Goal: Task Accomplishment & Management: Manage account settings

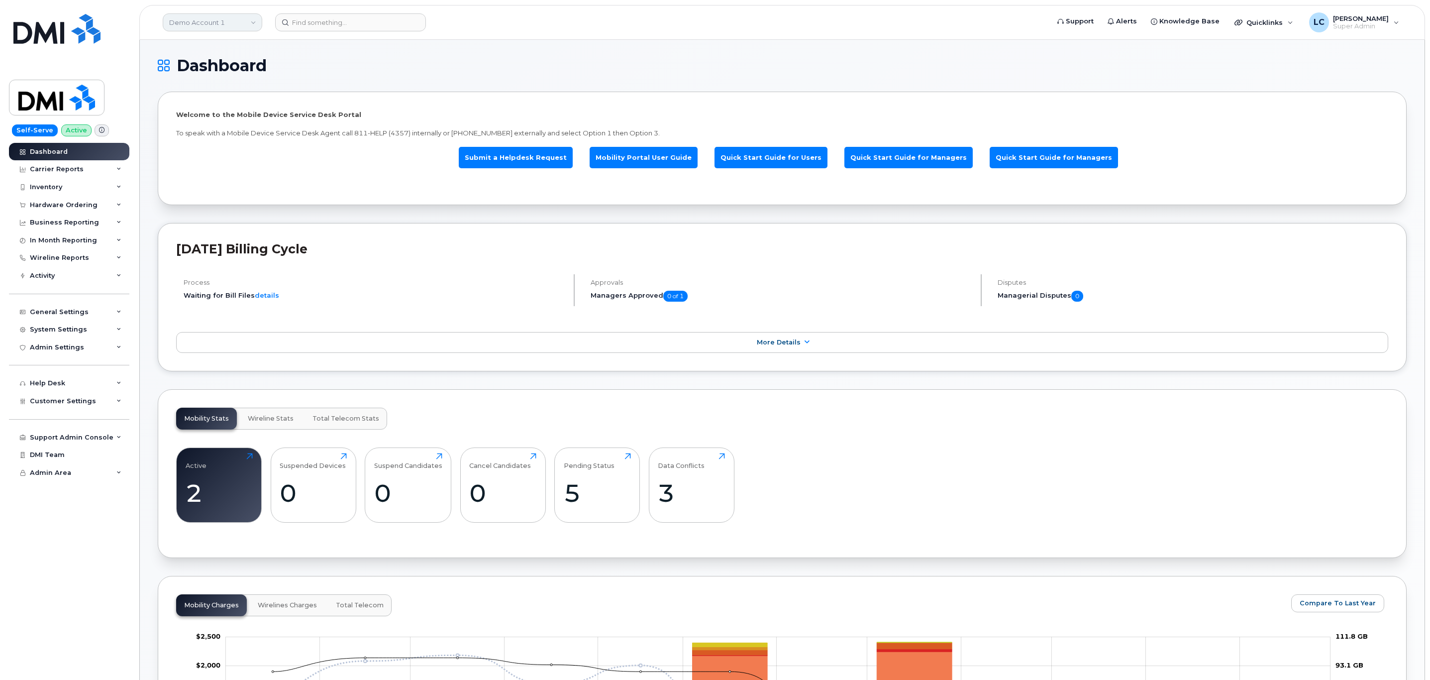
click at [224, 21] on link "Demo Account 1" at bounding box center [213, 22] width 100 height 18
click at [226, 42] on input at bounding box center [237, 48] width 130 height 18
type input "d"
click at [91, 398] on div "Customer Settings" at bounding box center [69, 401] width 120 height 18
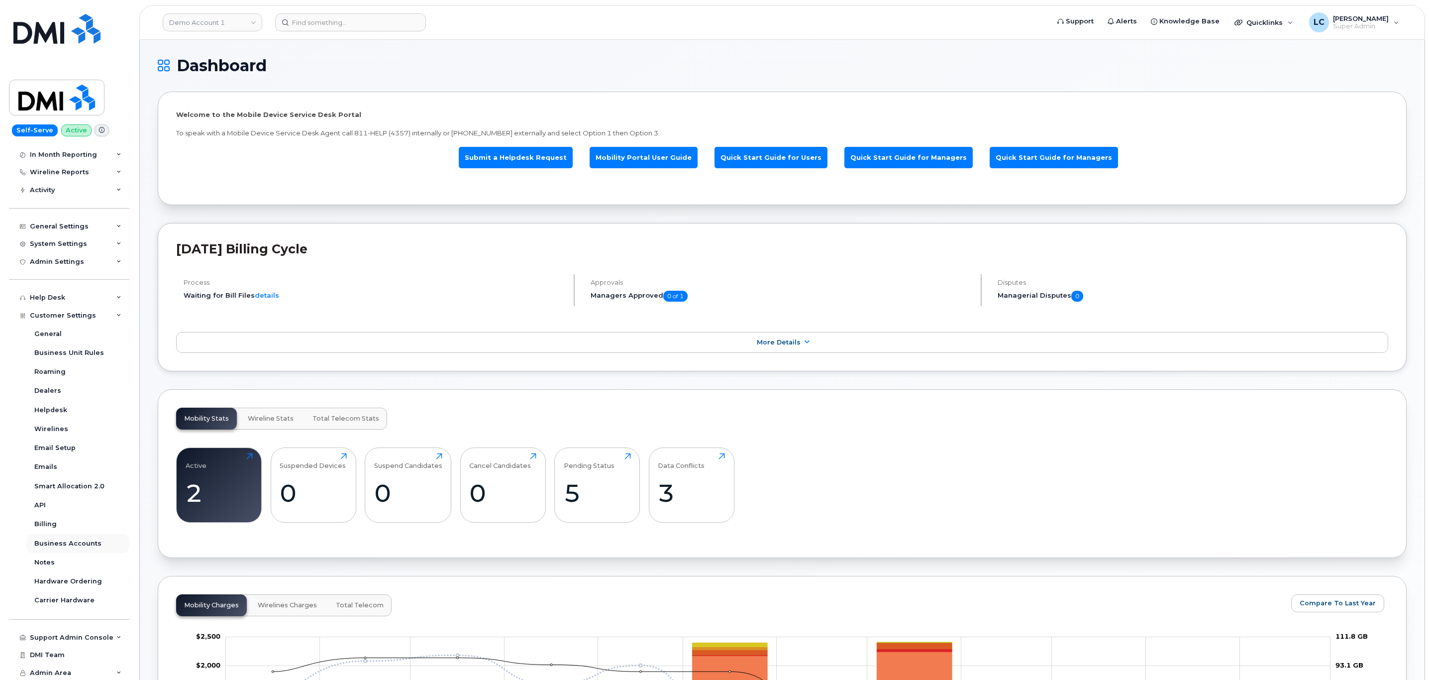
scroll to position [87, 0]
click at [83, 545] on div "Business Accounts" at bounding box center [67, 542] width 67 height 9
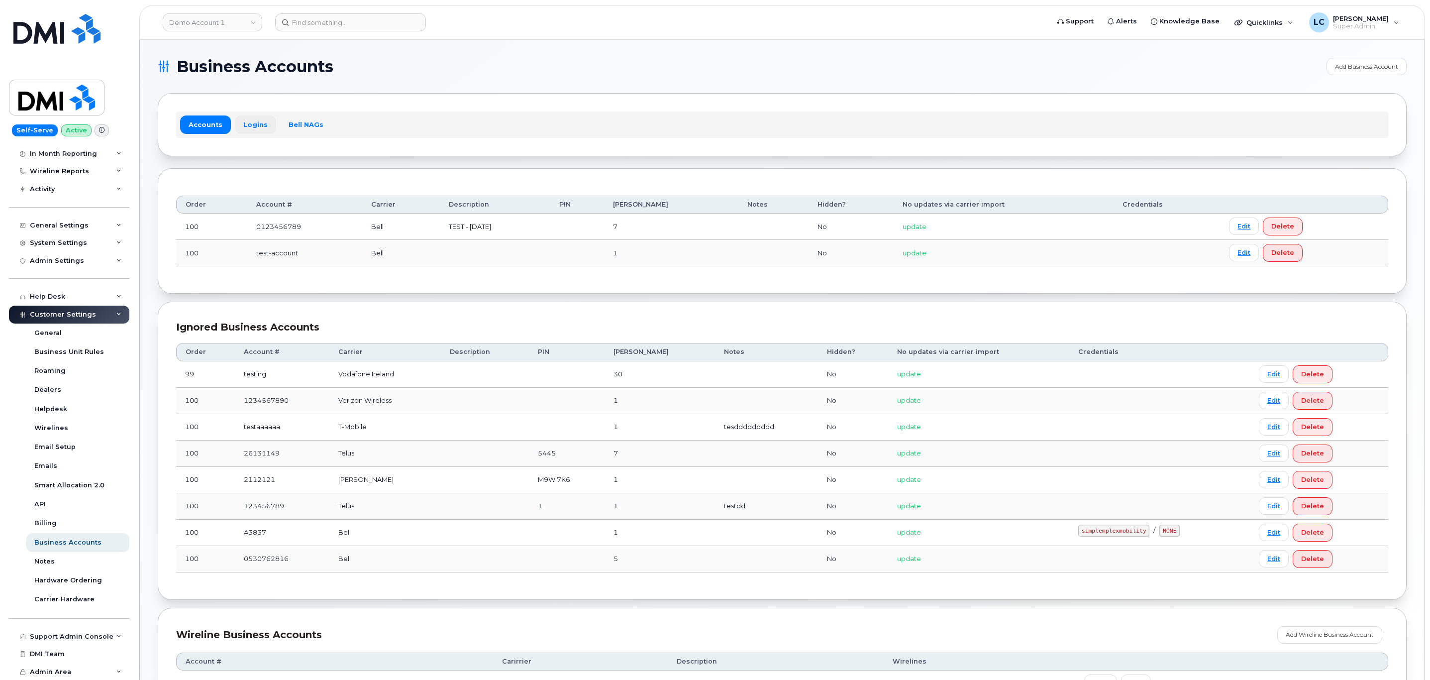
click at [265, 124] on link "Logins" at bounding box center [255, 124] width 41 height 18
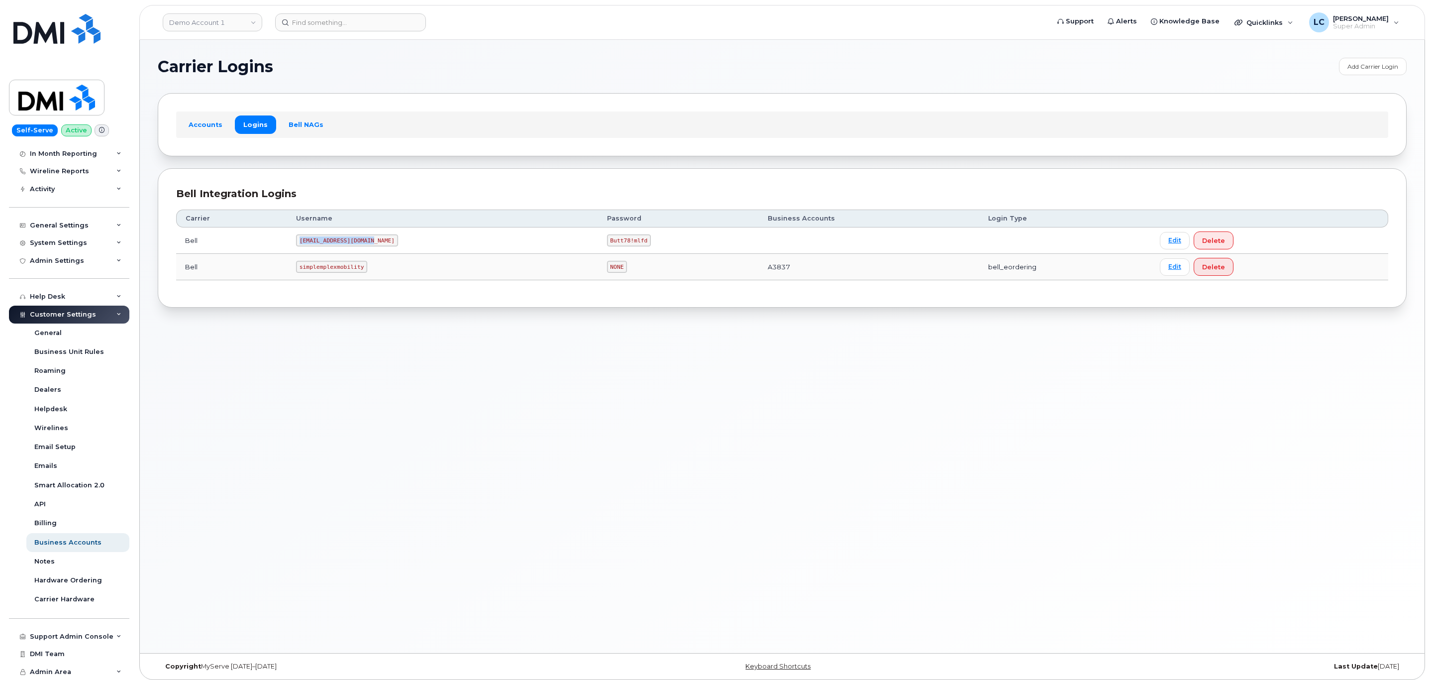
drag, startPoint x: 376, startPoint y: 242, endPoint x: 304, endPoint y: 242, distance: 71.6
click at [304, 242] on code "MS-selfserve@dminc.com" at bounding box center [347, 240] width 102 height 12
copy code "MS-selfserve@dminc.com"
drag, startPoint x: 568, startPoint y: 242, endPoint x: 604, endPoint y: 247, distance: 37.1
click at [607, 246] on code "Butt78!mlfd" at bounding box center [629, 240] width 44 height 12
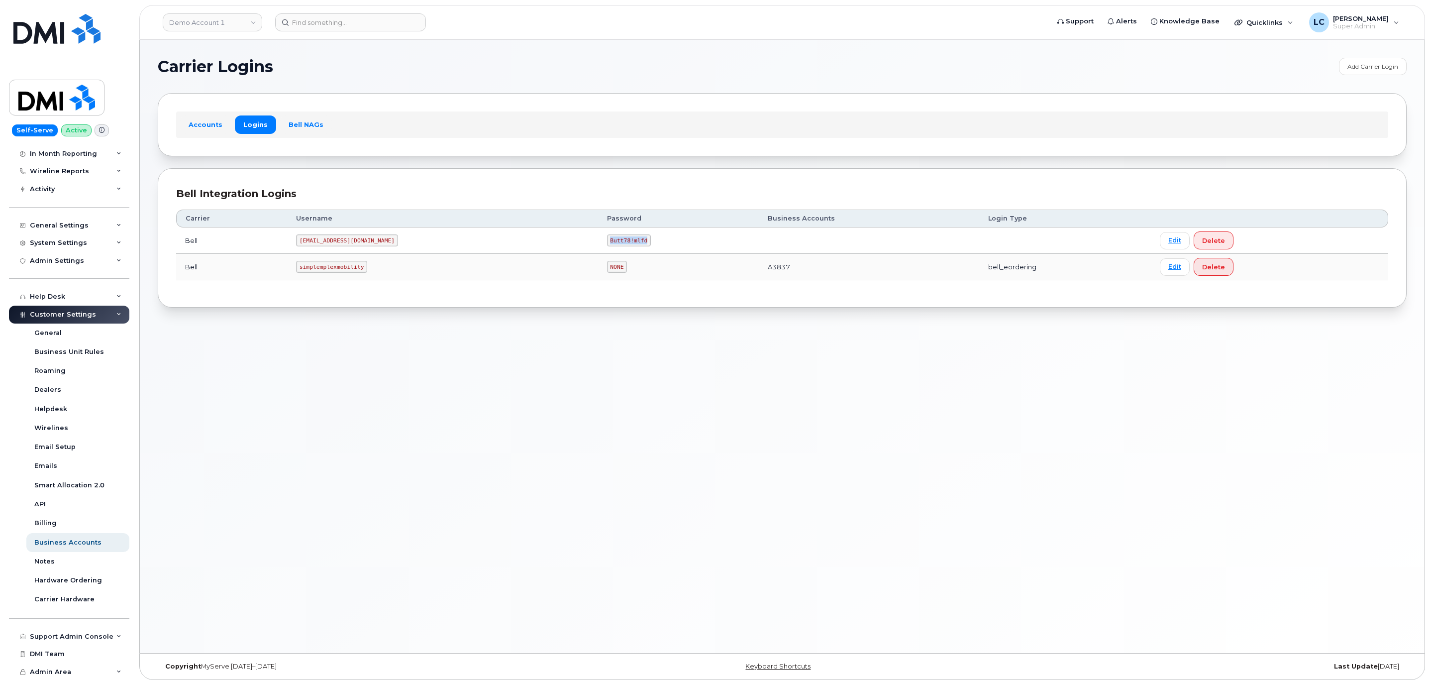
copy code "Butt78!mlfd"
click at [231, 23] on link "Demo Account 1" at bounding box center [213, 22] width 100 height 18
click at [233, 45] on input at bounding box center [237, 48] width 130 height 18
type input "Mount Royal"
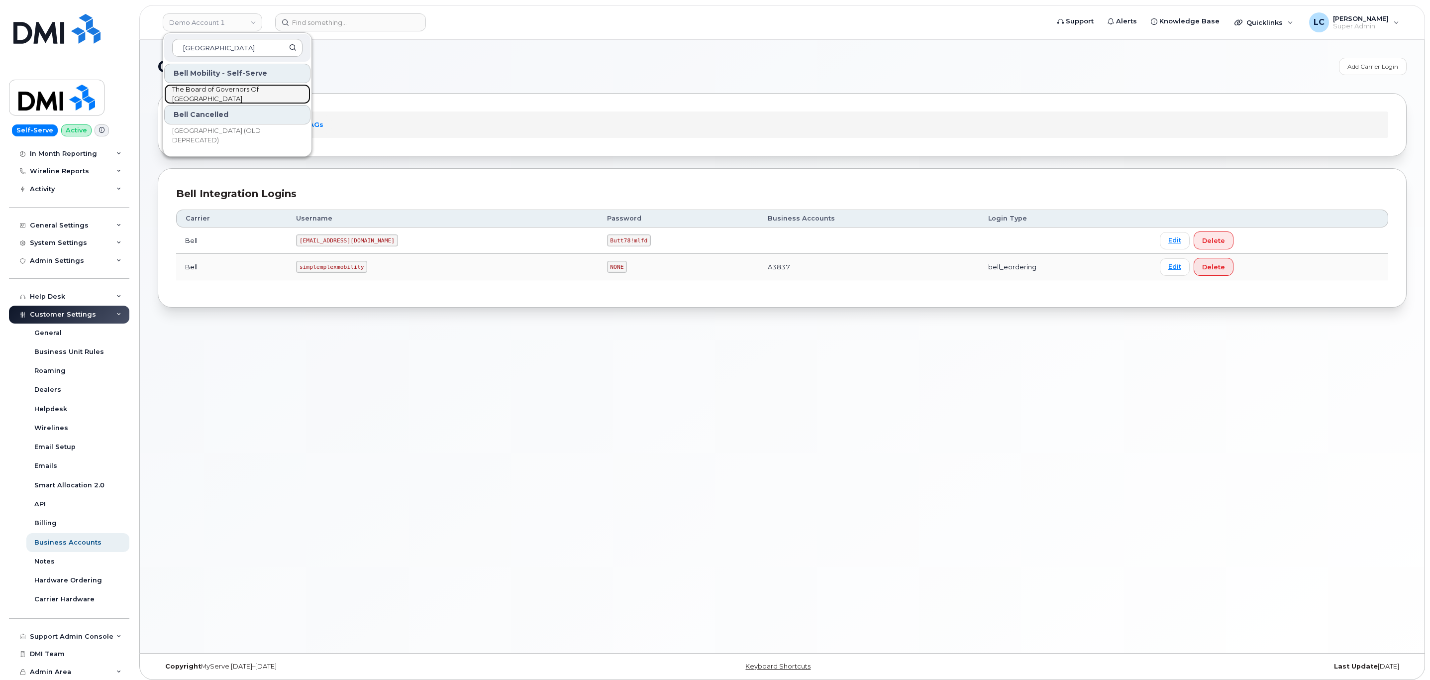
click at [233, 89] on span "The Board of Governors Of Mount Royal University" at bounding box center [229, 94] width 114 height 19
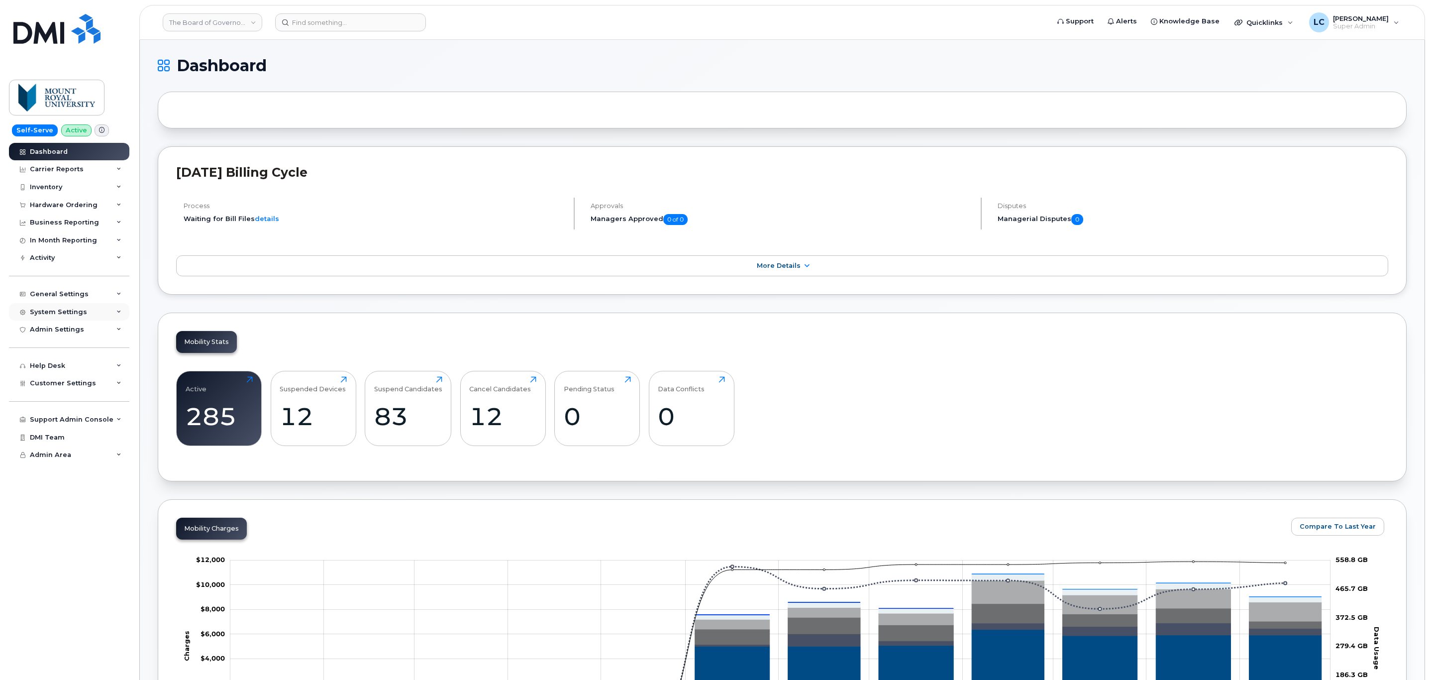
click at [94, 309] on div "System Settings" at bounding box center [69, 312] width 120 height 18
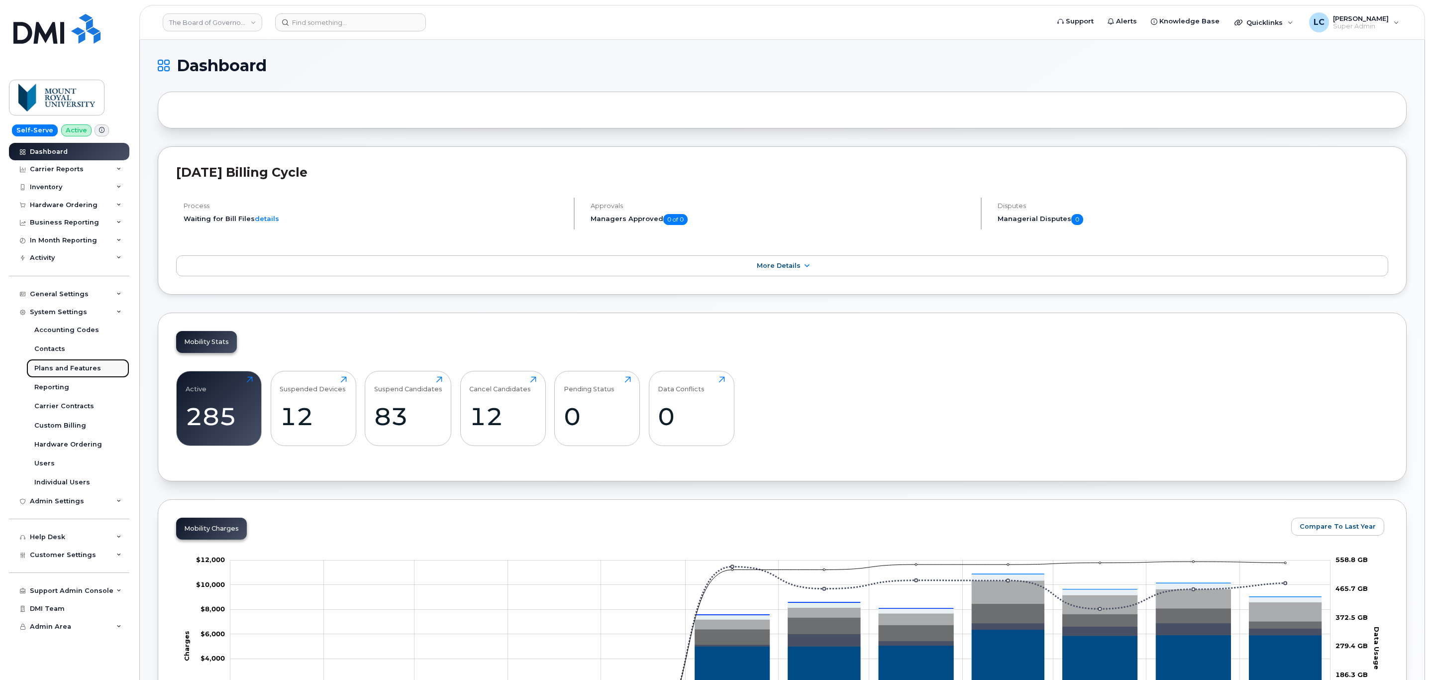
click at [78, 367] on div "Plans and Features" at bounding box center [67, 368] width 67 height 9
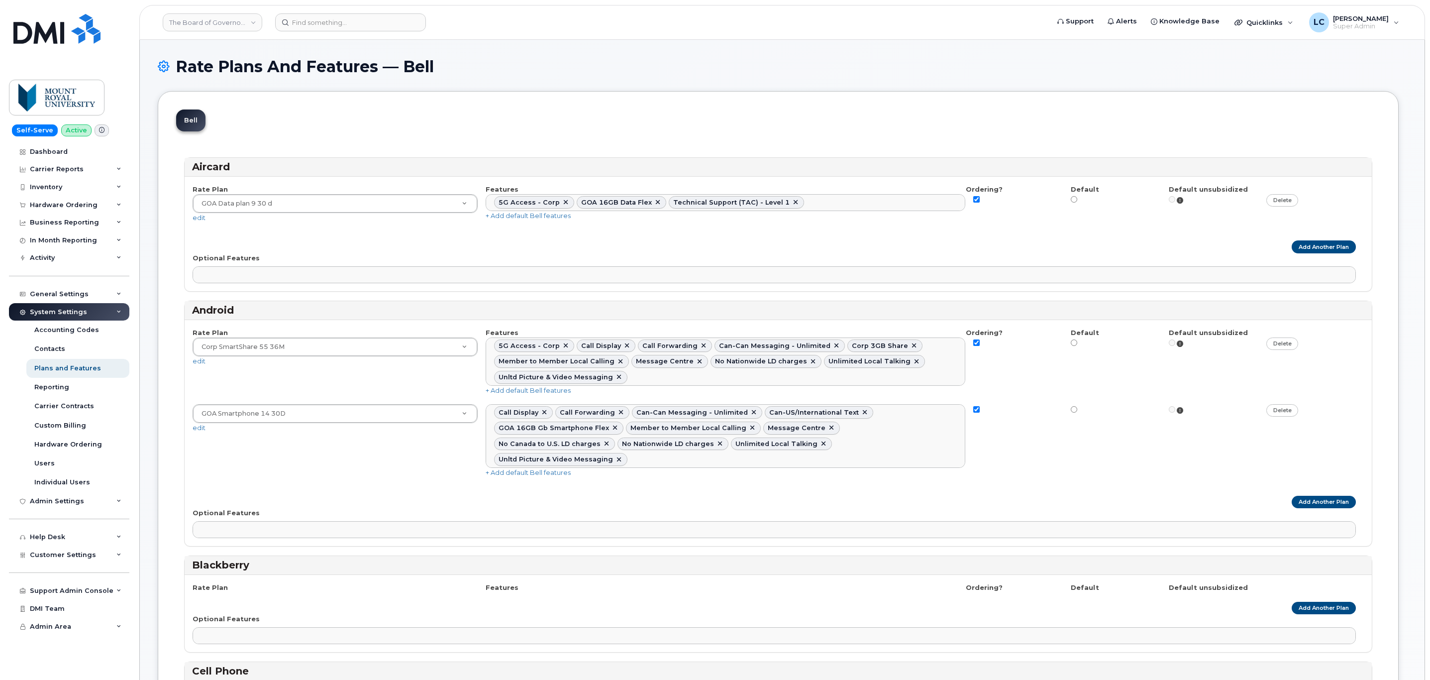
select select
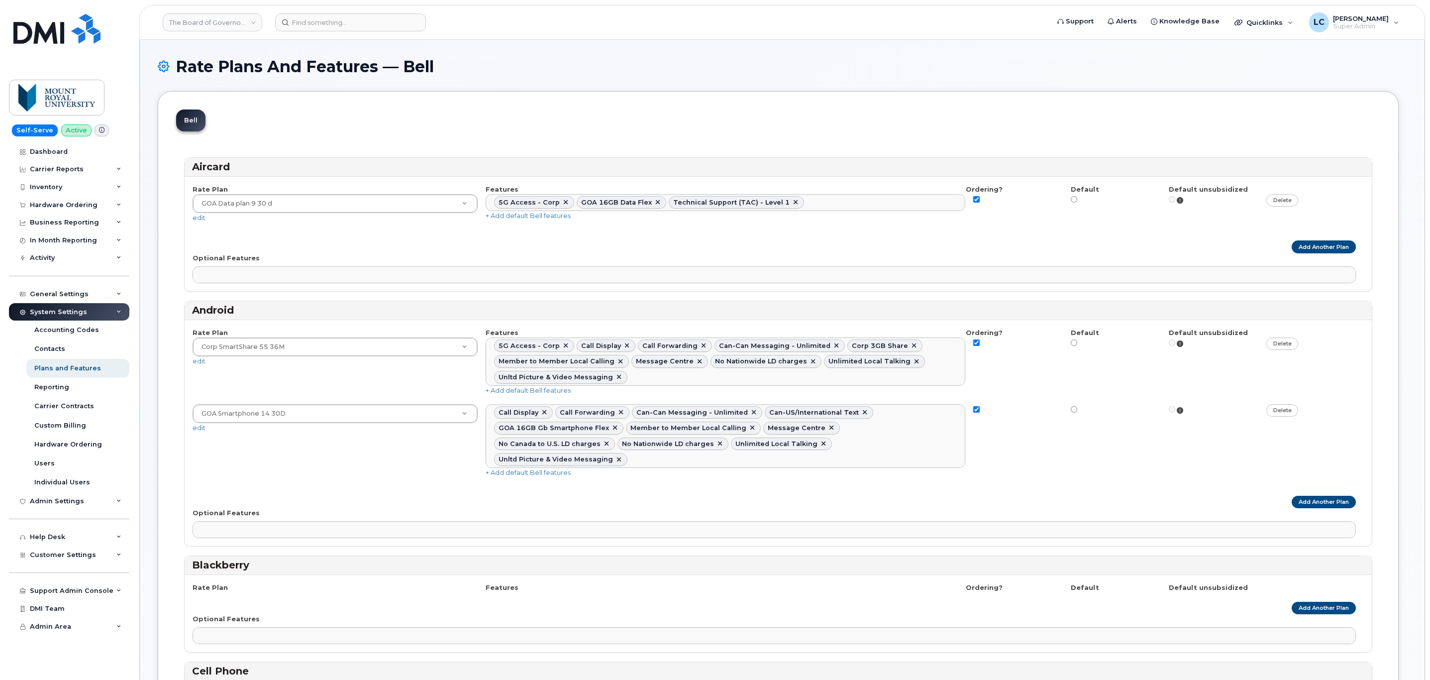
select select
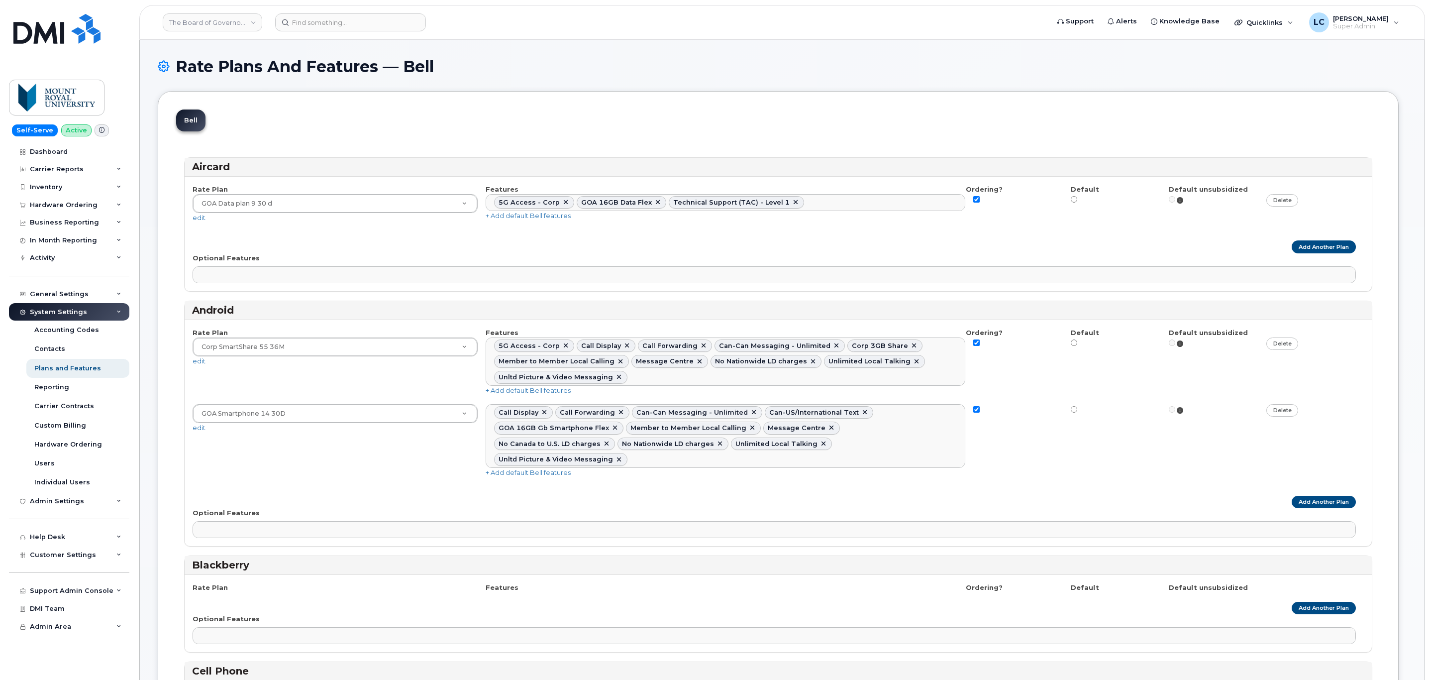
select select
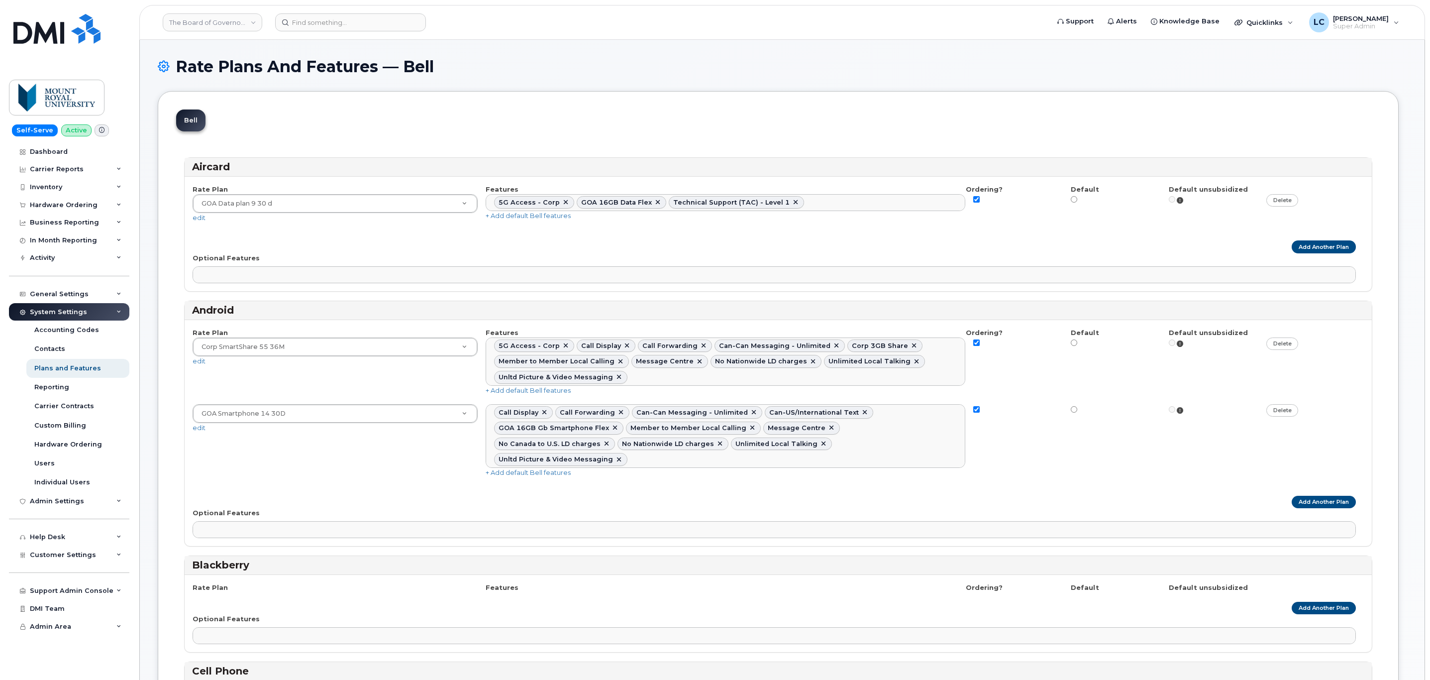
select select
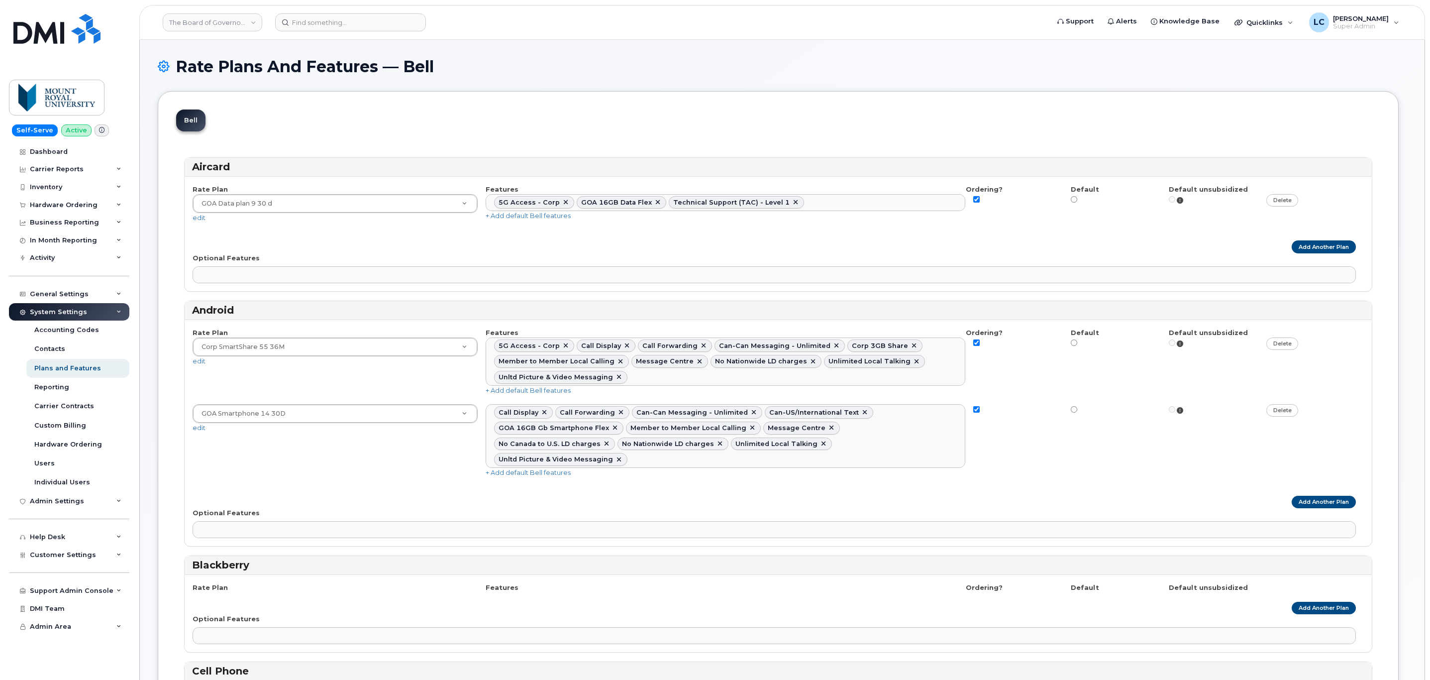
select select
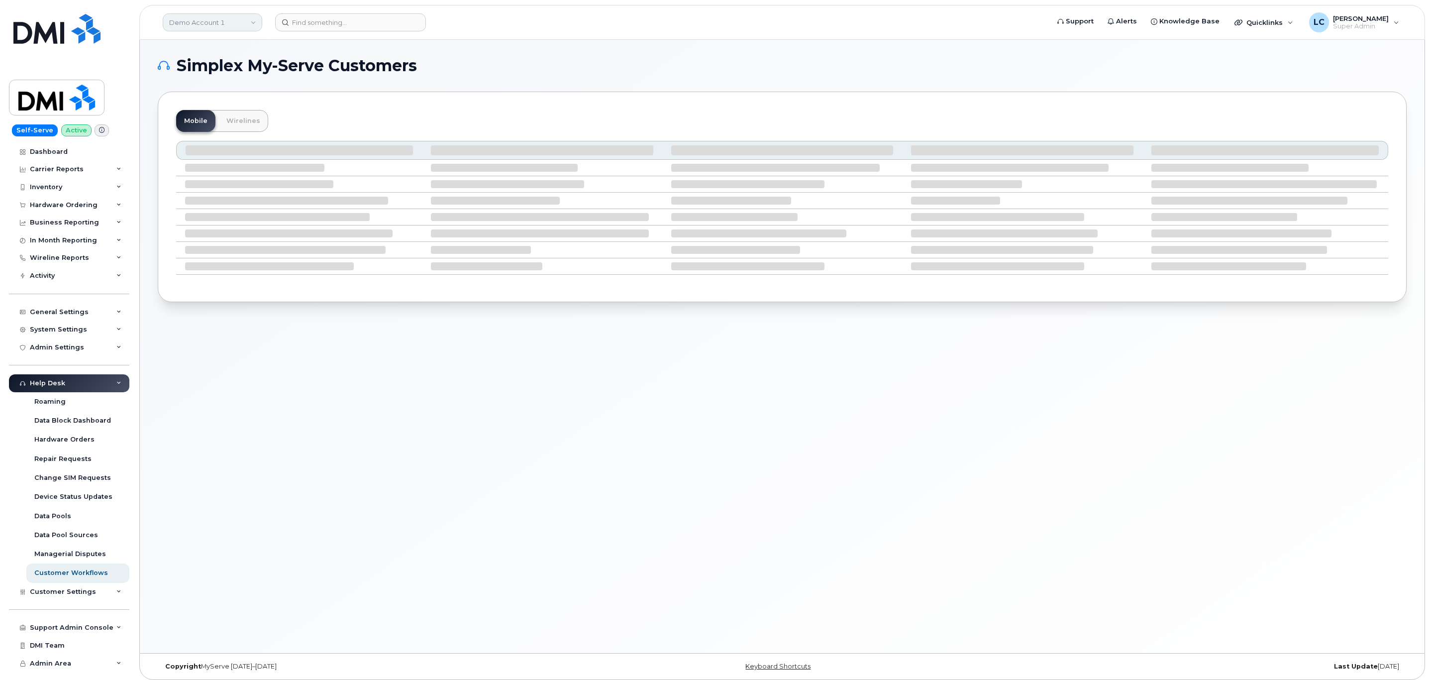
click at [245, 27] on link "Demo Account 1" at bounding box center [213, 22] width 100 height 18
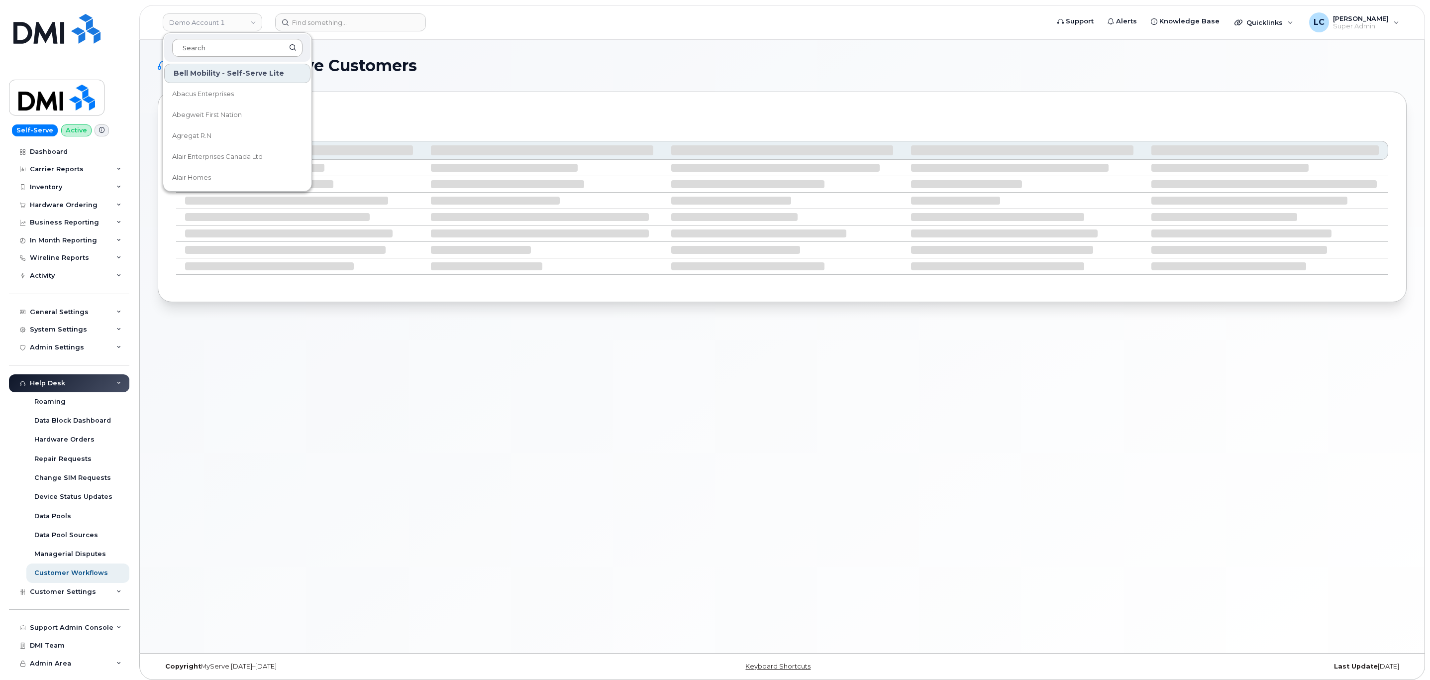
click at [216, 42] on input at bounding box center [237, 48] width 130 height 18
drag, startPoint x: 216, startPoint y: 42, endPoint x: 216, endPoint y: 48, distance: 6.5
click at [216, 45] on input at bounding box center [237, 48] width 130 height 18
type input "BOSA"
click at [219, 91] on span "Bosa Properties Inc." at bounding box center [204, 94] width 65 height 10
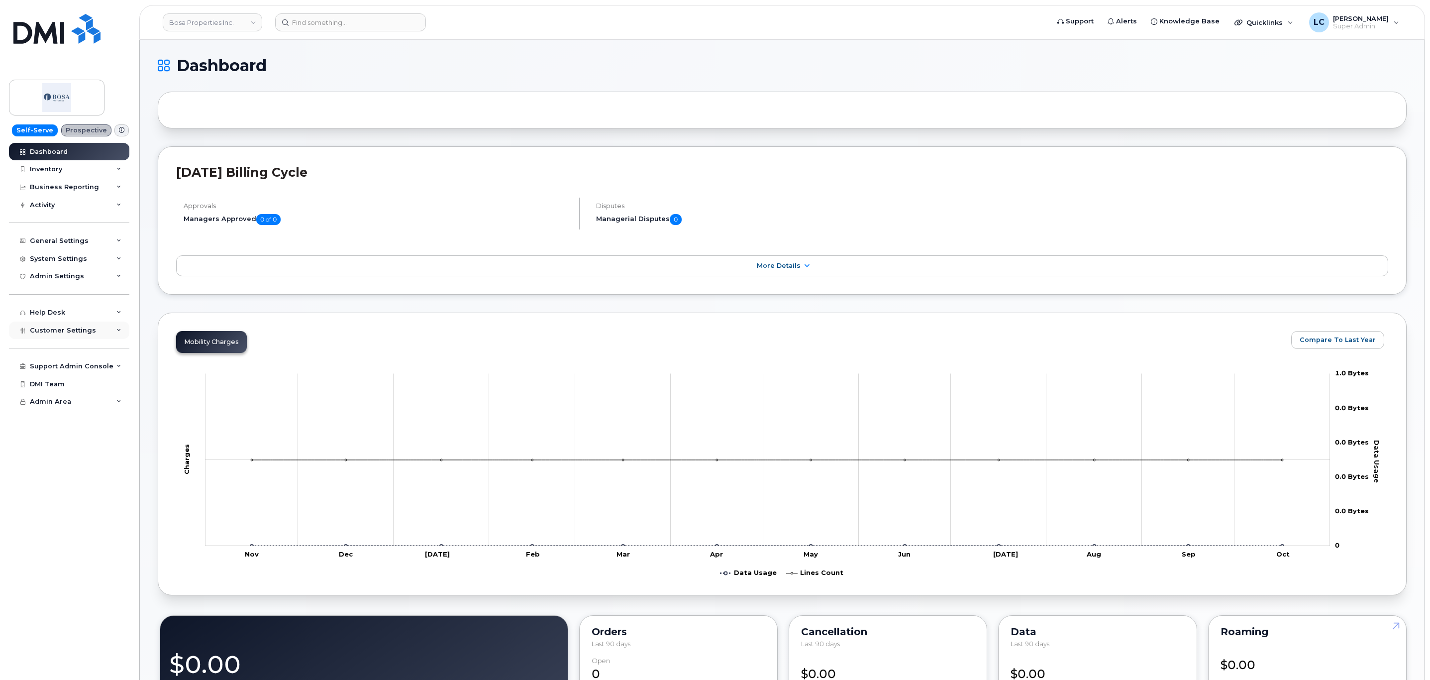
click at [99, 330] on div "Customer Settings" at bounding box center [69, 330] width 120 height 18
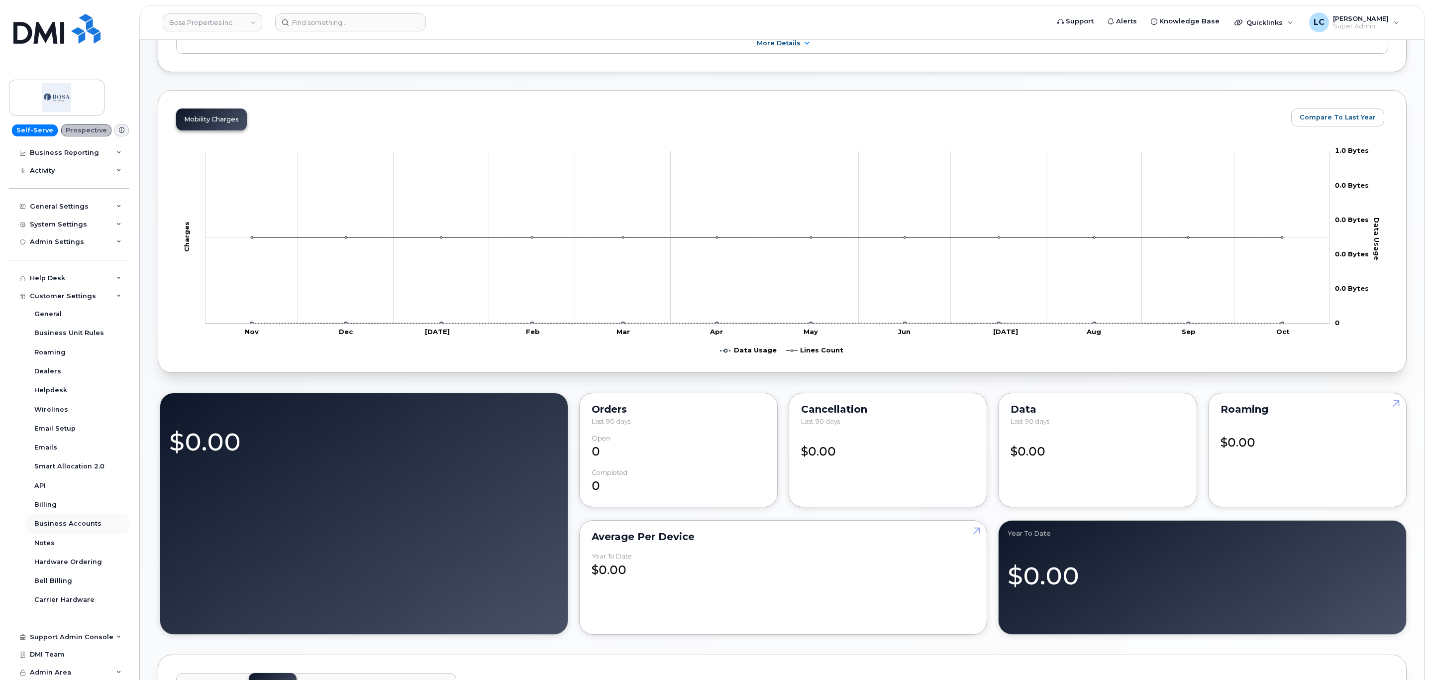
scroll to position [224, 0]
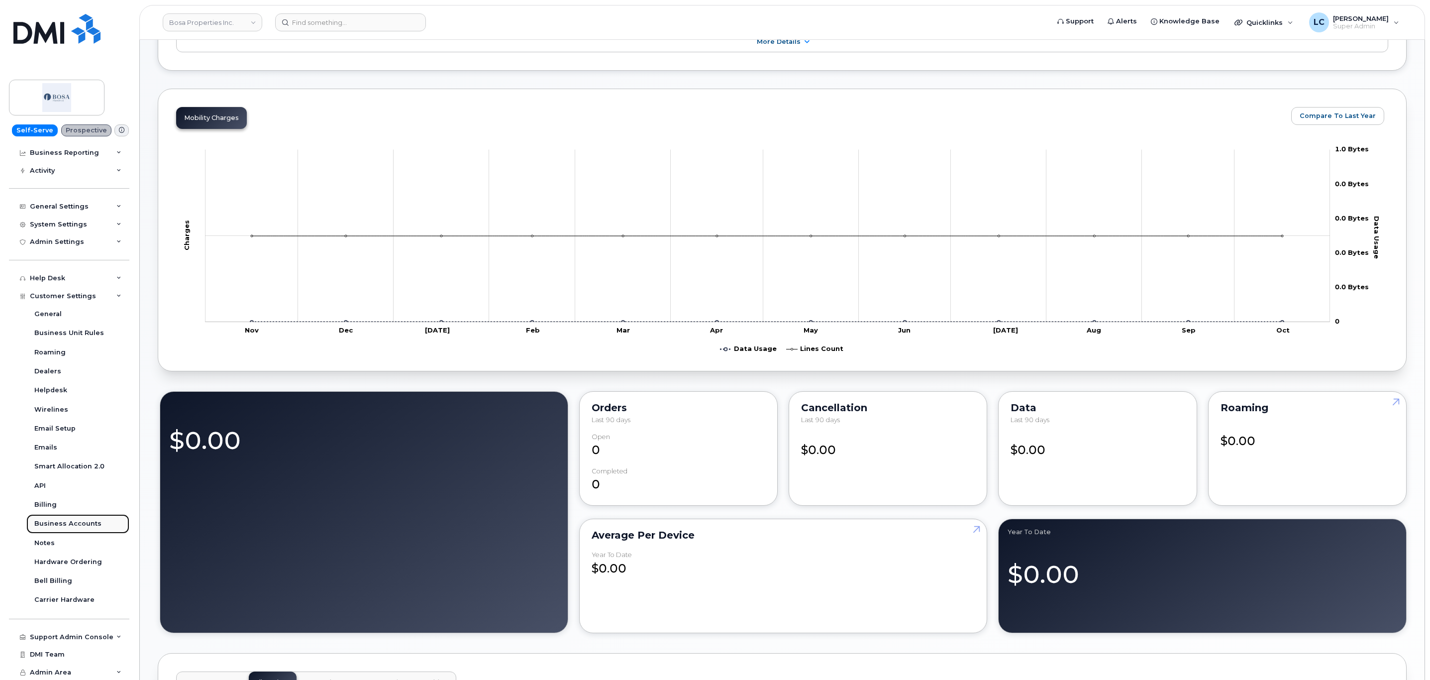
click at [87, 526] on div "Business Accounts" at bounding box center [67, 523] width 67 height 9
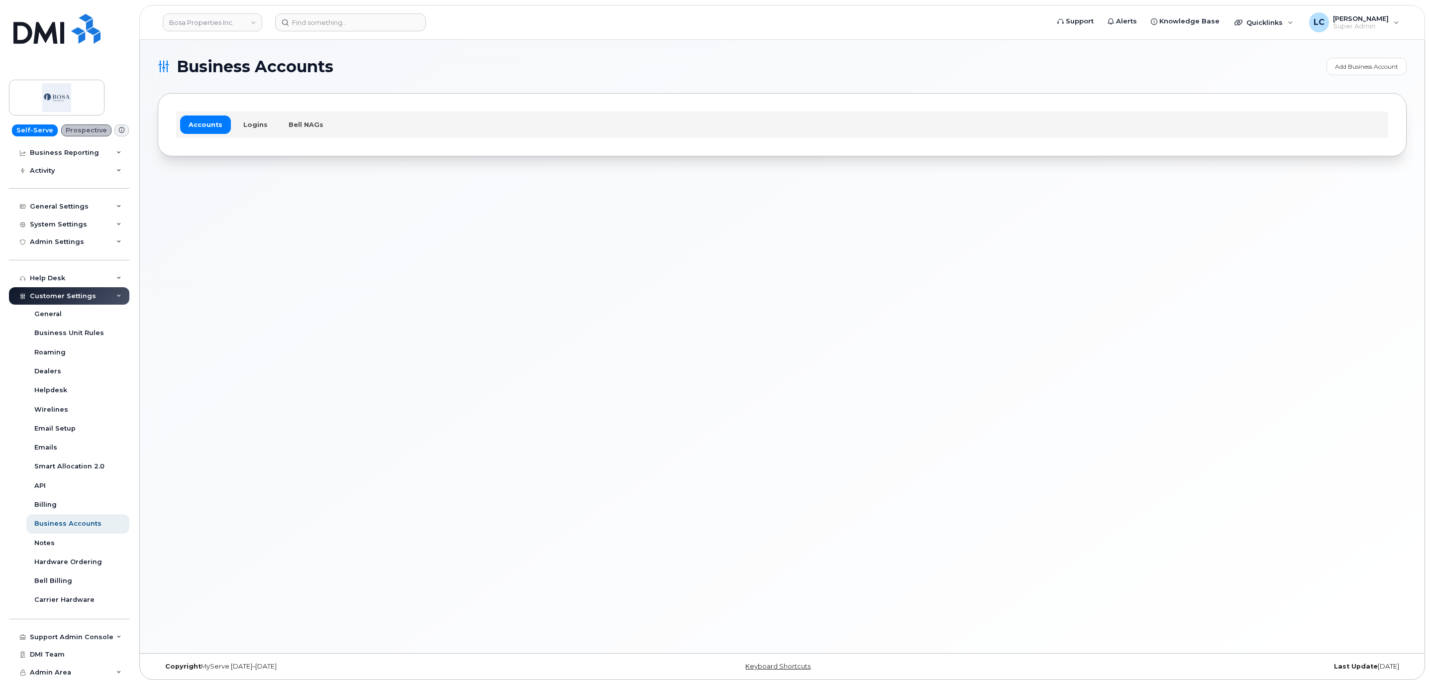
click at [257, 136] on div "Accounts Logins Bell NAGs" at bounding box center [782, 124] width 1212 height 26
click at [257, 127] on link "Logins" at bounding box center [255, 124] width 41 height 18
click at [210, 124] on link "Accounts" at bounding box center [205, 124] width 51 height 18
click at [250, 127] on link "Logins" at bounding box center [255, 124] width 41 height 18
click at [213, 128] on link "Accounts" at bounding box center [205, 124] width 51 height 18
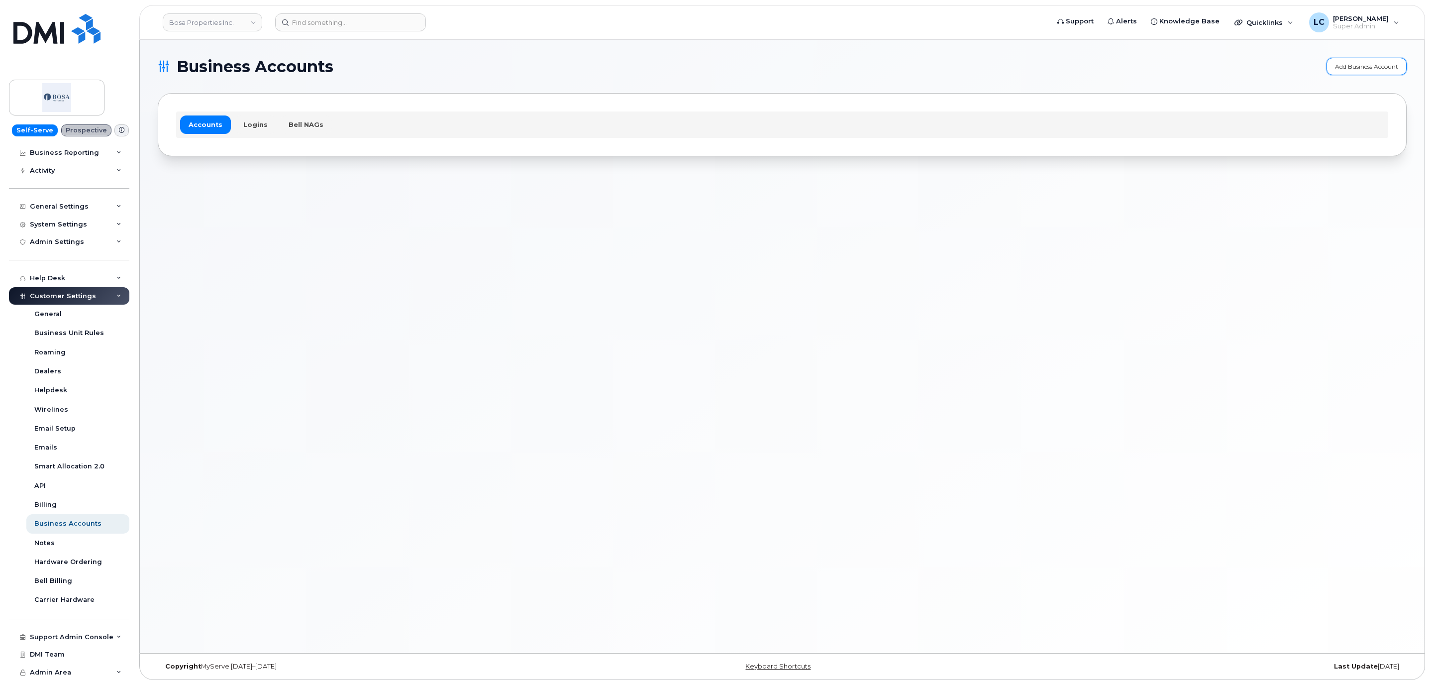
click at [1360, 66] on link "Add Business Account" at bounding box center [1366, 66] width 80 height 17
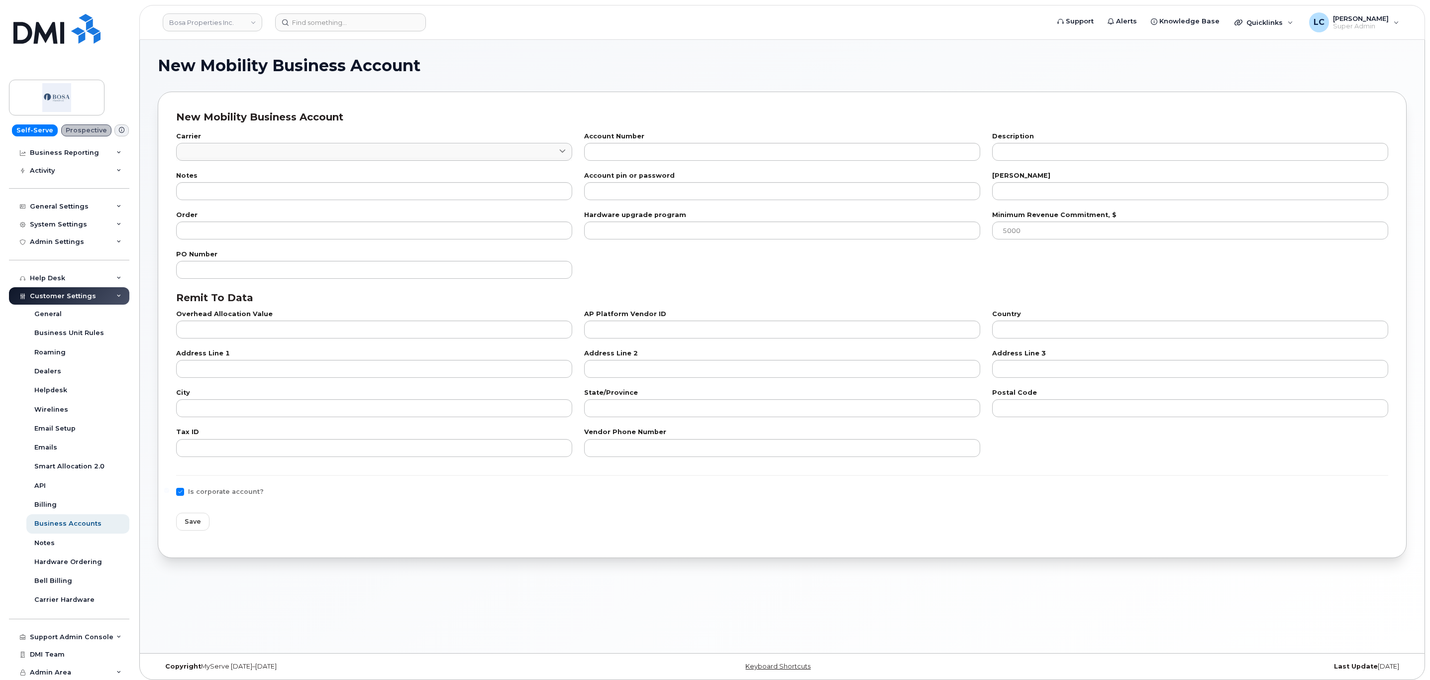
checkbox input "true"
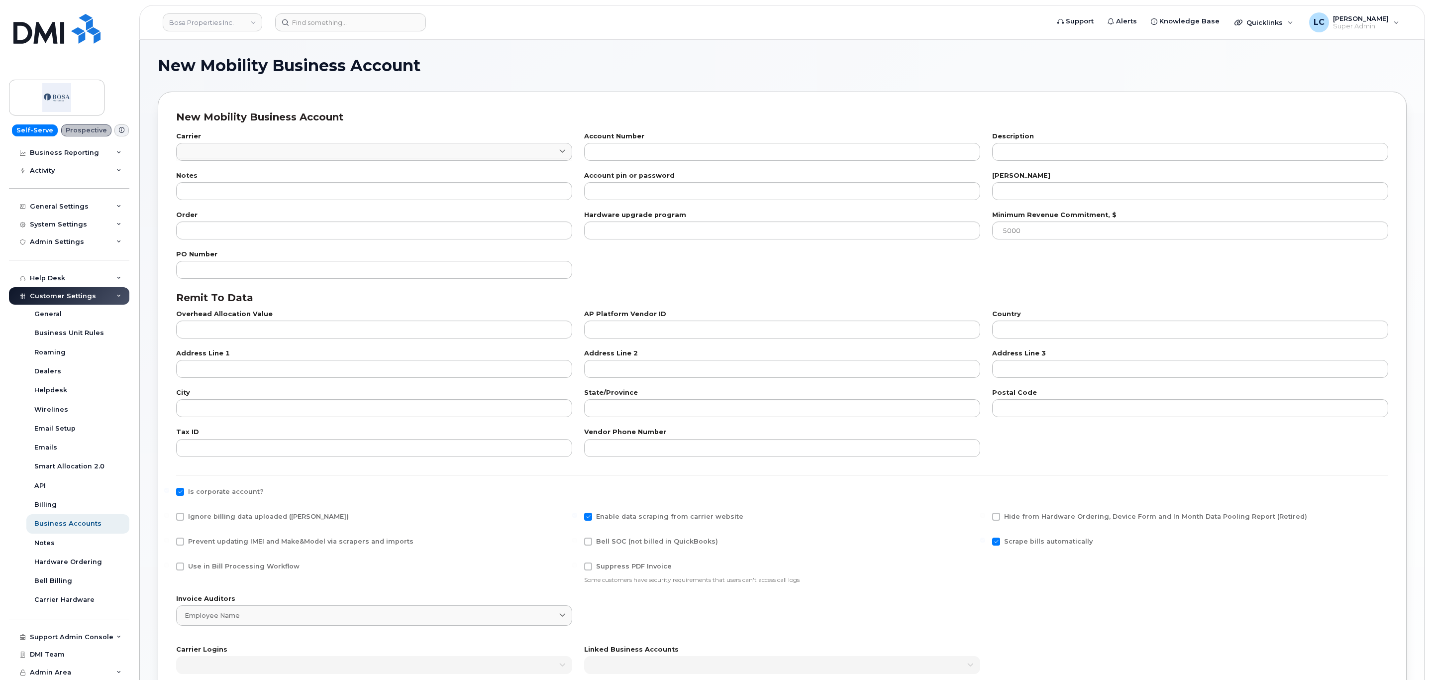
click at [436, 159] on input at bounding box center [374, 159] width 396 height 3
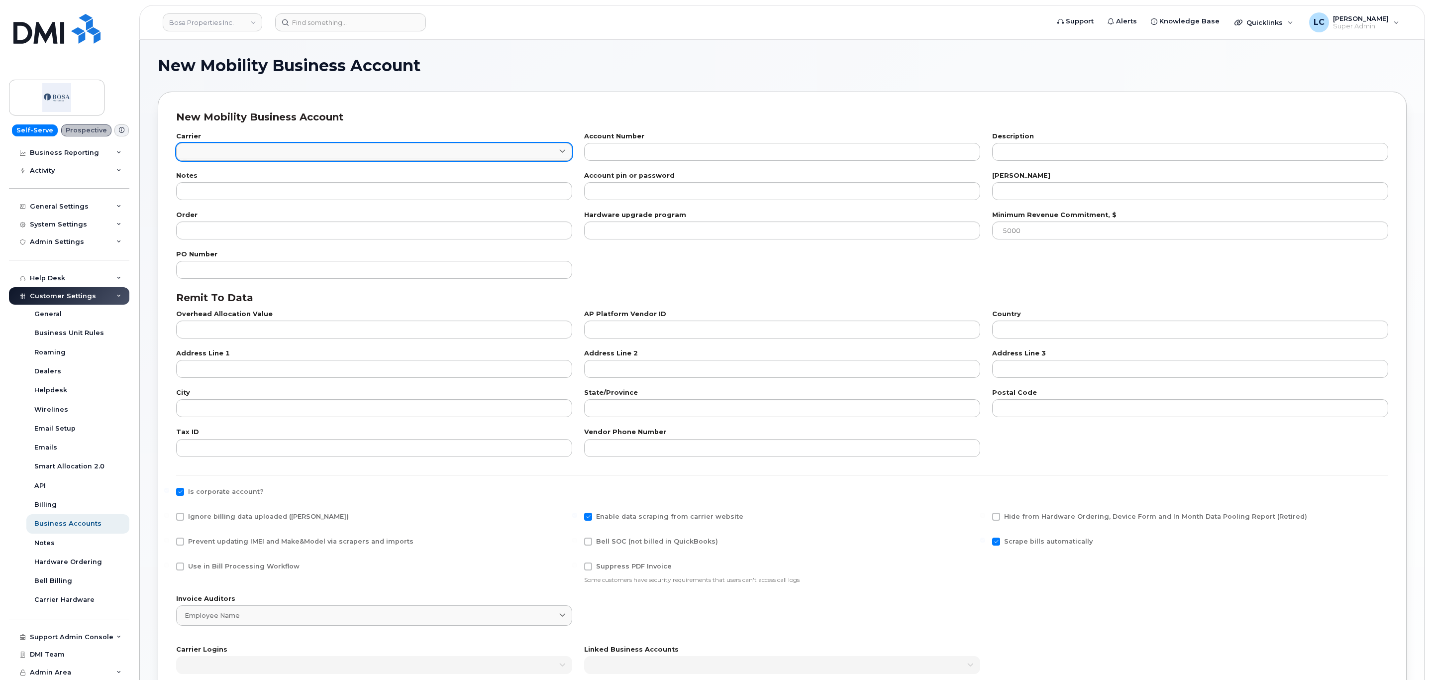
type input "be"
click at [424, 150] on link at bounding box center [374, 152] width 396 height 18
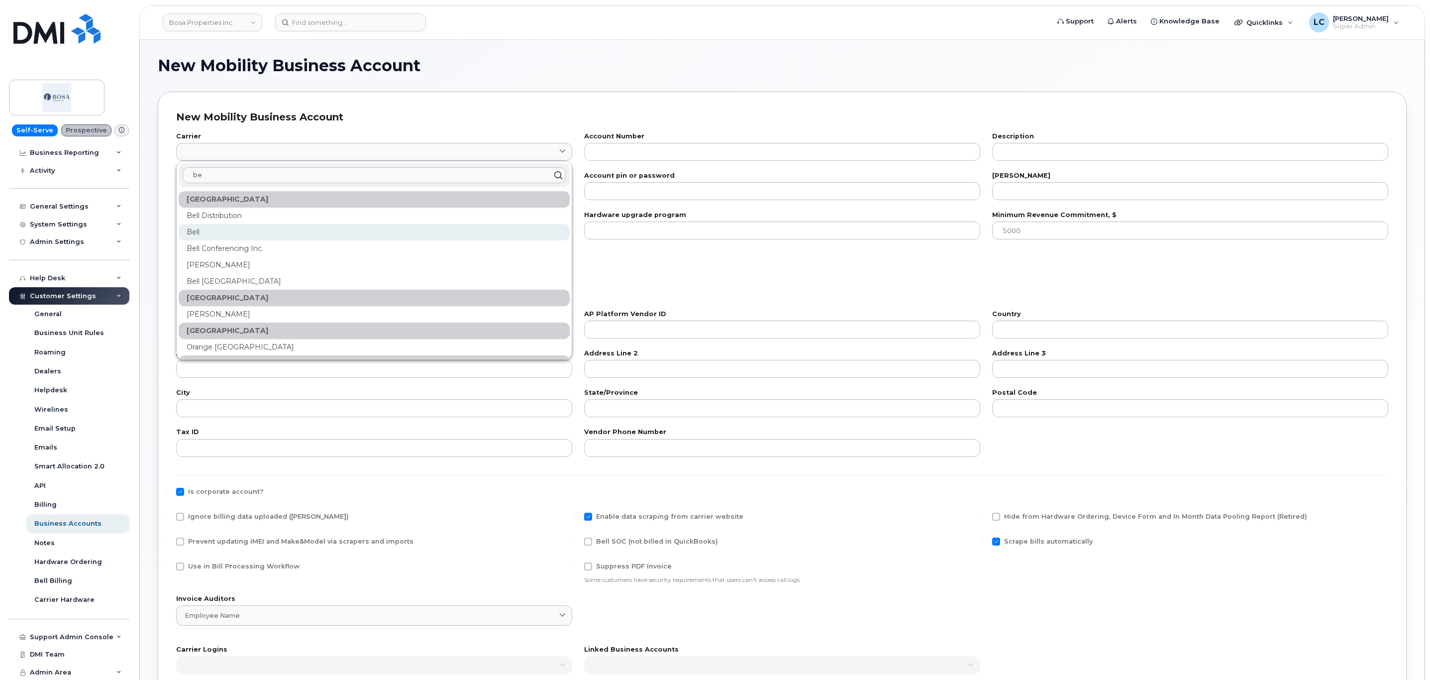
type input "be"
click at [242, 230] on div "Bell" at bounding box center [374, 232] width 391 height 16
type input "1"
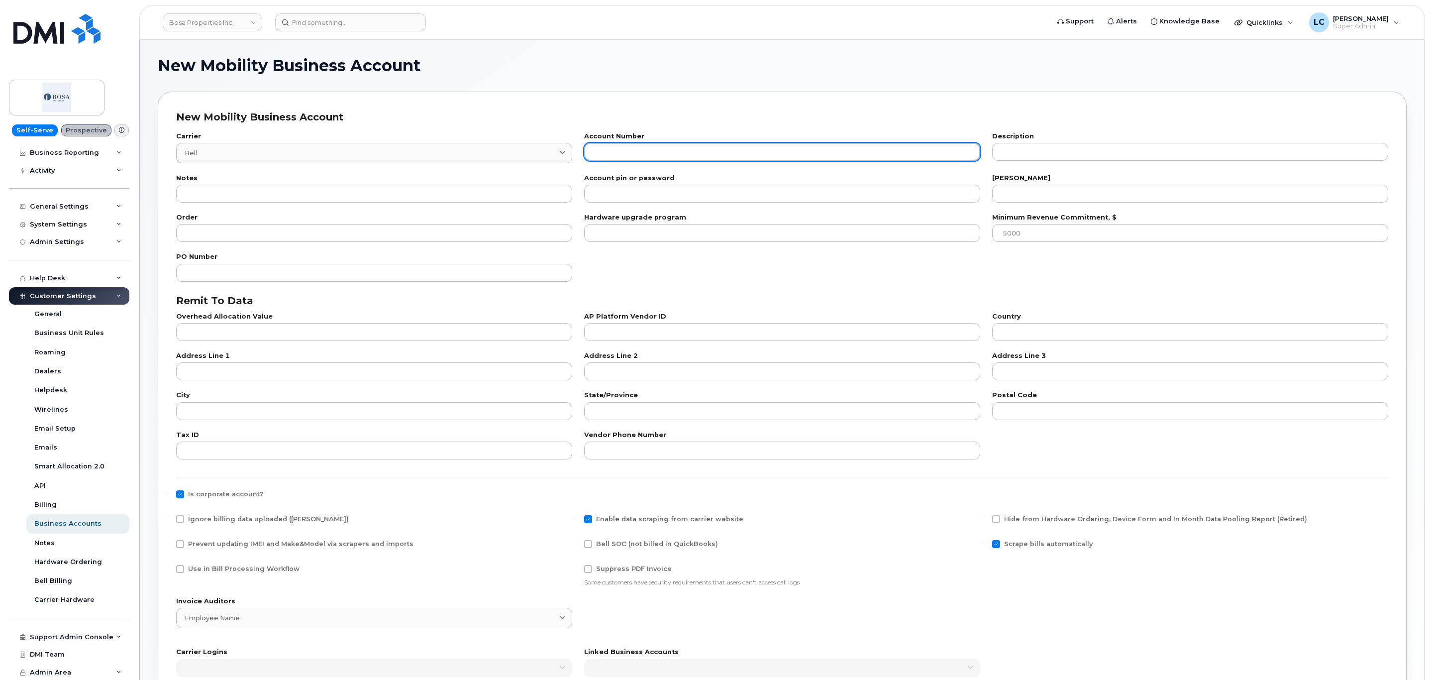
click at [639, 152] on input "text" at bounding box center [782, 152] width 396 height 18
paste input "557217670"
type input "0557217670"
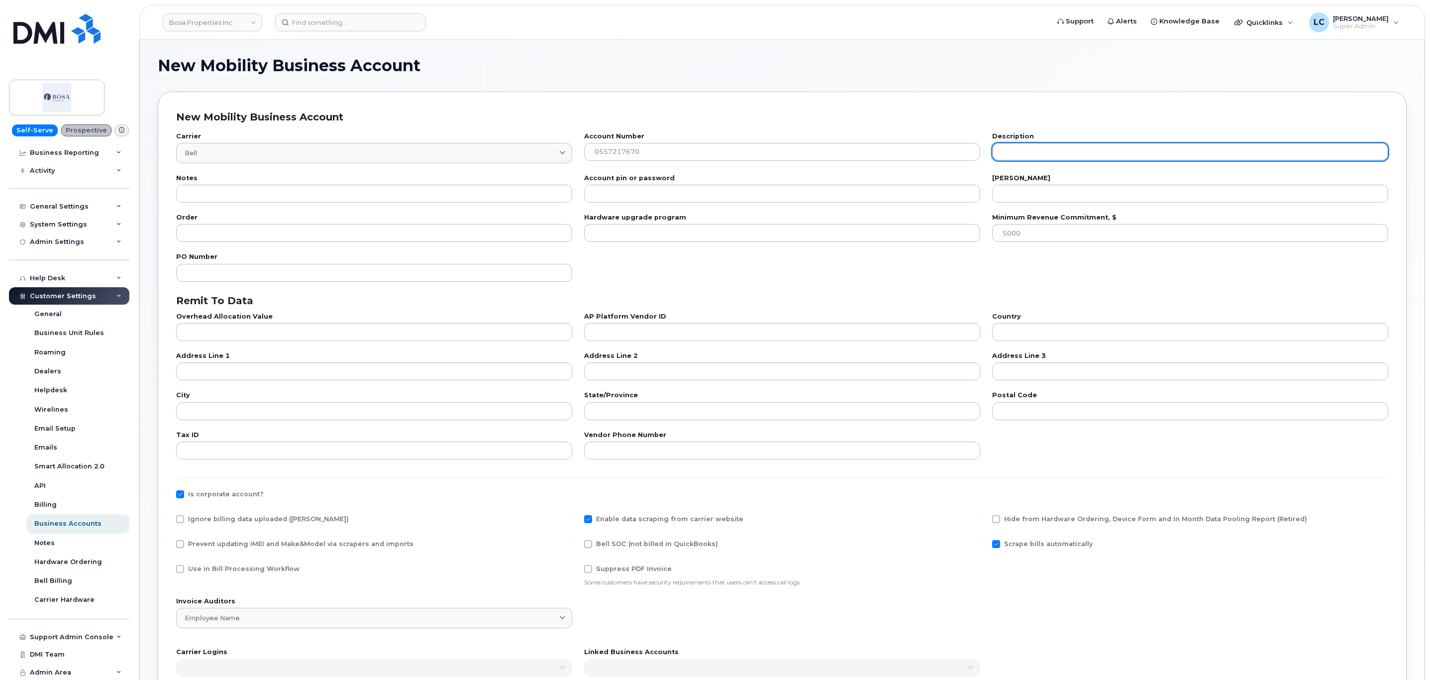
click at [1035, 155] on input "text" at bounding box center [1190, 152] width 396 height 18
paste input "BOSA PROPERTIES INC"
type input "BOSA PROPERTIES INC"
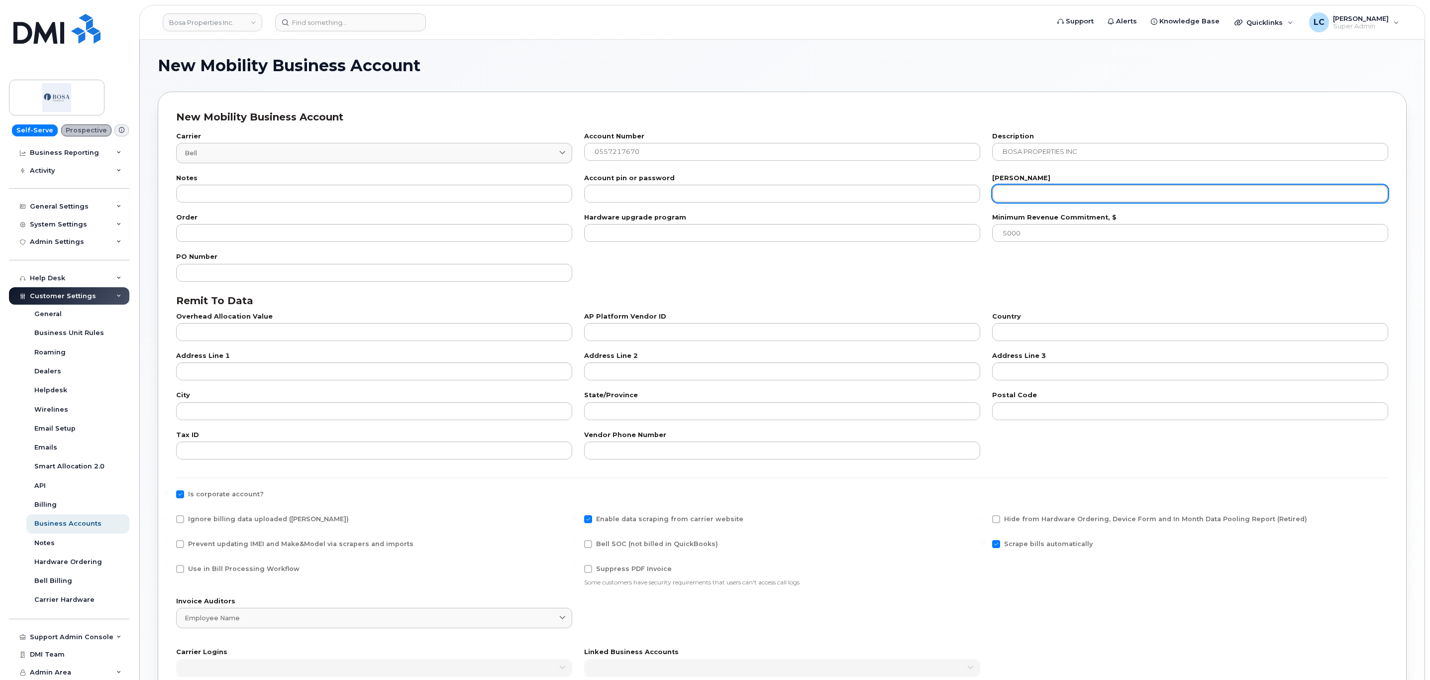
click at [1027, 186] on input "number" at bounding box center [1190, 194] width 396 height 18
type input "25"
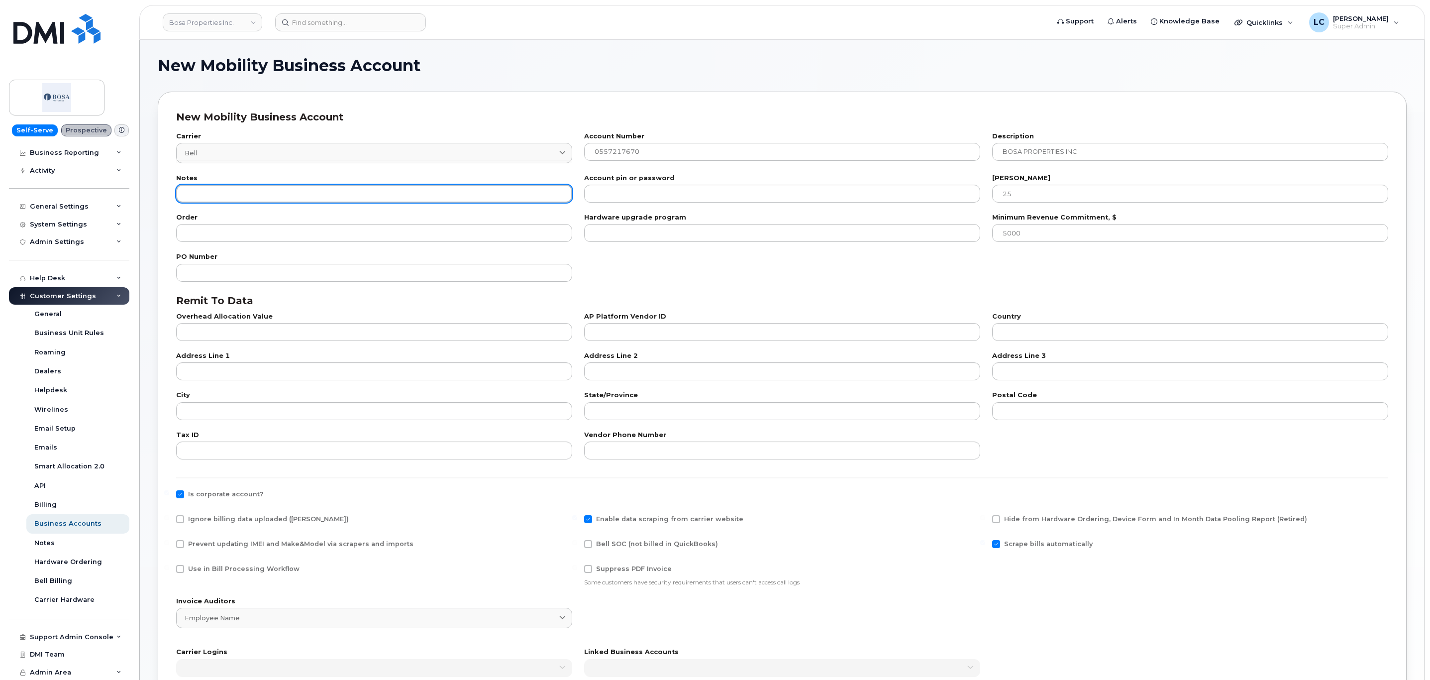
click at [254, 188] on input "text" at bounding box center [374, 194] width 396 height 18
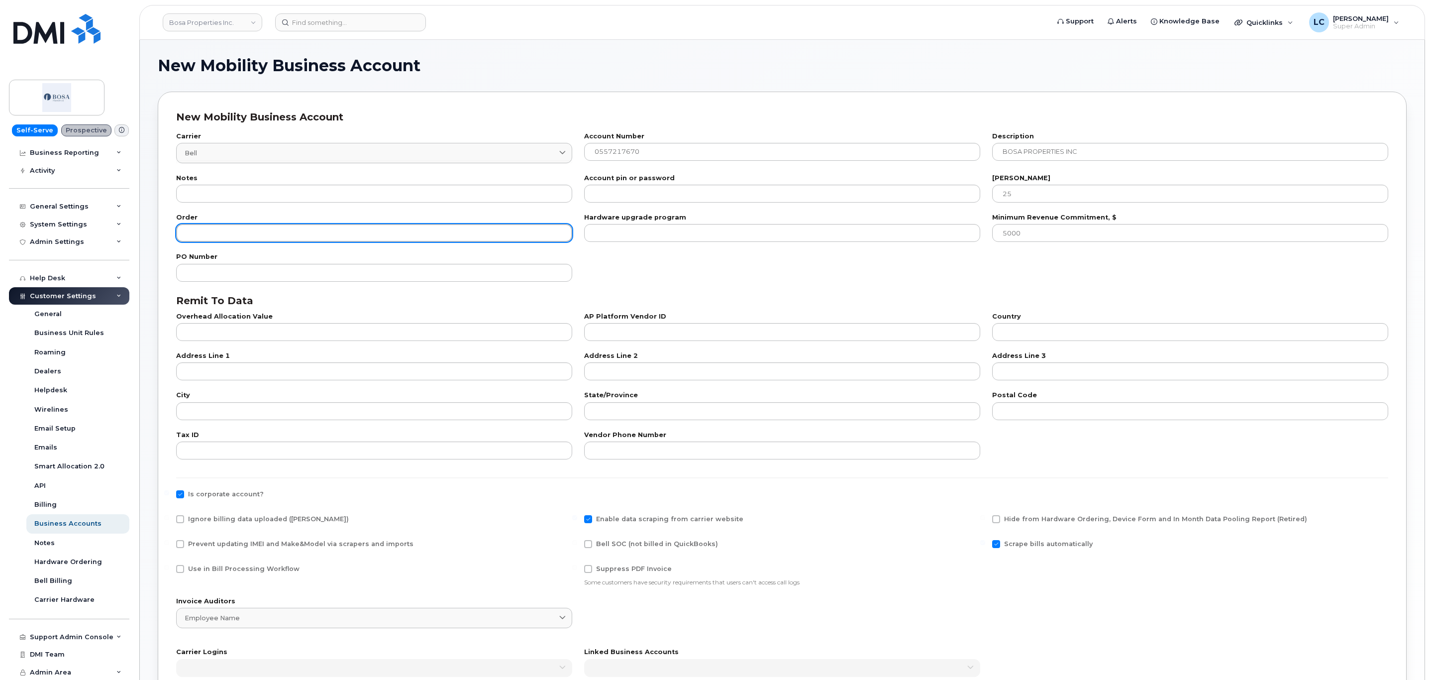
click at [266, 236] on input "number" at bounding box center [374, 233] width 396 height 18
type input "100"
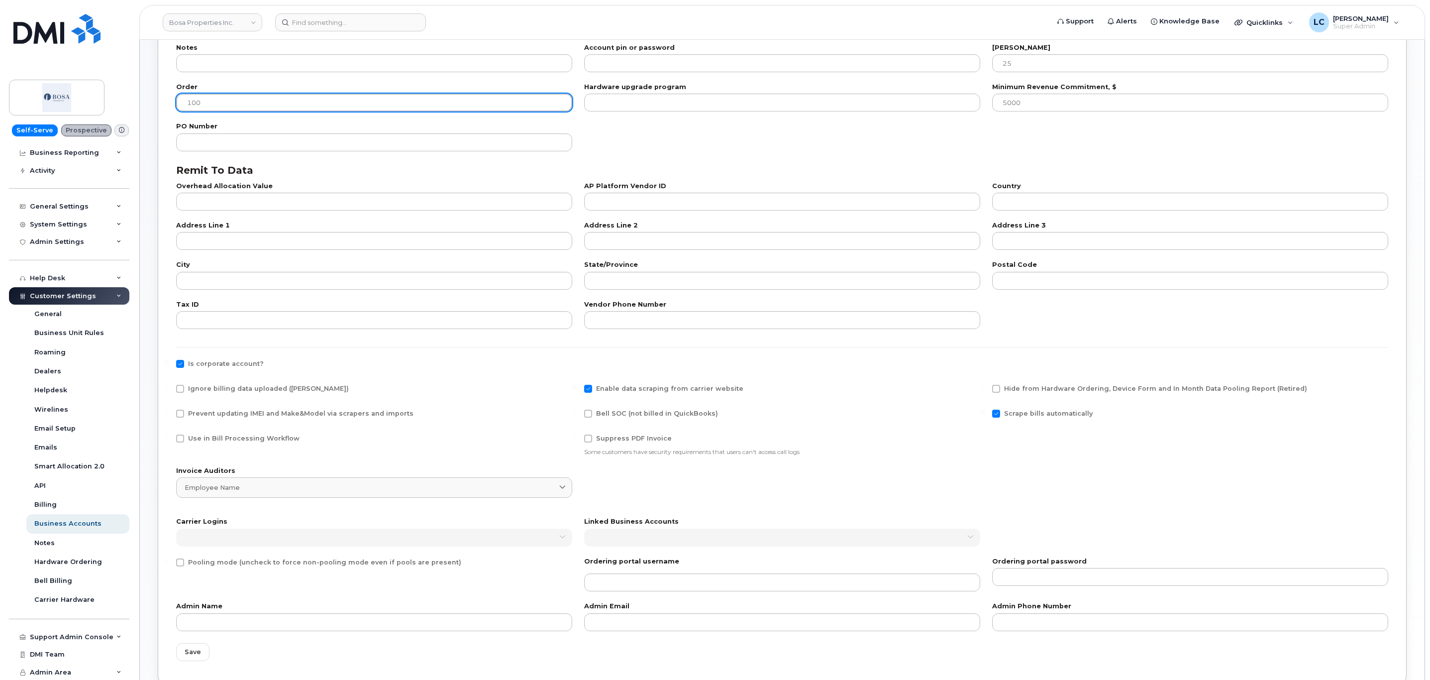
scroll to position [149, 0]
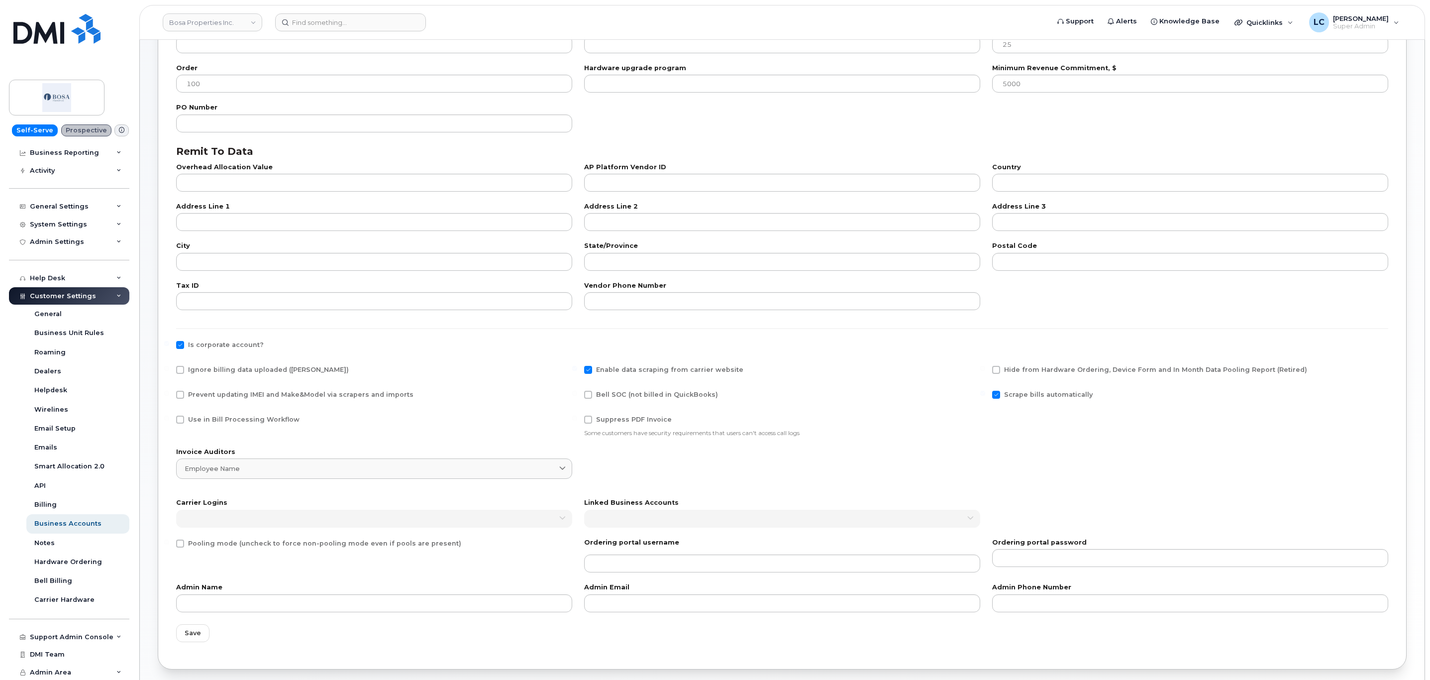
click at [236, 418] on span "Use in Bill Processing Workflow" at bounding box center [243, 418] width 111 height 7
click at [169, 418] on input "Use in Bill Processing Workflow" at bounding box center [166, 417] width 5 height 5
checkbox input "true"
click at [669, 393] on span "Bell SOC (not billed in QuickBooks)" at bounding box center [657, 394] width 122 height 7
click at [577, 393] on input "Bell SOC (not billed in QuickBooks)" at bounding box center [574, 393] width 5 height 5
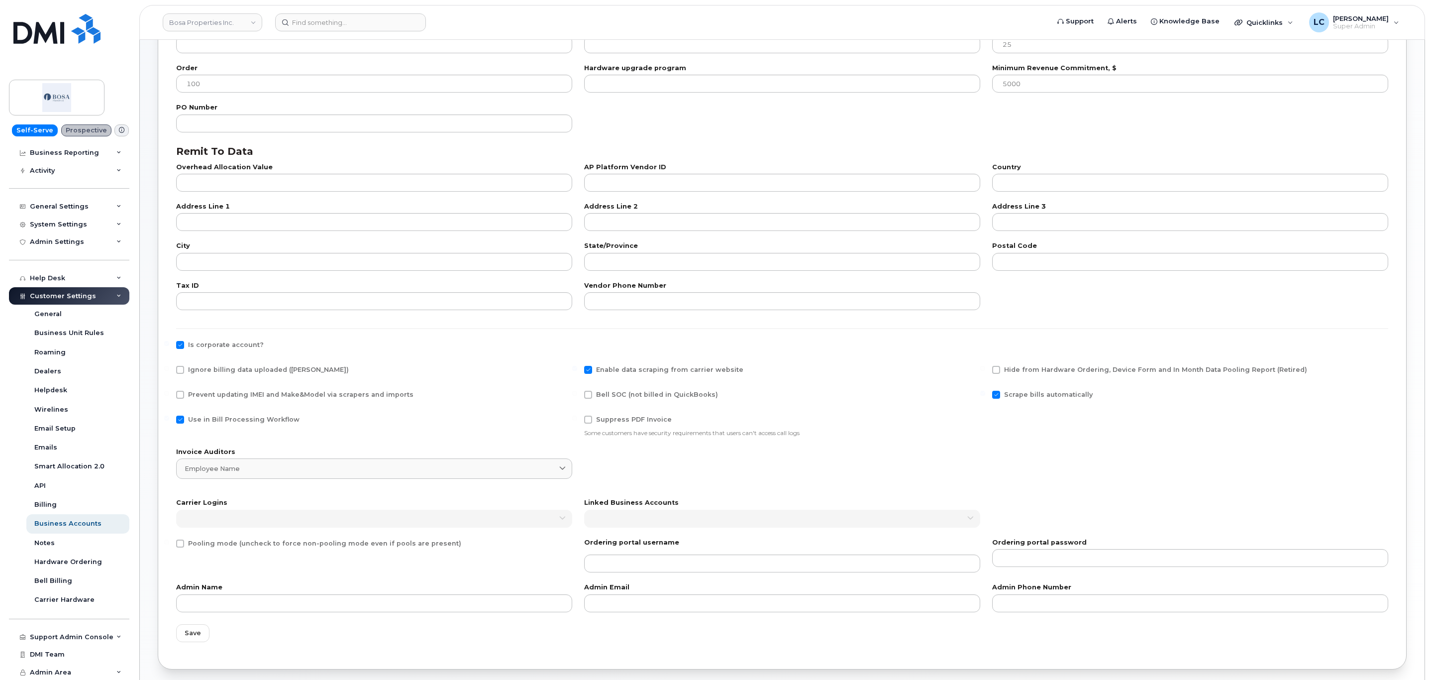
checkbox input "true"
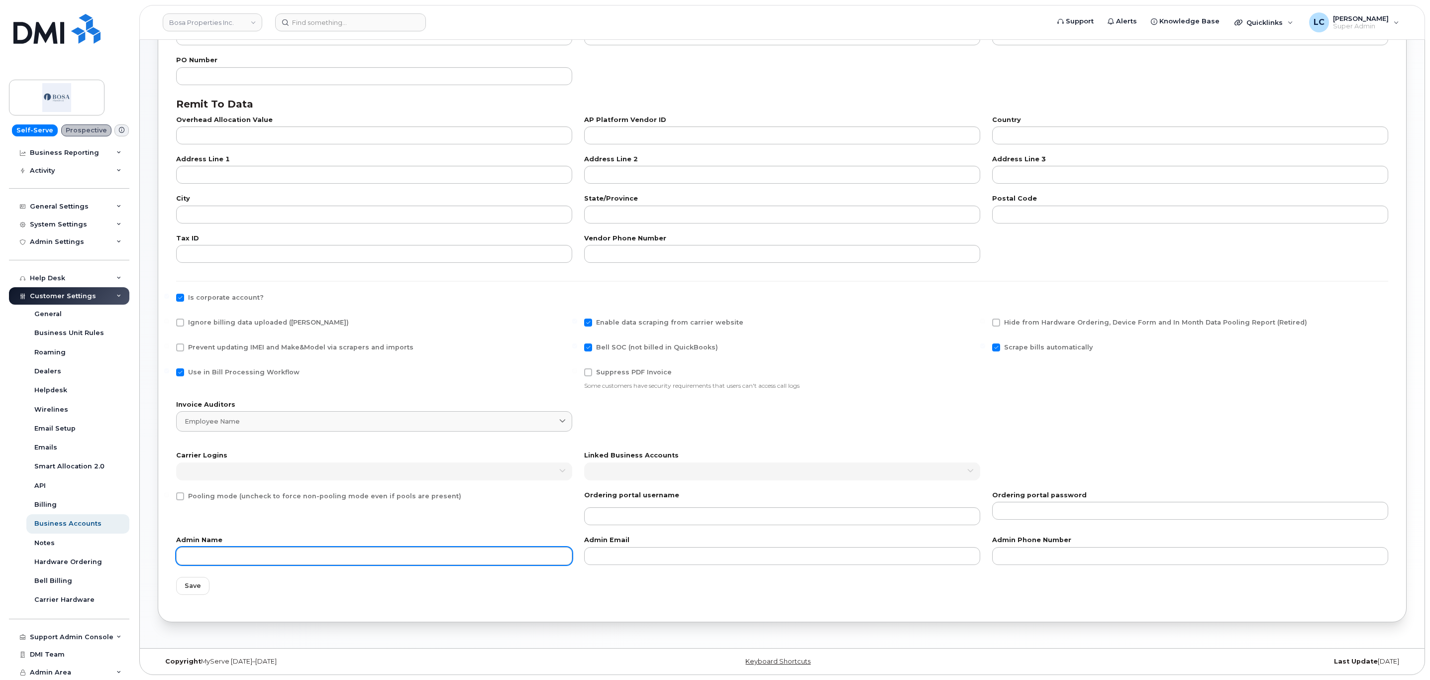
scroll to position [198, 0]
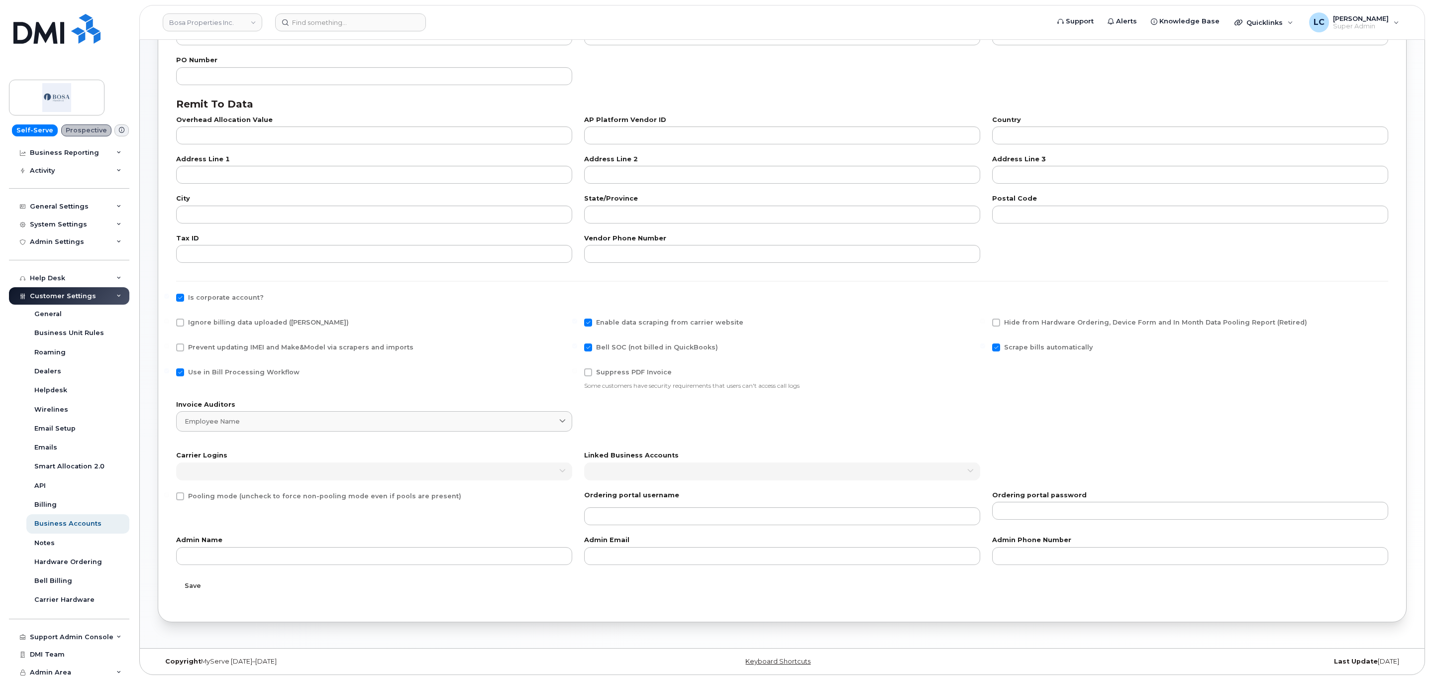
click at [203, 587] on button "Save" at bounding box center [192, 586] width 33 height 18
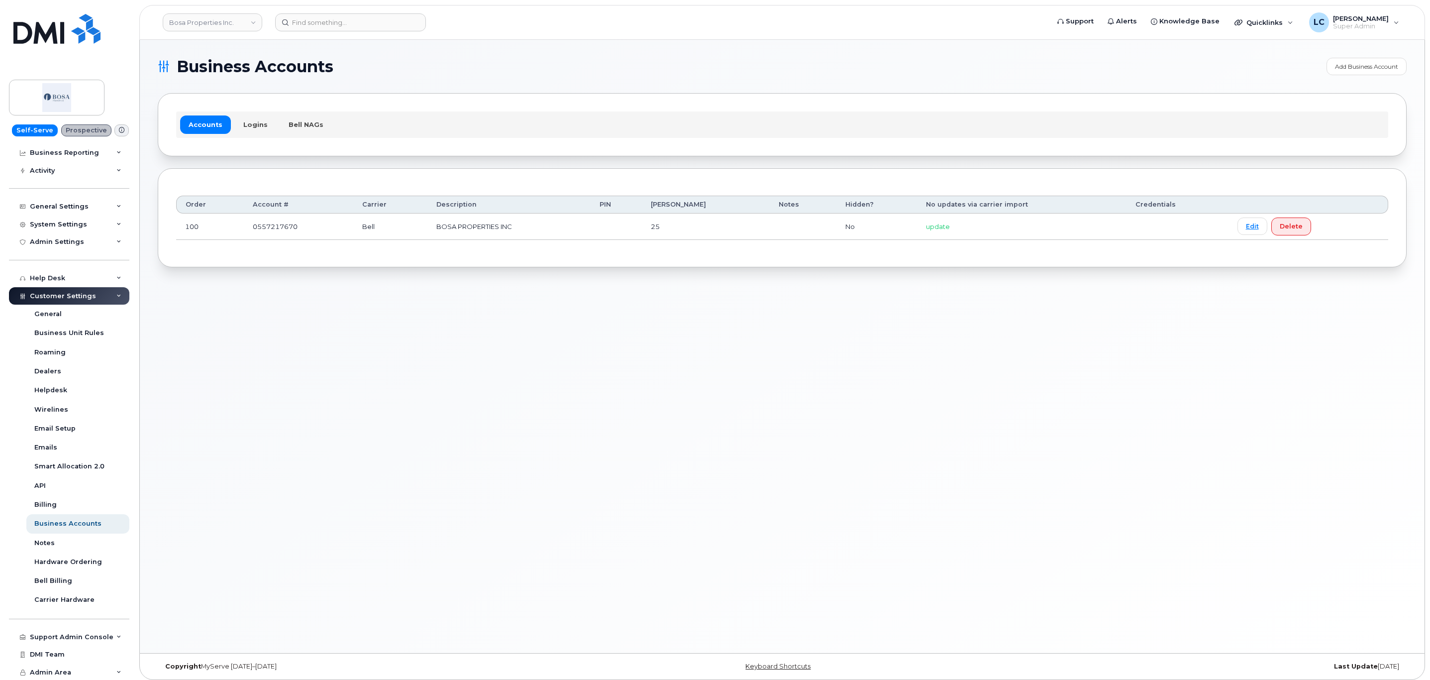
click at [438, 76] on section "Business Accounts Add Business Account Accounts Logins Bell NAGs Order Account …" at bounding box center [782, 162] width 1249 height 209
drag, startPoint x: 283, startPoint y: 381, endPoint x: 282, endPoint y: 375, distance: 6.0
click at [283, 381] on div "Business Accounts Add Business Account Accounts Logins Bell NAGs Order Account …" at bounding box center [782, 346] width 1285 height 613
click at [217, 11] on header "Bosa Properties Inc. Support Alerts Knowledge Base Quicklinks Suspend / Cancel …" at bounding box center [782, 22] width 1286 height 35
drag, startPoint x: 218, startPoint y: 16, endPoint x: 218, endPoint y: 30, distance: 13.9
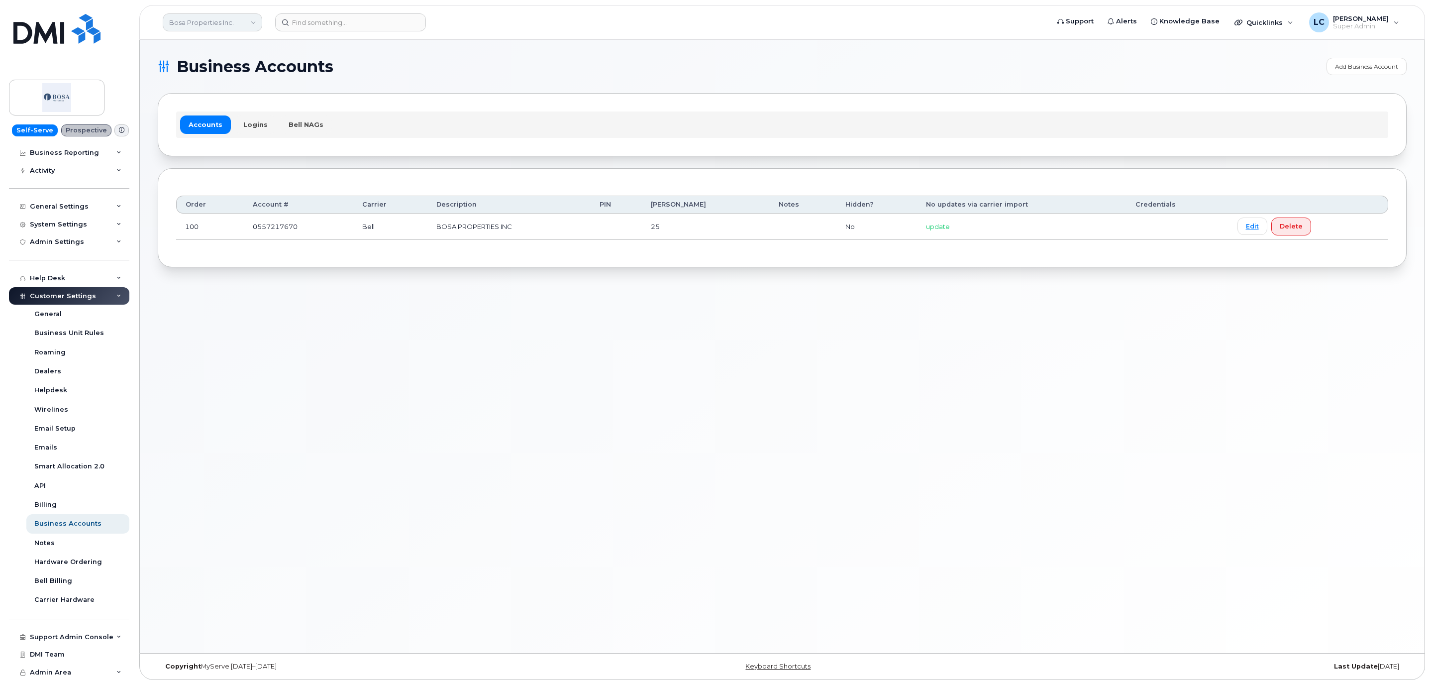
click at [218, 17] on link "Bosa Properties Inc." at bounding box center [213, 22] width 100 height 18
click at [221, 46] on input at bounding box center [237, 48] width 130 height 18
type input "Woodward"
click at [238, 95] on span "[PERSON_NAME] Group of Companies" at bounding box center [229, 94] width 114 height 19
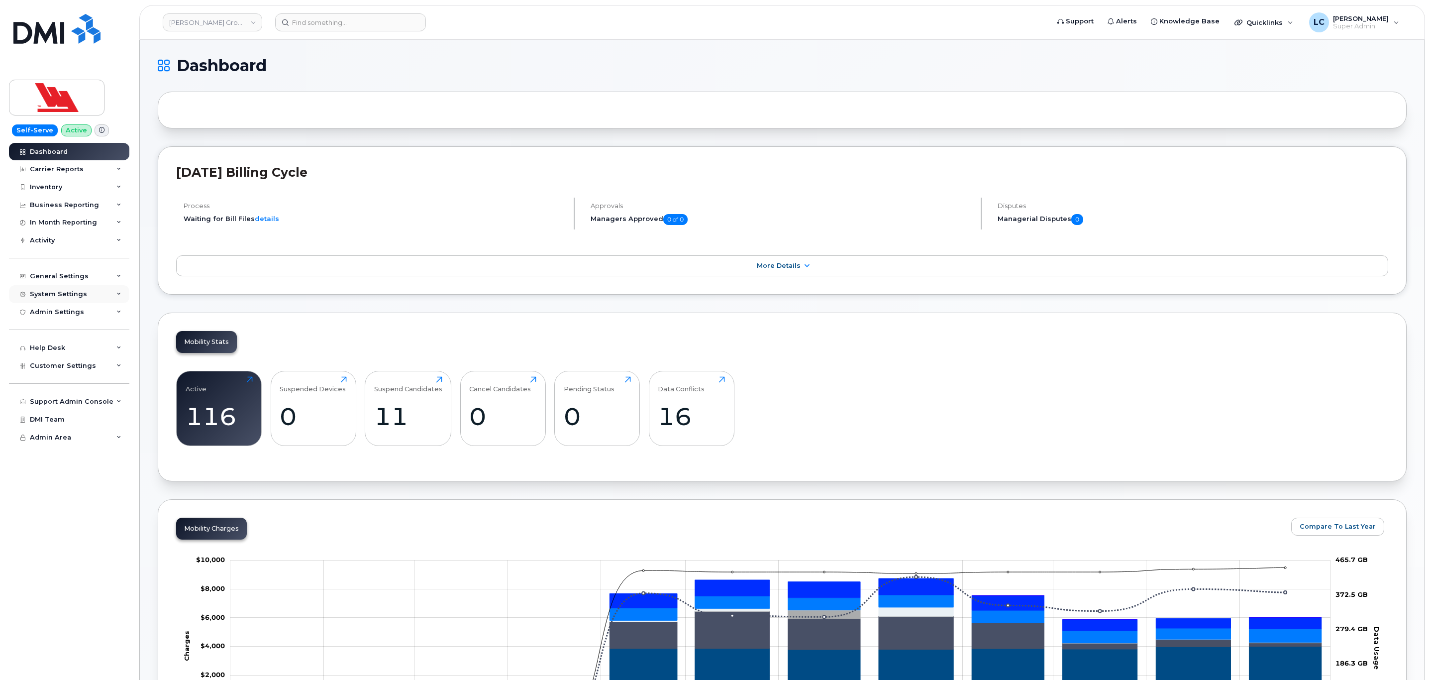
click at [95, 300] on div "System Settings" at bounding box center [69, 294] width 120 height 18
click at [81, 520] on span "Customer Settings" at bounding box center [63, 517] width 66 height 7
click at [90, 301] on div "System Settings" at bounding box center [69, 294] width 120 height 18
click at [99, 279] on div "General Settings" at bounding box center [69, 276] width 120 height 18
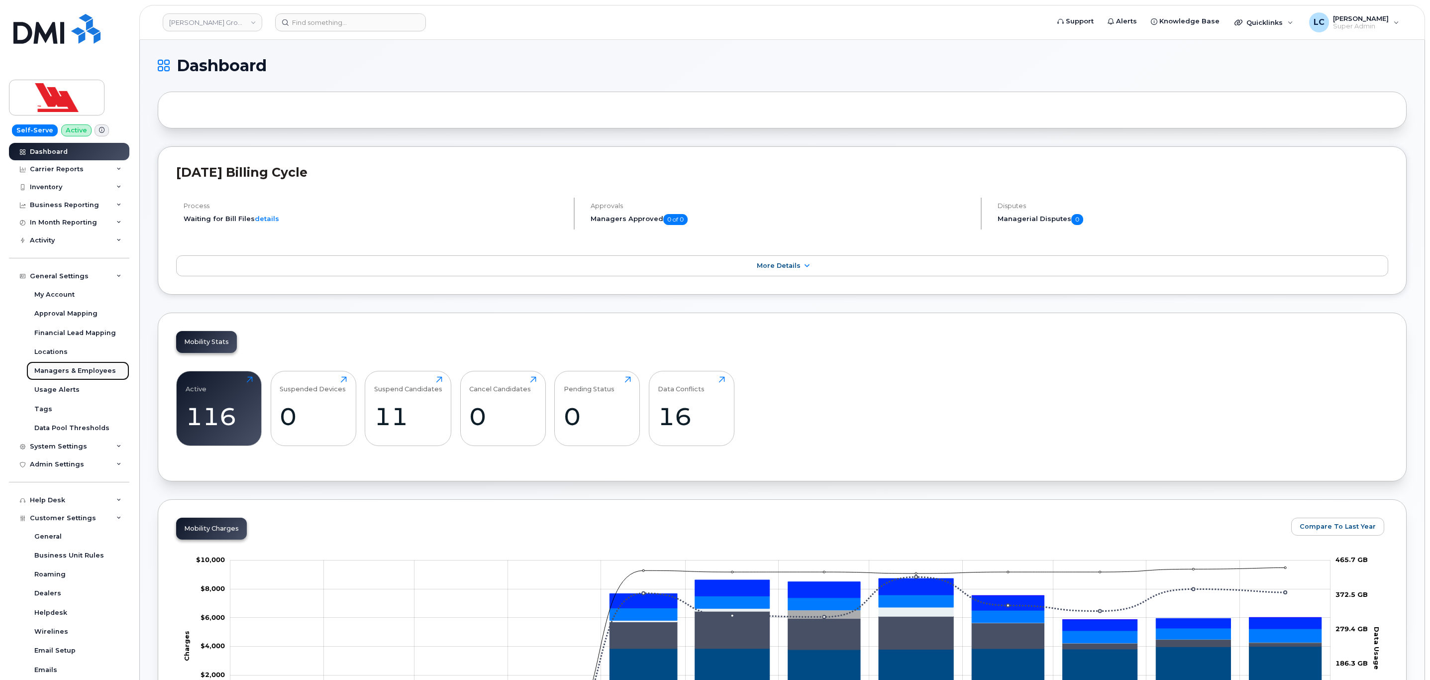
click at [81, 378] on link "Managers & Employees" at bounding box center [77, 370] width 103 height 19
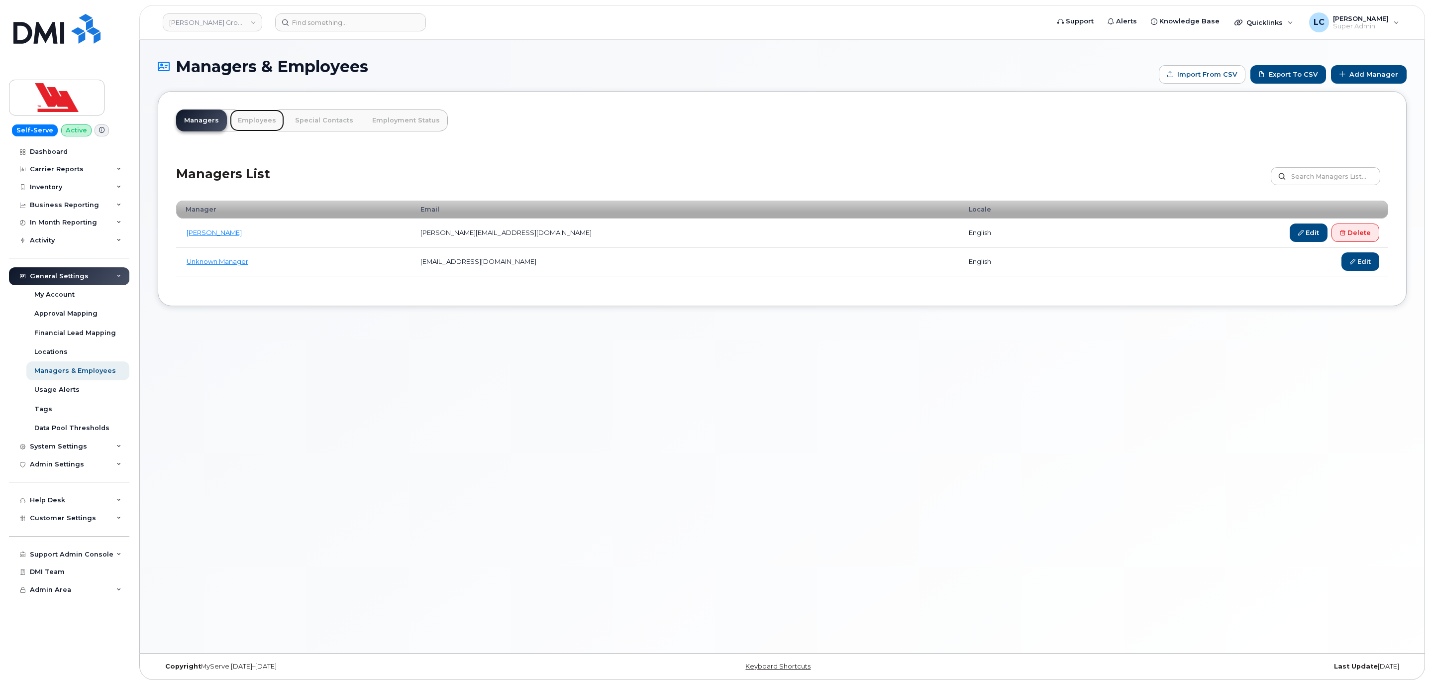
click at [252, 114] on link "Employees" at bounding box center [257, 120] width 54 height 22
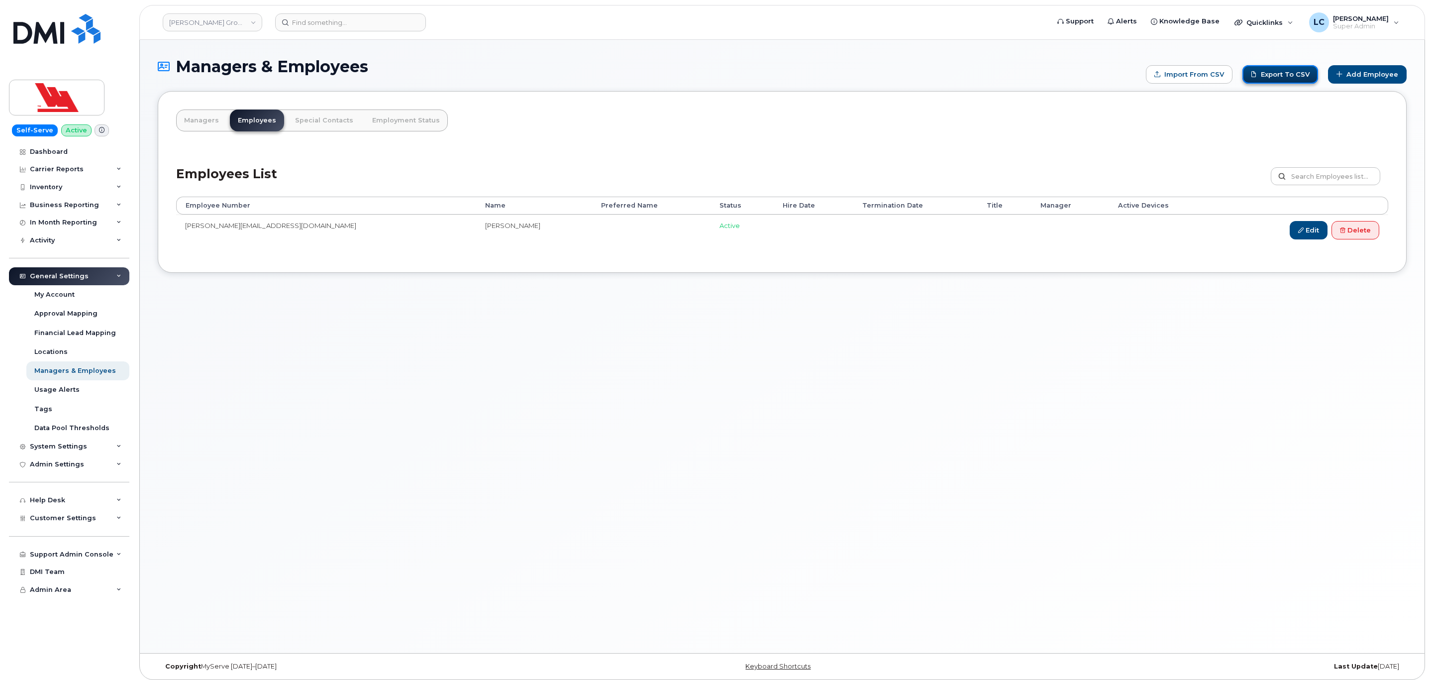
click at [1282, 69] on link "Export to CSV" at bounding box center [1280, 74] width 76 height 18
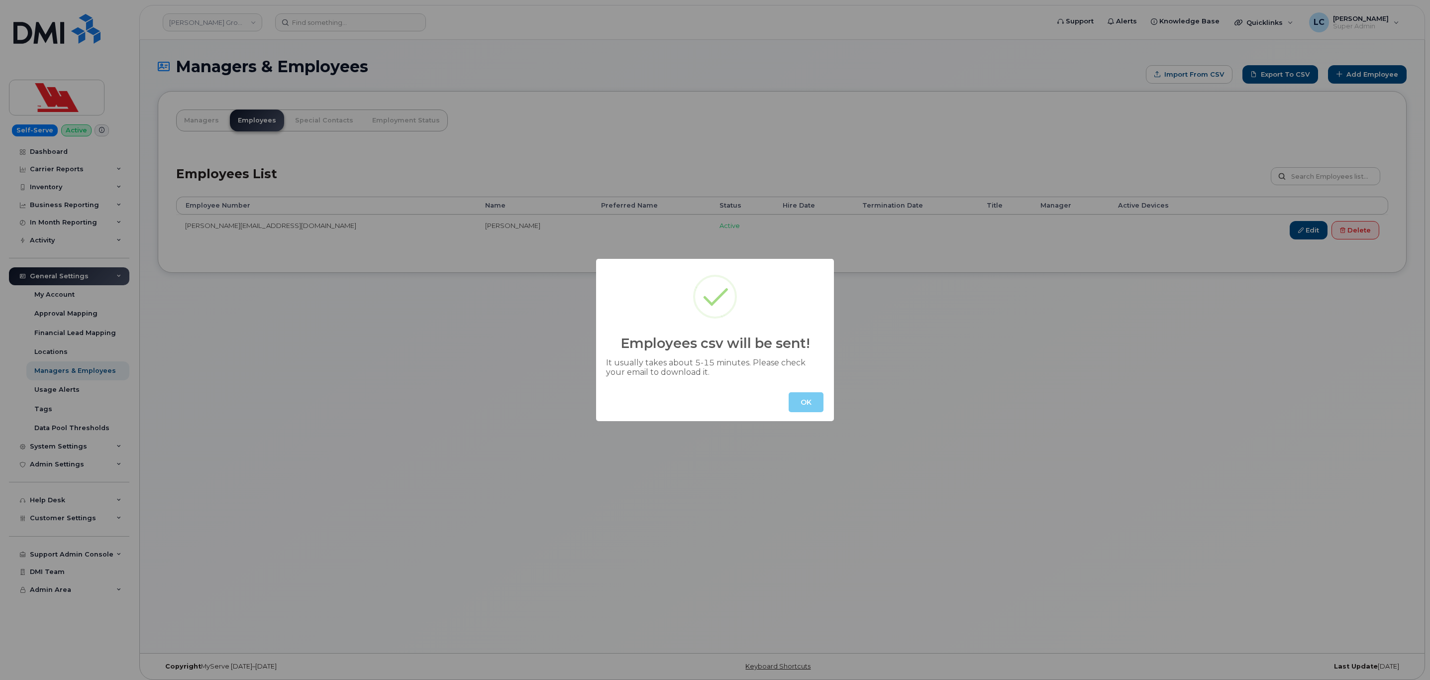
click at [813, 406] on button "OK" at bounding box center [806, 402] width 35 height 20
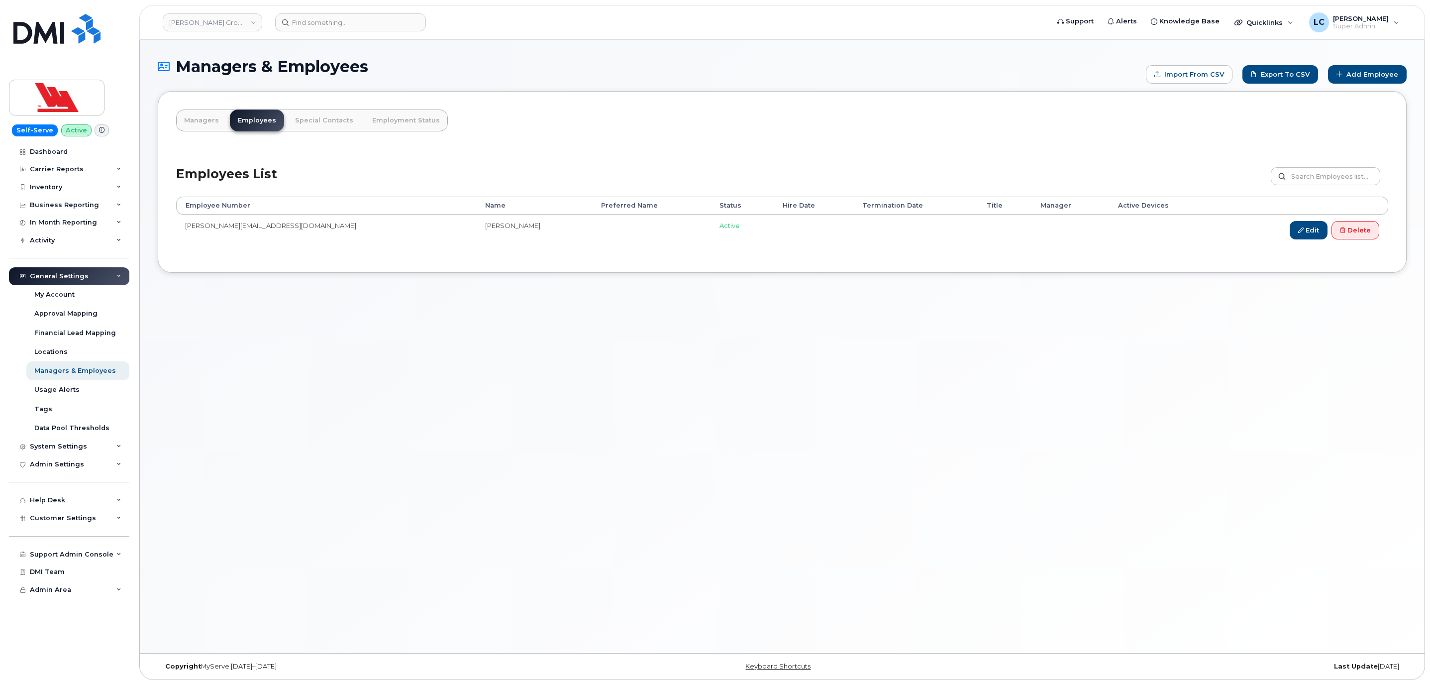
click at [581, 154] on div "Employees List Customize Filter Refresh Export" at bounding box center [782, 172] width 1212 height 47
click at [833, 174] on div "Employees List Customize Filter Refresh Export" at bounding box center [782, 172] width 1212 height 47
click at [736, 134] on div "Managers Employees Special Contacts Employment Status Employees List Customize …" at bounding box center [782, 182] width 1249 height 182
type input "C:\fakepath\Managers_Employees.csv"
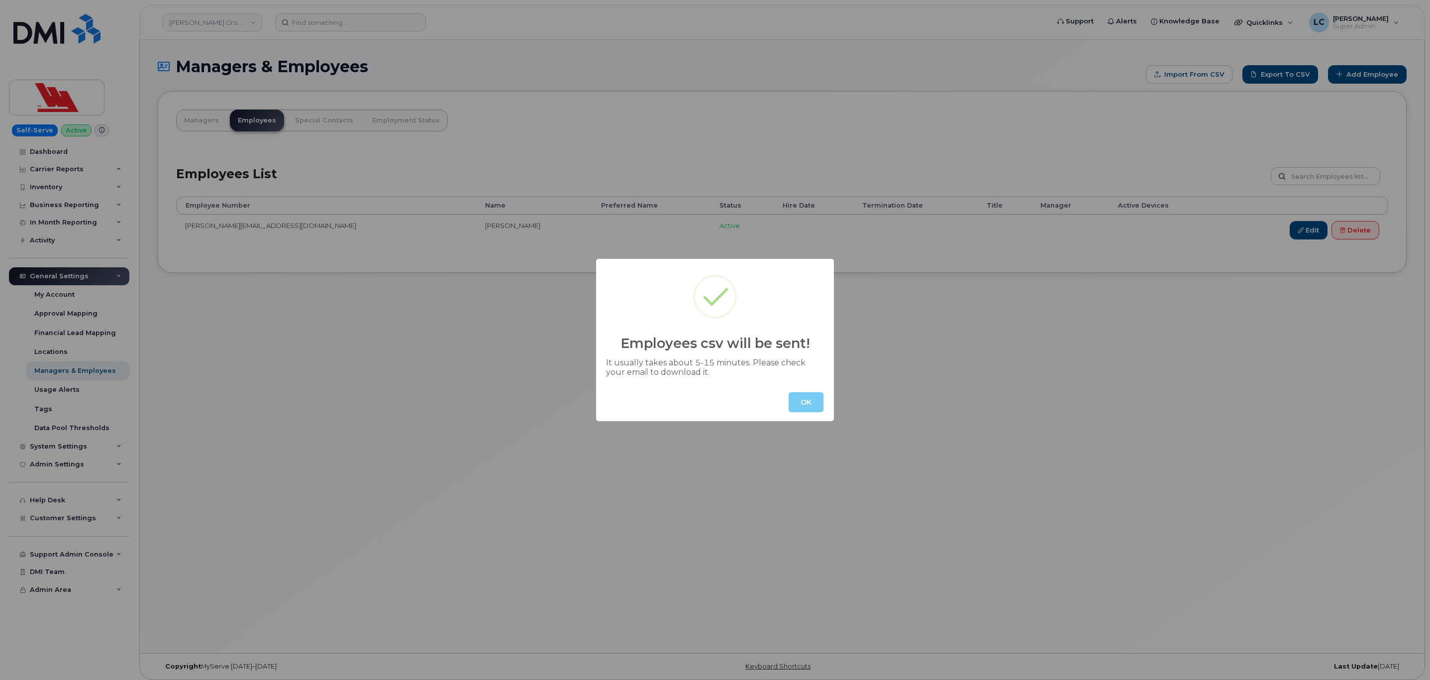
click at [807, 406] on button "OK" at bounding box center [806, 402] width 35 height 20
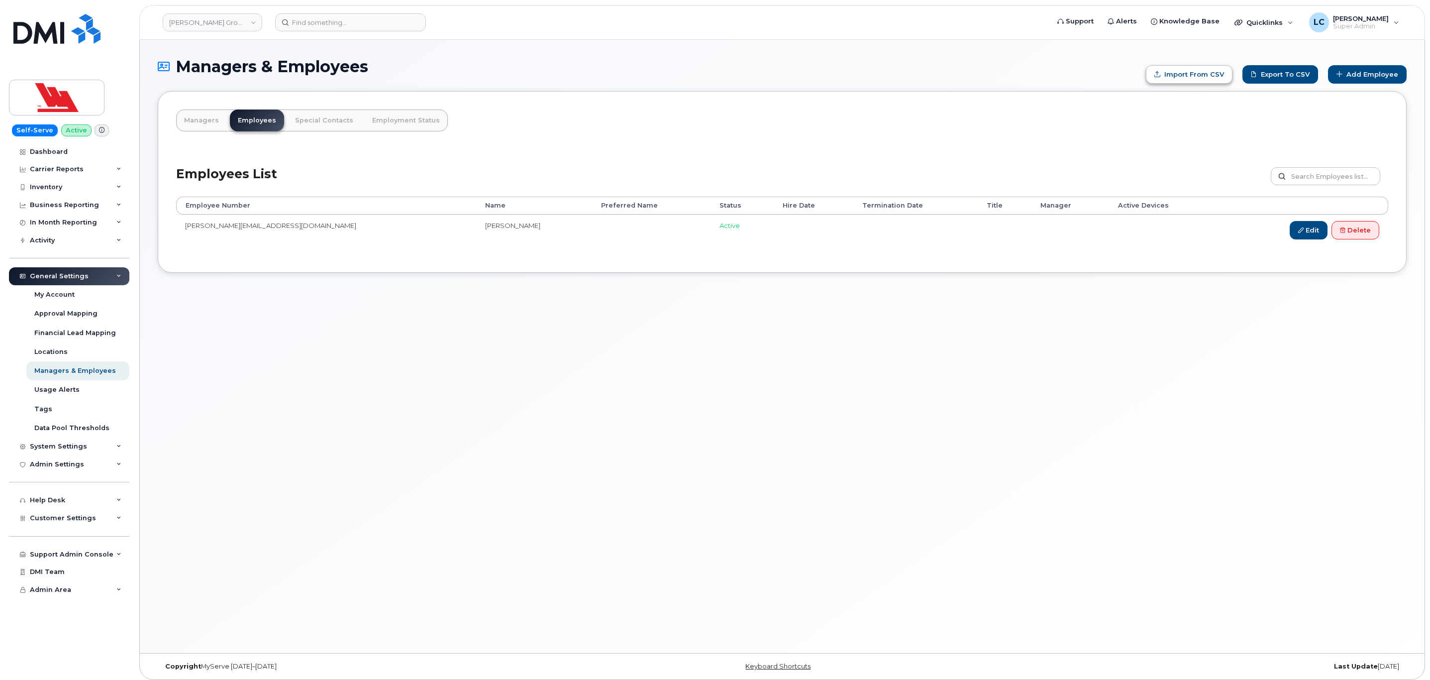
click at [1087, 167] on div "Employees List Customize Filter Refresh Export" at bounding box center [782, 172] width 1212 height 47
click at [899, 166] on div "Employees List Customize Filter Refresh Export" at bounding box center [782, 172] width 1212 height 47
click at [781, 166] on div "Employees List Customize Filter Refresh Export" at bounding box center [782, 172] width 1212 height 47
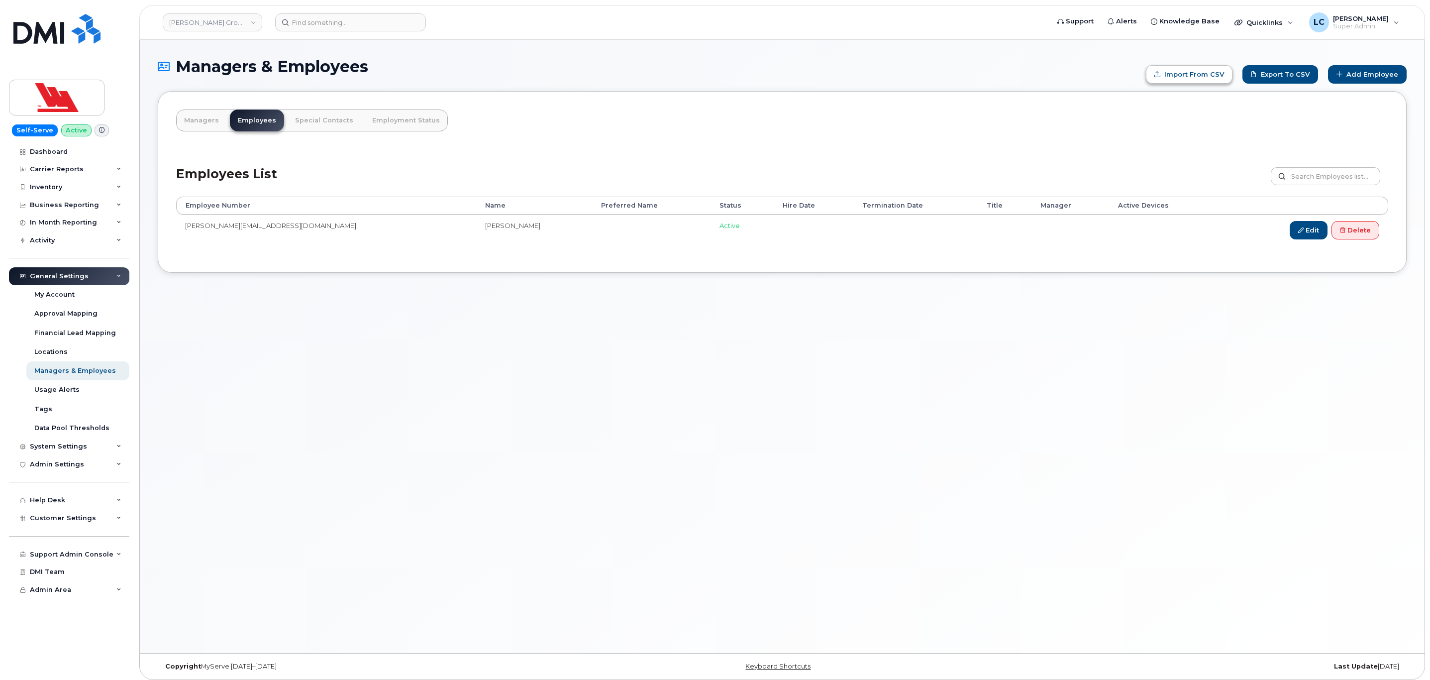
type input "C:\fakepath\Managers_Employees.csv"
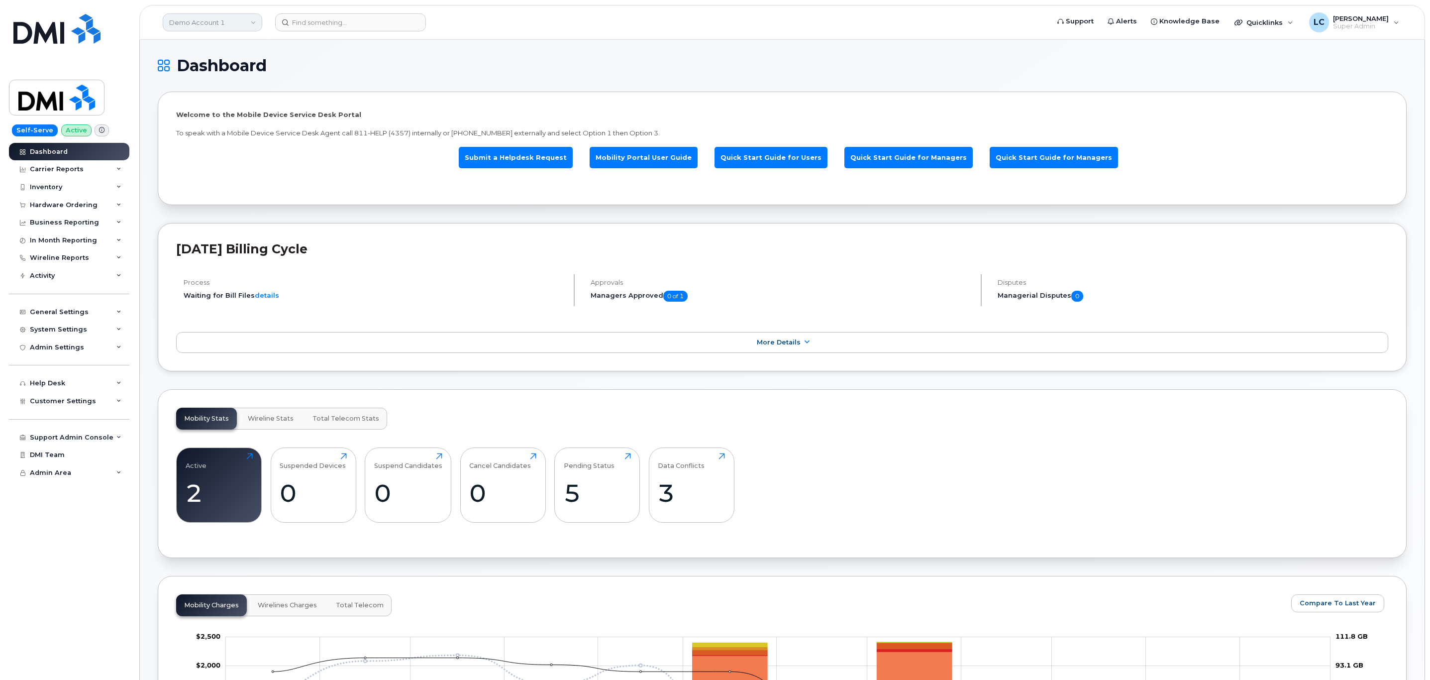
click at [226, 29] on link "Demo Account 1" at bounding box center [213, 22] width 100 height 18
click at [243, 49] on input at bounding box center [237, 48] width 130 height 18
click at [244, 48] on input at bounding box center [237, 48] width 130 height 18
drag, startPoint x: 244, startPoint y: 48, endPoint x: 248, endPoint y: 42, distance: 7.2
click at [244, 46] on input at bounding box center [237, 48] width 130 height 18
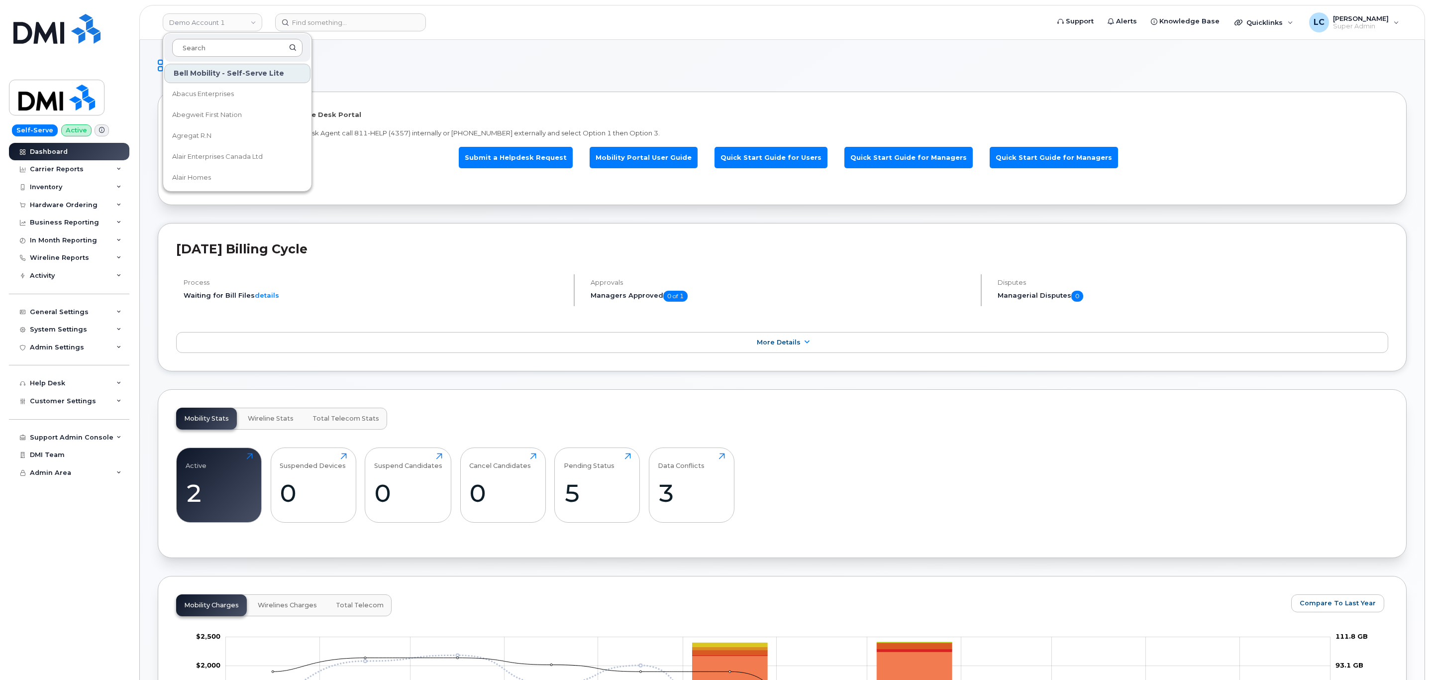
type input "/"
type input "Woodward"
click at [238, 99] on span "[PERSON_NAME] Group of Companies" at bounding box center [229, 94] width 114 height 19
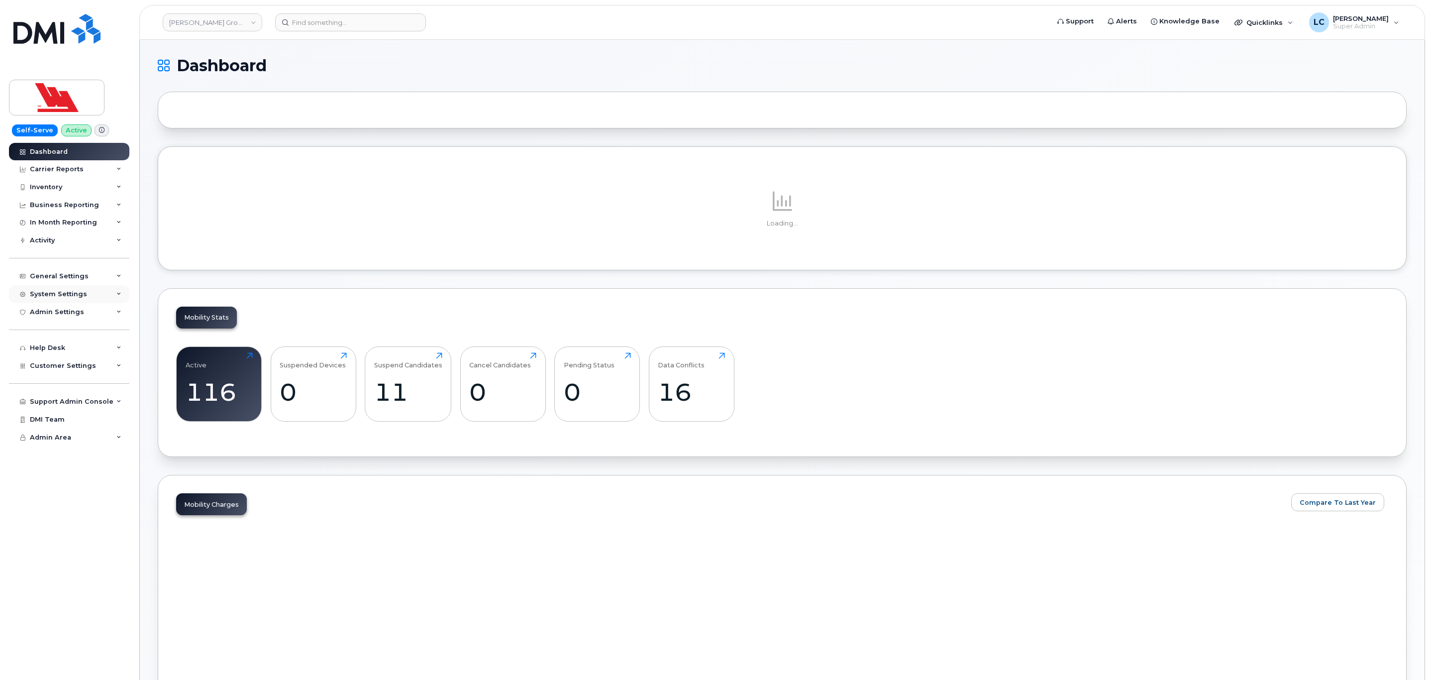
click at [101, 299] on div "System Settings" at bounding box center [69, 294] width 120 height 18
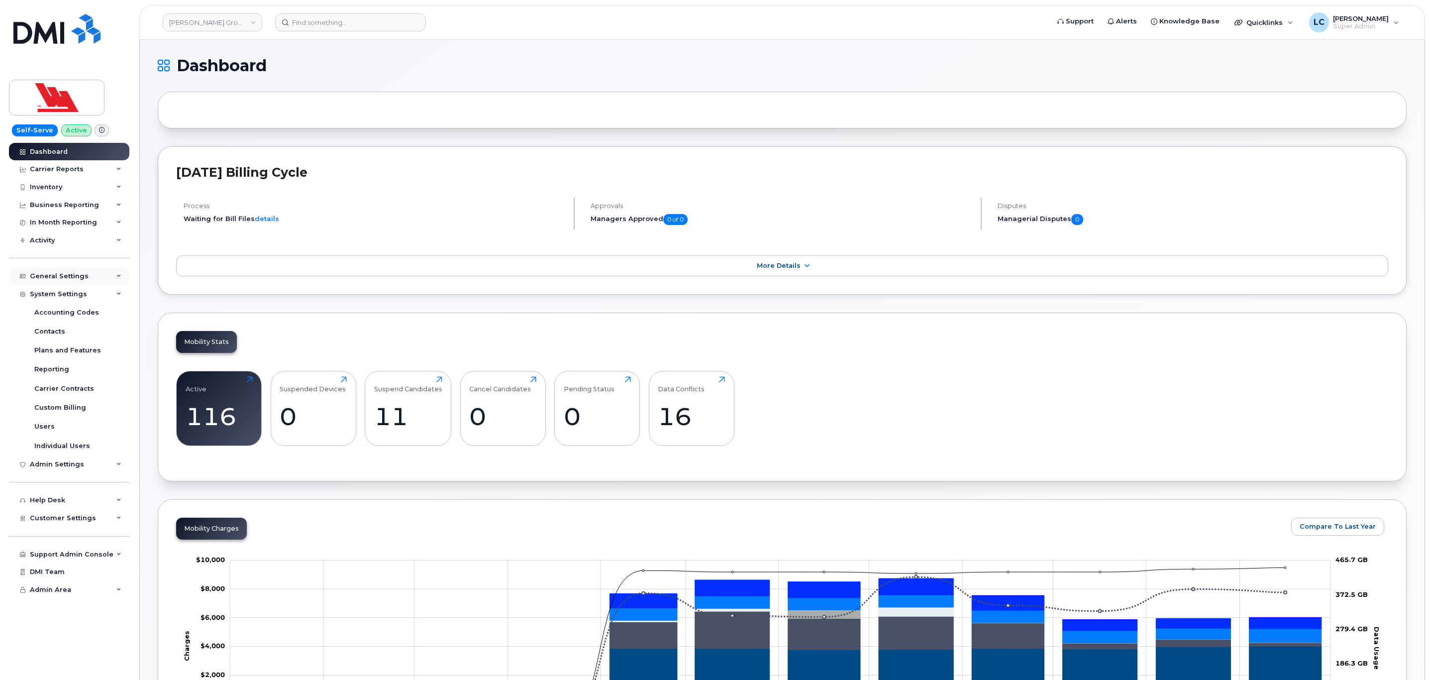
click at [101, 280] on div "General Settings" at bounding box center [69, 276] width 120 height 18
click at [90, 372] on div "Managers & Employees" at bounding box center [75, 370] width 82 height 9
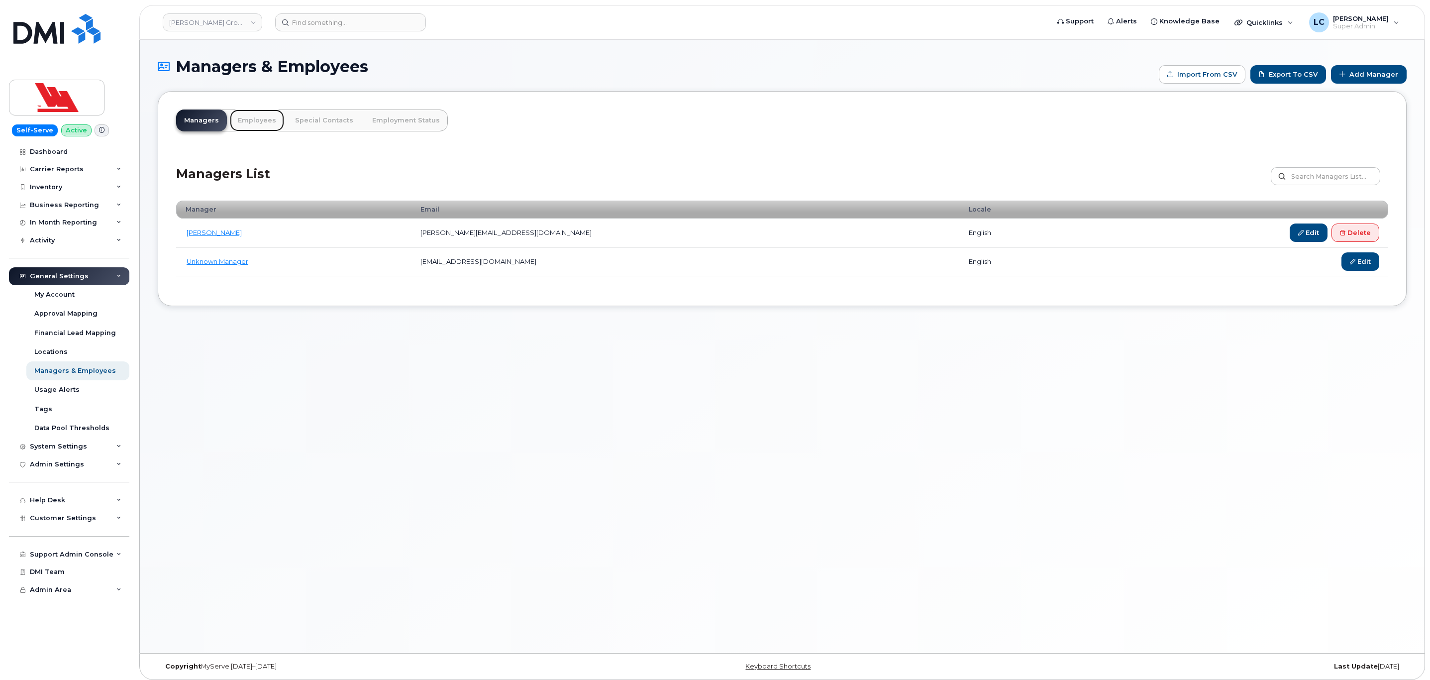
click at [263, 118] on link "Employees" at bounding box center [257, 120] width 54 height 22
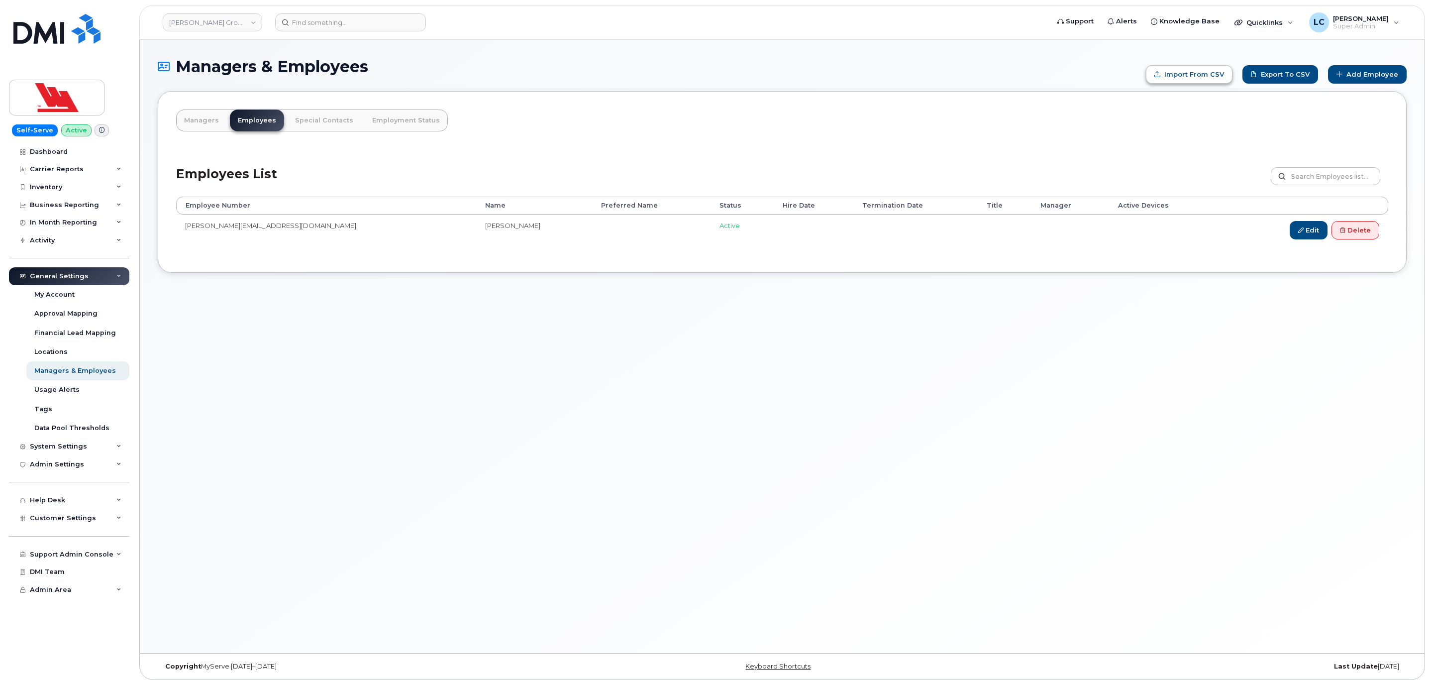
drag, startPoint x: 1038, startPoint y: 87, endPoint x: 1099, endPoint y: 90, distance: 60.8
click at [1037, 87] on div "Managers & Employees Import from CSV Export to CSV Add Employee" at bounding box center [782, 74] width 1249 height 33
click at [104, 191] on div "Inventory" at bounding box center [69, 187] width 120 height 18
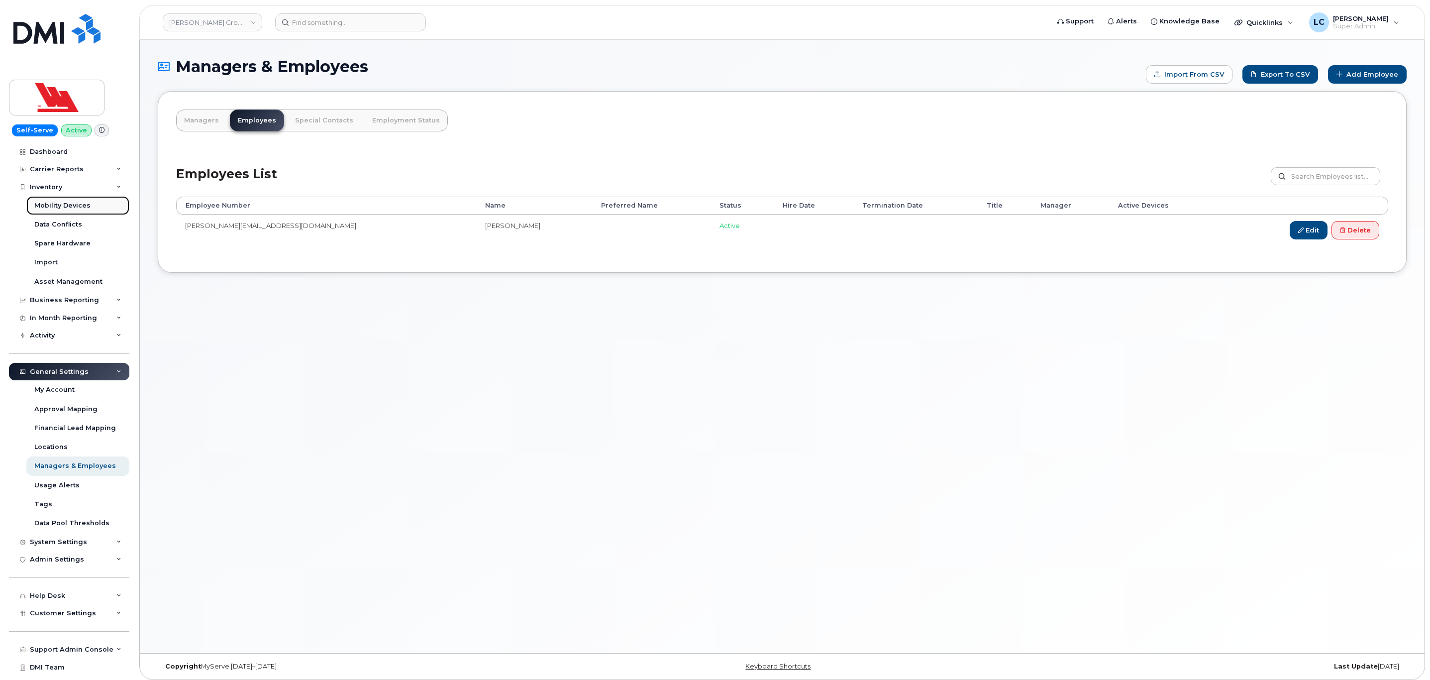
click at [79, 206] on div "Mobility Devices" at bounding box center [62, 205] width 56 height 9
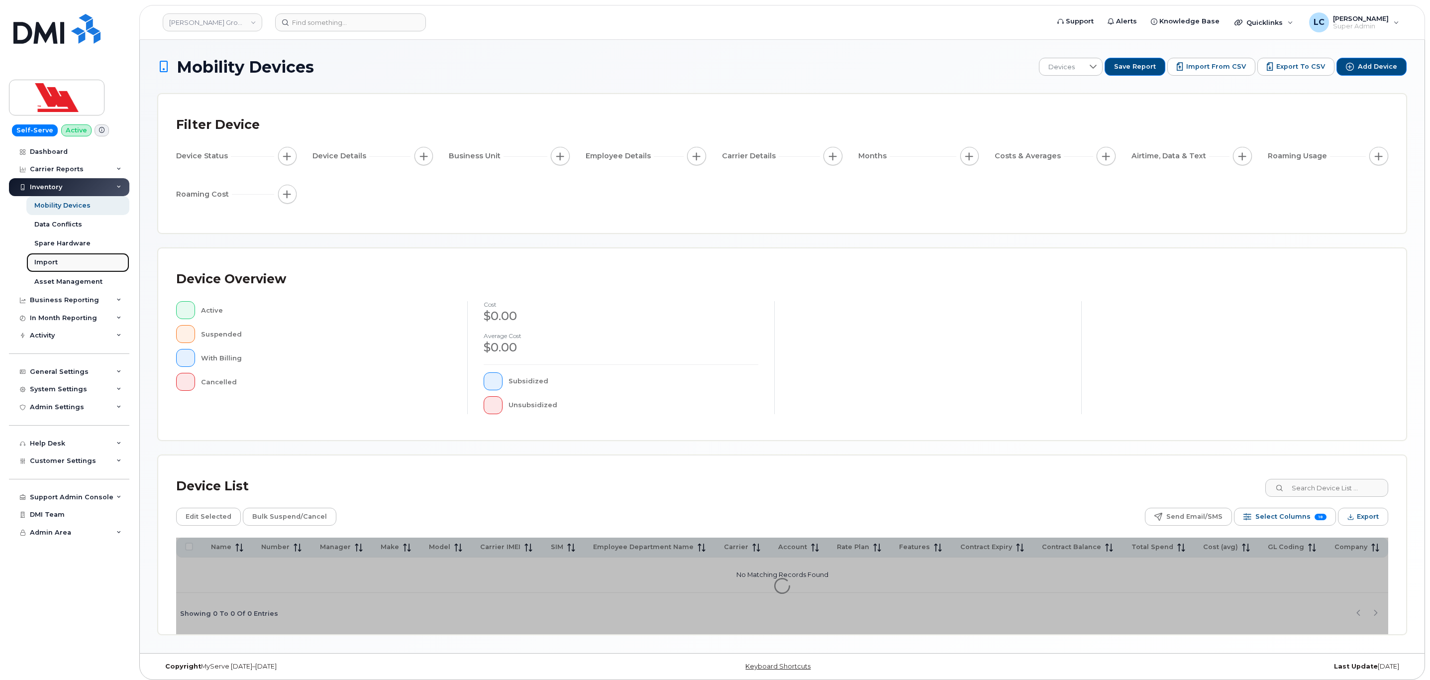
click at [53, 270] on link "Import" at bounding box center [77, 262] width 103 height 19
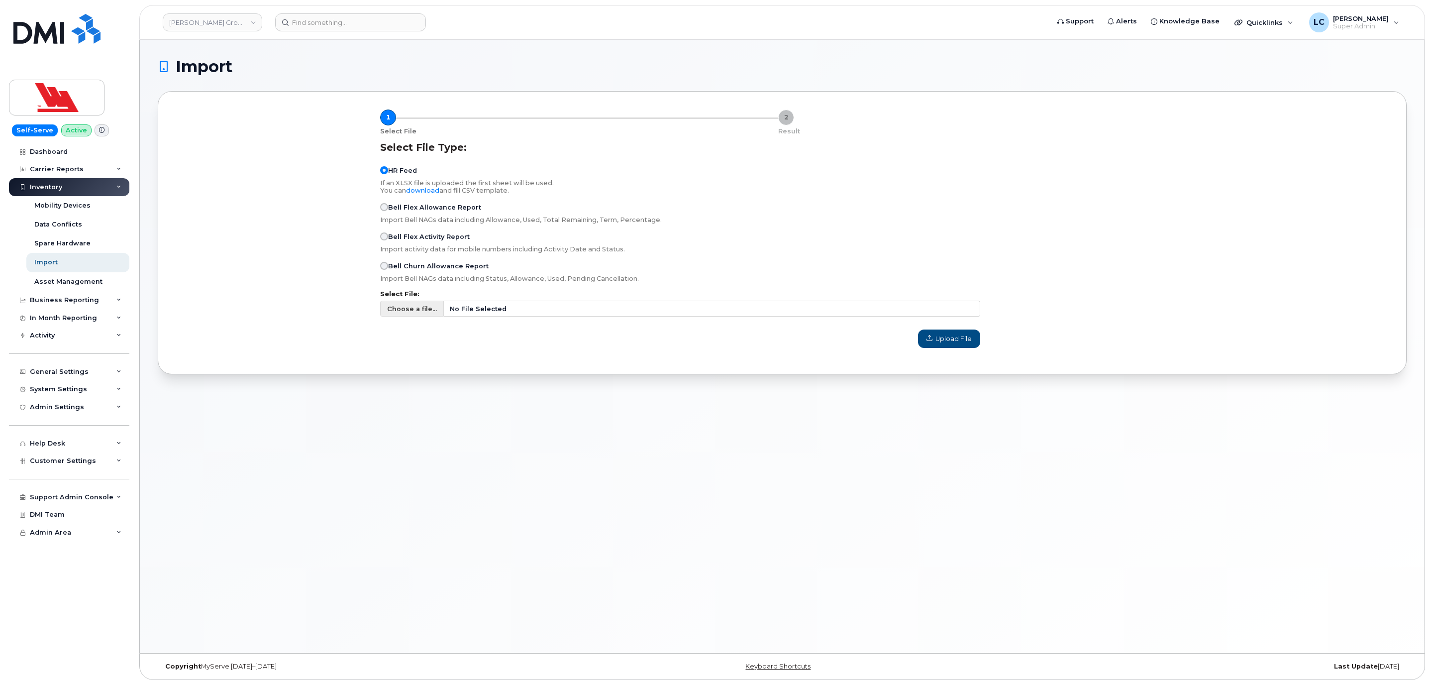
click at [409, 309] on span "Choose a file..." at bounding box center [412, 308] width 50 height 9
click at [409, 309] on input "Choose a file... No File Selected" at bounding box center [680, 309] width 600 height 16
type input "C:\fakepath\Managers_Employees.csv"
click at [938, 333] on button "Upload File" at bounding box center [949, 338] width 62 height 18
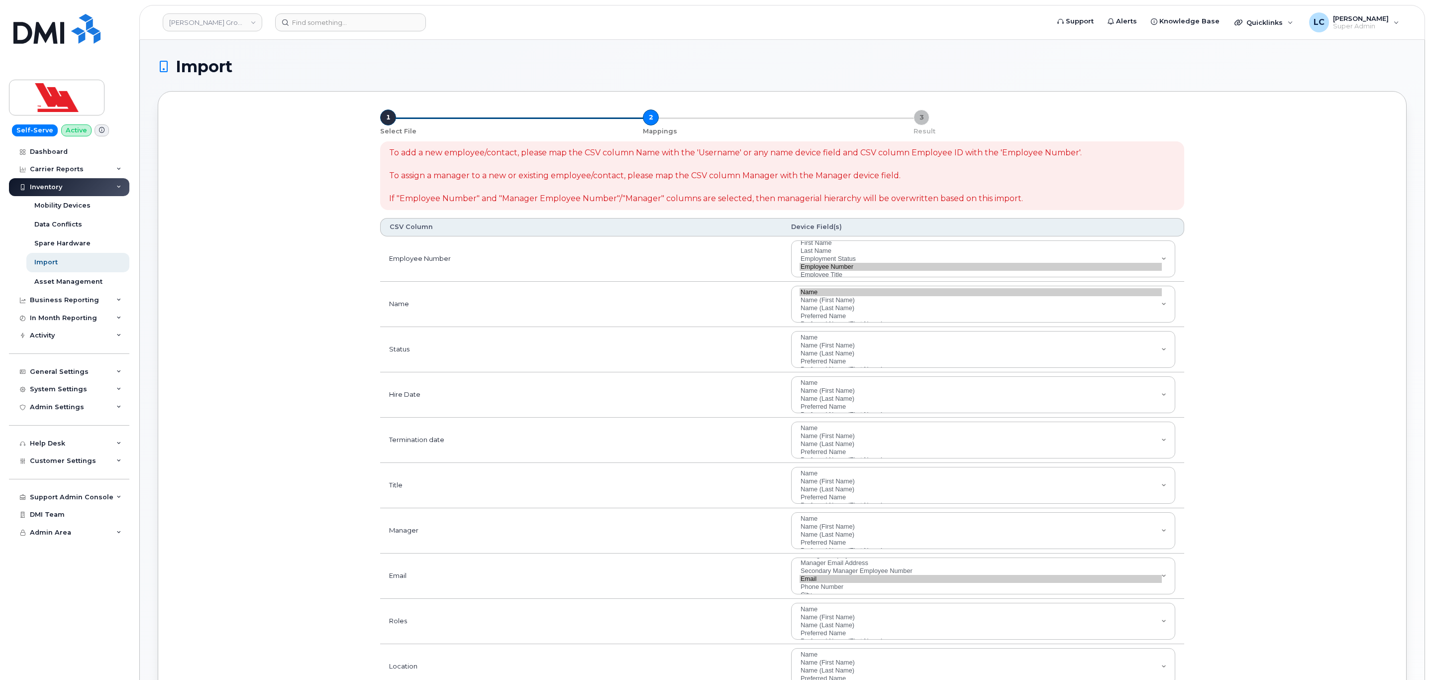
select select
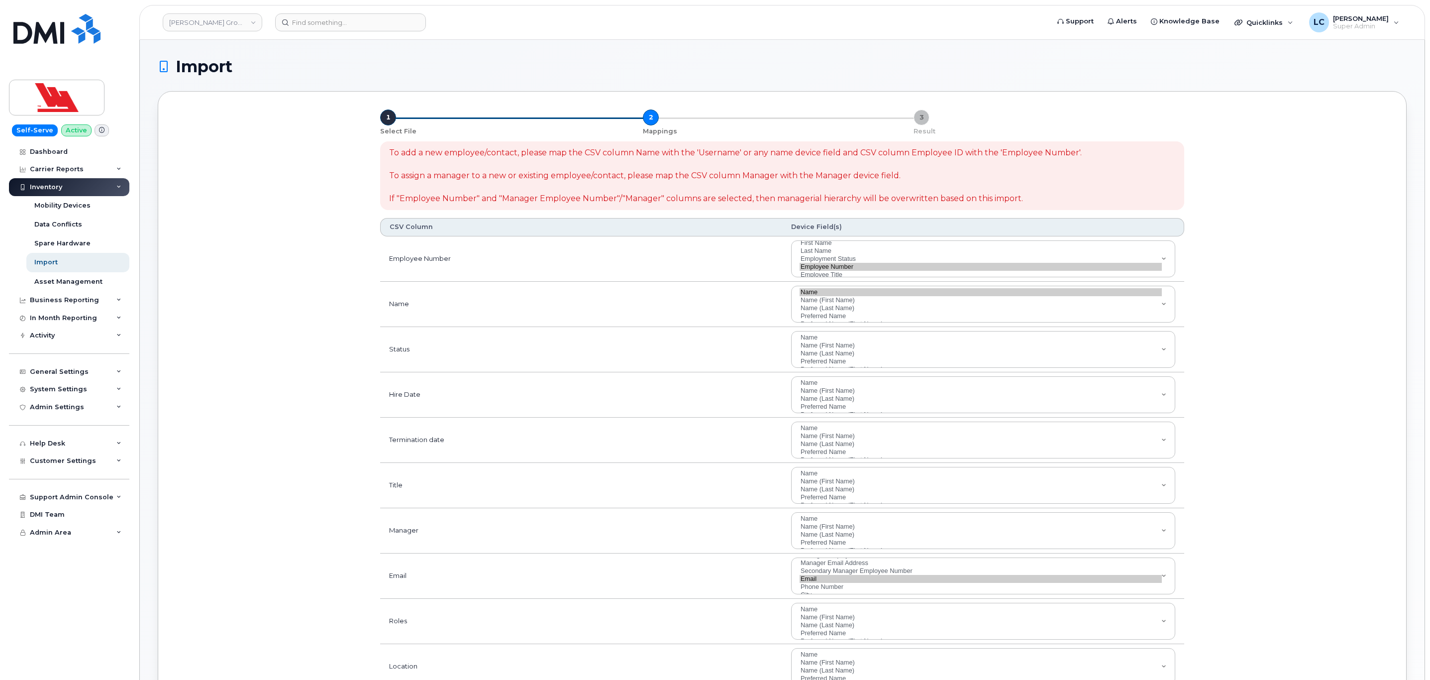
select select
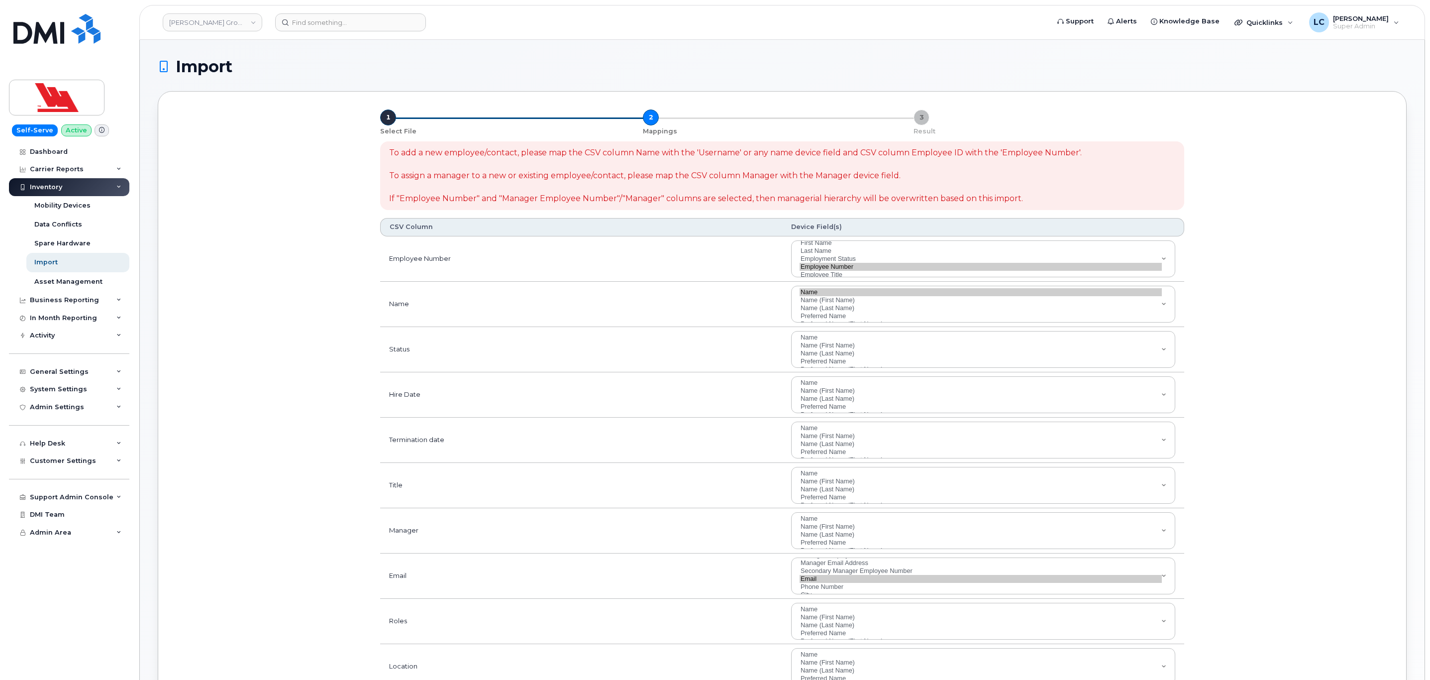
select select
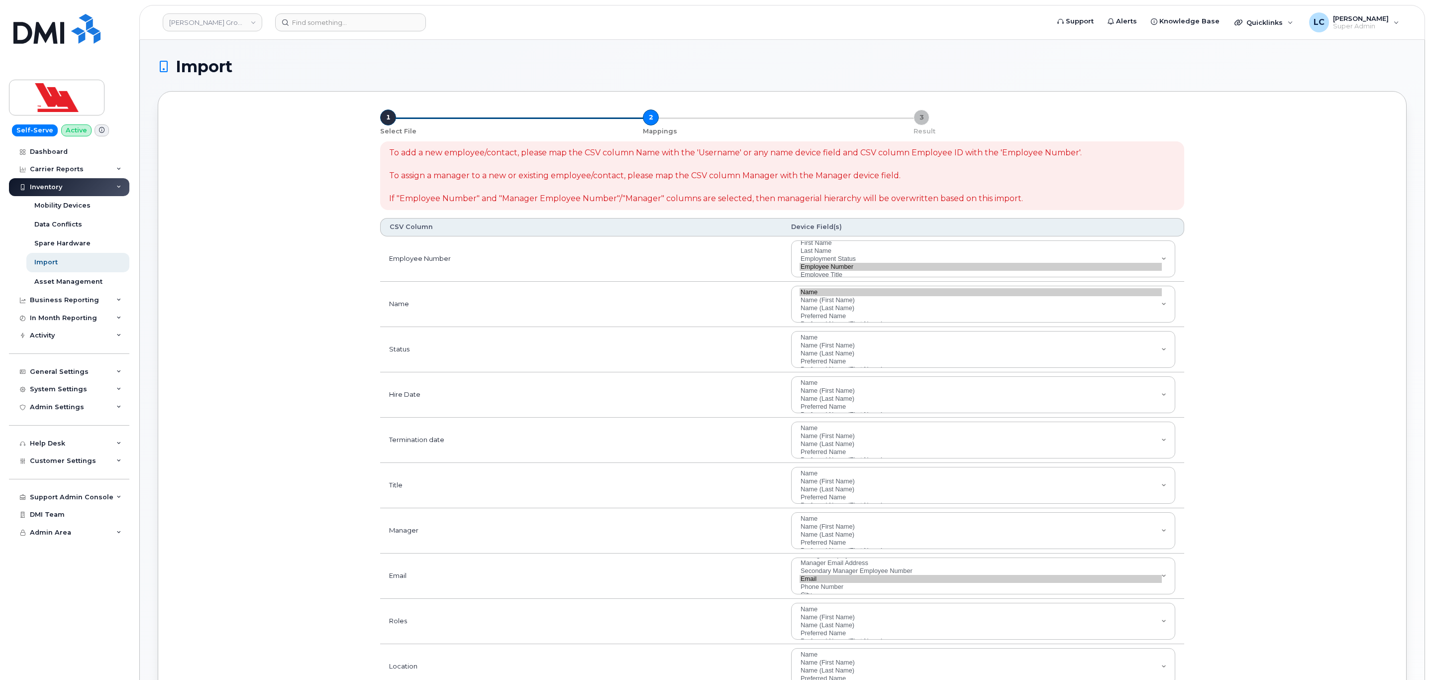
select select
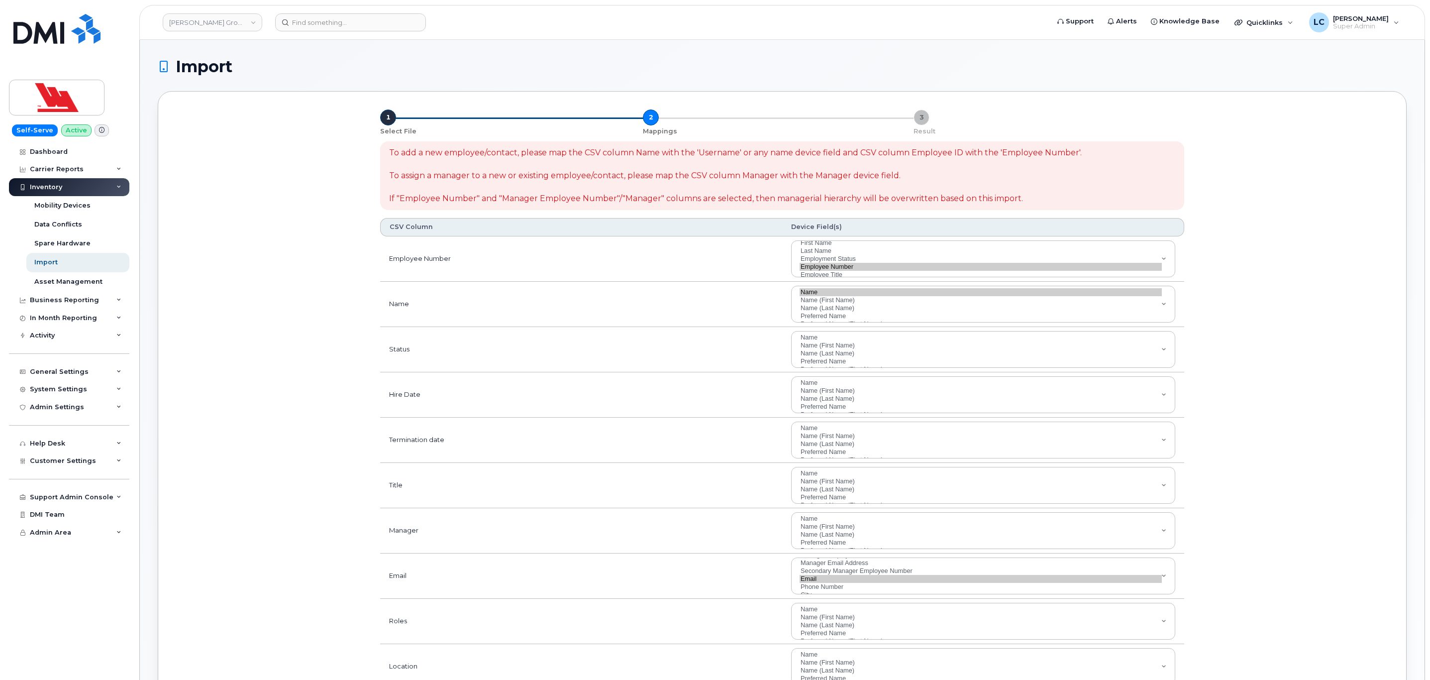
select select
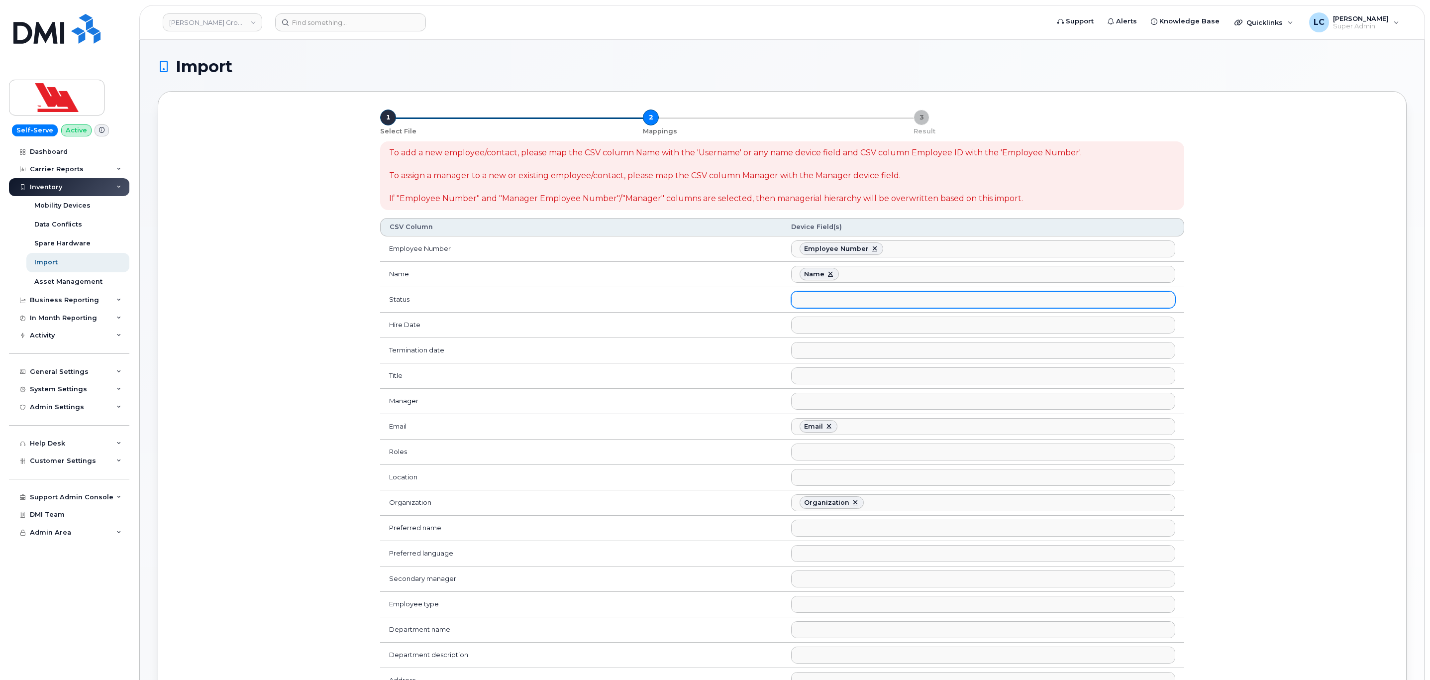
click at [888, 306] on ul at bounding box center [983, 300] width 383 height 16
type input "statu"
select select "employment_status"
click at [873, 275] on ul "Name" at bounding box center [983, 274] width 383 height 16
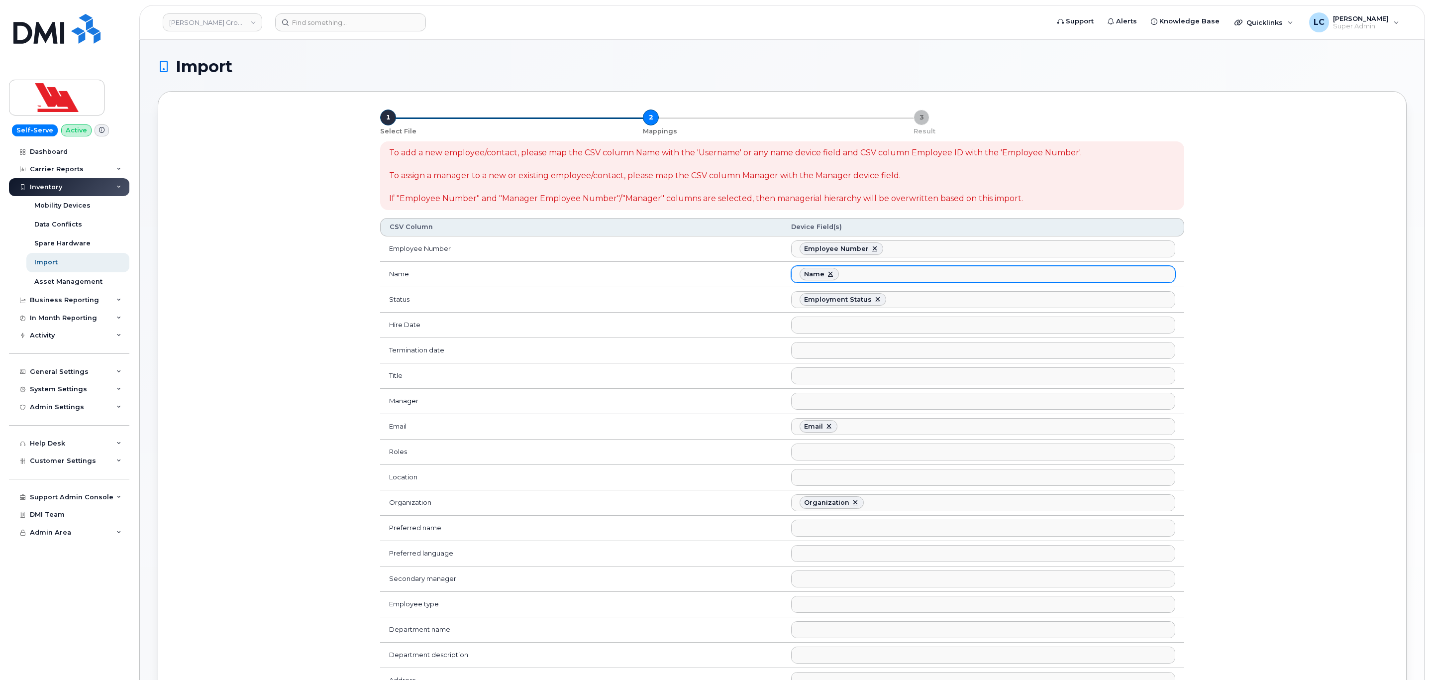
click at [830, 277] on link at bounding box center [830, 274] width 8 height 8
select select
click at [845, 275] on ul at bounding box center [983, 274] width 383 height 16
type input "Hr"
select select "hr_employee_name"
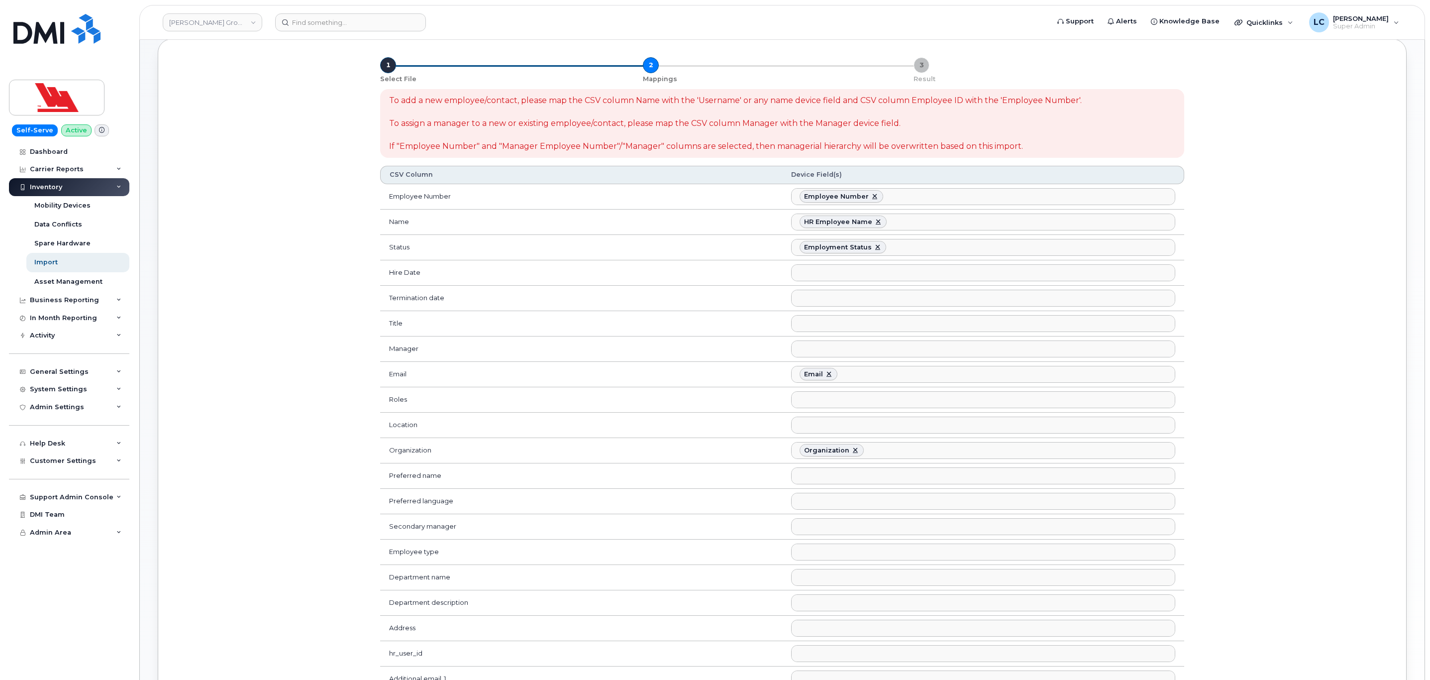
scroll to position [75, 0]
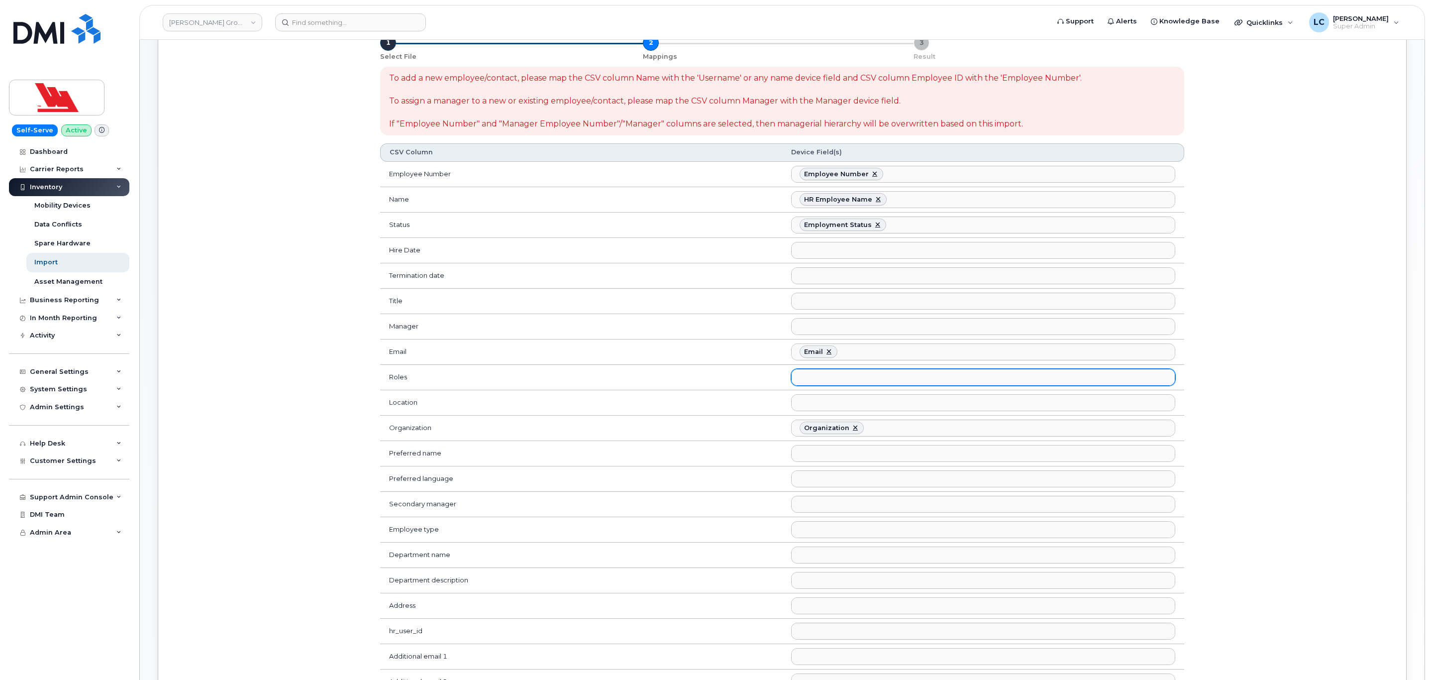
click at [820, 385] on ul at bounding box center [983, 377] width 383 height 16
type input "r"
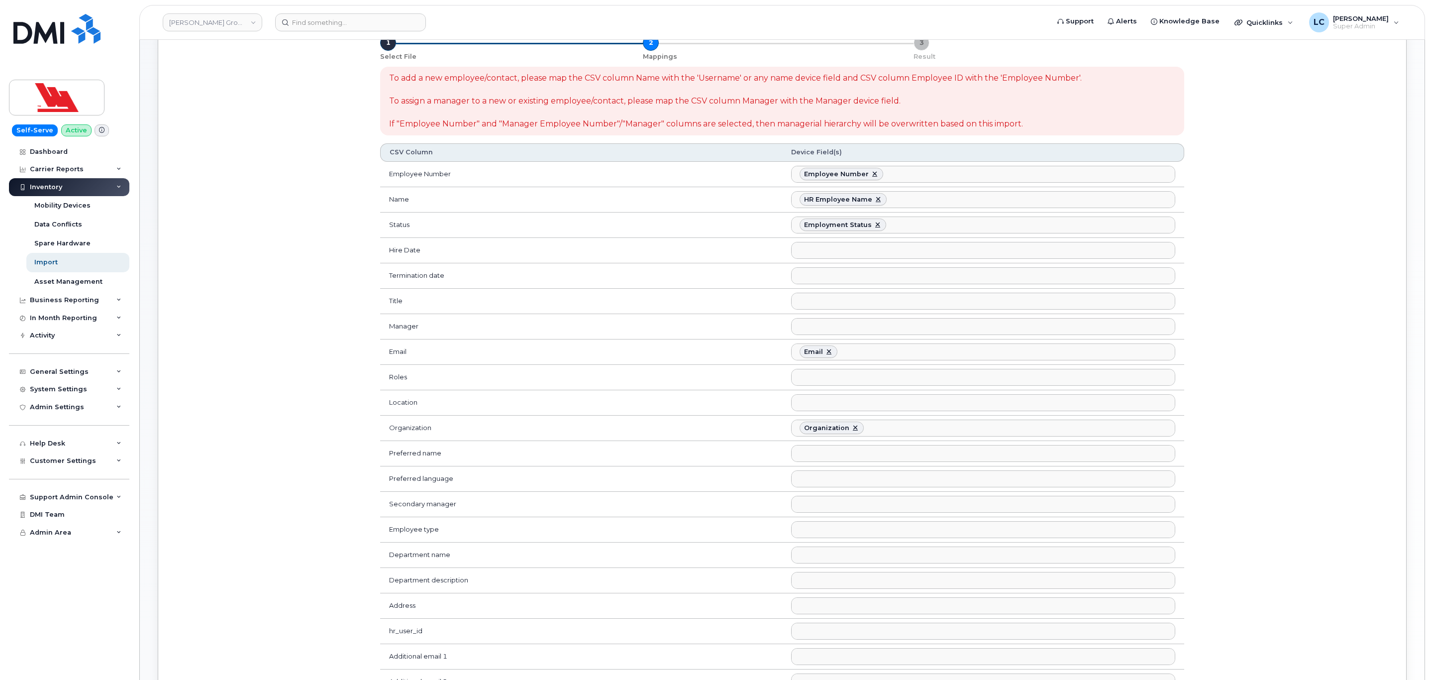
click at [316, 319] on div "To add a new employee/contact, please map the CSV column Name with the 'Usernam…" at bounding box center [782, 453] width 1224 height 784
click at [289, 430] on div "To add a new employee/contact, please map the CSV column Name with the 'Usernam…" at bounding box center [782, 453] width 1224 height 784
click at [847, 334] on ul at bounding box center [983, 326] width 383 height 16
type input "manag"
select select "manager_email_address"
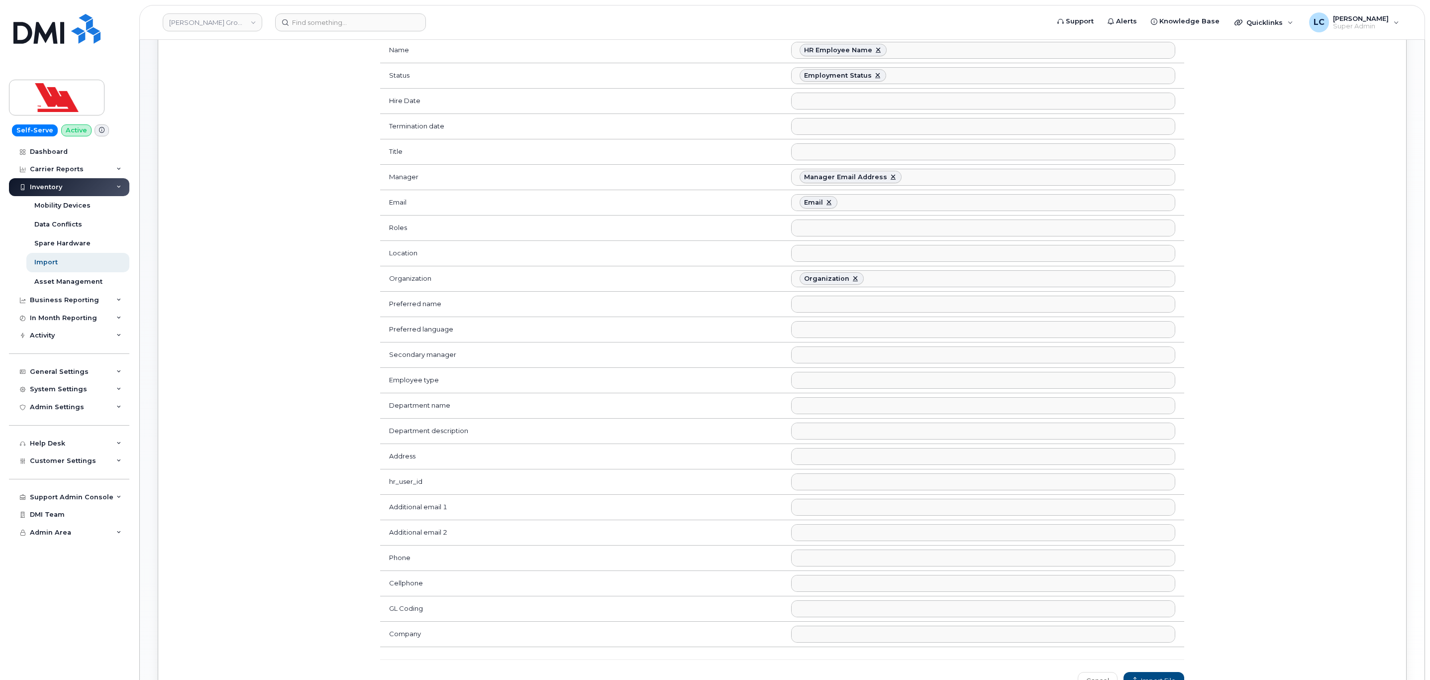
scroll to position [299, 0]
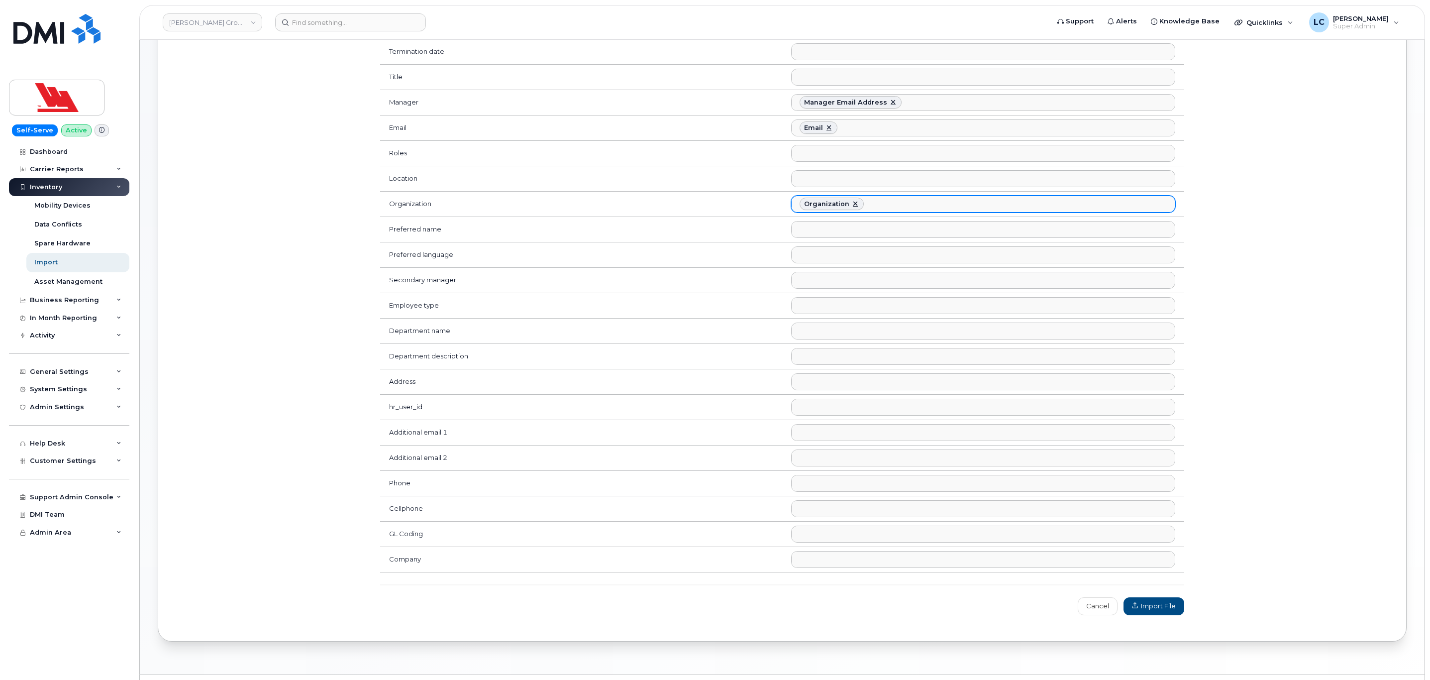
click at [853, 208] on link at bounding box center [855, 204] width 8 height 8
select select
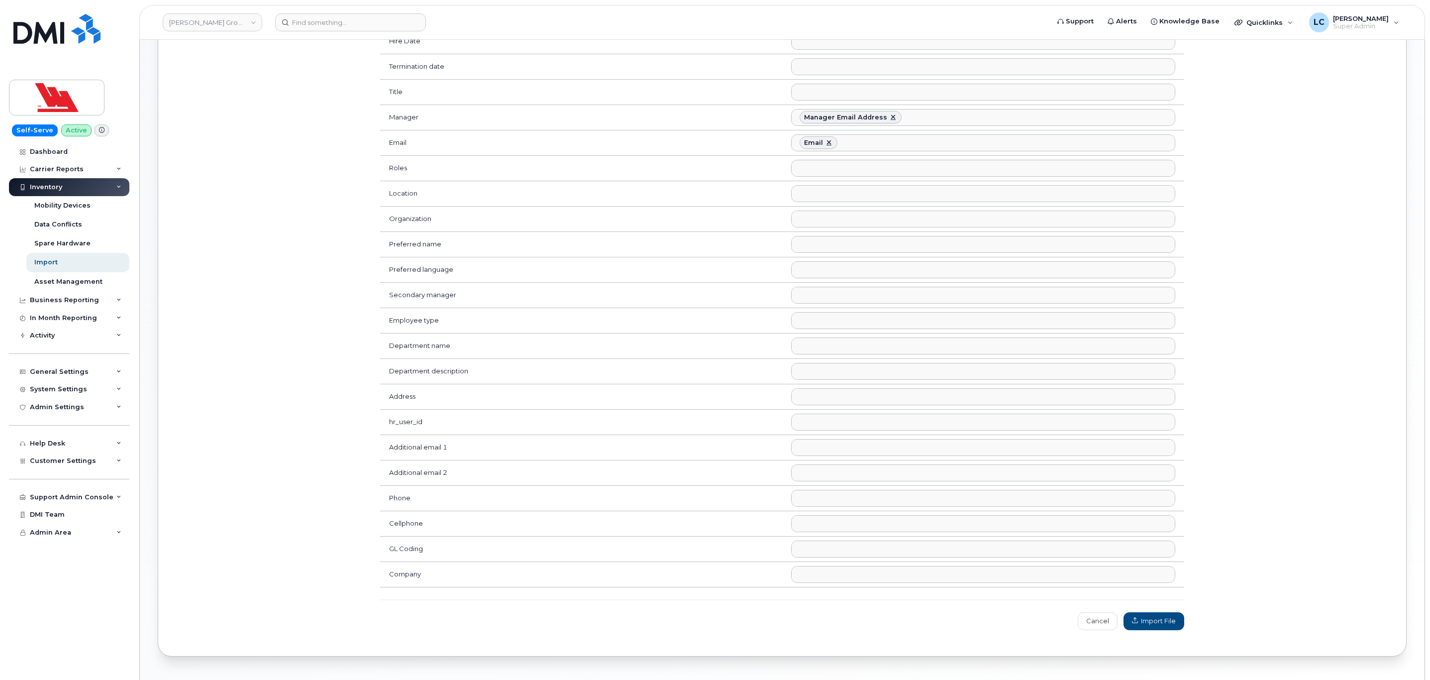
scroll to position [346, 0]
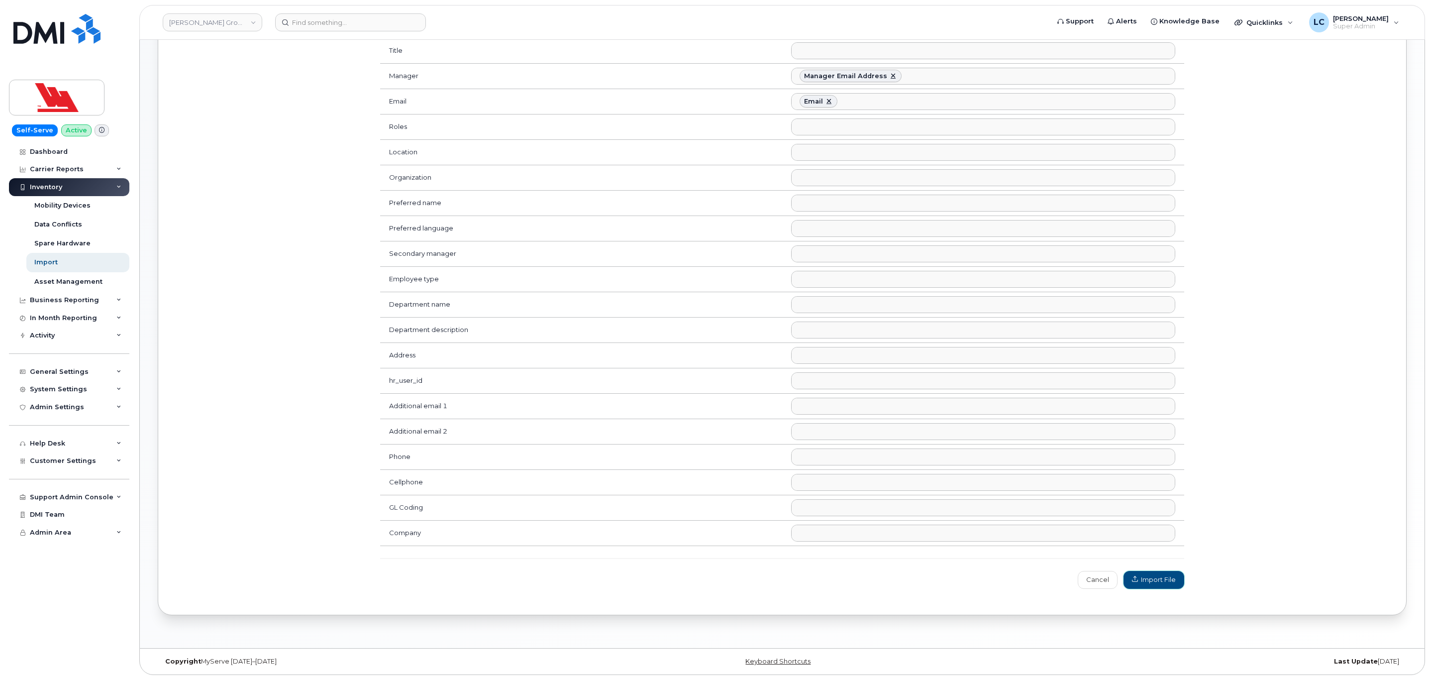
click at [1152, 583] on span "Import File" at bounding box center [1154, 579] width 44 height 9
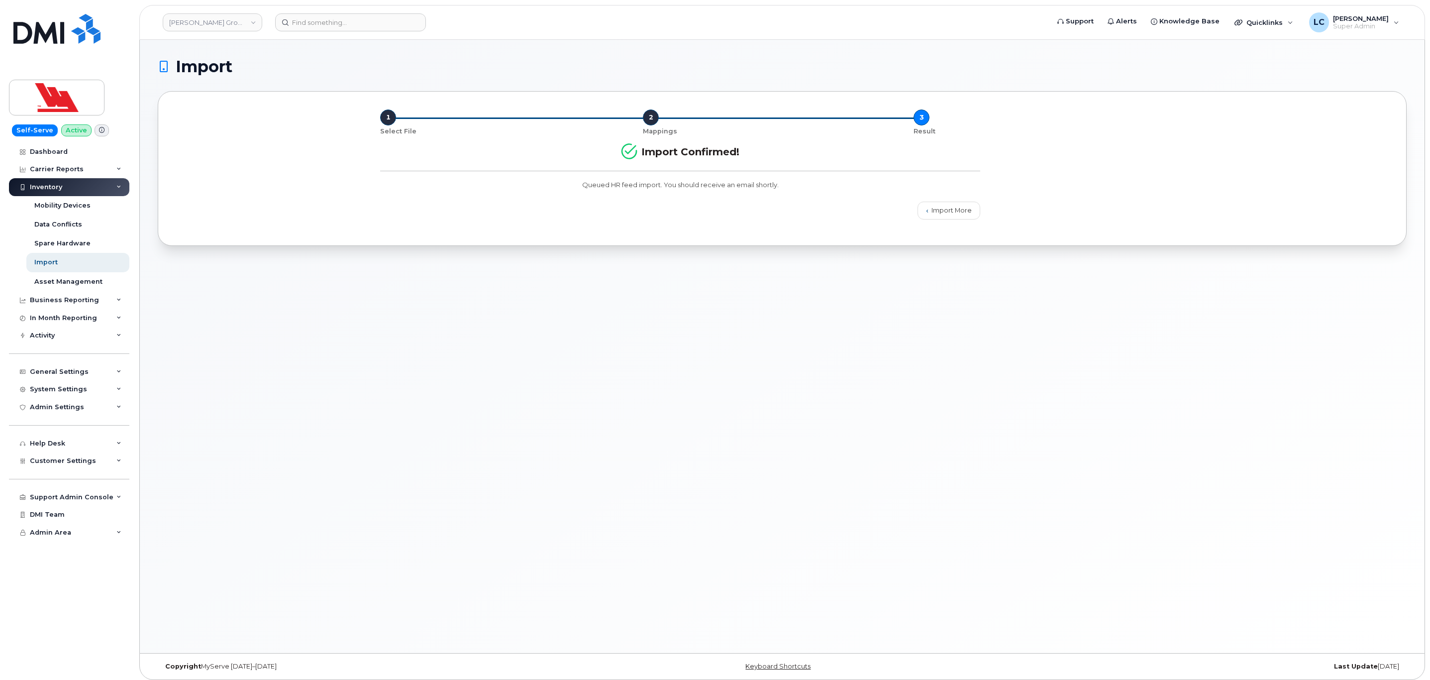
click at [285, 391] on div "Import 1 Select File 2 Mappings 3 Result Import Confirmed! Queued HR feed impor…" at bounding box center [782, 346] width 1285 height 613
click at [98, 389] on div "System Settings" at bounding box center [69, 389] width 120 height 18
click at [101, 395] on div "System Settings" at bounding box center [69, 389] width 120 height 18
click at [107, 376] on div "General Settings" at bounding box center [69, 372] width 120 height 18
click at [105, 378] on div "General Settings" at bounding box center [69, 372] width 120 height 18
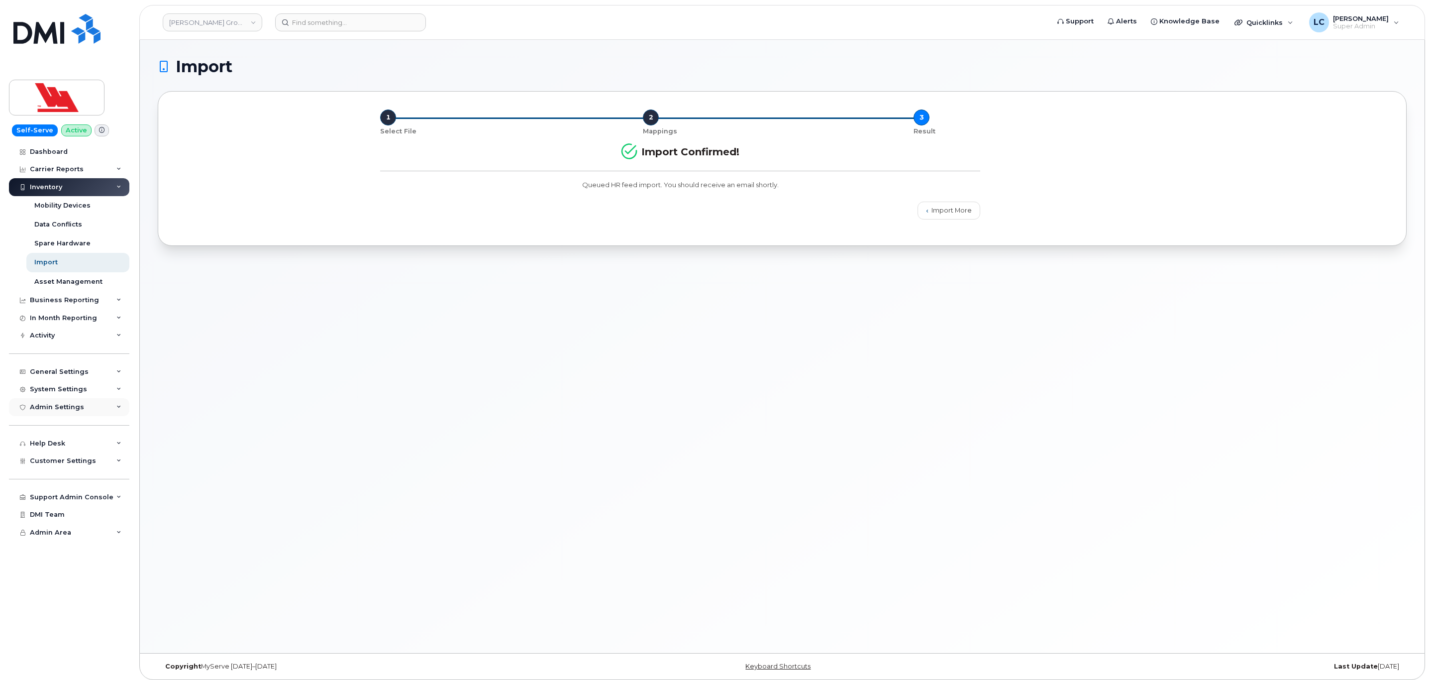
click at [91, 406] on div "Admin Settings" at bounding box center [69, 407] width 120 height 18
click at [92, 459] on div "Customer Settings" at bounding box center [69, 461] width 120 height 18
click at [95, 465] on div "Customer Settings" at bounding box center [69, 461] width 120 height 18
click at [96, 399] on div "Admin Settings" at bounding box center [69, 407] width 120 height 18
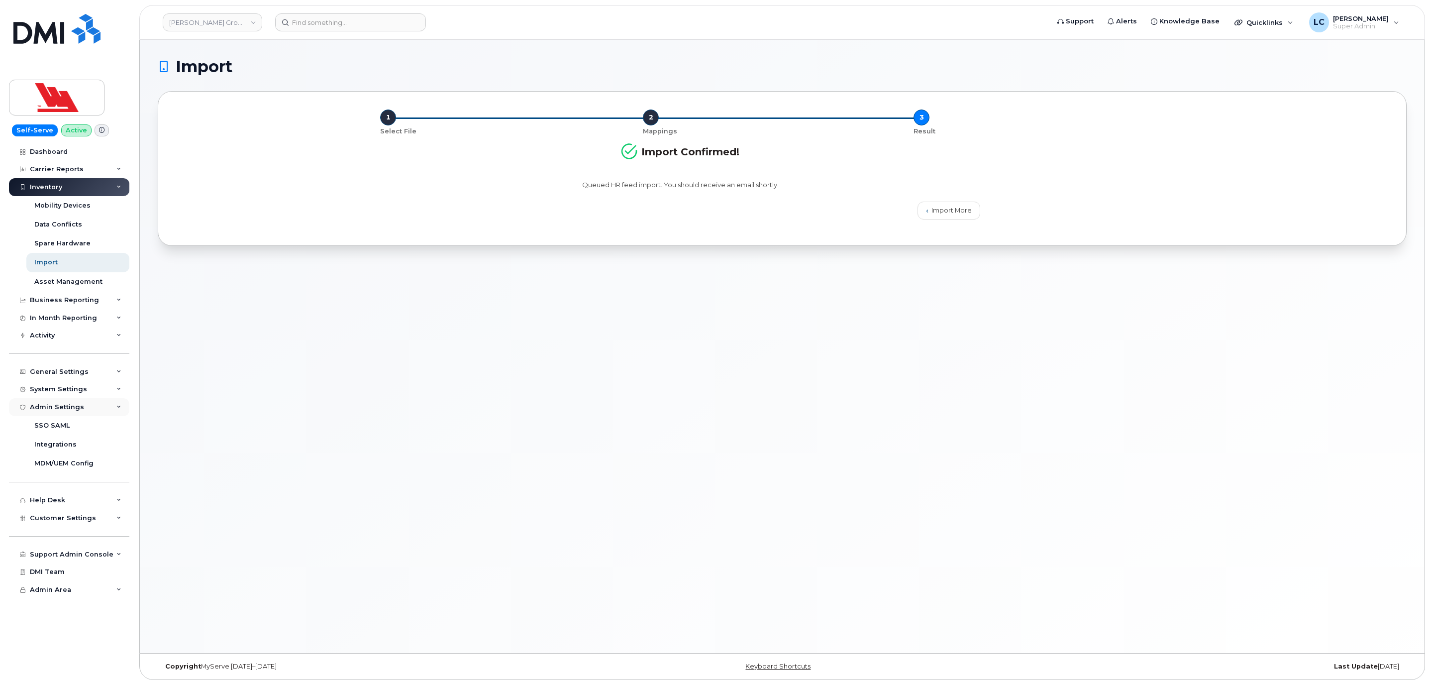
click at [96, 399] on div "Admin Settings" at bounding box center [69, 407] width 120 height 18
click at [103, 390] on div "System Settings" at bounding box center [69, 389] width 120 height 18
click at [93, 374] on div "General Settings" at bounding box center [69, 372] width 120 height 18
click at [87, 469] on div "Managers & Employees" at bounding box center [75, 465] width 82 height 9
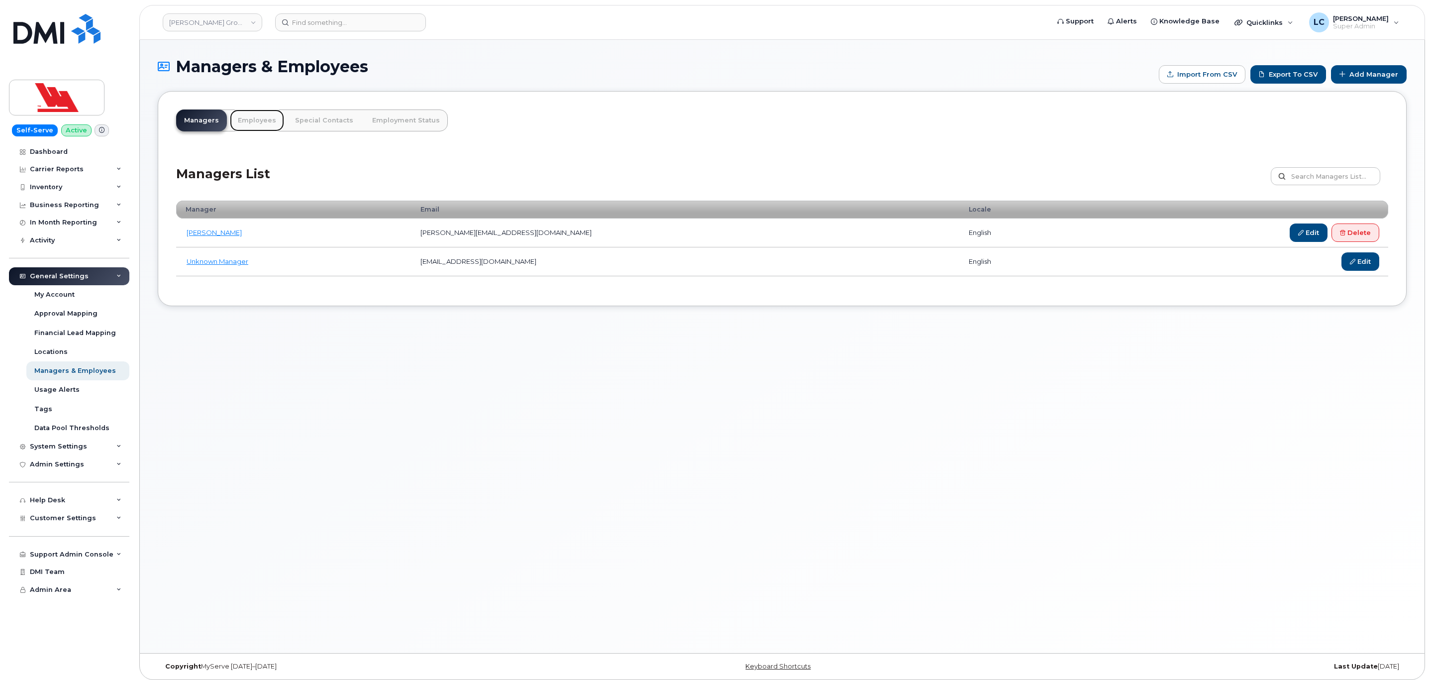
click at [263, 127] on link "Employees" at bounding box center [257, 120] width 54 height 22
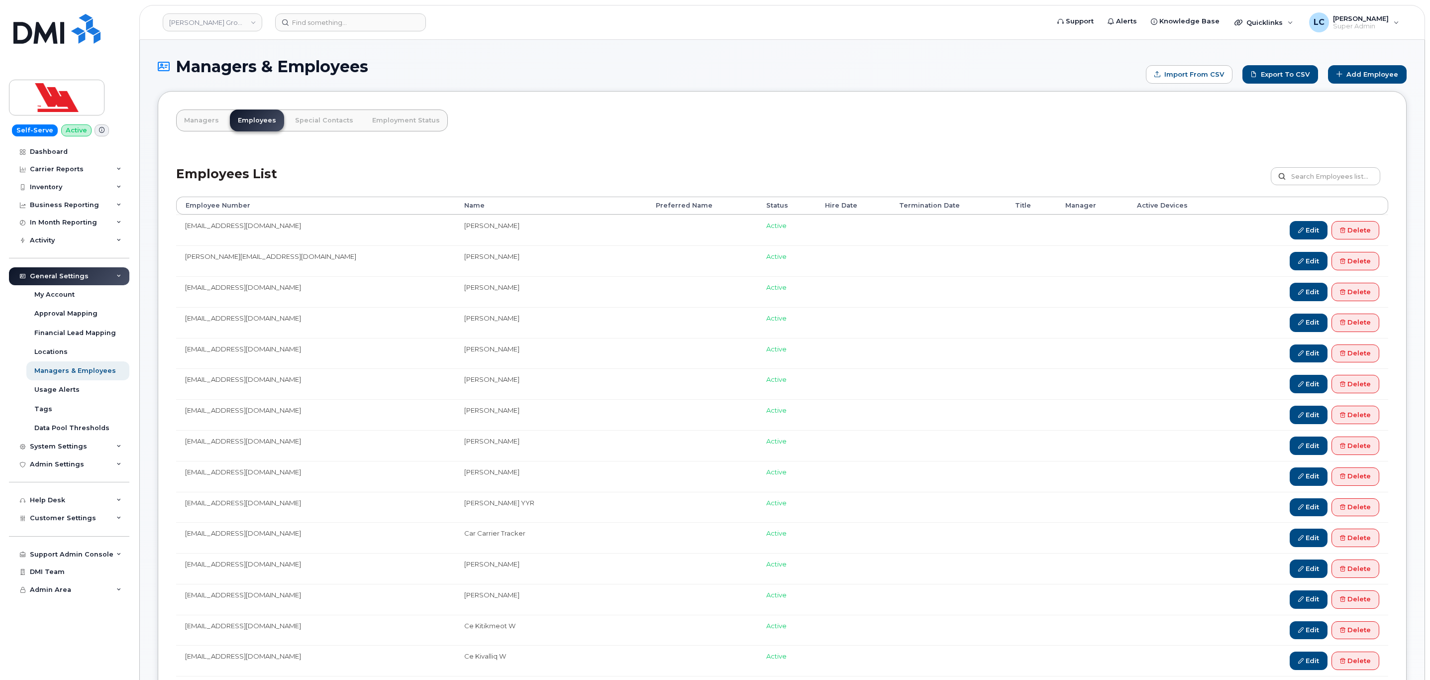
click at [1069, 231] on td at bounding box center [1092, 229] width 72 height 31
click at [1066, 226] on td at bounding box center [1092, 229] width 72 height 31
click at [1060, 229] on td at bounding box center [1092, 229] width 72 height 31
click at [1309, 230] on link "Edit" at bounding box center [1309, 230] width 38 height 18
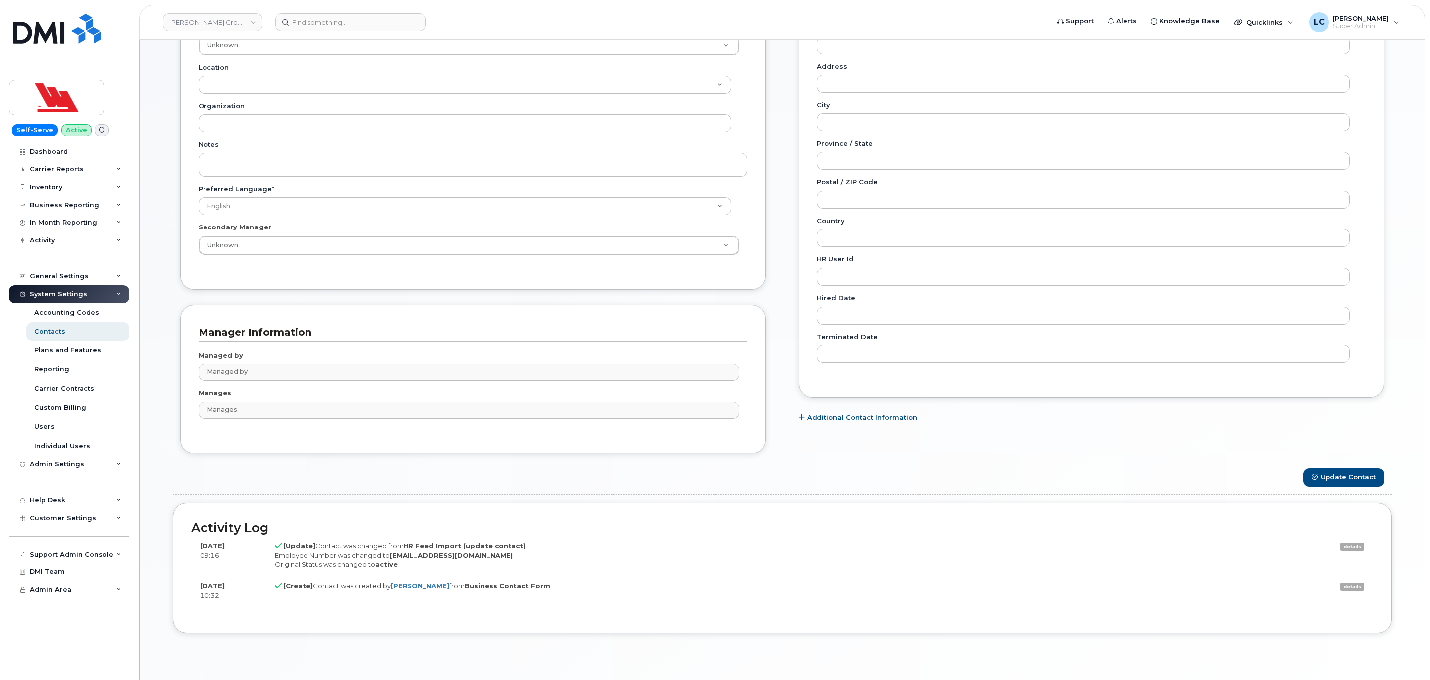
scroll to position [373, 0]
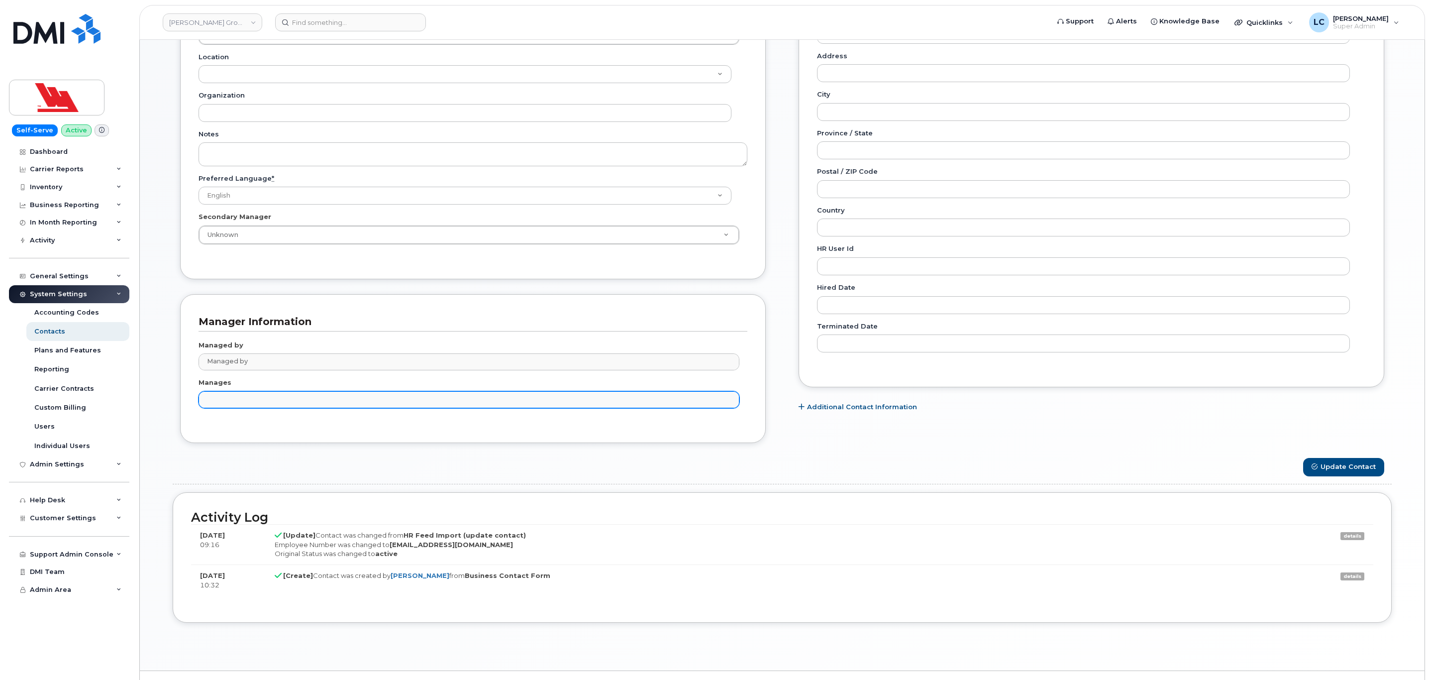
click at [272, 406] on input "text" at bounding box center [469, 399] width 531 height 14
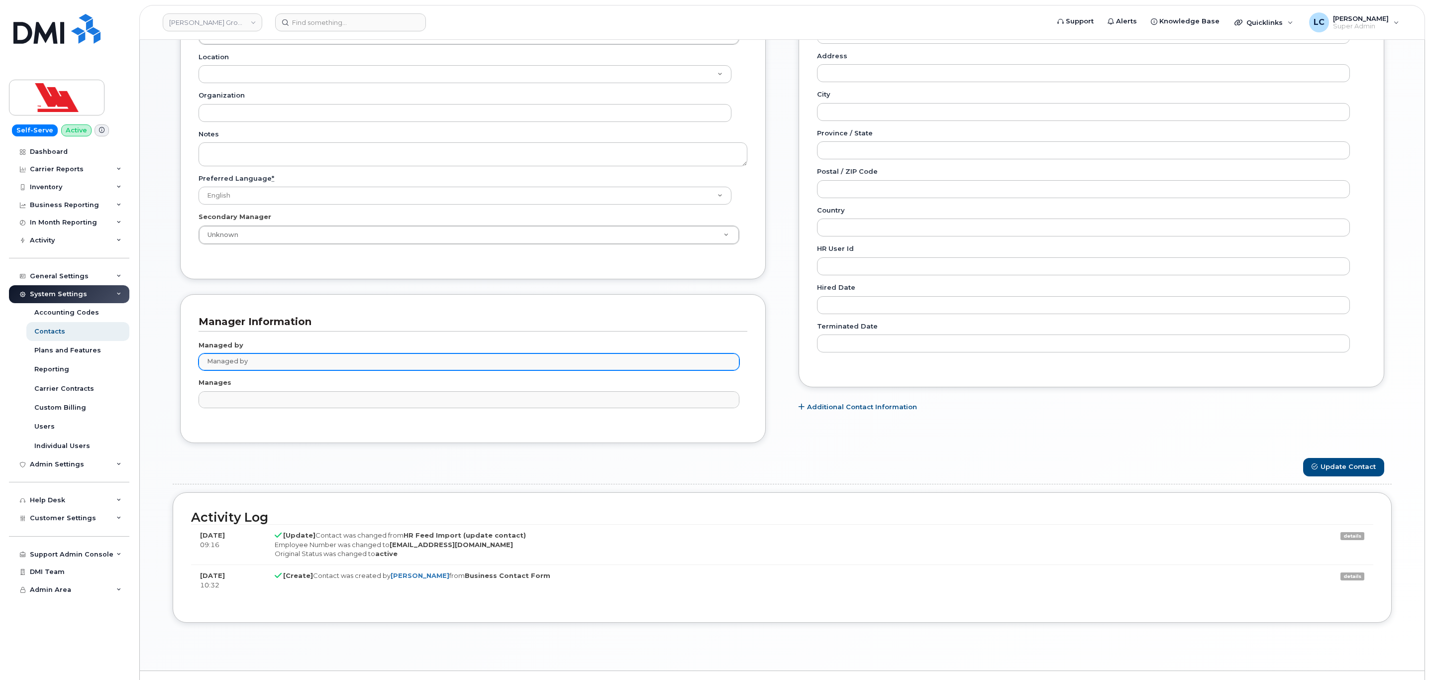
type input "Manages"
click at [296, 368] on input "text" at bounding box center [469, 361] width 531 height 14
type input "tr"
type input "3012177"
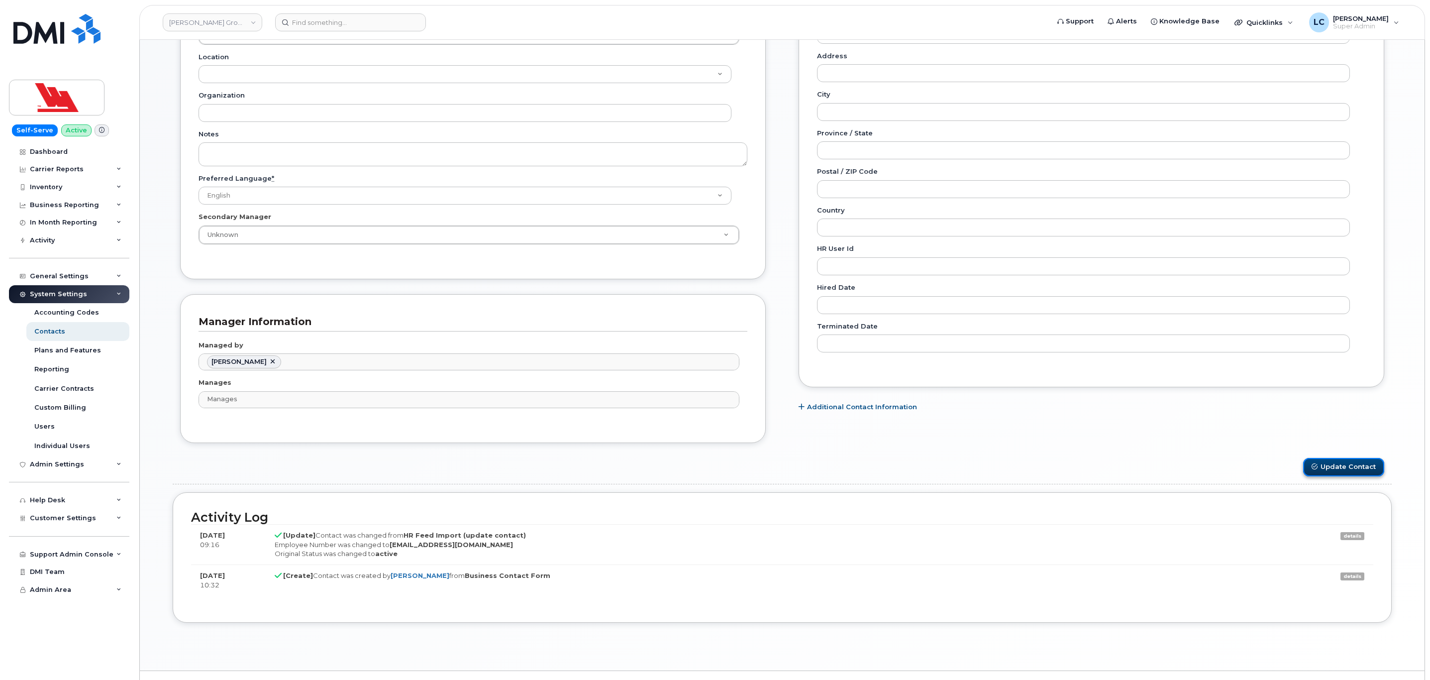
click at [1349, 476] on button "Update Contact" at bounding box center [1343, 467] width 81 height 18
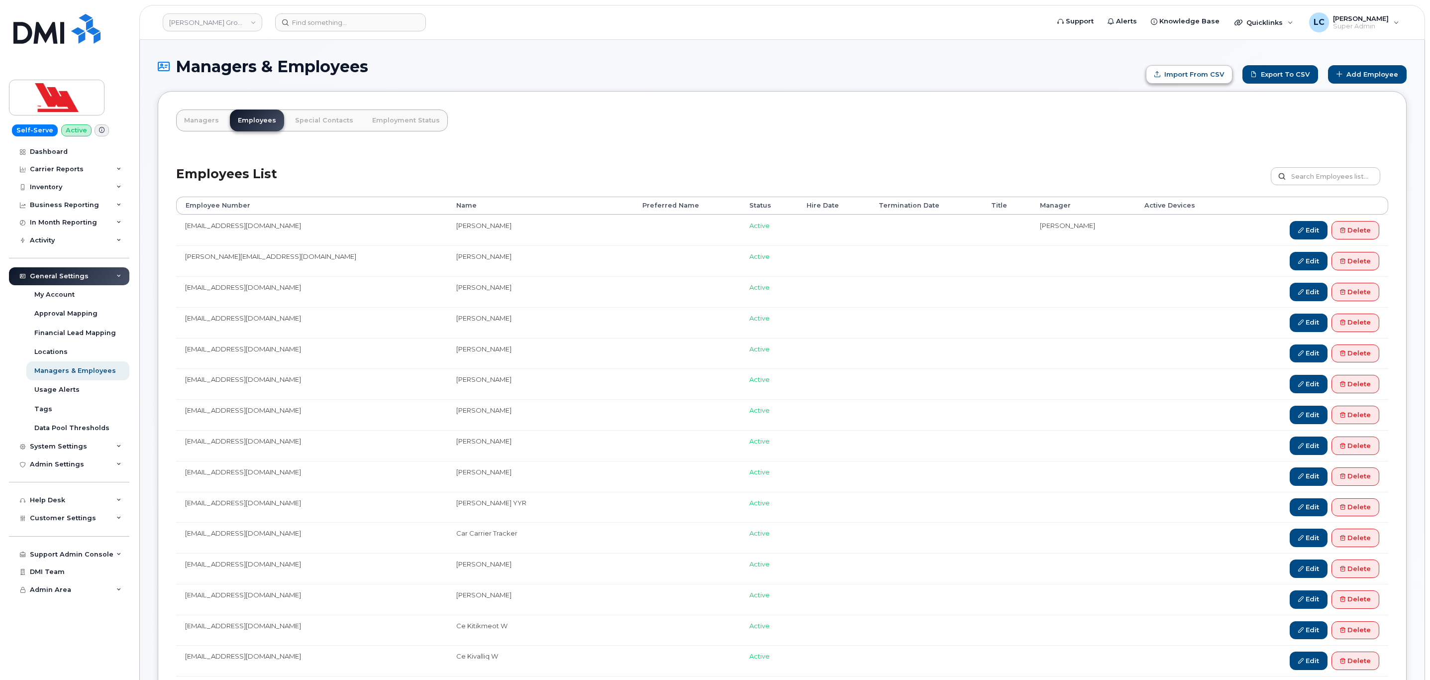
type input "C:\fakepath\Managers_Employees.csv"
click at [91, 194] on div "Inventory" at bounding box center [69, 187] width 120 height 18
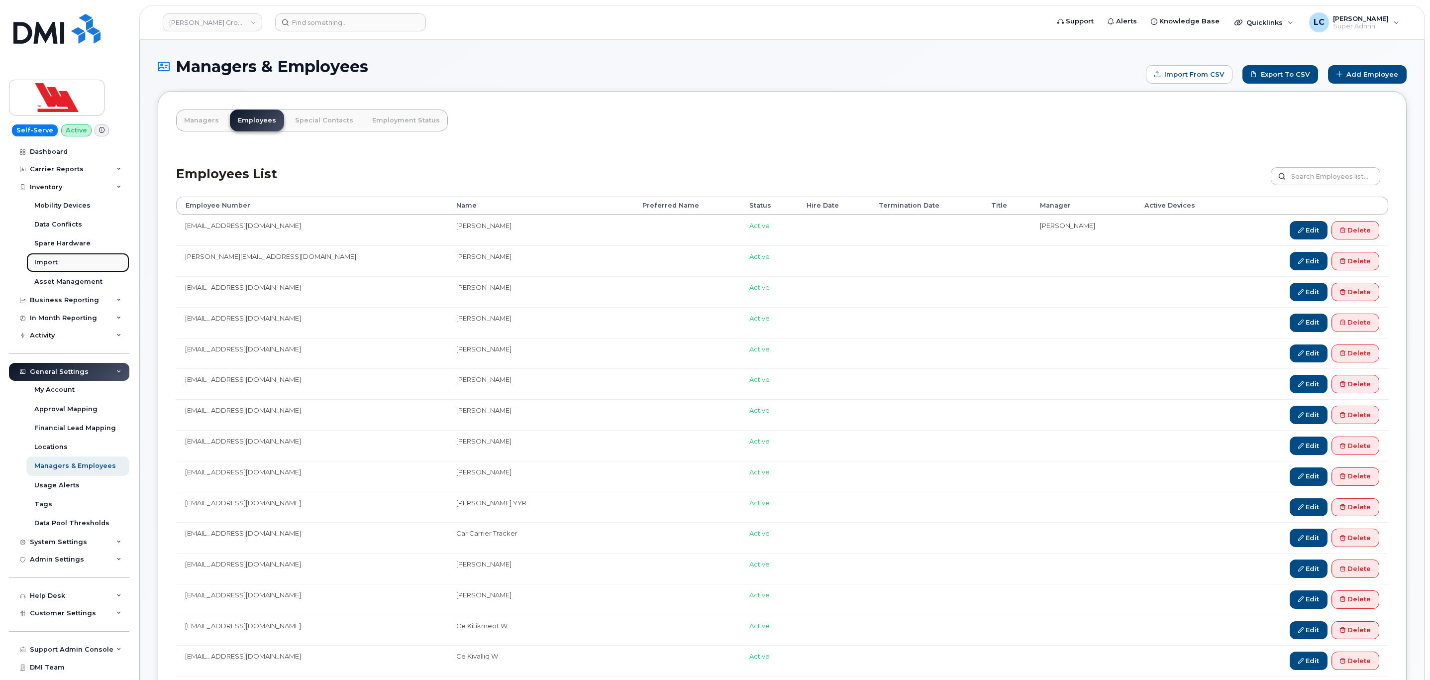
click at [72, 261] on link "Import" at bounding box center [77, 262] width 103 height 19
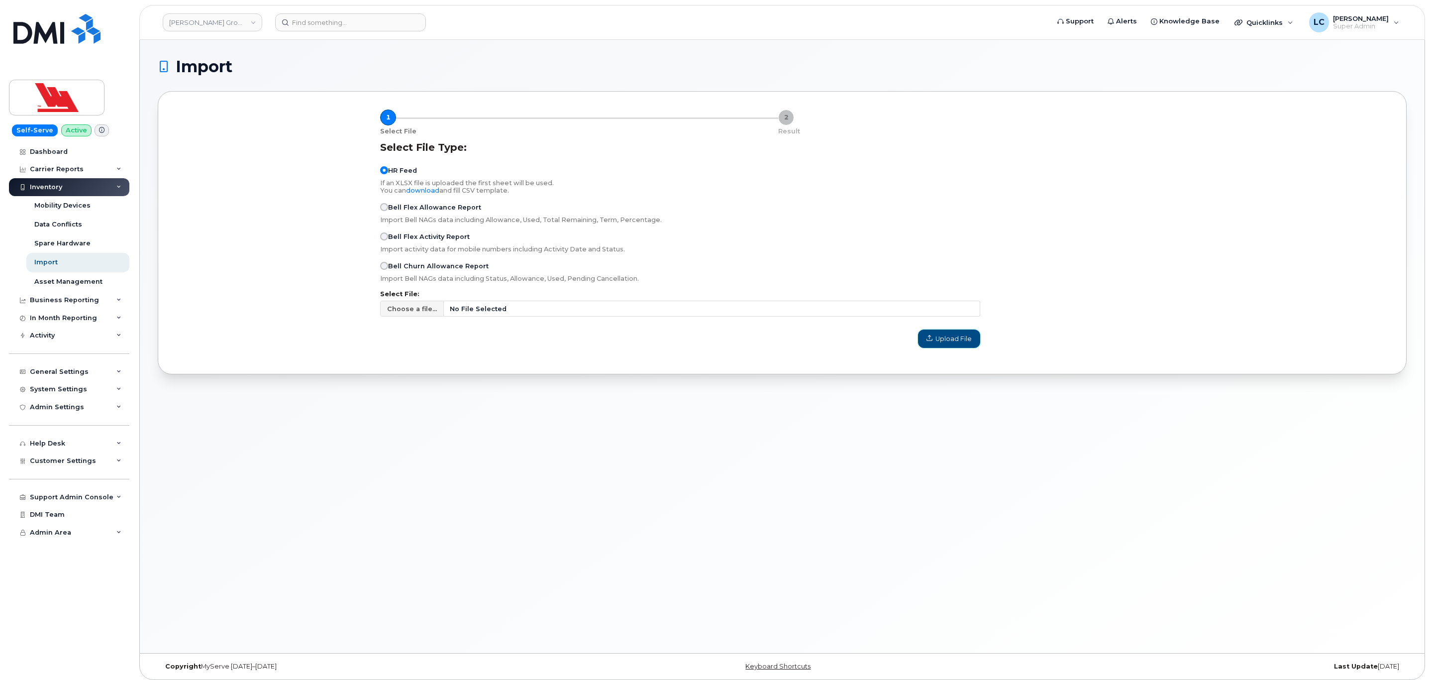
click at [955, 339] on span "Upload File" at bounding box center [948, 338] width 45 height 9
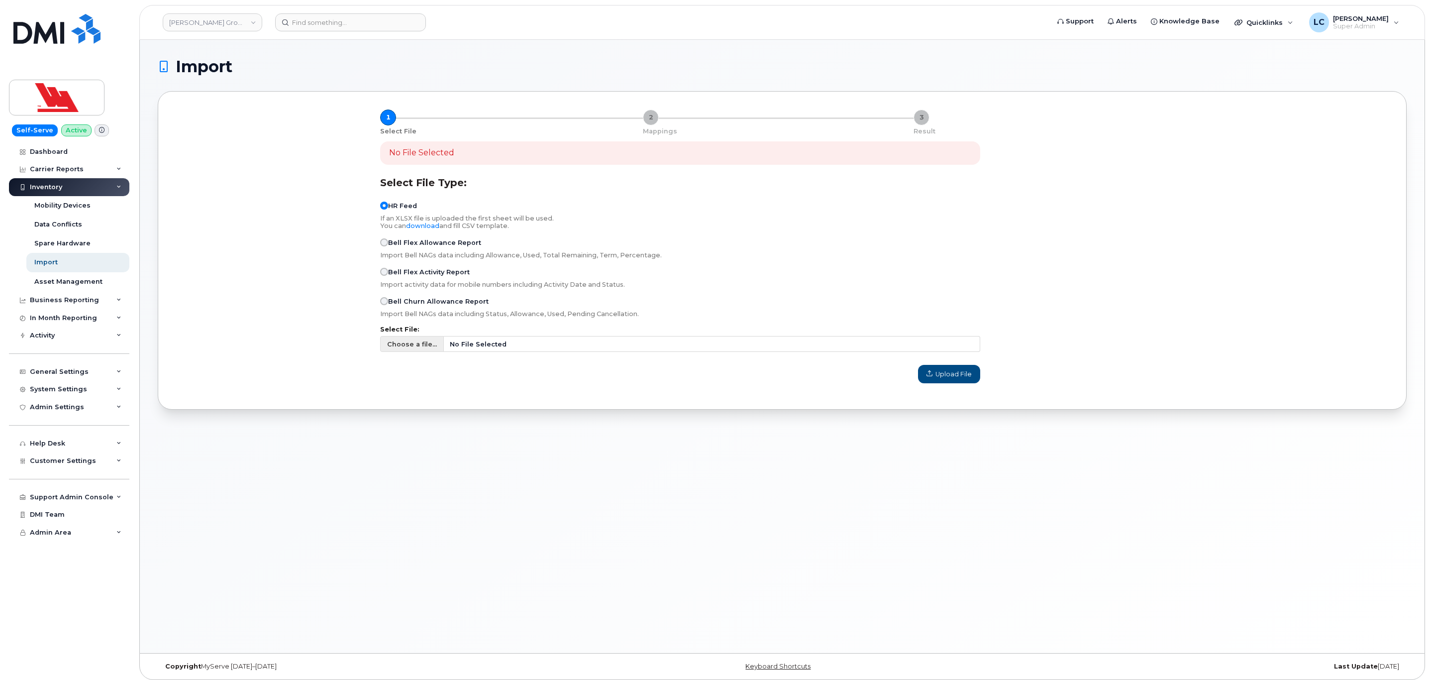
click at [426, 343] on span "Choose a file..." at bounding box center [412, 343] width 50 height 9
click at [426, 343] on input "Choose a file... No File Selected" at bounding box center [680, 344] width 600 height 16
type input "C:\fakepath\Managers_Employees.csv"
click at [964, 381] on button "Upload File" at bounding box center [949, 374] width 62 height 18
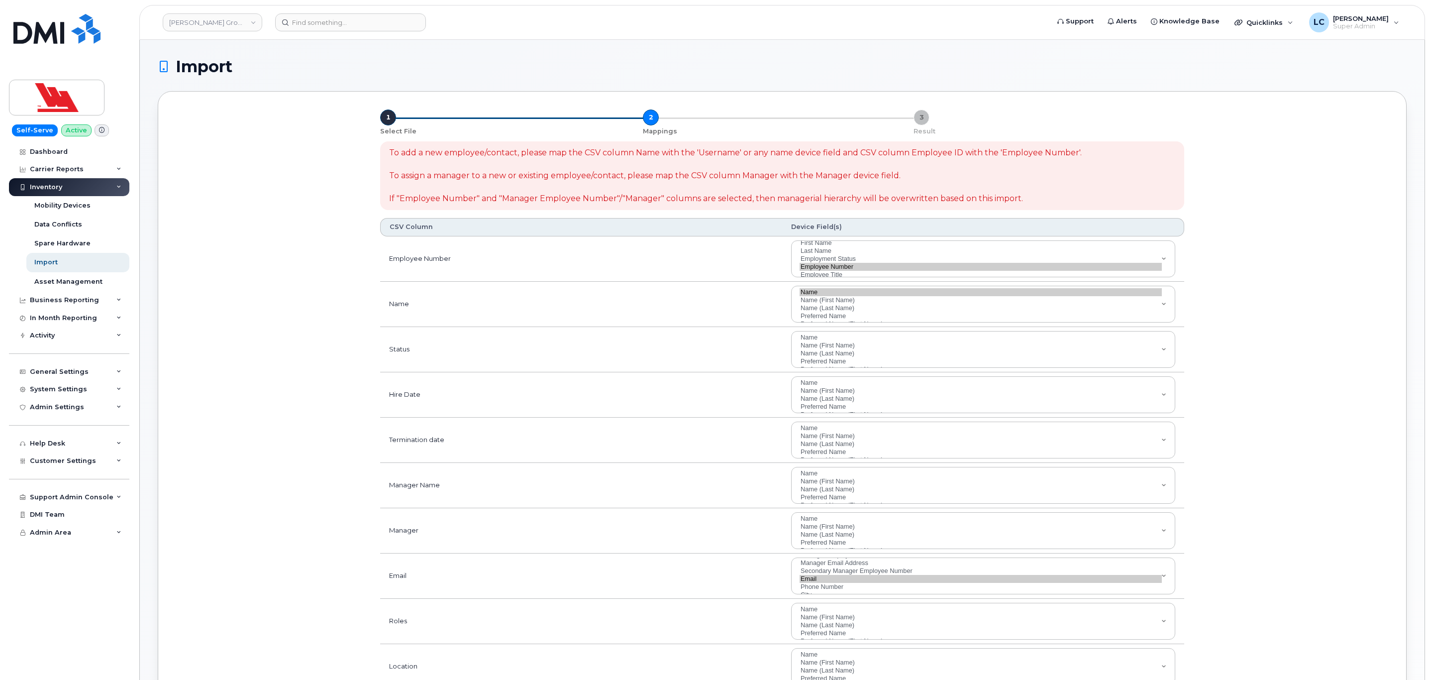
select select
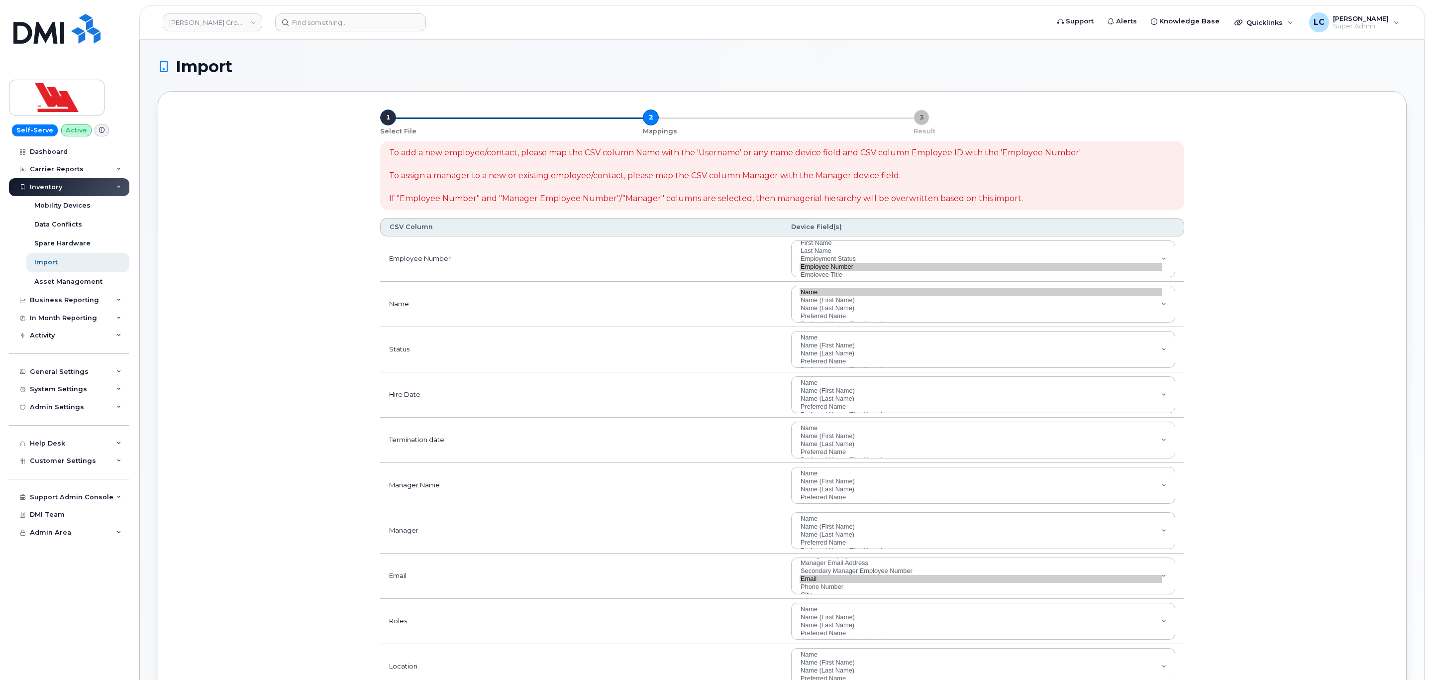
select select
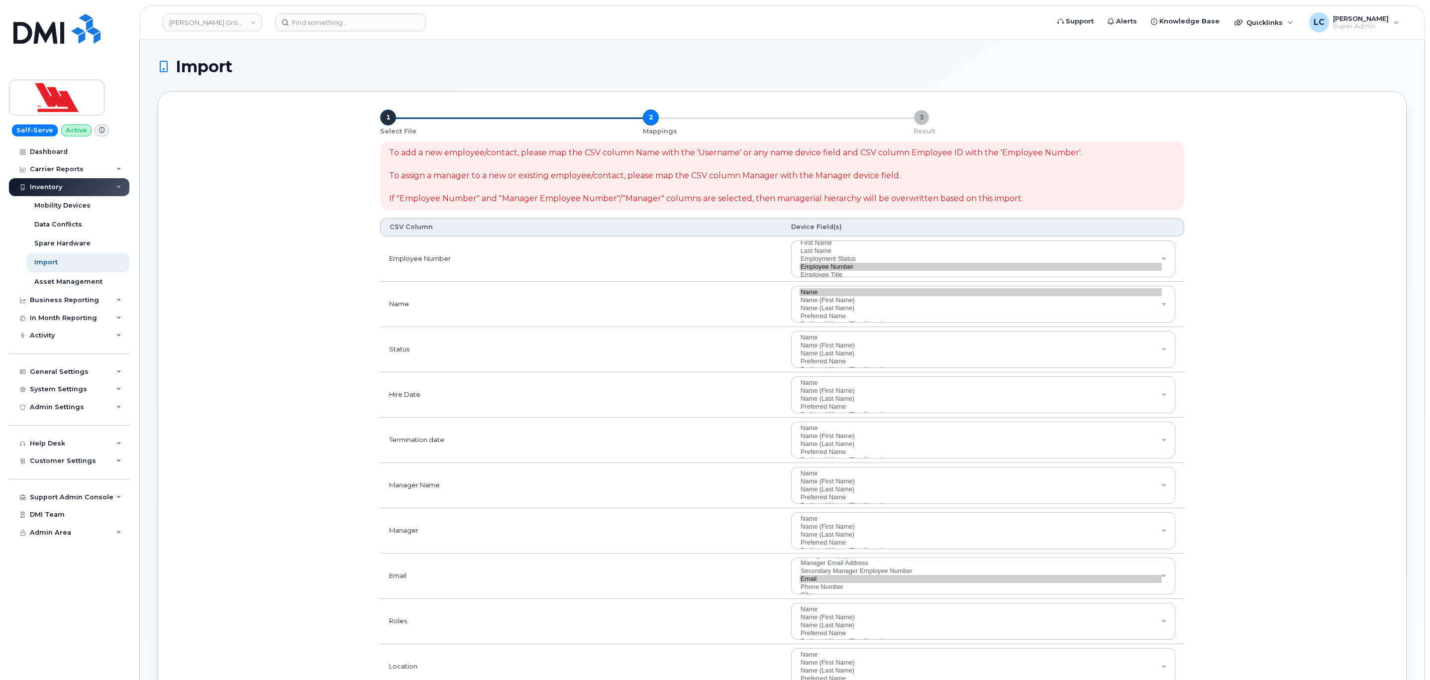
select select
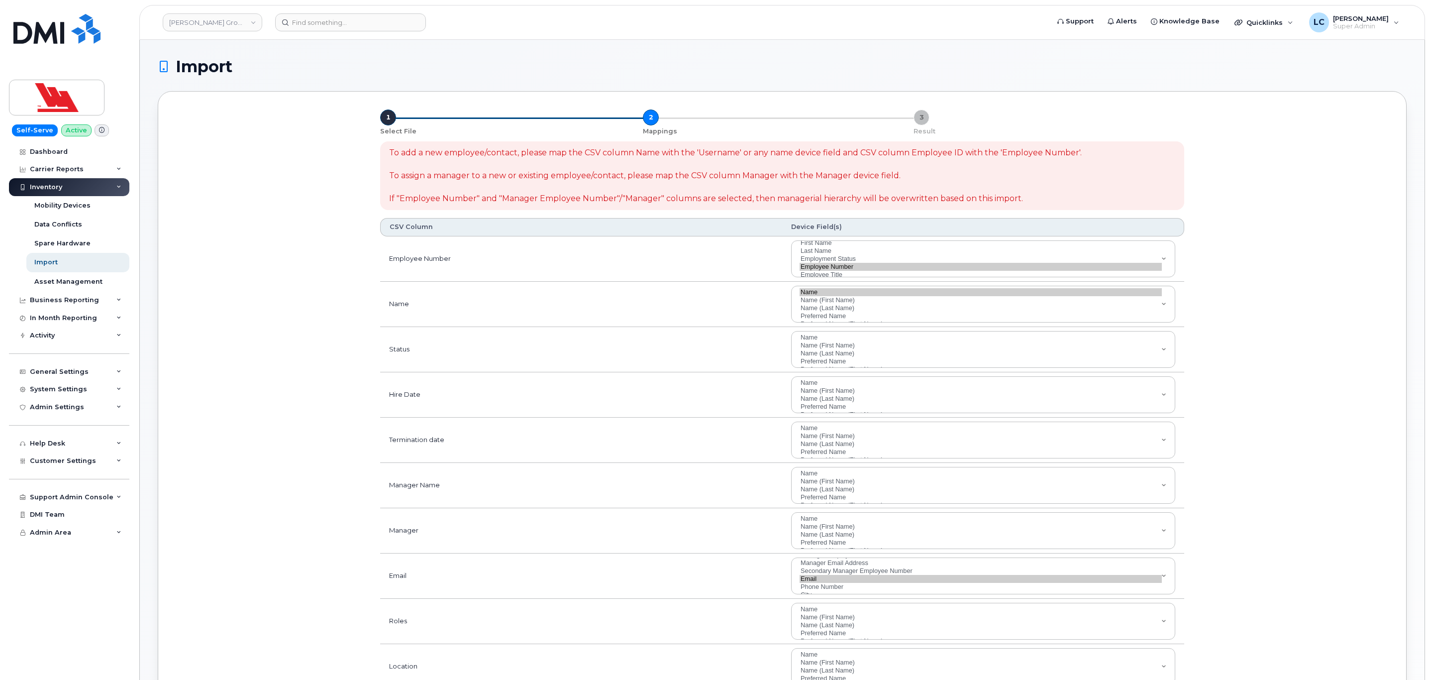
select select
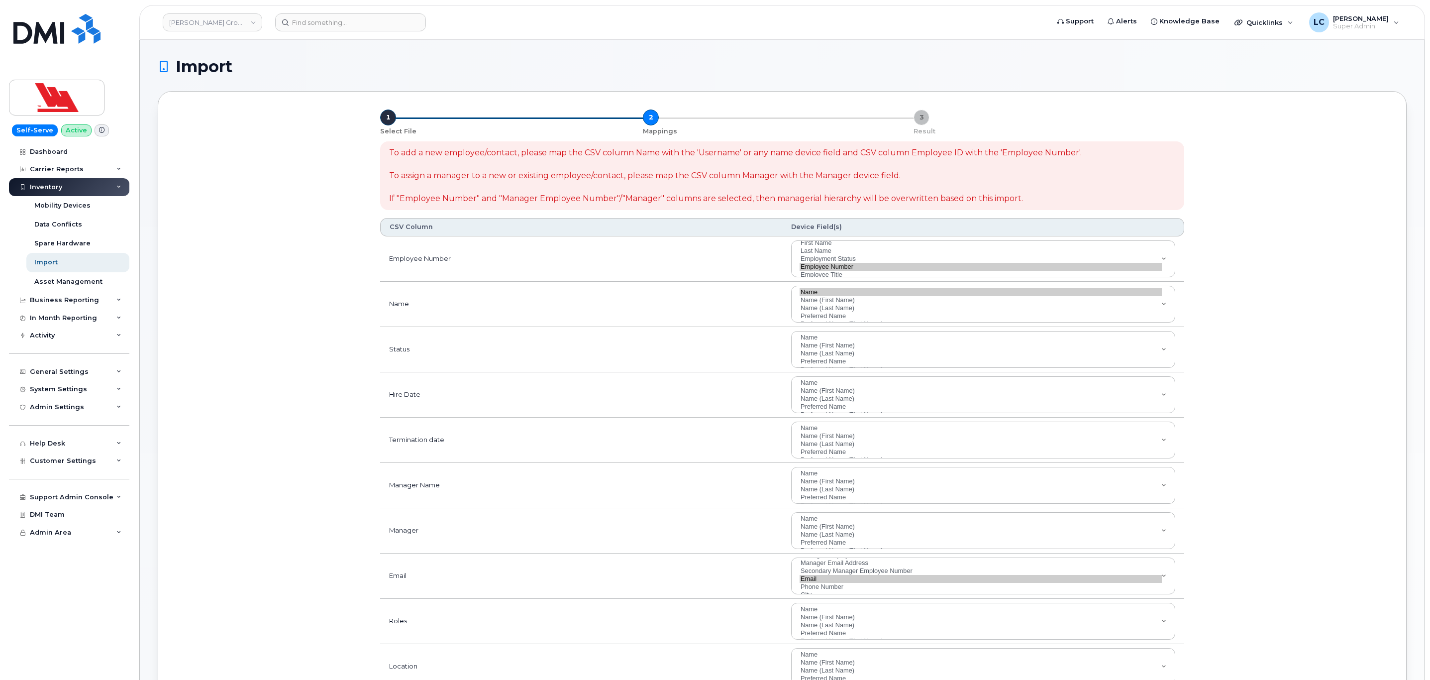
select select
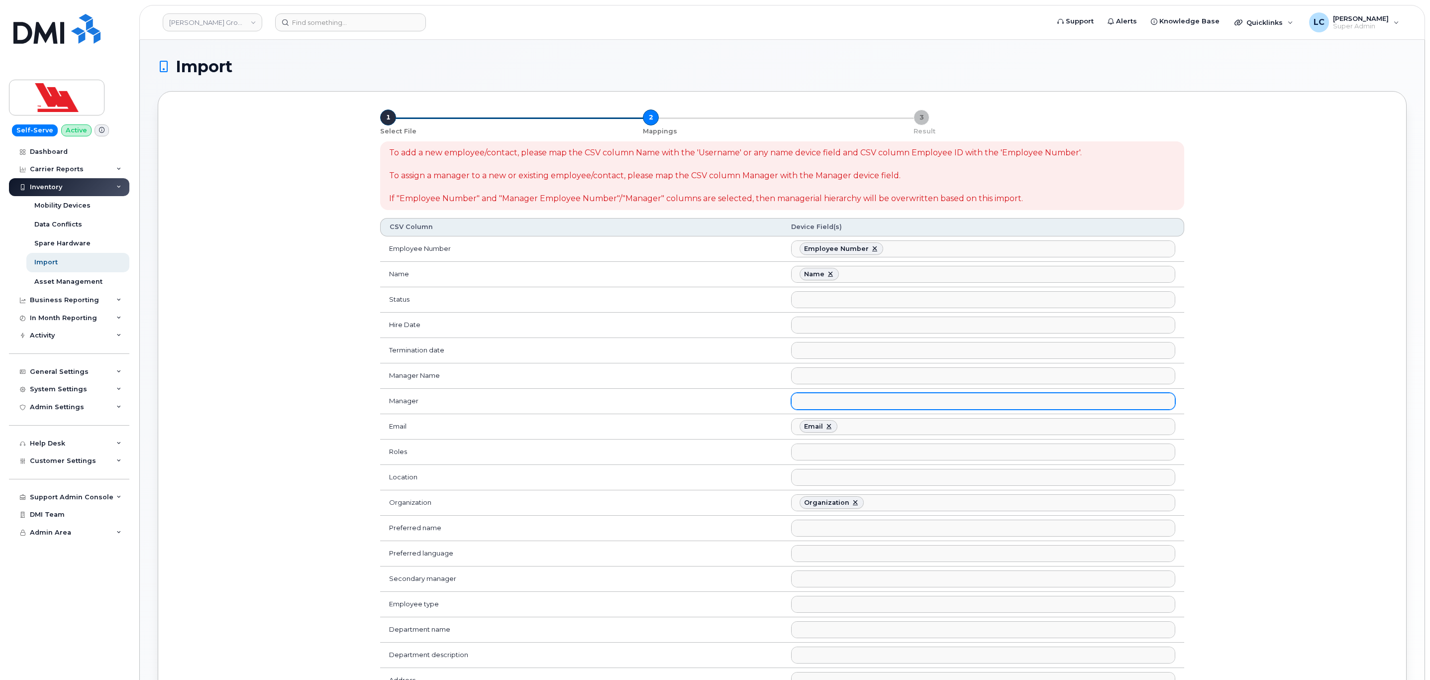
click at [817, 404] on ul at bounding box center [983, 401] width 383 height 16
type input "mana"
select select "manager_email_address"
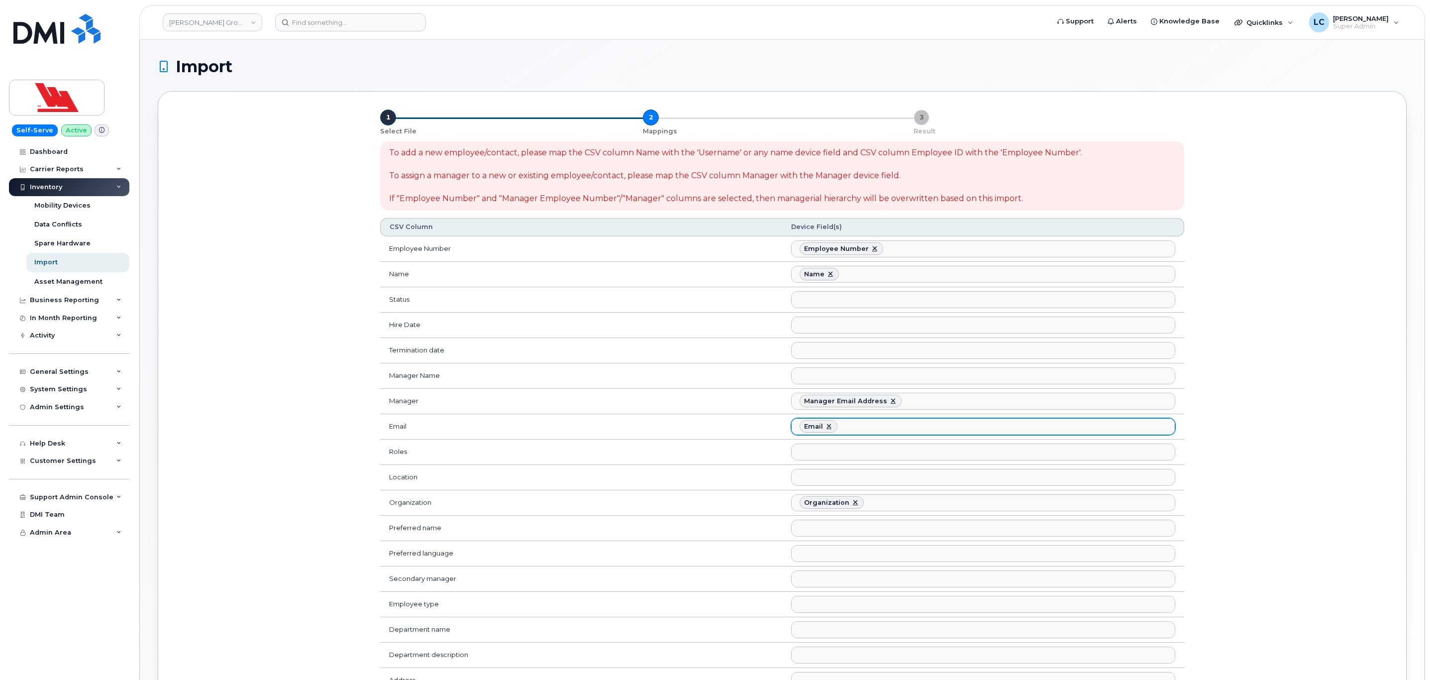
scroll to position [165, 0]
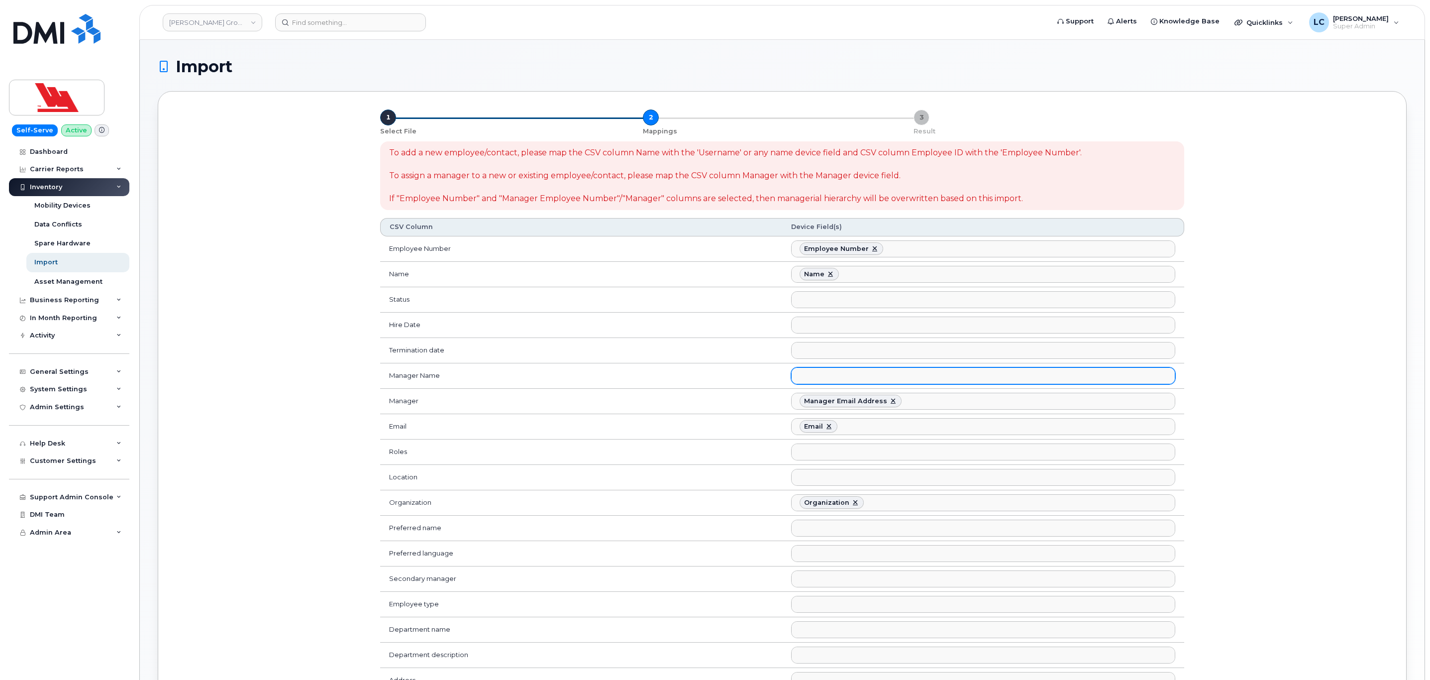
click at [840, 381] on ul at bounding box center [983, 376] width 383 height 16
type input "m"
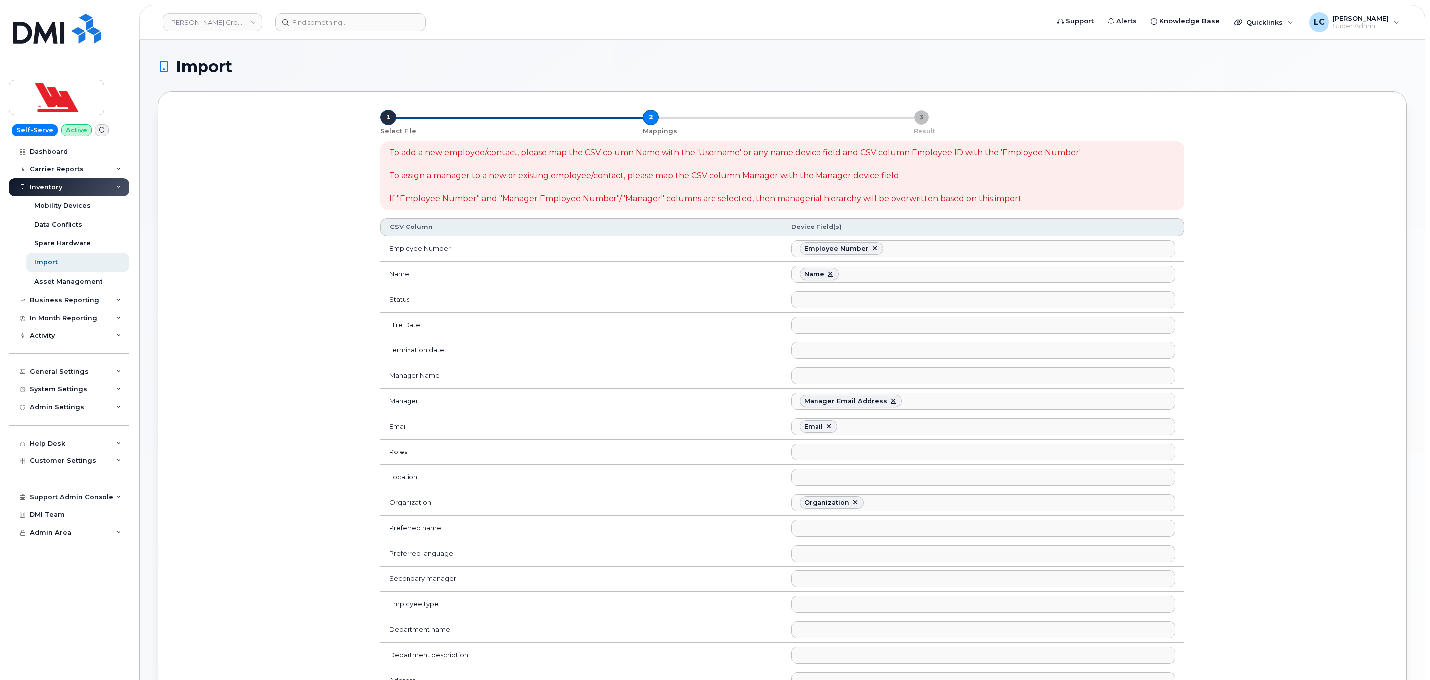
drag, startPoint x: 1254, startPoint y: 478, endPoint x: 1263, endPoint y: 469, distance: 12.3
click at [1258, 476] on div "To add a new employee/contact, please map the CSV column Name with the 'Usernam…" at bounding box center [782, 527] width 1224 height 784
click at [854, 506] on link at bounding box center [855, 503] width 8 height 8
select select
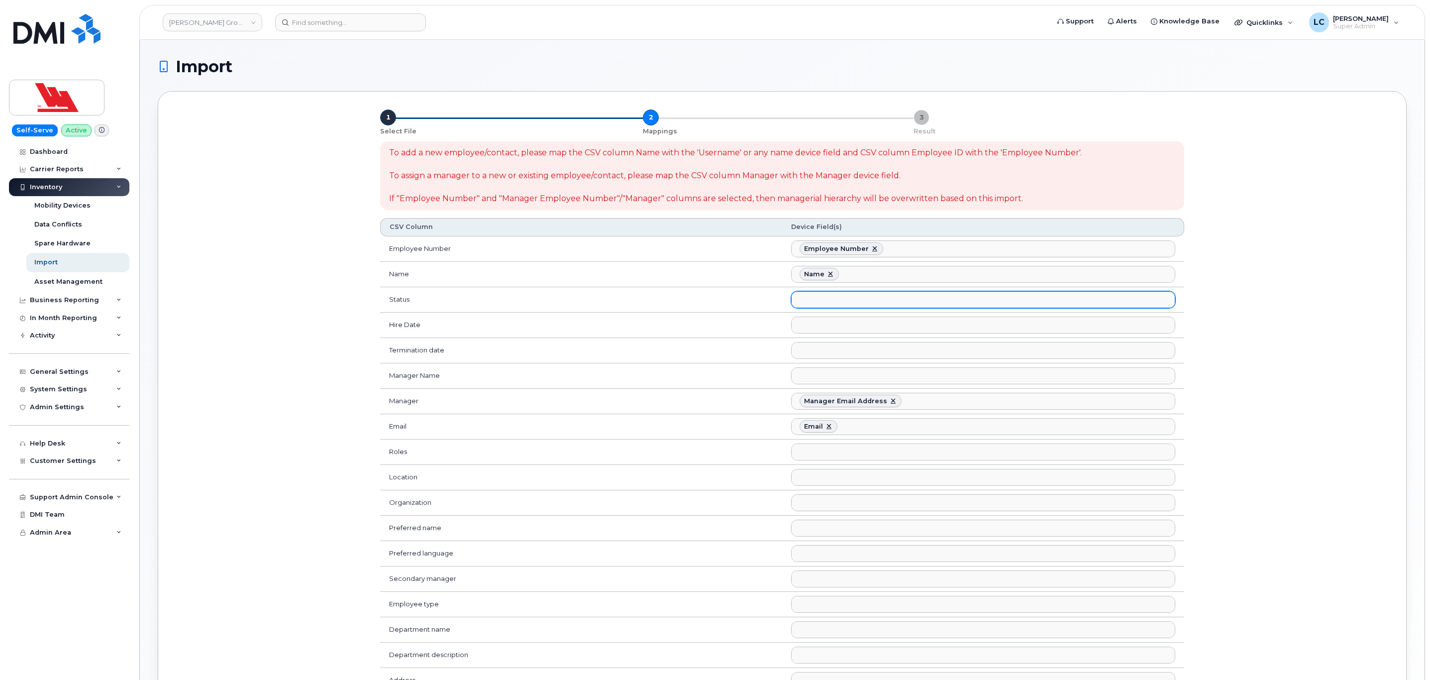
click at [823, 303] on ul at bounding box center [983, 300] width 383 height 16
type input "stat"
select select "employment_status"
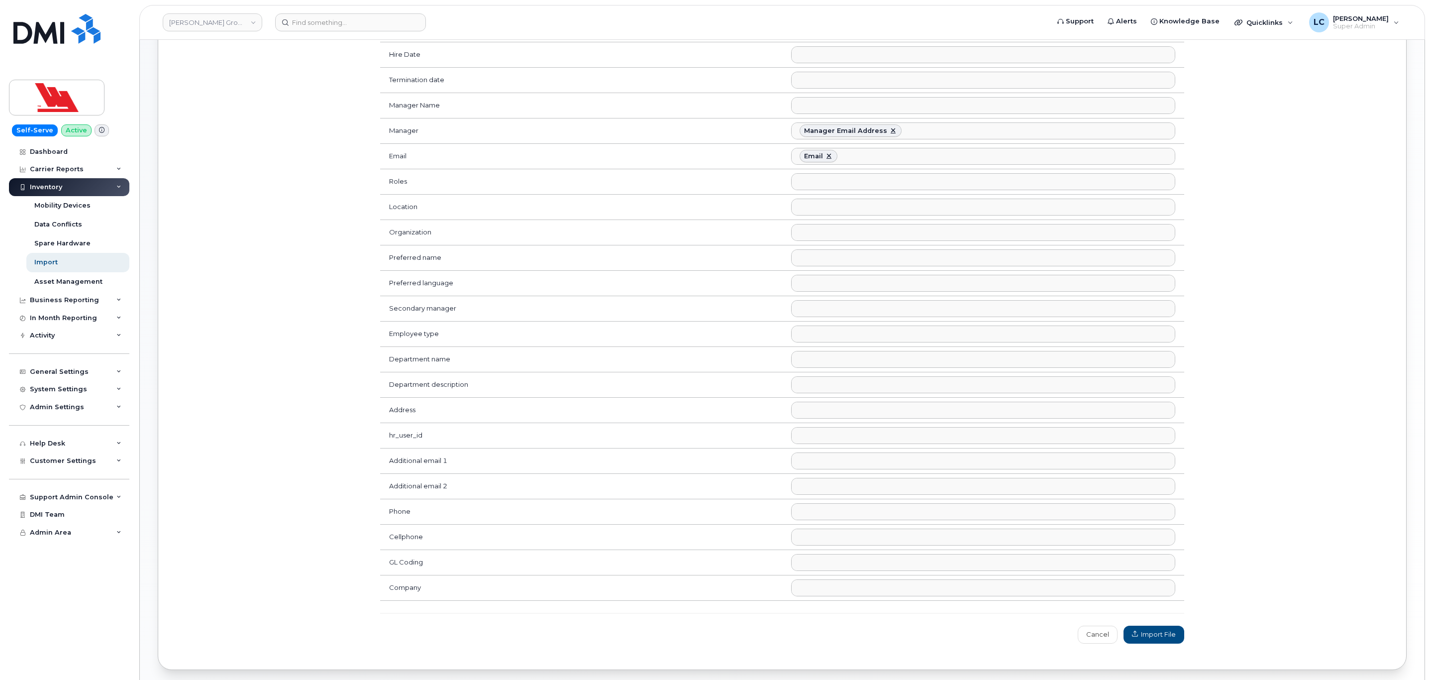
scroll to position [346, 0]
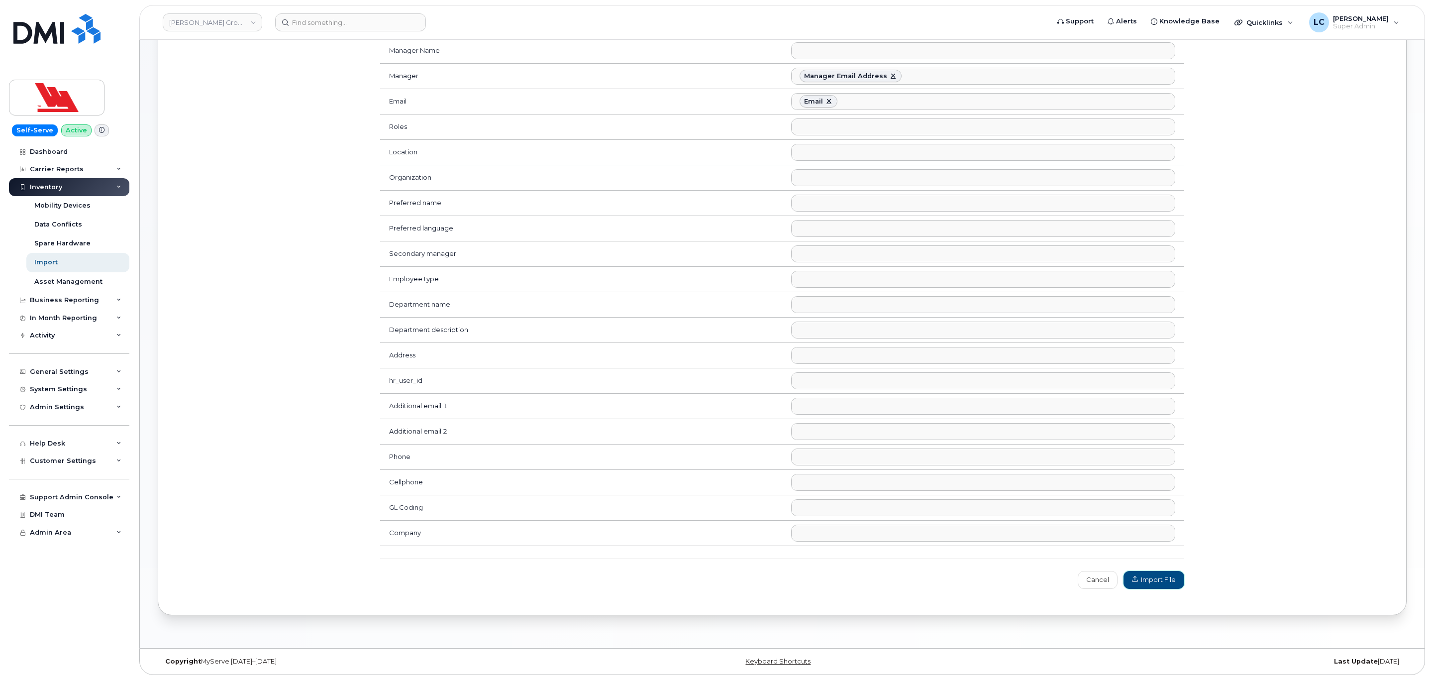
click at [1160, 579] on span "Import File" at bounding box center [1154, 579] width 44 height 9
click at [1160, 580] on span "Import File" at bounding box center [1154, 579] width 44 height 9
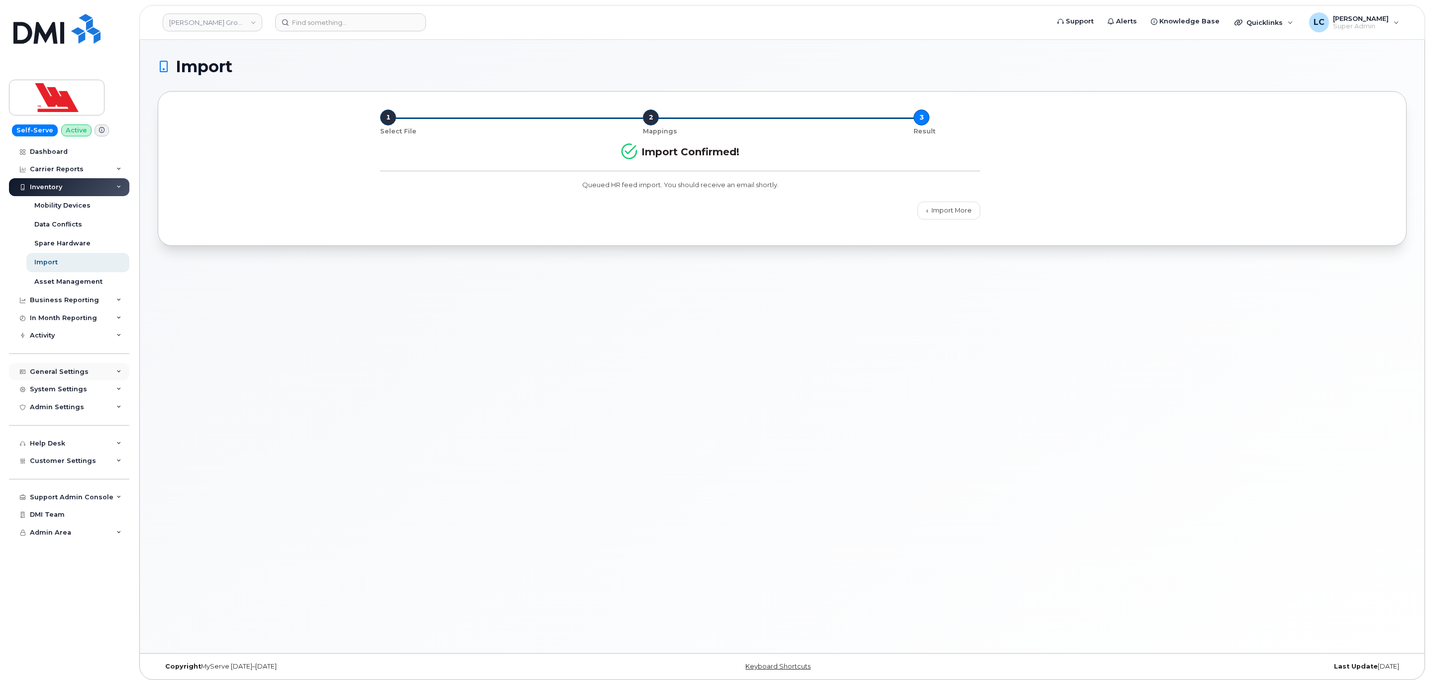
click at [87, 371] on div "General Settings" at bounding box center [69, 372] width 120 height 18
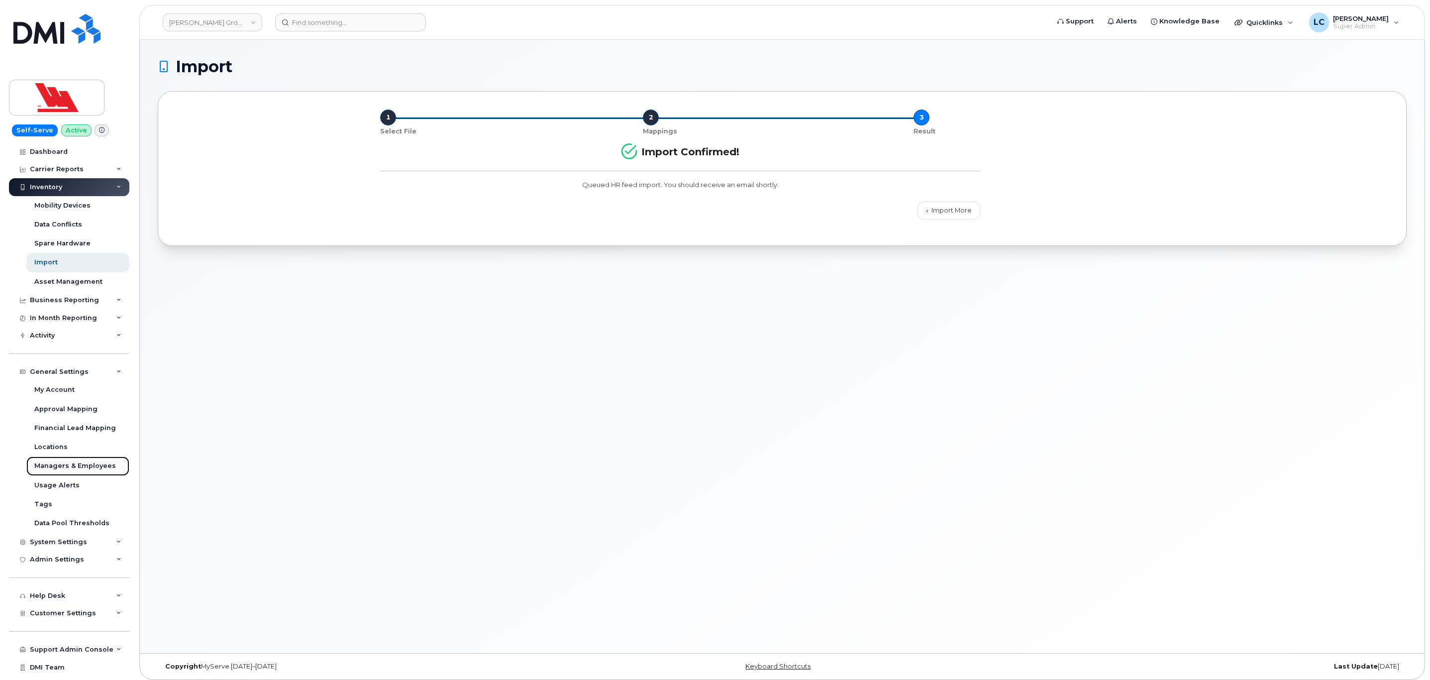
click at [87, 467] on div "Managers & Employees" at bounding box center [75, 465] width 82 height 9
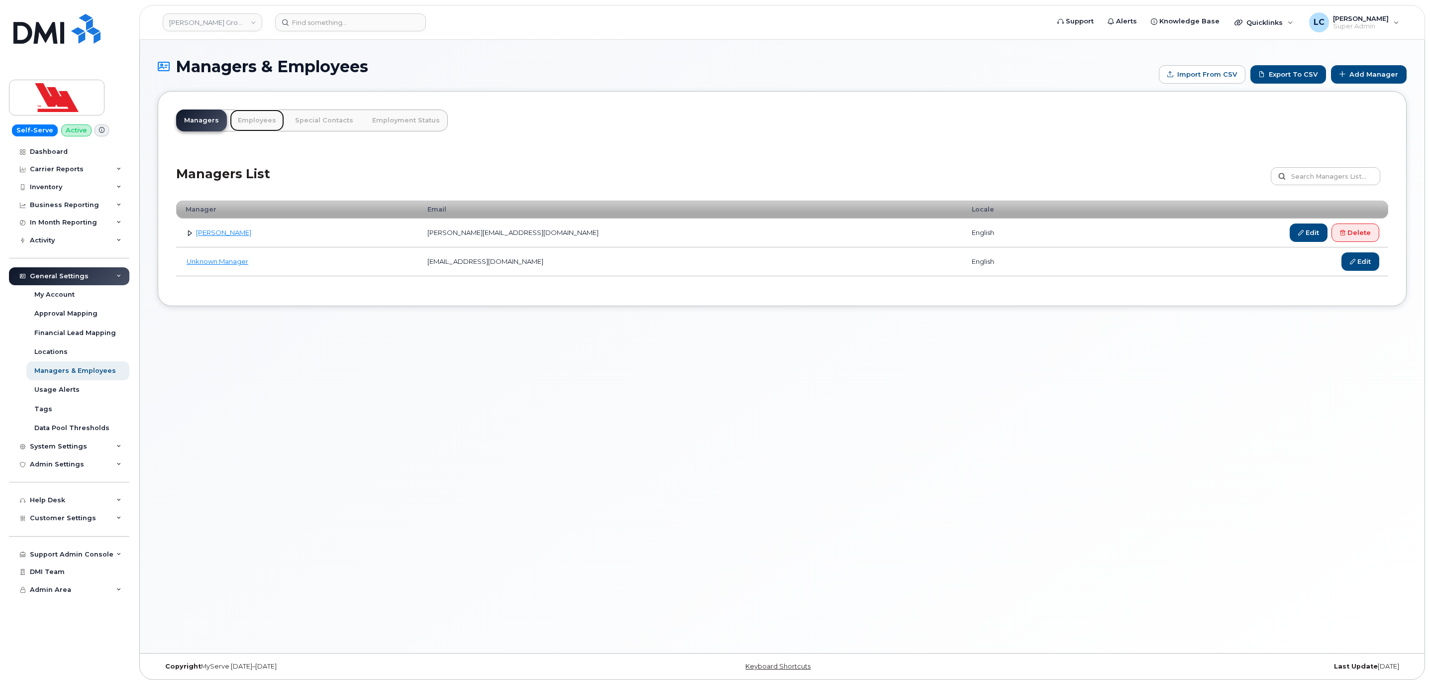
click at [256, 120] on link "Employees" at bounding box center [257, 120] width 54 height 22
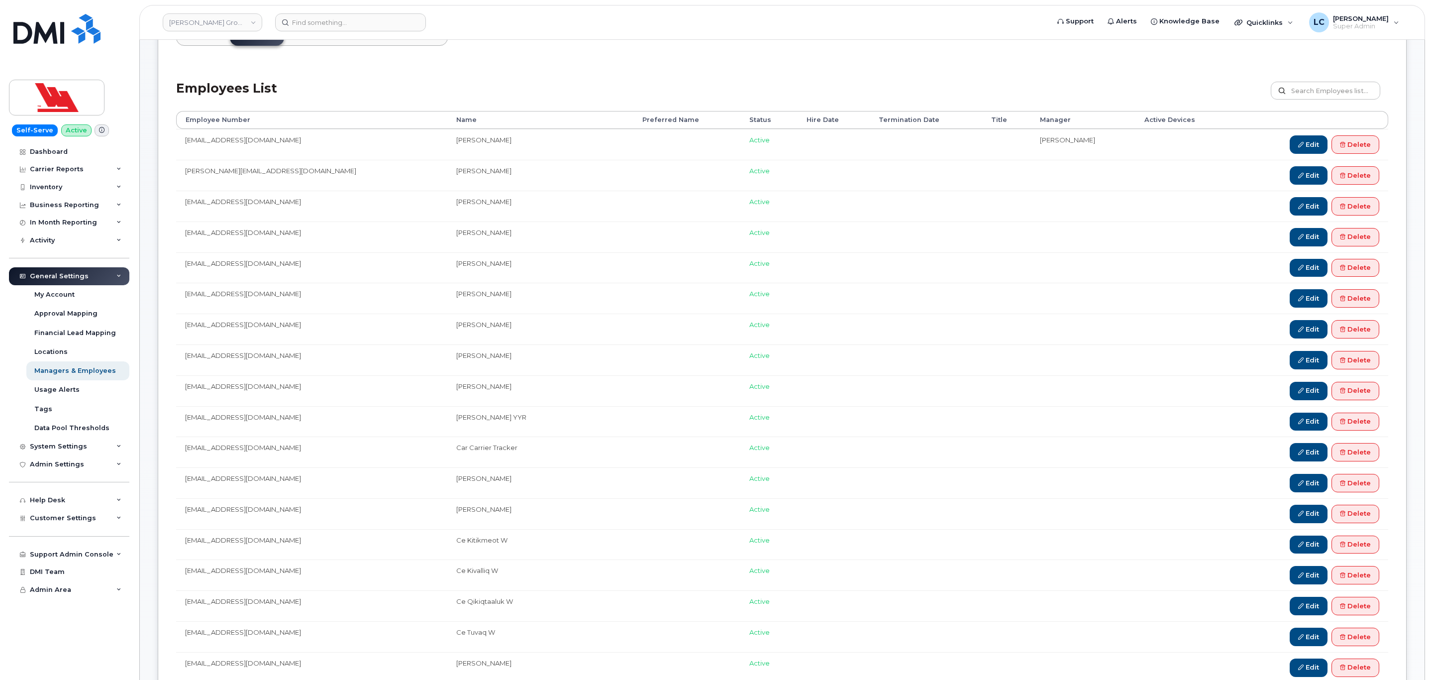
scroll to position [75, 0]
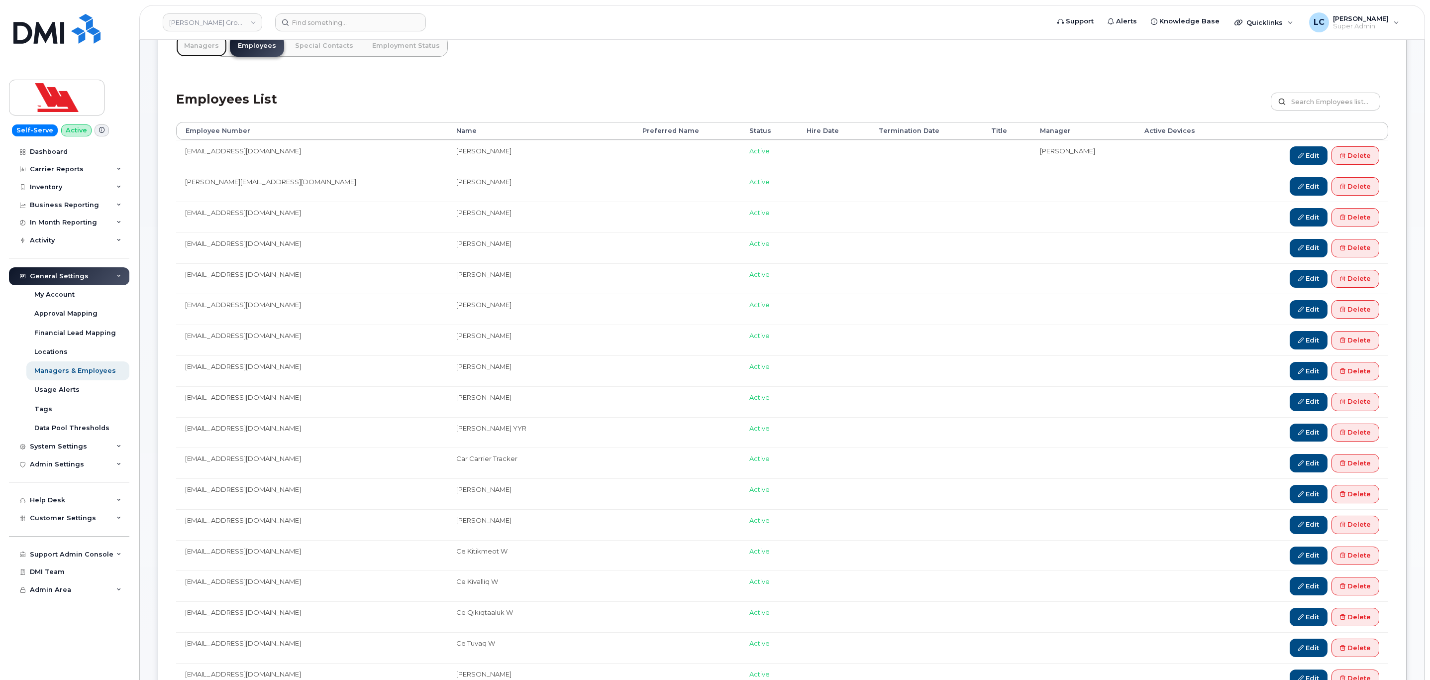
click at [201, 42] on link "Managers" at bounding box center [201, 46] width 51 height 22
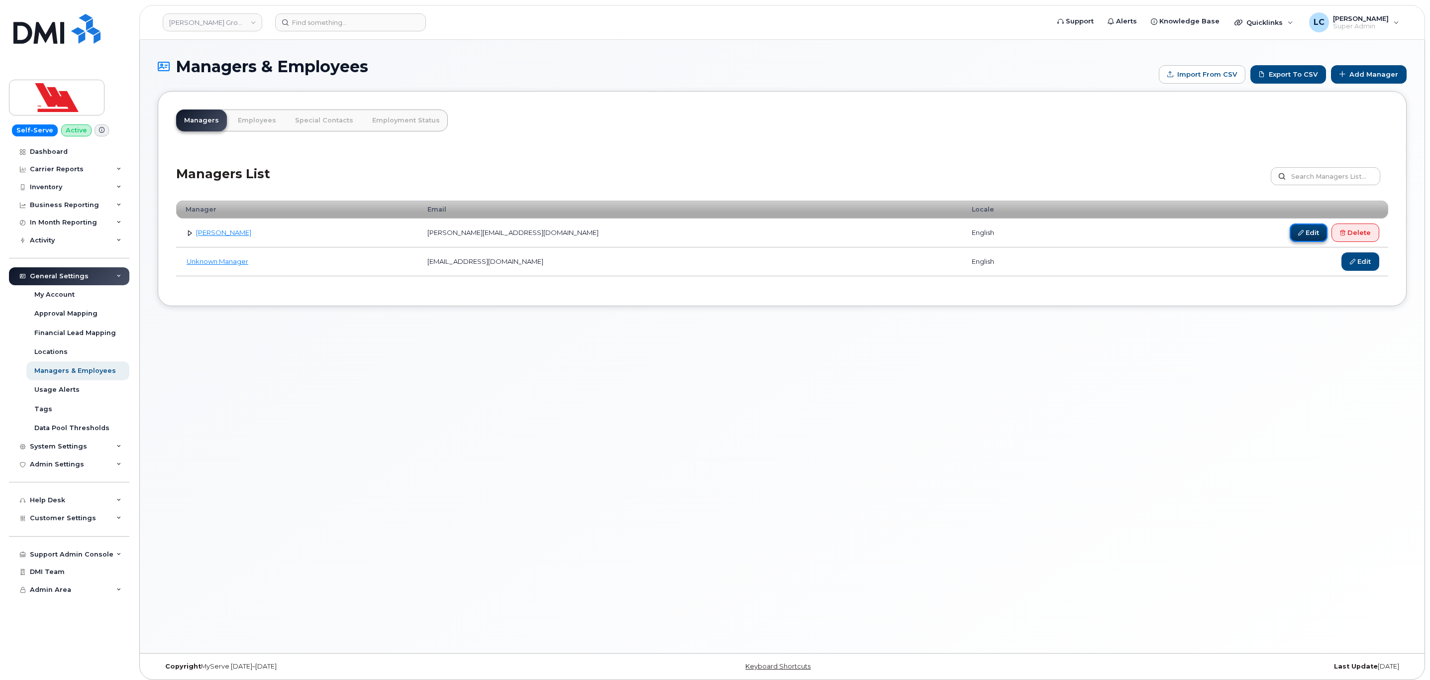
click at [1315, 234] on link "Edit" at bounding box center [1309, 232] width 38 height 18
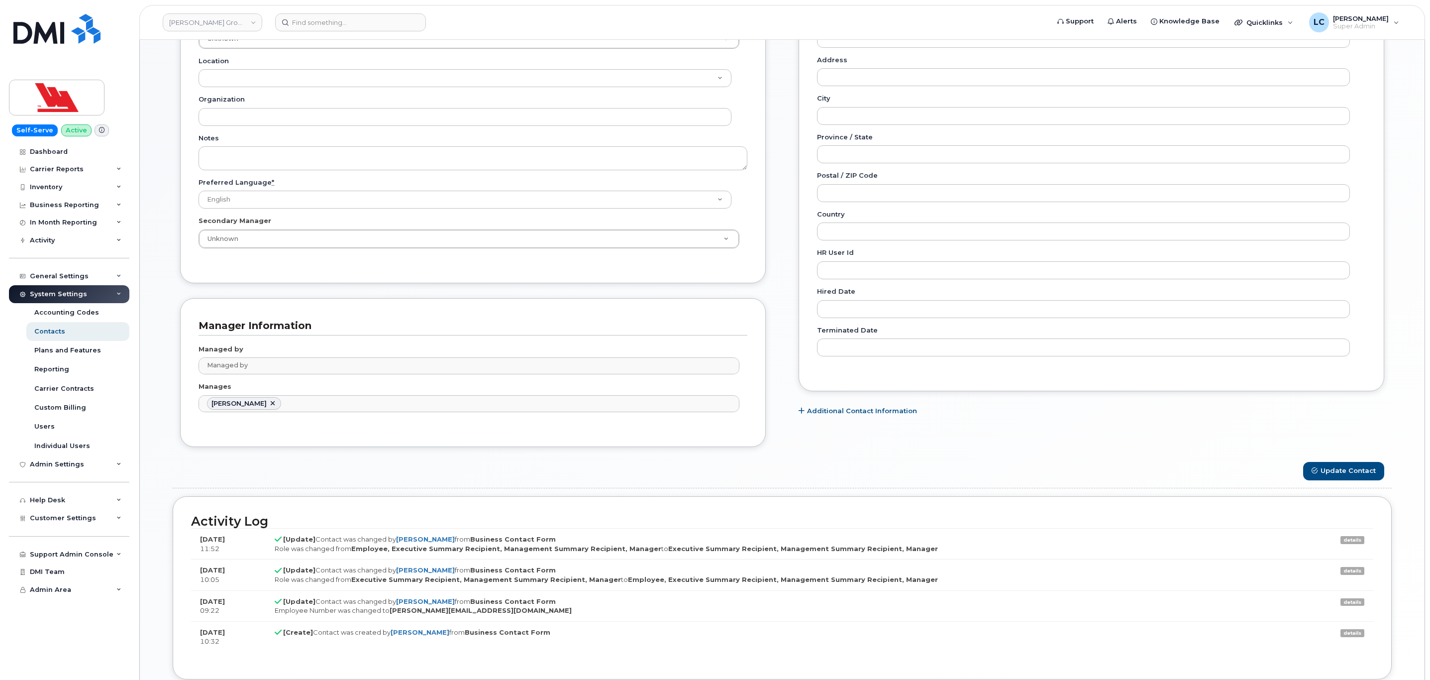
scroll to position [373, 0]
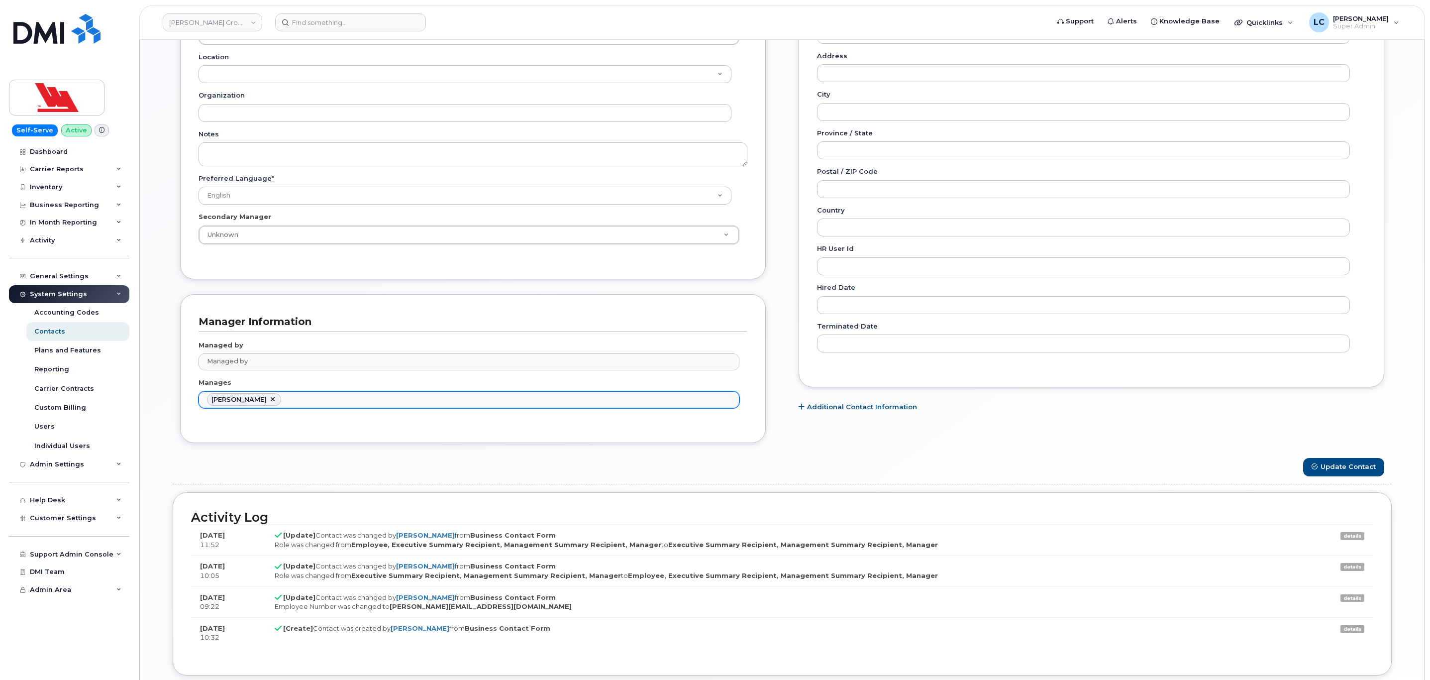
click at [309, 407] on ul "Alena Clark" at bounding box center [469, 400] width 540 height 16
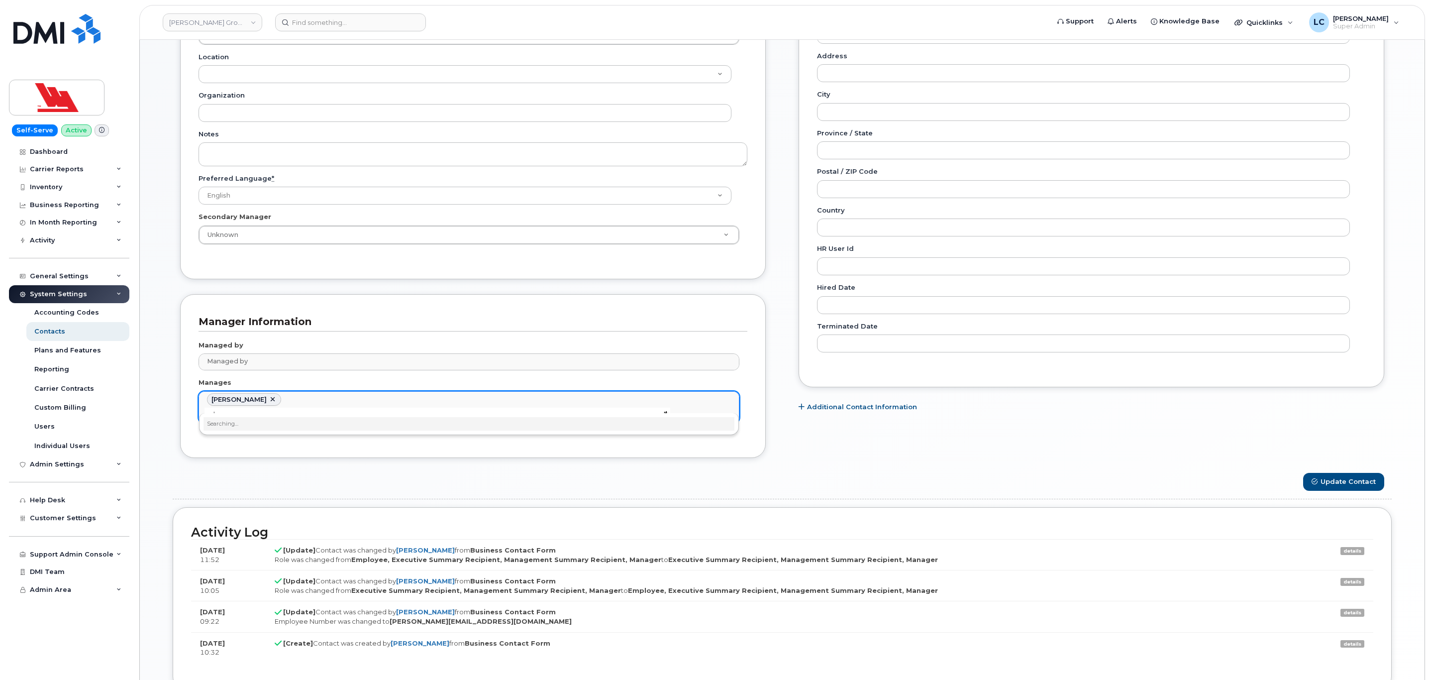
type input "v"
type input "as"
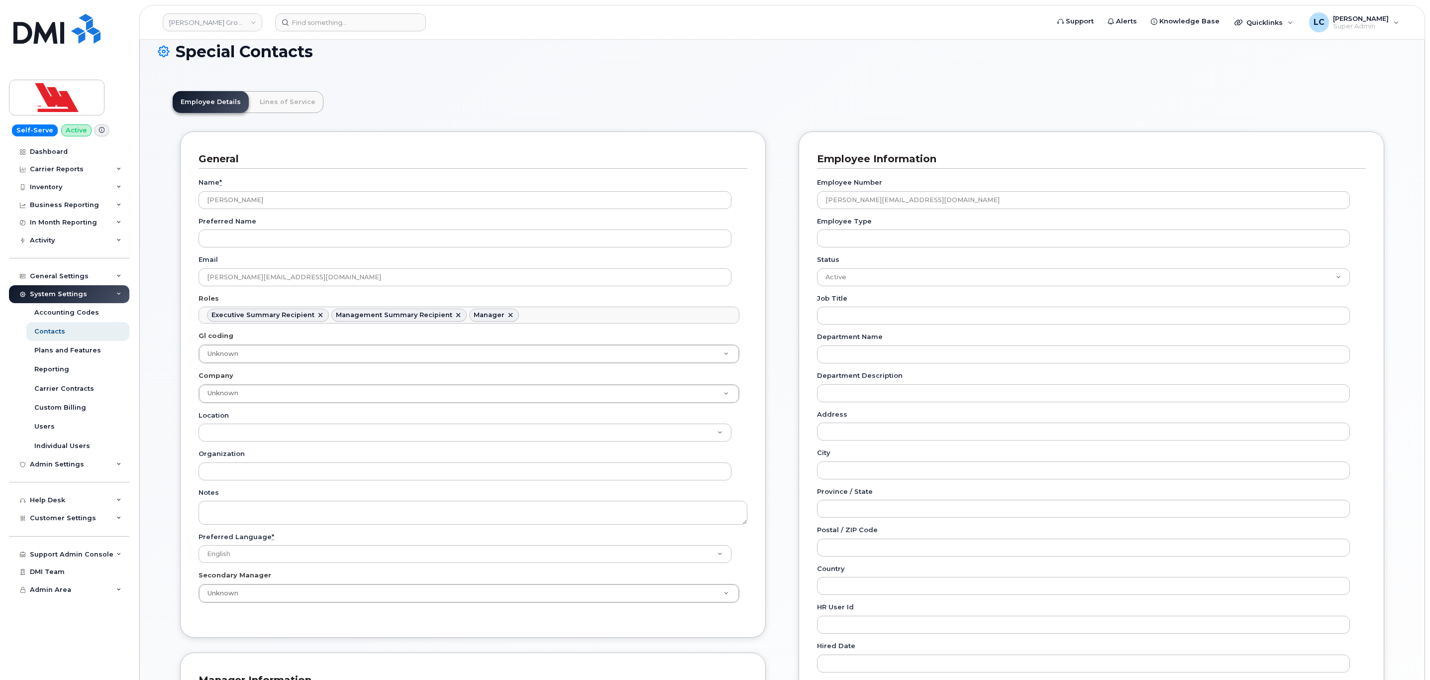
scroll to position [0, 0]
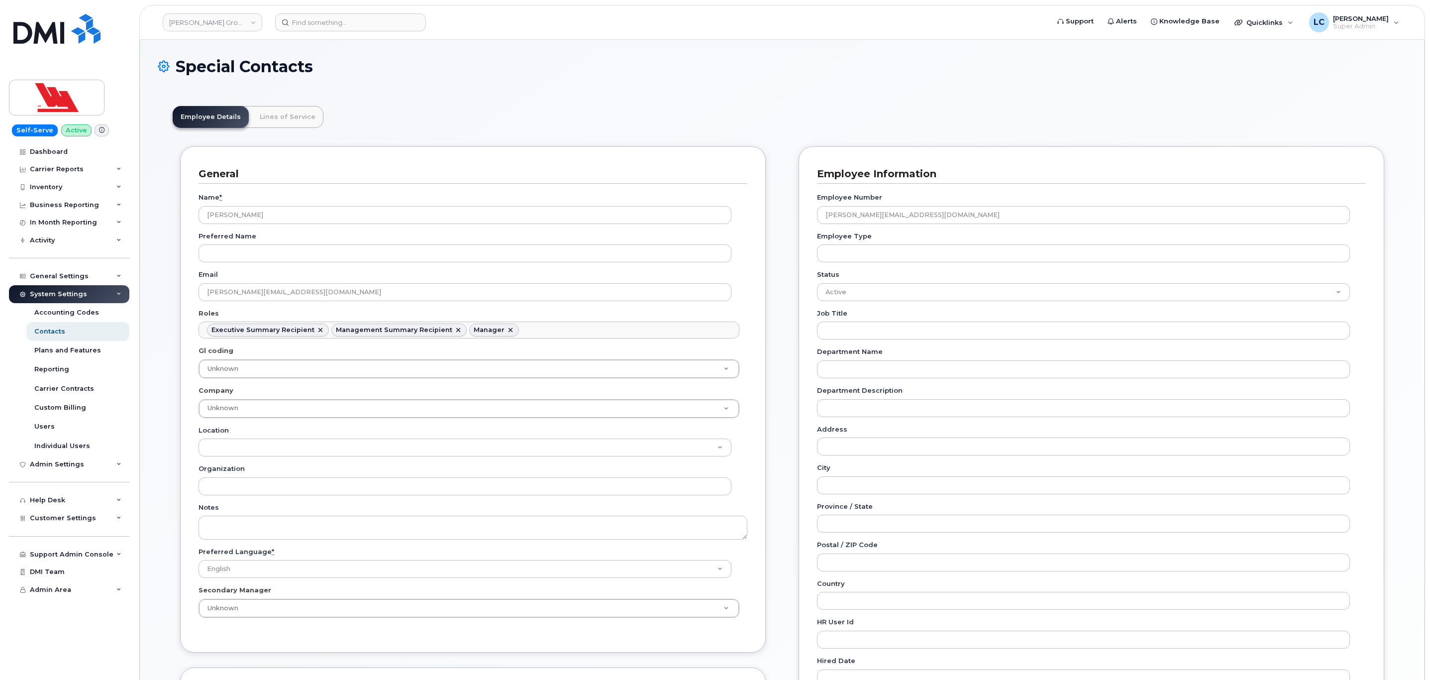
type input "Manages"
click at [445, 127] on header "Employee Details Lines of Service" at bounding box center [782, 117] width 1219 height 22
click at [70, 178] on div "Inventory" at bounding box center [69, 187] width 120 height 18
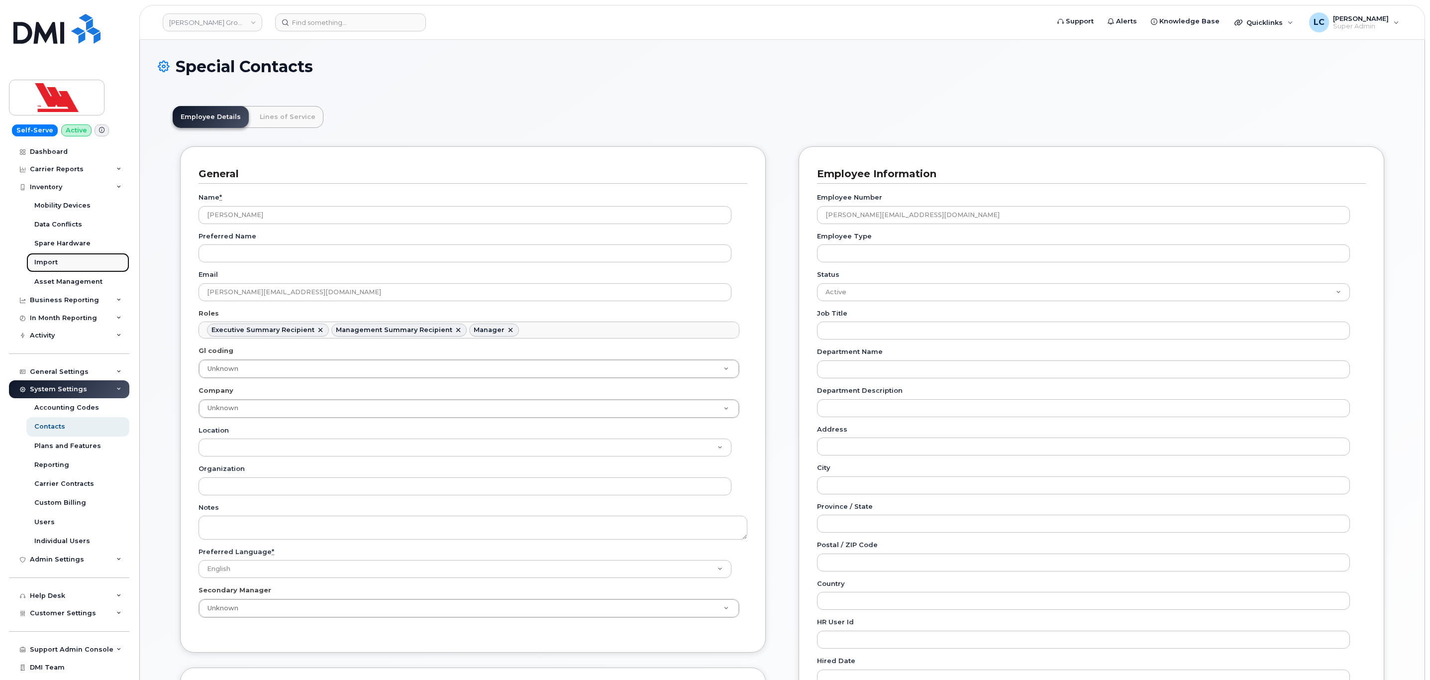
click at [60, 263] on link "Import" at bounding box center [77, 262] width 103 height 19
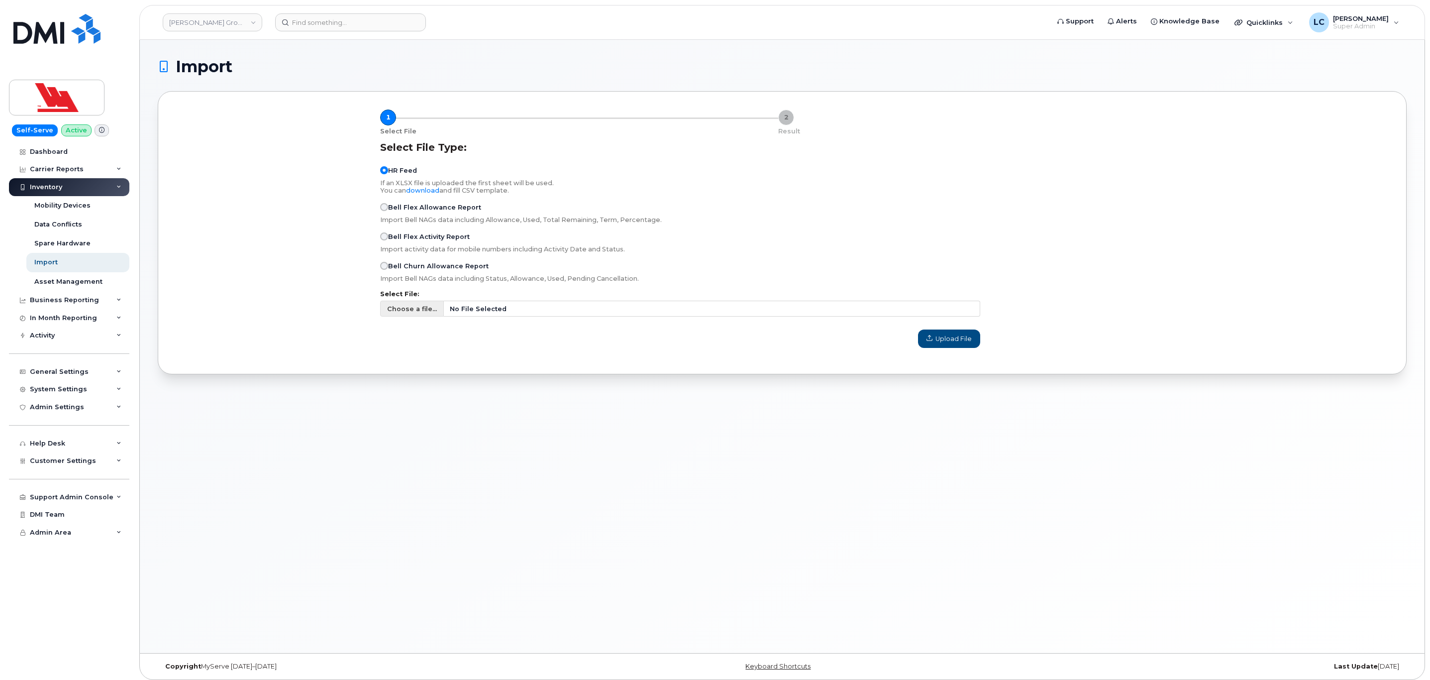
click at [419, 304] on span "Choose a file..." at bounding box center [412, 308] width 50 height 9
click at [419, 303] on input "Choose a file... No File Selected" at bounding box center [680, 309] width 600 height 16
type input "C:\fakepath\Managers_Employees.csv"
click at [965, 339] on span "Upload File" at bounding box center [948, 338] width 45 height 9
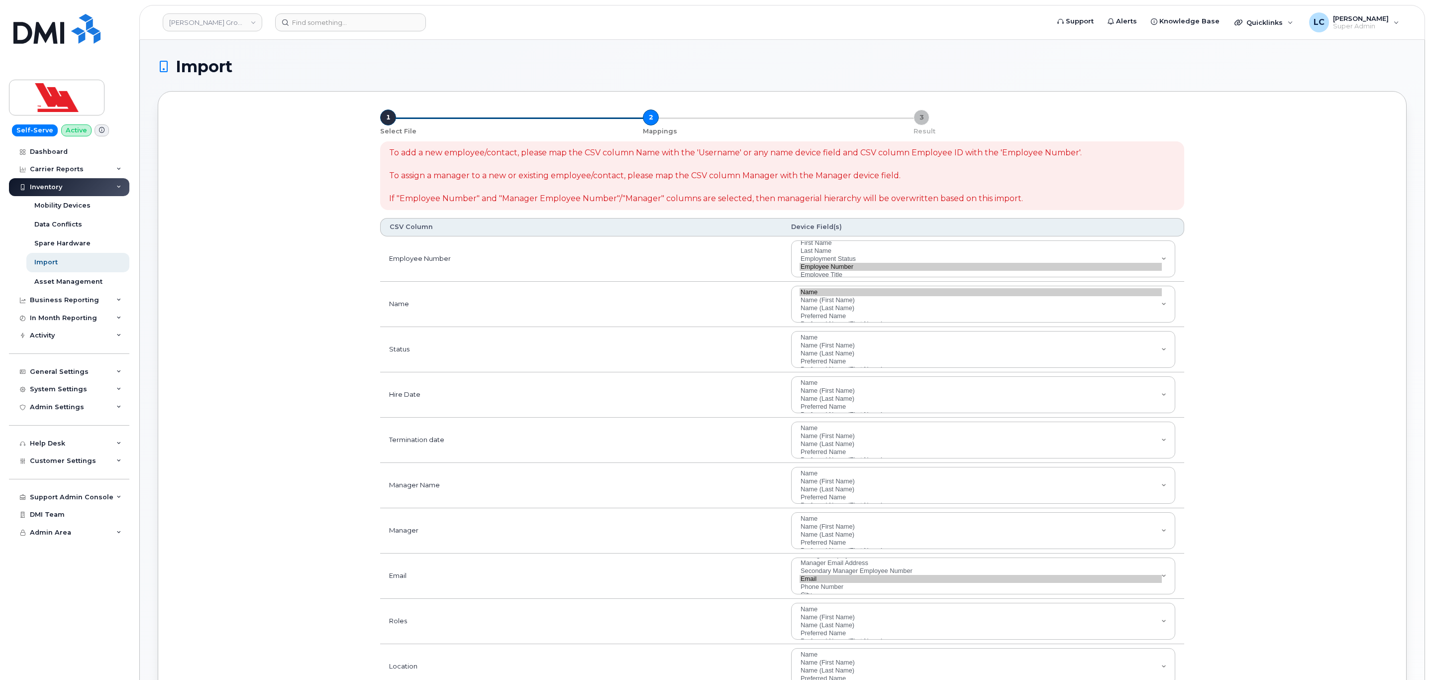
select select
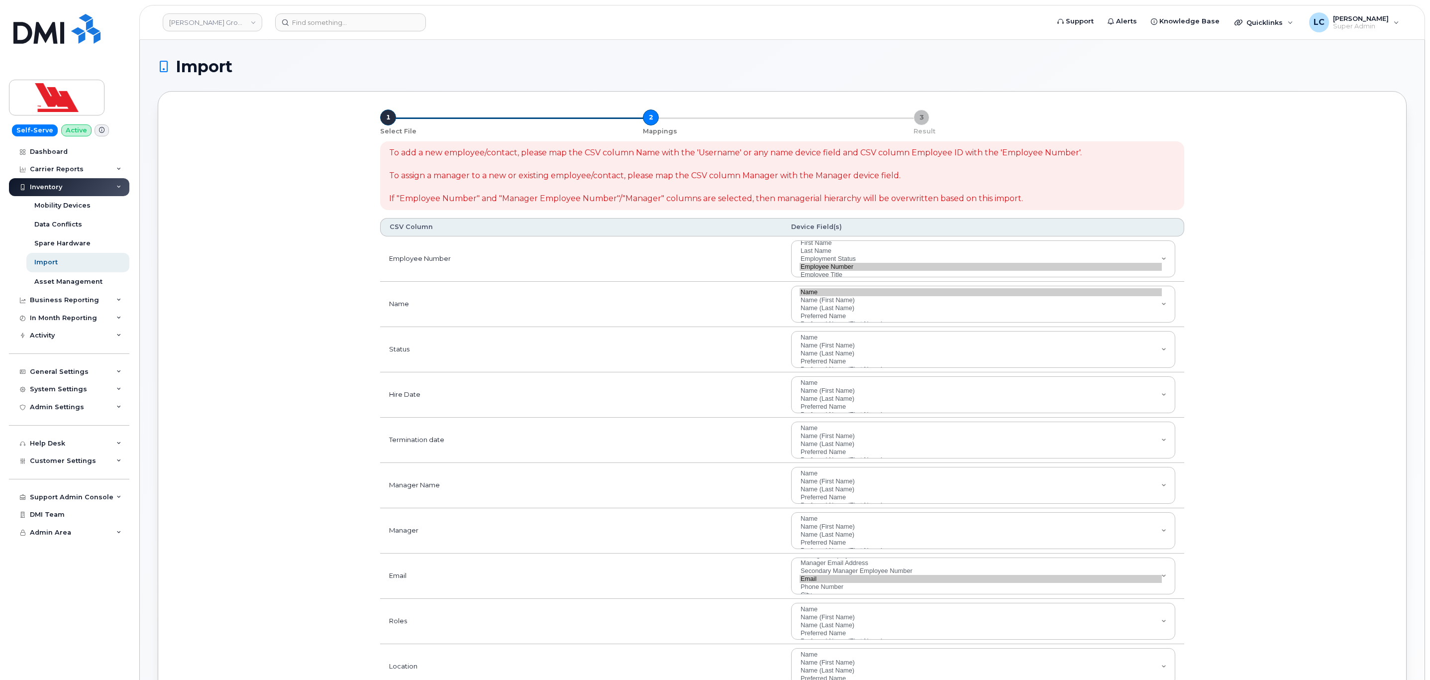
select select
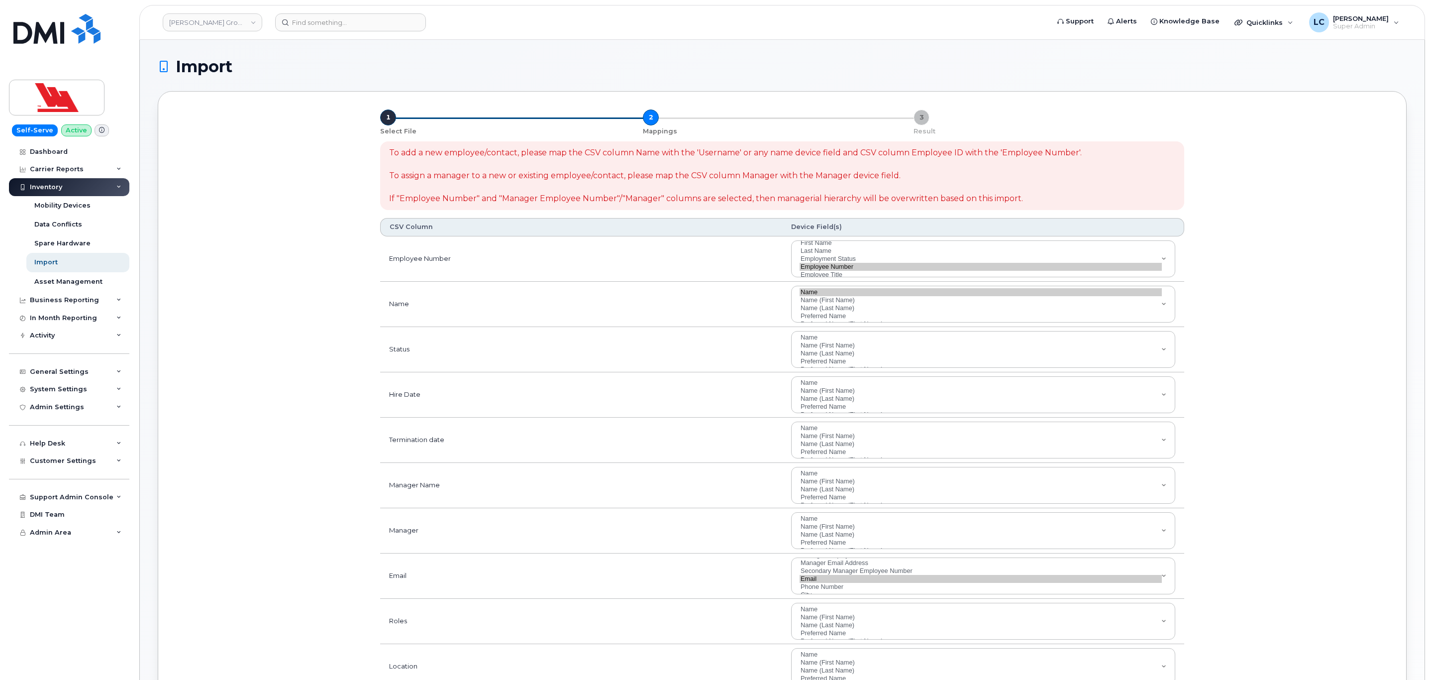
select select
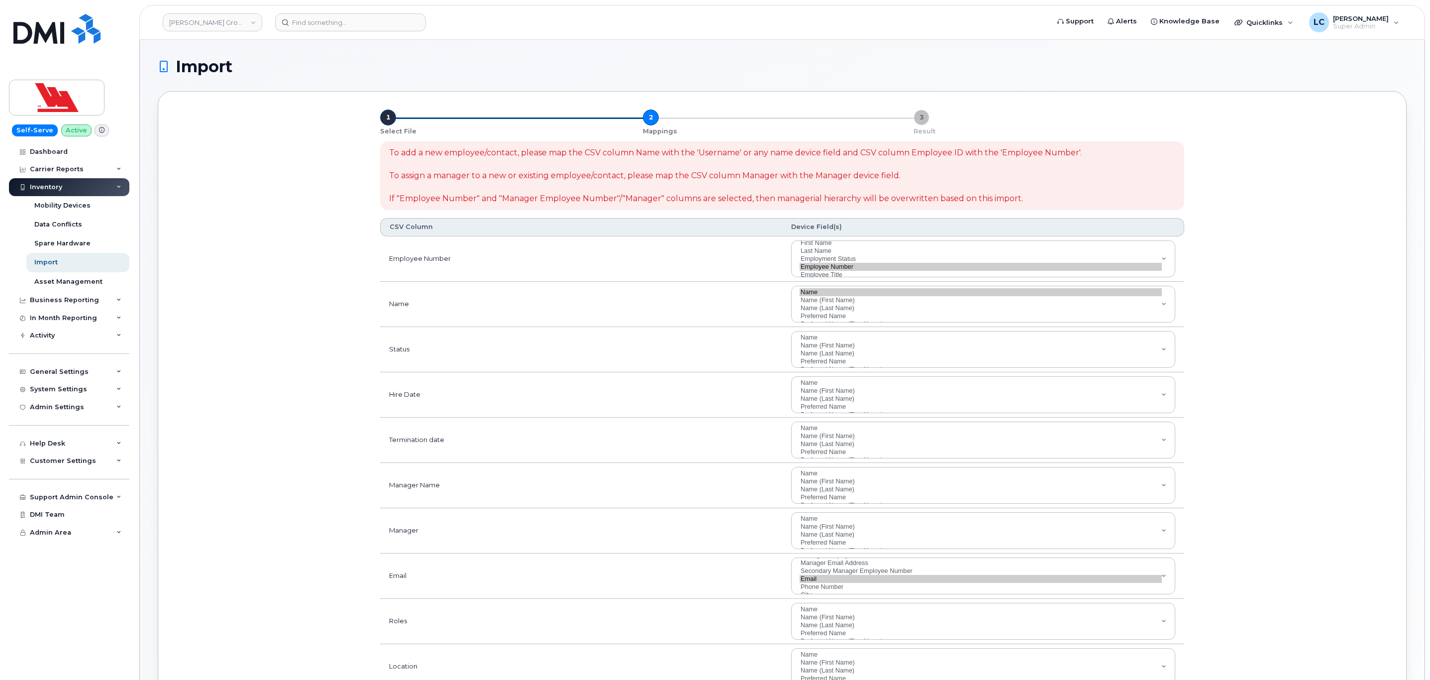
select select
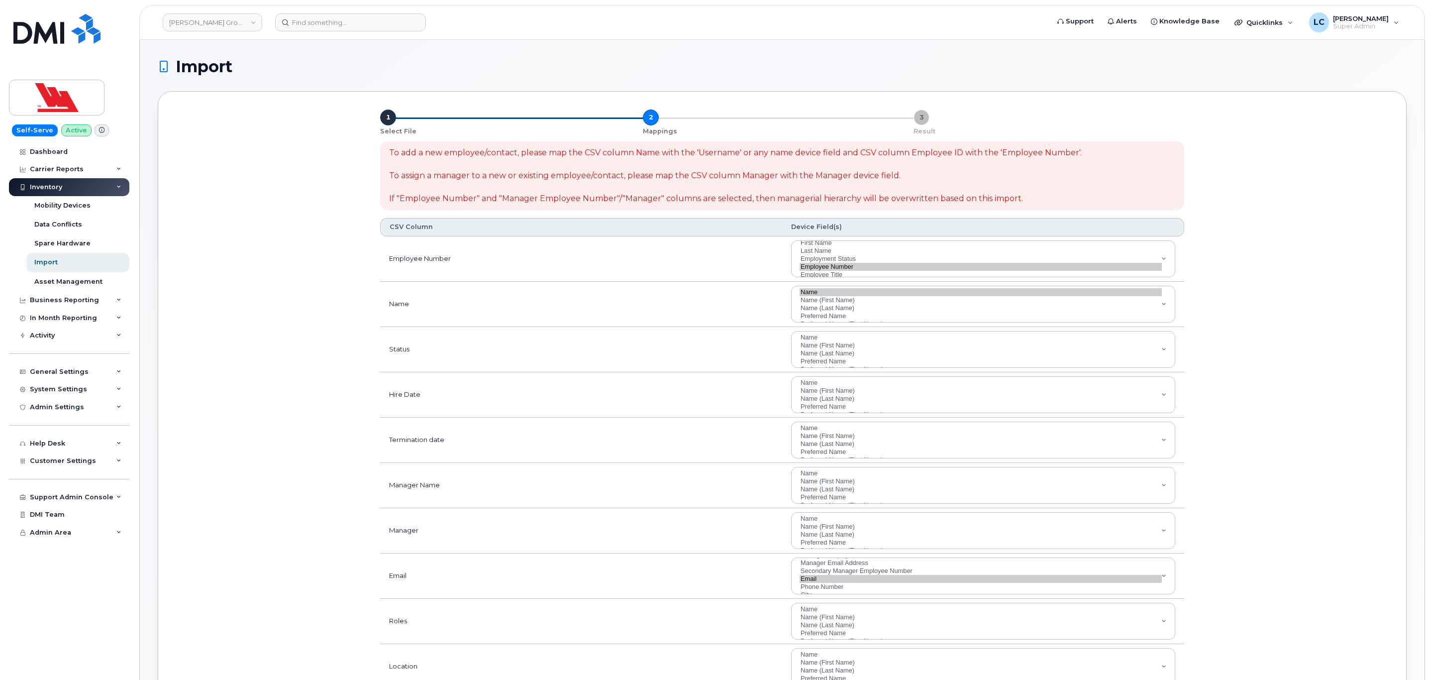
select select
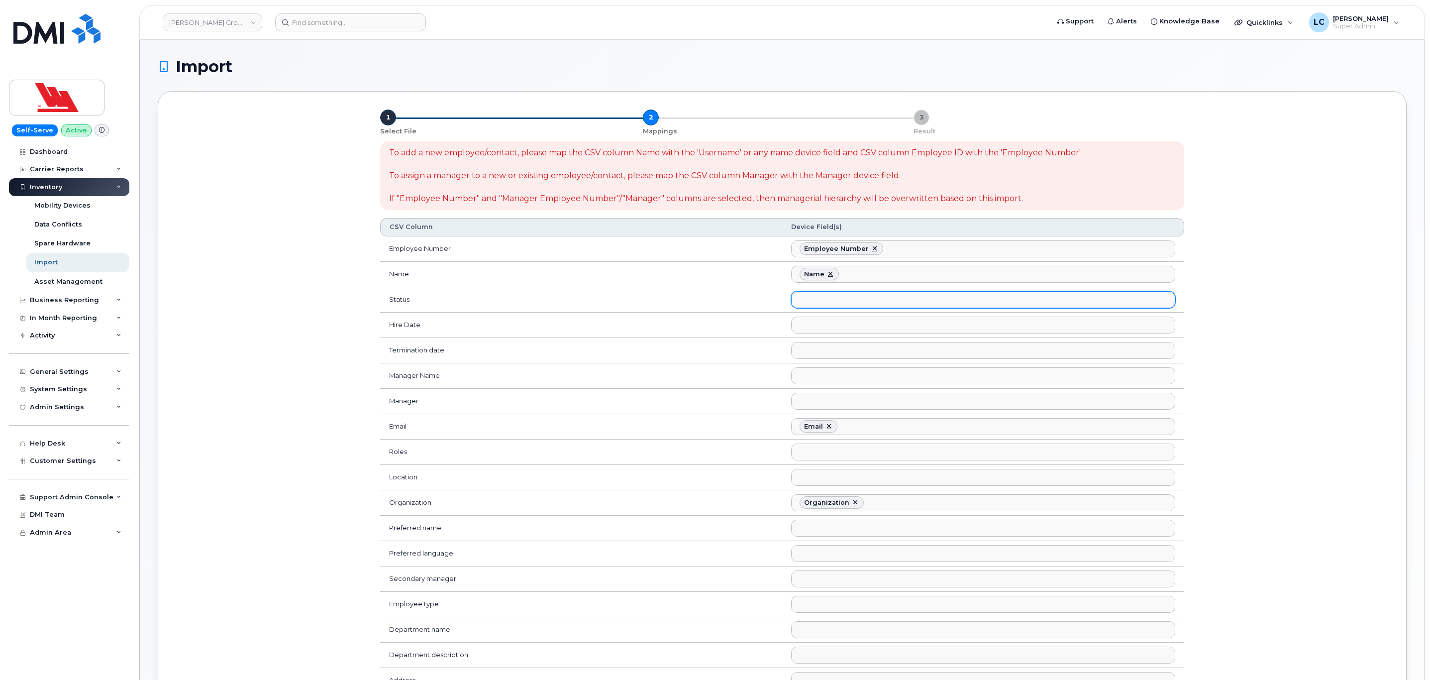
click at [842, 304] on ul at bounding box center [983, 300] width 383 height 16
type input "stat"
select select "employment_status"
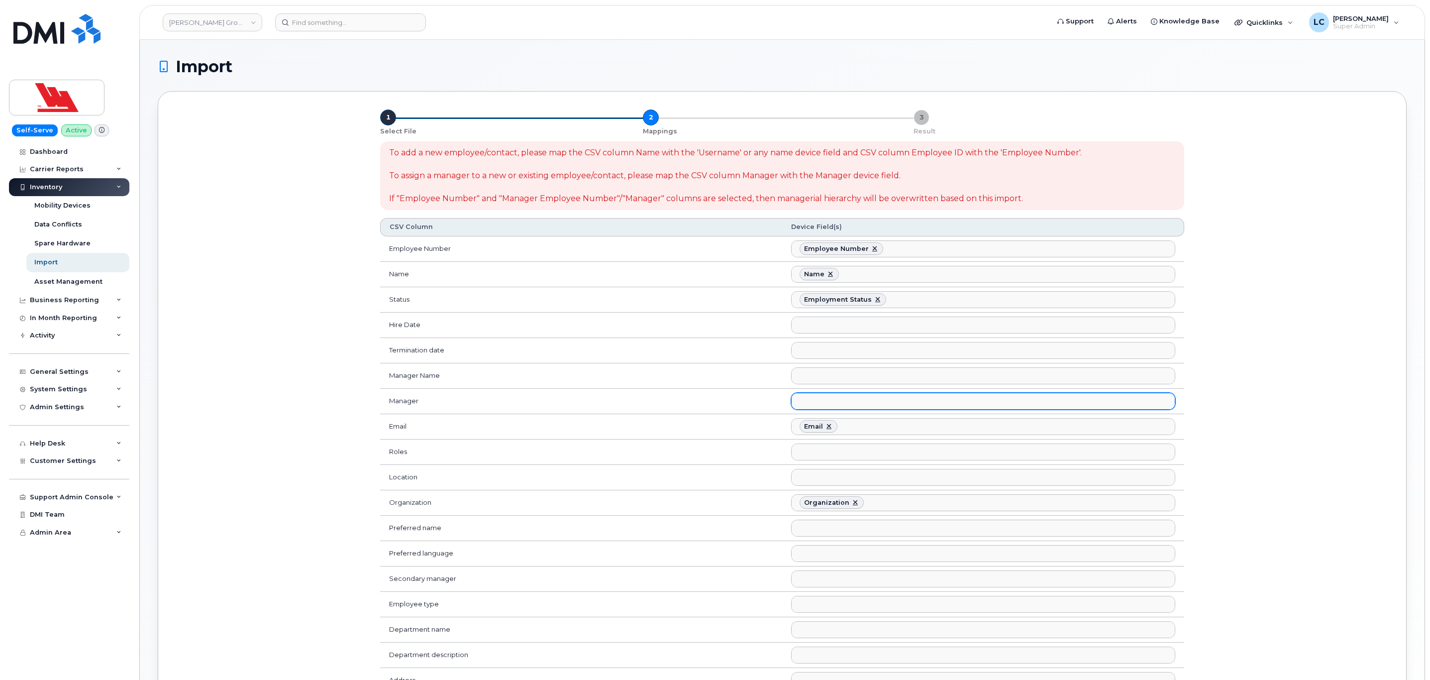
click at [841, 409] on ul at bounding box center [983, 401] width 383 height 16
type input "mana"
select select "manager_employee_number"
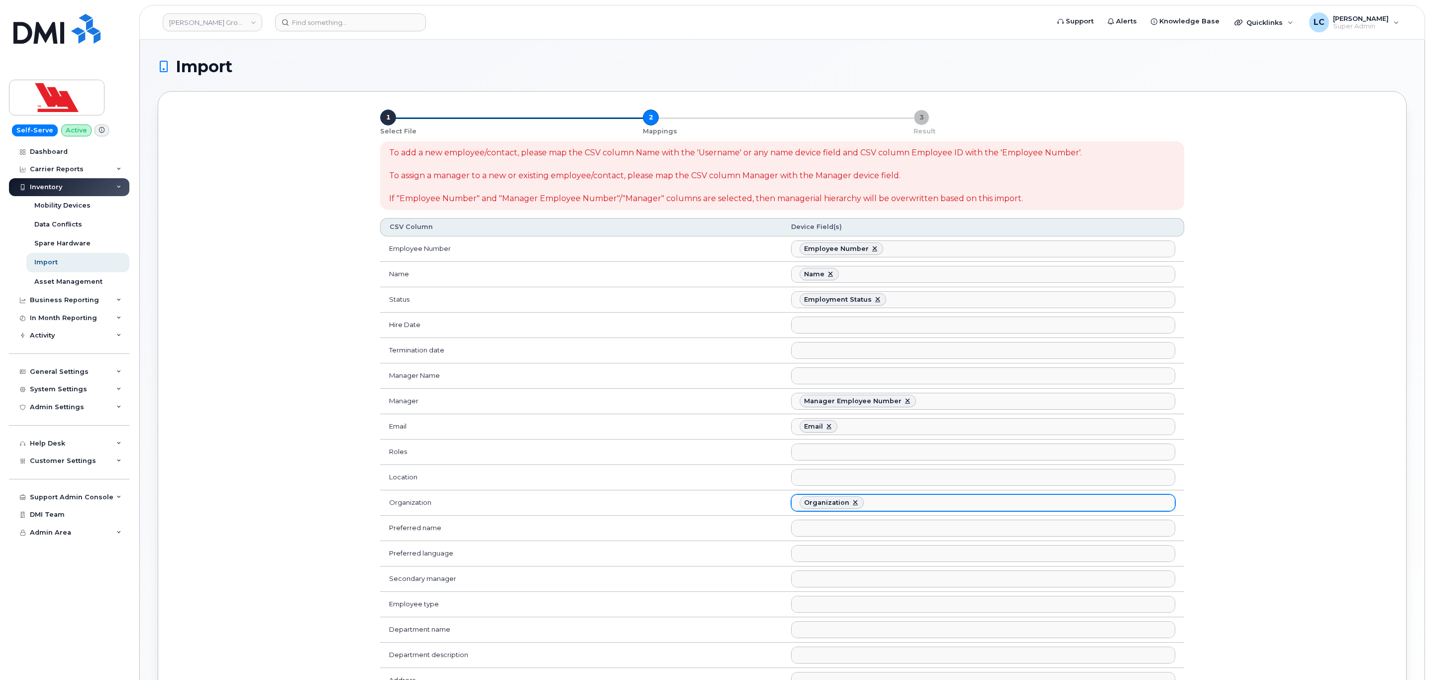
click at [853, 506] on link at bounding box center [855, 503] width 8 height 8
select select
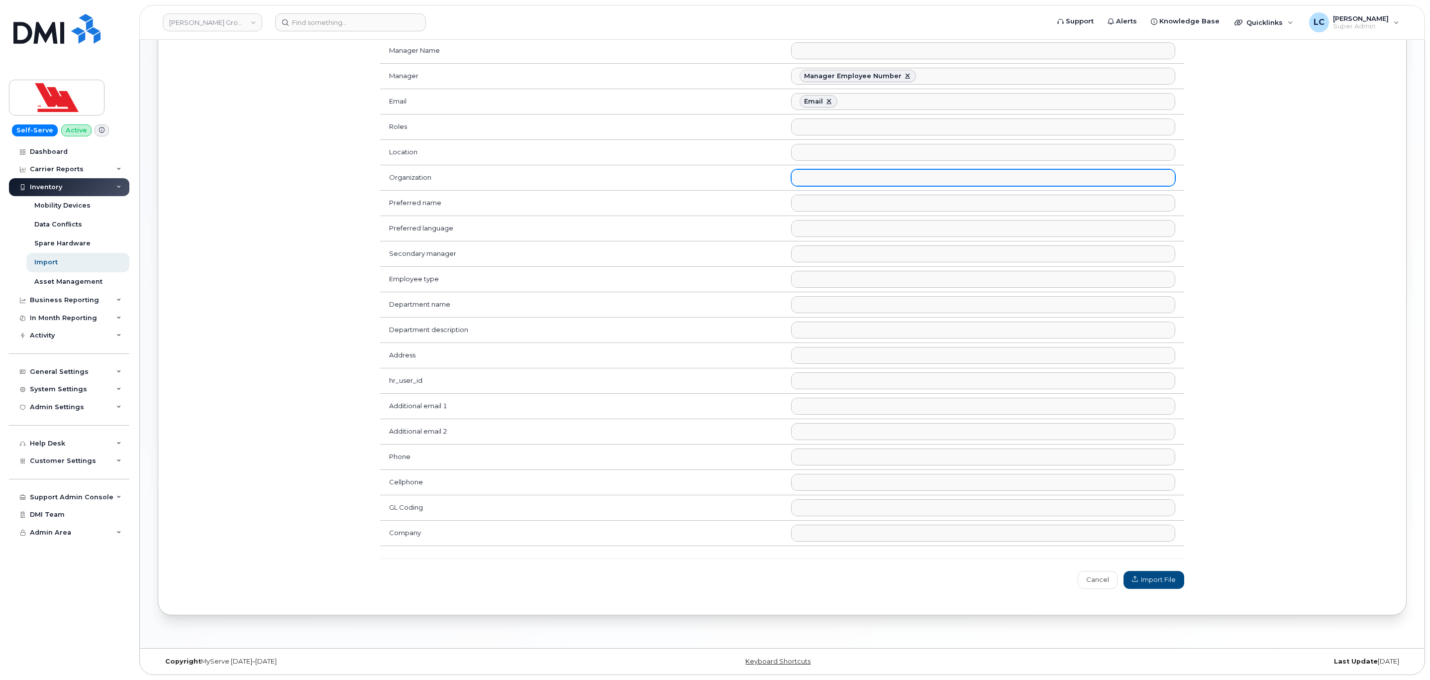
scroll to position [346, 0]
click at [1163, 577] on span "Import File" at bounding box center [1154, 579] width 44 height 9
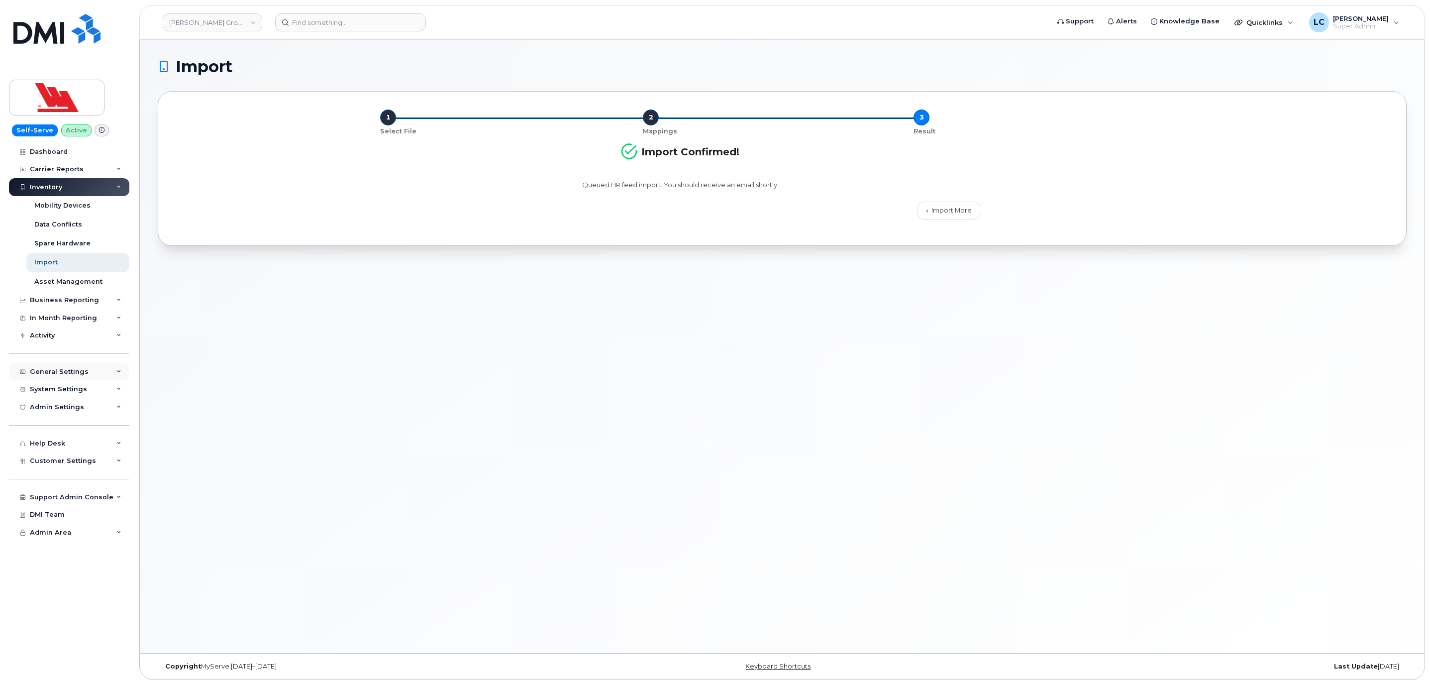
click at [96, 375] on div "General Settings" at bounding box center [69, 372] width 120 height 18
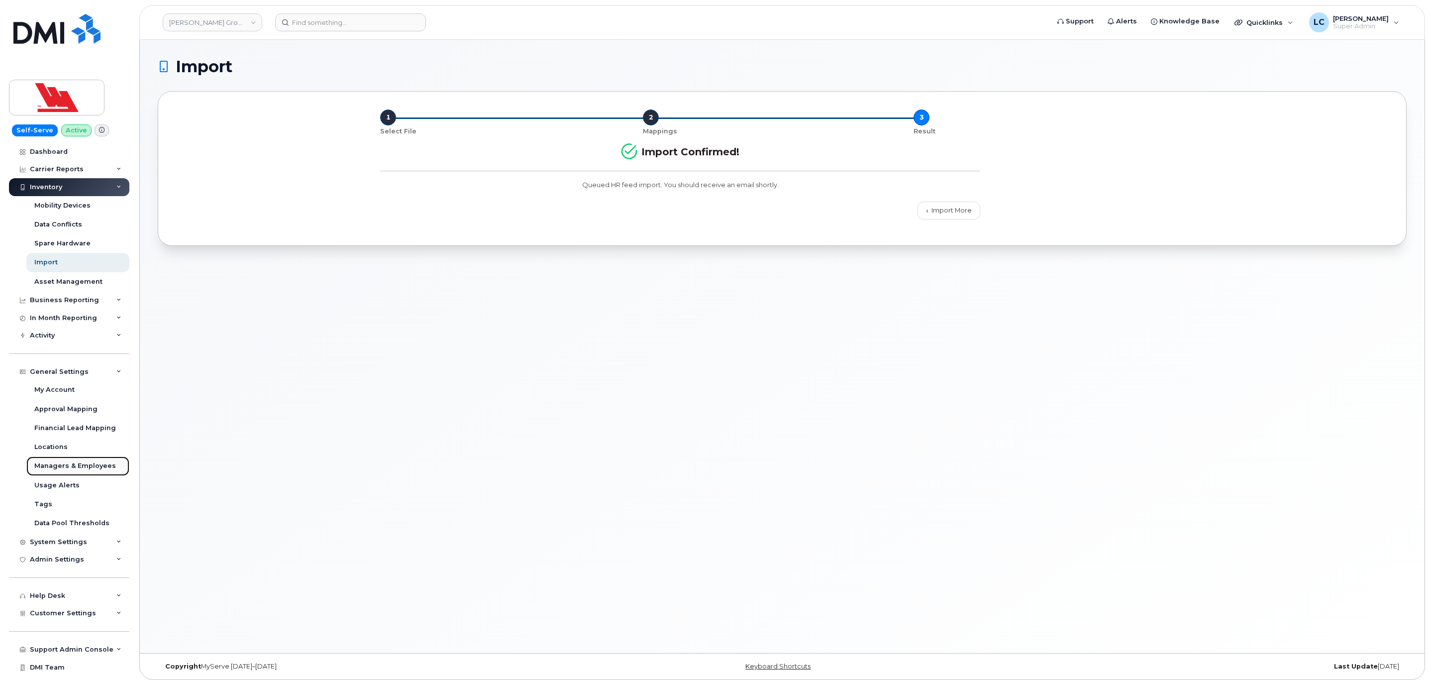
click at [85, 463] on div "Managers & Employees" at bounding box center [75, 465] width 82 height 9
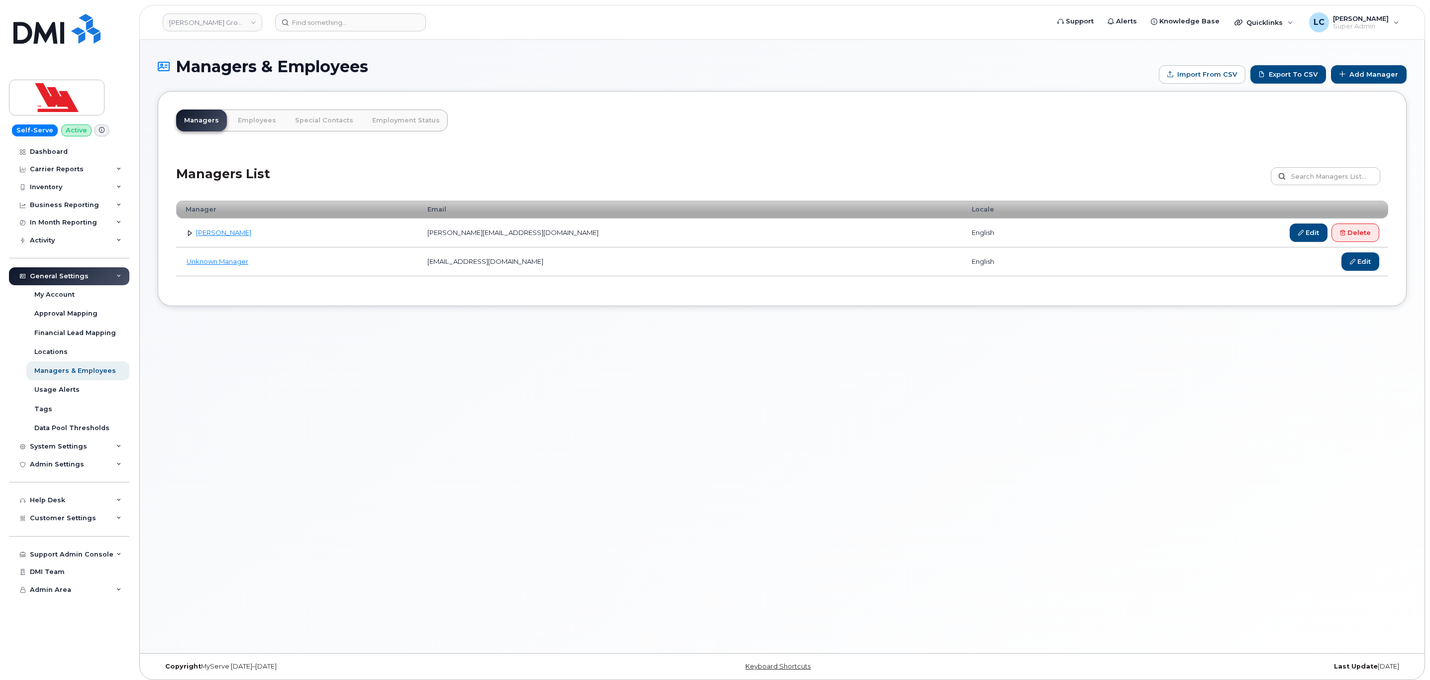
click at [187, 233] on link at bounding box center [189, 232] width 9 height 9
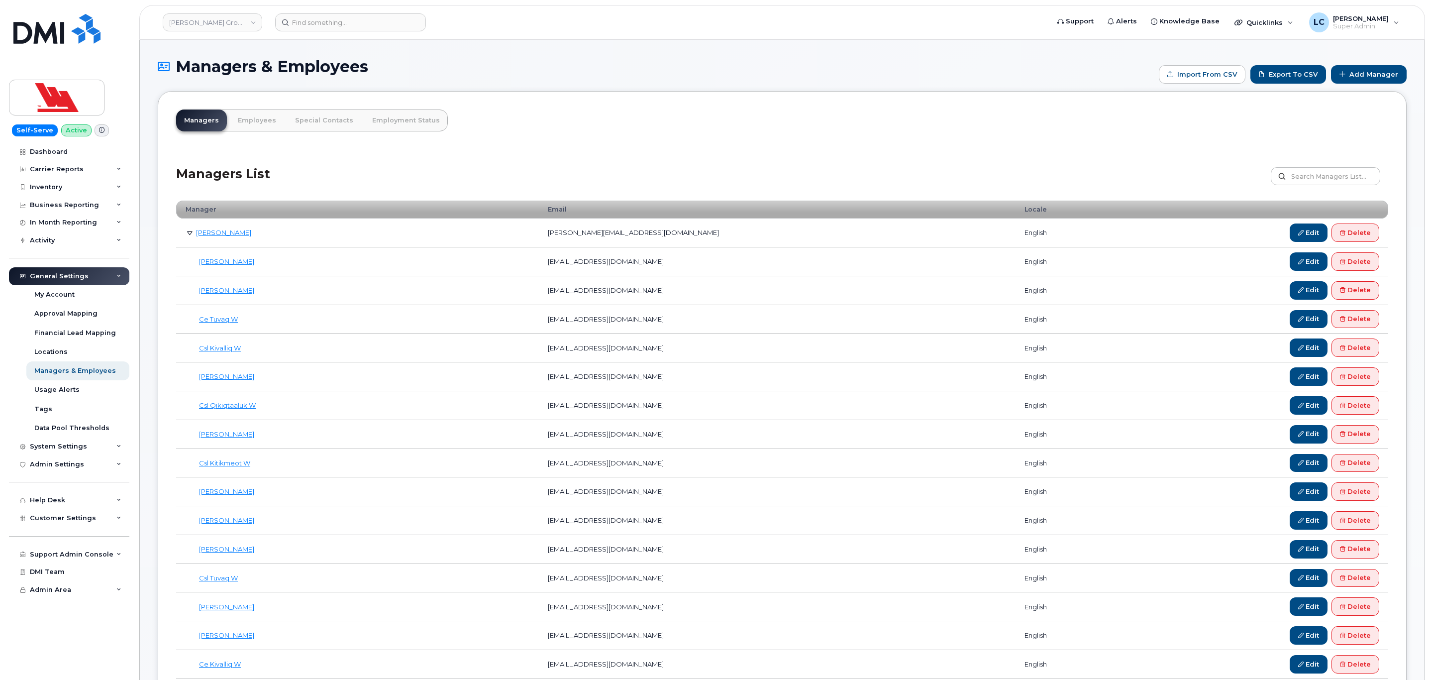
click at [187, 233] on link at bounding box center [189, 232] width 9 height 9
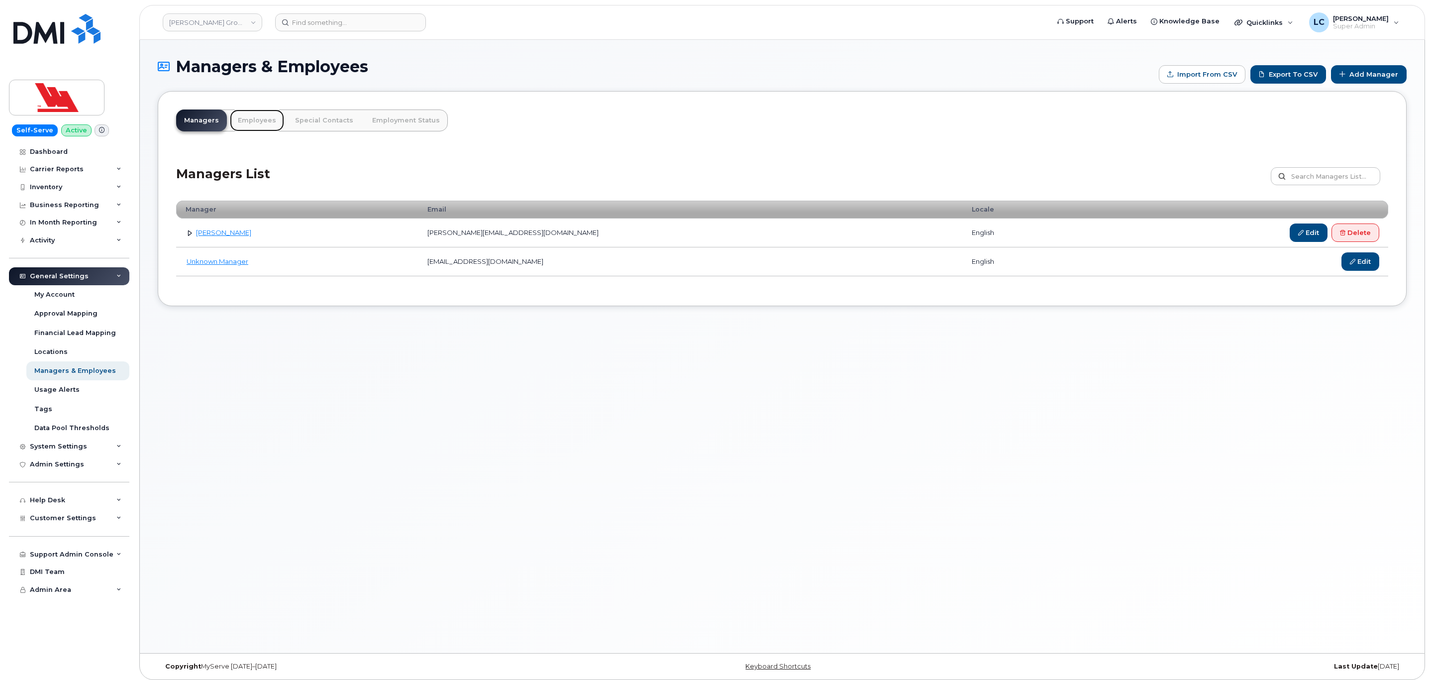
click at [253, 130] on link "Employees" at bounding box center [257, 120] width 54 height 22
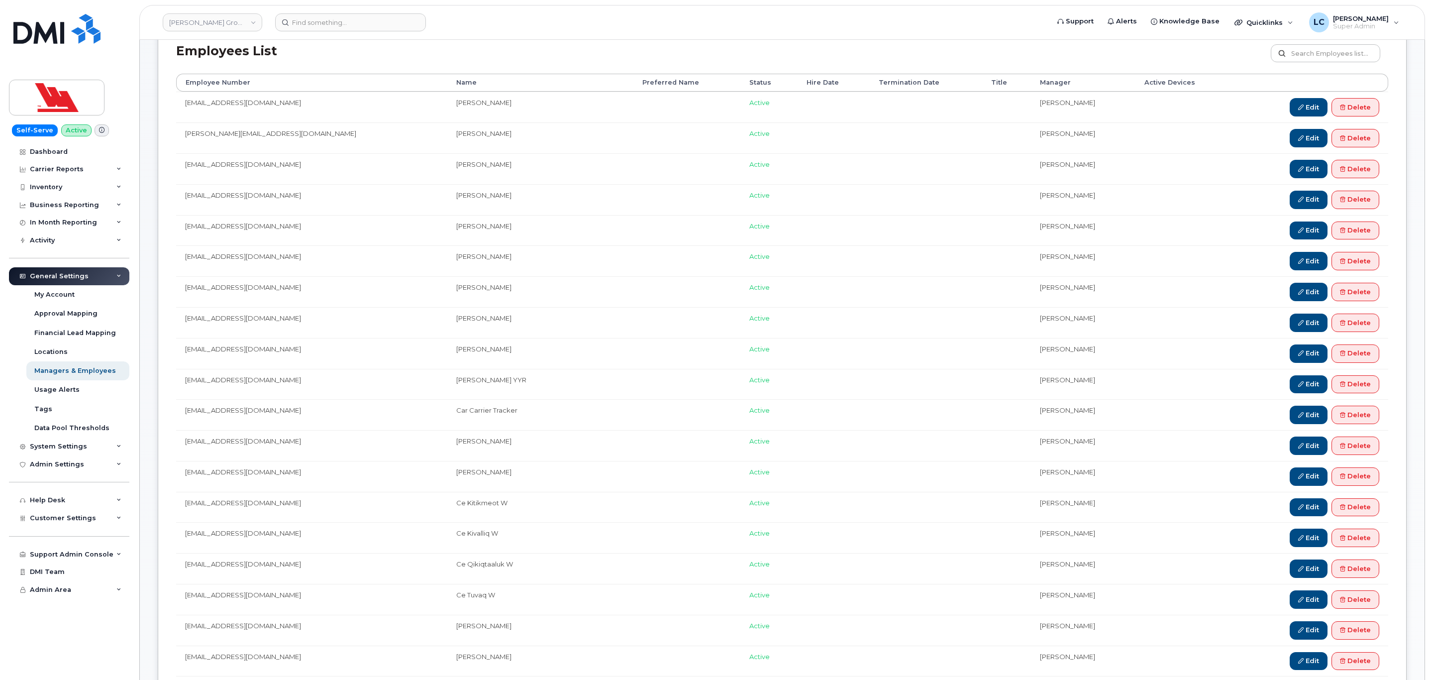
scroll to position [75, 0]
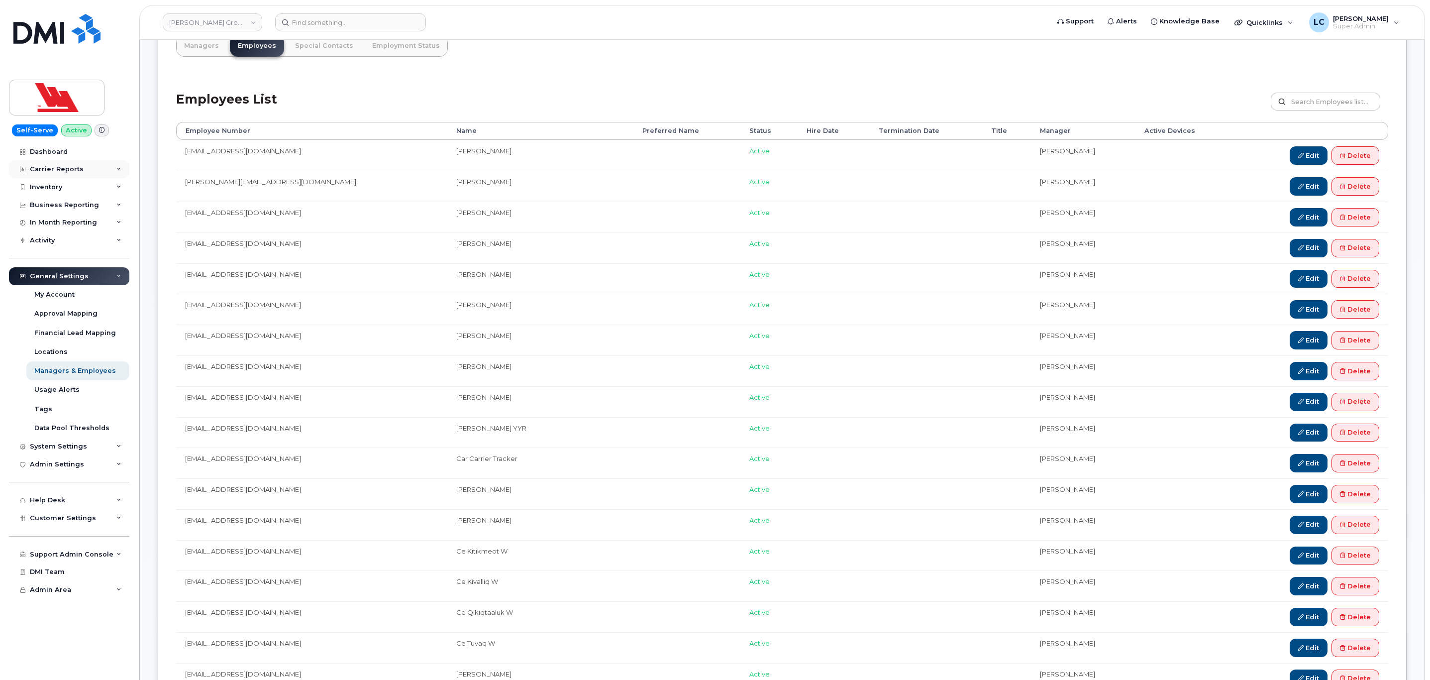
click at [106, 169] on div "Carrier Reports" at bounding box center [69, 169] width 120 height 18
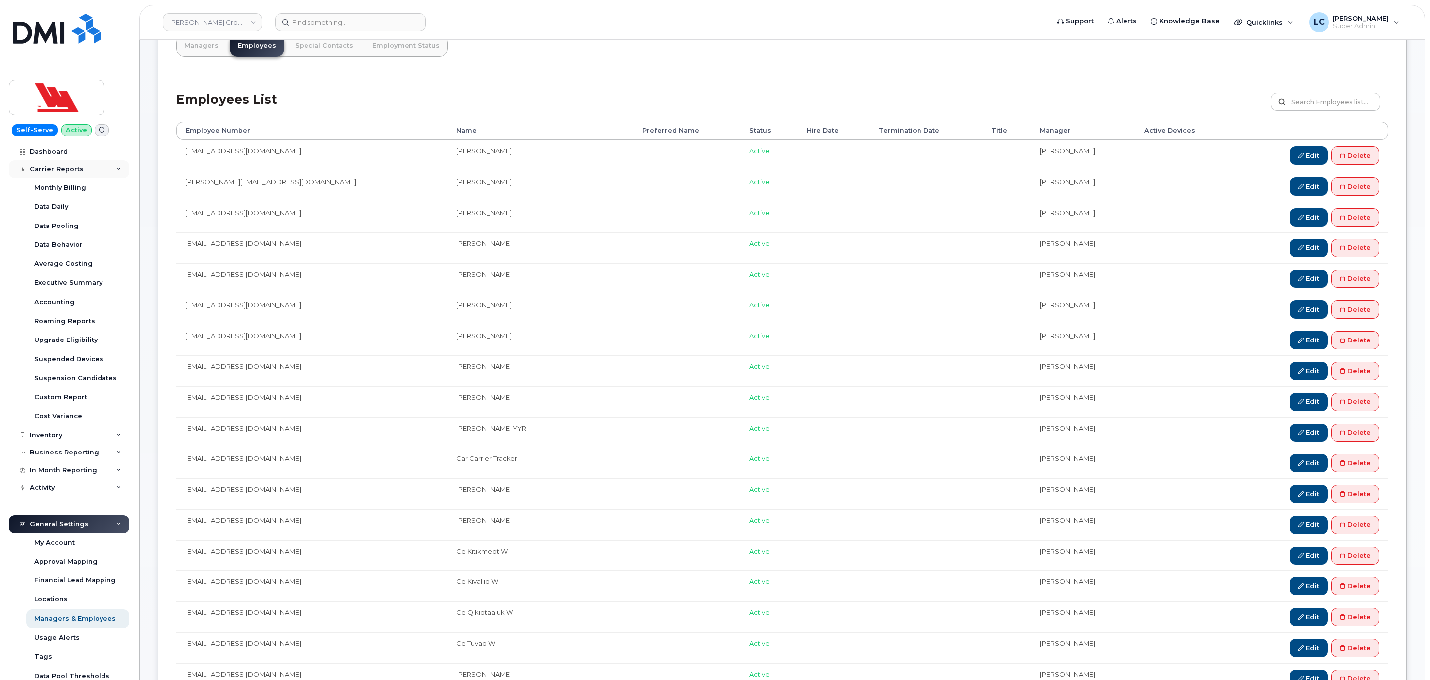
click at [106, 169] on div "Carrier Reports" at bounding box center [69, 169] width 120 height 18
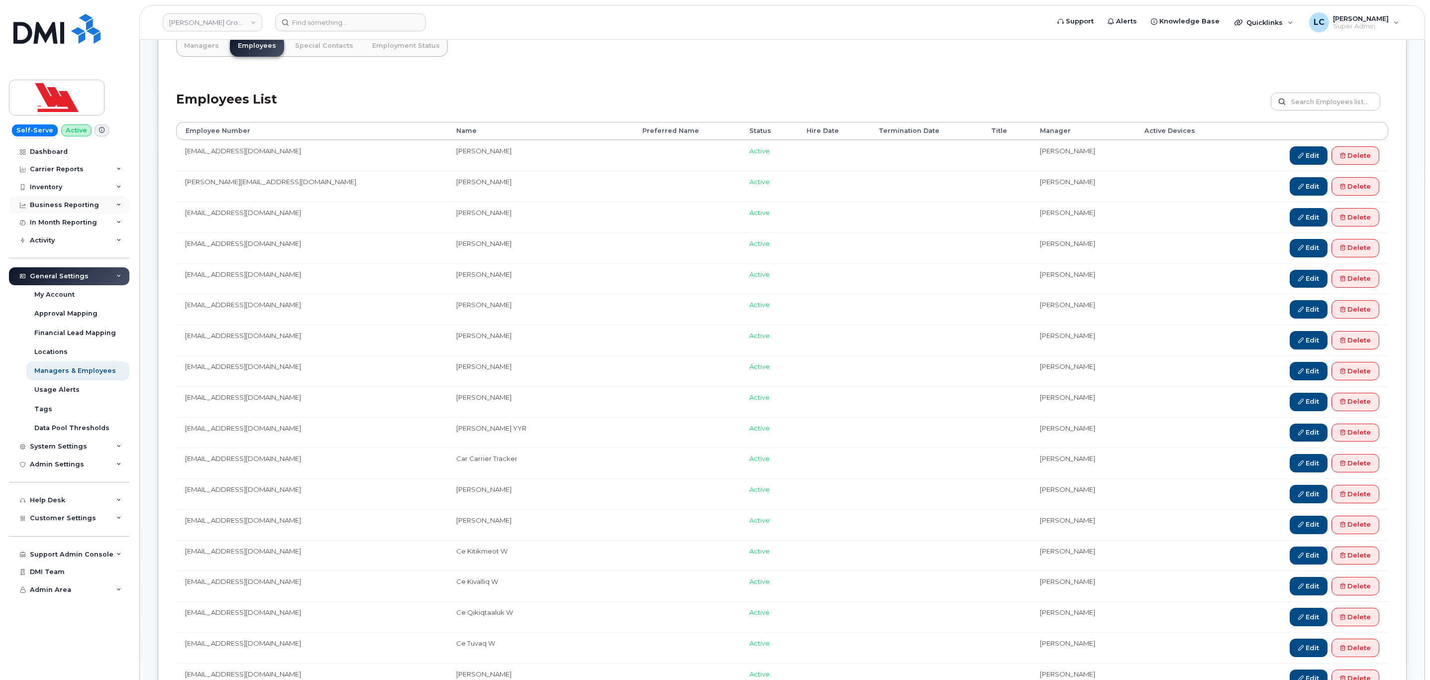
click at [96, 203] on div "Business Reporting" at bounding box center [69, 205] width 120 height 18
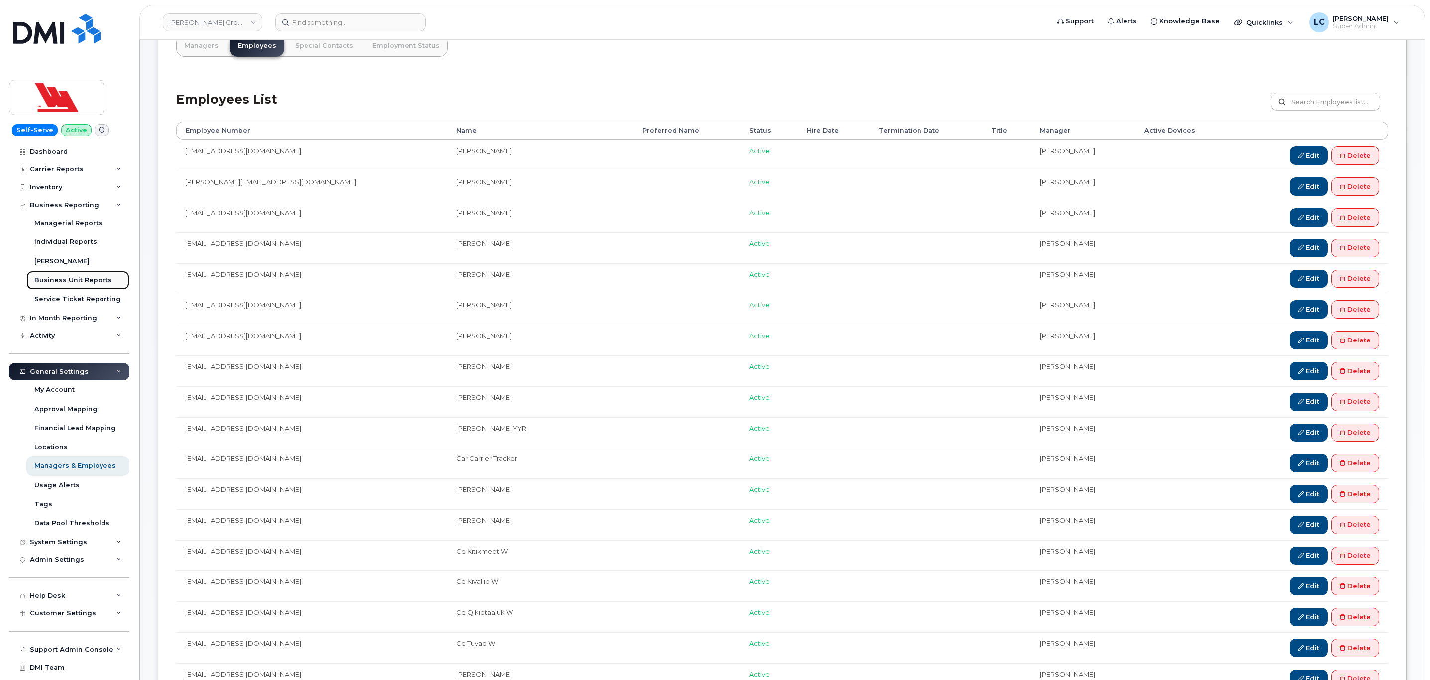
click at [81, 280] on div "Business Unit Reports" at bounding box center [73, 280] width 78 height 9
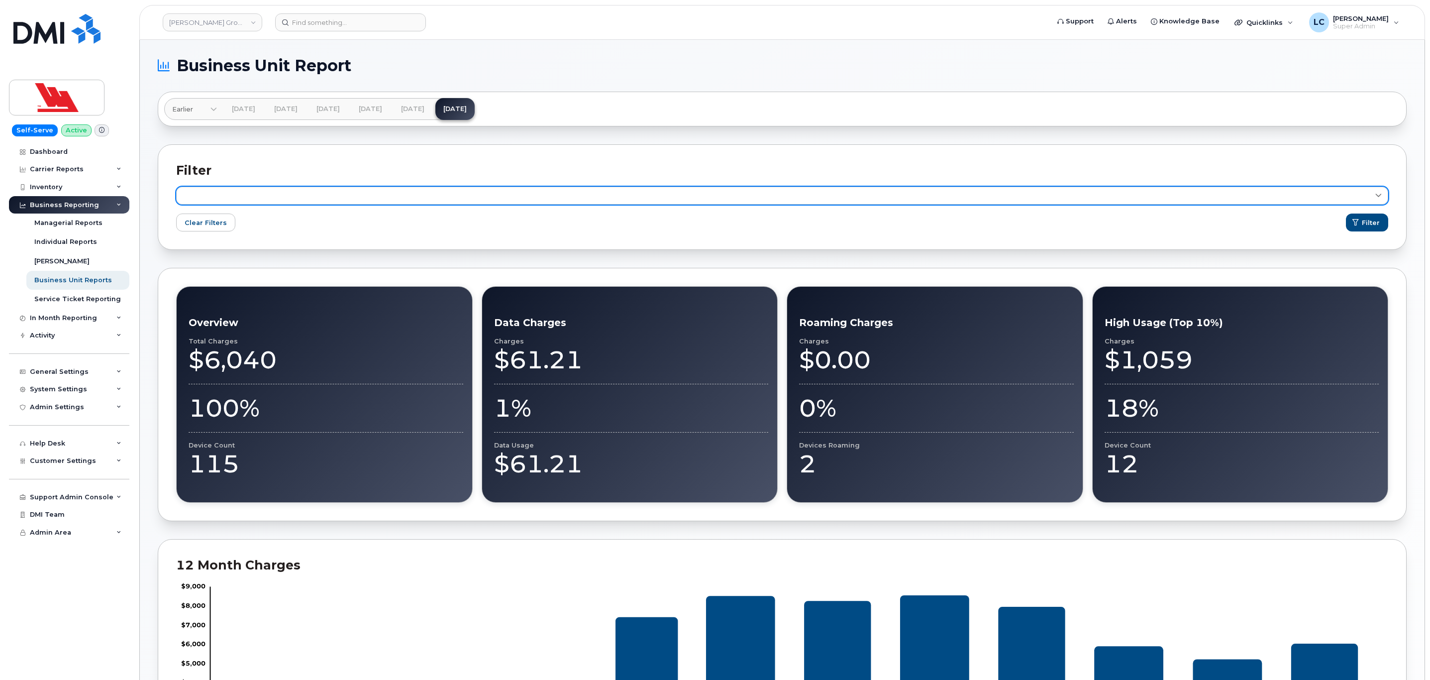
click at [317, 204] on link at bounding box center [782, 196] width 1212 height 18
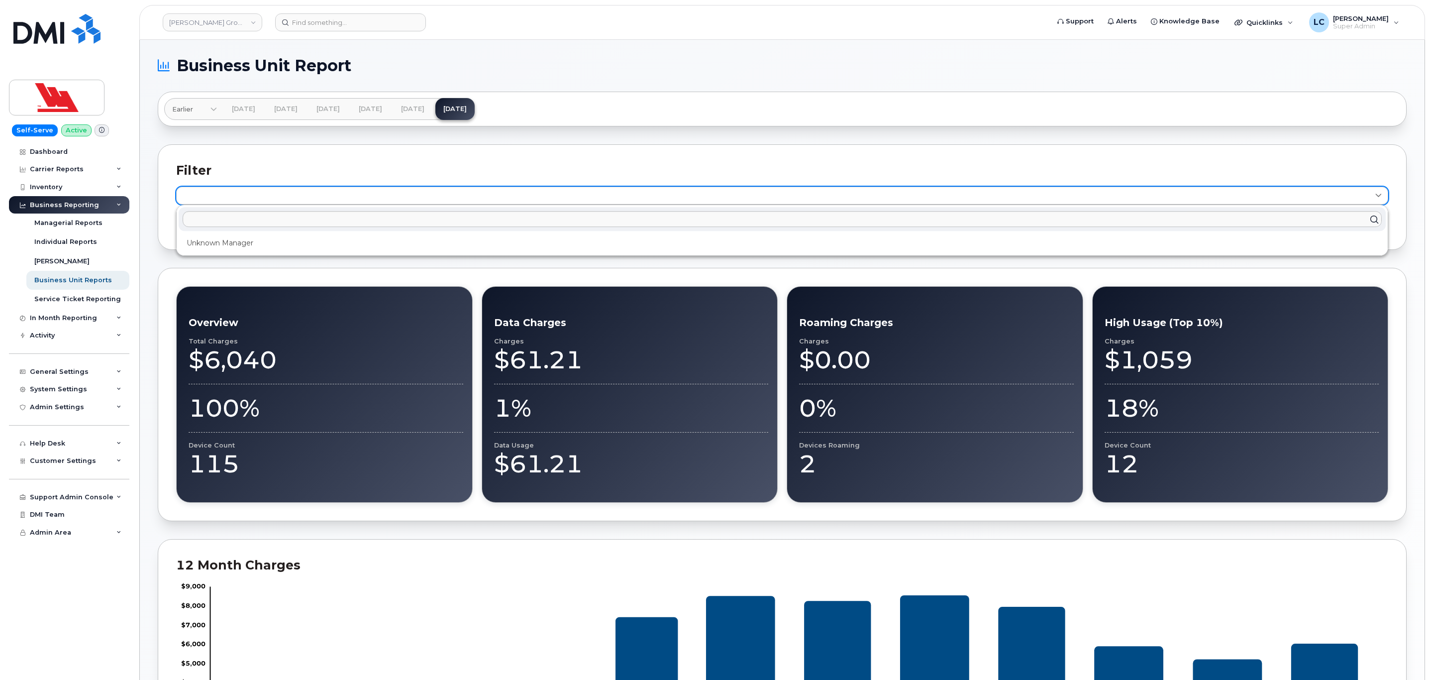
click at [318, 203] on link at bounding box center [782, 196] width 1212 height 18
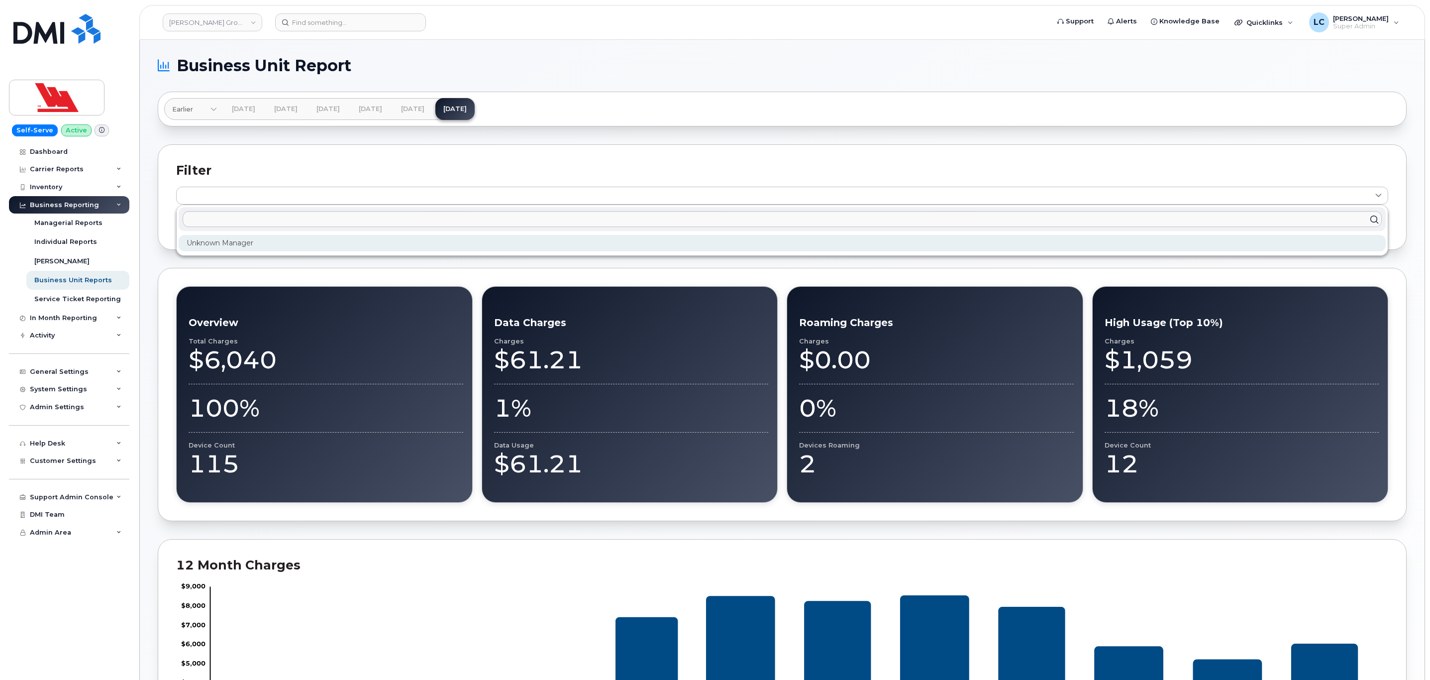
click at [278, 241] on div "Unknown Manager" at bounding box center [782, 243] width 1207 height 16
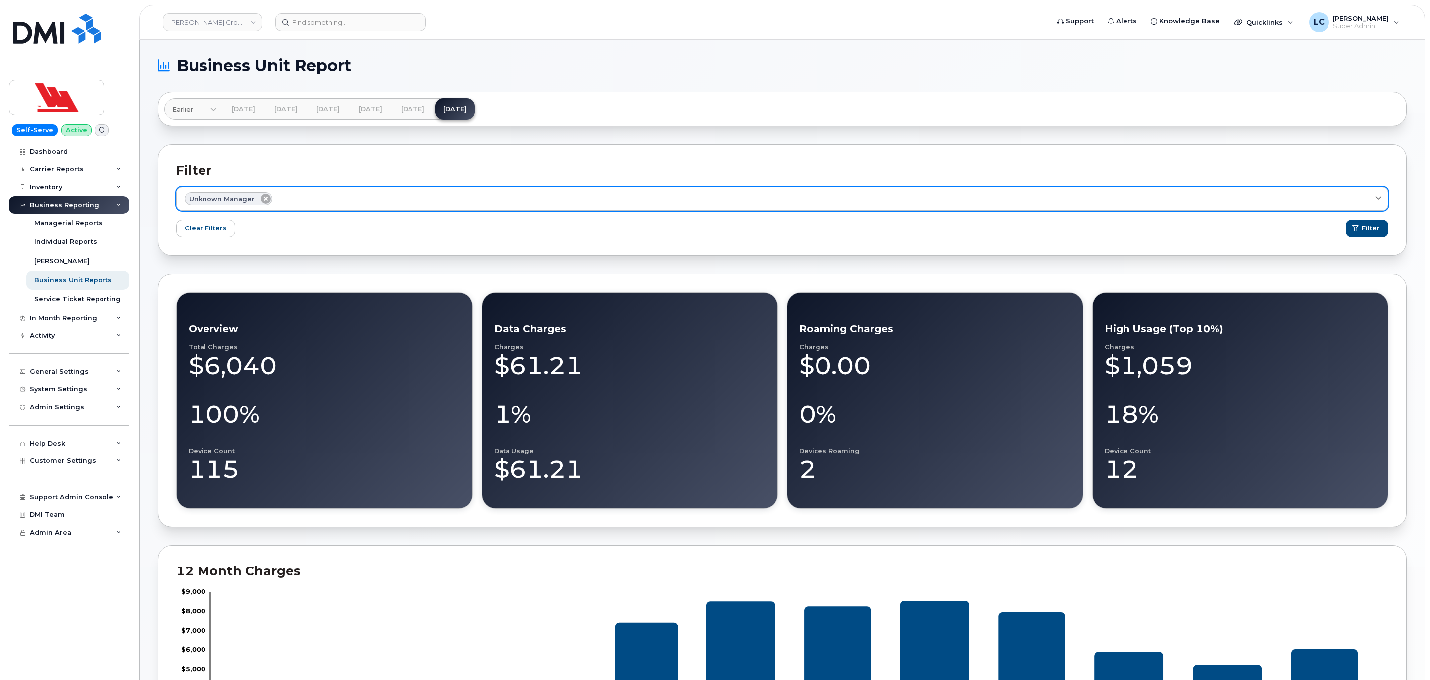
click at [264, 201] on icon at bounding box center [266, 199] width 10 height 10
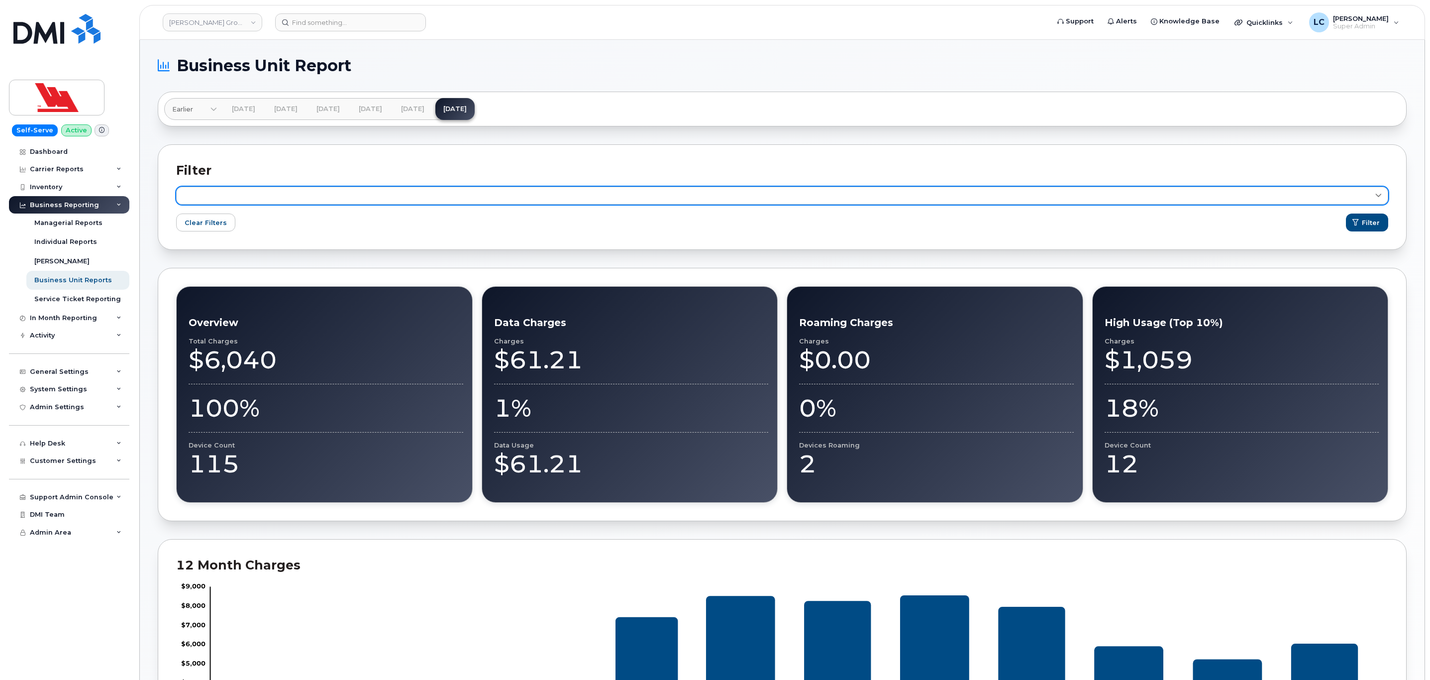
click at [275, 199] on link at bounding box center [782, 196] width 1212 height 18
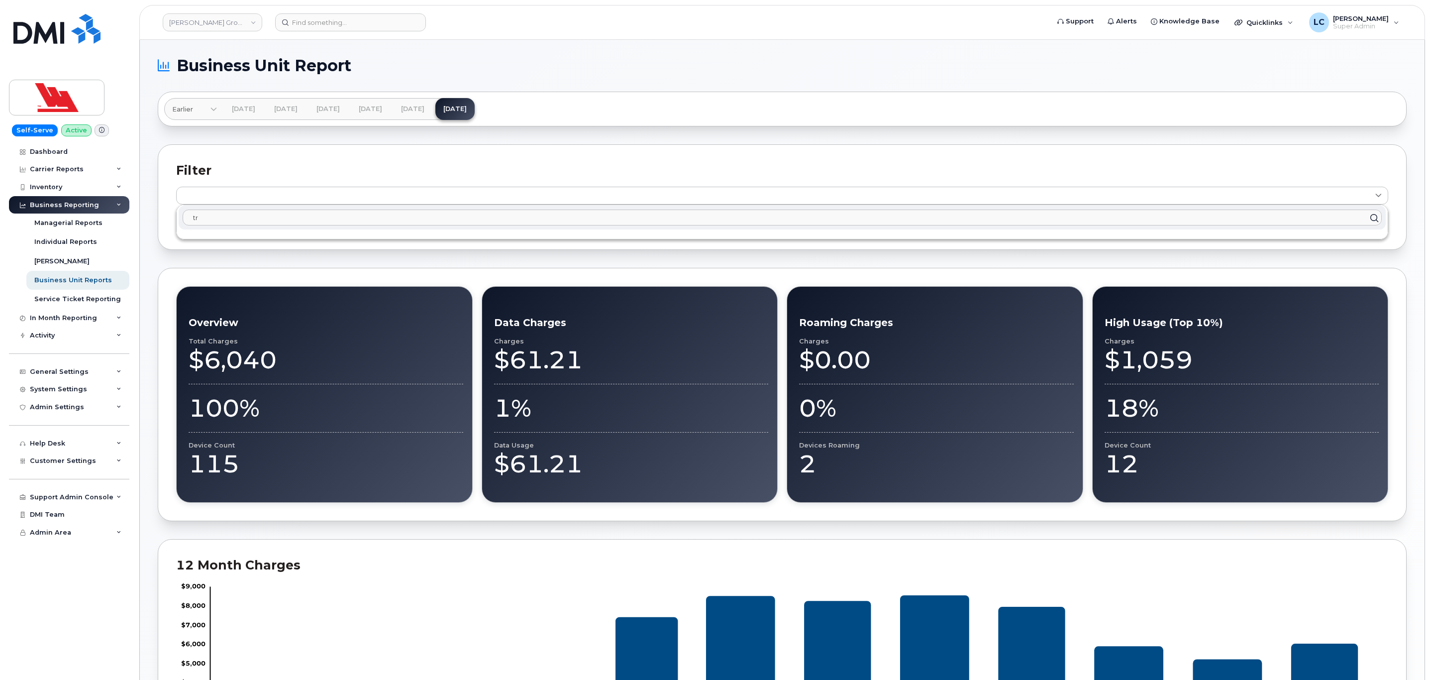
type input "t"
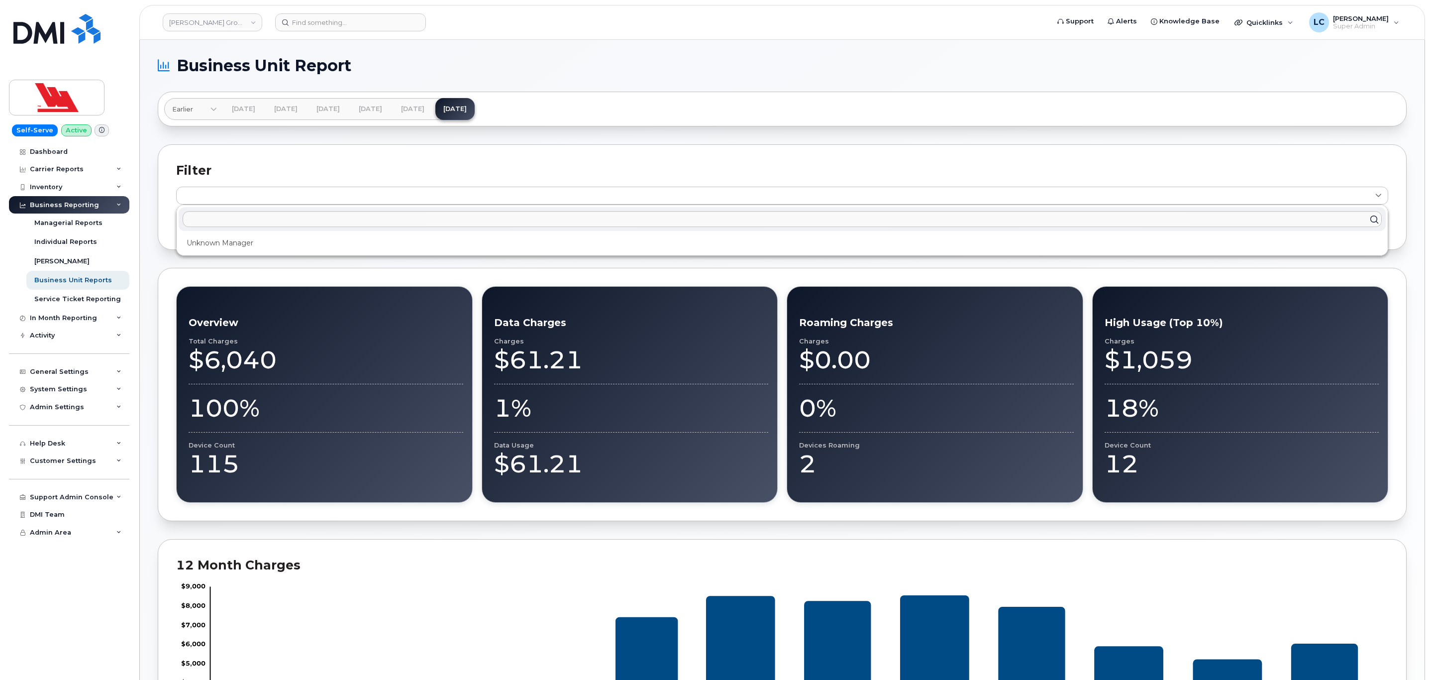
click at [465, 152] on div "Filter Unknown Manager Clear Filters Filter" at bounding box center [782, 196] width 1249 height 105
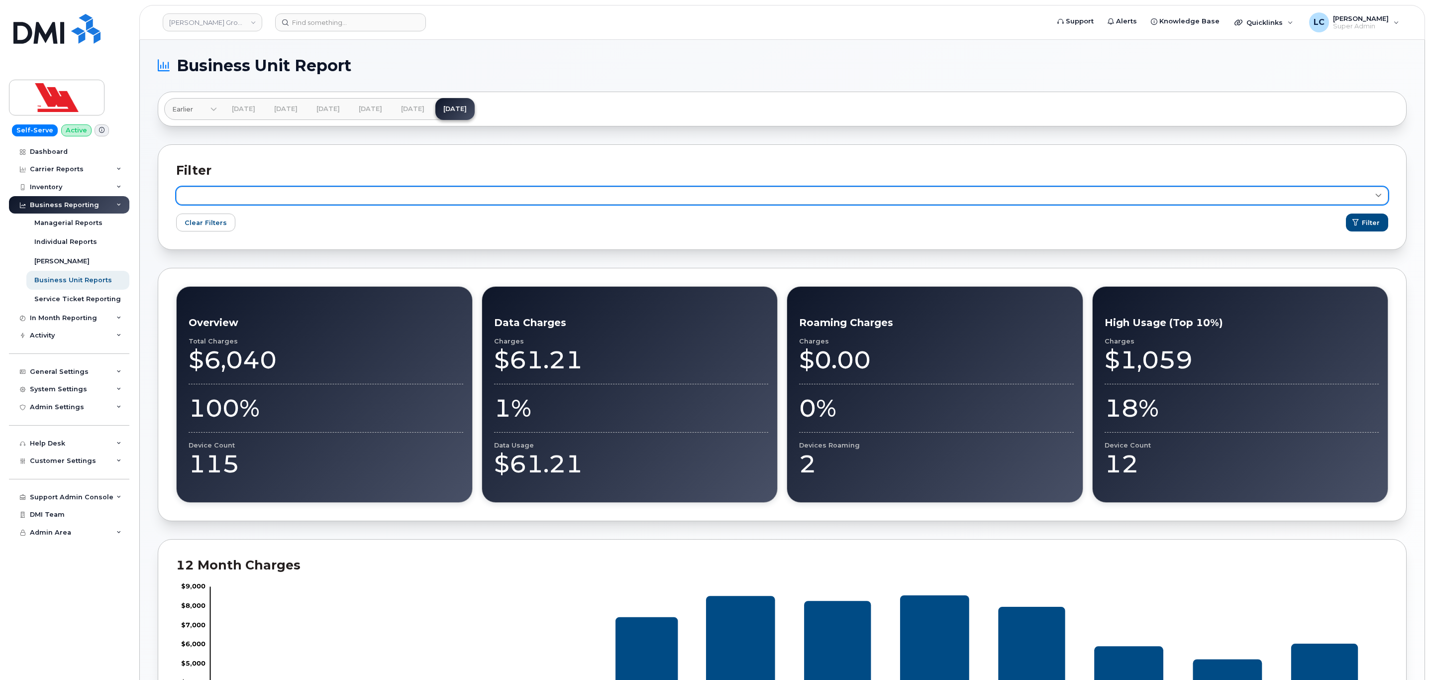
click at [254, 201] on link at bounding box center [782, 196] width 1212 height 18
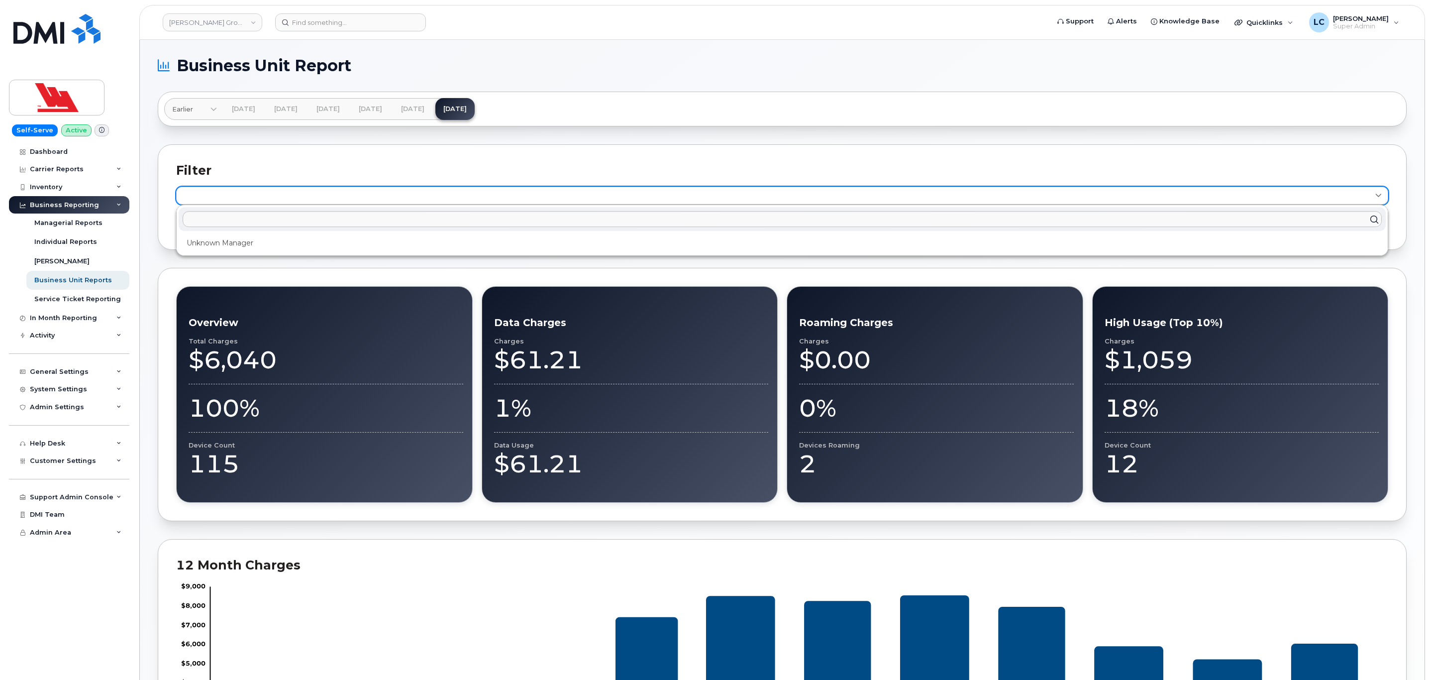
click at [254, 201] on link at bounding box center [782, 196] width 1212 height 18
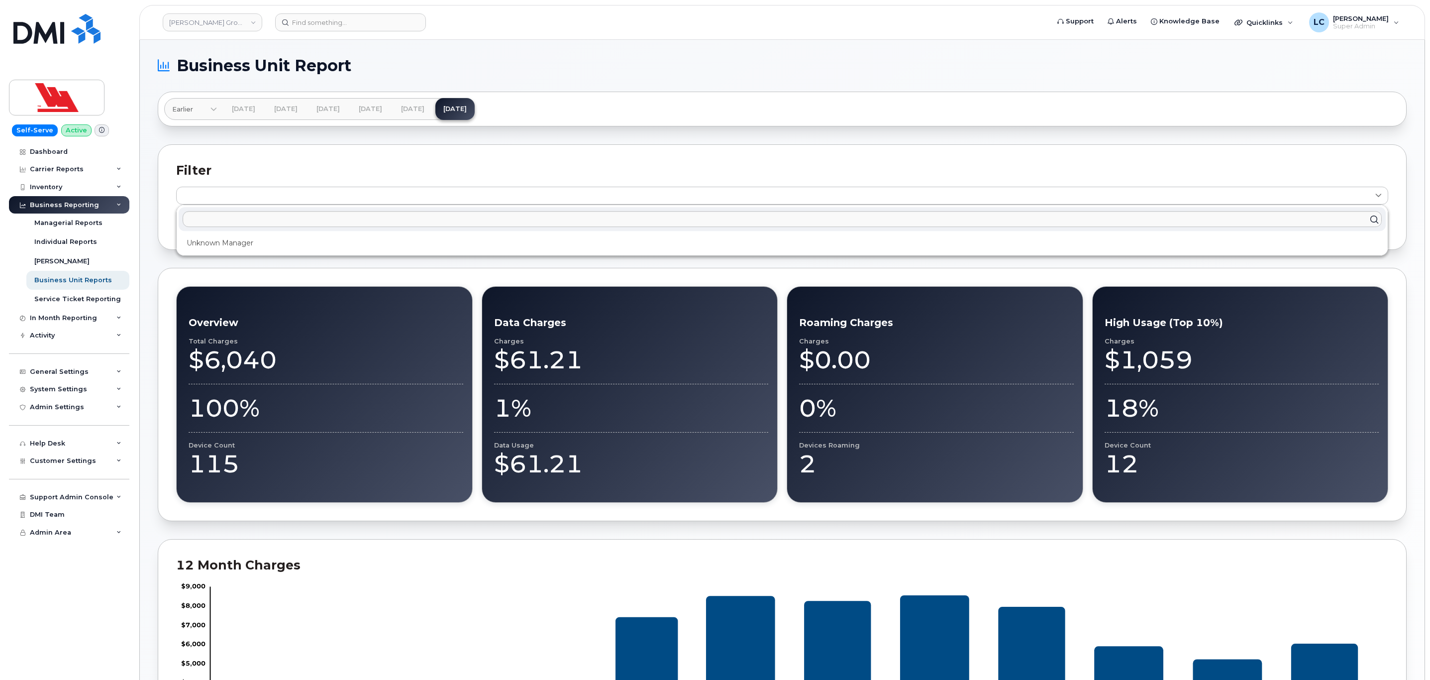
click at [286, 157] on div "Filter Unknown Manager Clear Filters Filter" at bounding box center [782, 196] width 1249 height 105
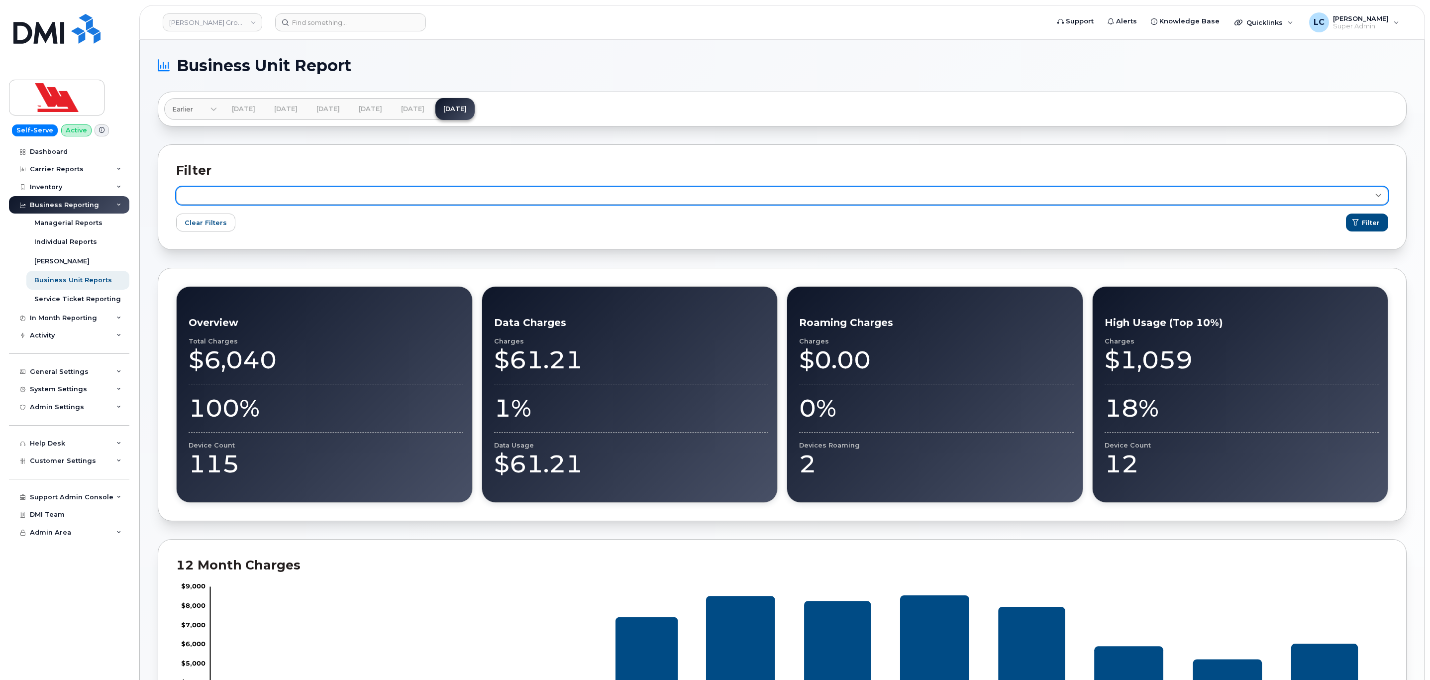
click at [287, 193] on link at bounding box center [782, 196] width 1212 height 18
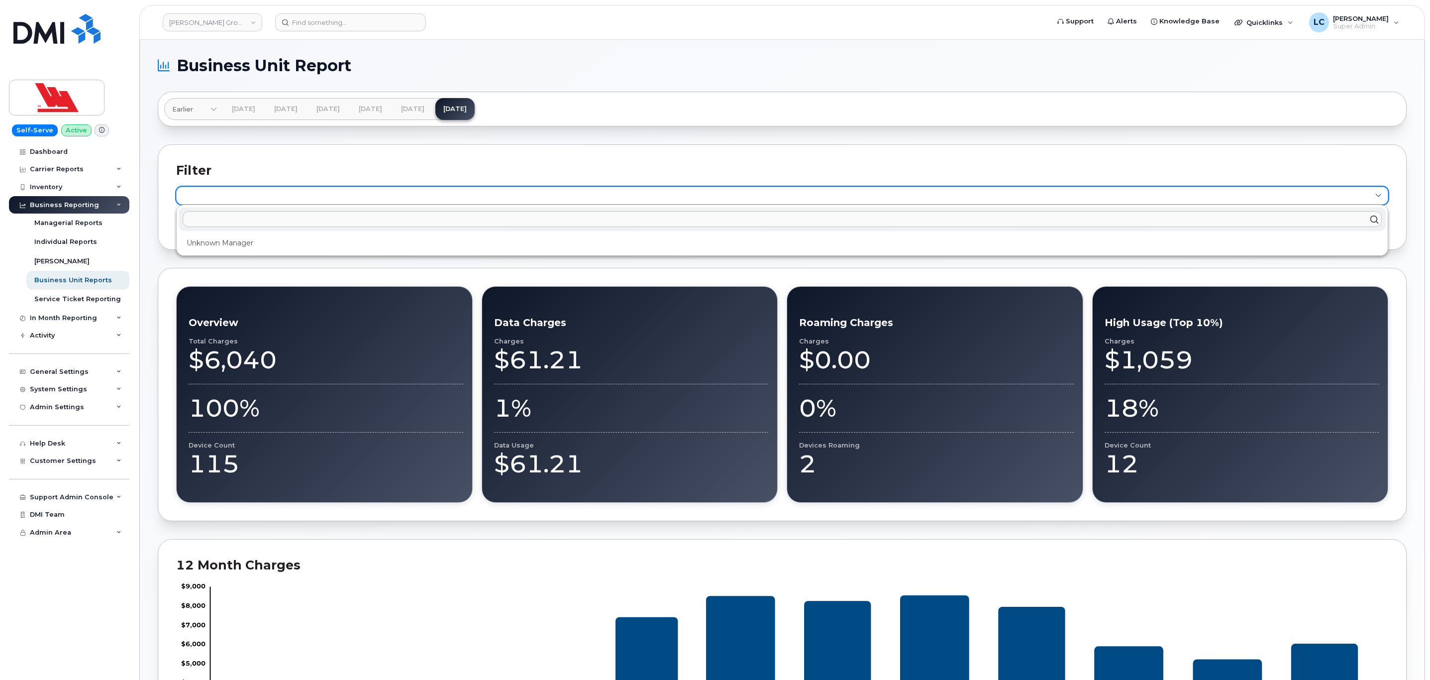
click at [287, 193] on link at bounding box center [782, 196] width 1212 height 18
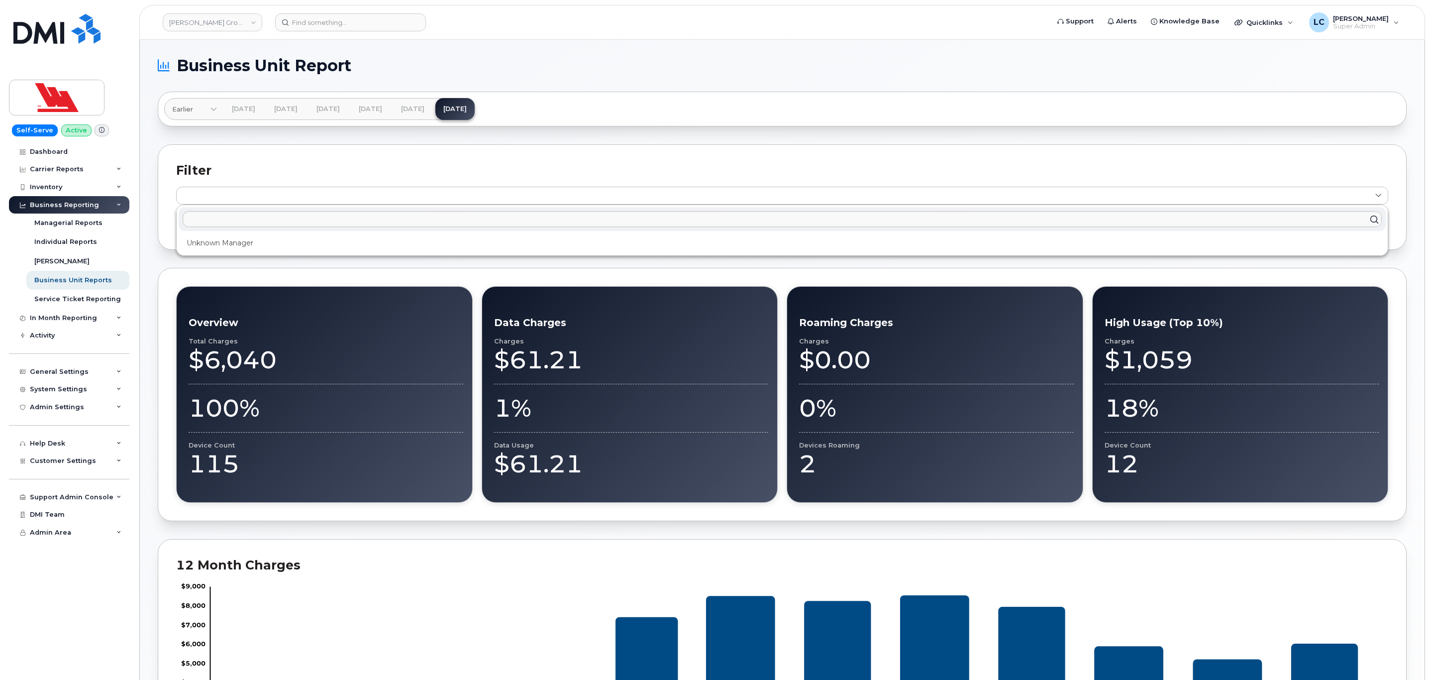
click at [325, 170] on h2 "Filter" at bounding box center [782, 170] width 1212 height 15
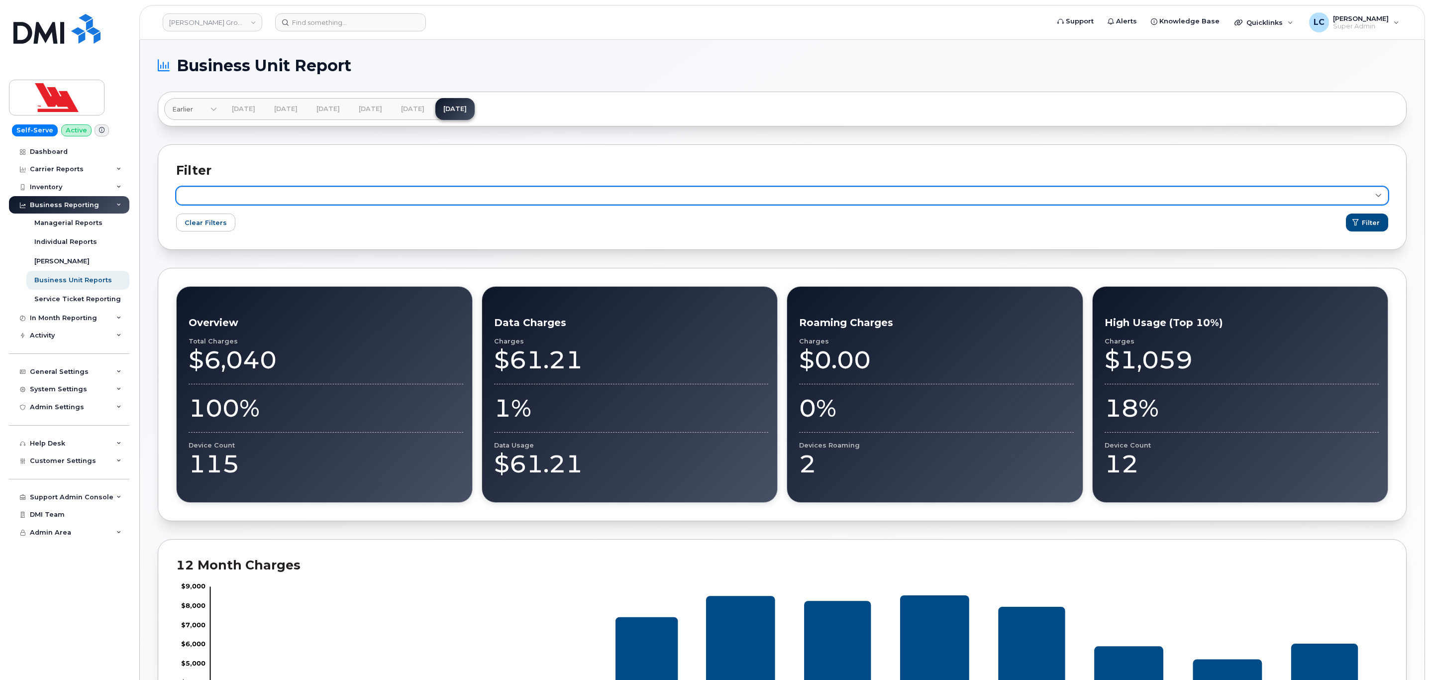
click at [337, 196] on link at bounding box center [782, 196] width 1212 height 18
click at [951, 193] on link at bounding box center [782, 196] width 1212 height 18
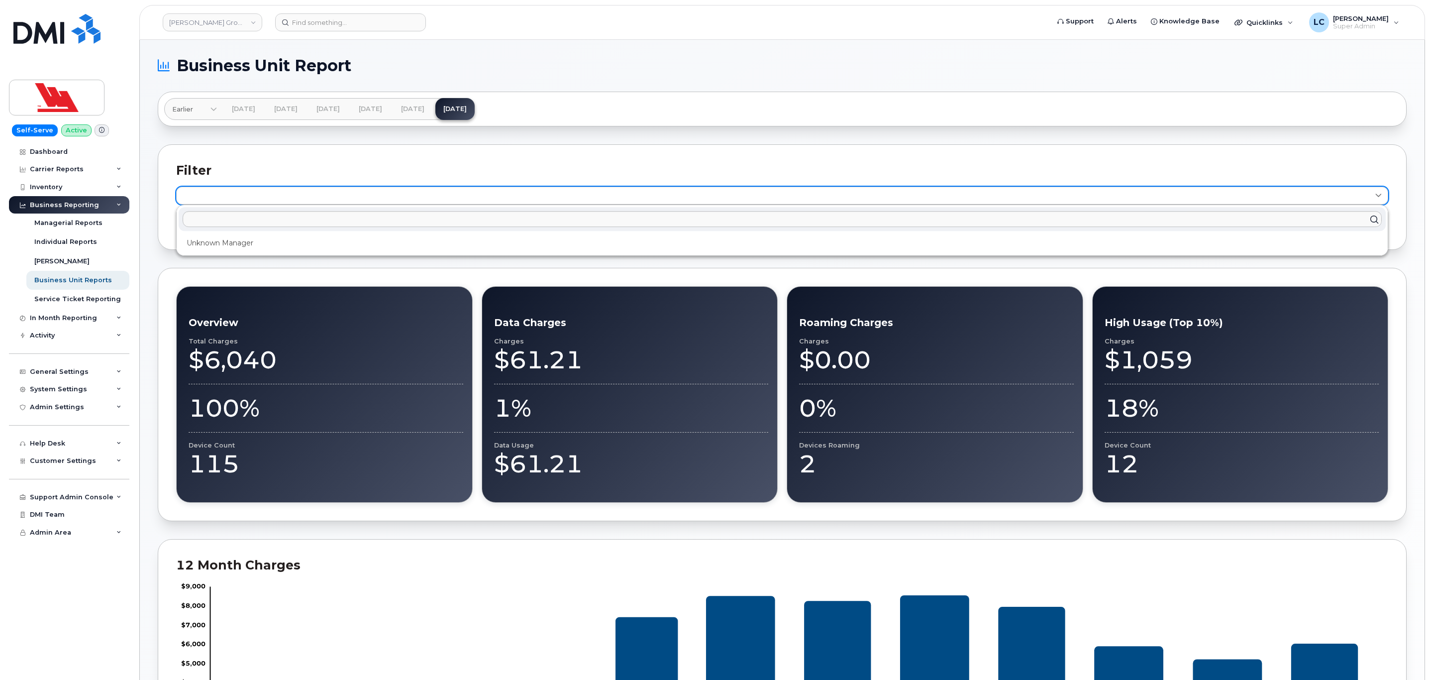
click at [951, 193] on link at bounding box center [782, 196] width 1212 height 18
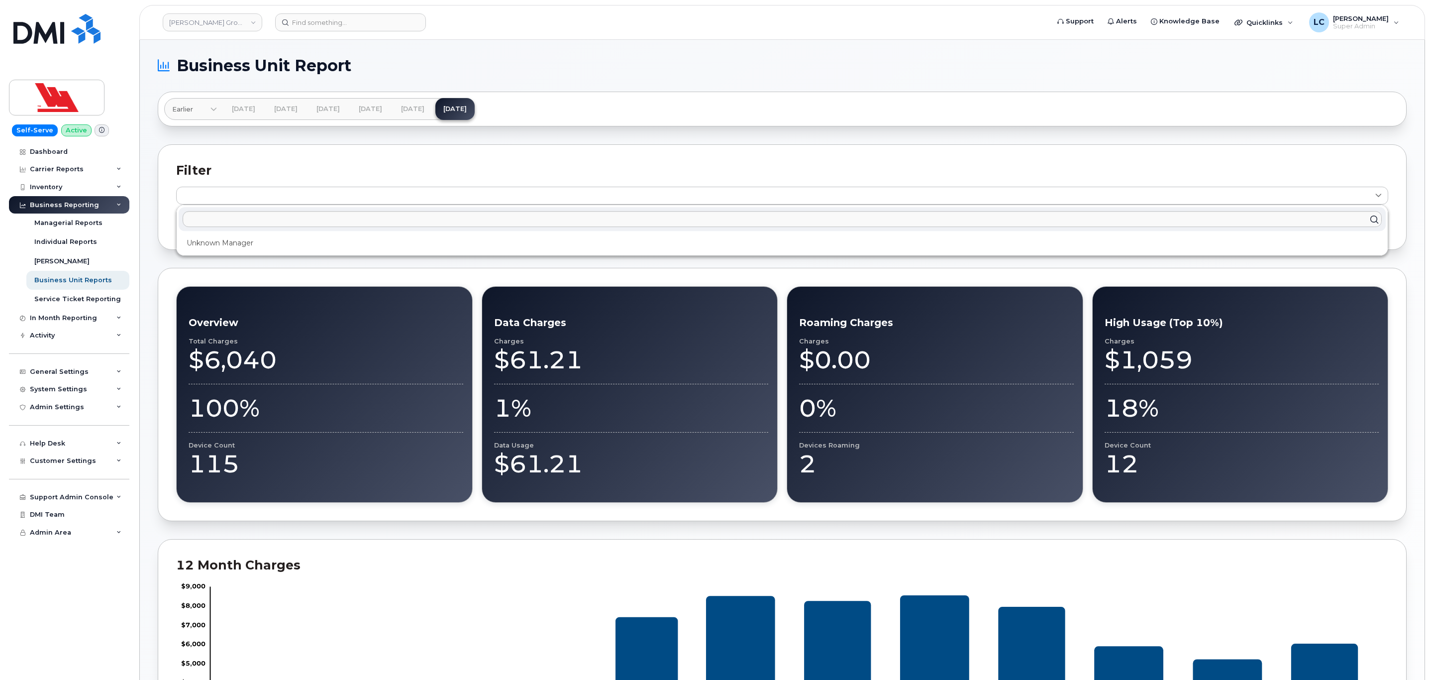
click at [880, 87] on section "Business Unit Report Earlier Mar 2025 Feb 2025 Apr 2025 May 2025 Jun 2025 Jul 2…" at bounding box center [782, 615] width 1249 height 1115
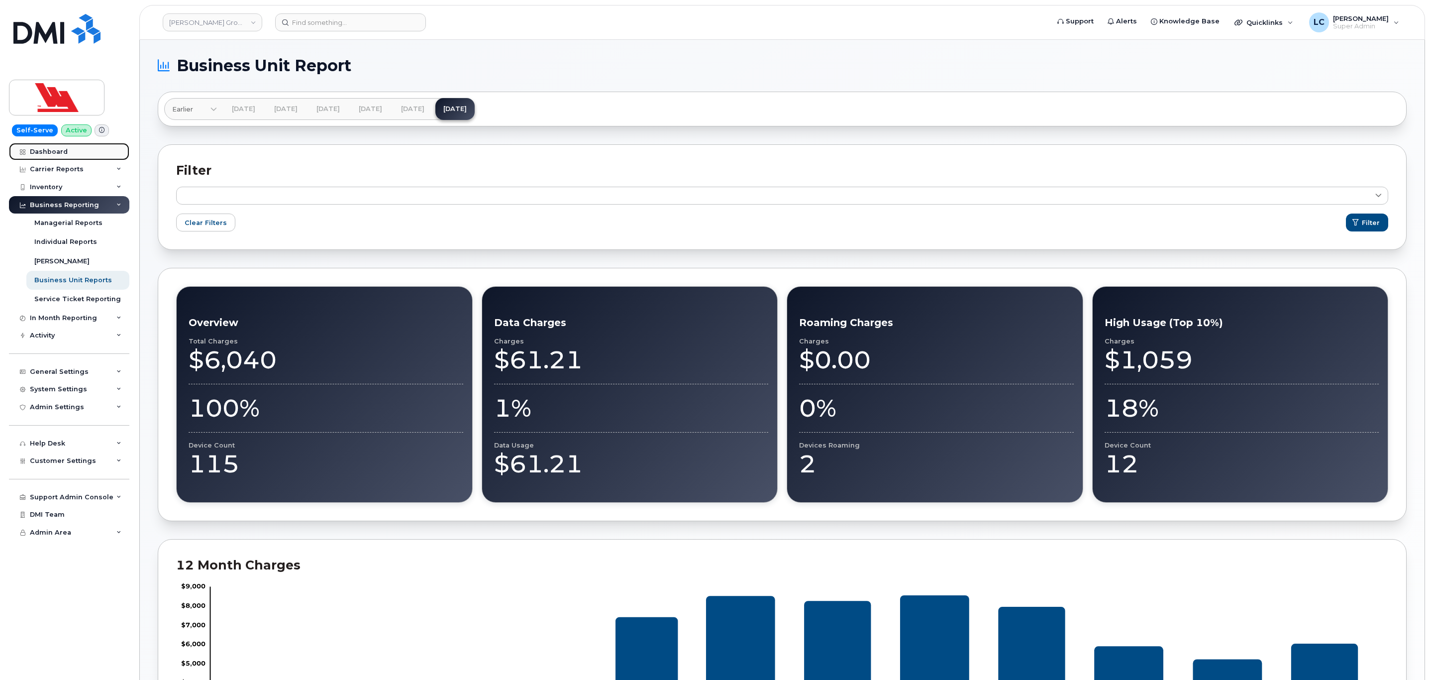
click at [70, 157] on link "Dashboard" at bounding box center [69, 152] width 120 height 18
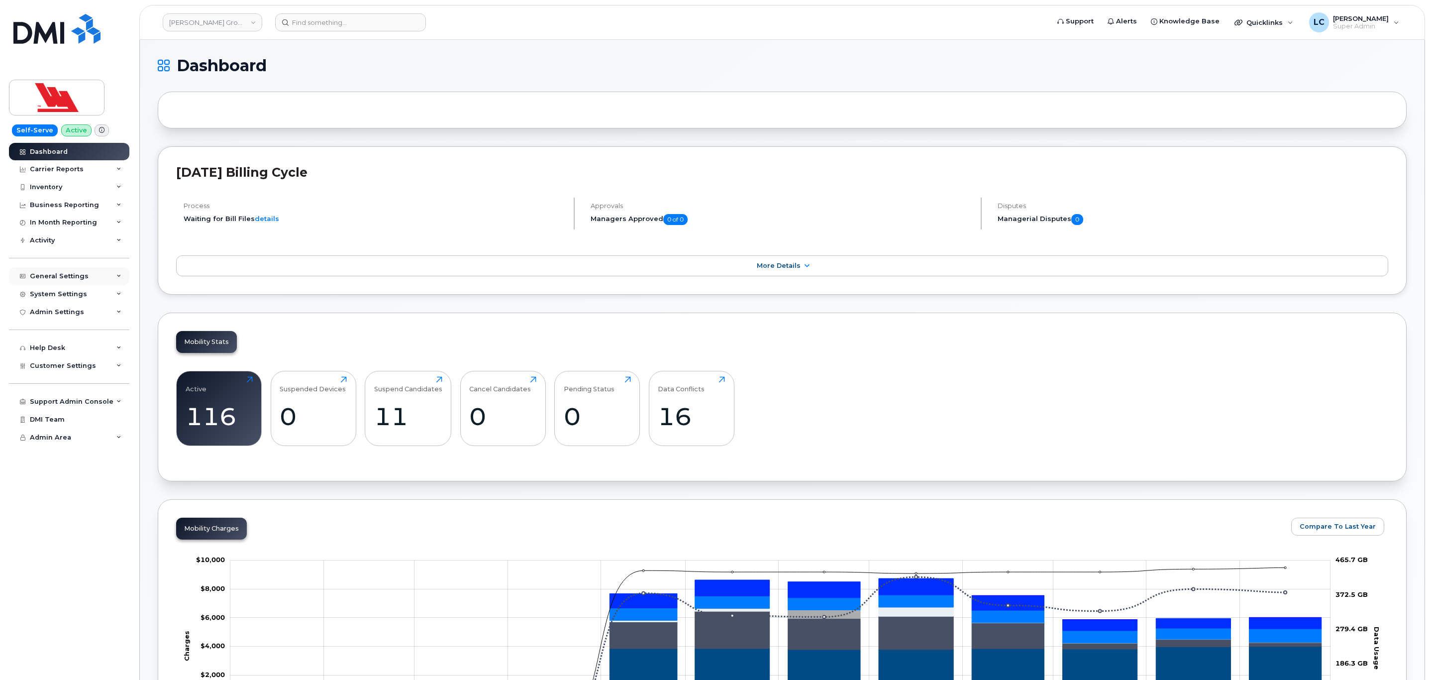
click at [71, 277] on div "General Settings" at bounding box center [59, 276] width 59 height 8
click at [86, 283] on div "General Settings" at bounding box center [69, 276] width 120 height 18
click at [78, 293] on div "System Settings" at bounding box center [58, 294] width 57 height 8
click at [95, 366] on div "Customer Settings" at bounding box center [69, 366] width 120 height 18
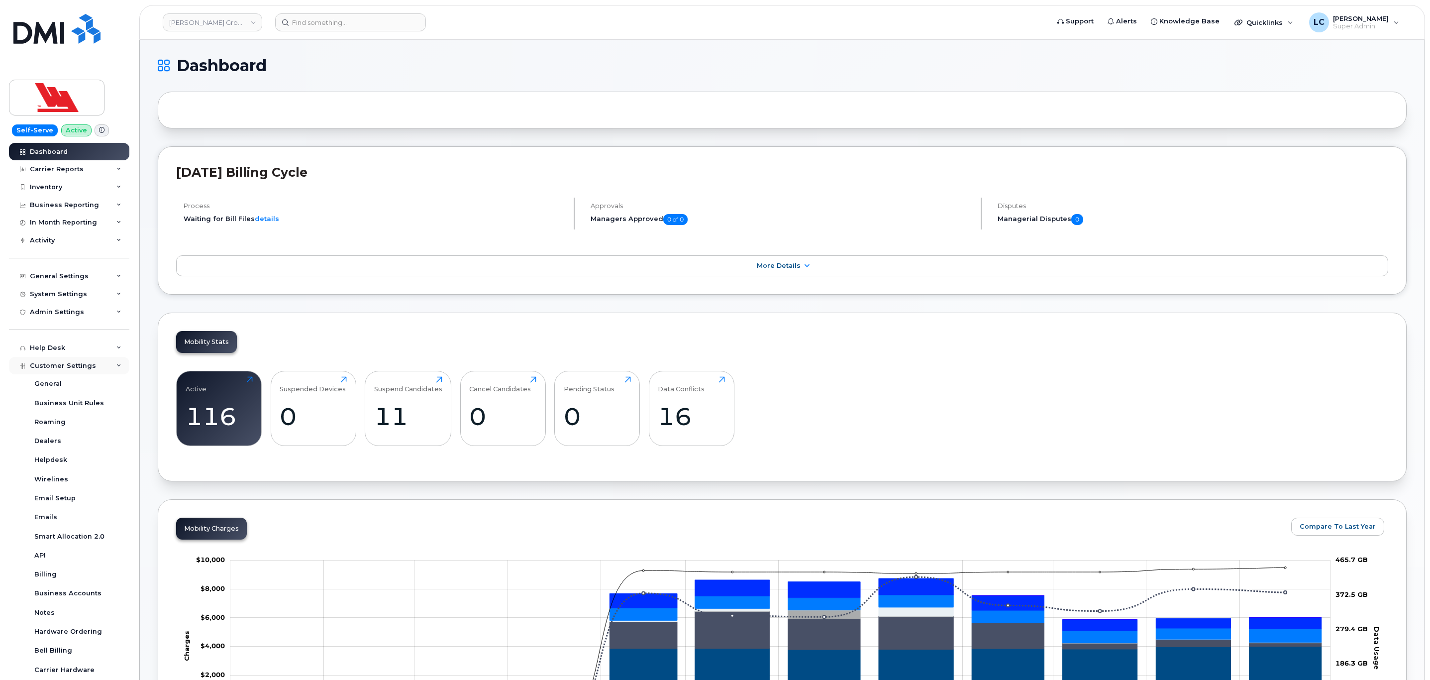
click at [95, 366] on div "Customer Settings" at bounding box center [69, 366] width 120 height 18
click at [107, 202] on div "Business Reporting" at bounding box center [69, 205] width 120 height 18
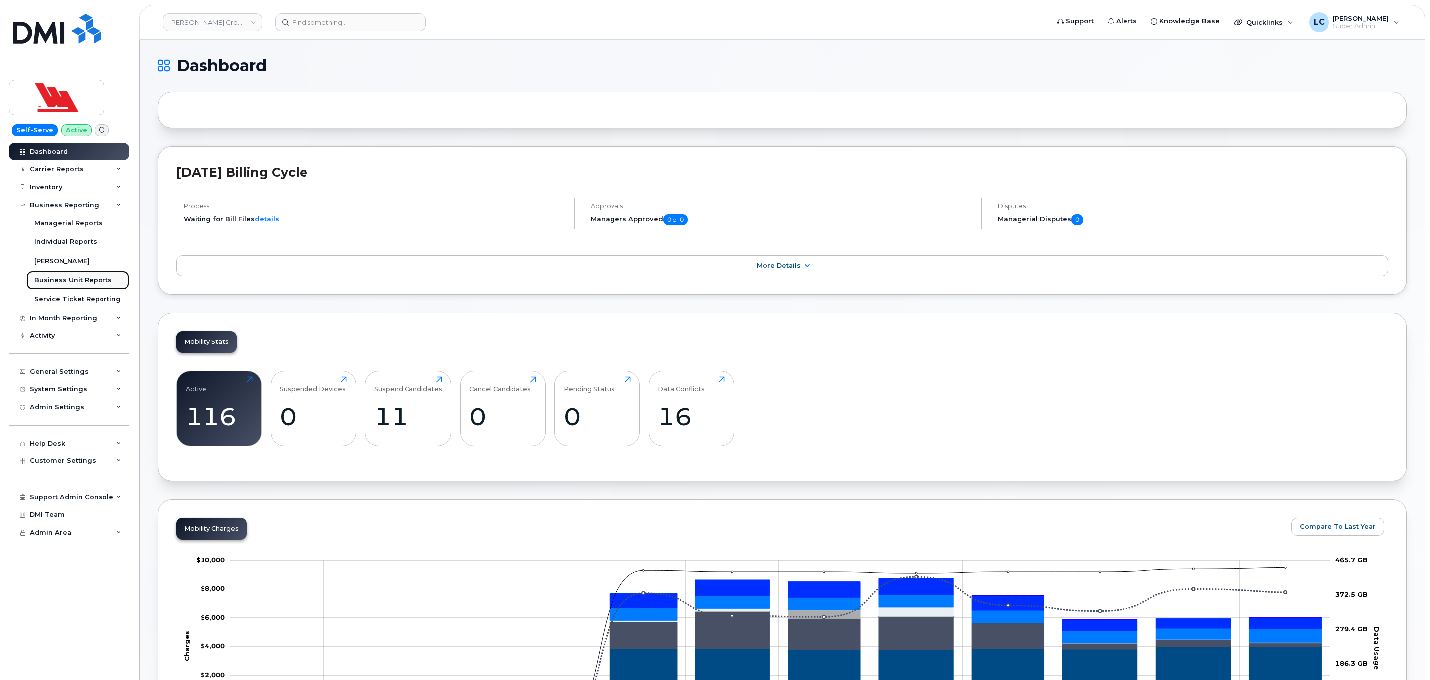
click at [84, 284] on div "Business Unit Reports" at bounding box center [73, 280] width 78 height 9
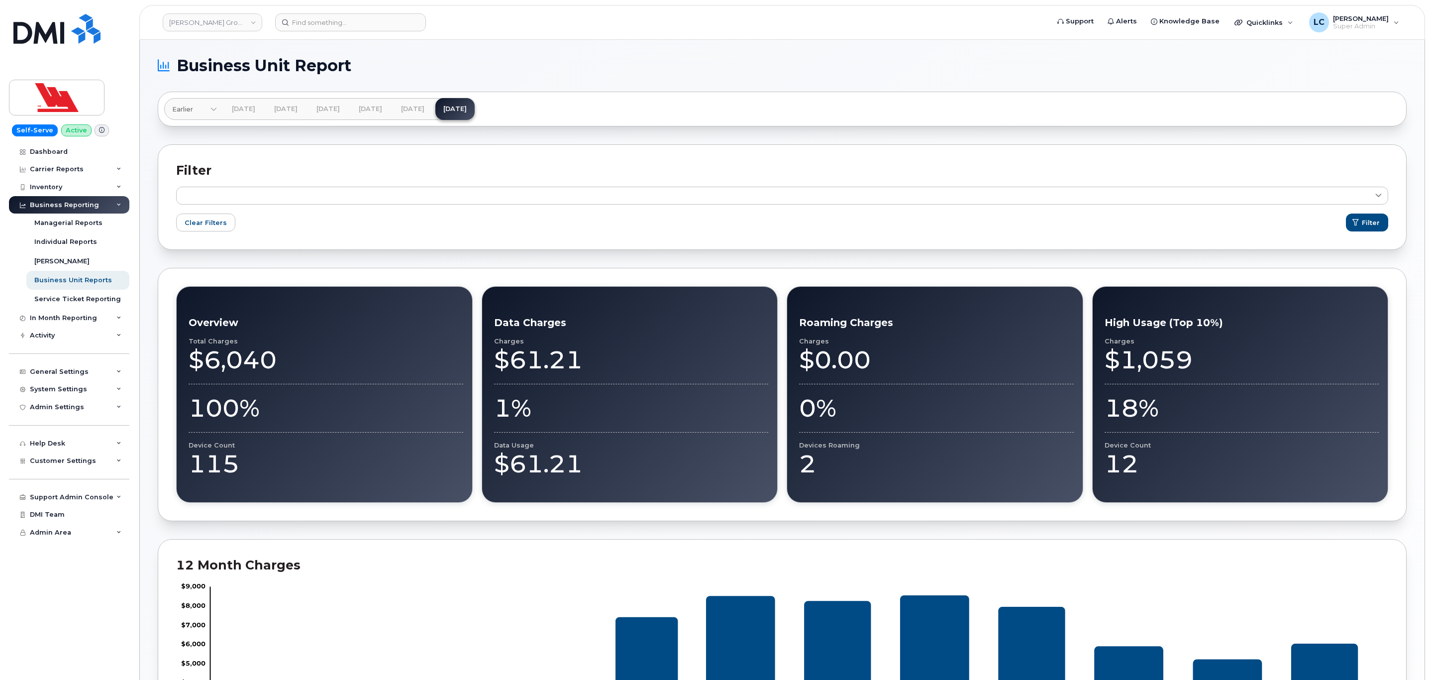
click at [289, 206] on form "Unknown Manager Clear Filters Filter" at bounding box center [782, 209] width 1212 height 45
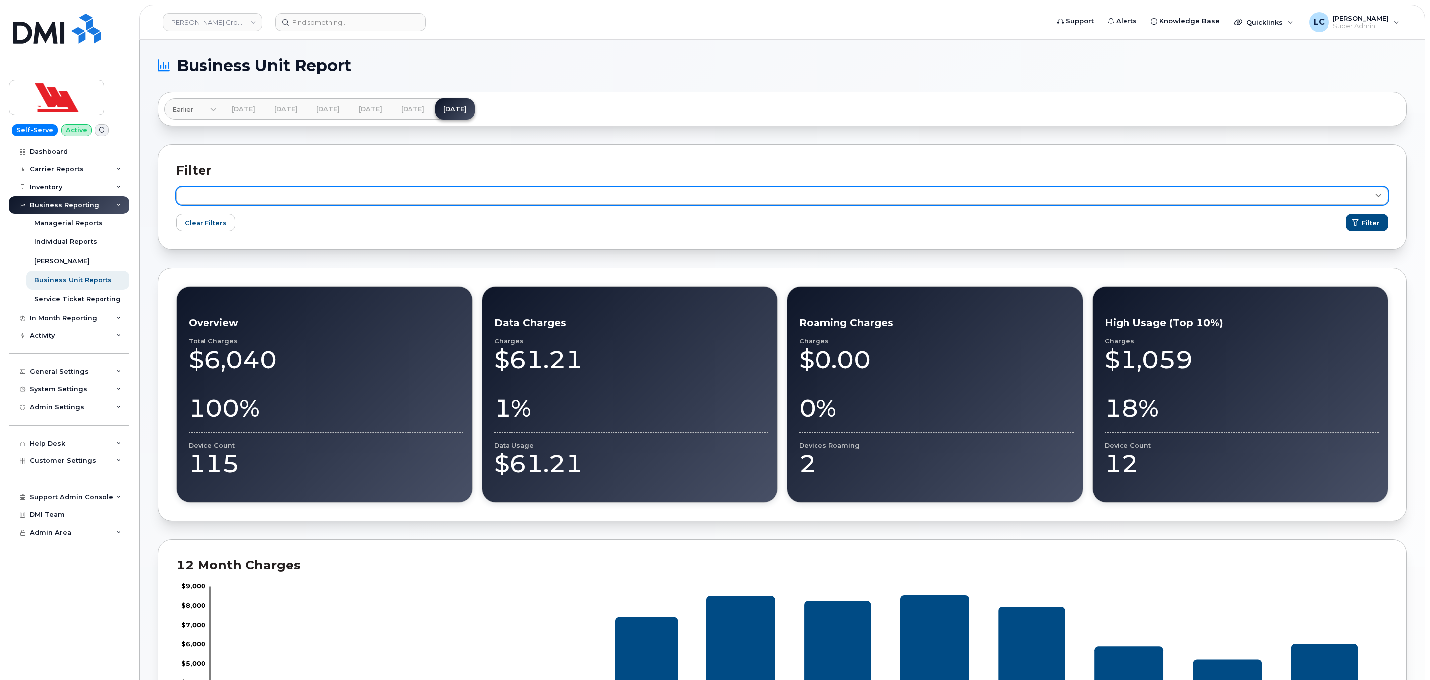
click at [295, 201] on link at bounding box center [782, 196] width 1212 height 18
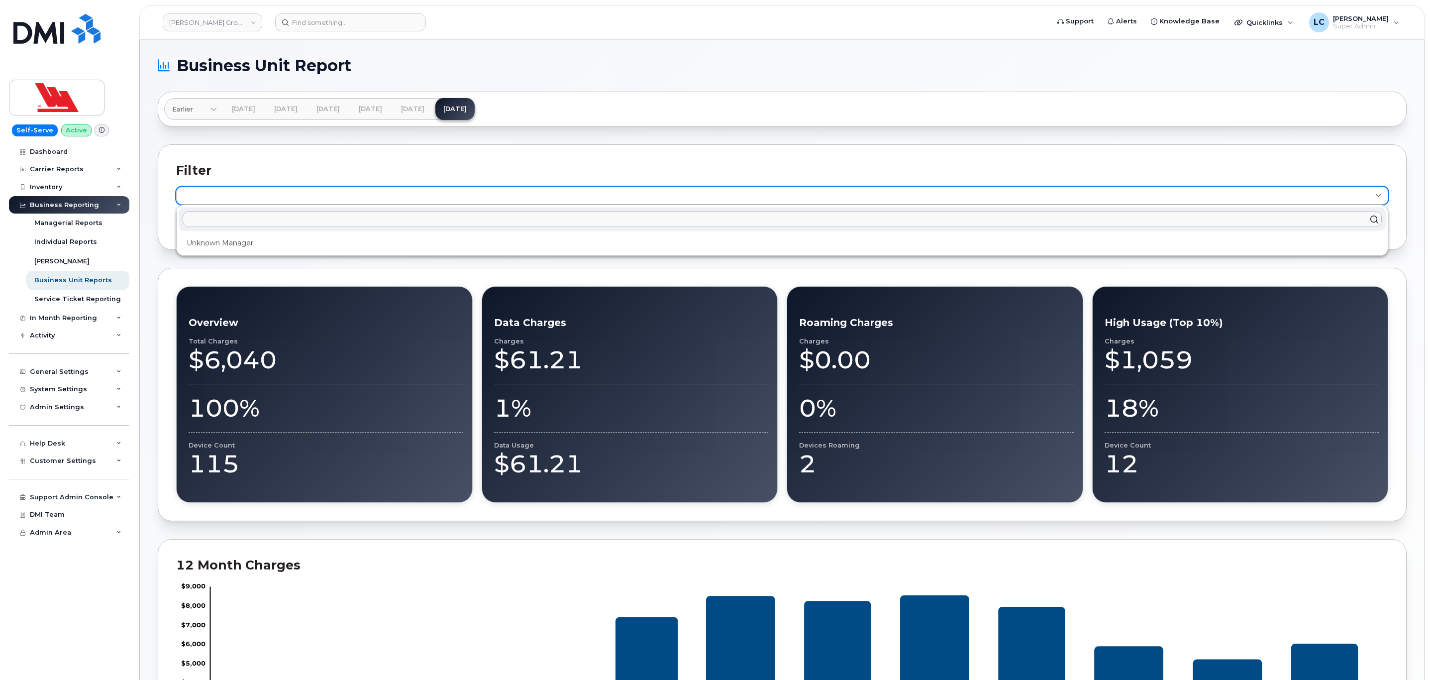
click at [298, 200] on link at bounding box center [782, 196] width 1212 height 18
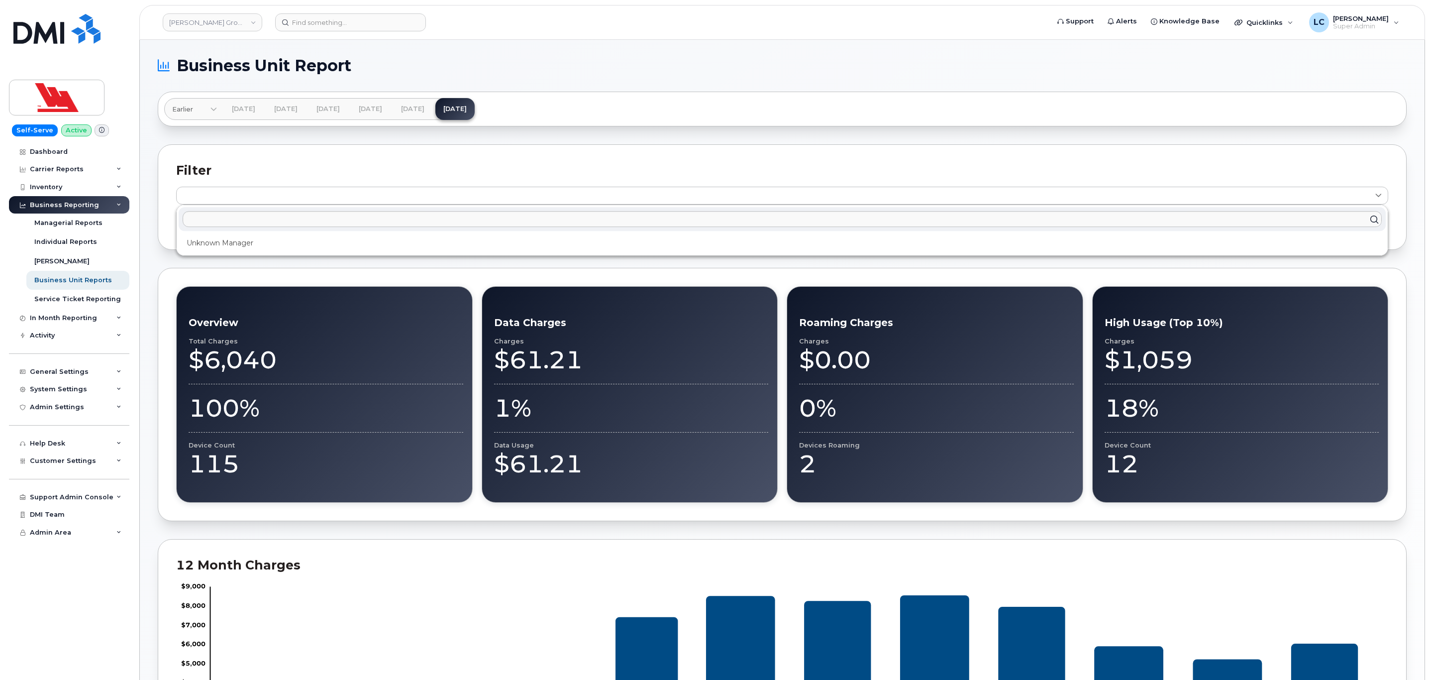
click at [334, 166] on h2 "Filter" at bounding box center [782, 170] width 1212 height 15
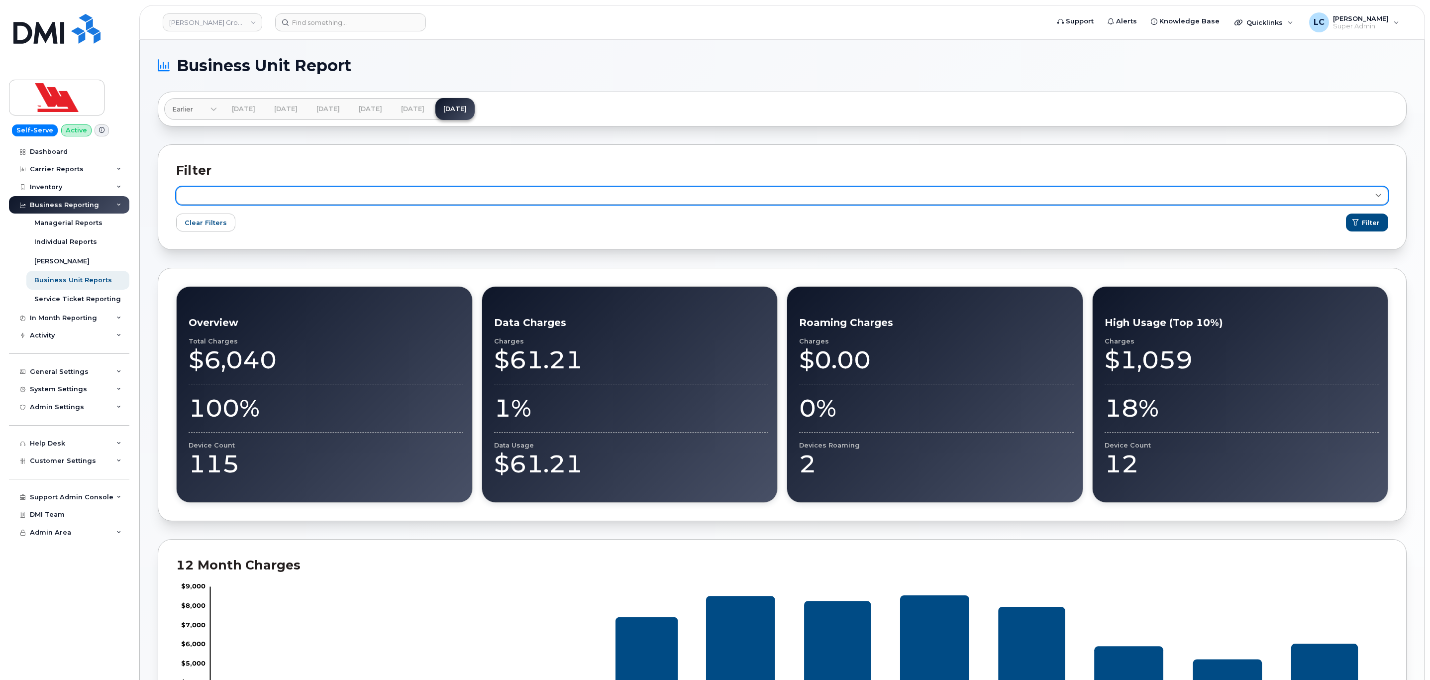
click at [300, 193] on link at bounding box center [782, 196] width 1212 height 18
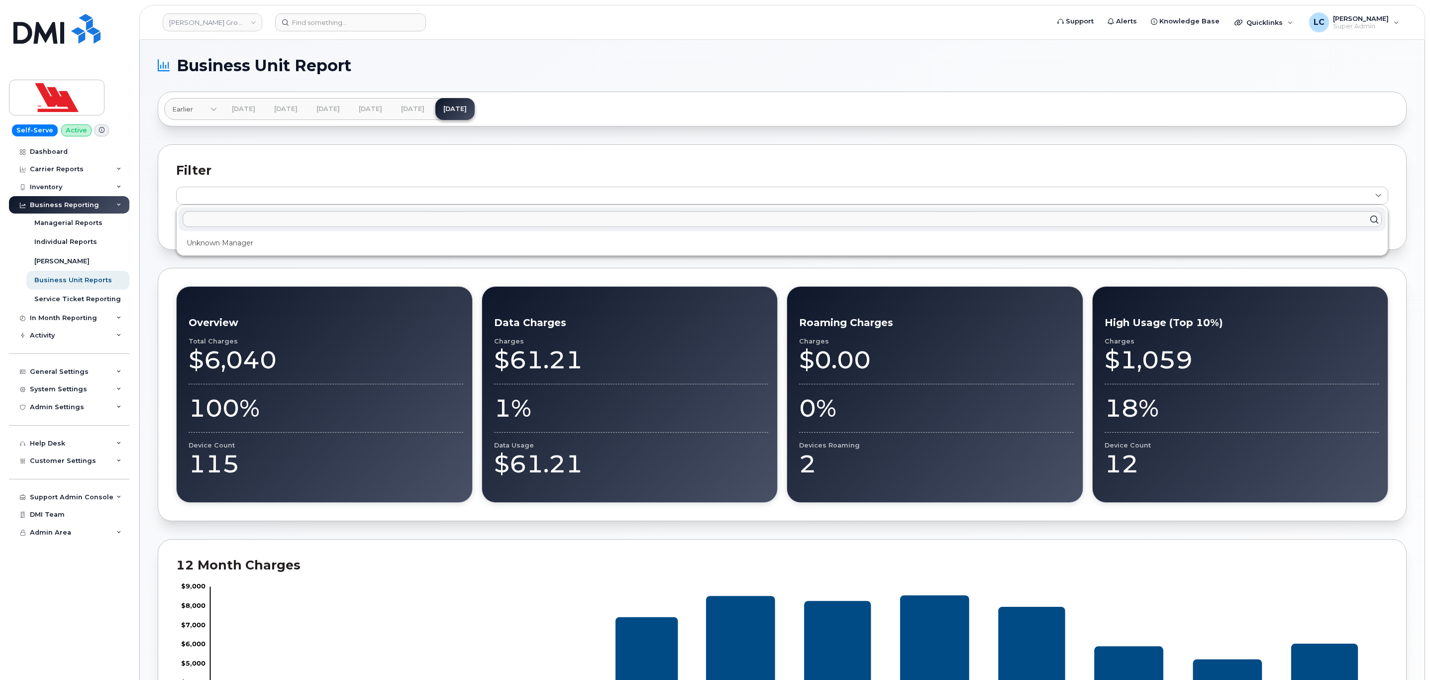
click at [443, 40] on div "Business Unit Report Earlier [DATE] [DATE] [DATE] [DATE] [DATE] [DATE] [DATE] […" at bounding box center [782, 615] width 1285 height 1151
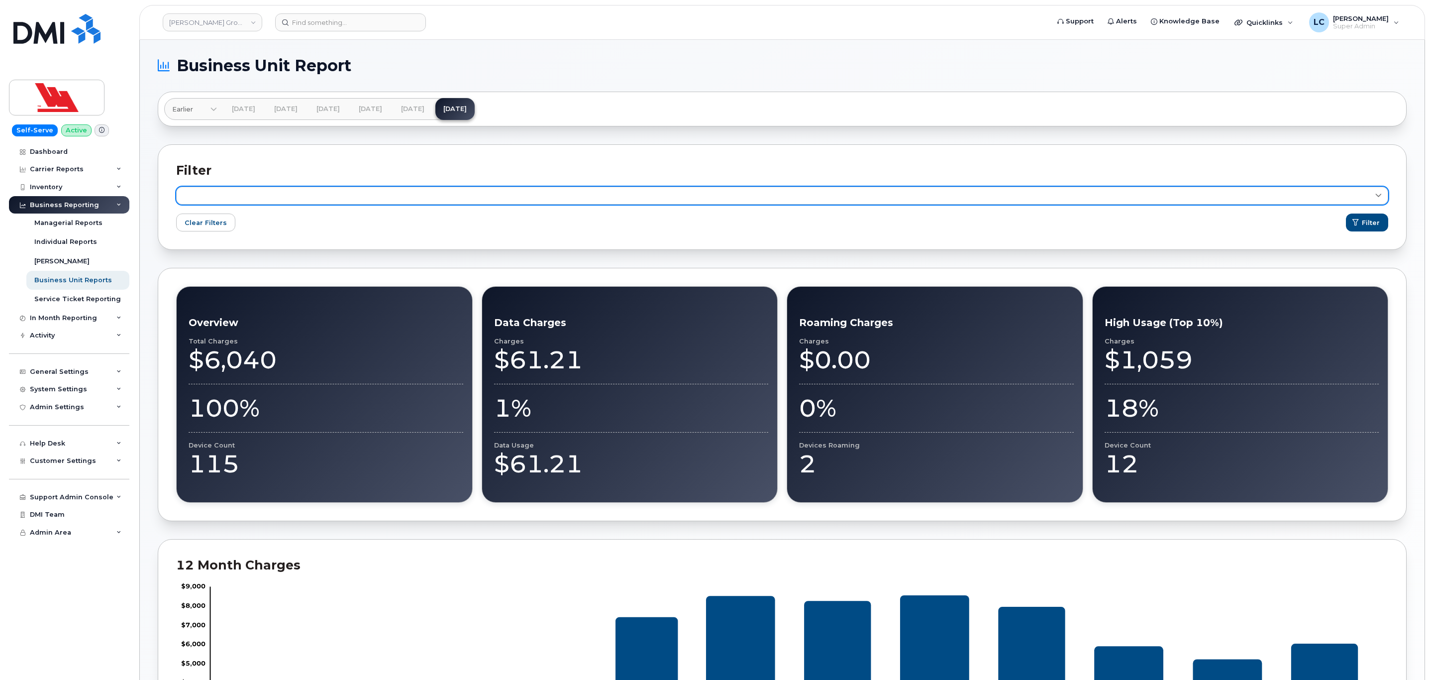
click at [875, 191] on link at bounding box center [782, 196] width 1212 height 18
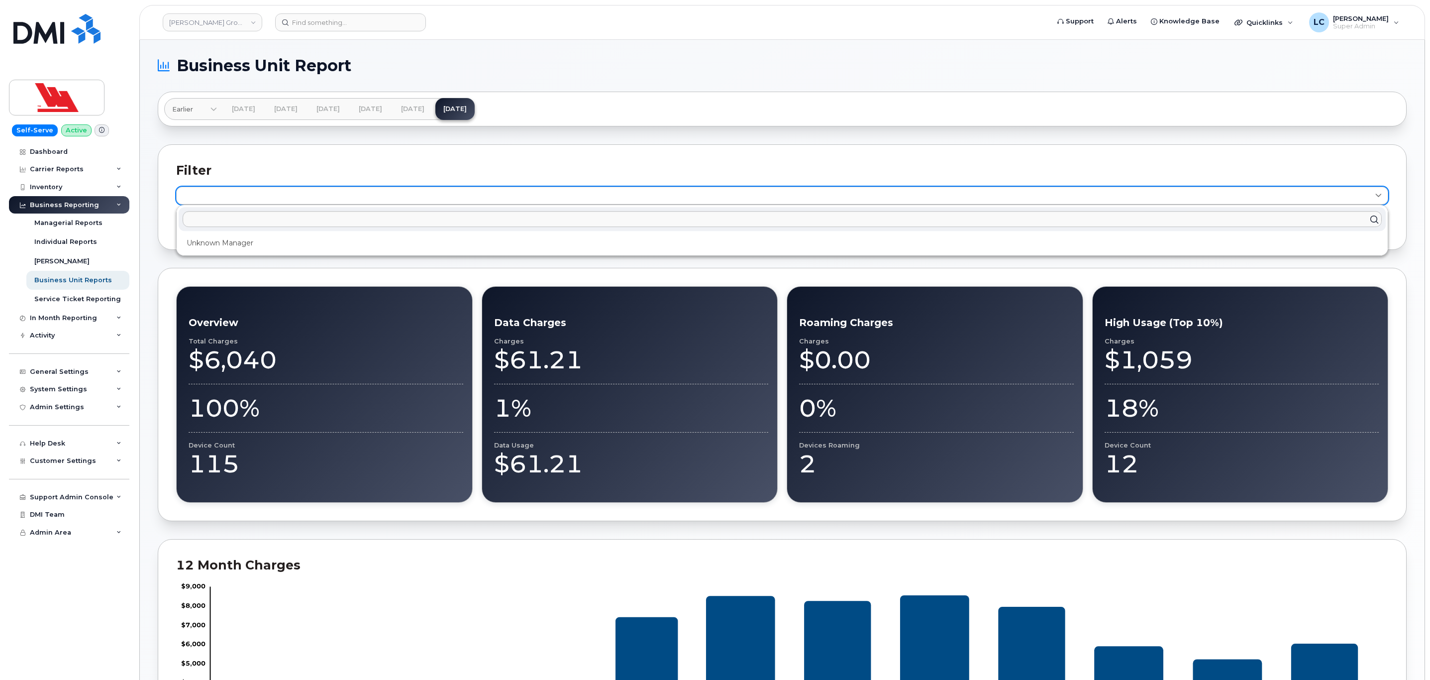
click at [875, 194] on link at bounding box center [782, 196] width 1212 height 18
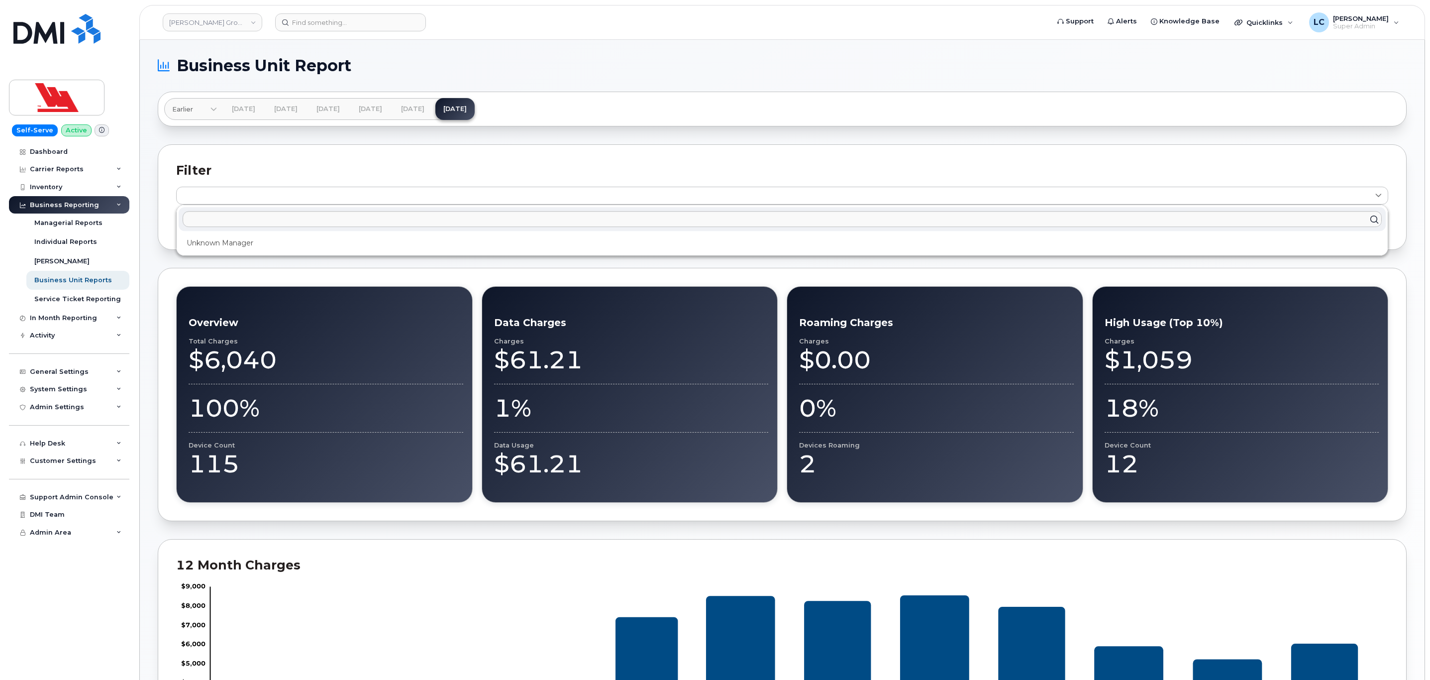
click at [875, 175] on h2 "Filter" at bounding box center [782, 170] width 1212 height 15
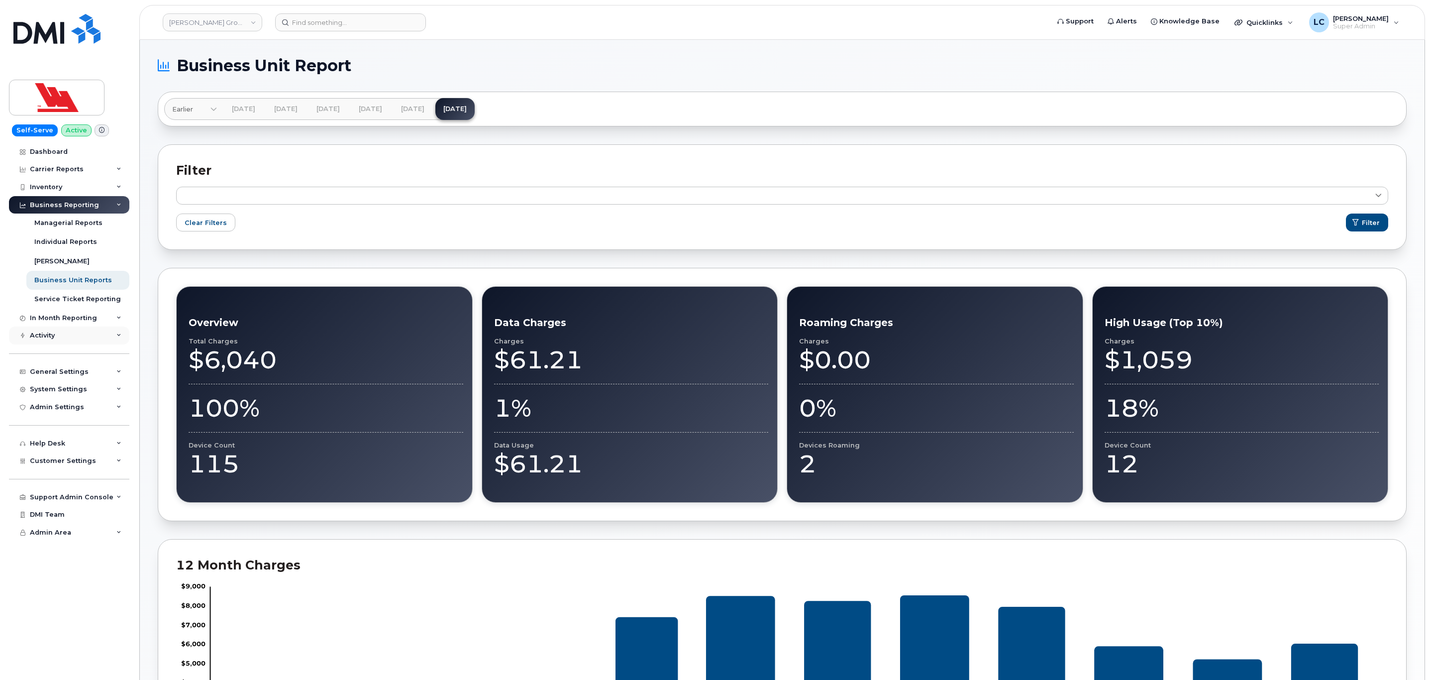
click at [91, 339] on div "Activity" at bounding box center [69, 335] width 120 height 18
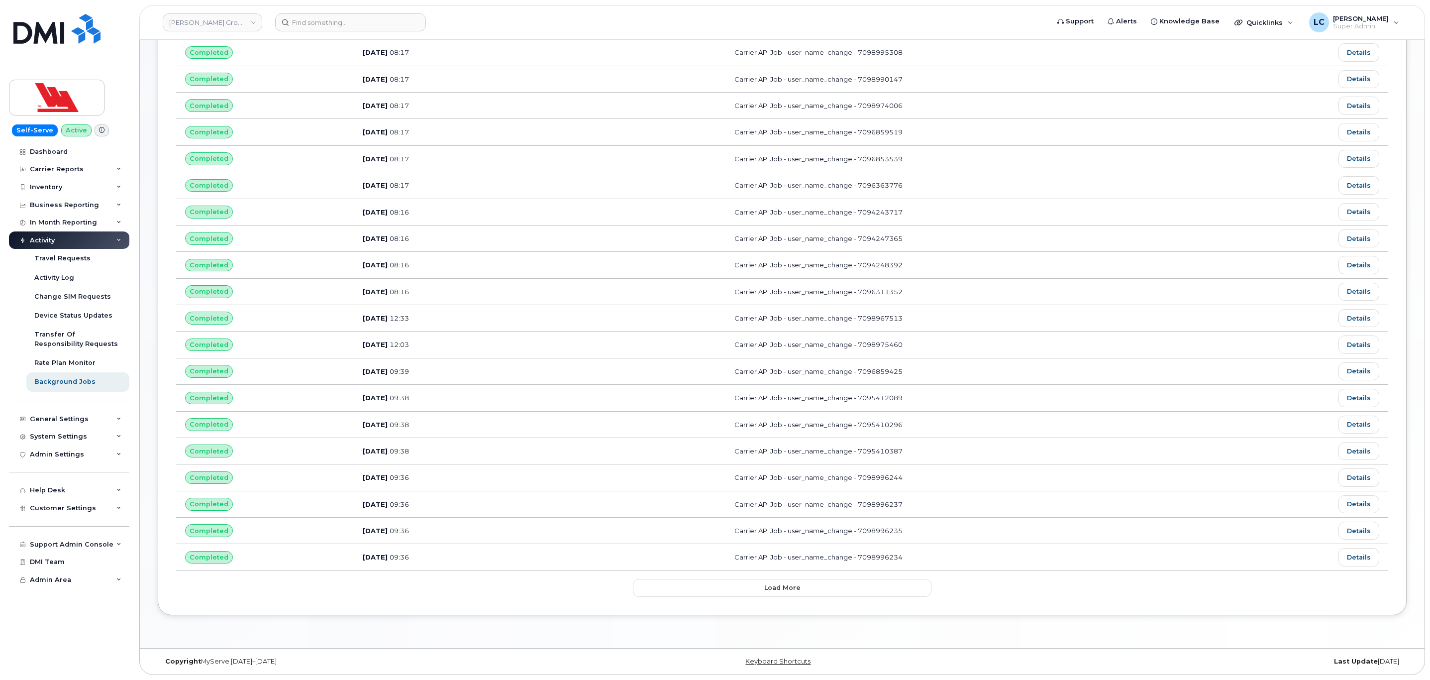
scroll to position [282, 0]
click at [1357, 335] on link "Details" at bounding box center [1358, 344] width 41 height 18
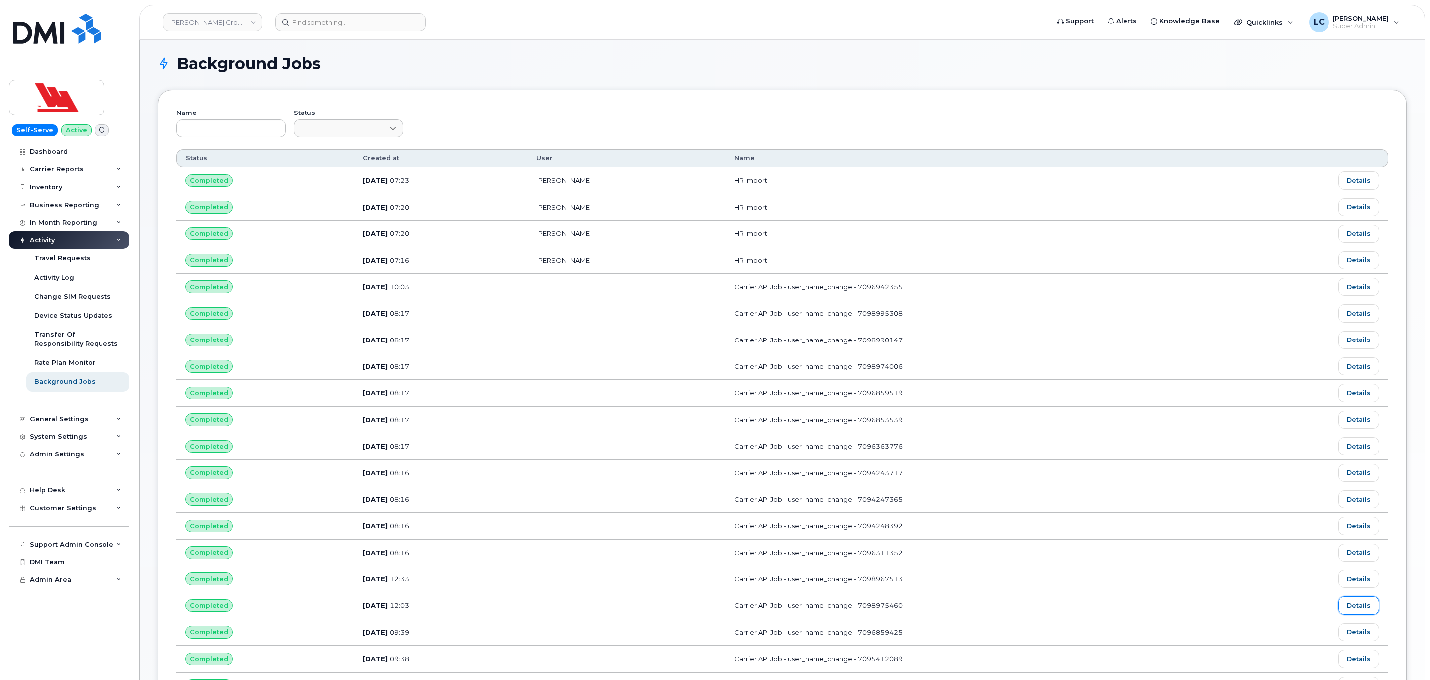
scroll to position [0, 0]
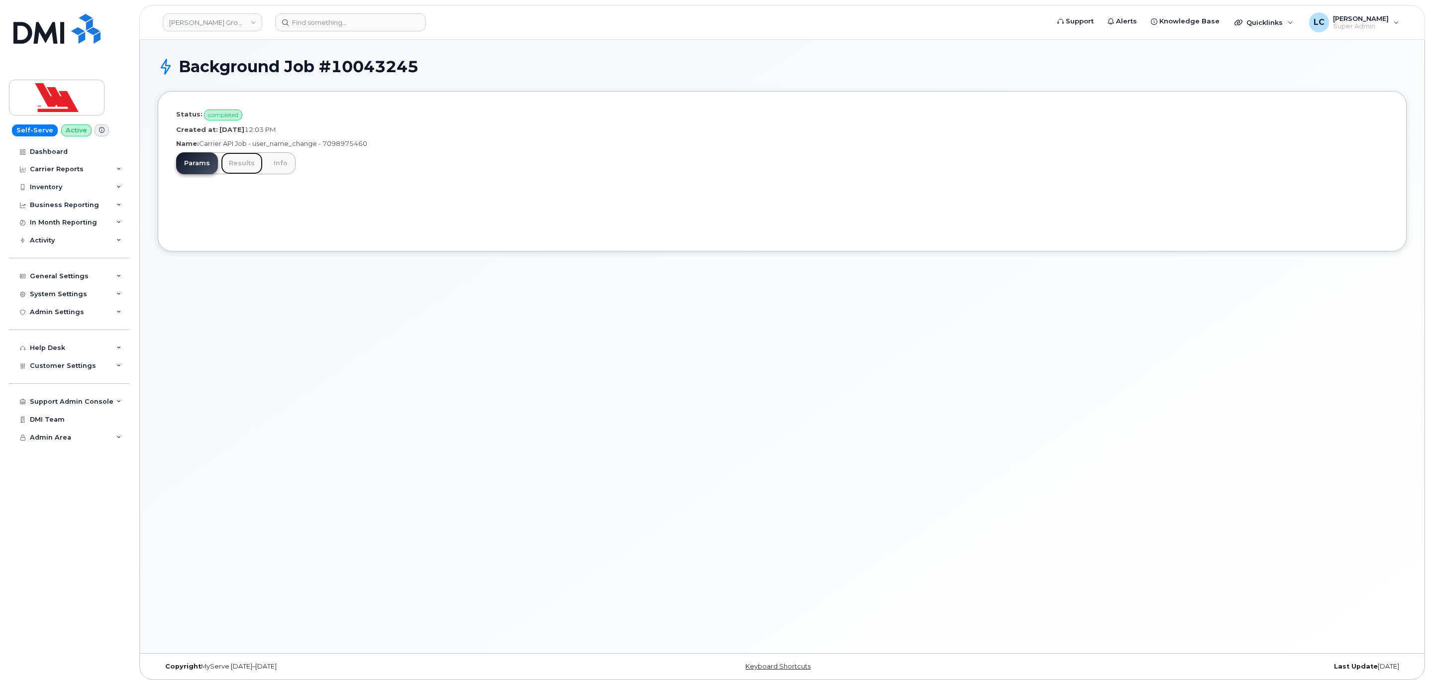
click at [244, 163] on link "Results" at bounding box center [242, 163] width 42 height 22
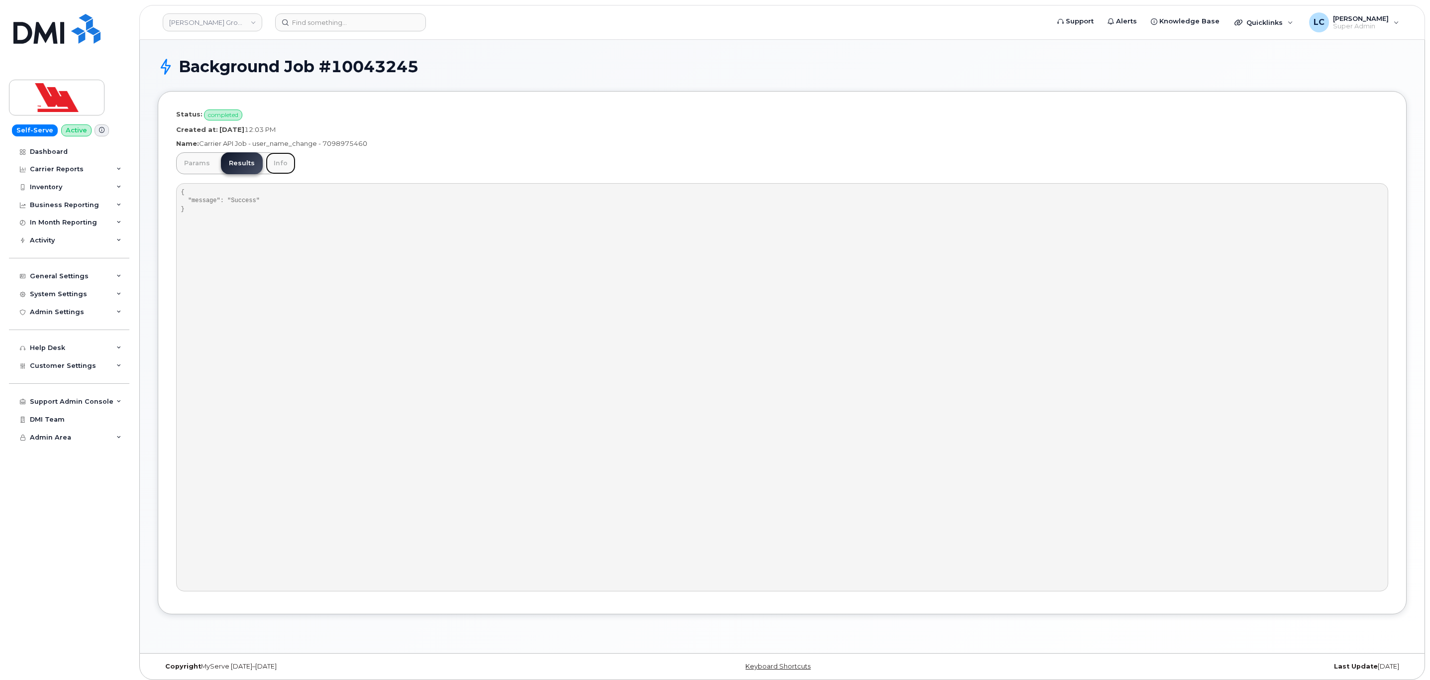
click at [269, 163] on link "Info" at bounding box center [281, 163] width 30 height 22
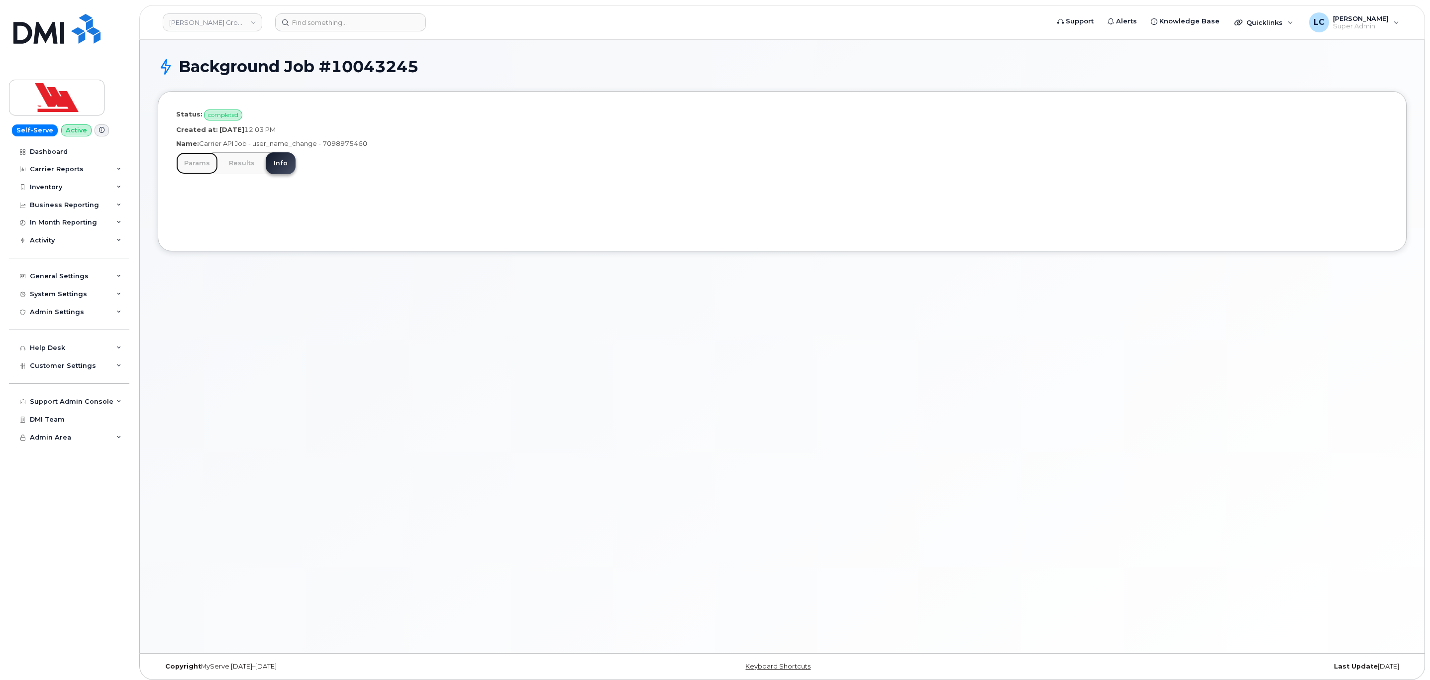
click at [196, 165] on link "Params" at bounding box center [197, 163] width 42 height 22
click at [224, 160] on link "Results" at bounding box center [242, 163] width 42 height 22
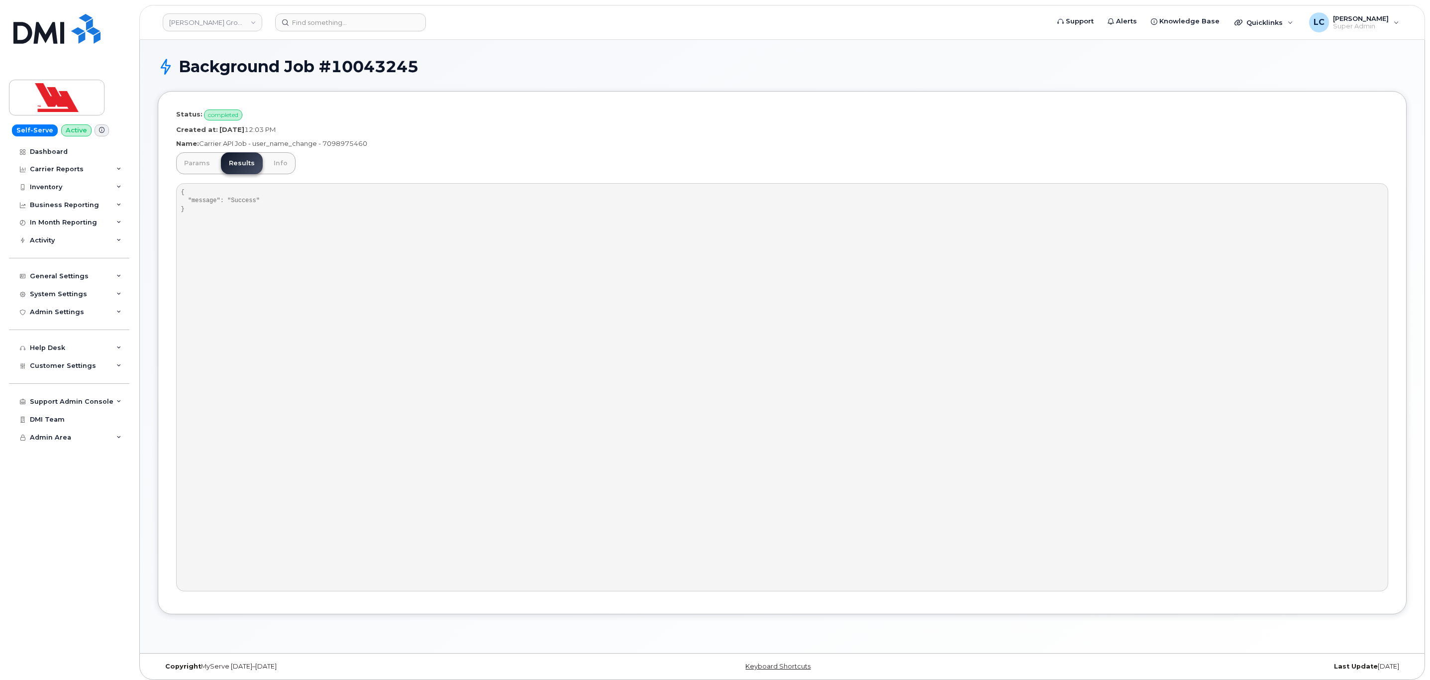
drag, startPoint x: 369, startPoint y: 143, endPoint x: 324, endPoint y: 146, distance: 44.9
click at [324, 146] on p "Name: Carrier API Job - user_name_change - 7098975460" at bounding box center [782, 143] width 1212 height 9
copy p "7098975460"
click at [367, 19] on input at bounding box center [350, 22] width 151 height 18
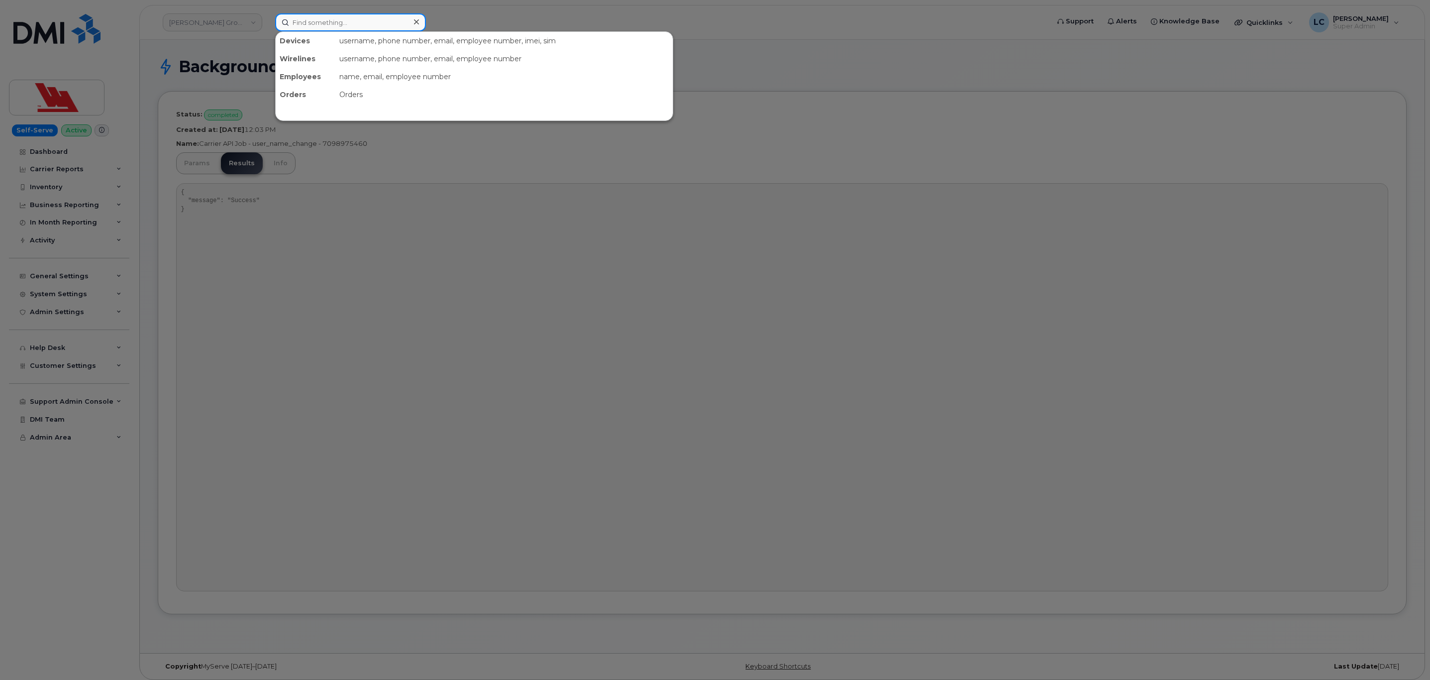
paste input "7098975460"
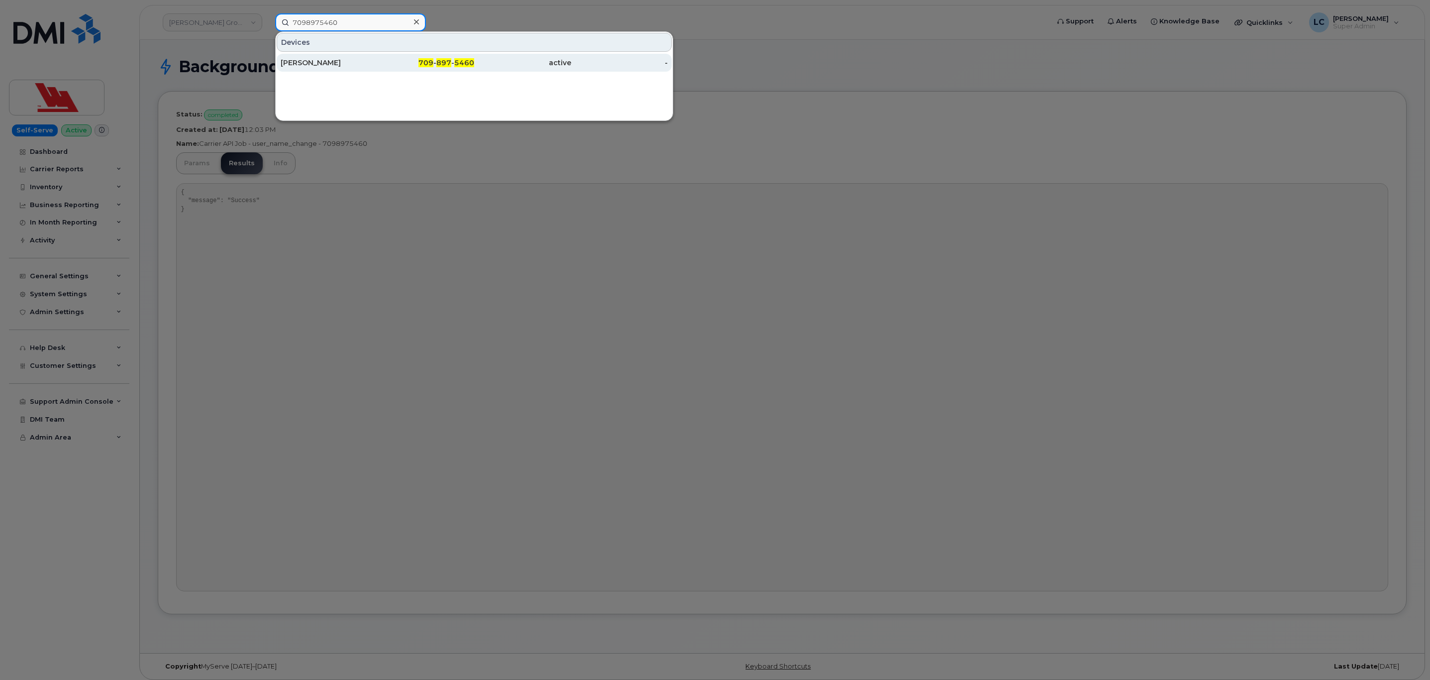
type input "7098975460"
click at [413, 58] on div "709 - 897 - 5460" at bounding box center [426, 63] width 97 height 18
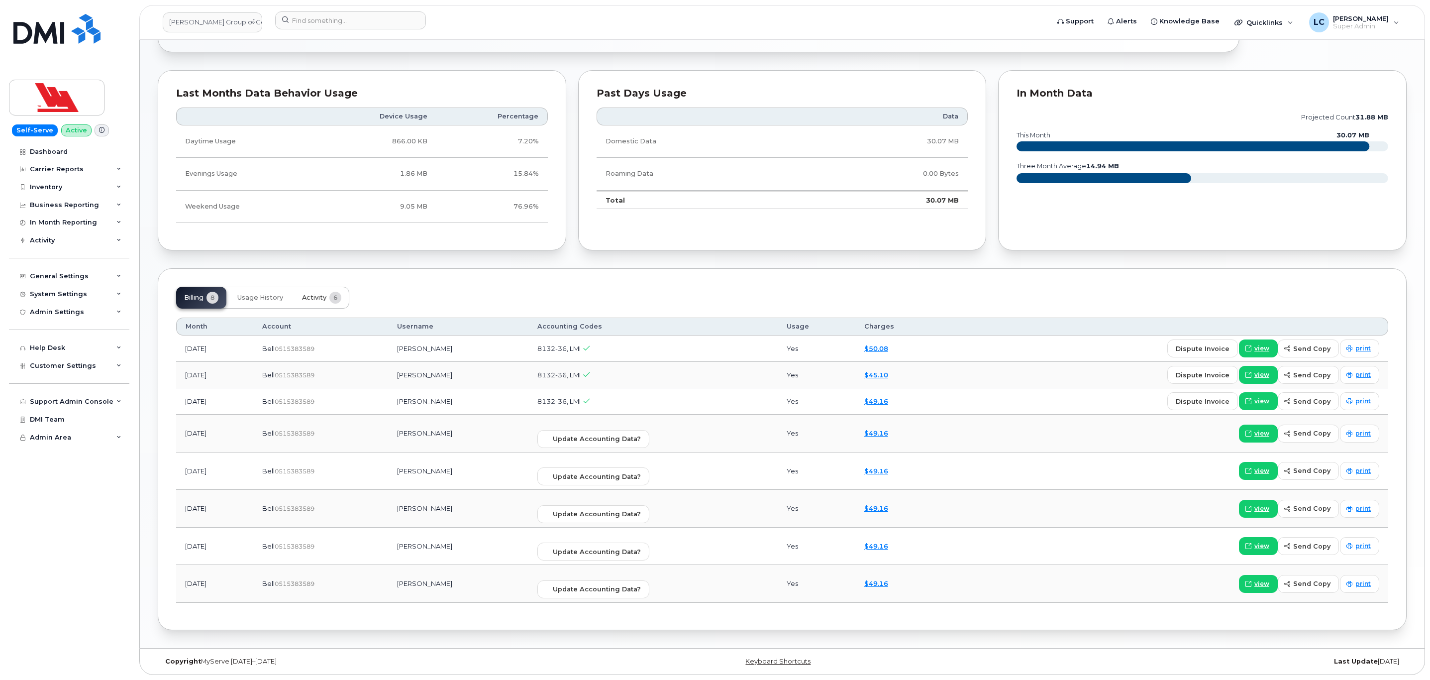
click at [316, 296] on span "Activity" at bounding box center [314, 298] width 24 height 8
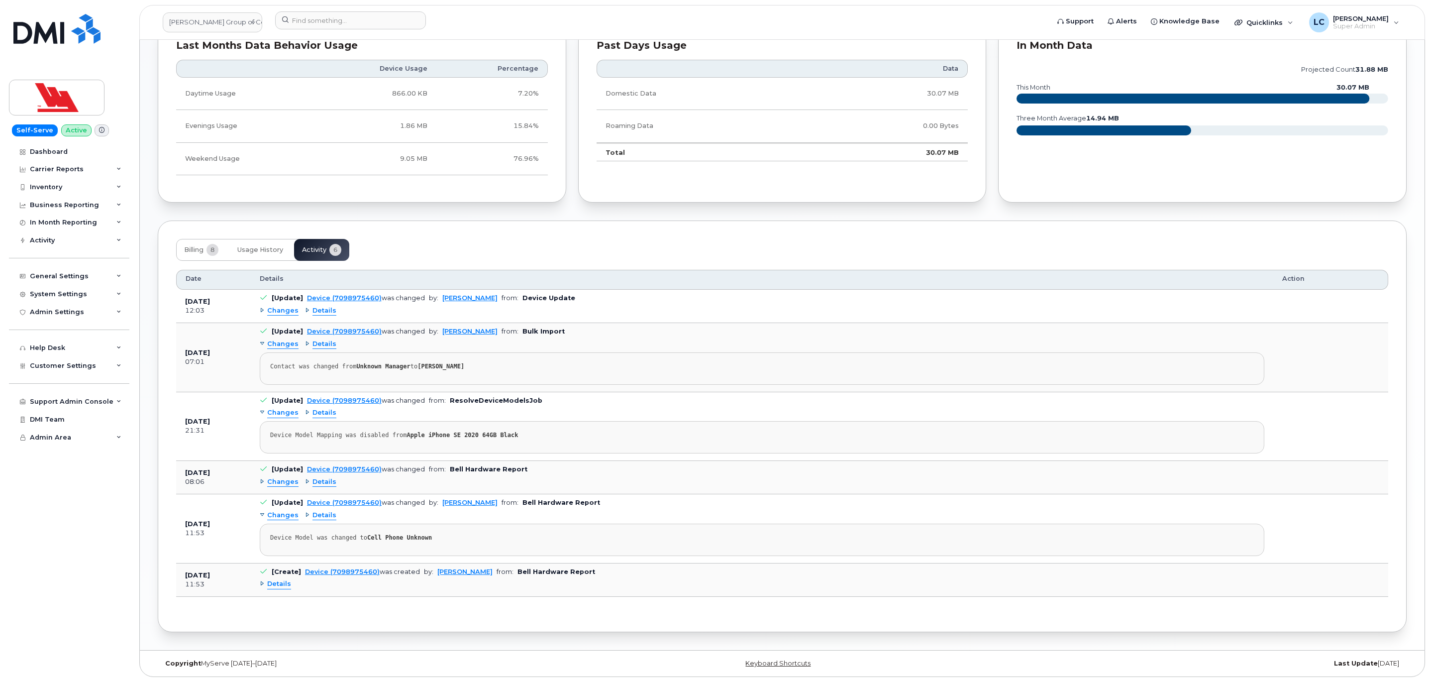
scroll to position [554, 0]
click at [306, 477] on div "Details" at bounding box center [320, 479] width 31 height 9
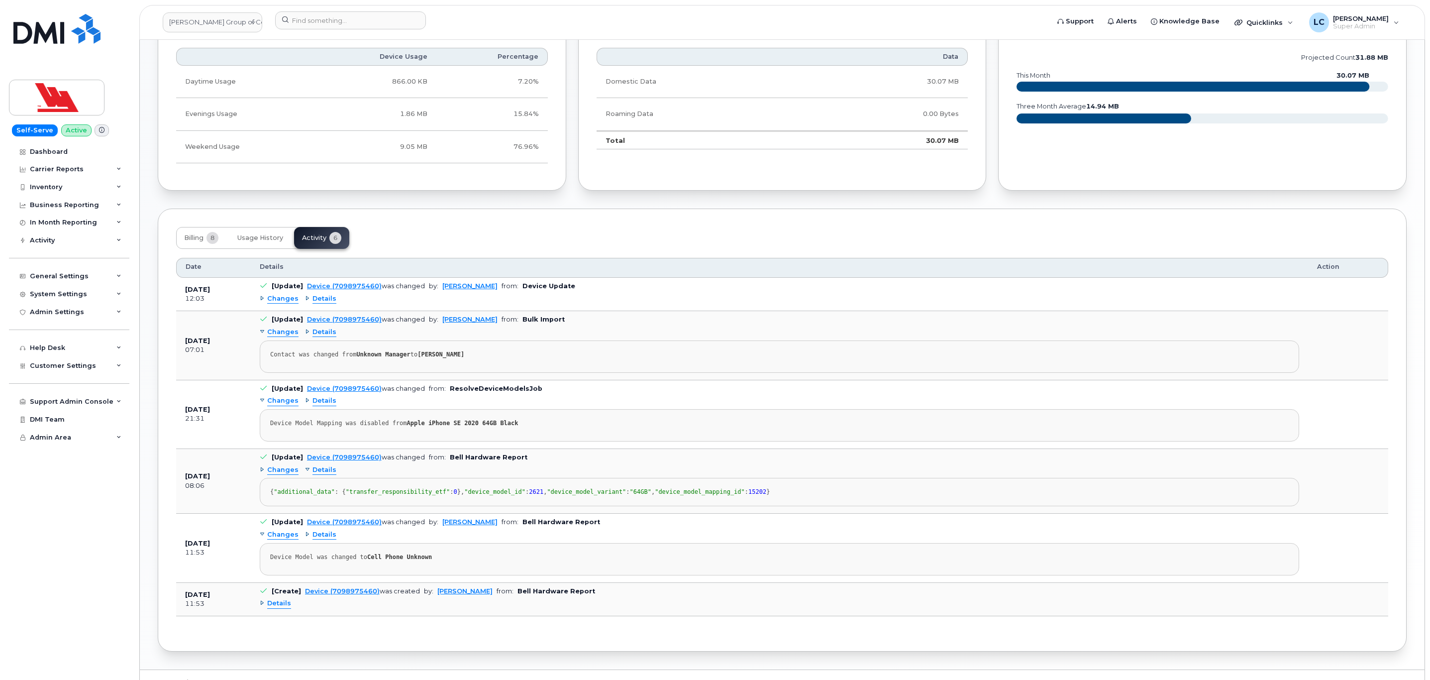
click at [323, 303] on span "Details" at bounding box center [324, 298] width 24 height 9
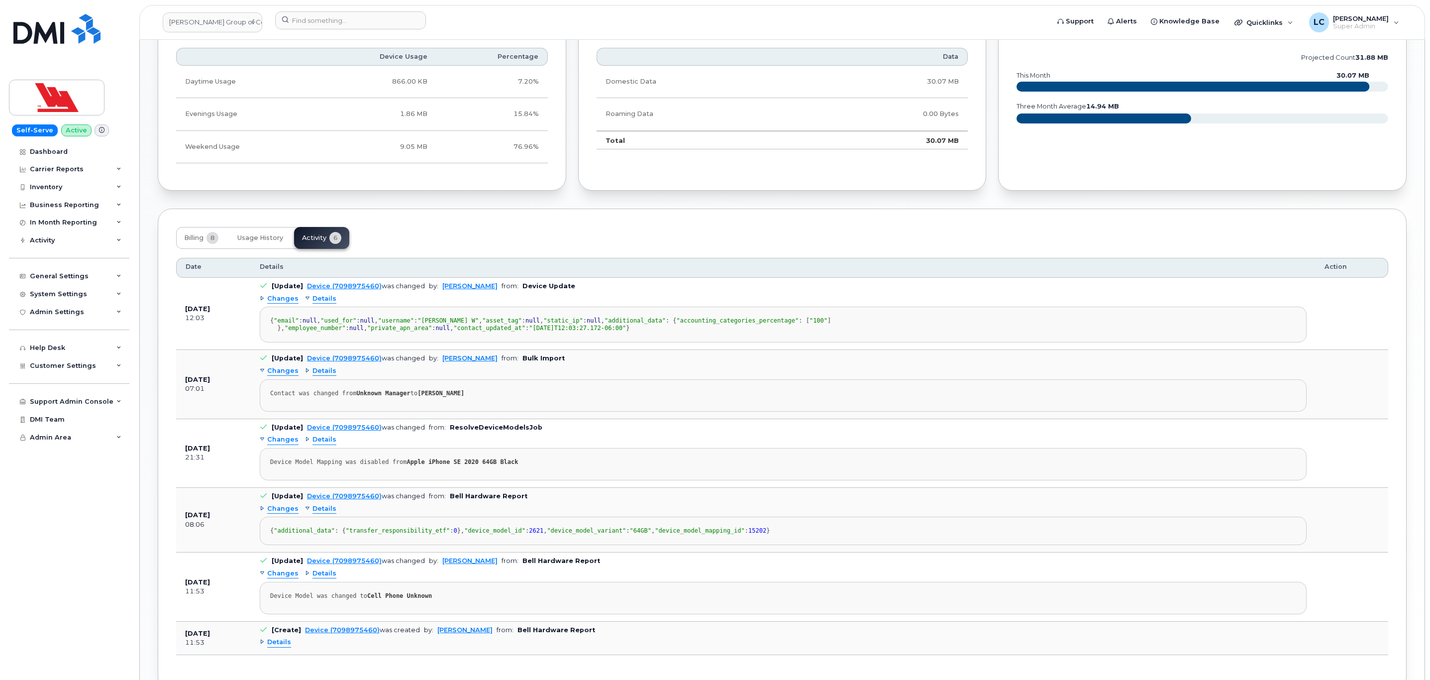
click at [283, 301] on span "Changes" at bounding box center [282, 298] width 31 height 9
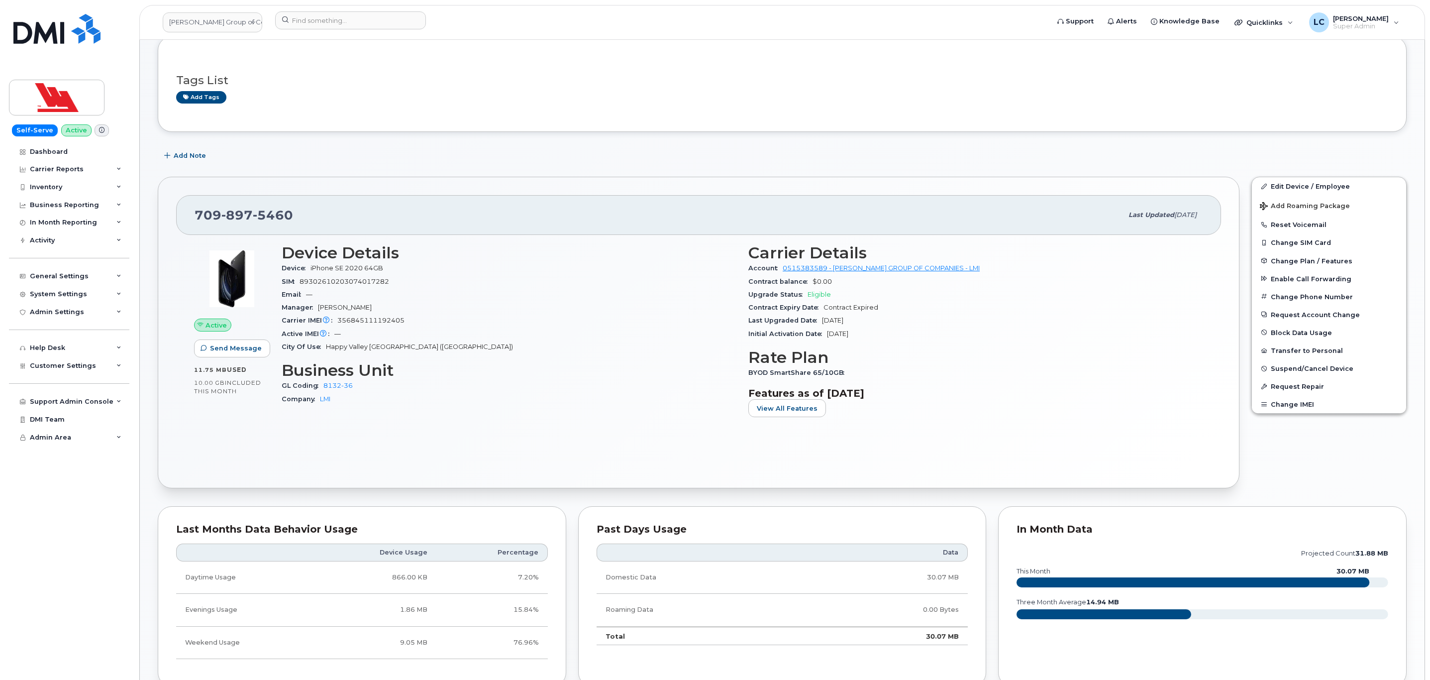
scroll to position [0, 0]
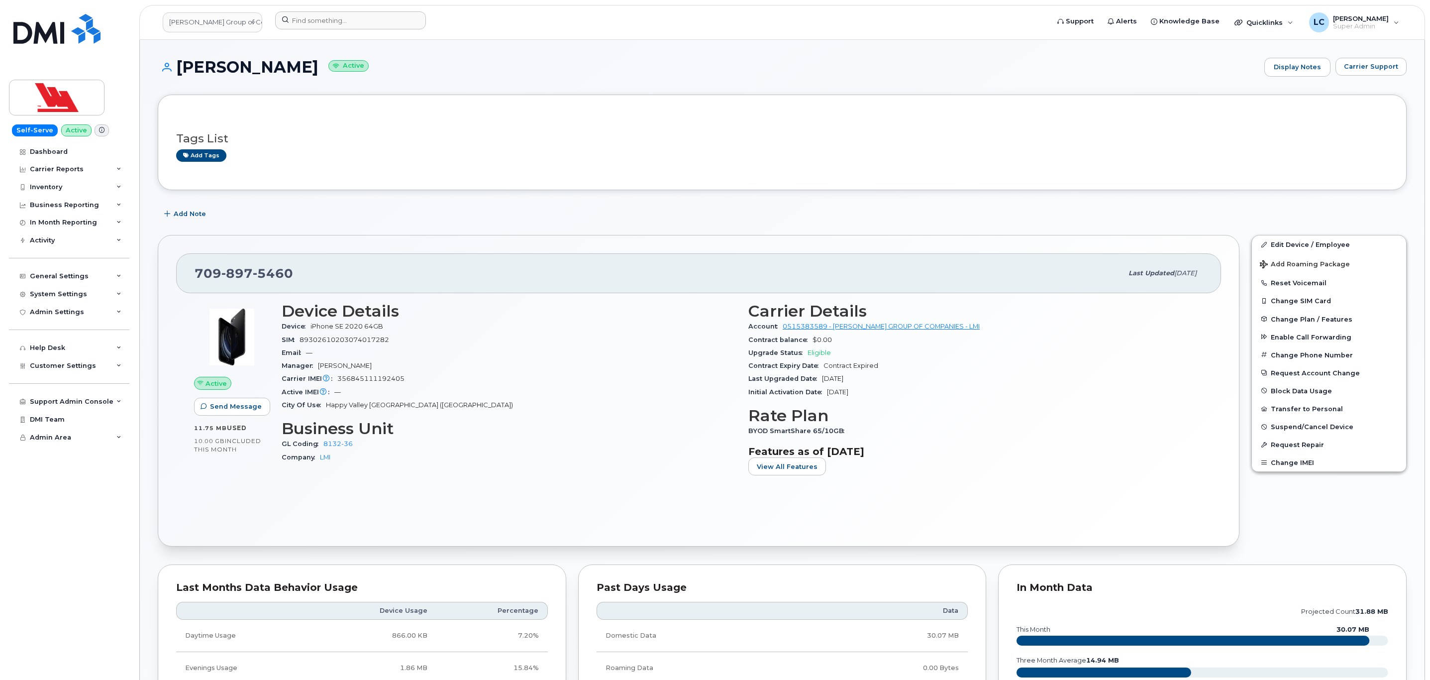
click at [759, 28] on form at bounding box center [658, 20] width 767 height 18
click at [57, 184] on div "Inventory" at bounding box center [46, 187] width 32 height 8
click at [84, 184] on div "Inventory" at bounding box center [69, 187] width 120 height 18
click at [97, 172] on div "Carrier Reports" at bounding box center [69, 169] width 120 height 18
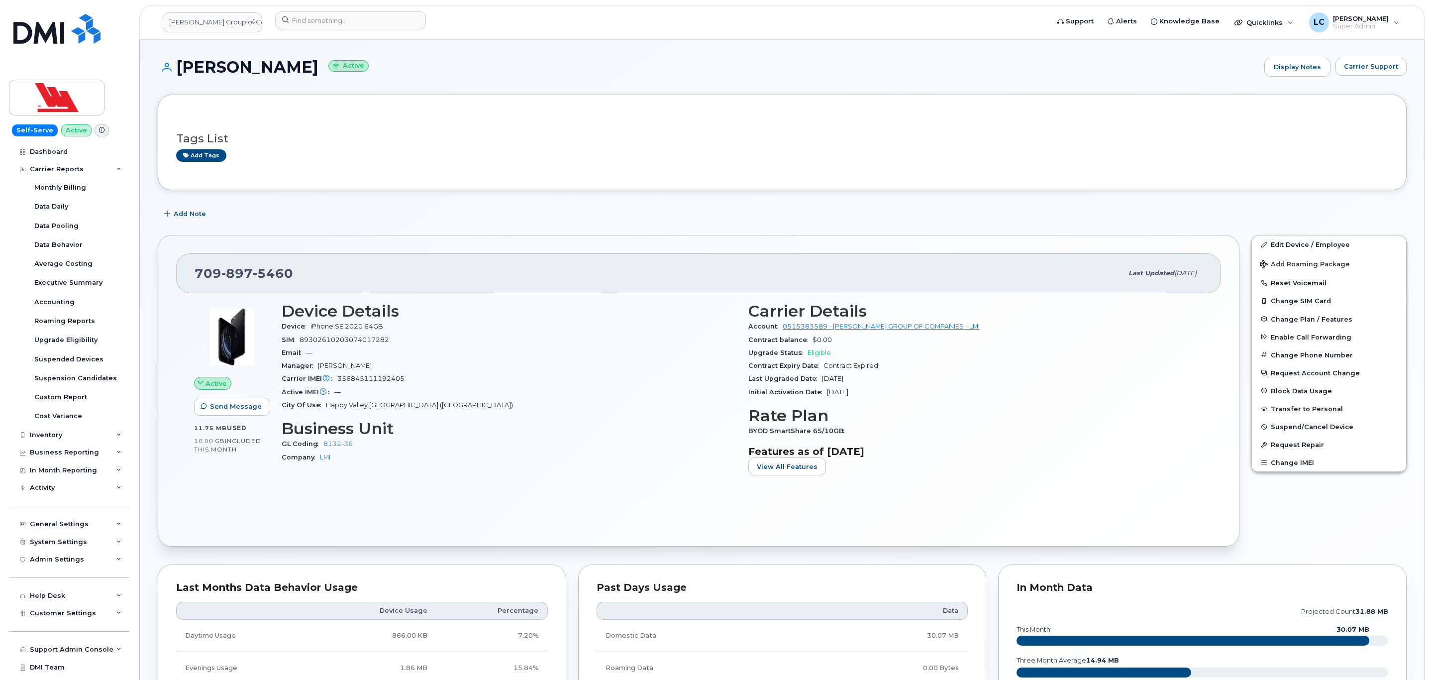
click at [523, 348] on div "Email —" at bounding box center [509, 352] width 455 height 13
click at [524, 344] on div "SIM 89302610203074017282" at bounding box center [509, 339] width 455 height 13
click at [1081, 109] on div "Tags List Add tags" at bounding box center [782, 143] width 1249 height 96
click at [367, 219] on div "Add Note" at bounding box center [782, 214] width 1249 height 18
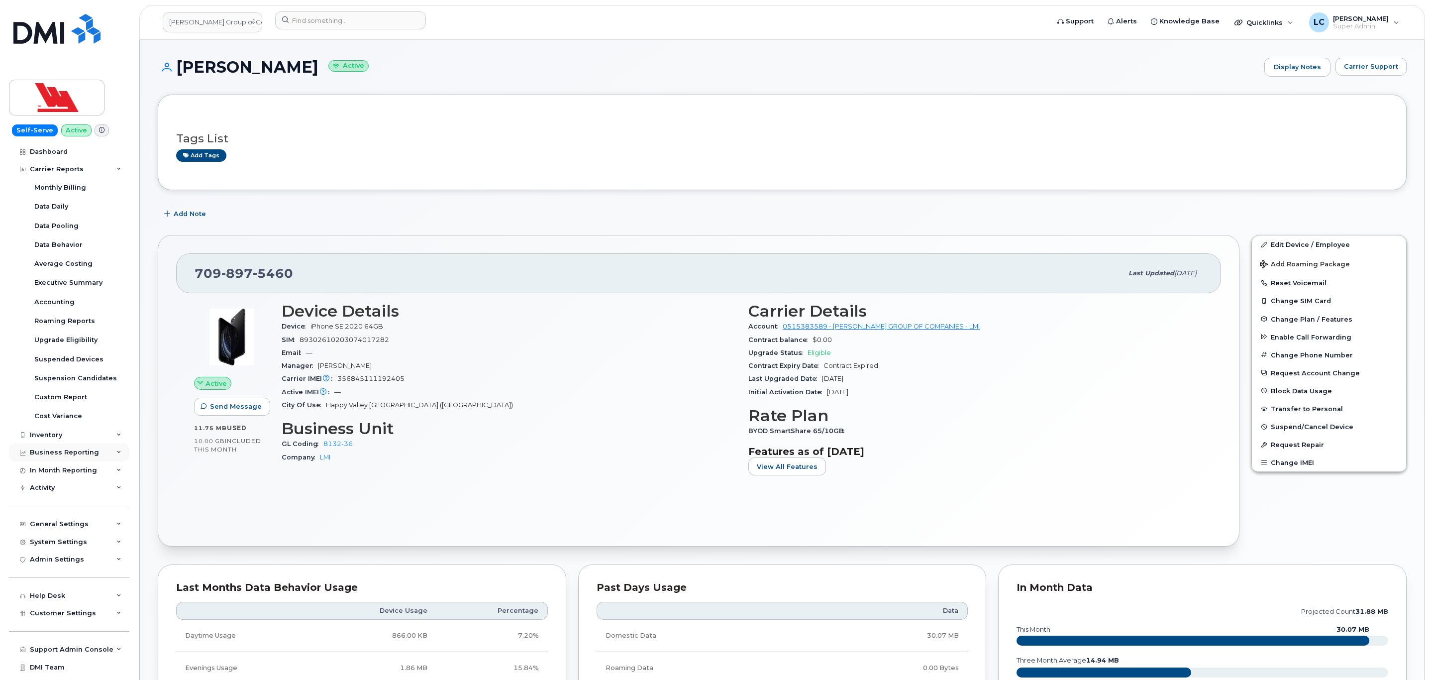
click at [87, 450] on div "Business Reporting" at bounding box center [64, 452] width 69 height 8
click at [88, 527] on div "Business Unit Reports" at bounding box center [73, 527] width 78 height 9
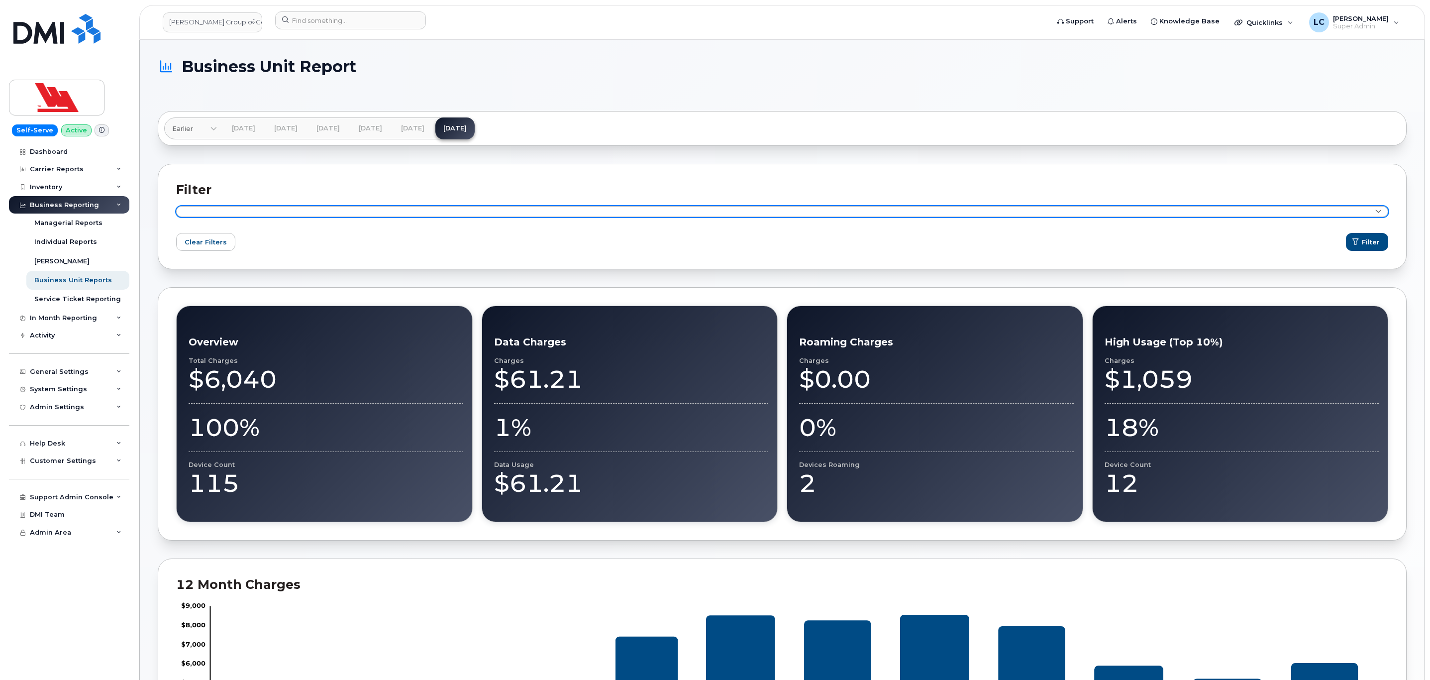
click at [341, 216] on link at bounding box center [782, 211] width 1212 height 11
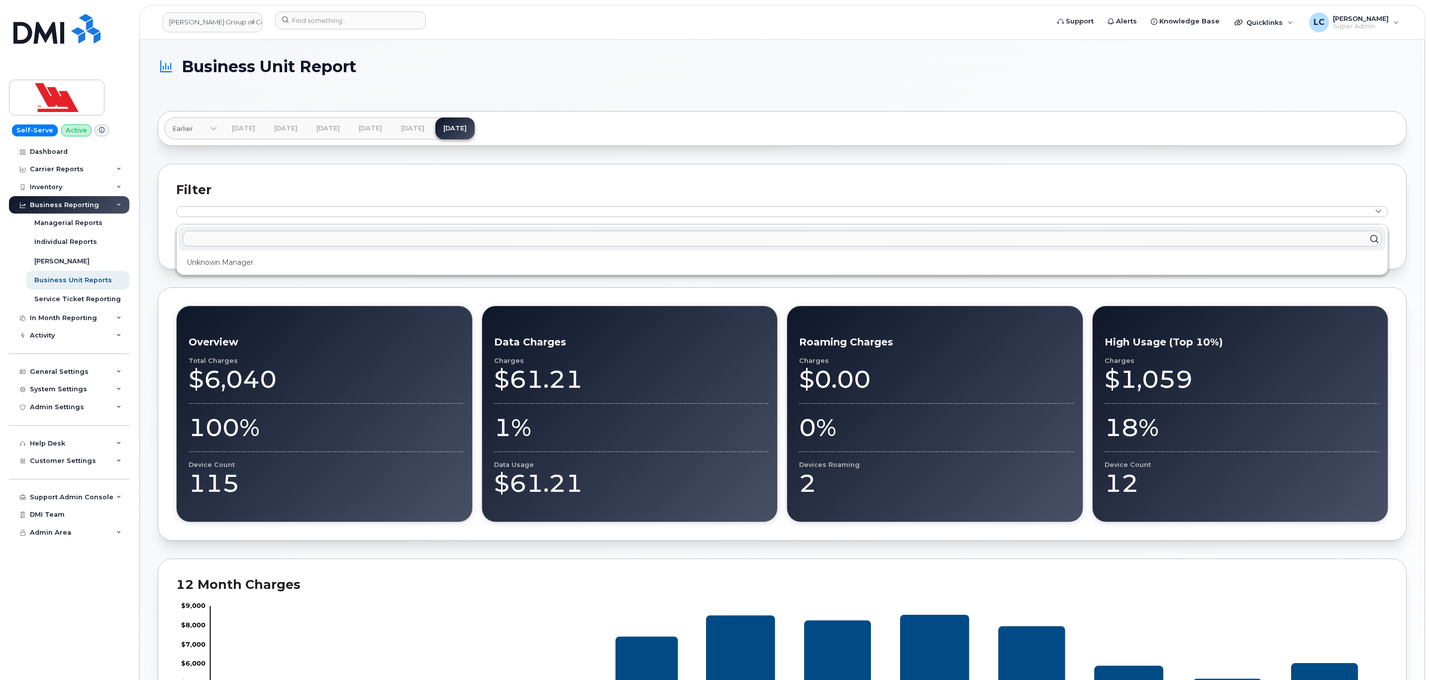
click at [373, 195] on h2 "Filter" at bounding box center [782, 189] width 1212 height 15
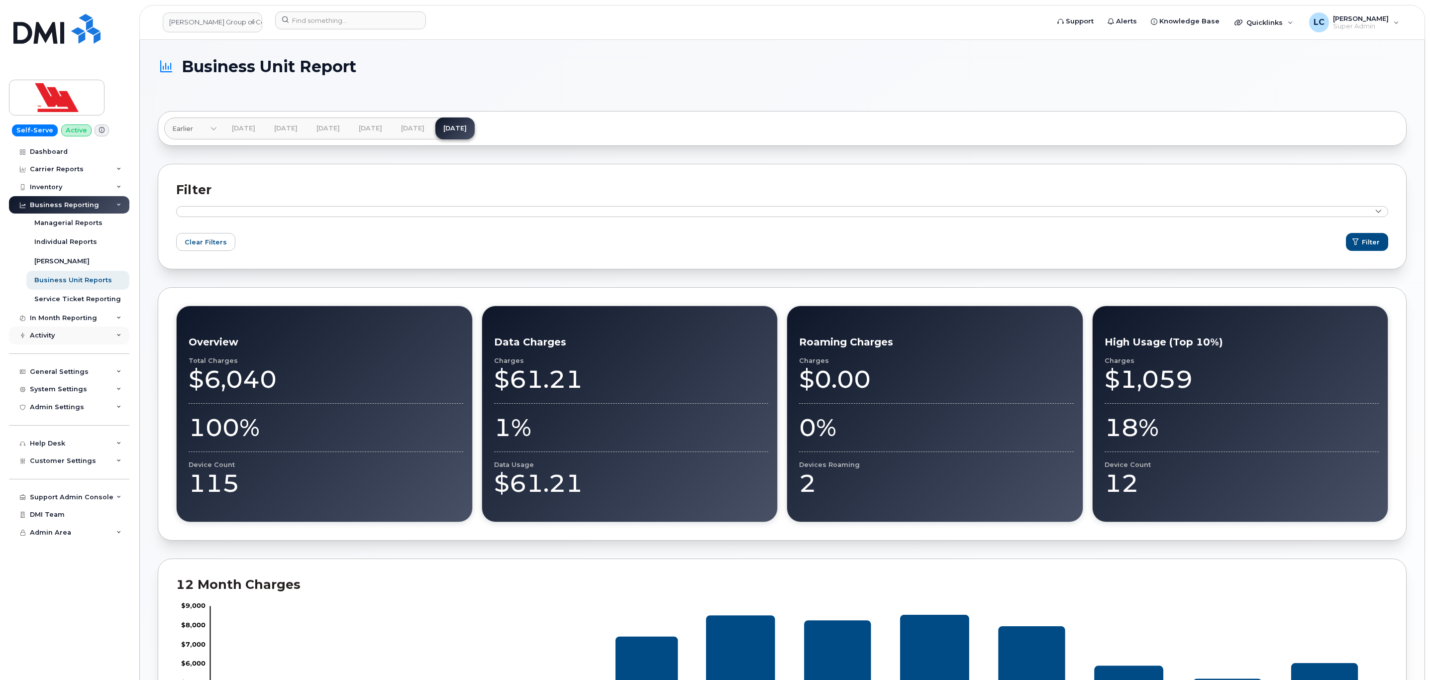
click at [72, 336] on div "Activity" at bounding box center [69, 335] width 120 height 18
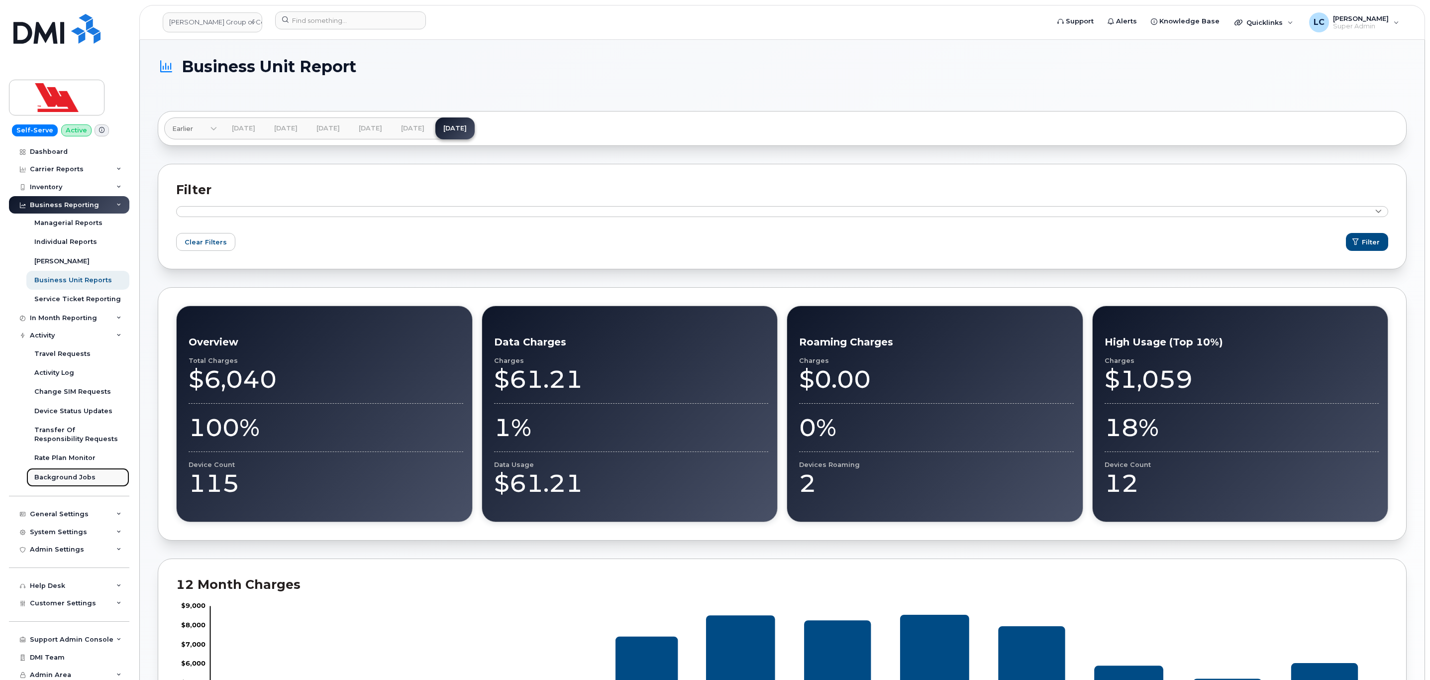
click at [84, 469] on link "Background Jobs" at bounding box center [77, 477] width 103 height 19
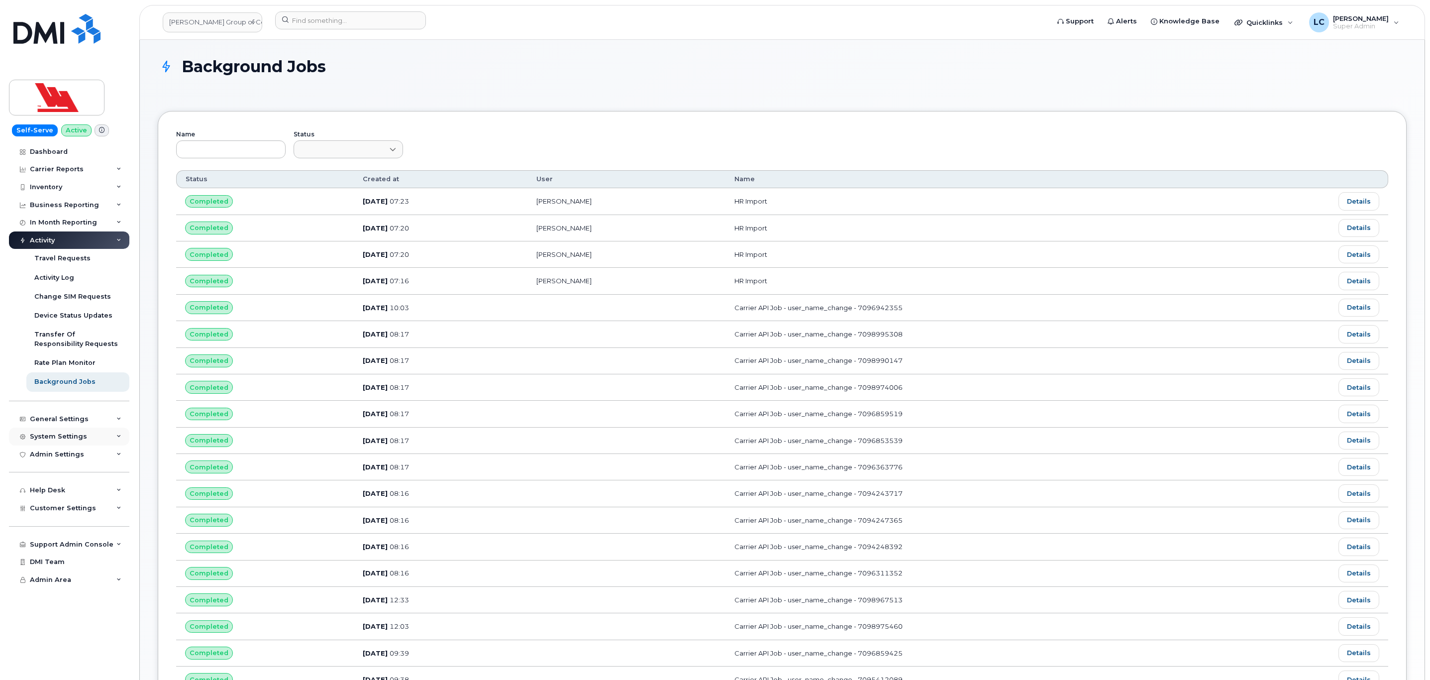
click at [99, 440] on div "System Settings" at bounding box center [69, 436] width 120 height 18
click at [100, 440] on div "System Settings" at bounding box center [69, 436] width 120 height 18
click at [97, 433] on div "System Settings" at bounding box center [69, 436] width 120 height 18
click at [67, 274] on div "Activity Log" at bounding box center [54, 277] width 40 height 9
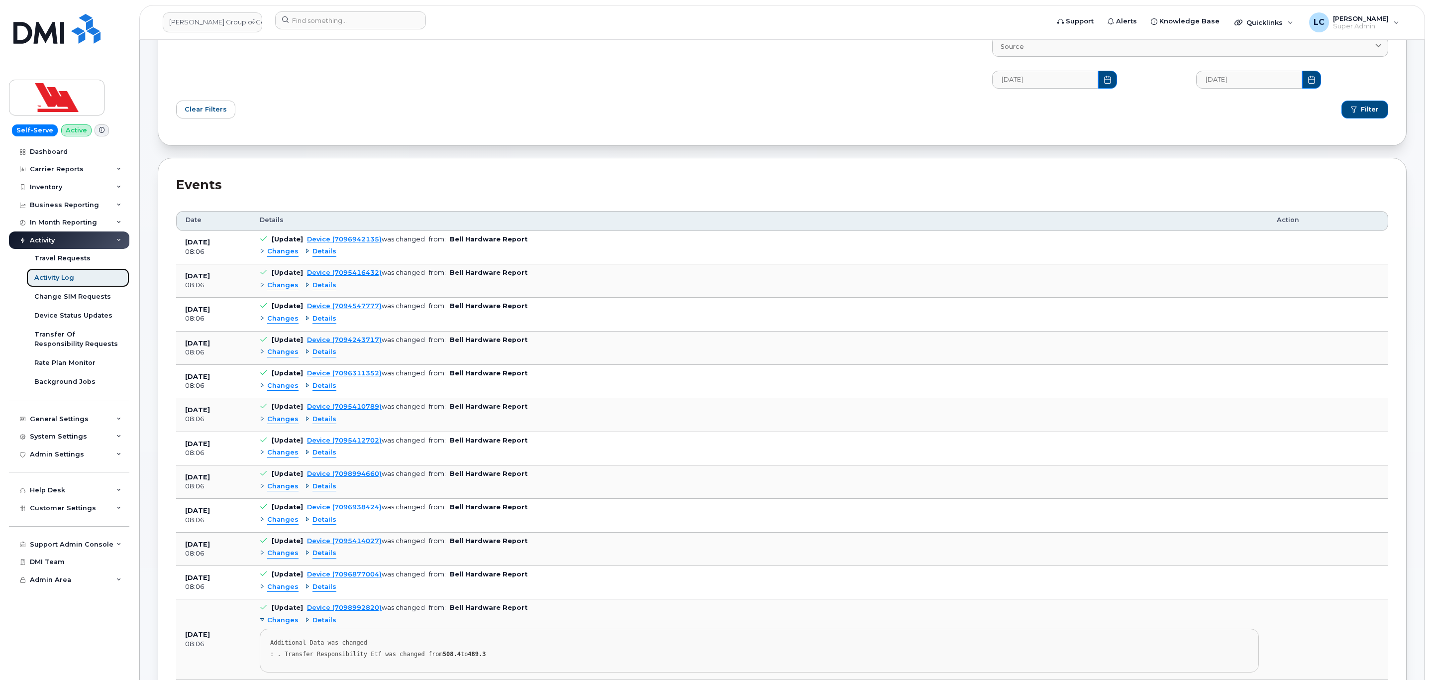
scroll to position [149, 0]
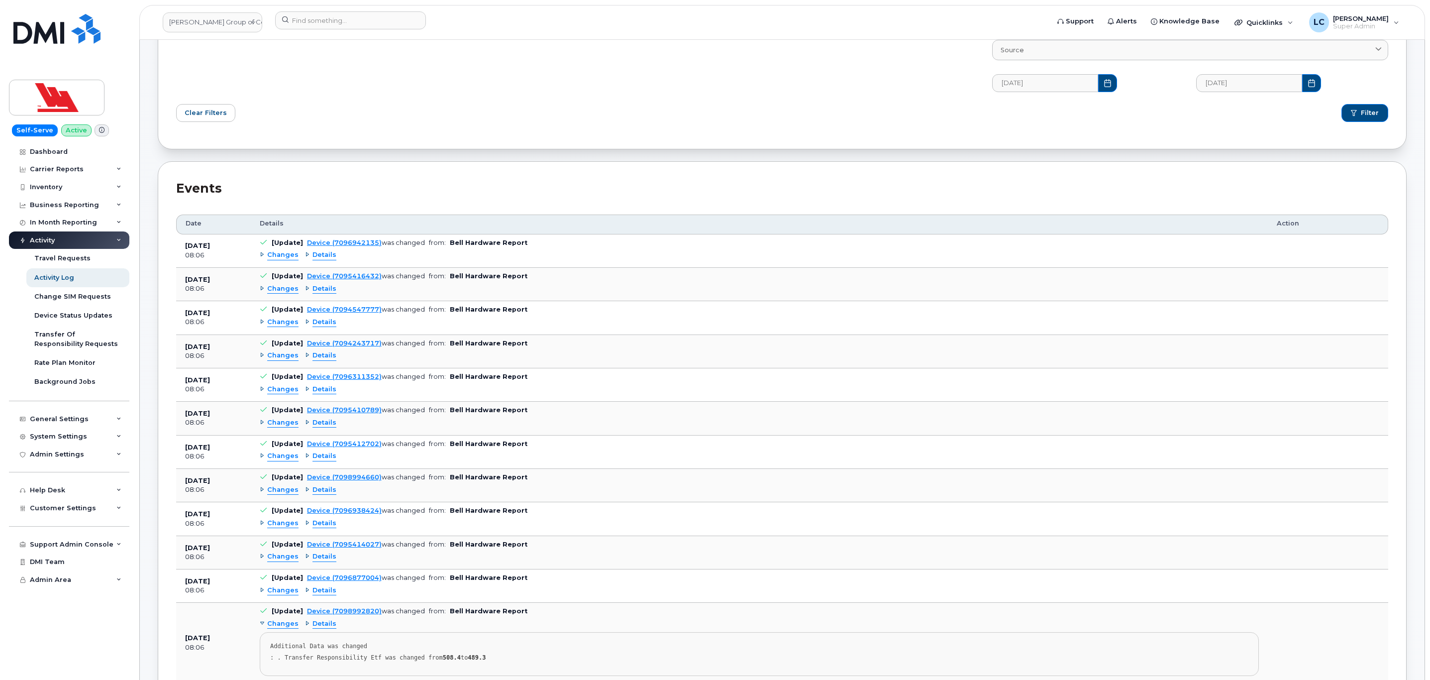
click at [312, 256] on span "Details" at bounding box center [324, 254] width 24 height 9
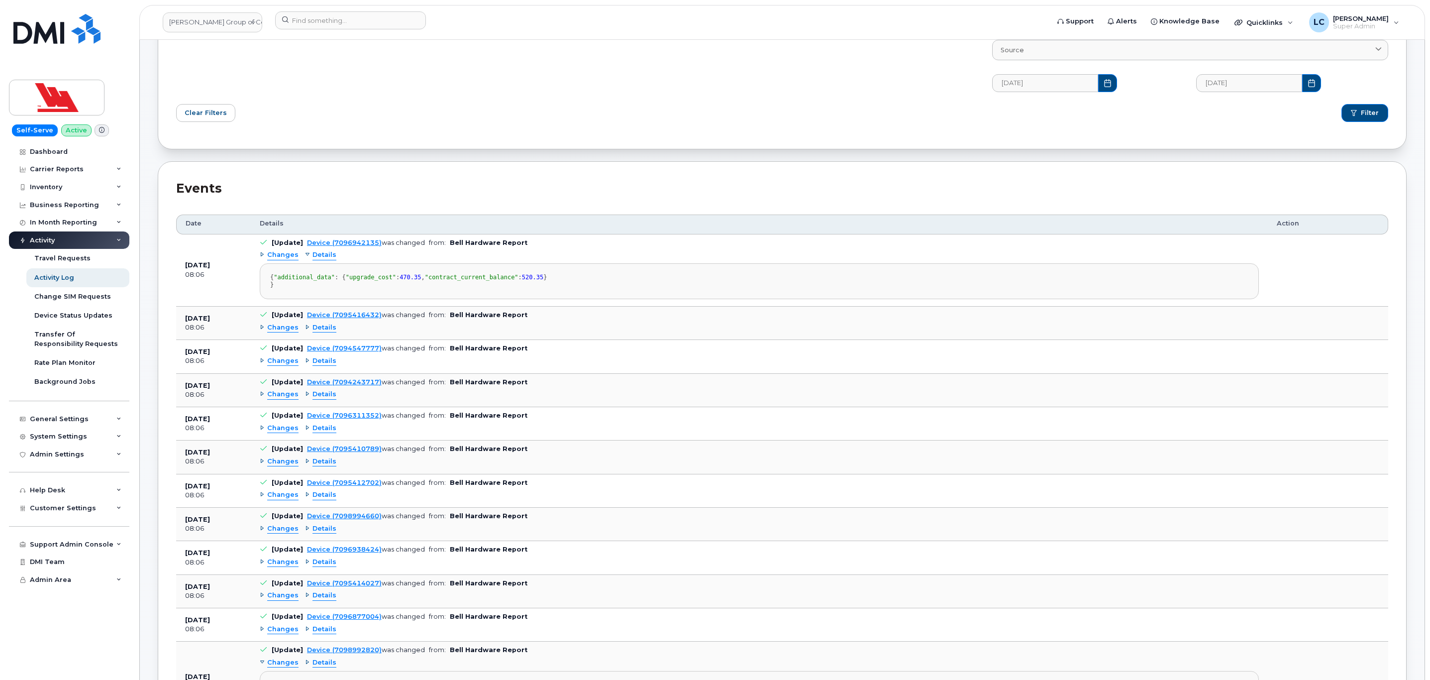
click at [290, 255] on span "Changes" at bounding box center [282, 254] width 31 height 9
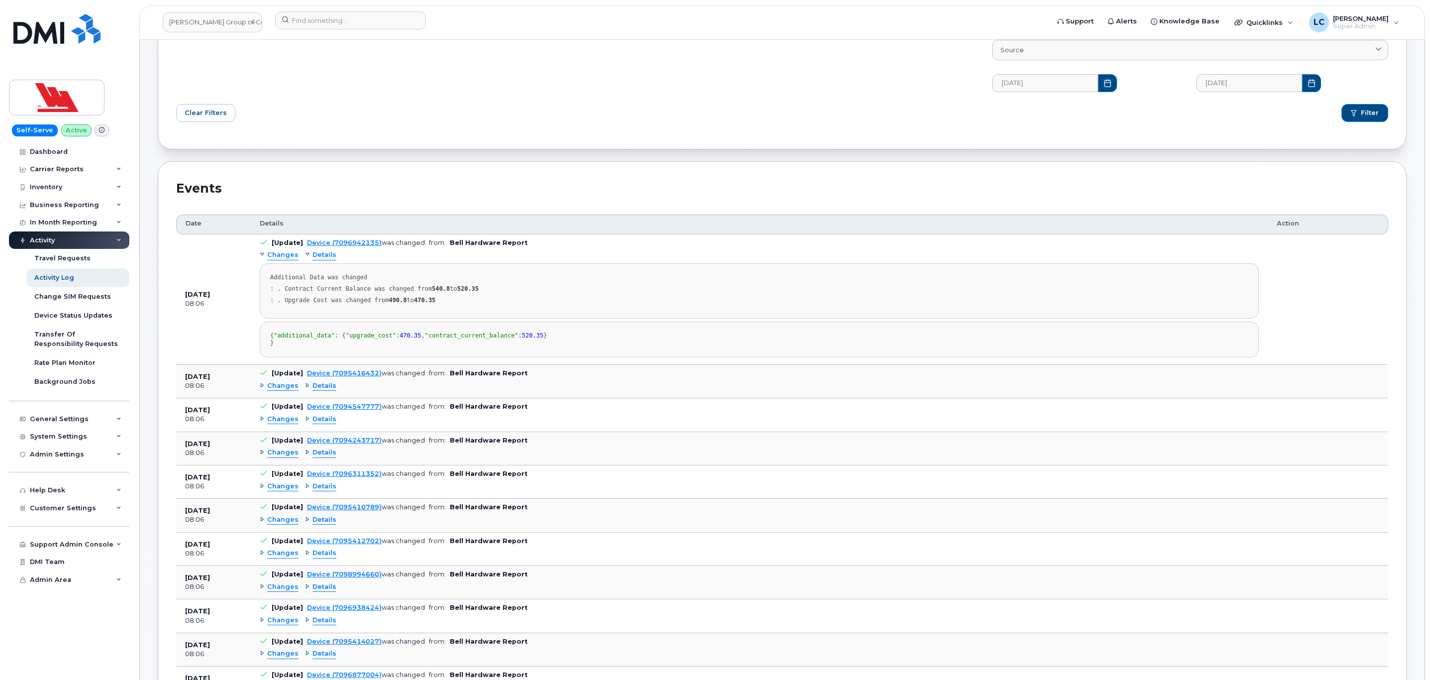
click at [290, 255] on span "Changes" at bounding box center [282, 254] width 31 height 9
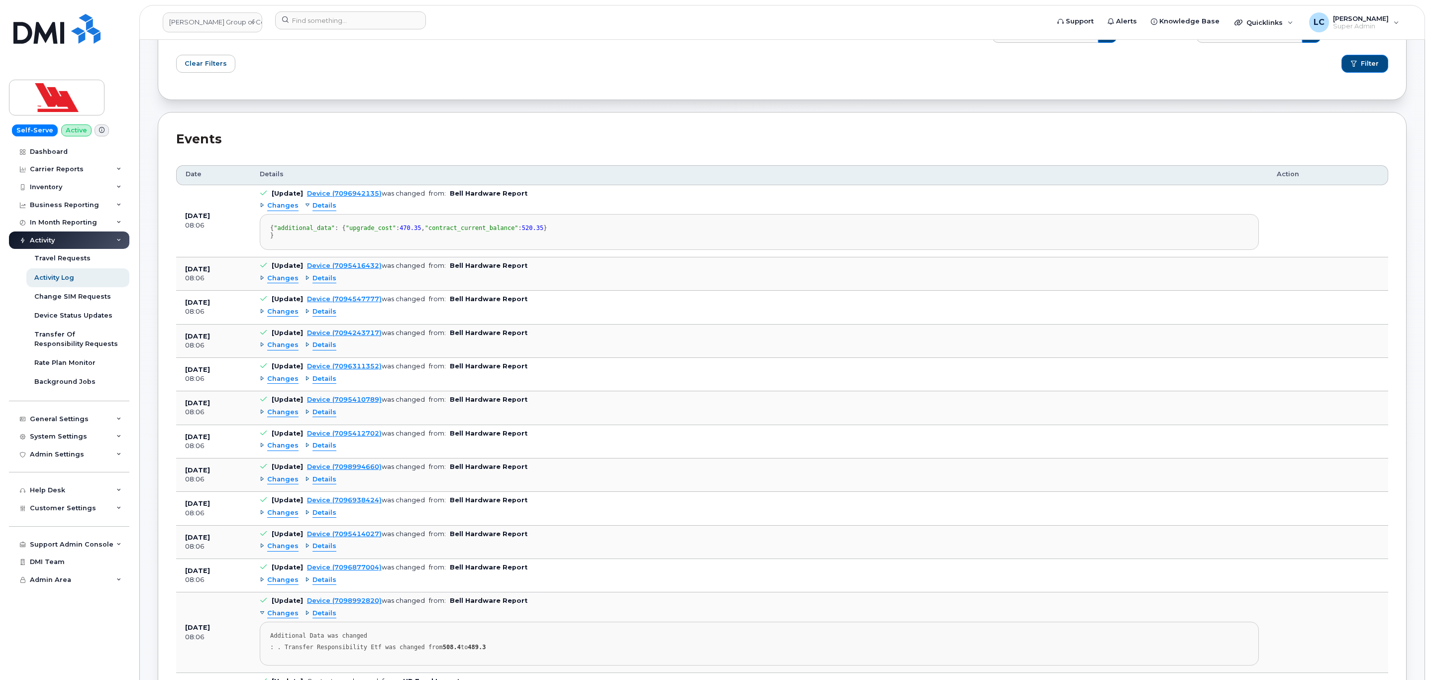
scroll to position [0, 0]
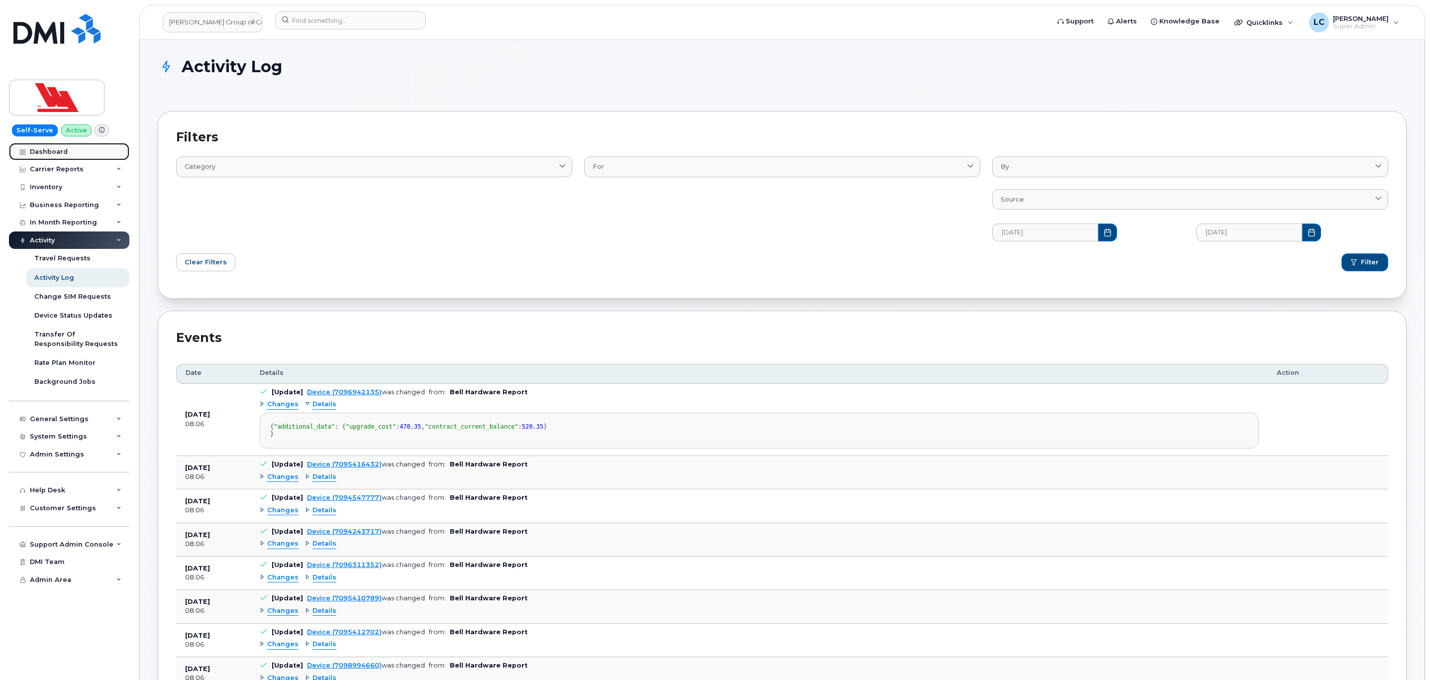
click at [68, 151] on link "Dashboard" at bounding box center [69, 152] width 120 height 18
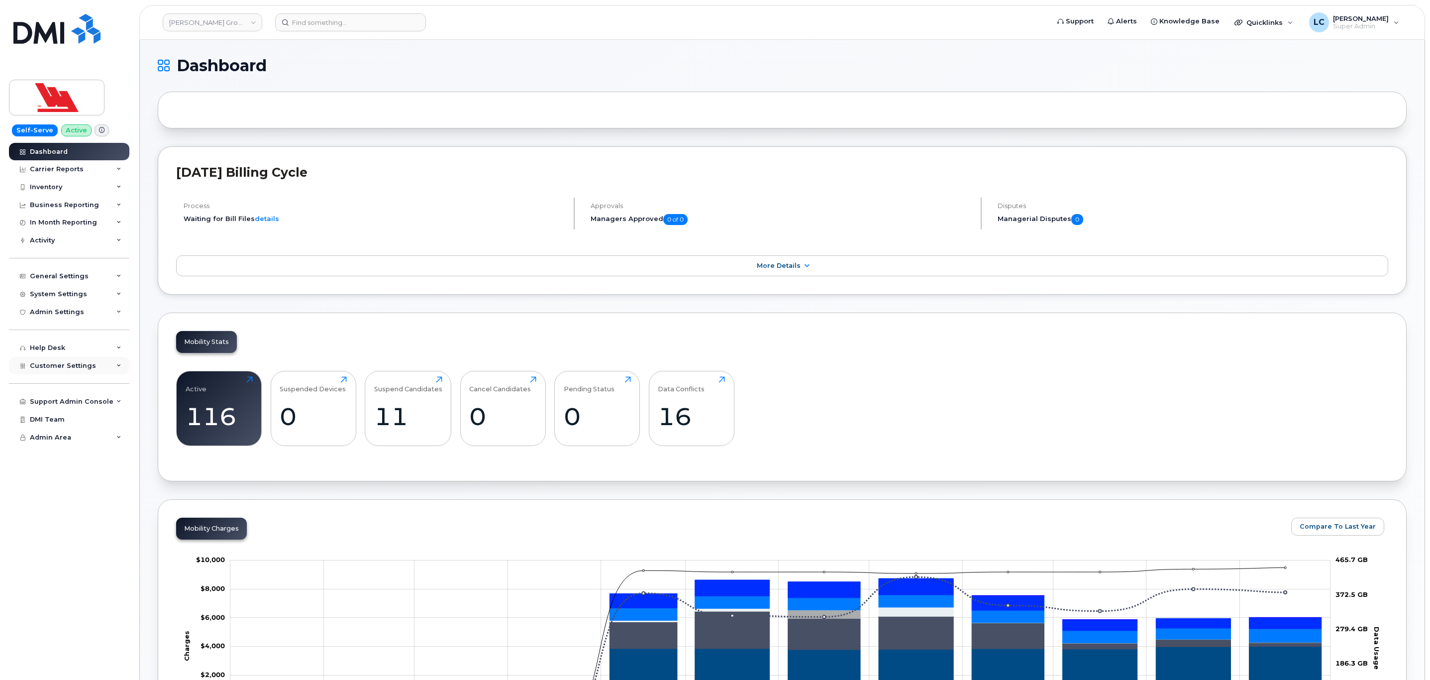
click at [88, 362] on span "Customer Settings" at bounding box center [63, 365] width 66 height 7
click at [88, 363] on span "Customer Settings" at bounding box center [63, 365] width 66 height 7
click at [96, 351] on div "Help Desk" at bounding box center [69, 348] width 120 height 18
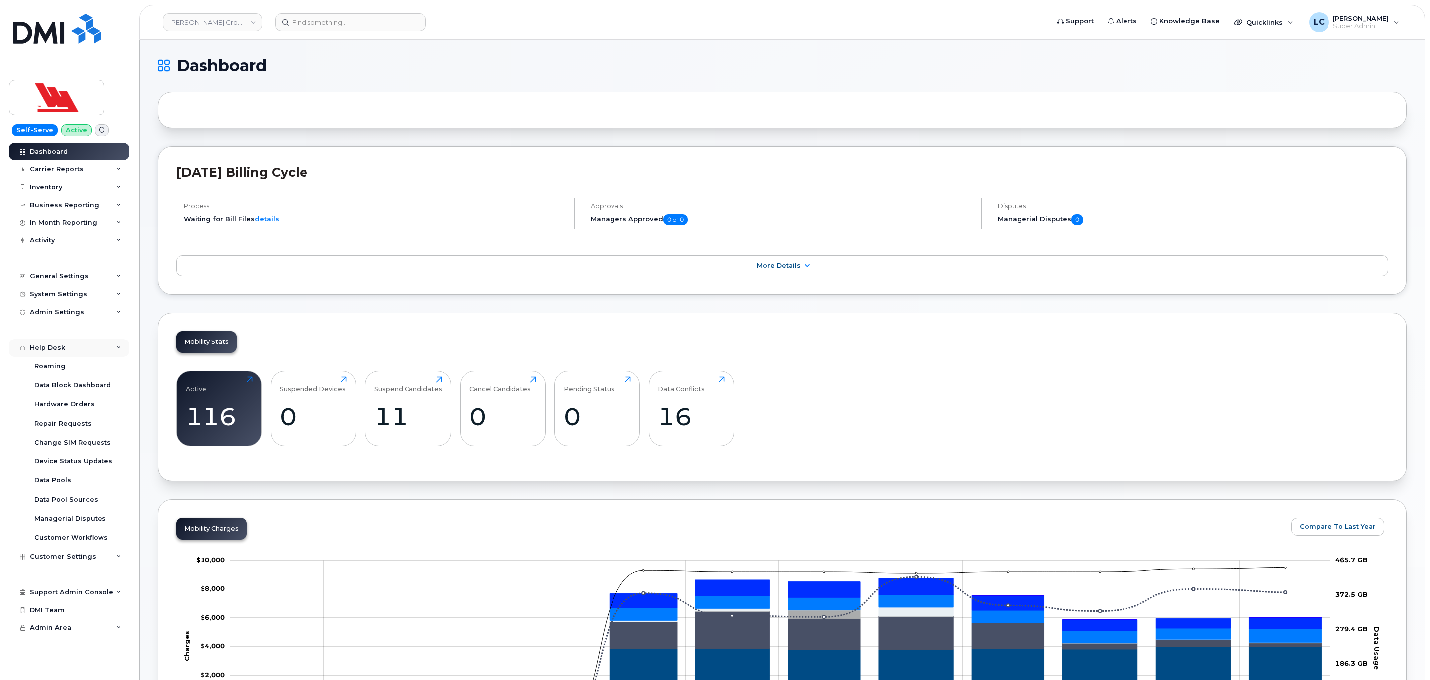
click at [96, 351] on div "Help Desk" at bounding box center [69, 348] width 120 height 18
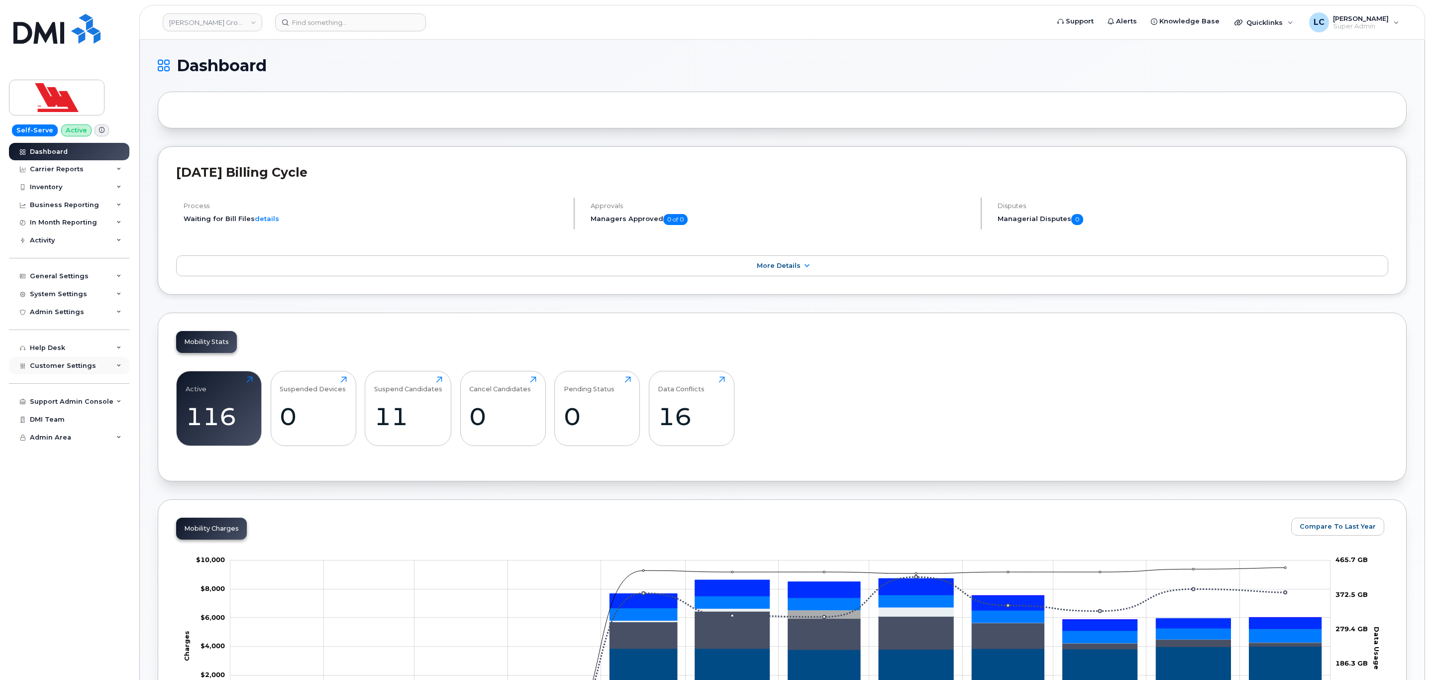
click at [95, 365] on div "Customer Settings" at bounding box center [69, 366] width 120 height 18
click at [99, 274] on div "General Settings" at bounding box center [69, 276] width 120 height 18
click at [98, 273] on div "General Settings" at bounding box center [69, 276] width 120 height 18
click at [87, 293] on div "System Settings" at bounding box center [69, 294] width 120 height 18
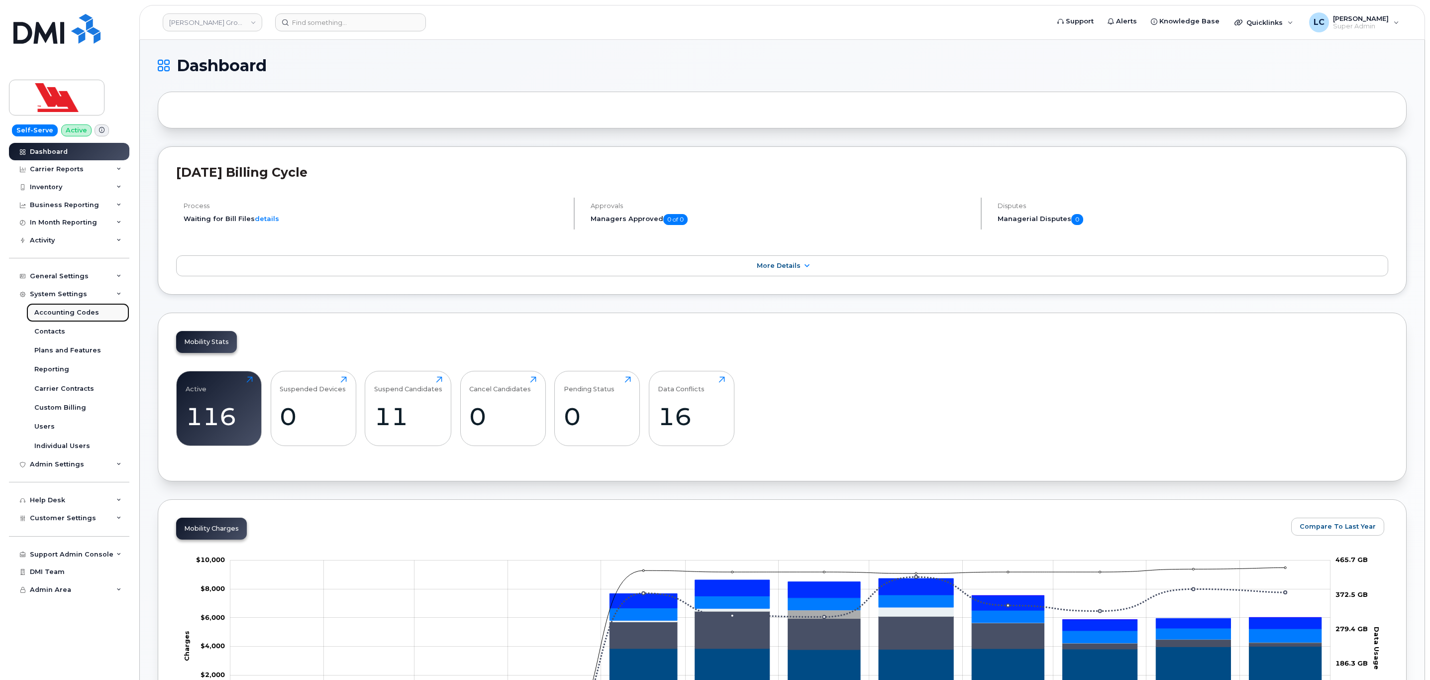
click at [86, 309] on div "Accounting Codes" at bounding box center [66, 312] width 65 height 9
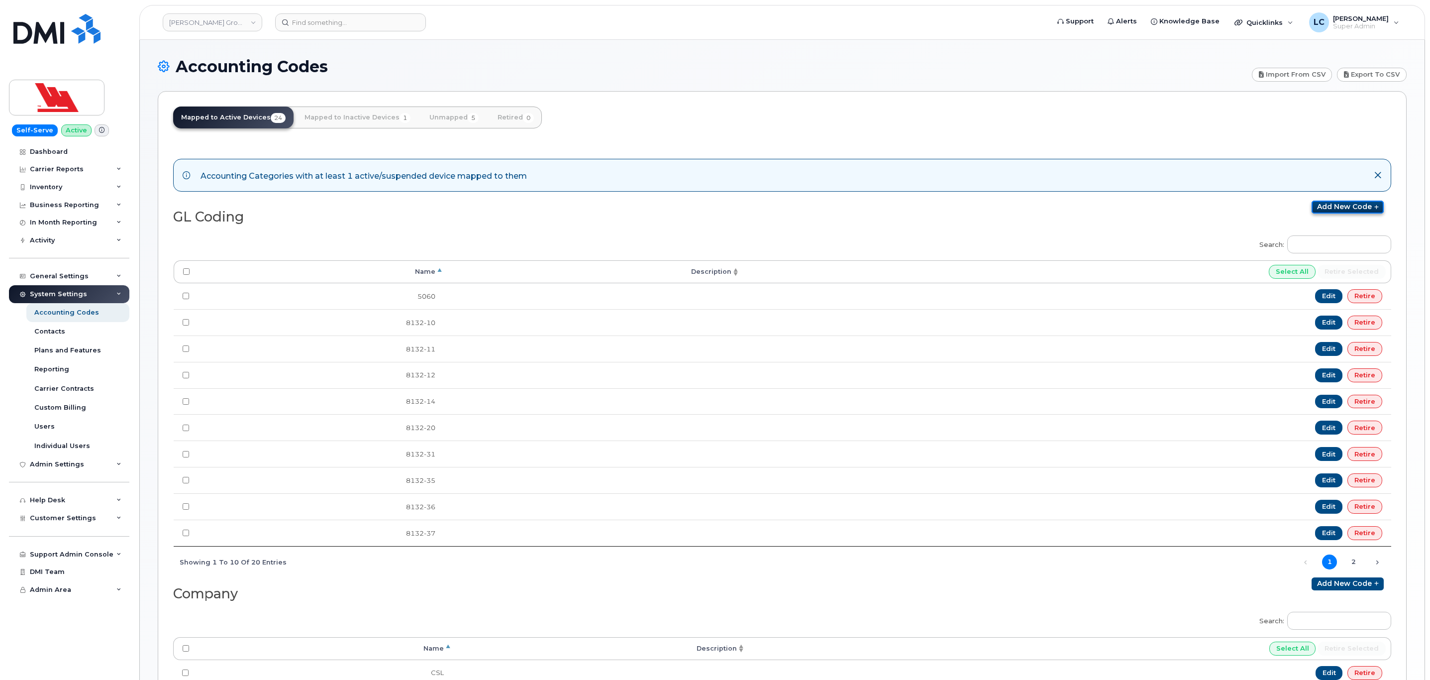
click at [1342, 210] on link "Add new code" at bounding box center [1347, 207] width 72 height 13
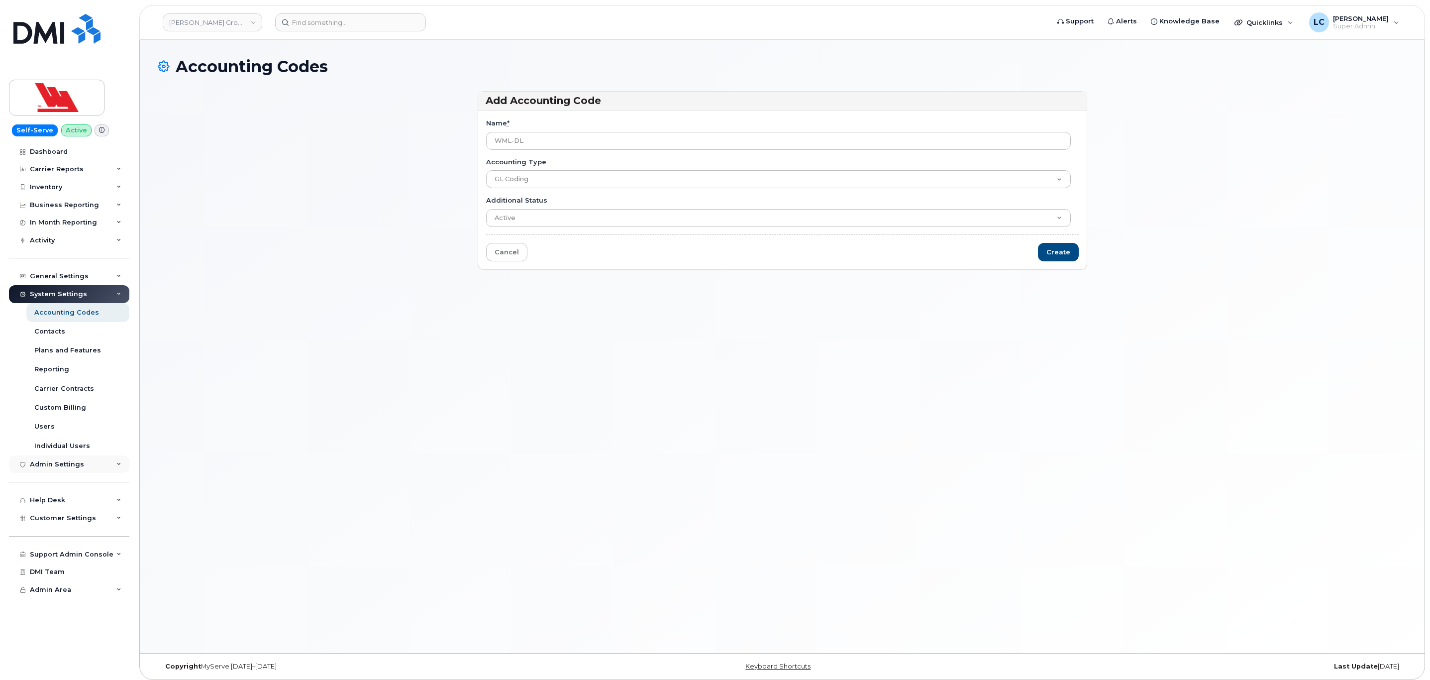
type input "WML-DL"
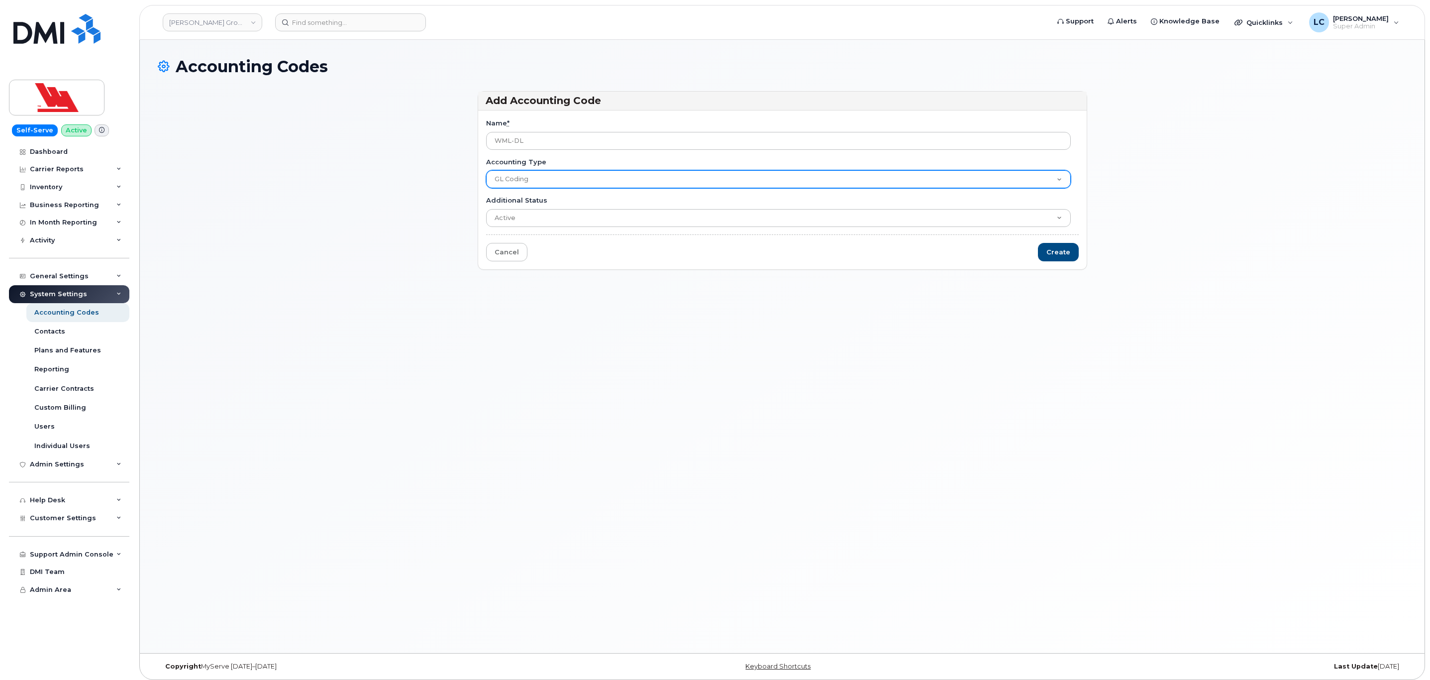
click at [539, 183] on select "GL Coding Company" at bounding box center [778, 179] width 585 height 18
select select "2150"
click at [486, 171] on select "GL Coding Company" at bounding box center [778, 179] width 585 height 18
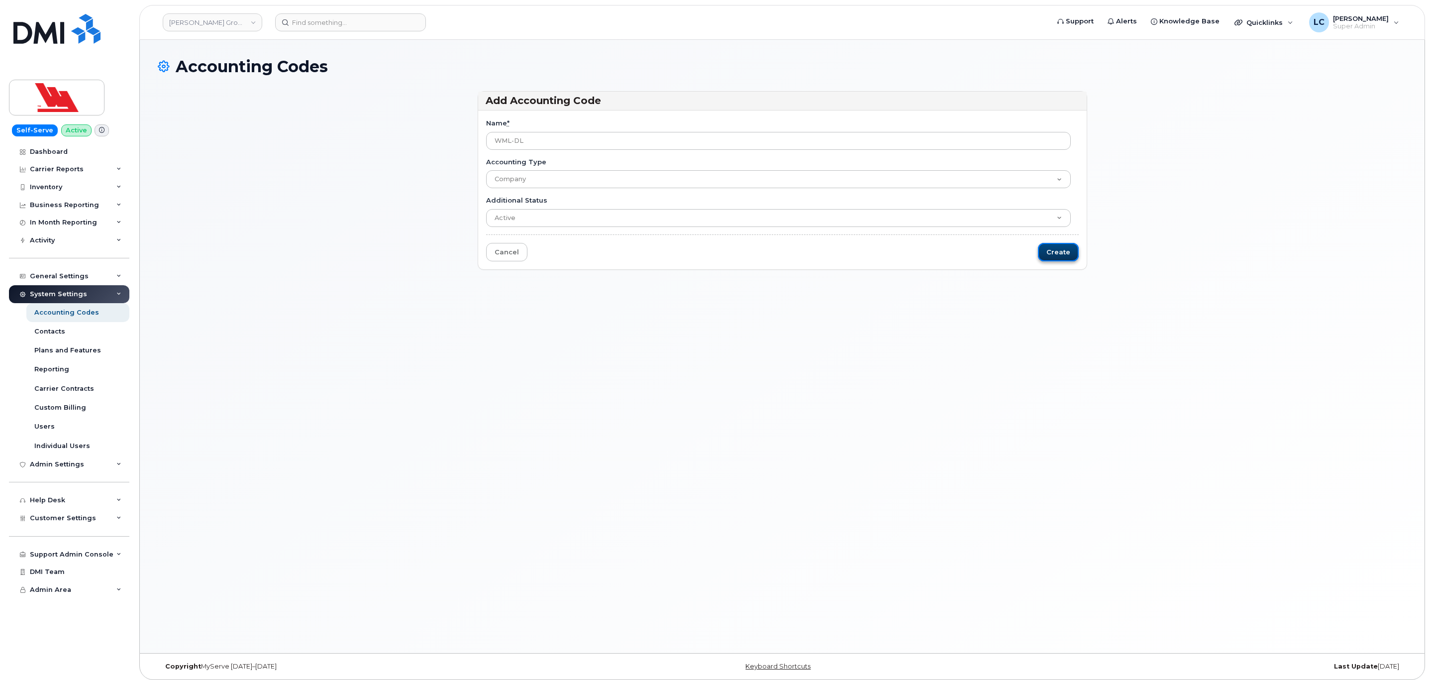
click at [1062, 248] on input "Create" at bounding box center [1058, 252] width 41 height 18
type input "Saving..."
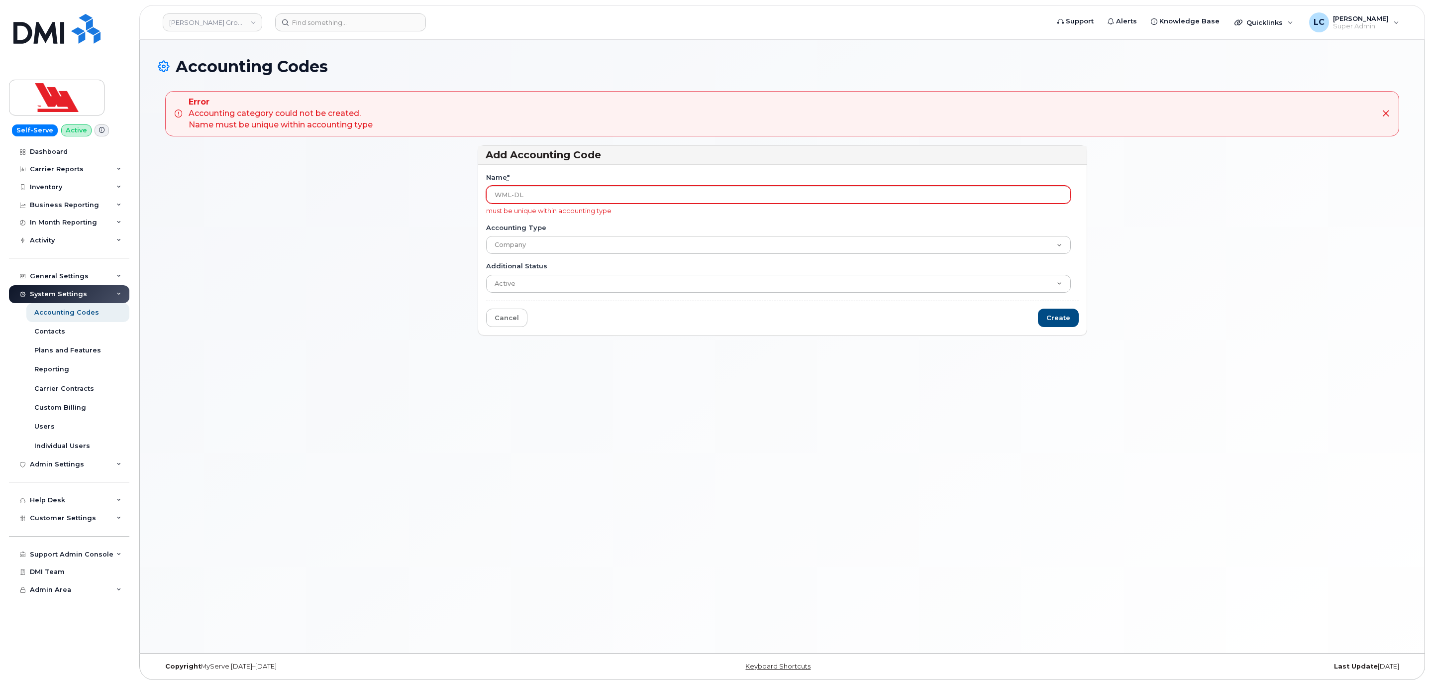
drag, startPoint x: 584, startPoint y: 197, endPoint x: 496, endPoint y: 193, distance: 88.2
click at [496, 193] on input "WML-DL" at bounding box center [778, 195] width 585 height 18
type input "WML-BR"
click at [1059, 316] on input "Create" at bounding box center [1058, 317] width 41 height 18
type input "Saving..."
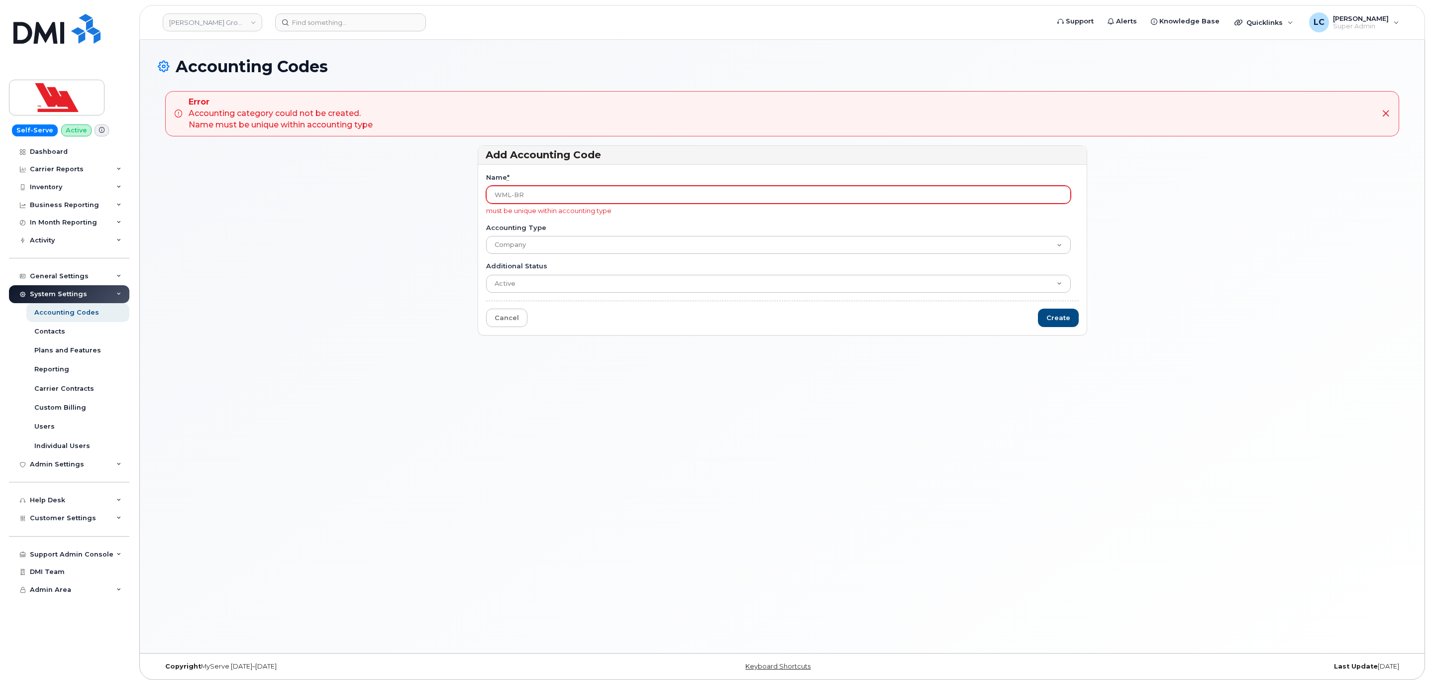
click at [572, 188] on input "WML-BR" at bounding box center [778, 195] width 585 height 18
type input "WML-SA"
click at [1044, 312] on input "Create" at bounding box center [1058, 317] width 41 height 18
type input "Saving..."
drag, startPoint x: 628, startPoint y: 197, endPoint x: 533, endPoint y: 197, distance: 95.5
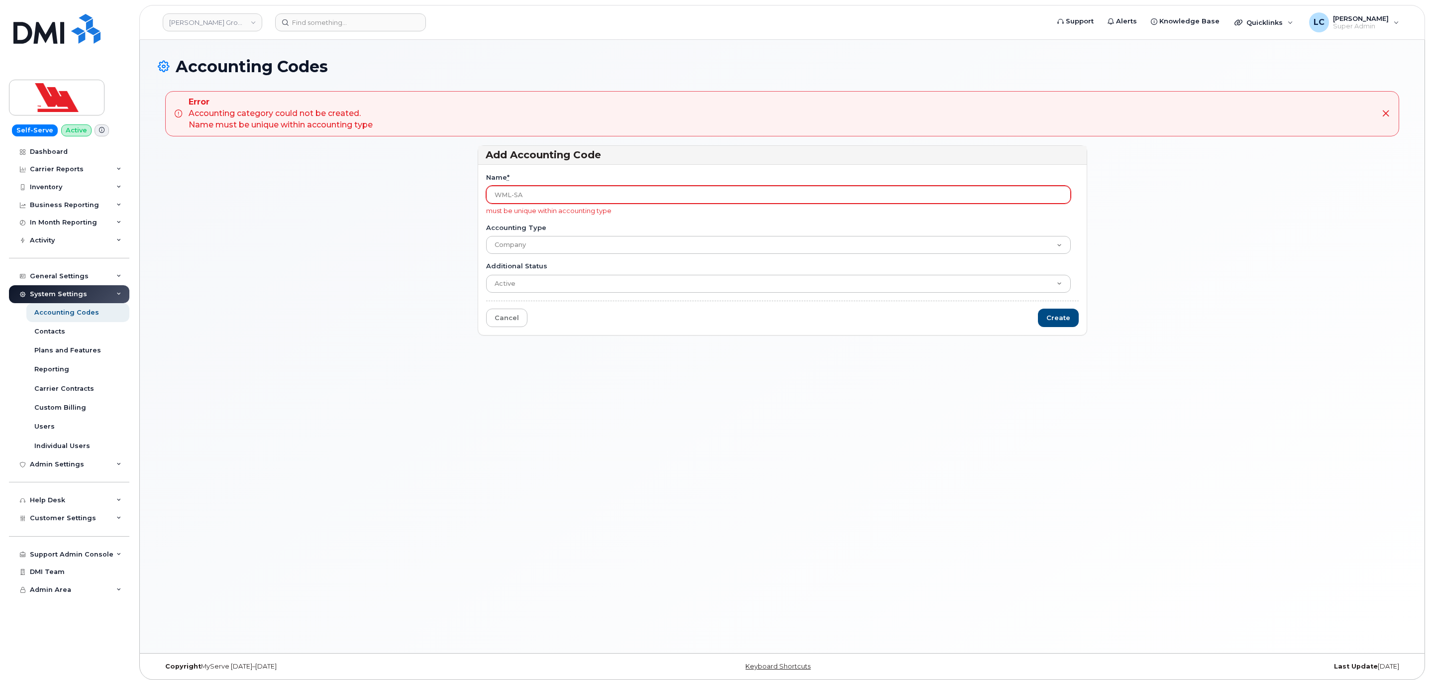
click at [533, 197] on input "WML-SA" at bounding box center [778, 195] width 585 height 18
type input "WML-PAB"
click at [1057, 321] on input "Create" at bounding box center [1058, 317] width 41 height 18
type input "Saving..."
drag, startPoint x: 544, startPoint y: 199, endPoint x: 414, endPoint y: 204, distance: 130.0
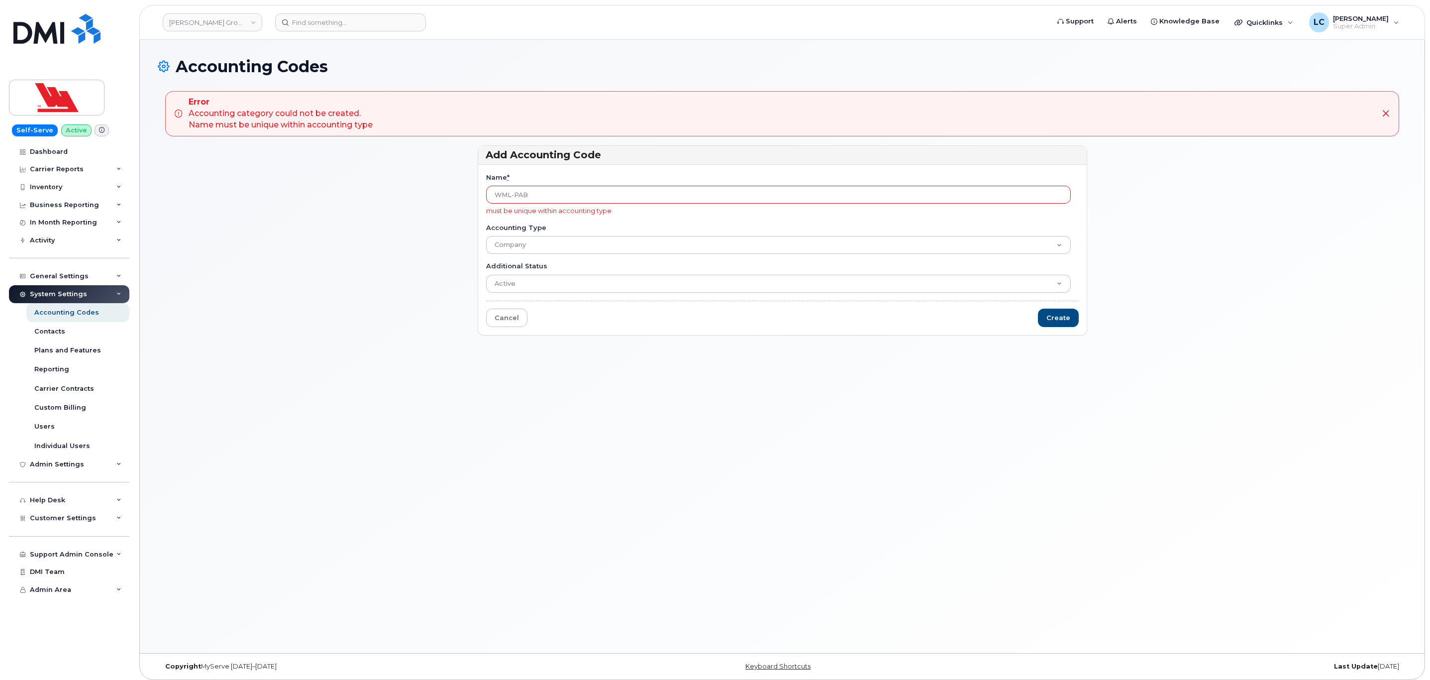
click at [412, 204] on div "Add Accounting Code Name * WML-PAB must be unique within accounting type Accoun…" at bounding box center [782, 244] width 1249 height 199
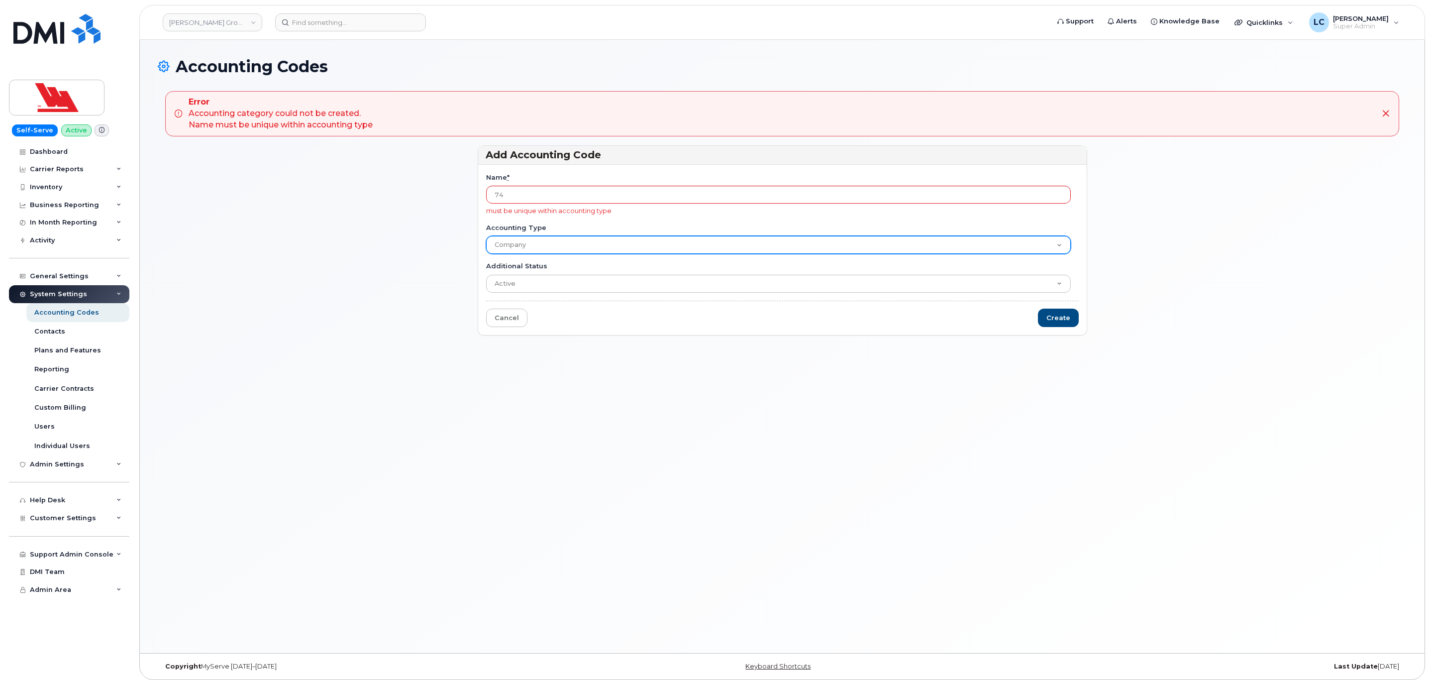
type input "74"
click at [583, 244] on select "GL Coding Company" at bounding box center [778, 245] width 585 height 18
select select "2149"
click at [486, 237] on select "GL Coding Company" at bounding box center [778, 245] width 585 height 18
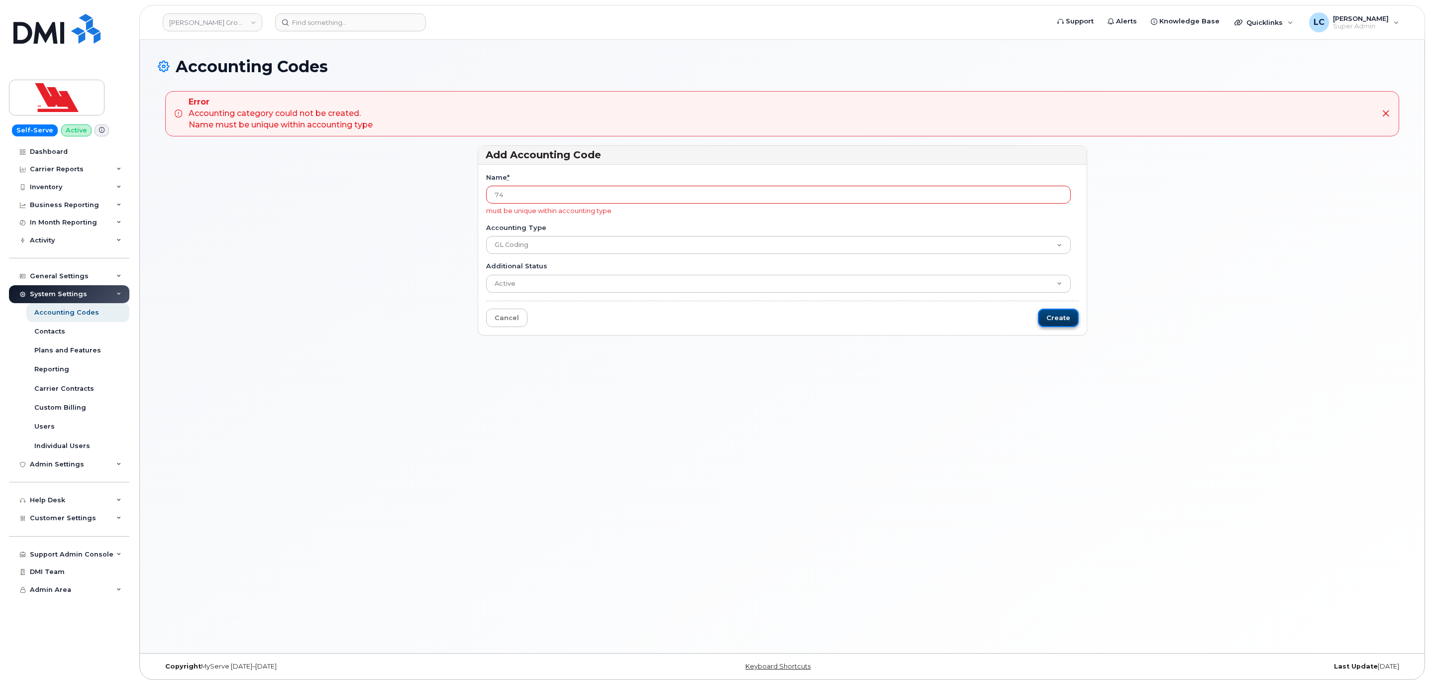
click at [1060, 321] on input "Create" at bounding box center [1058, 317] width 41 height 18
type input "Saving..."
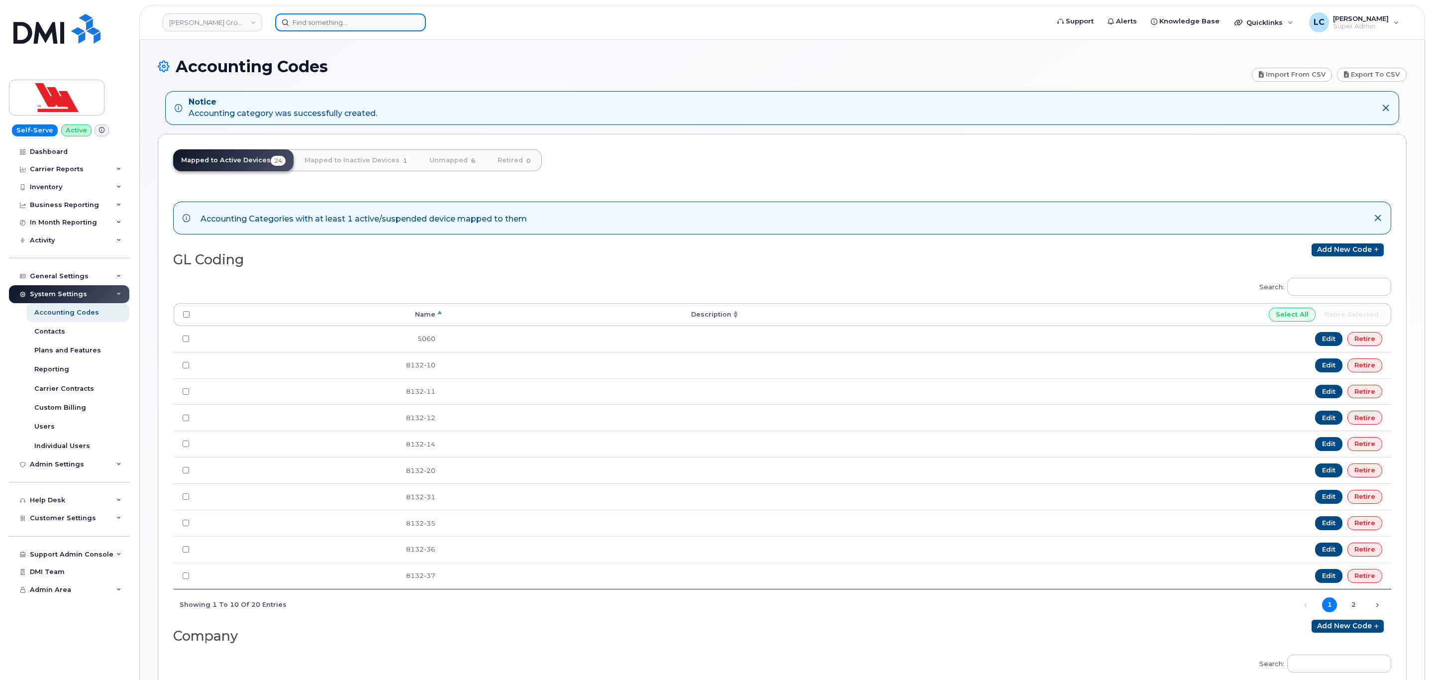
click at [318, 20] on input at bounding box center [350, 22] width 151 height 18
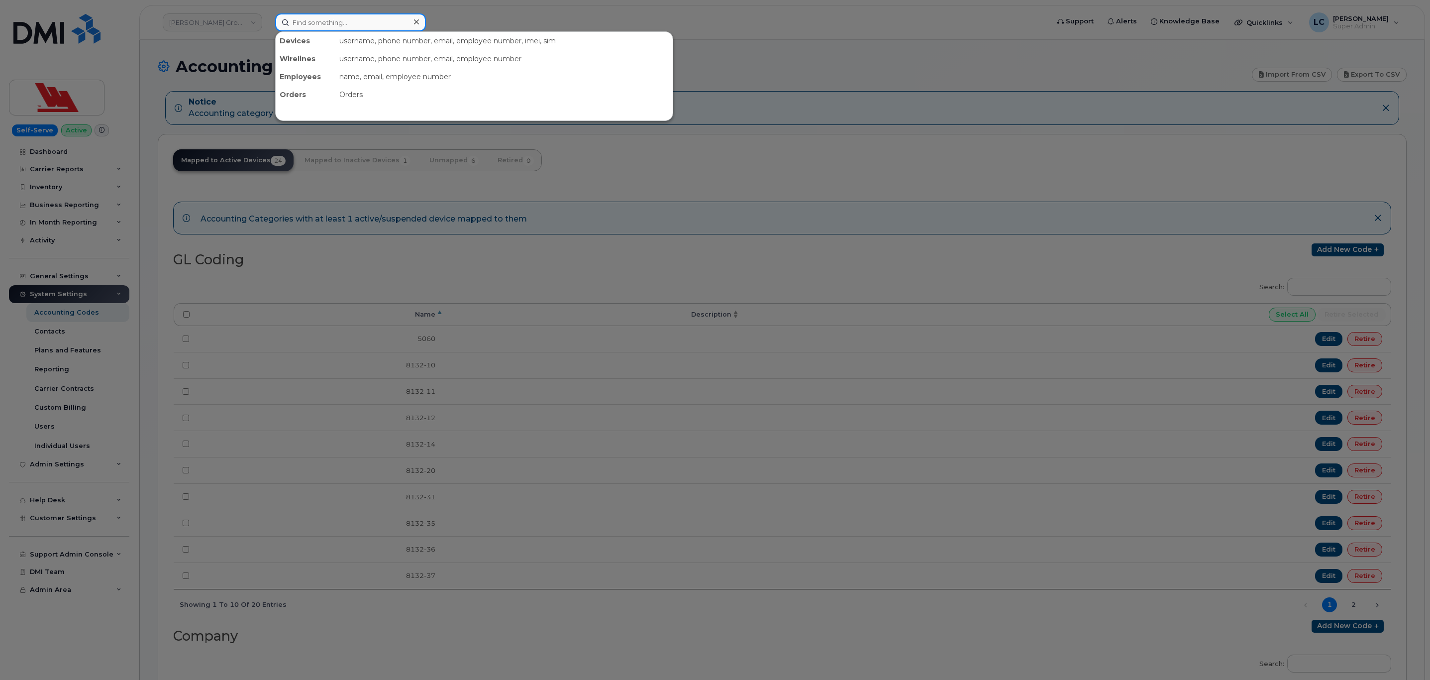
paste input "636-1181"
type input "636-1181"
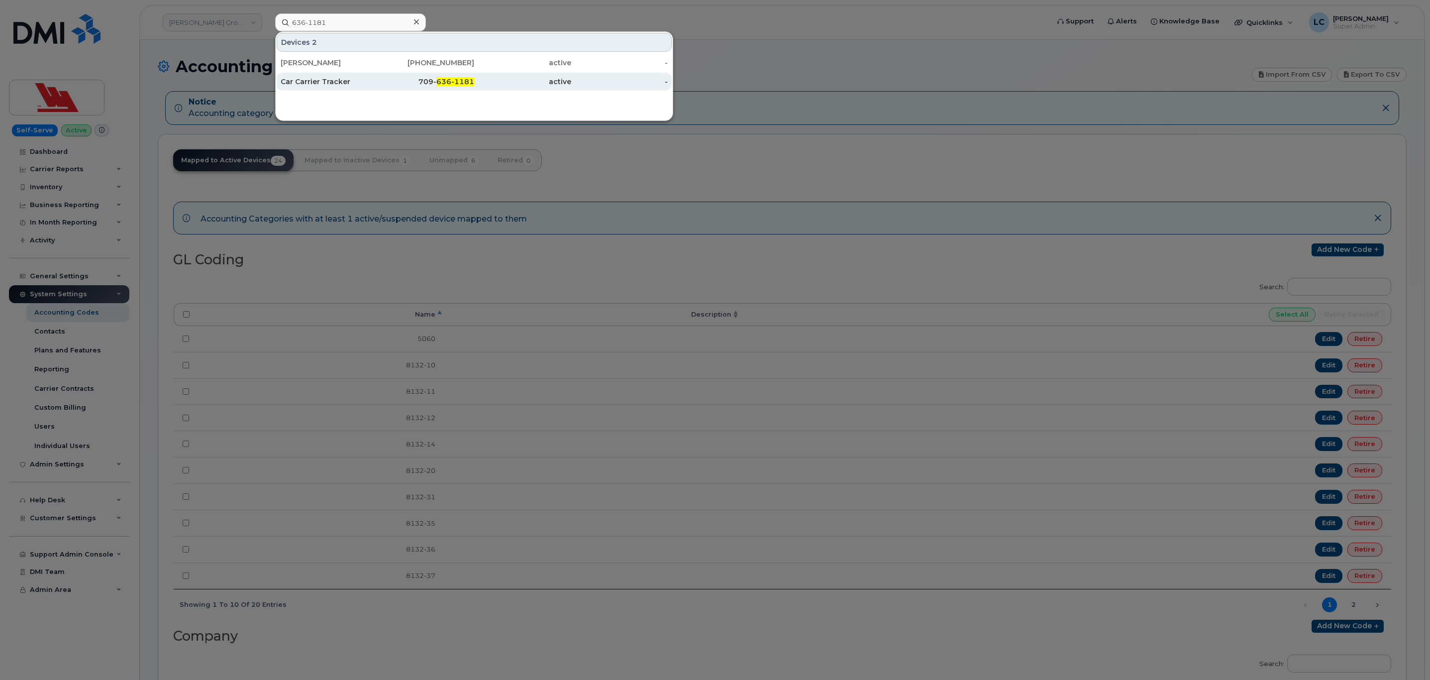
click at [439, 79] on span "636-1181" at bounding box center [455, 81] width 38 height 9
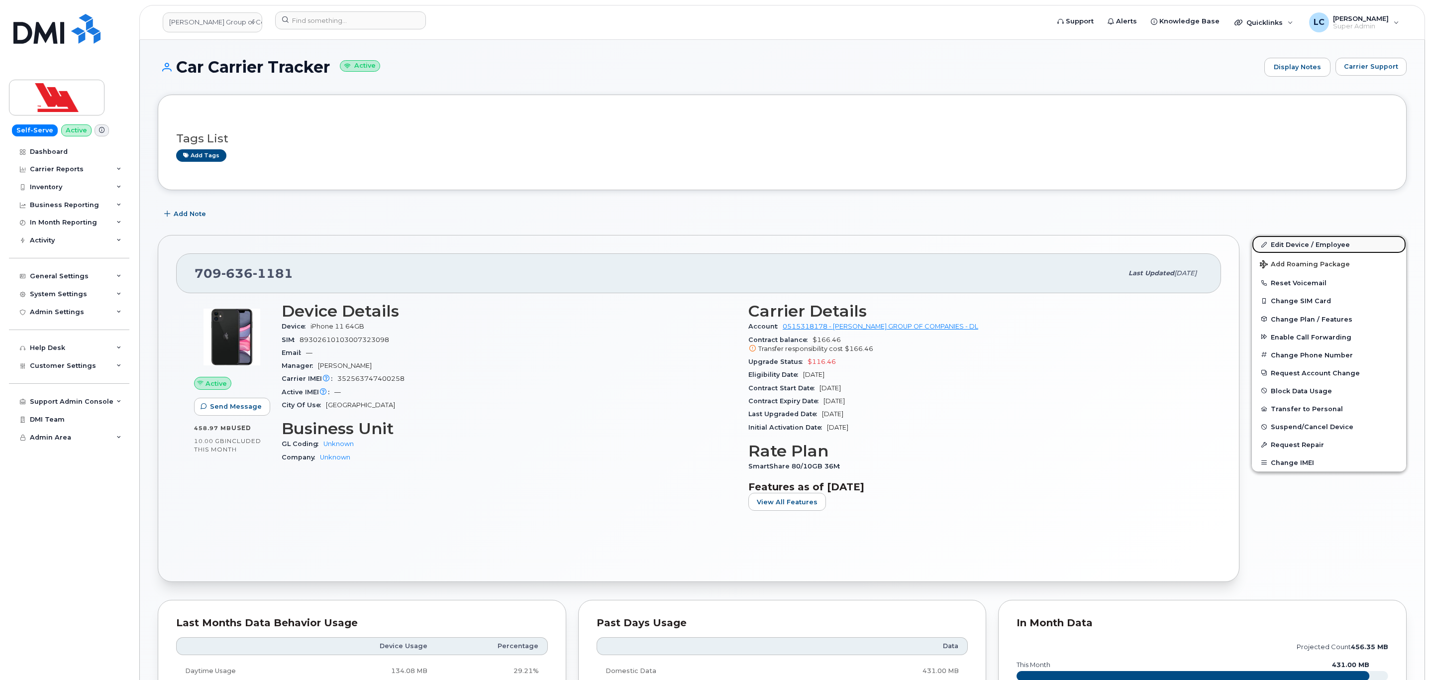
click at [1302, 244] on link "Edit Device / Employee" at bounding box center [1329, 244] width 154 height 18
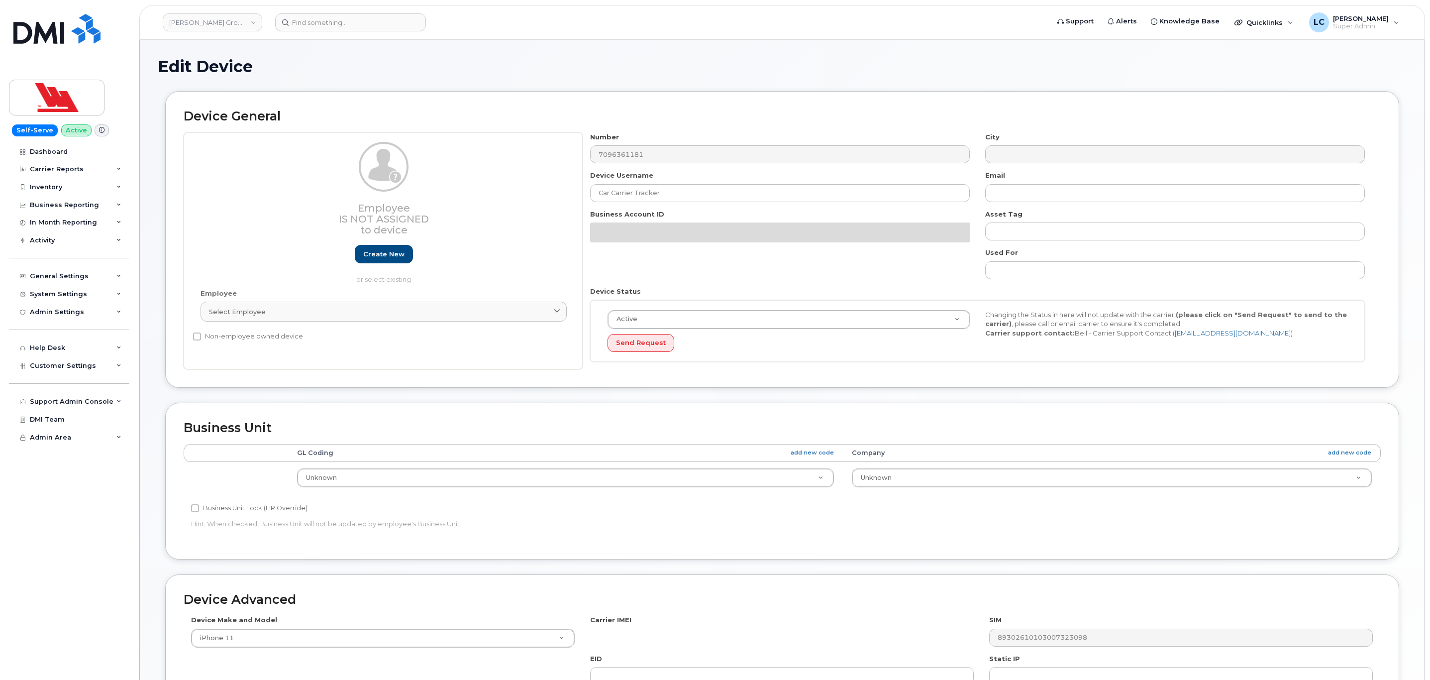
select select "36144312"
select select "36144313"
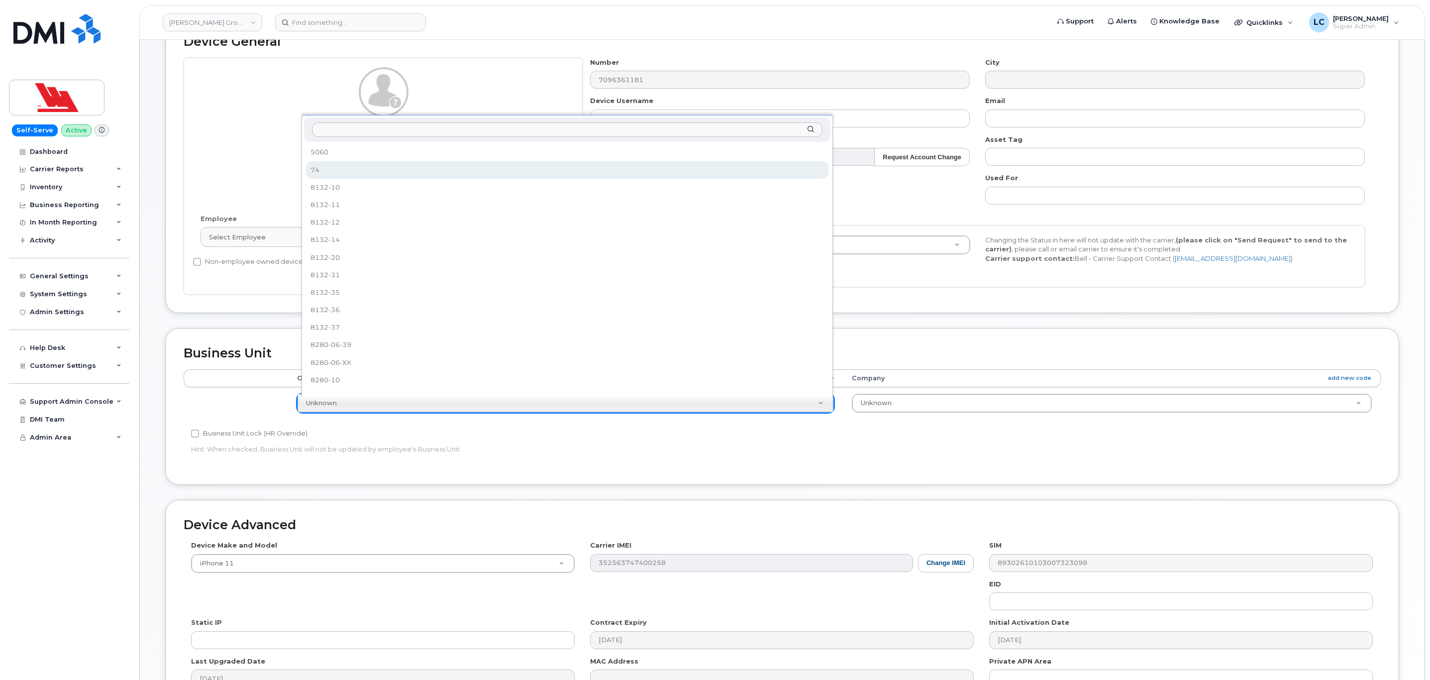
select select "36251554"
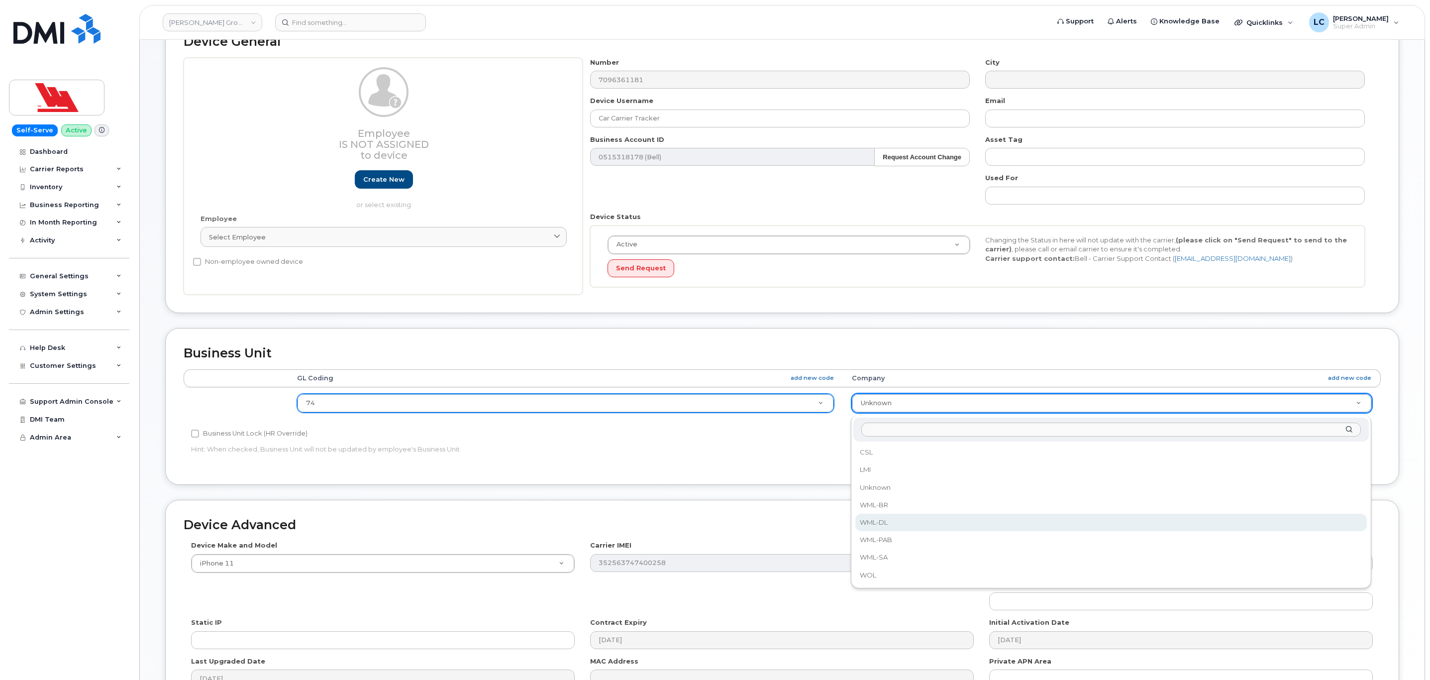
select select "36144337"
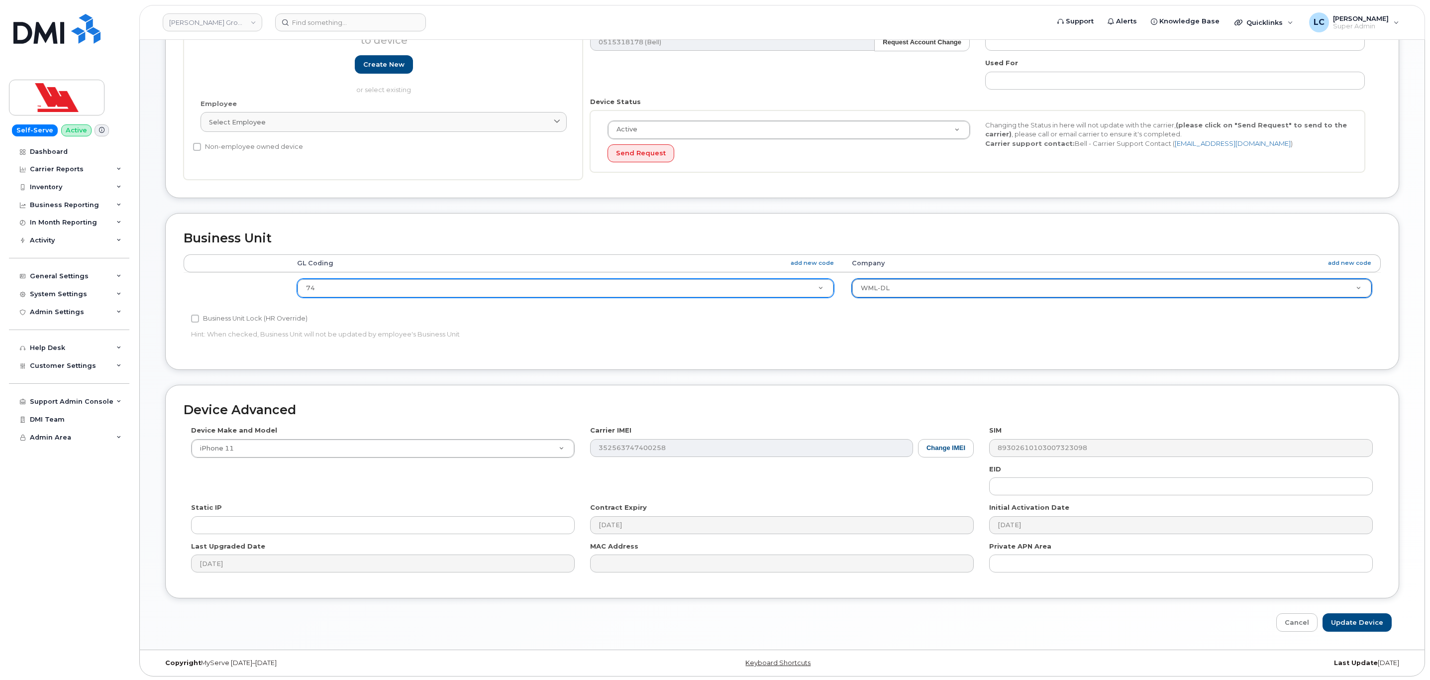
scroll to position [196, 0]
click at [1343, 618] on input "Update Device" at bounding box center [1356, 620] width 69 height 18
type input "Saving..."
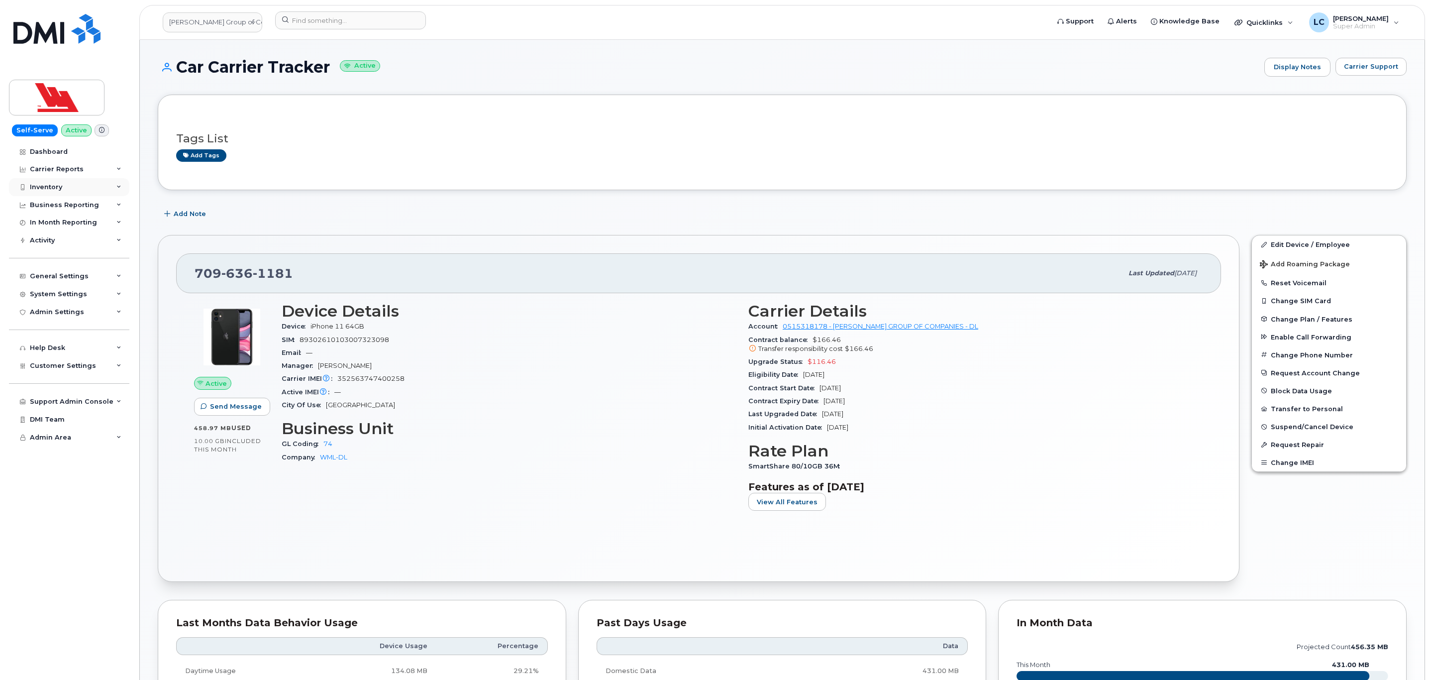
click at [91, 187] on div "Inventory" at bounding box center [69, 187] width 120 height 18
click at [333, 29] on div at bounding box center [658, 20] width 767 height 18
paste input "639-2623"
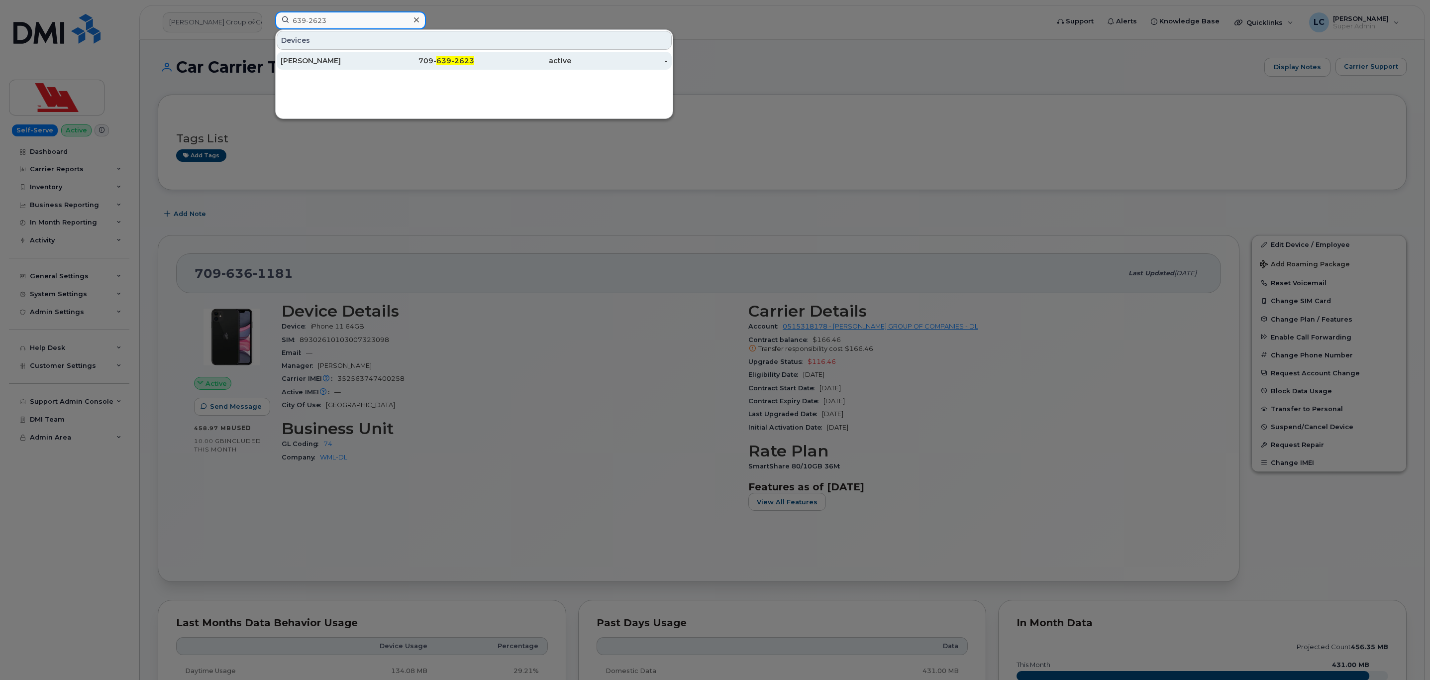
type input "639-2623"
click at [367, 63] on div "[PERSON_NAME]" at bounding box center [329, 61] width 97 height 10
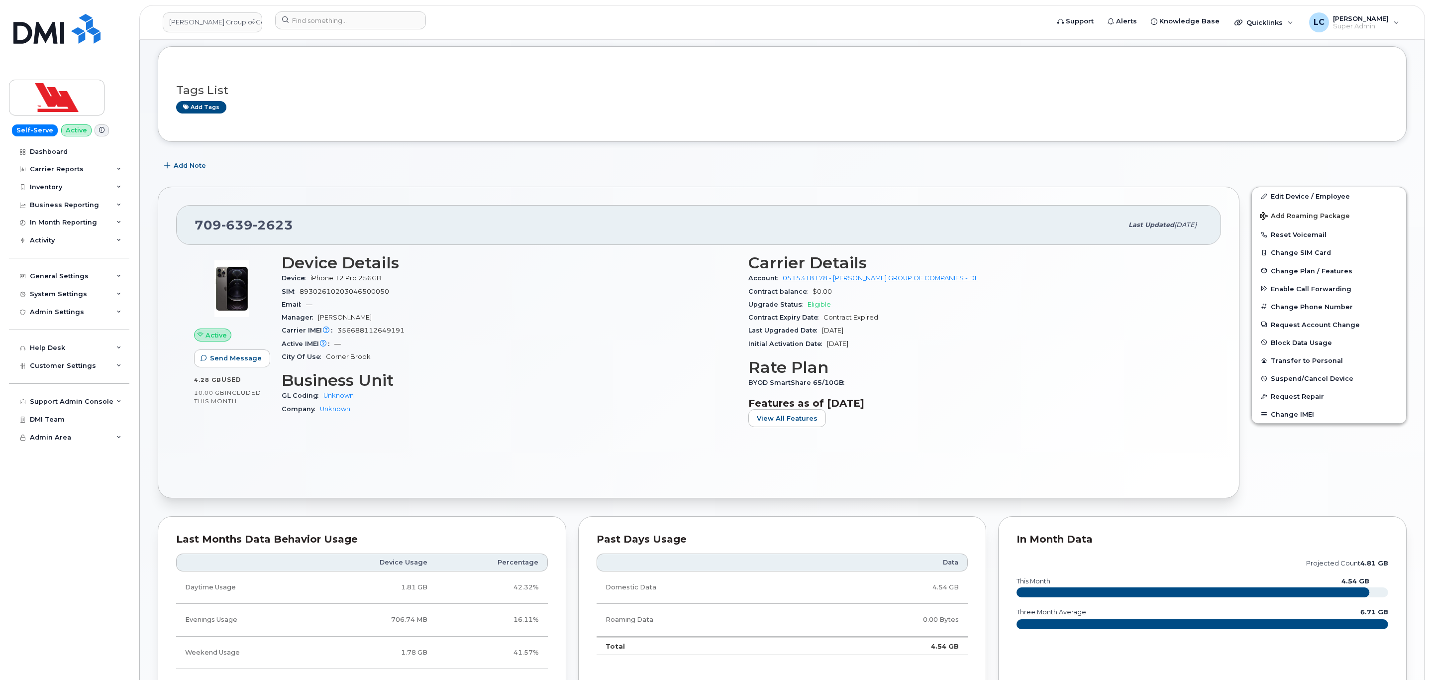
scroll to position [75, 0]
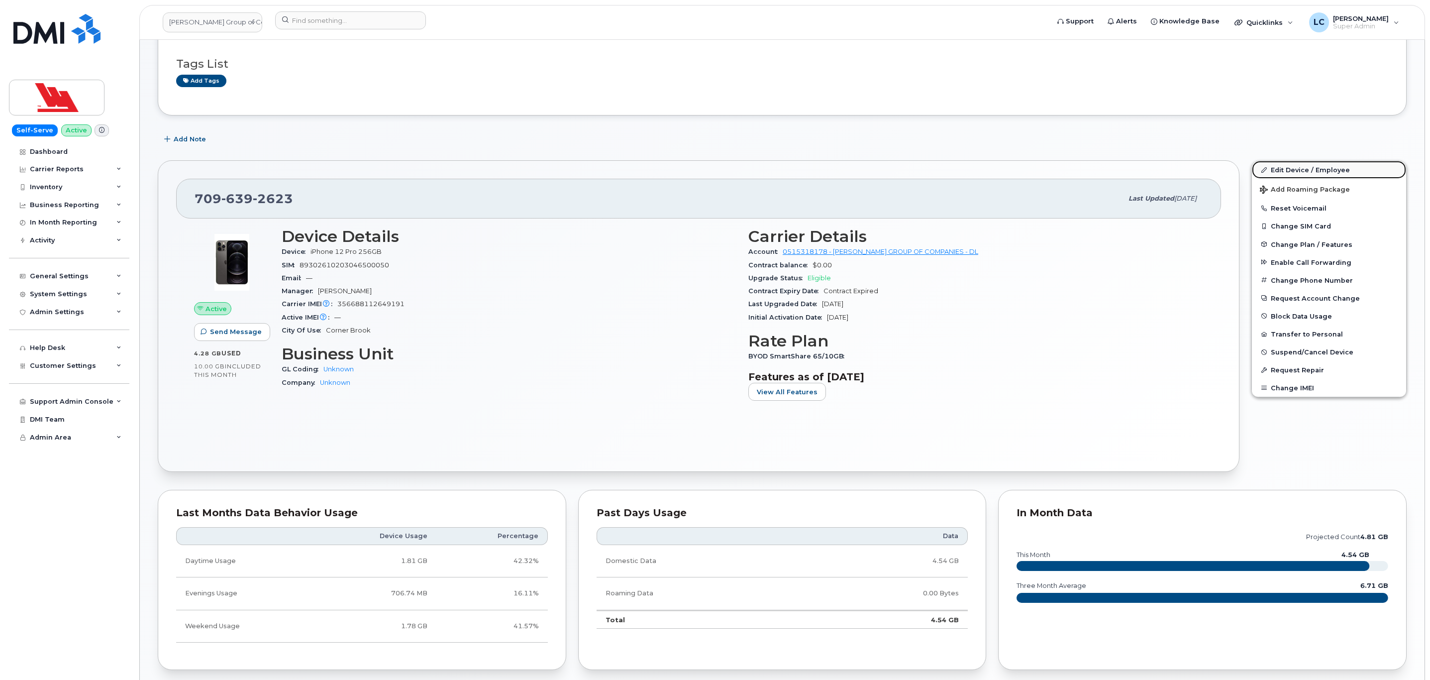
click at [1284, 166] on link "Edit Device / Employee" at bounding box center [1329, 170] width 154 height 18
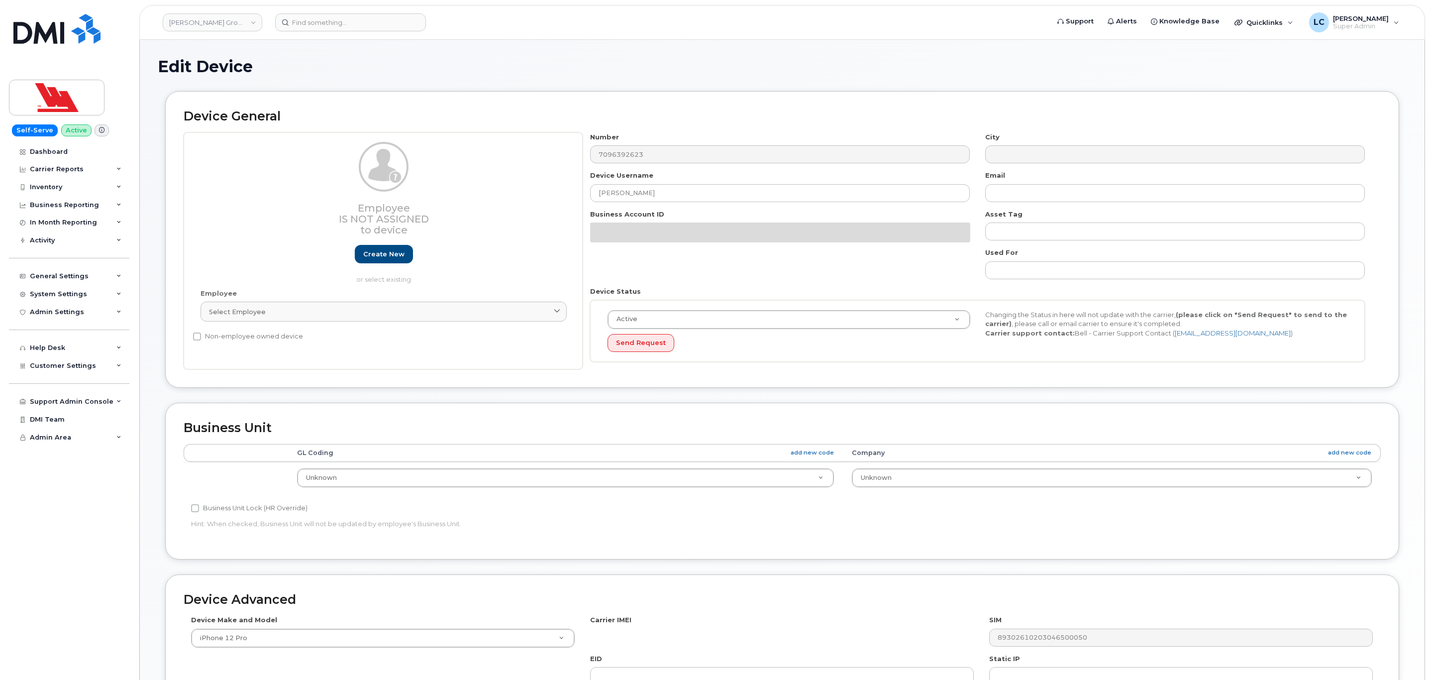
select select "36144312"
select select "36144313"
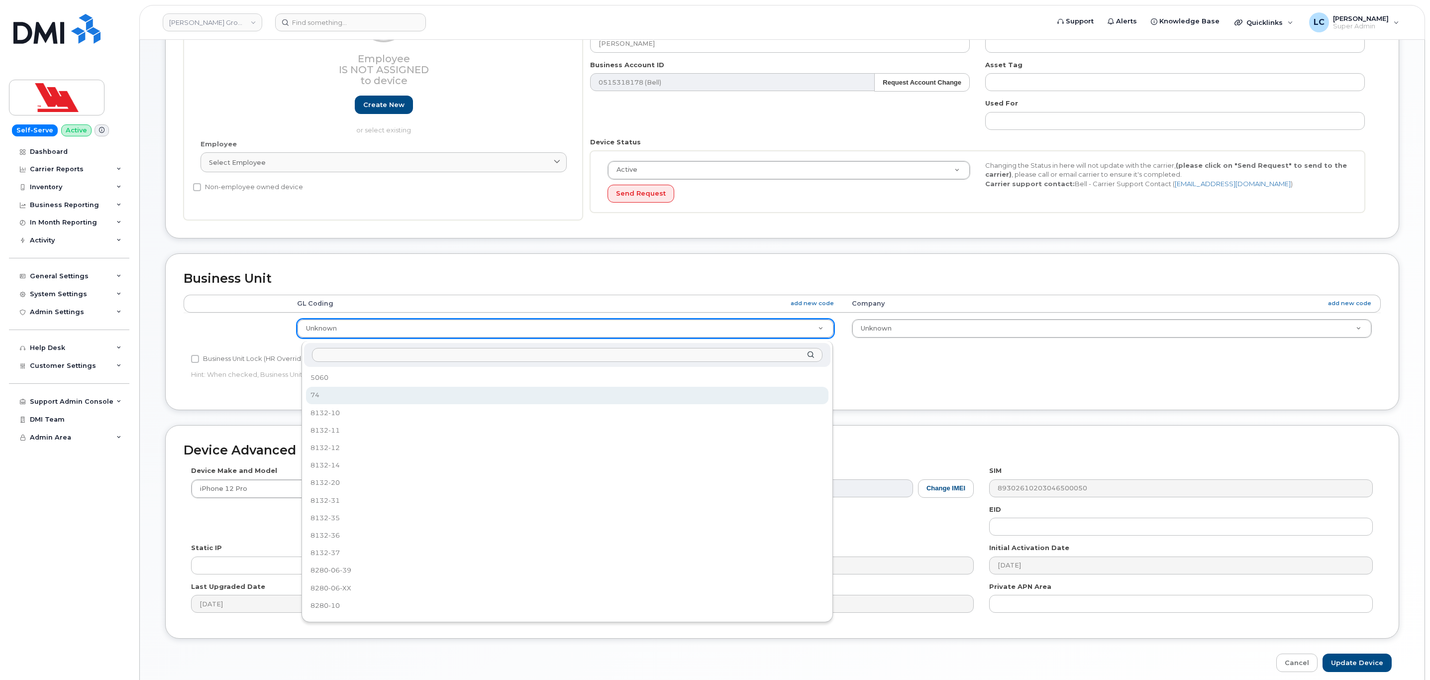
select select "36251554"
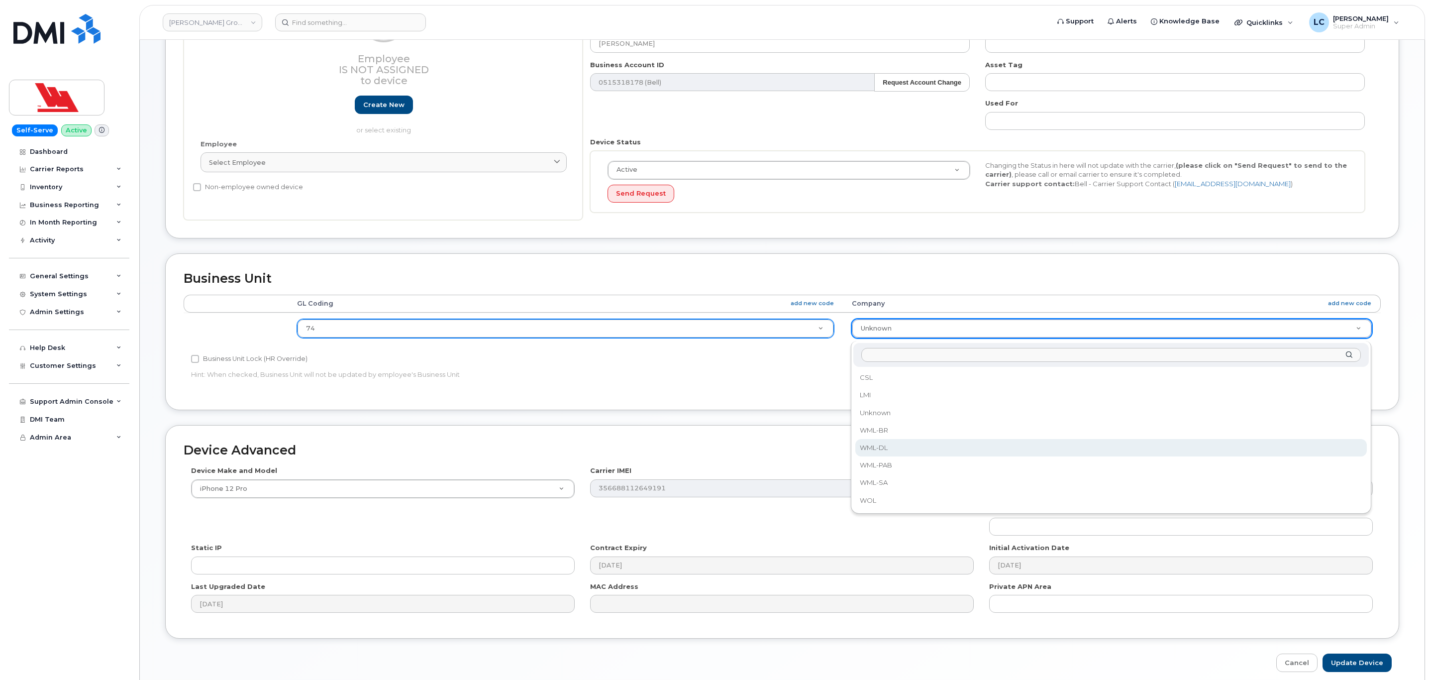
select select "36144337"
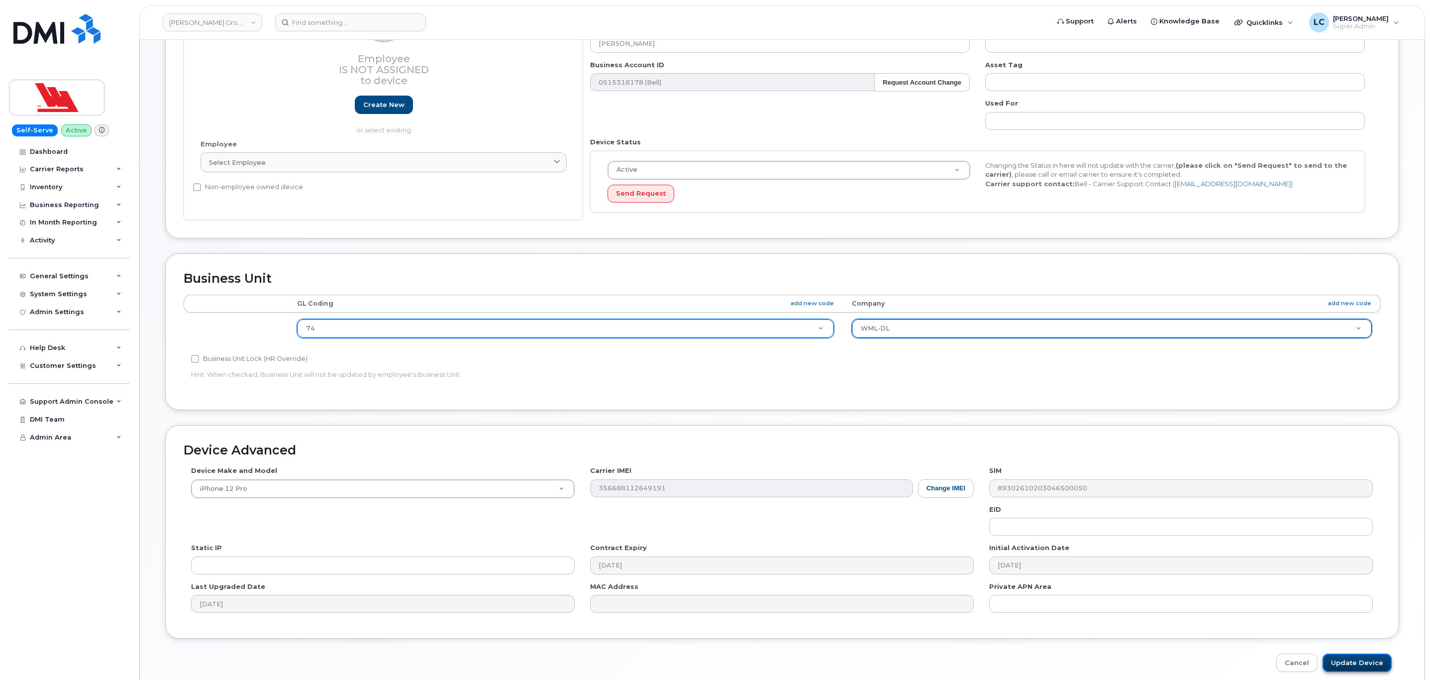
click at [1346, 666] on input "Update Device" at bounding box center [1356, 662] width 69 height 18
type input "Saving..."
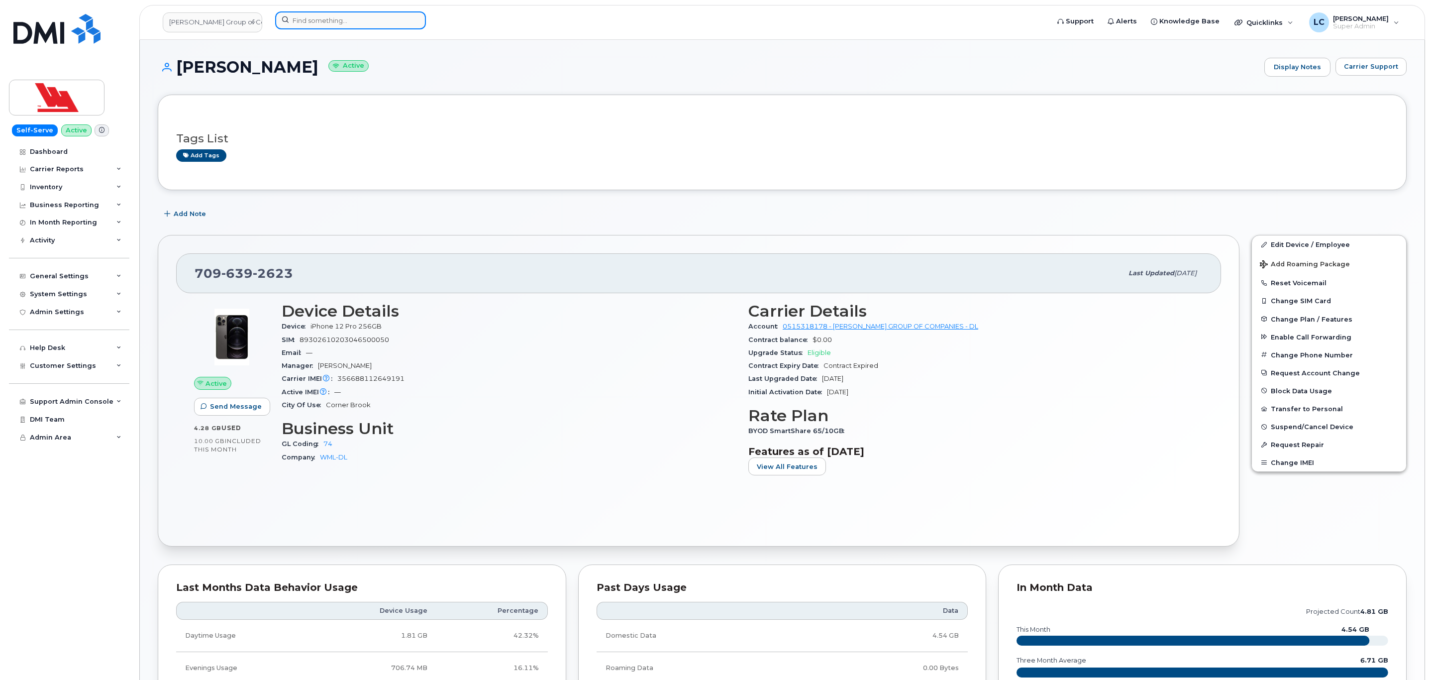
click at [344, 25] on input at bounding box center [350, 20] width 151 height 18
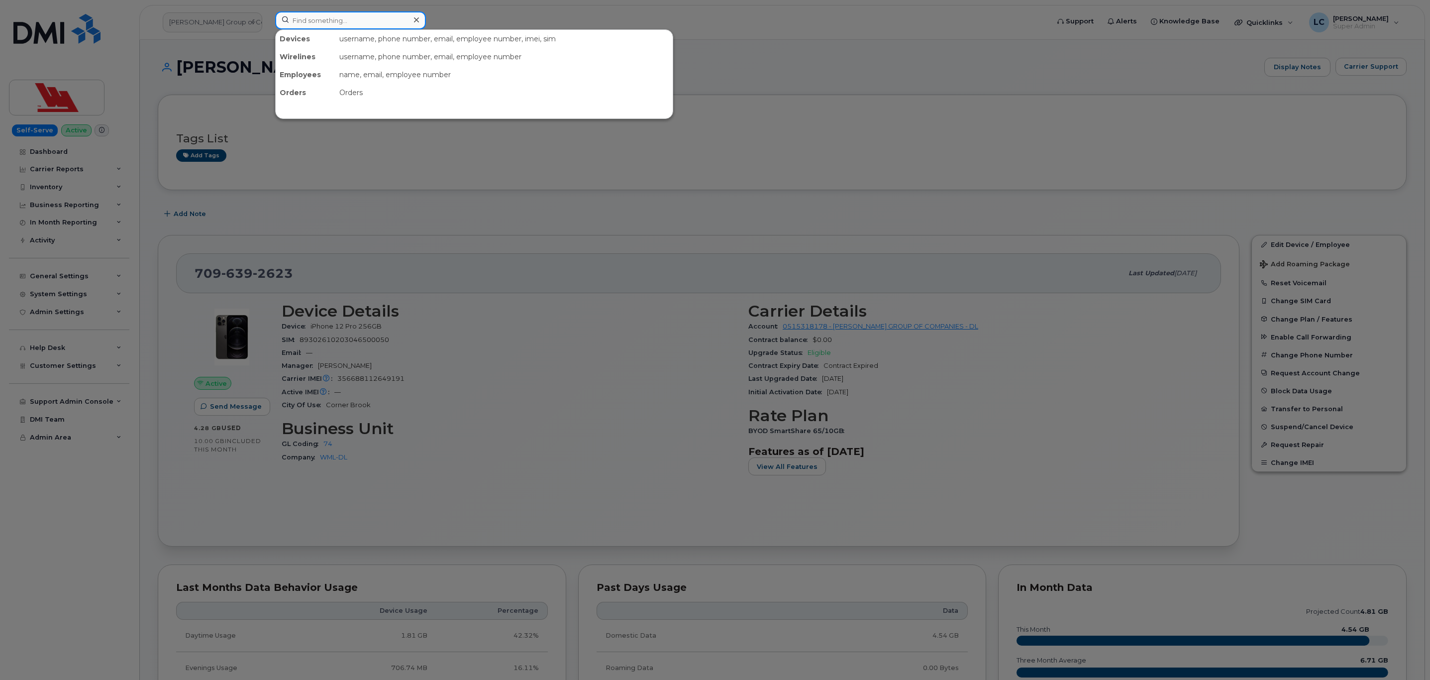
paste input "649-5680"
type input "649-5680"
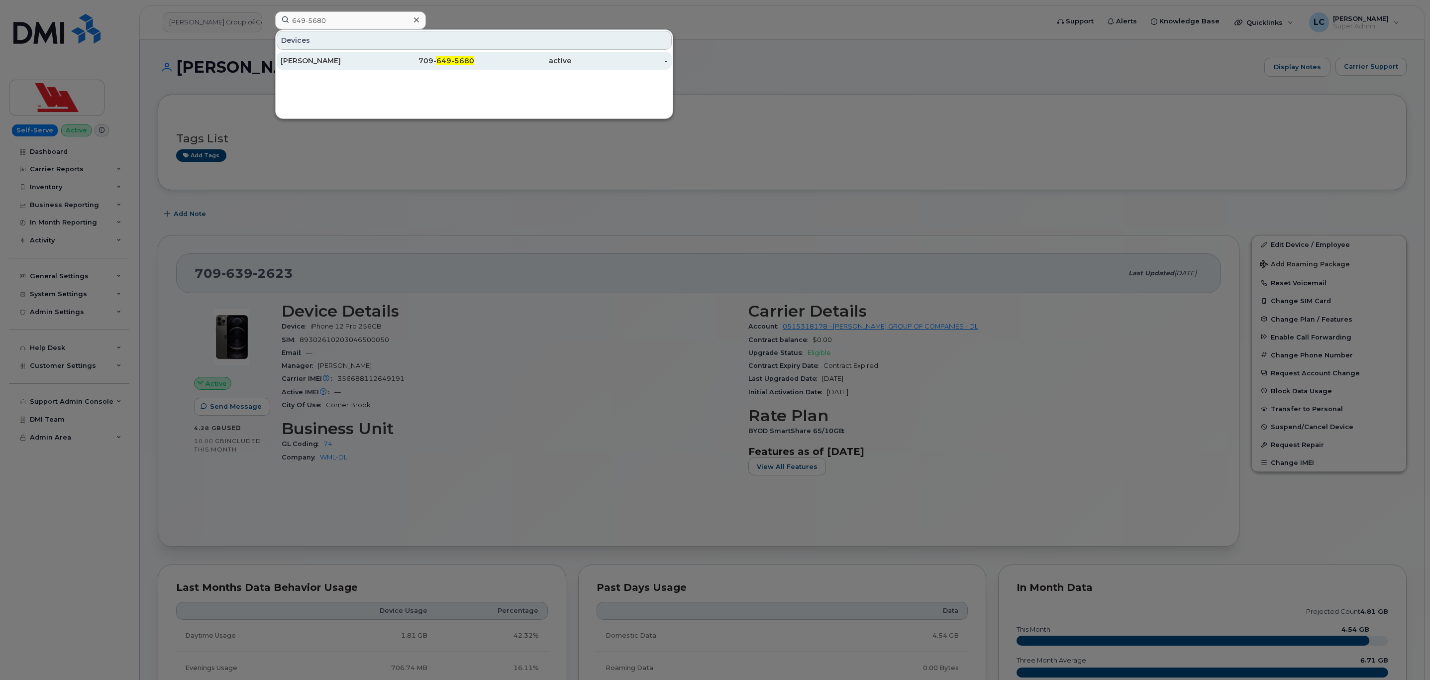
click at [390, 66] on div "709- 649-5680" at bounding box center [426, 61] width 97 height 10
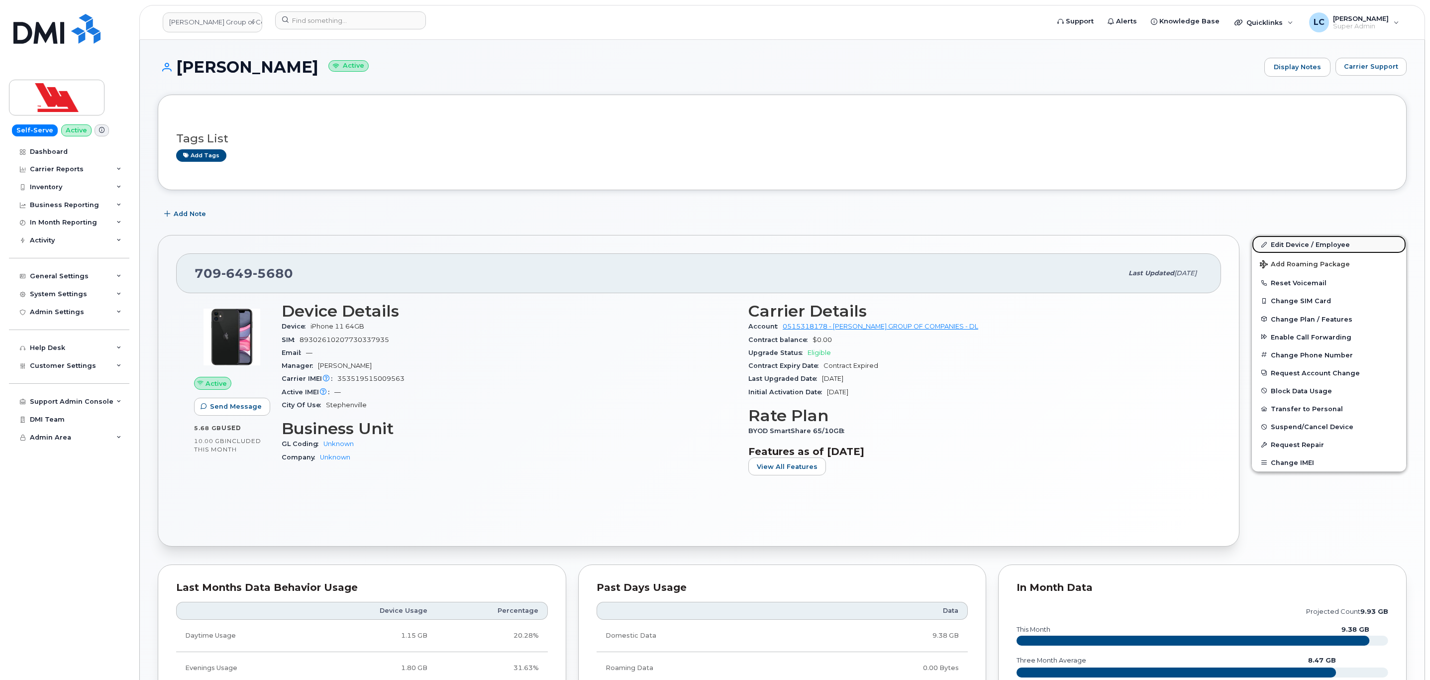
click at [1330, 246] on link "Edit Device / Employee" at bounding box center [1329, 244] width 154 height 18
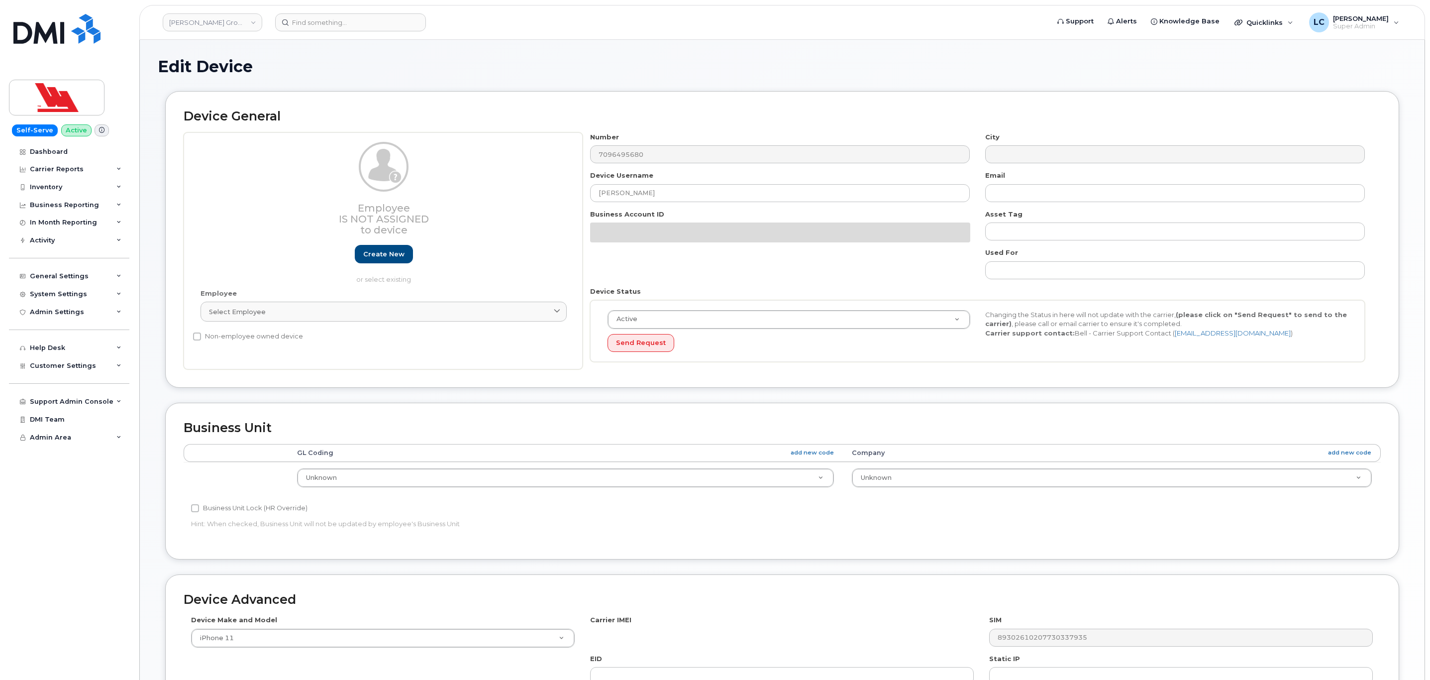
select select "36144312"
select select "36144313"
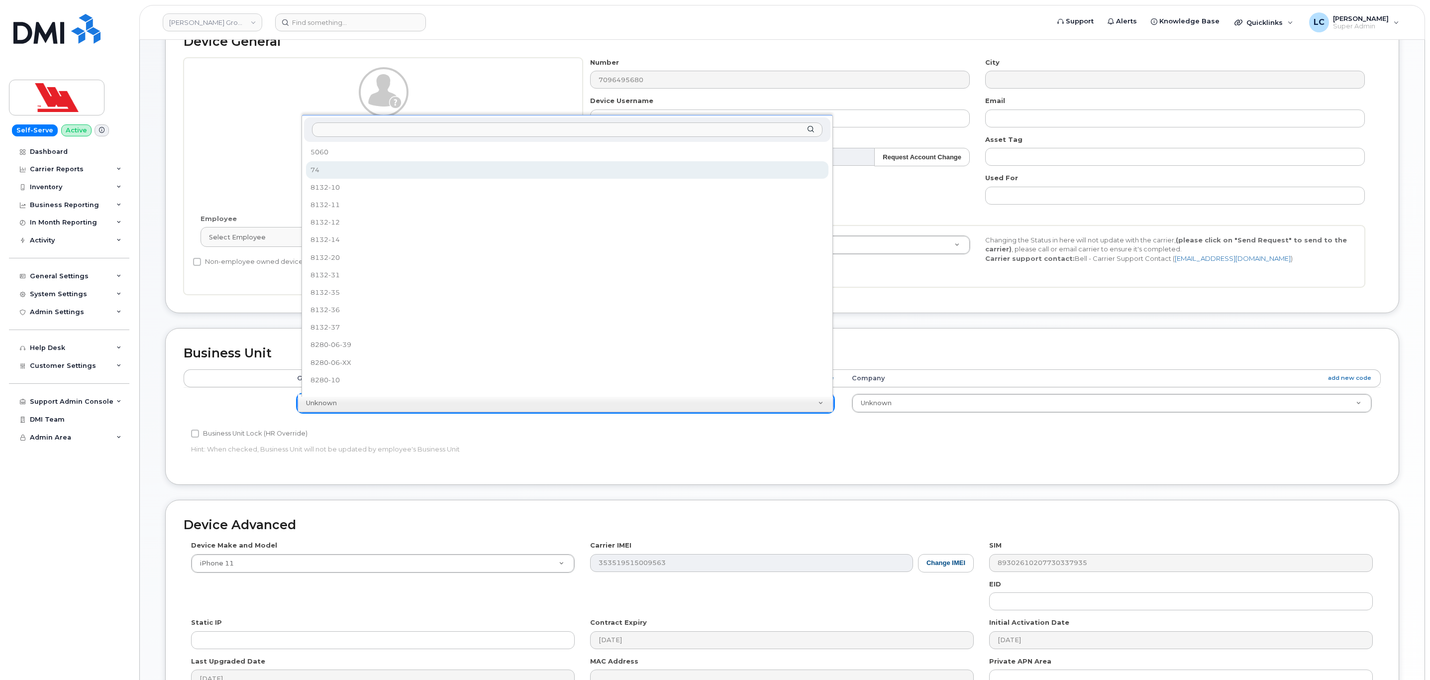
select select "36251554"
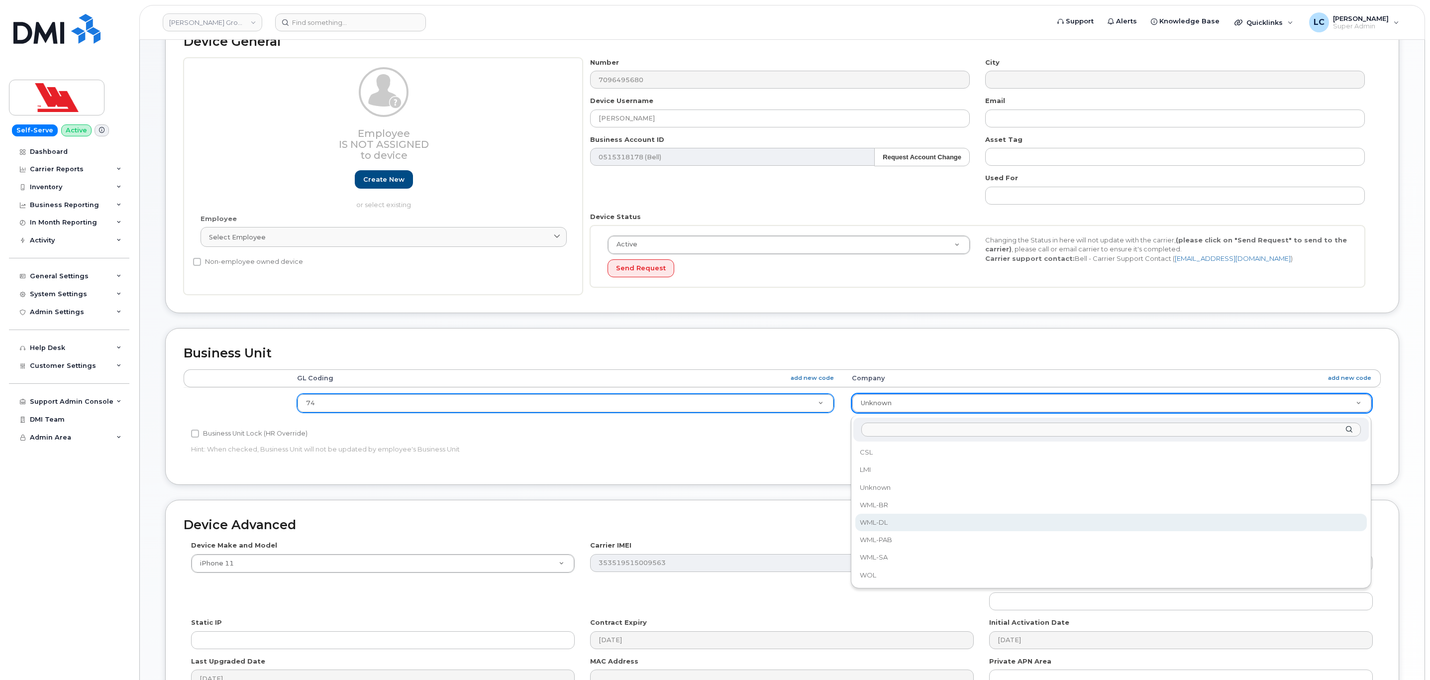
select select "36144337"
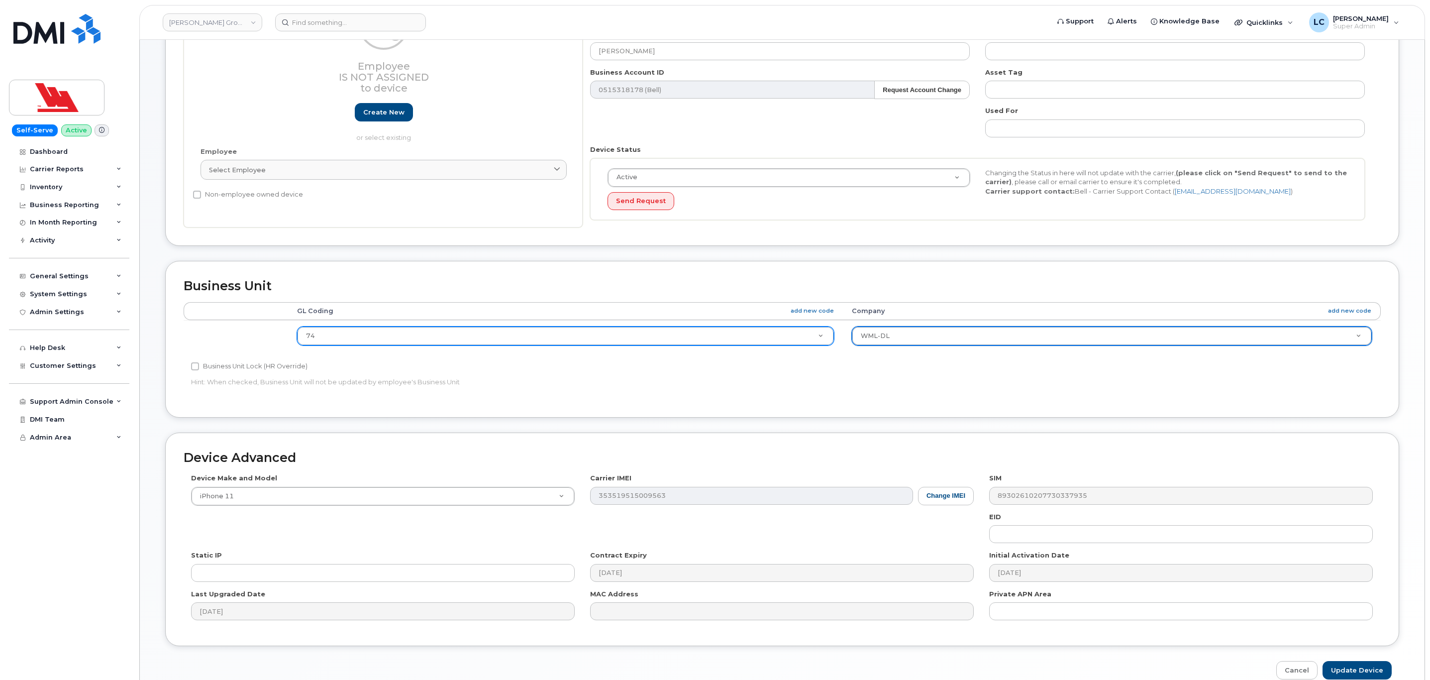
scroll to position [196, 0]
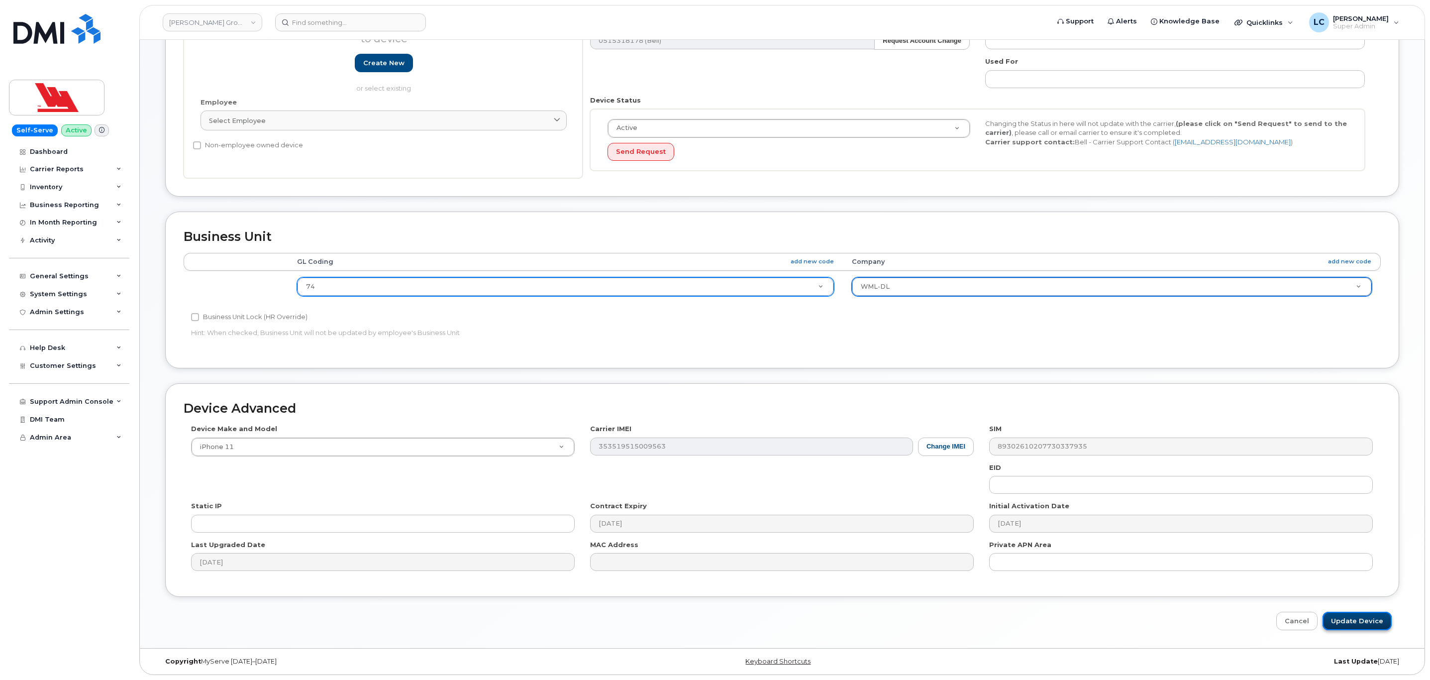
click at [1357, 615] on input "Update Device" at bounding box center [1356, 620] width 69 height 18
type input "Saving..."
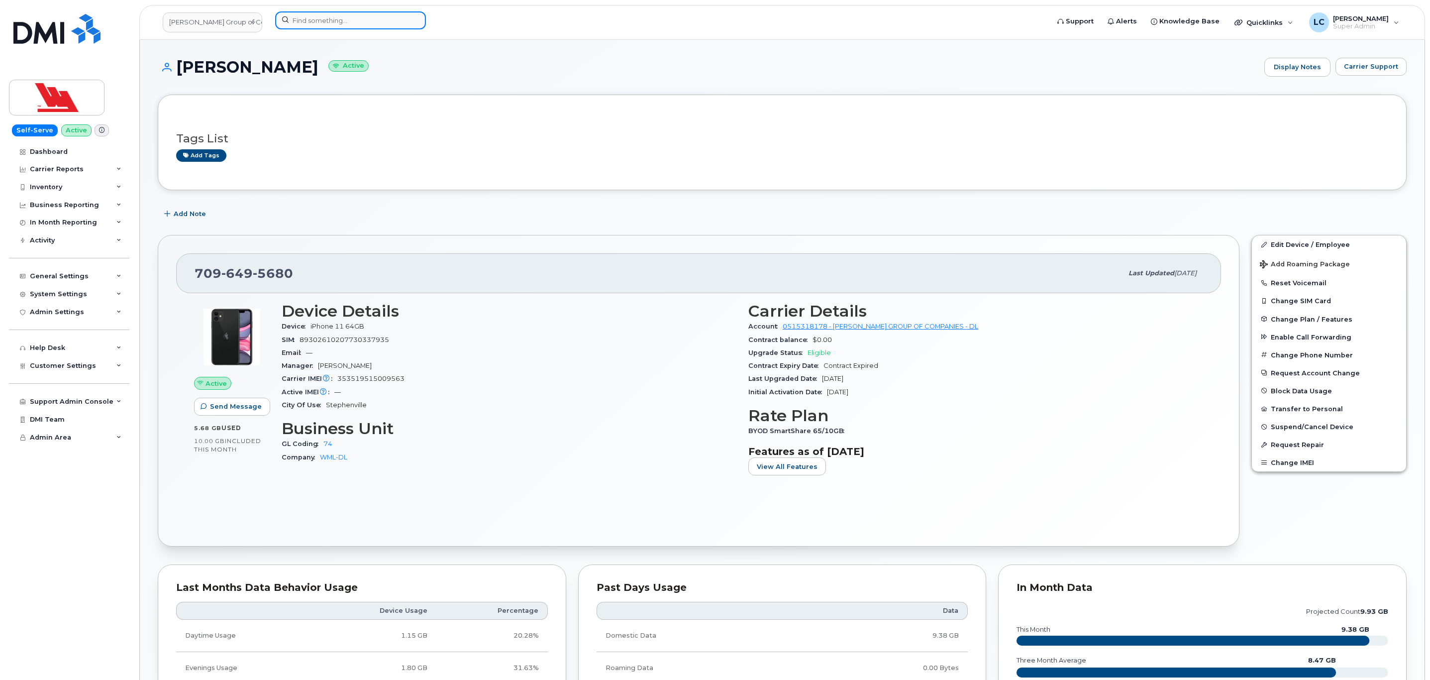
click at [352, 21] on input at bounding box center [350, 20] width 151 height 18
paste input "683-2840"
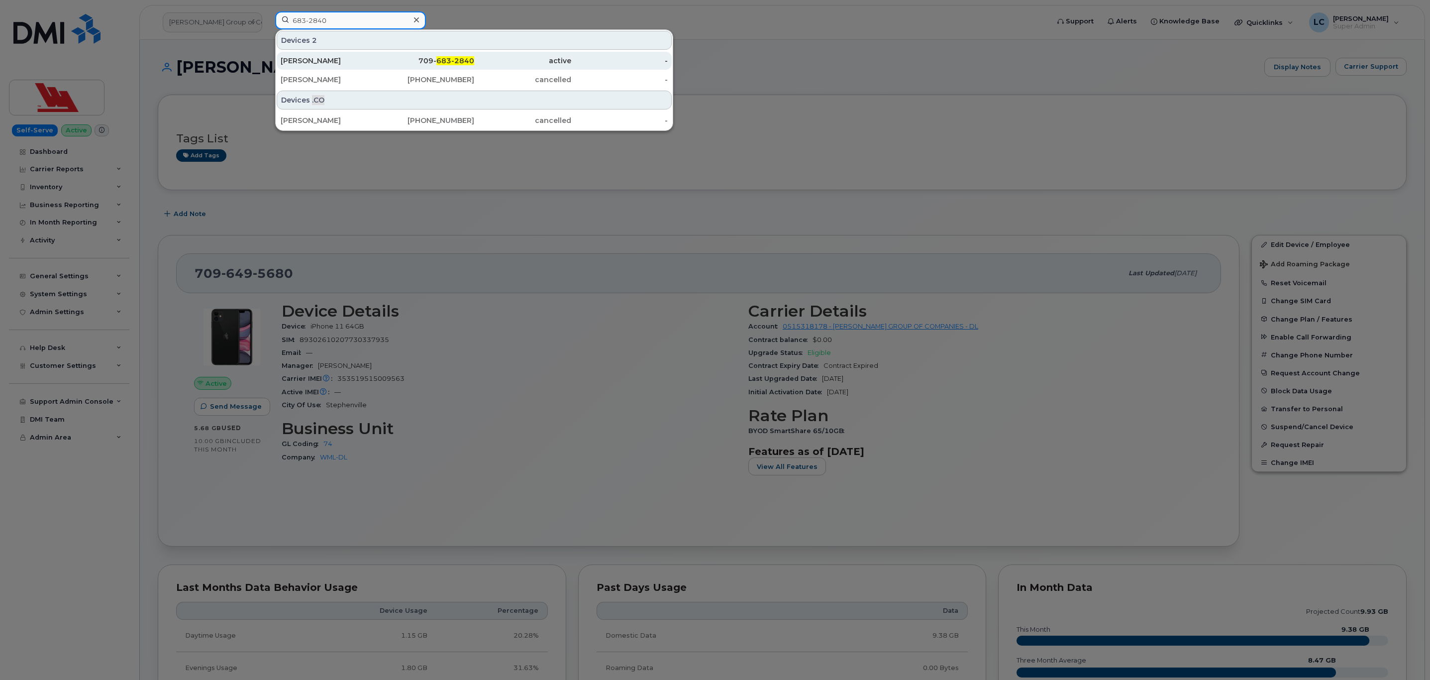
type input "683-2840"
click at [354, 58] on div "Wade Clarke" at bounding box center [329, 61] width 97 height 10
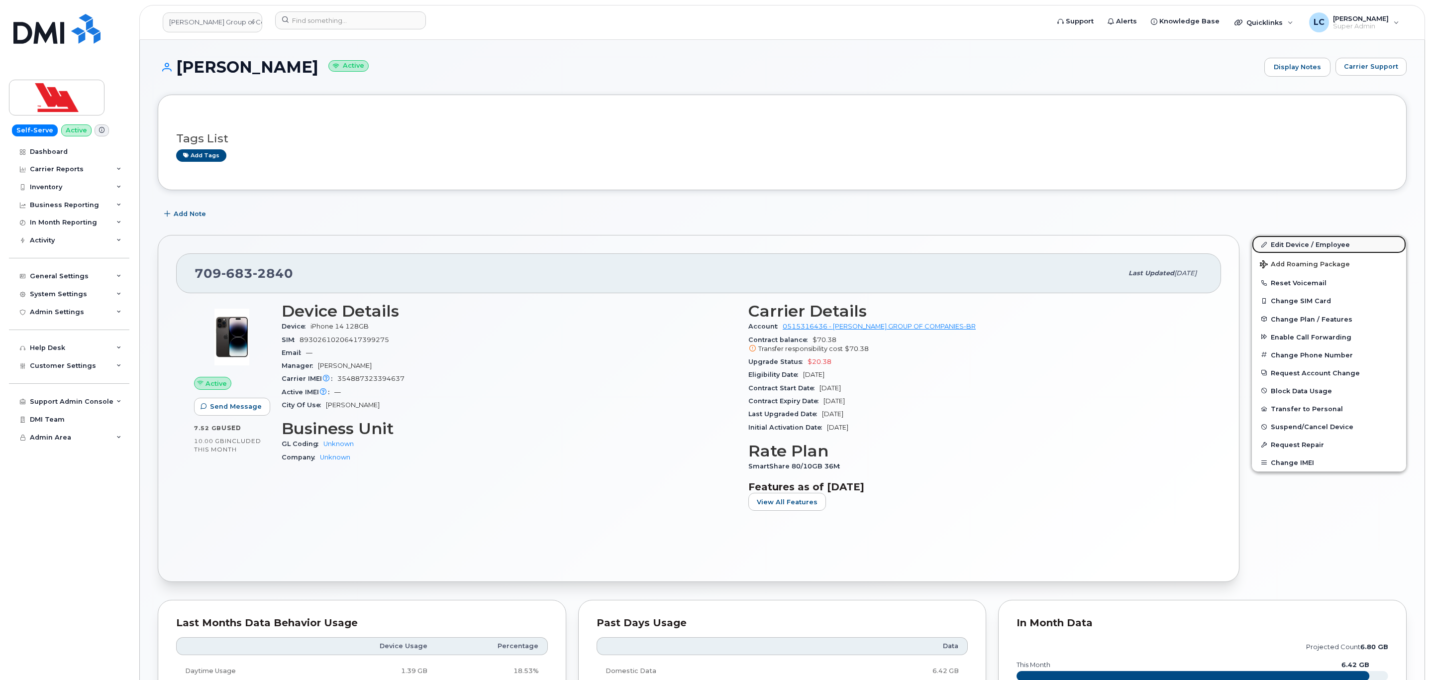
click at [1290, 245] on link "Edit Device / Employee" at bounding box center [1329, 244] width 154 height 18
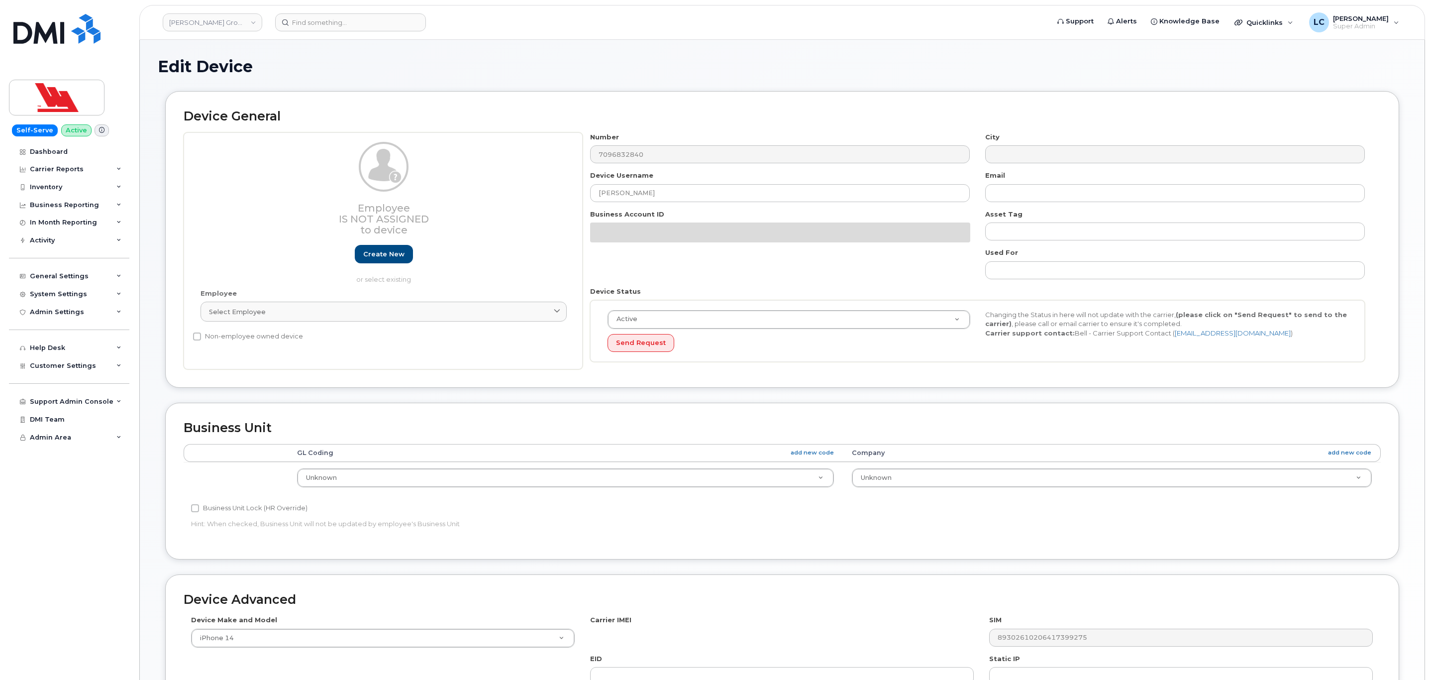
select select "36144312"
select select "36144313"
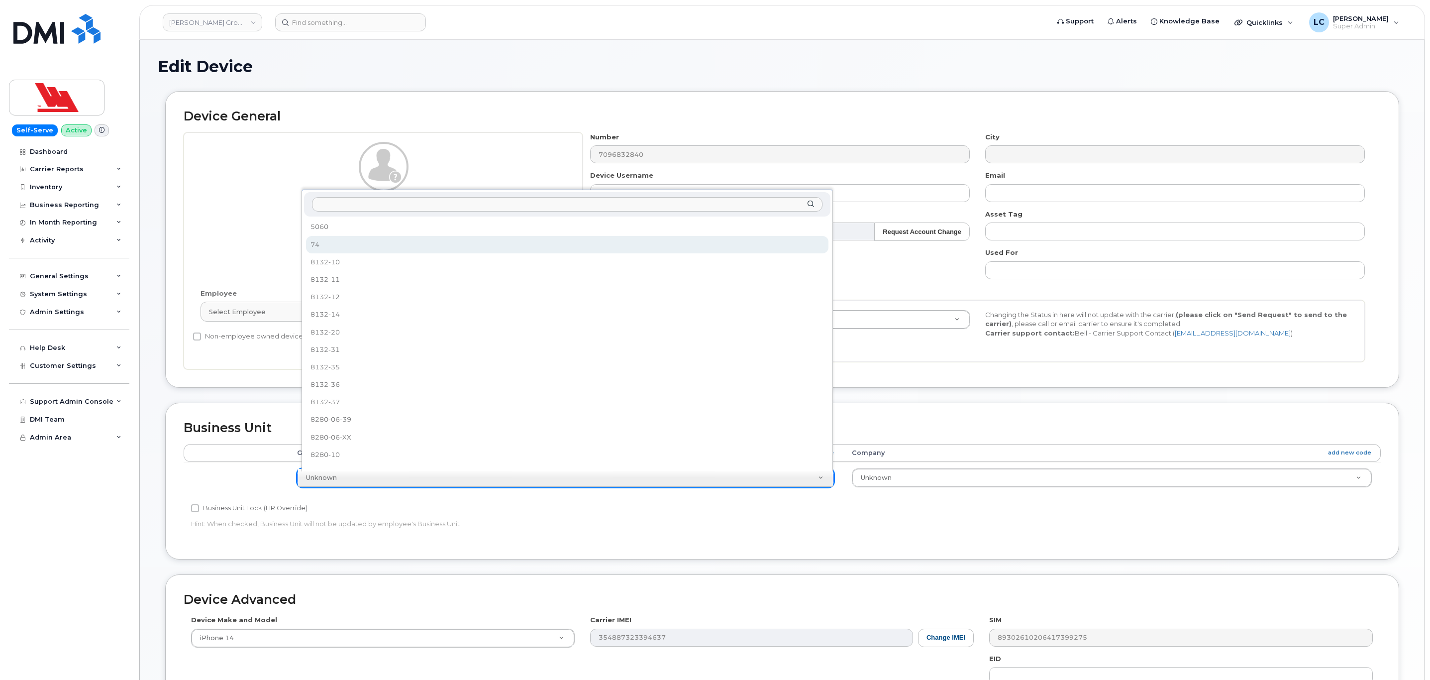
select select "36251554"
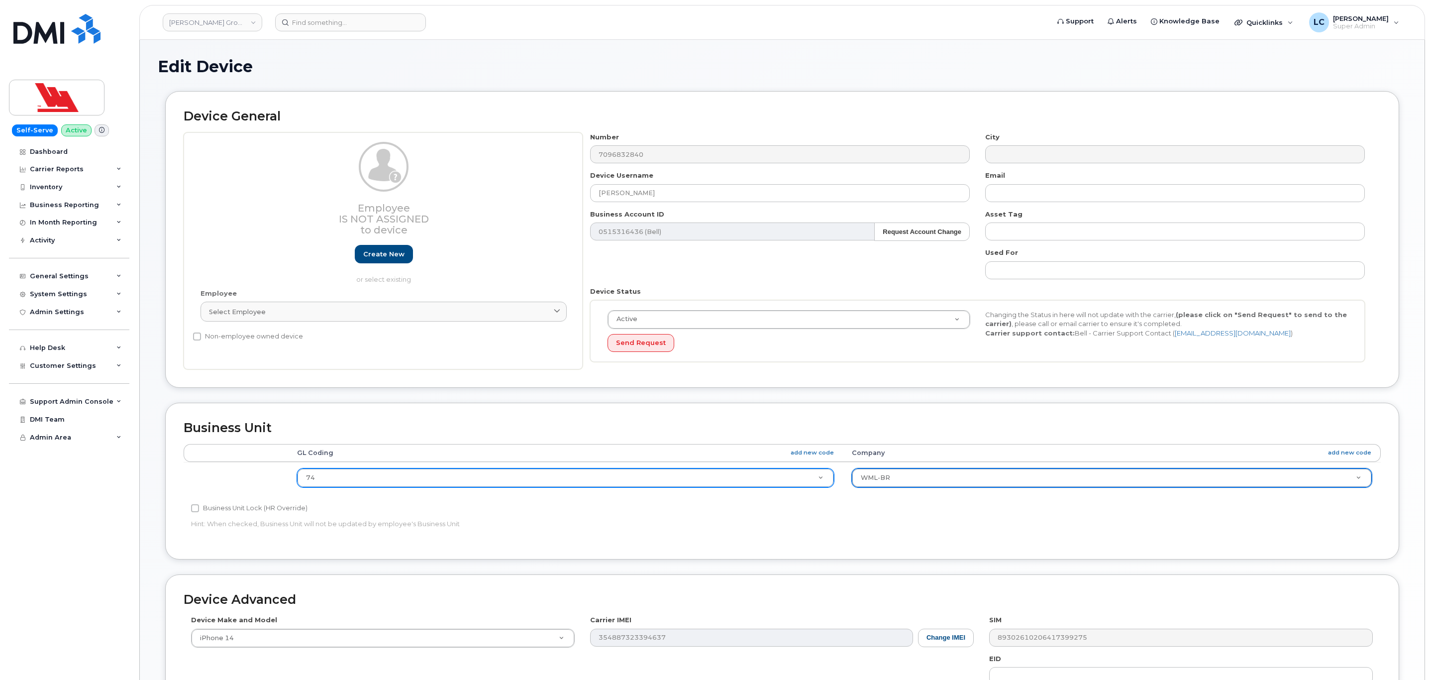
select select "36144338"
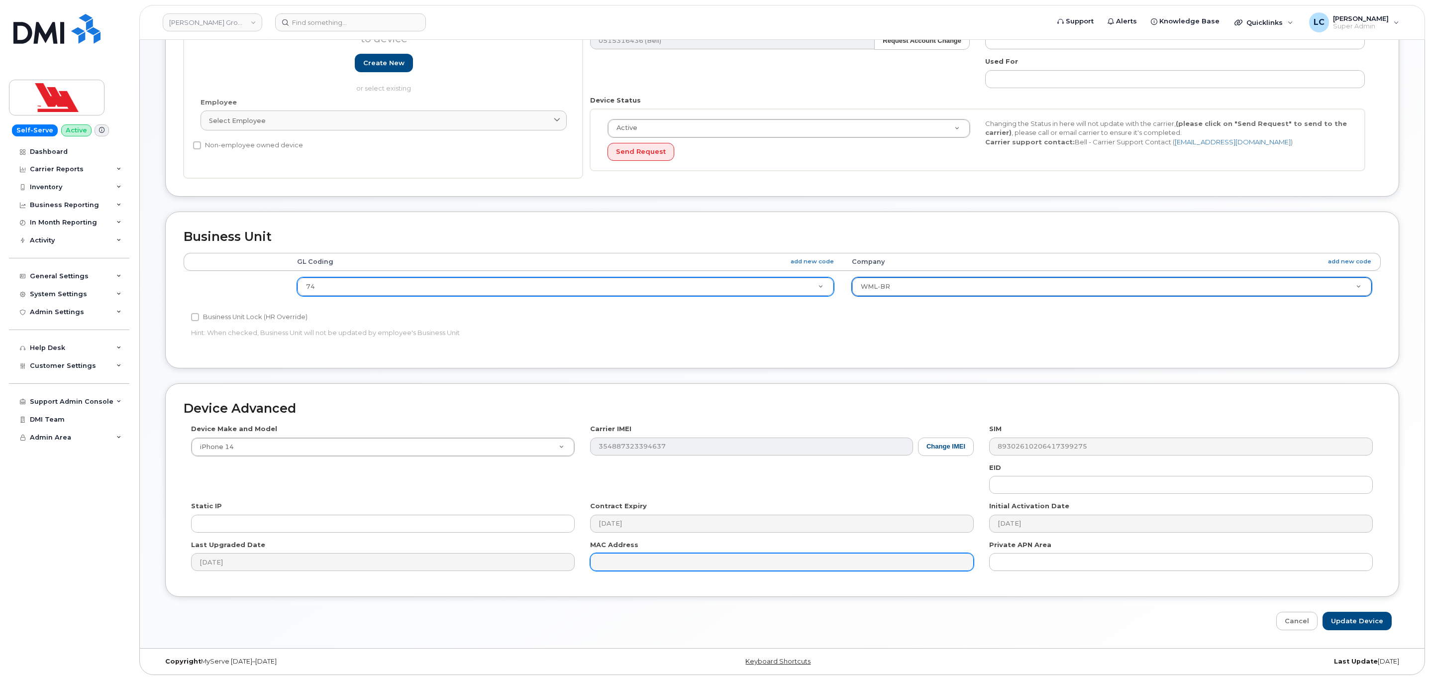
scroll to position [196, 0]
click at [1338, 621] on input "Update Device" at bounding box center [1356, 620] width 69 height 18
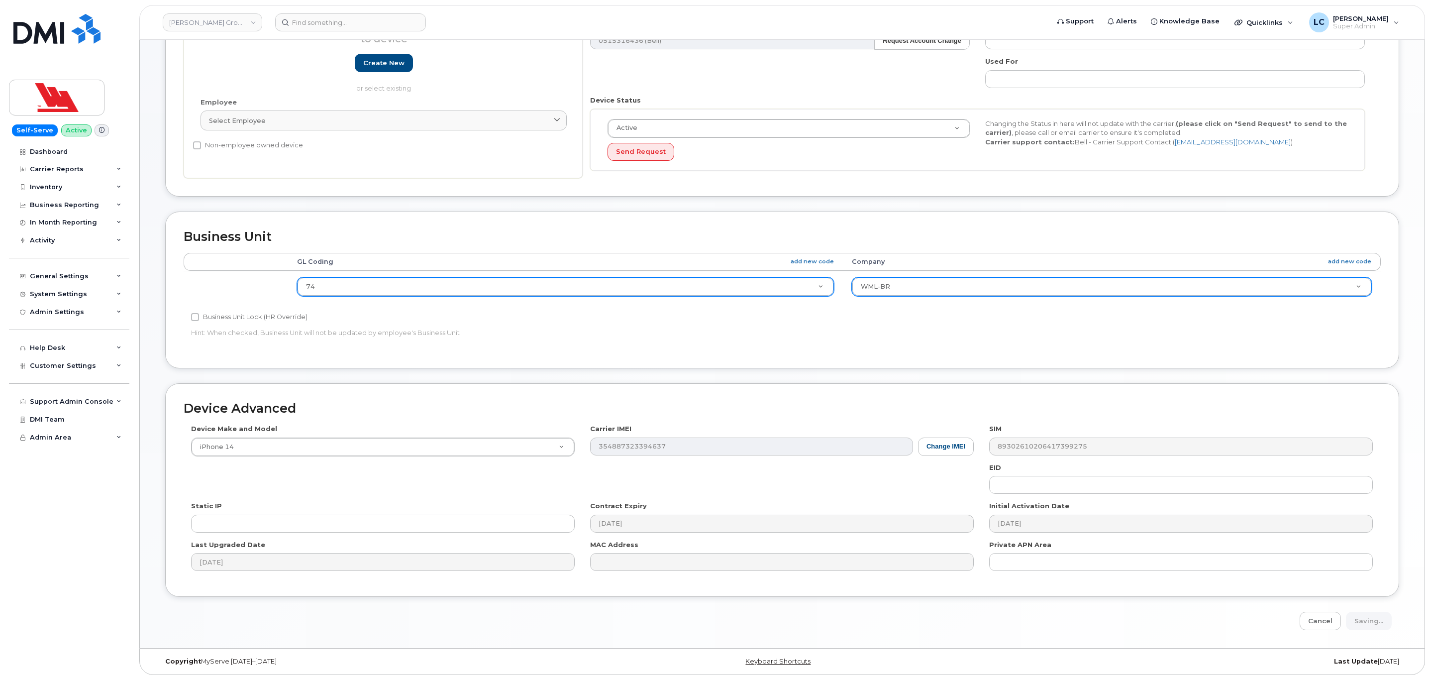
type input "Saving..."
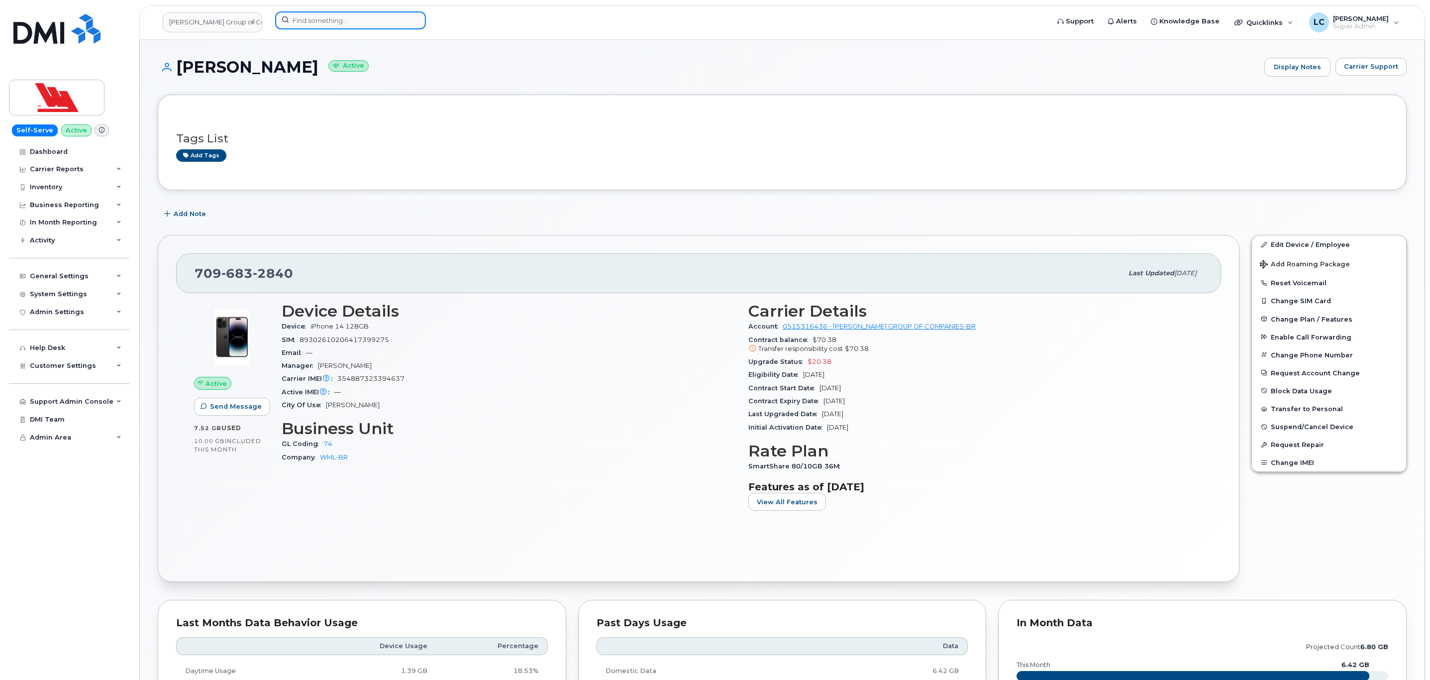
click at [310, 24] on input at bounding box center [350, 20] width 151 height 18
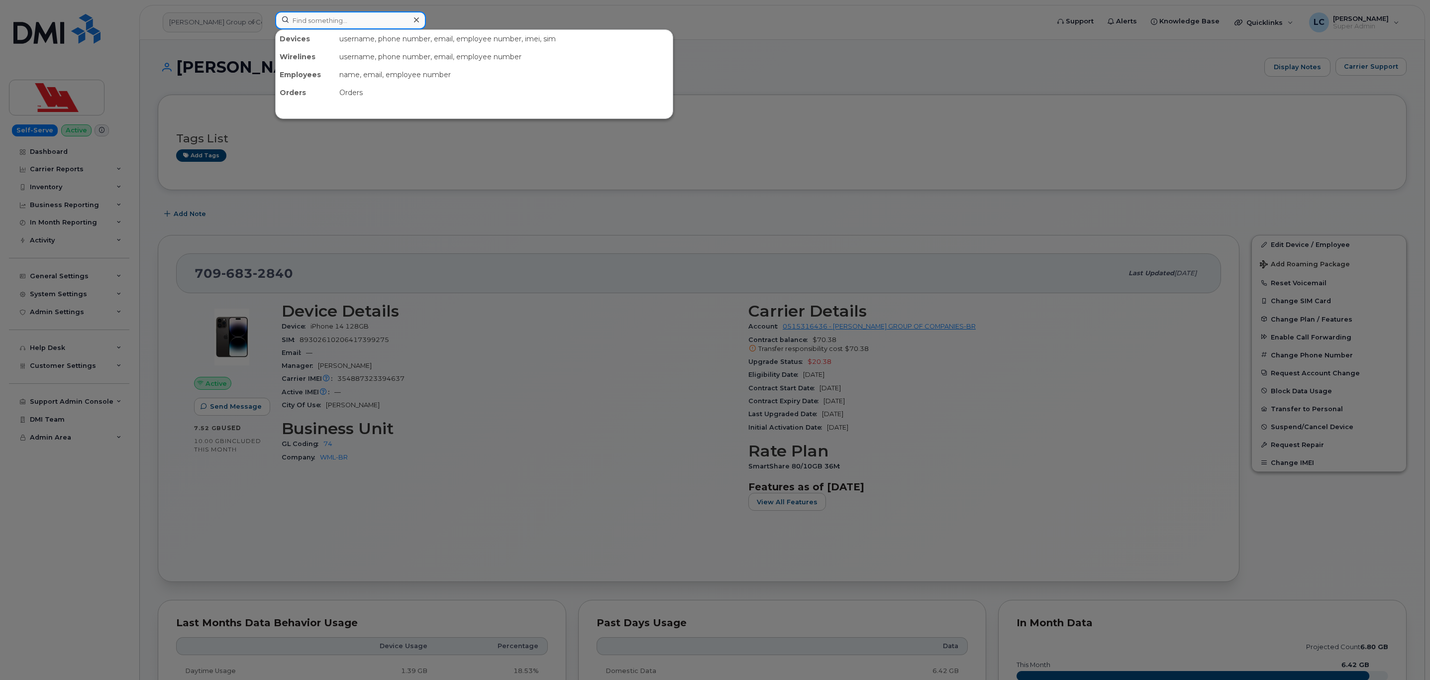
paste input "454-5241"
type input "454-5241"
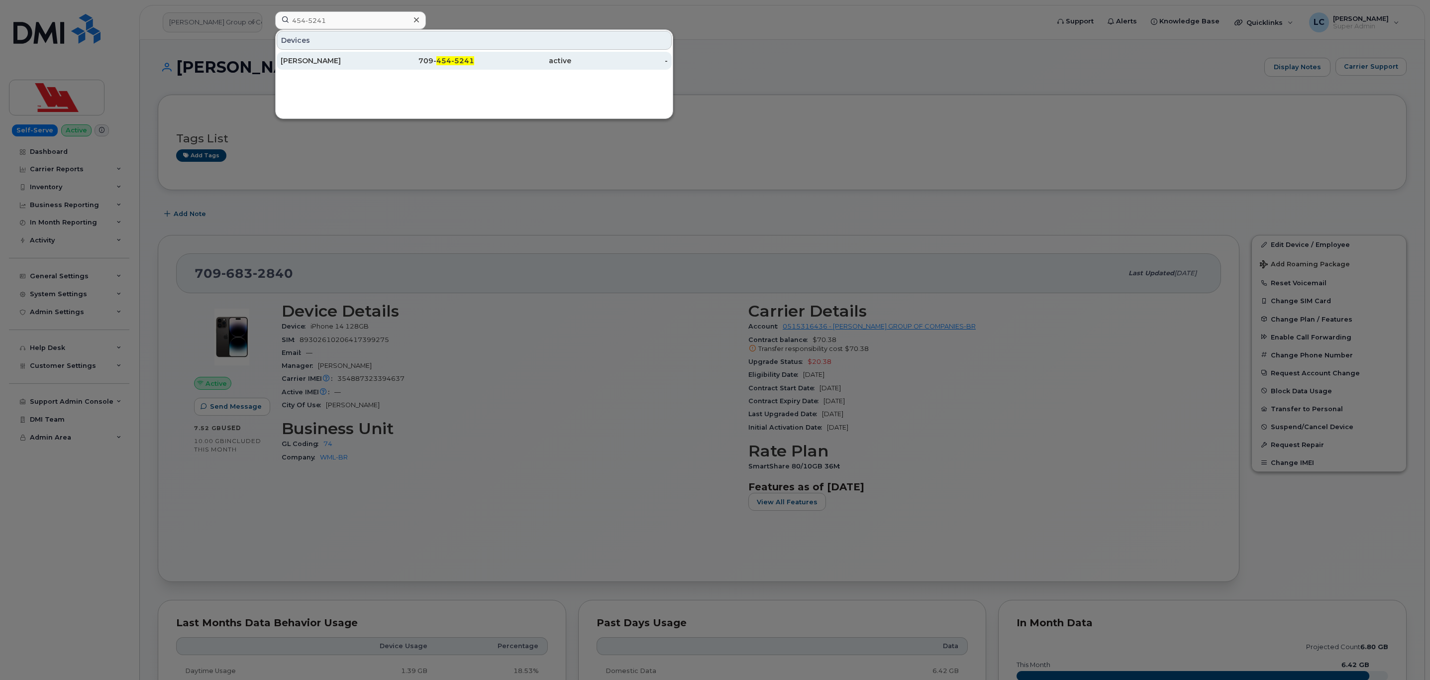
click at [445, 58] on span "454-5241" at bounding box center [455, 60] width 38 height 9
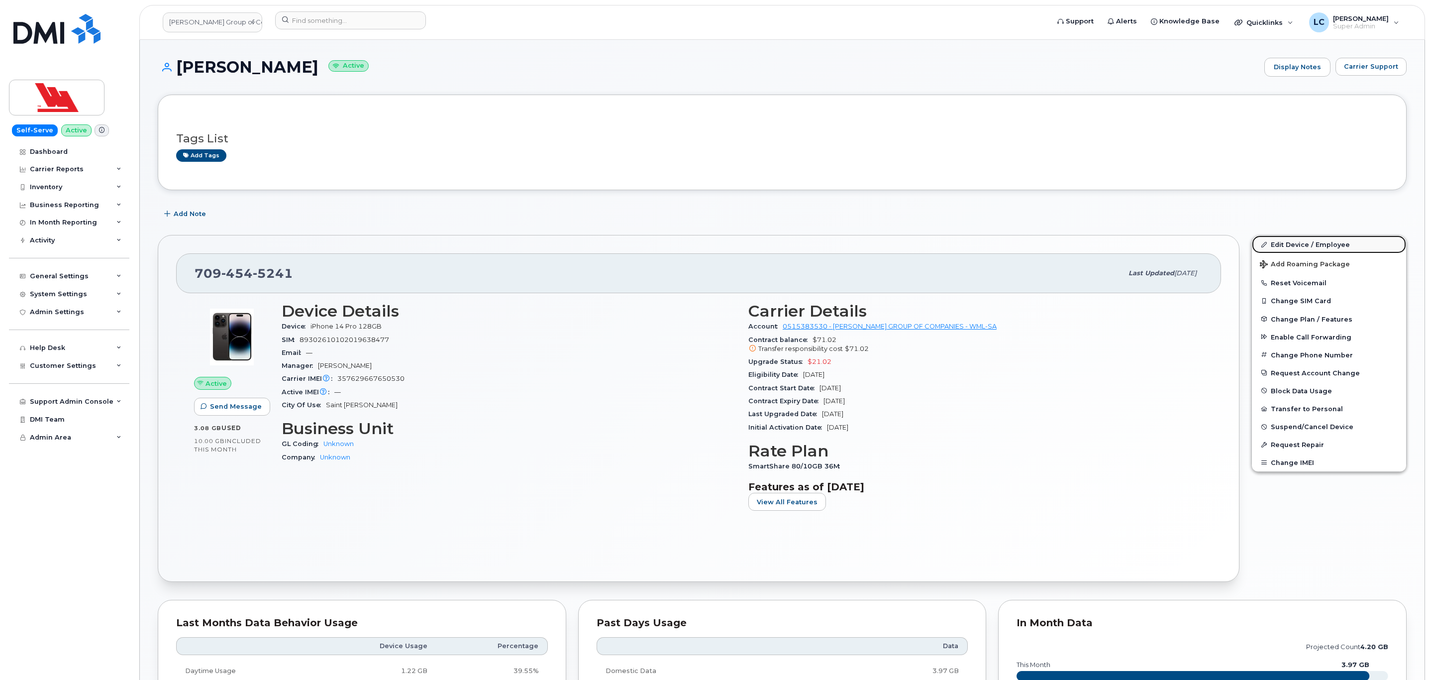
click at [1285, 245] on link "Edit Device / Employee" at bounding box center [1329, 244] width 154 height 18
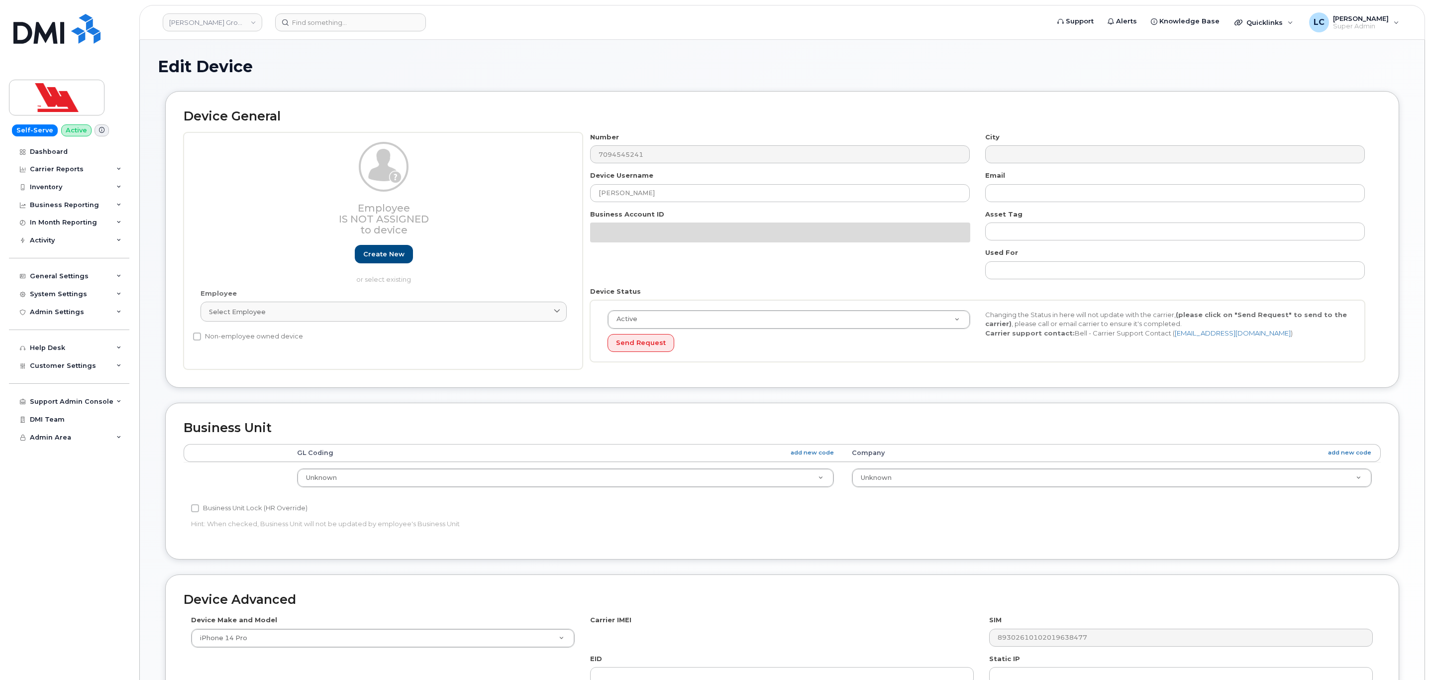
select select "36144312"
select select "36144313"
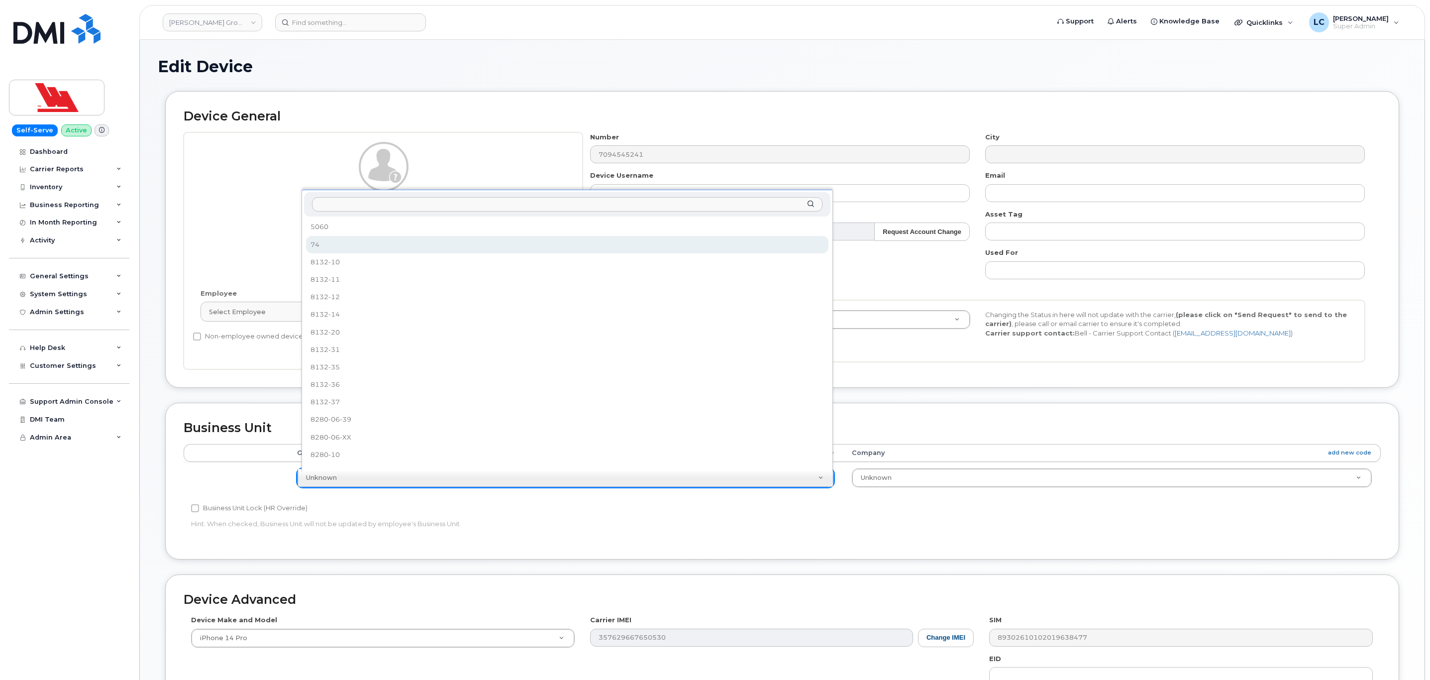
select select "36251554"
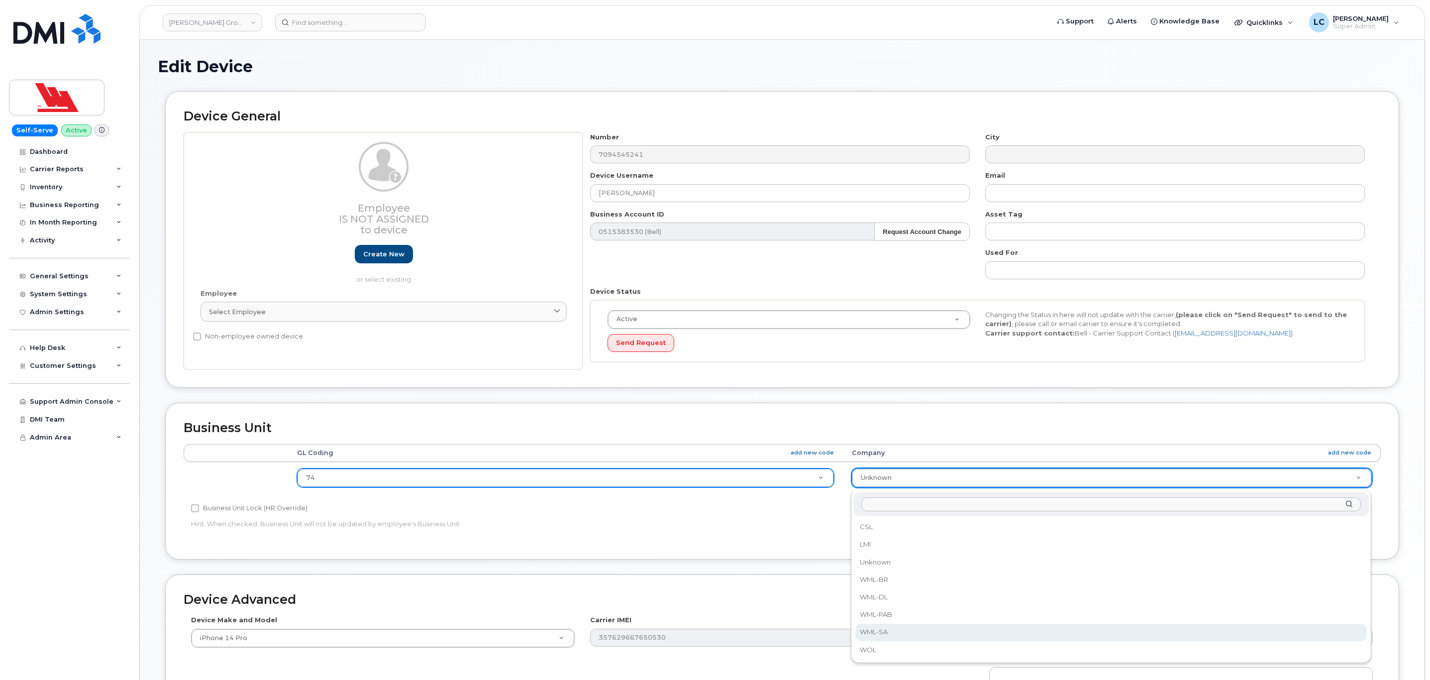
select select "36144339"
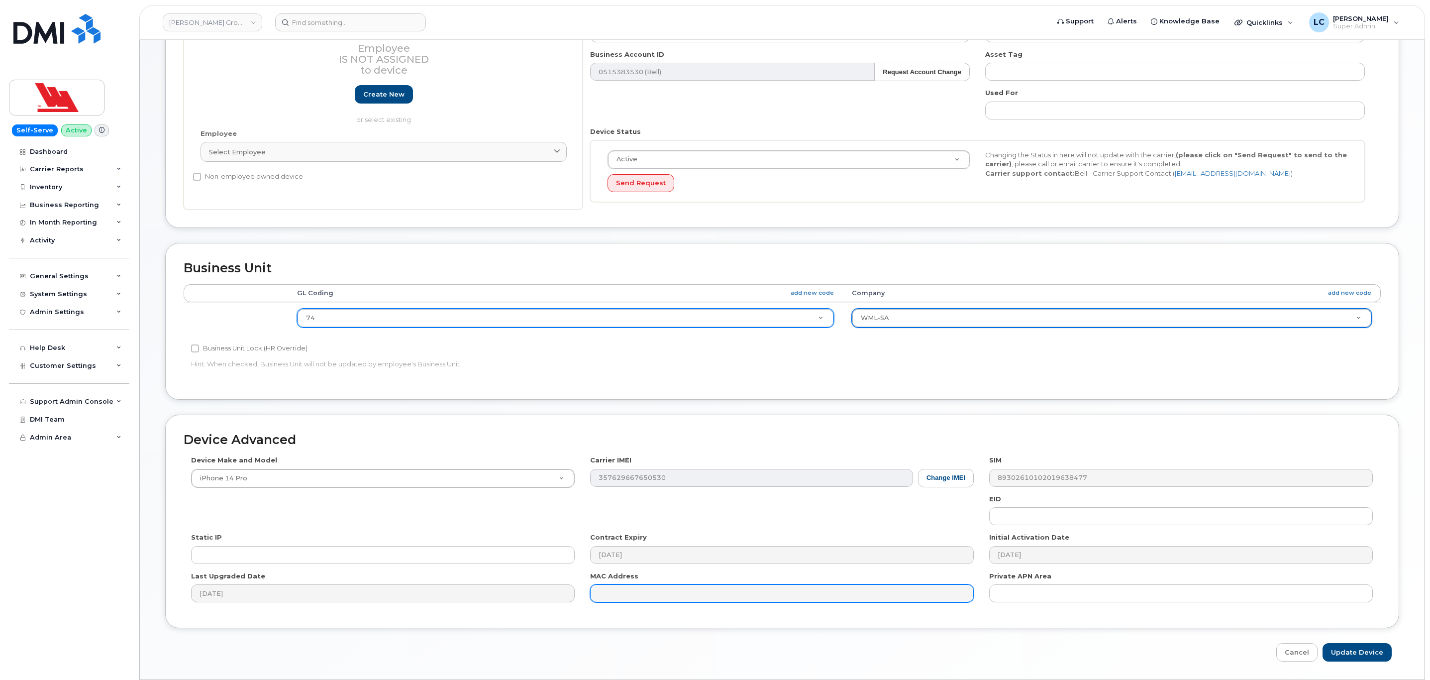
scroll to position [196, 0]
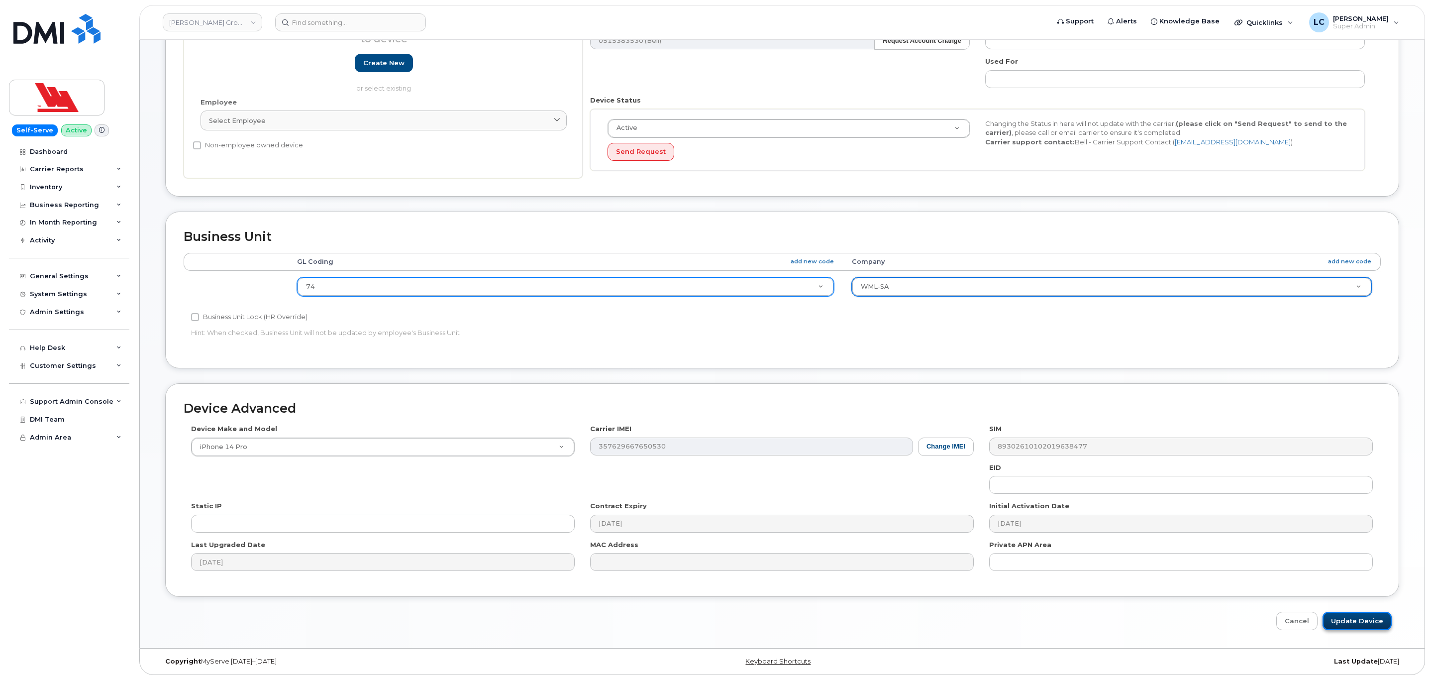
click at [1354, 620] on input "Update Device" at bounding box center [1356, 620] width 69 height 18
type input "Saving..."
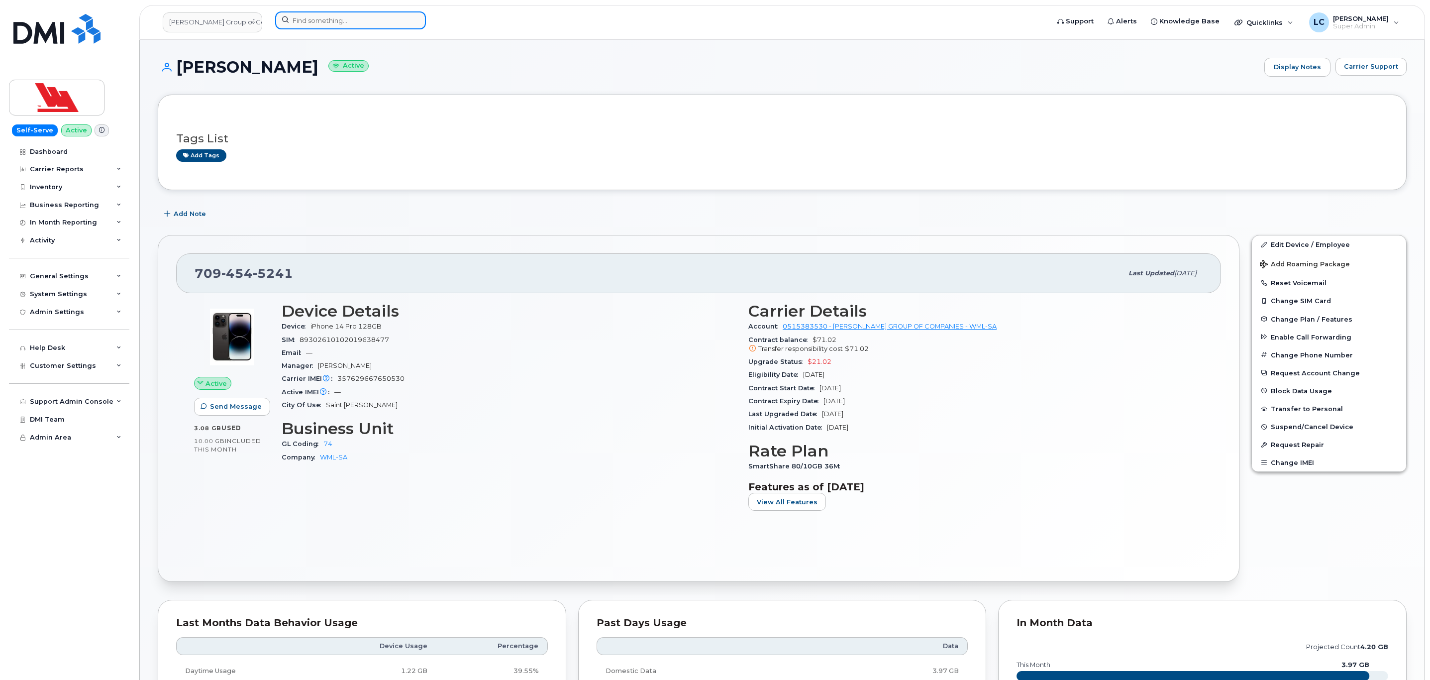
click at [342, 19] on input at bounding box center [350, 20] width 151 height 18
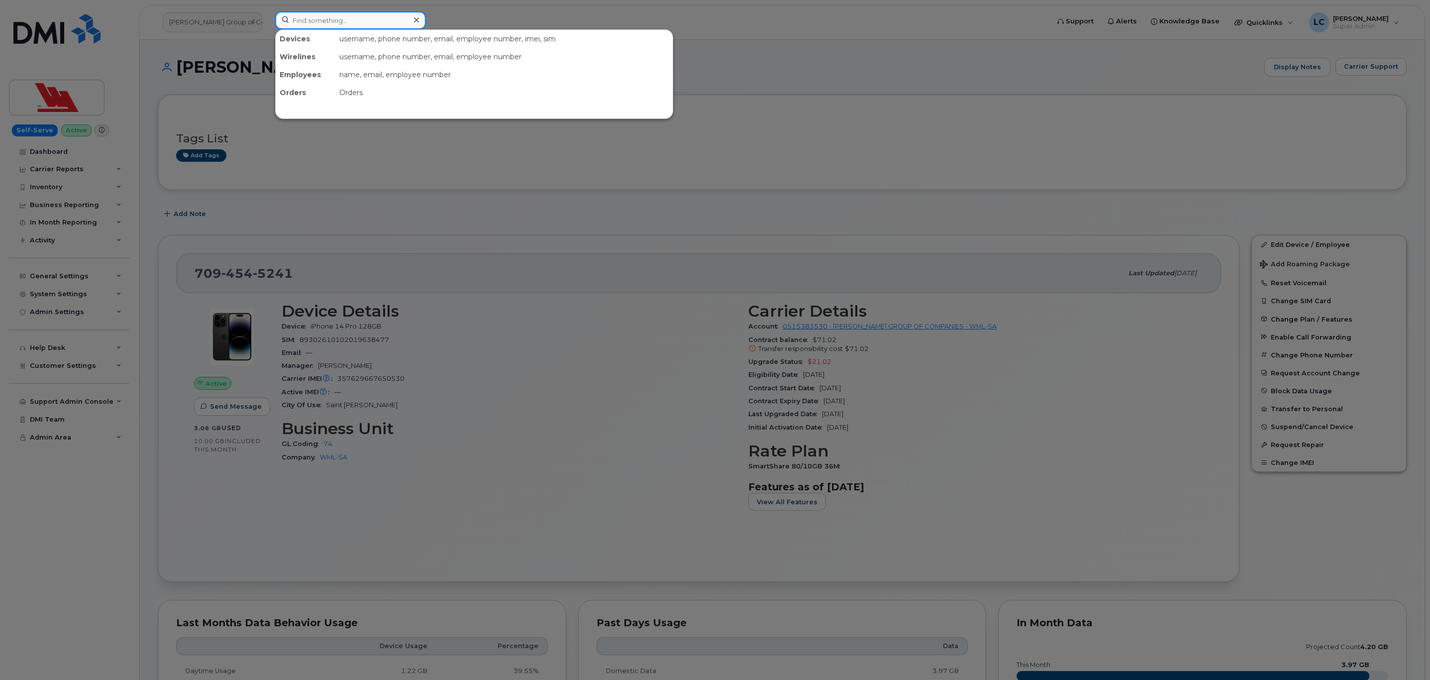
paste input "454-7777"
type input "454-7777"
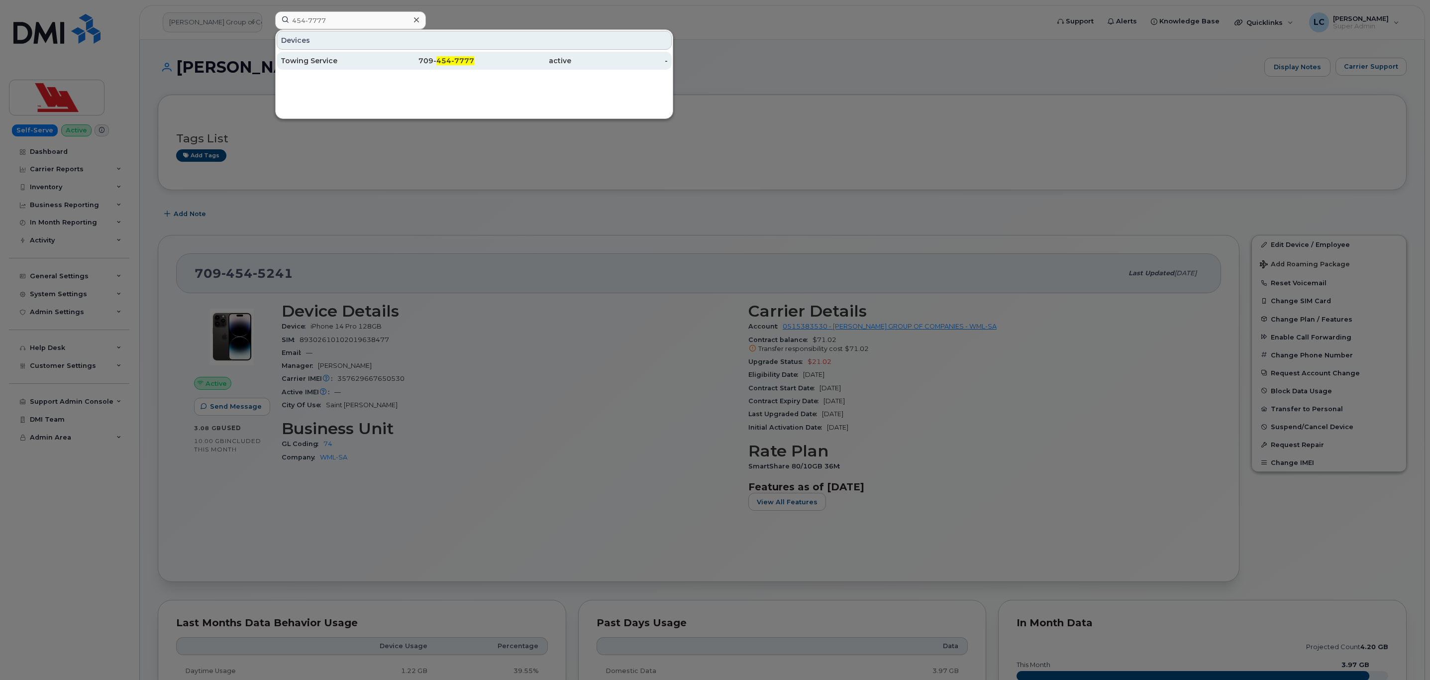
click at [333, 57] on div "Towing Service" at bounding box center [329, 61] width 97 height 10
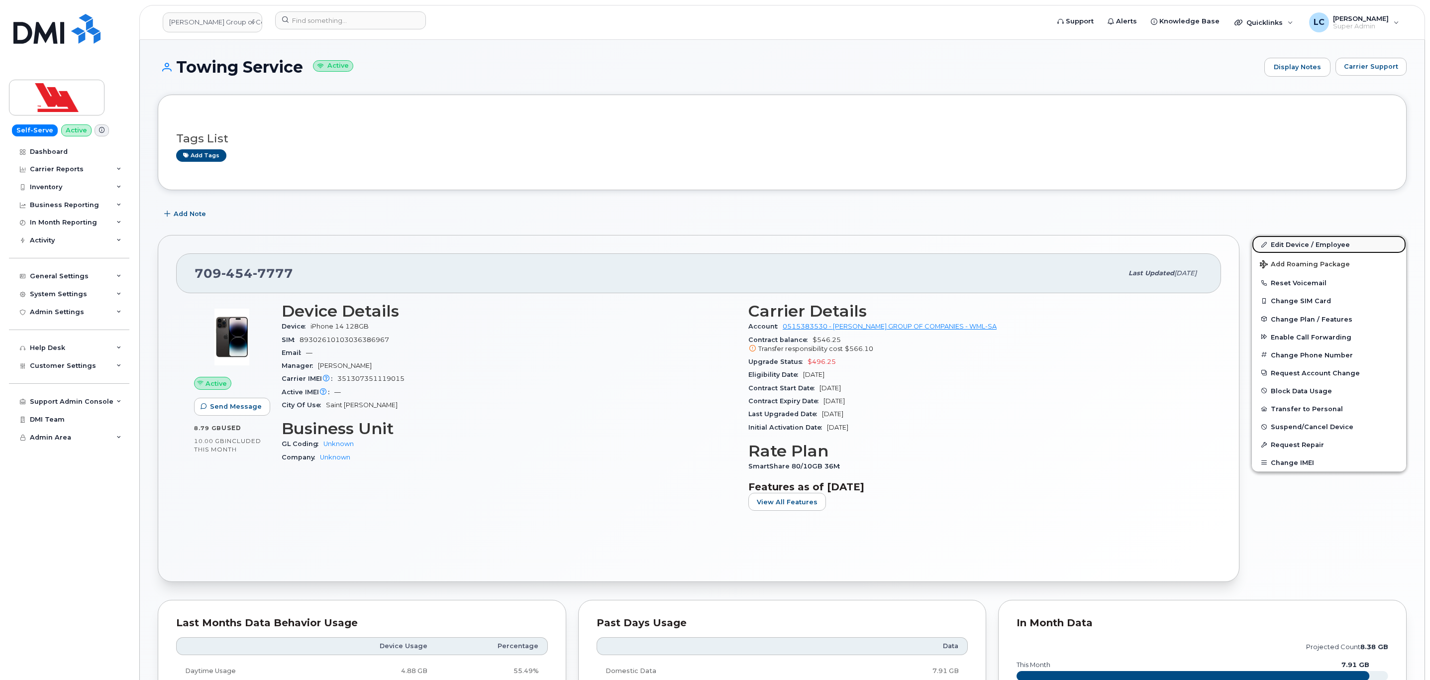
click at [1289, 241] on link "Edit Device / Employee" at bounding box center [1329, 244] width 154 height 18
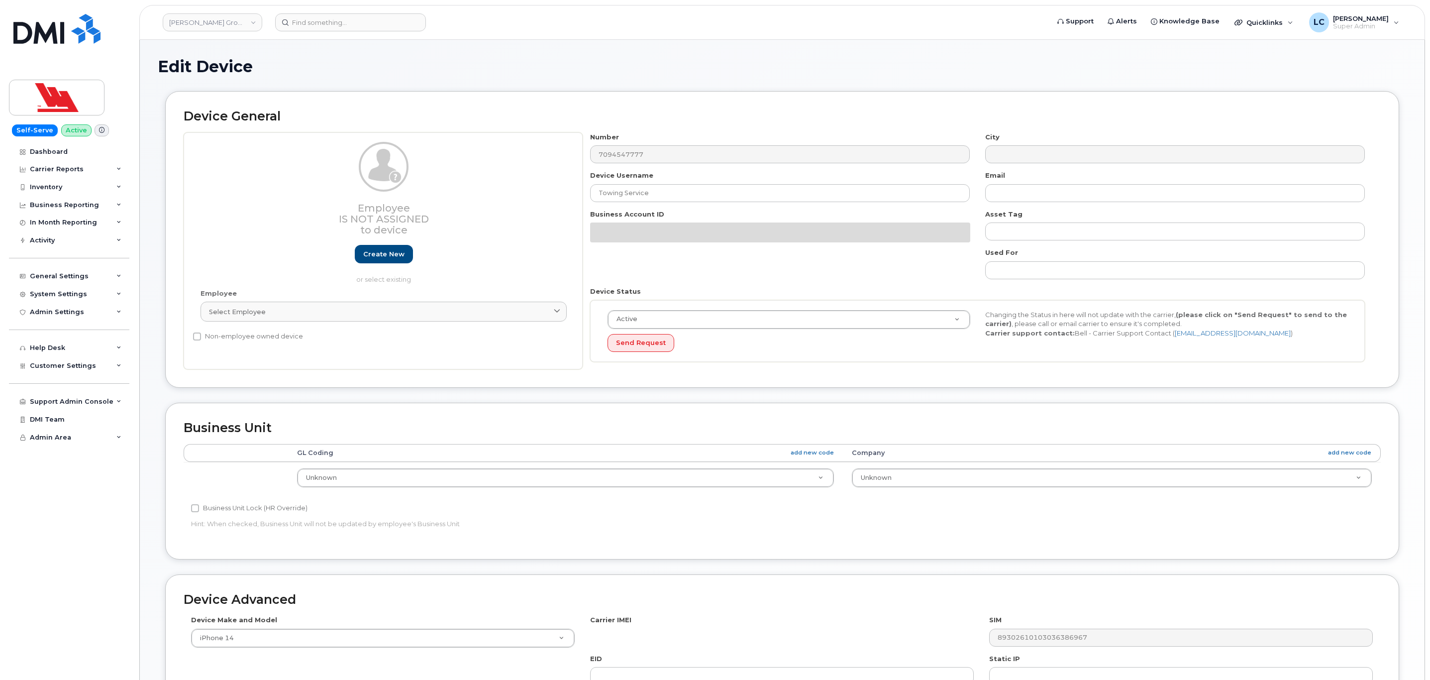
select select "36144312"
select select "36144313"
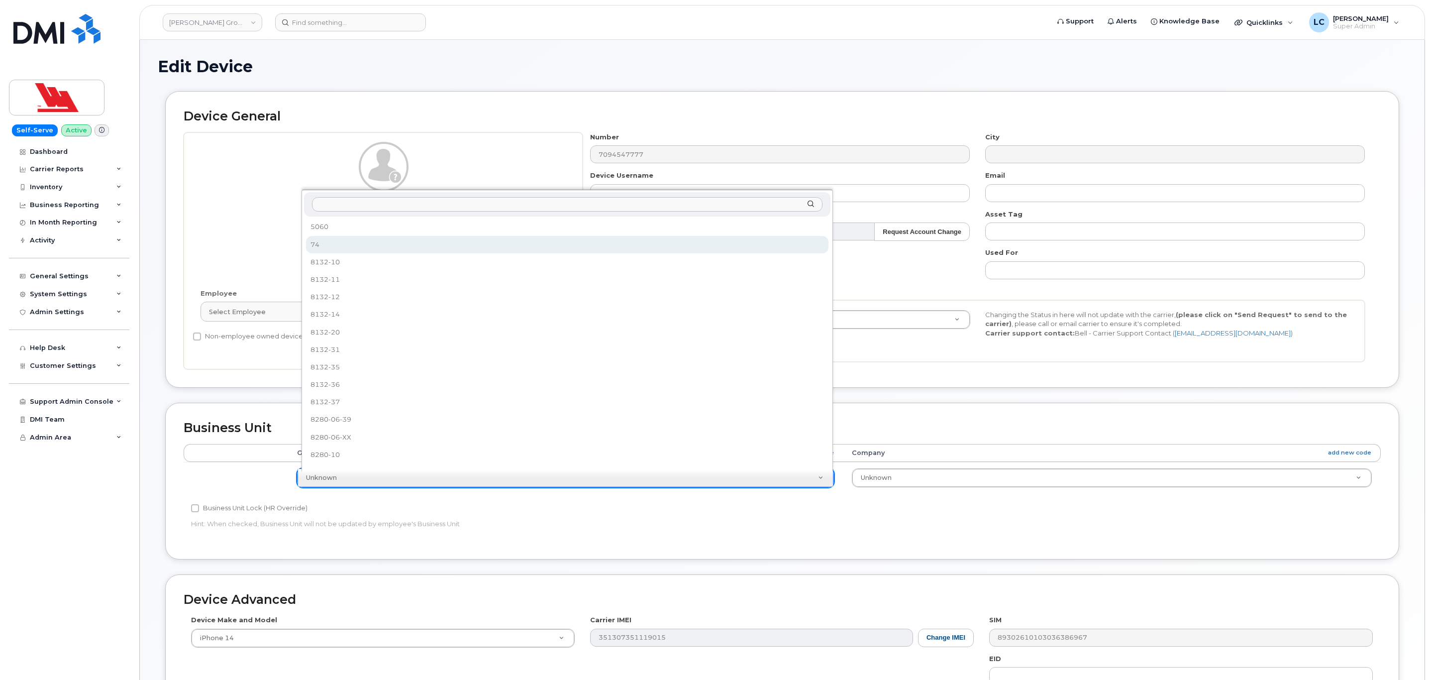
select select "36251554"
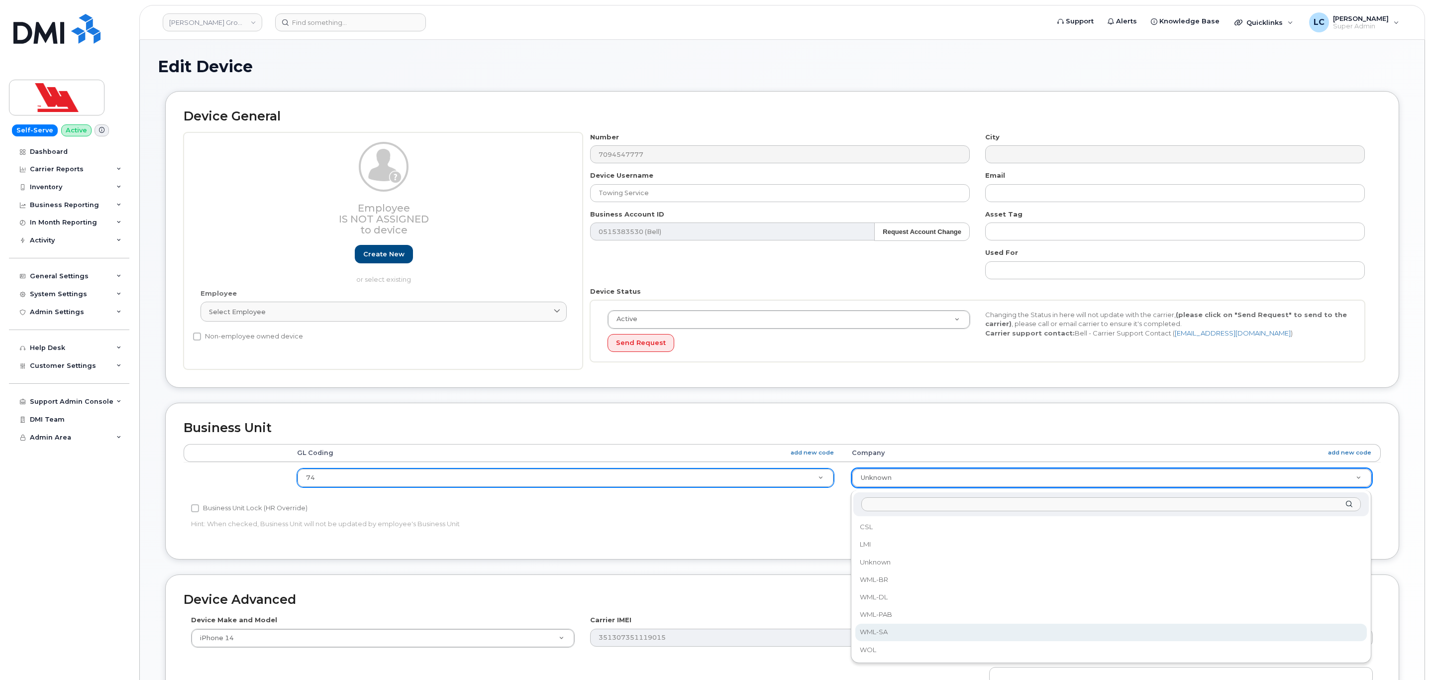
select select "36144339"
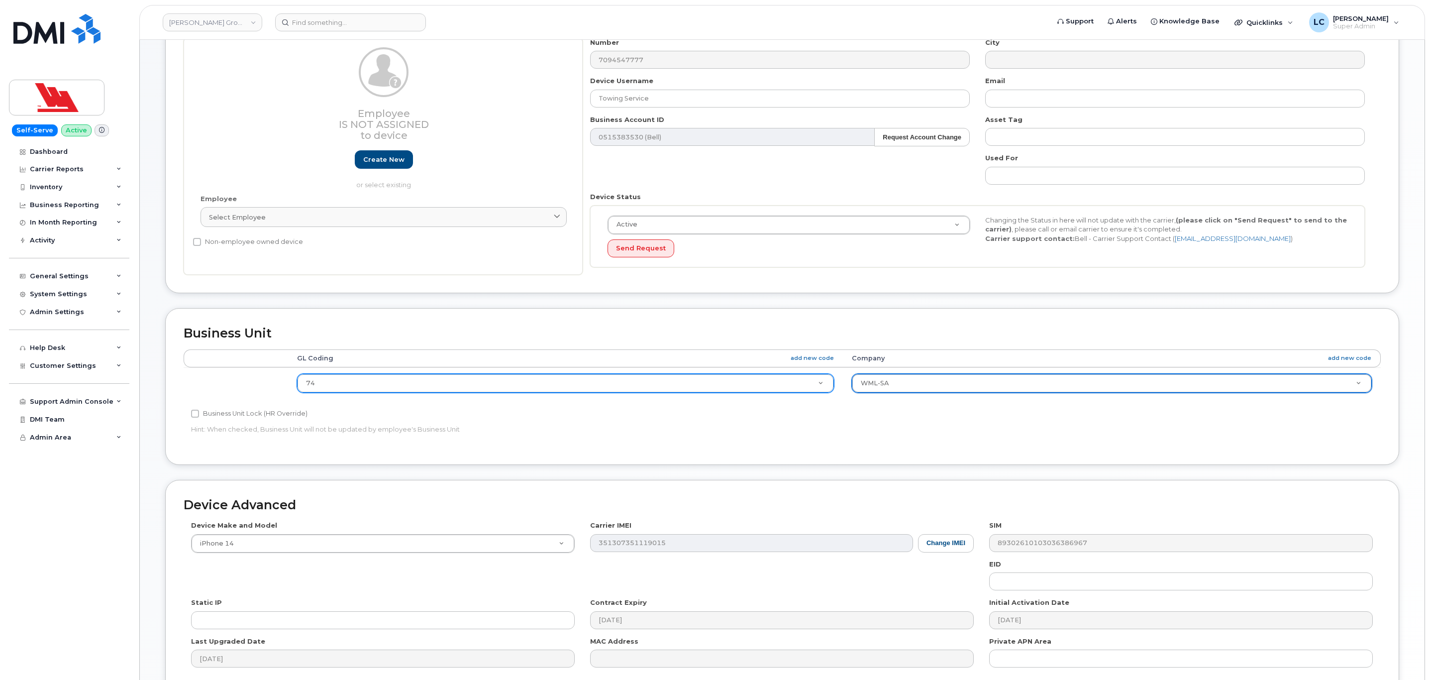
scroll to position [196, 0]
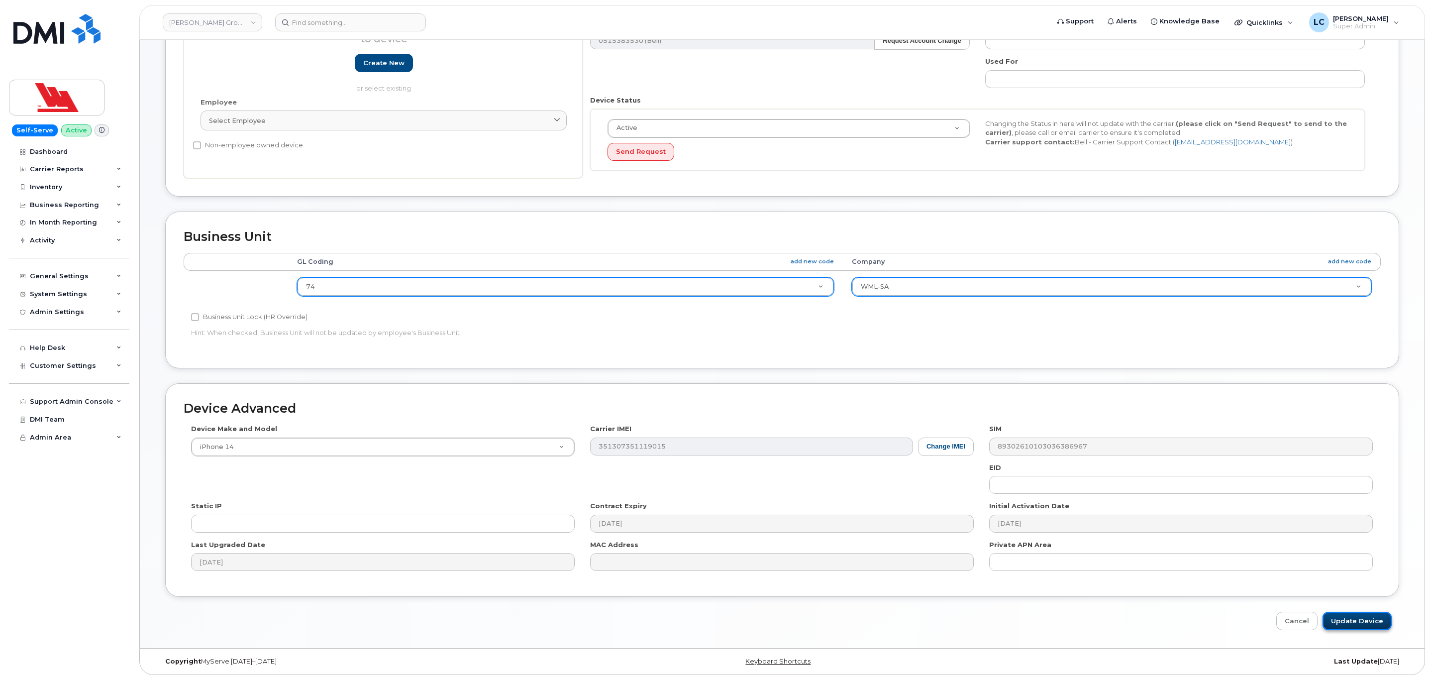
click at [1342, 614] on input "Update Device" at bounding box center [1356, 620] width 69 height 18
type input "Saving..."
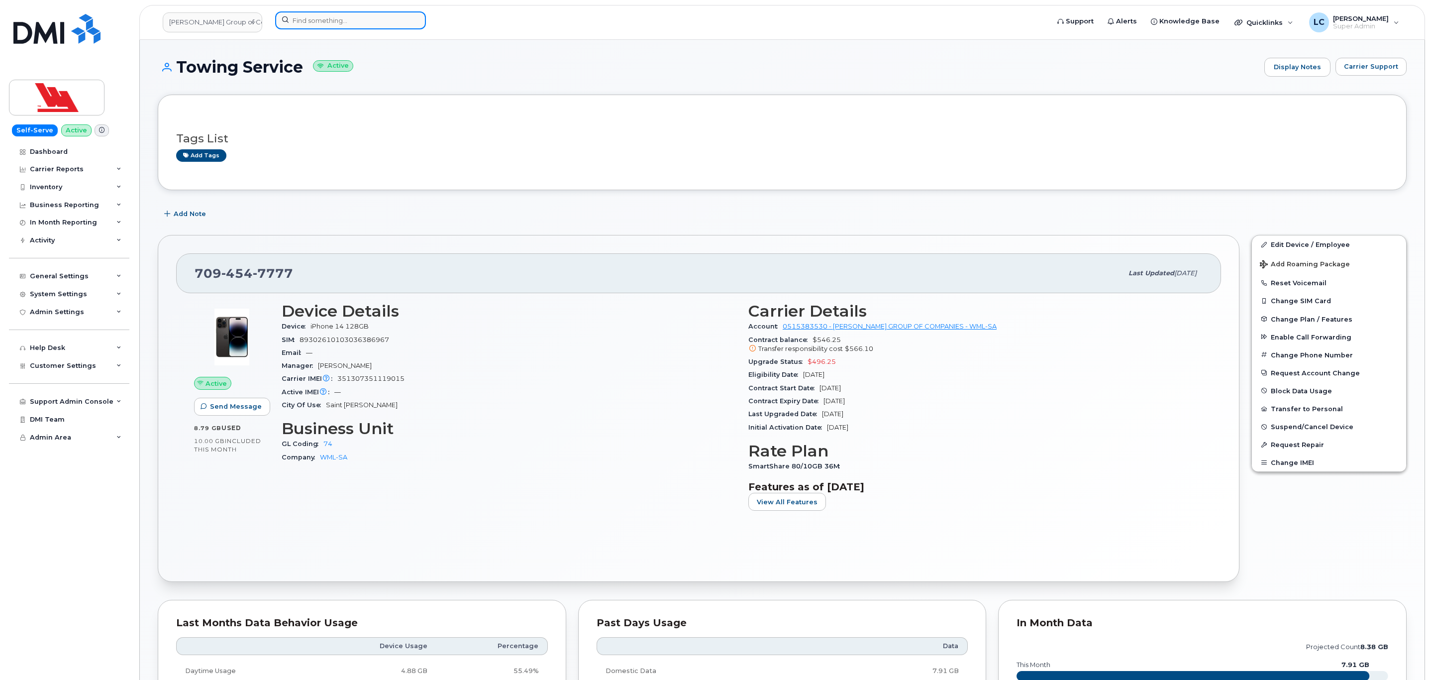
click at [336, 28] on input at bounding box center [350, 20] width 151 height 18
paste input "927-7058"
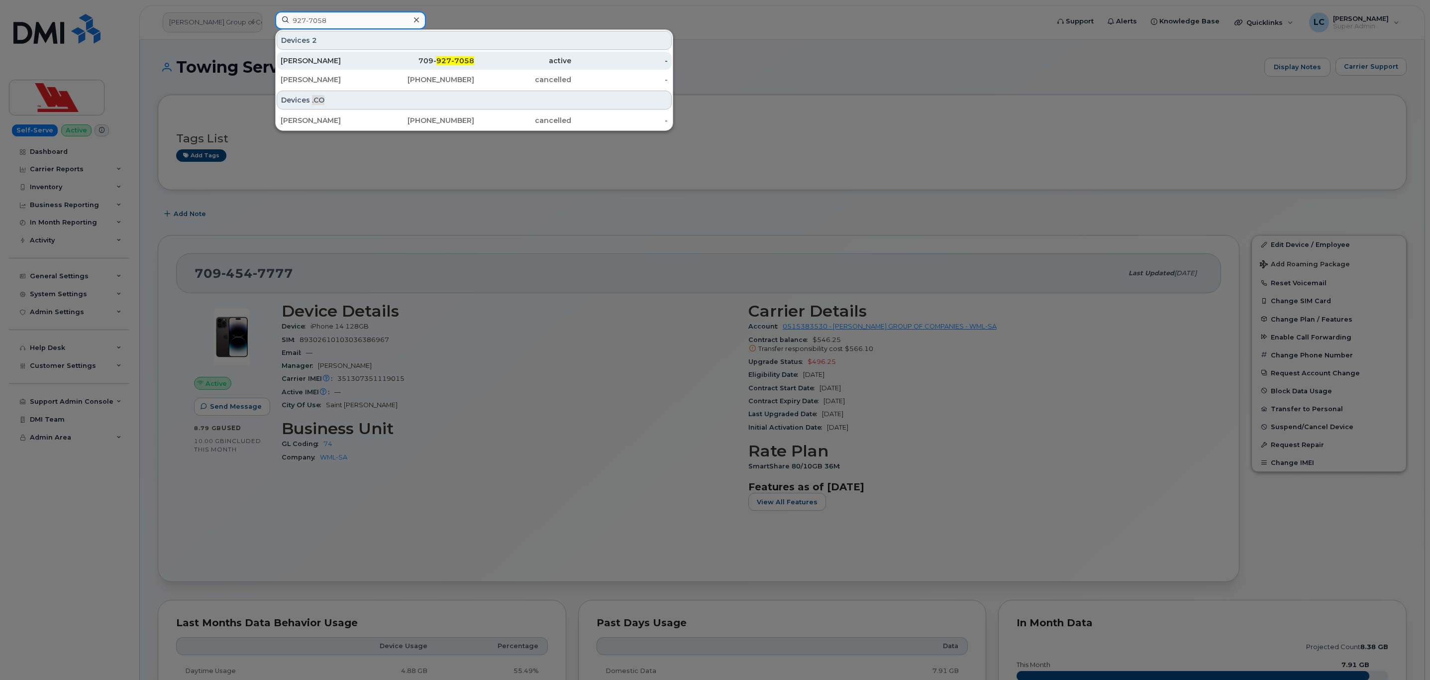
type input "927-7058"
click at [360, 61] on div "[PERSON_NAME]" at bounding box center [329, 61] width 97 height 10
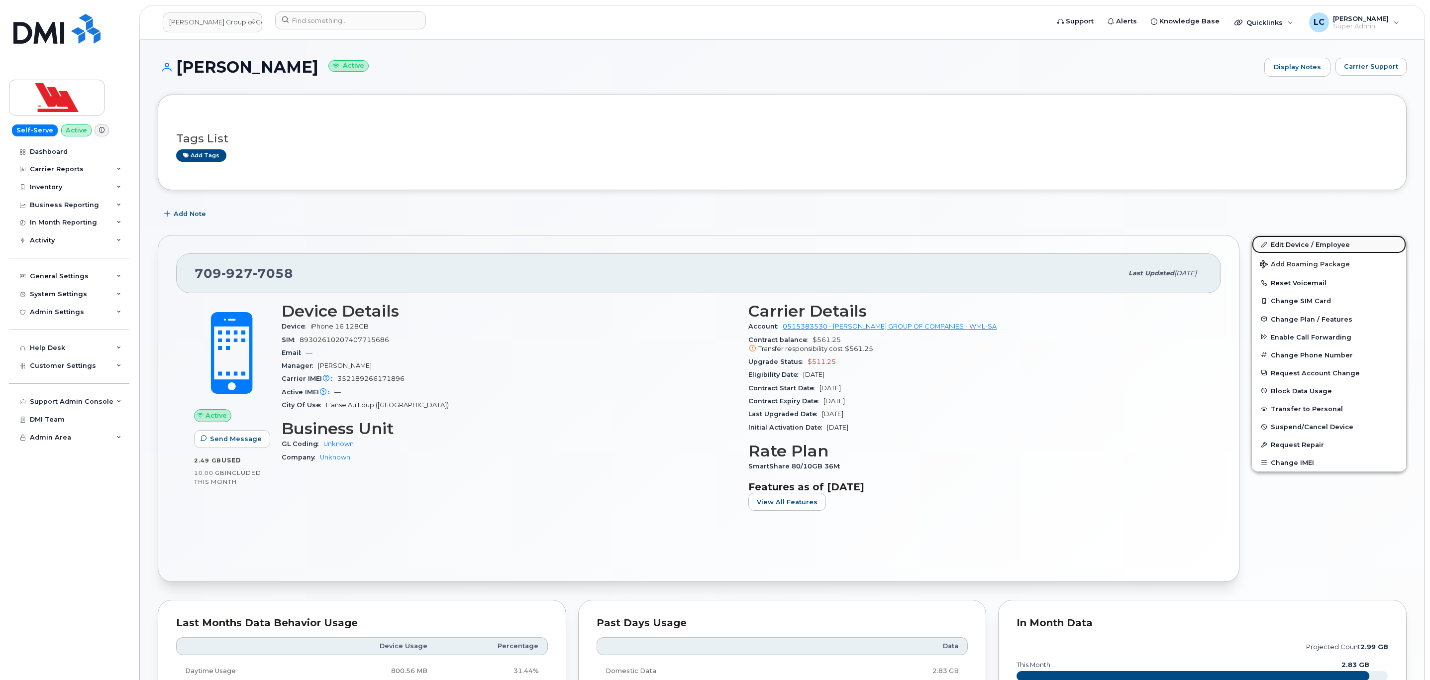
click at [1304, 241] on link "Edit Device / Employee" at bounding box center [1329, 244] width 154 height 18
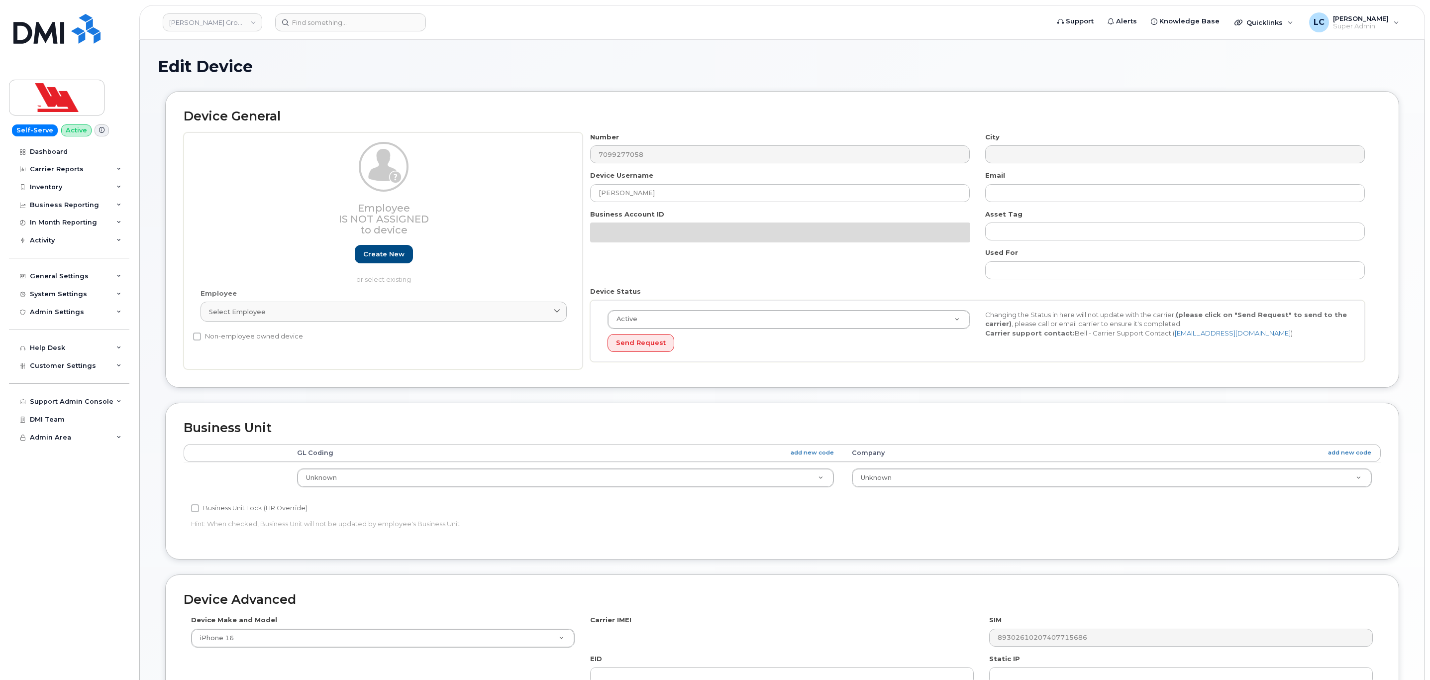
select select "36144312"
select select "36144313"
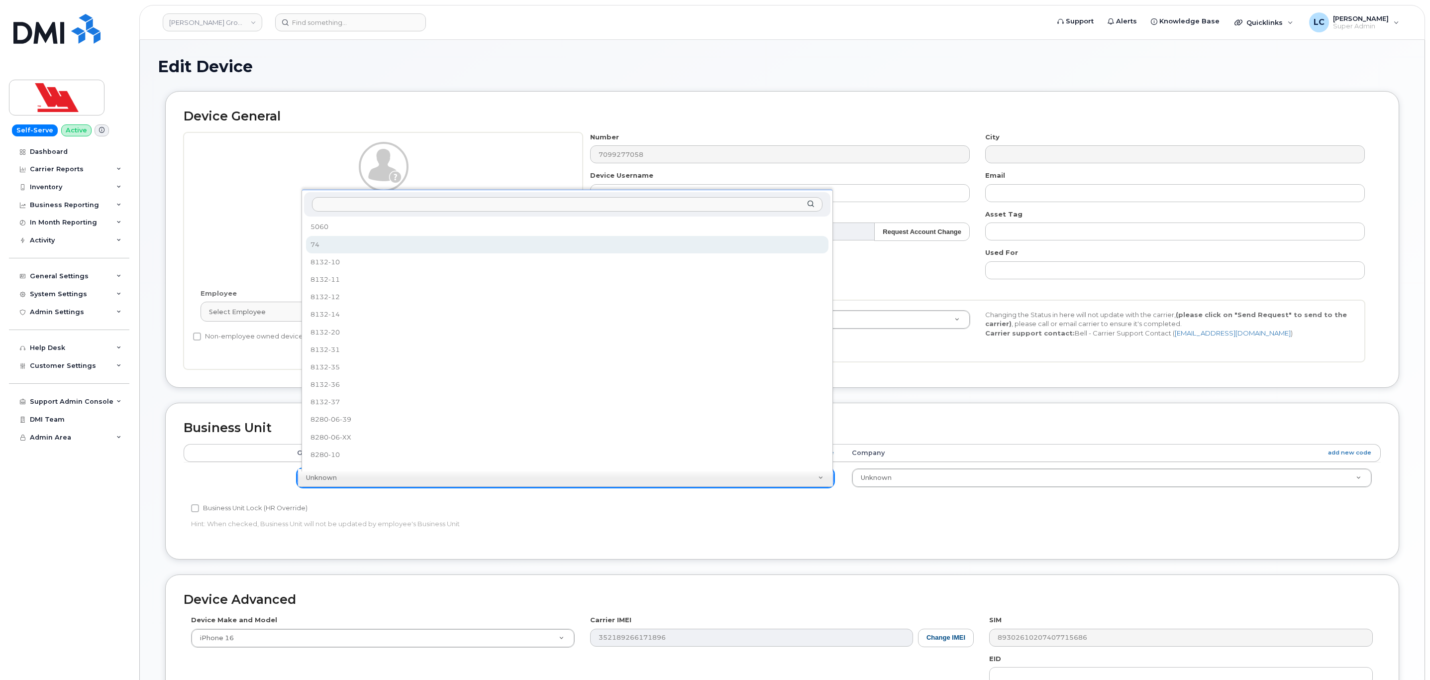
select select "36251554"
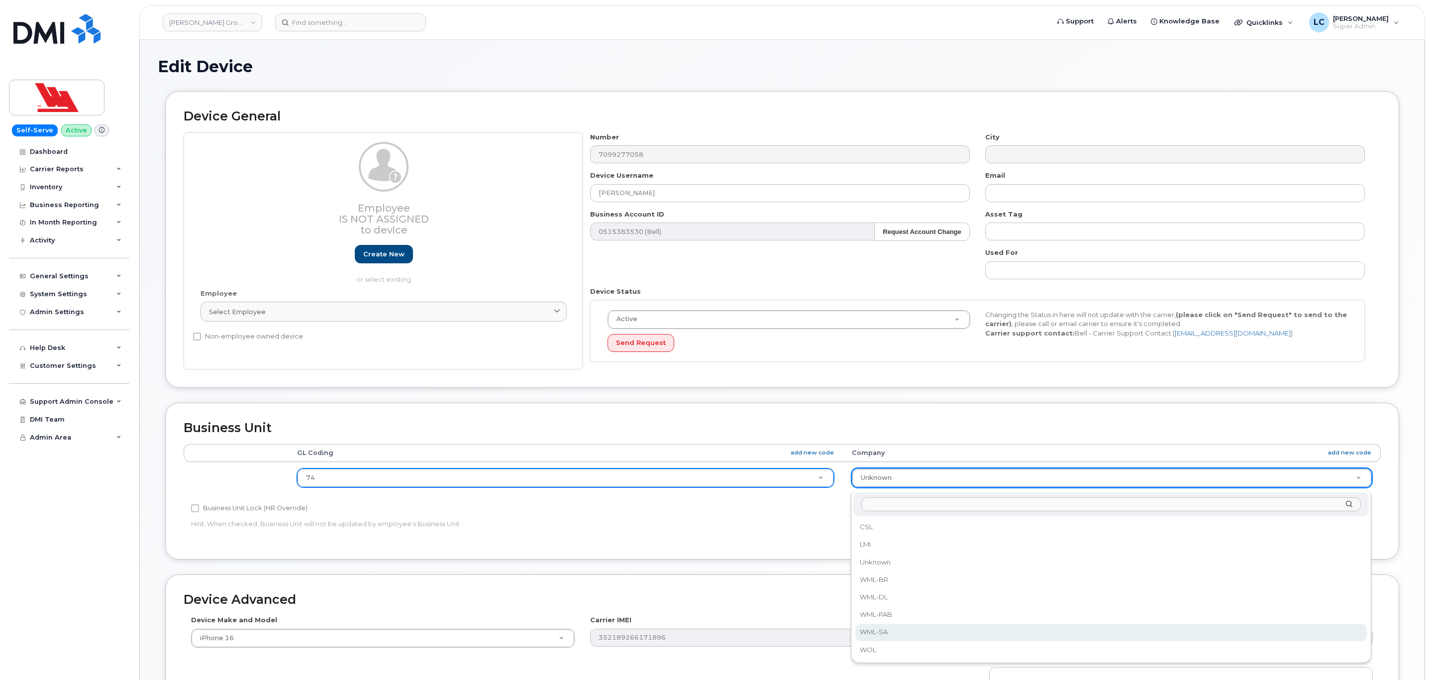
select select "36144339"
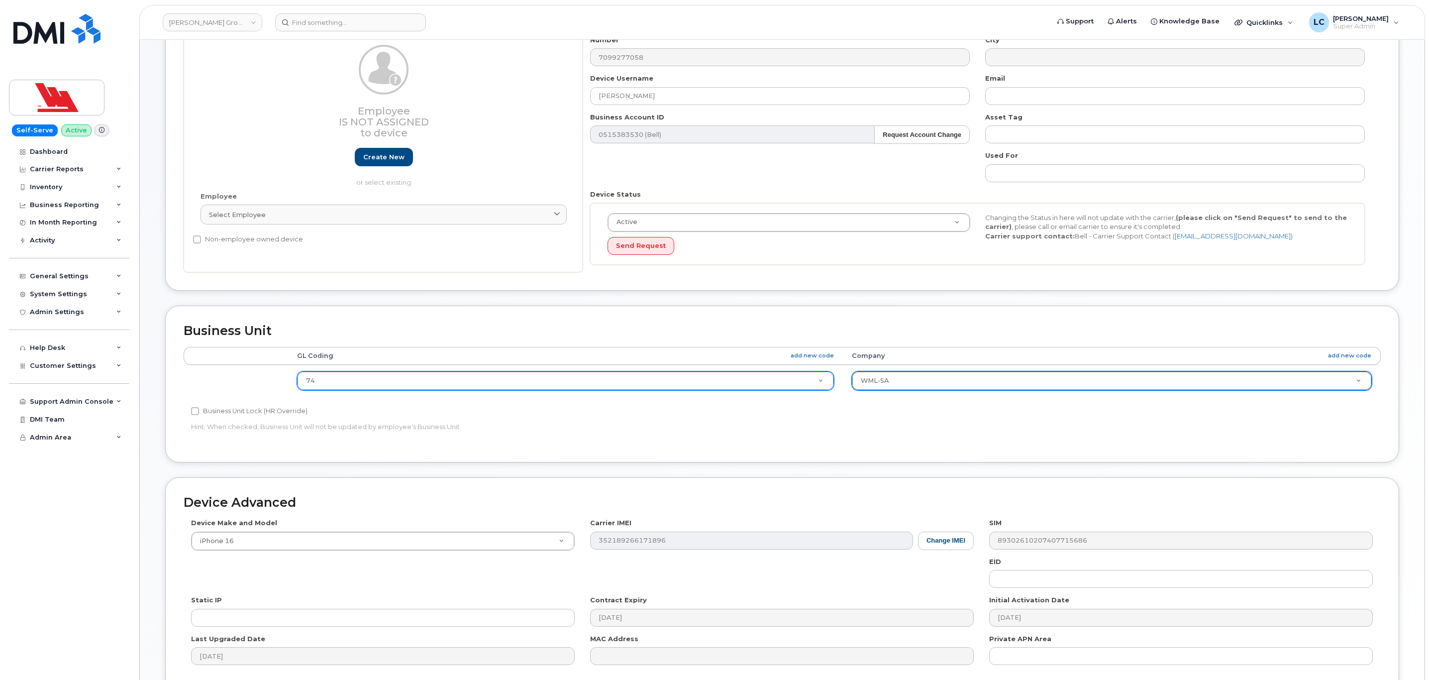
scroll to position [196, 0]
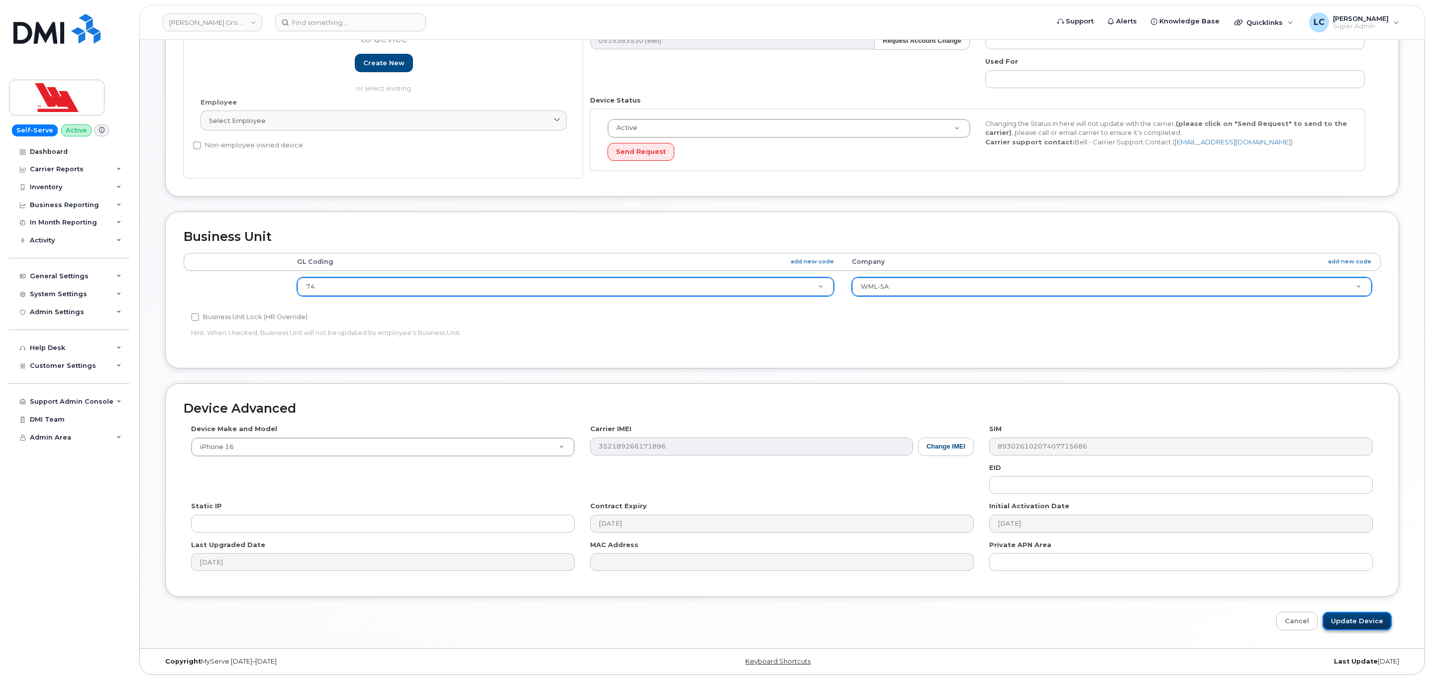
click at [1346, 617] on input "Update Device" at bounding box center [1356, 620] width 69 height 18
type input "Saving..."
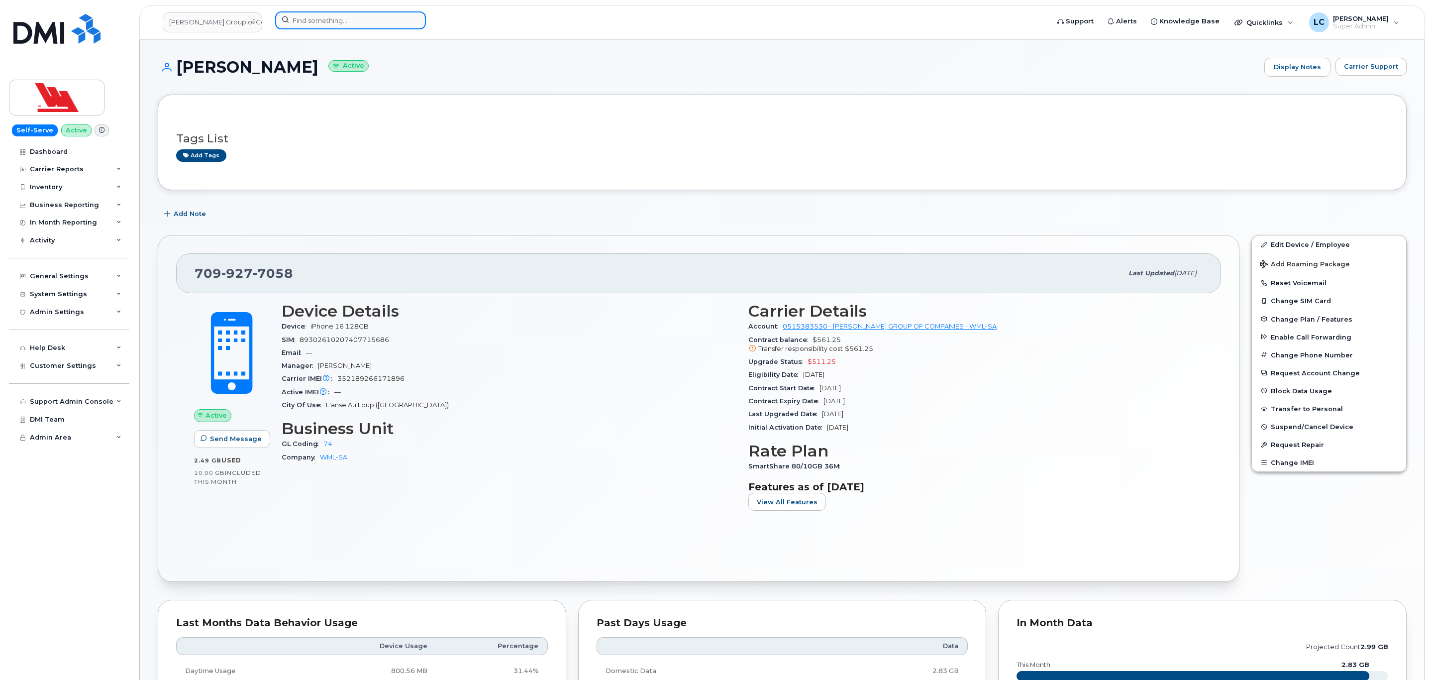
click at [324, 17] on input at bounding box center [350, 20] width 151 height 18
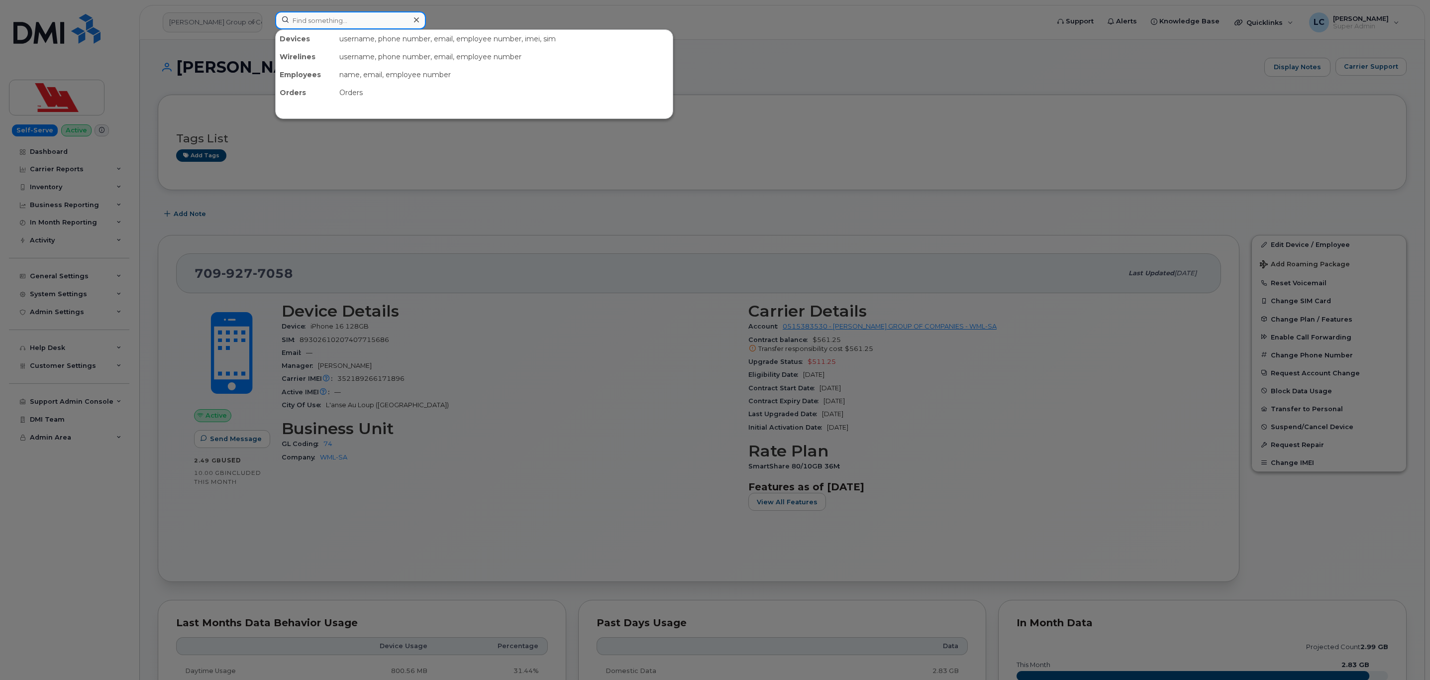
paste input "694-2135"
type input "694-2135"
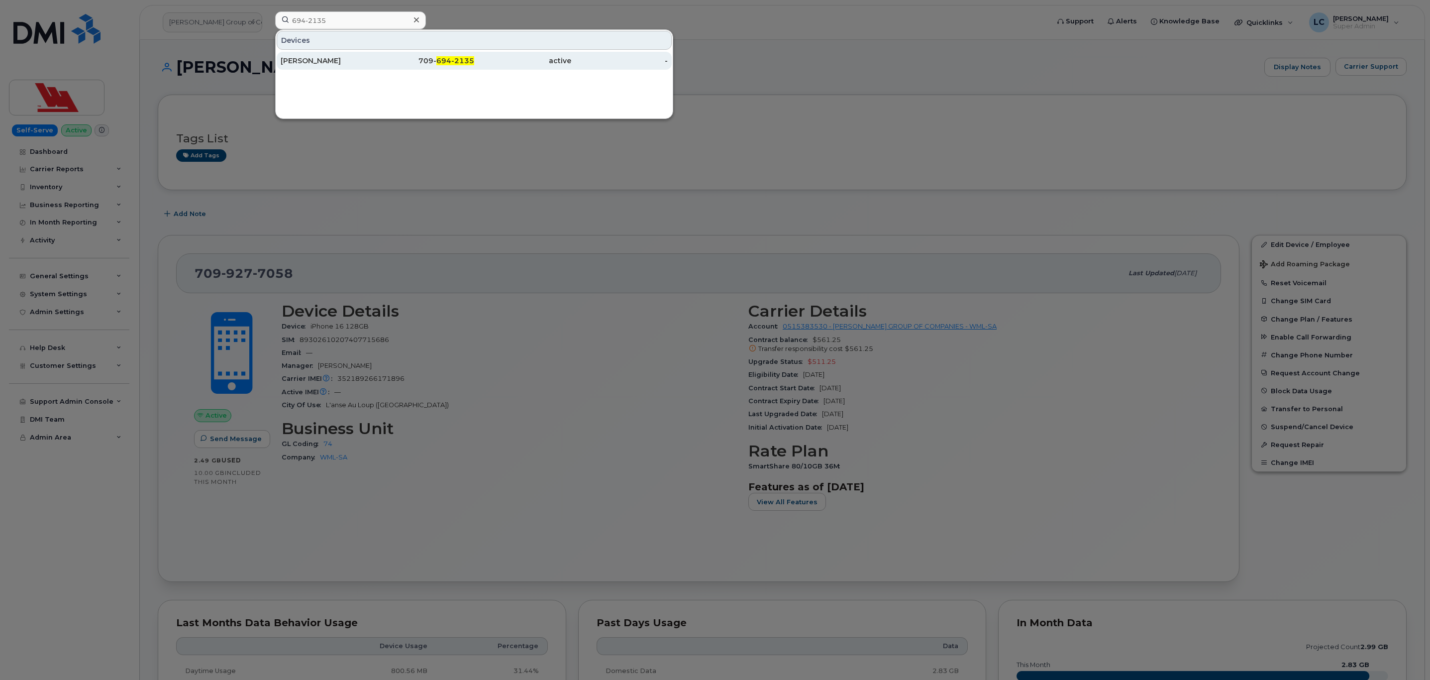
click at [387, 66] on div "709- 694-2135" at bounding box center [426, 61] width 97 height 10
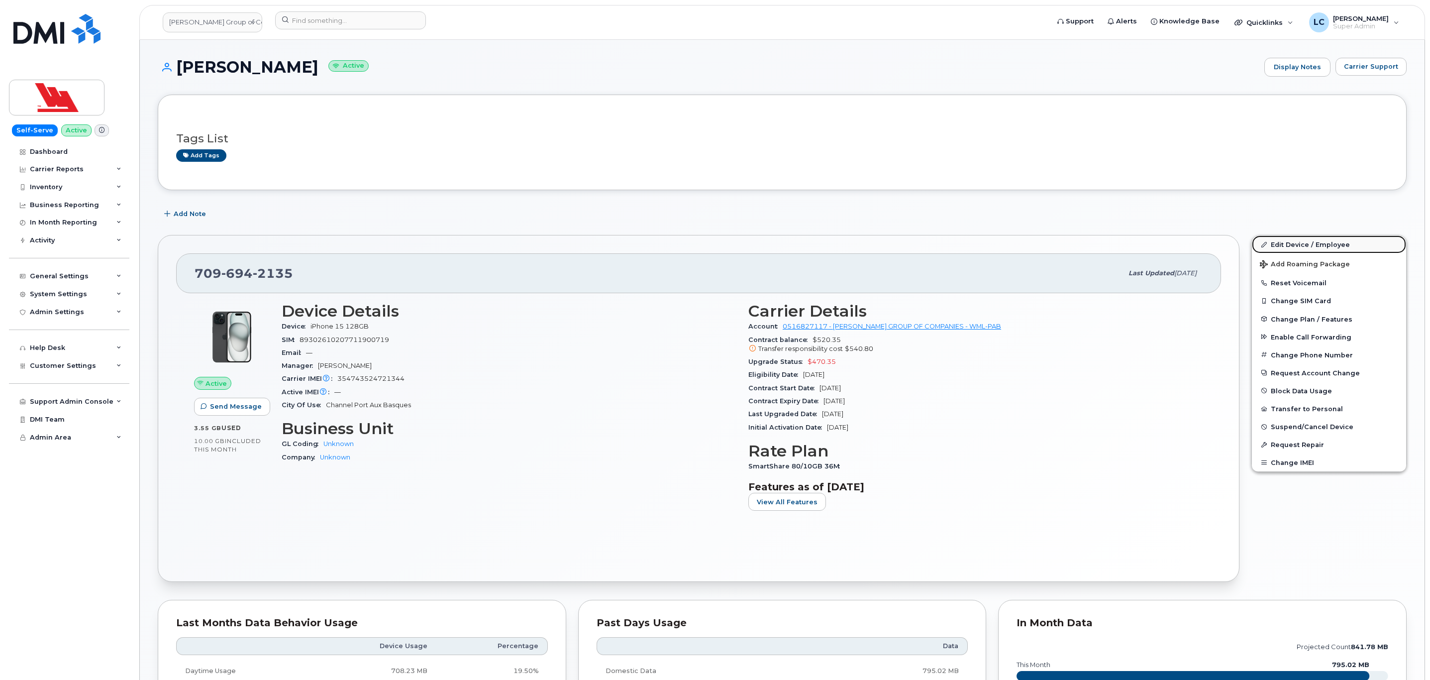
click at [1283, 245] on link "Edit Device / Employee" at bounding box center [1329, 244] width 154 height 18
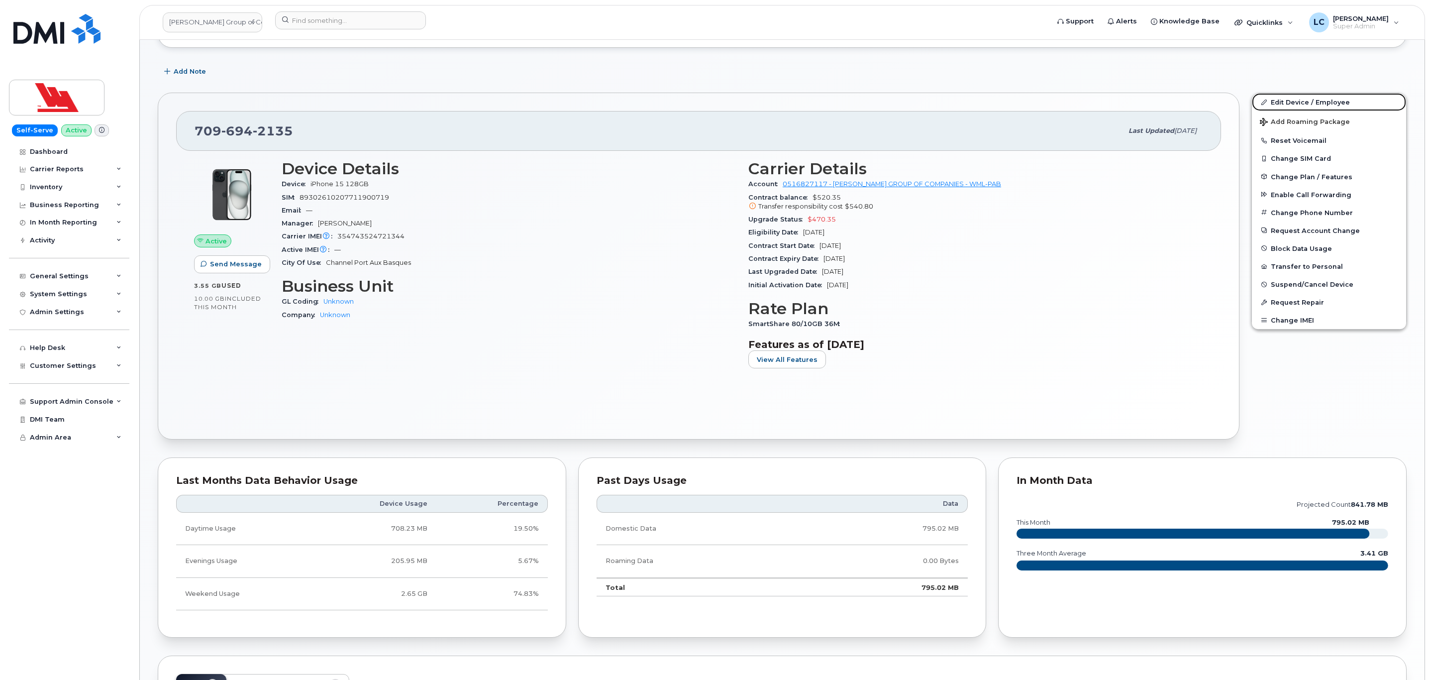
scroll to position [223, 0]
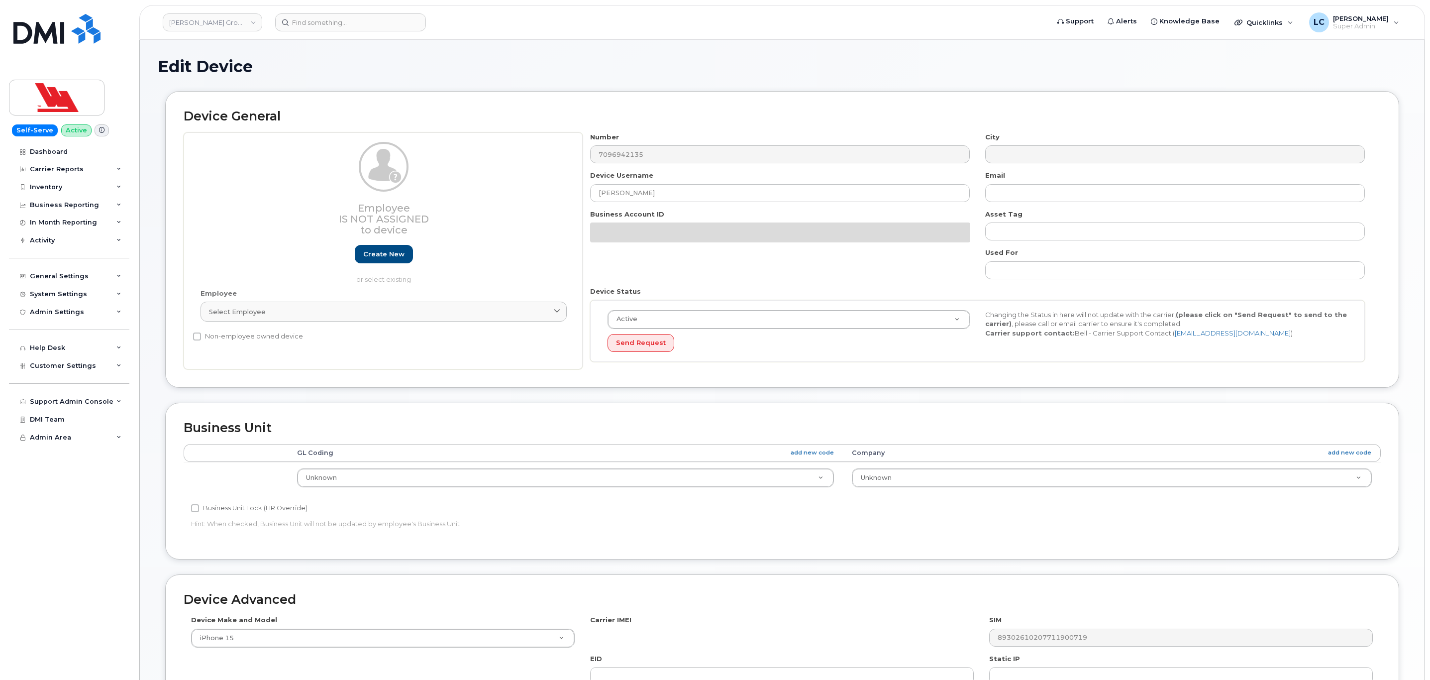
select select "36144312"
select select "36144313"
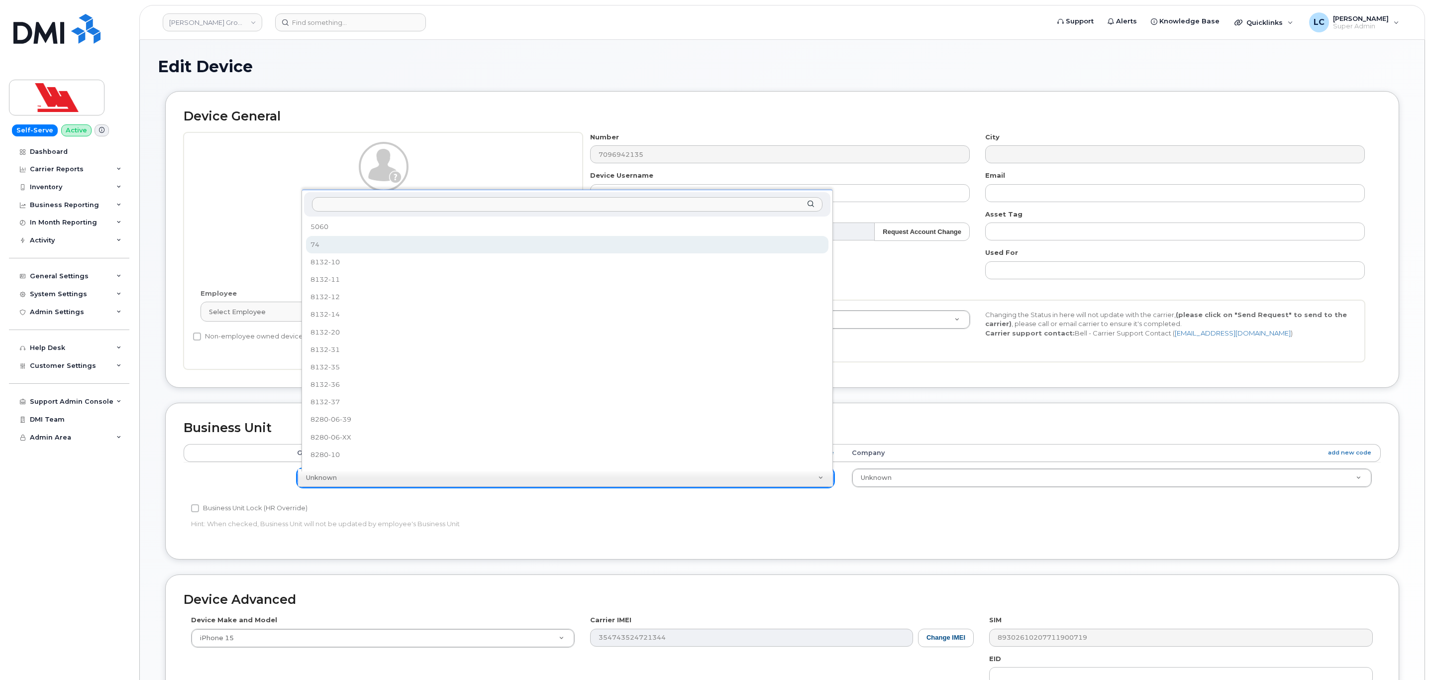
select select "36251554"
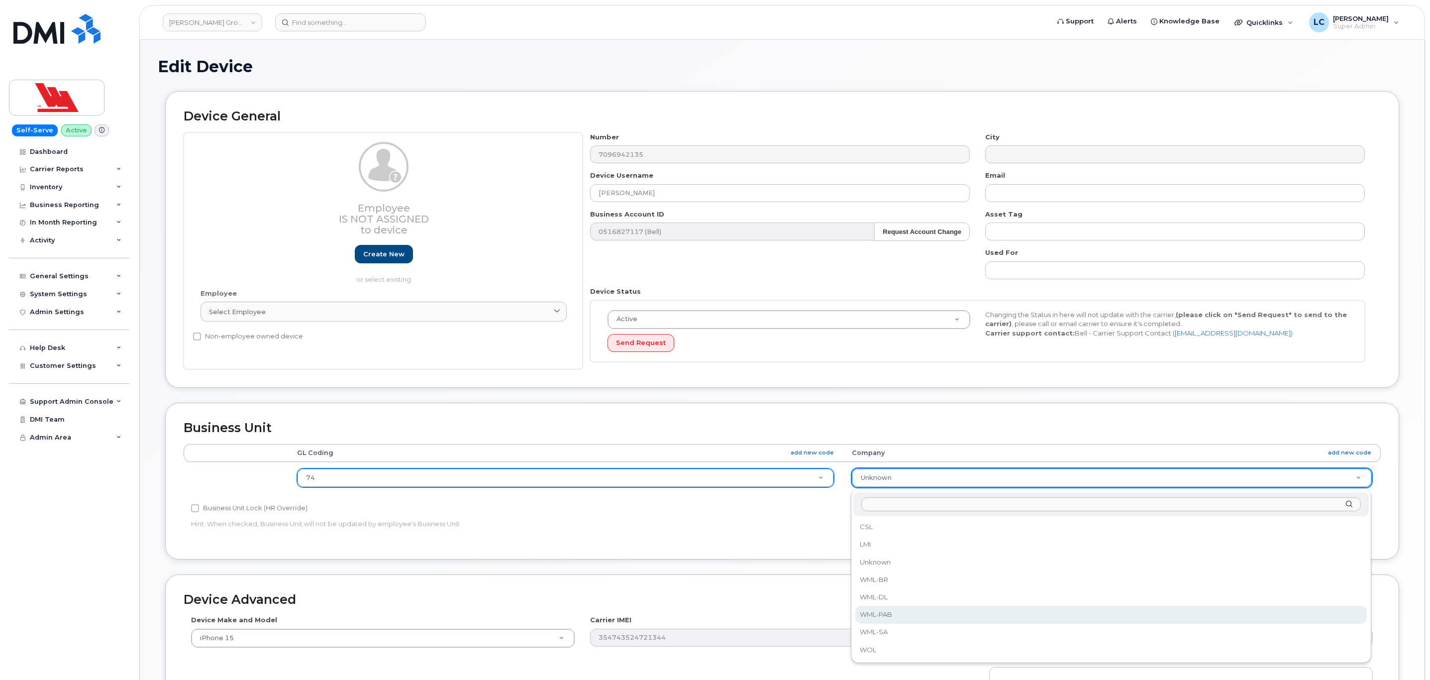
select select "36144340"
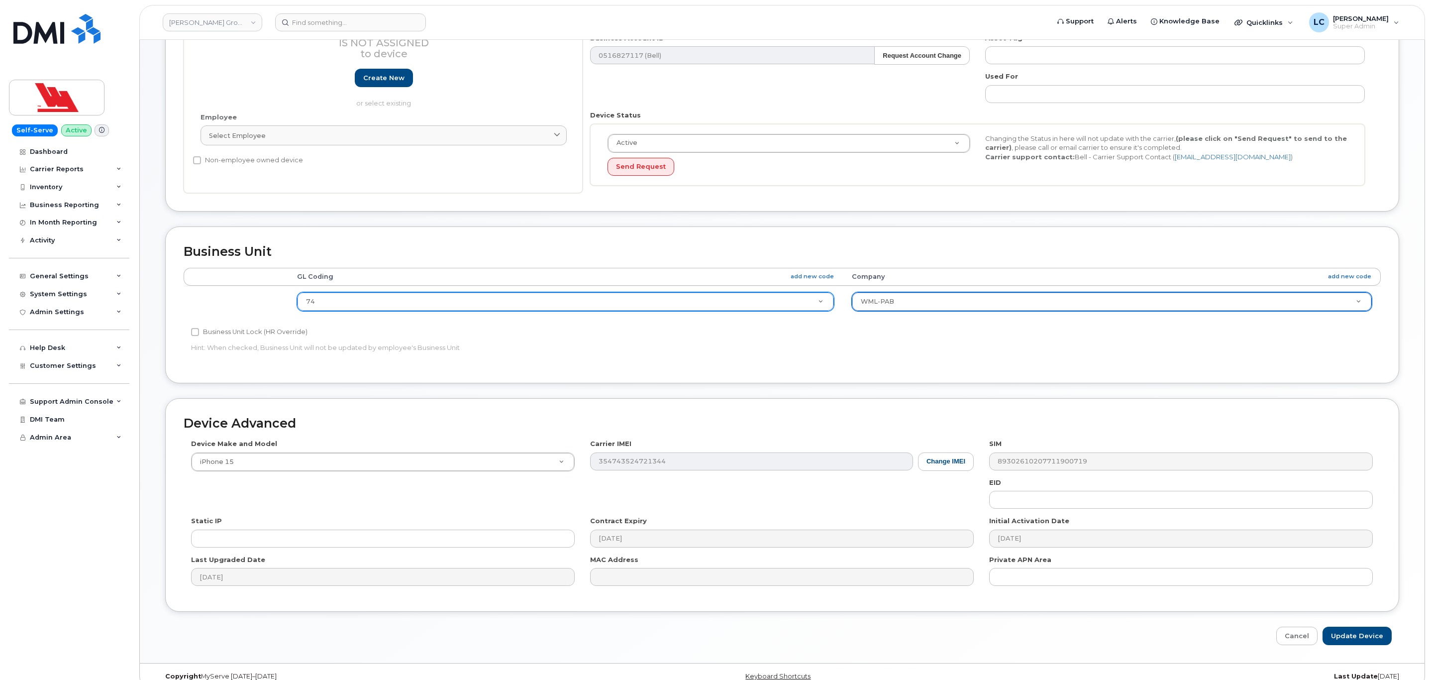
scroll to position [196, 0]
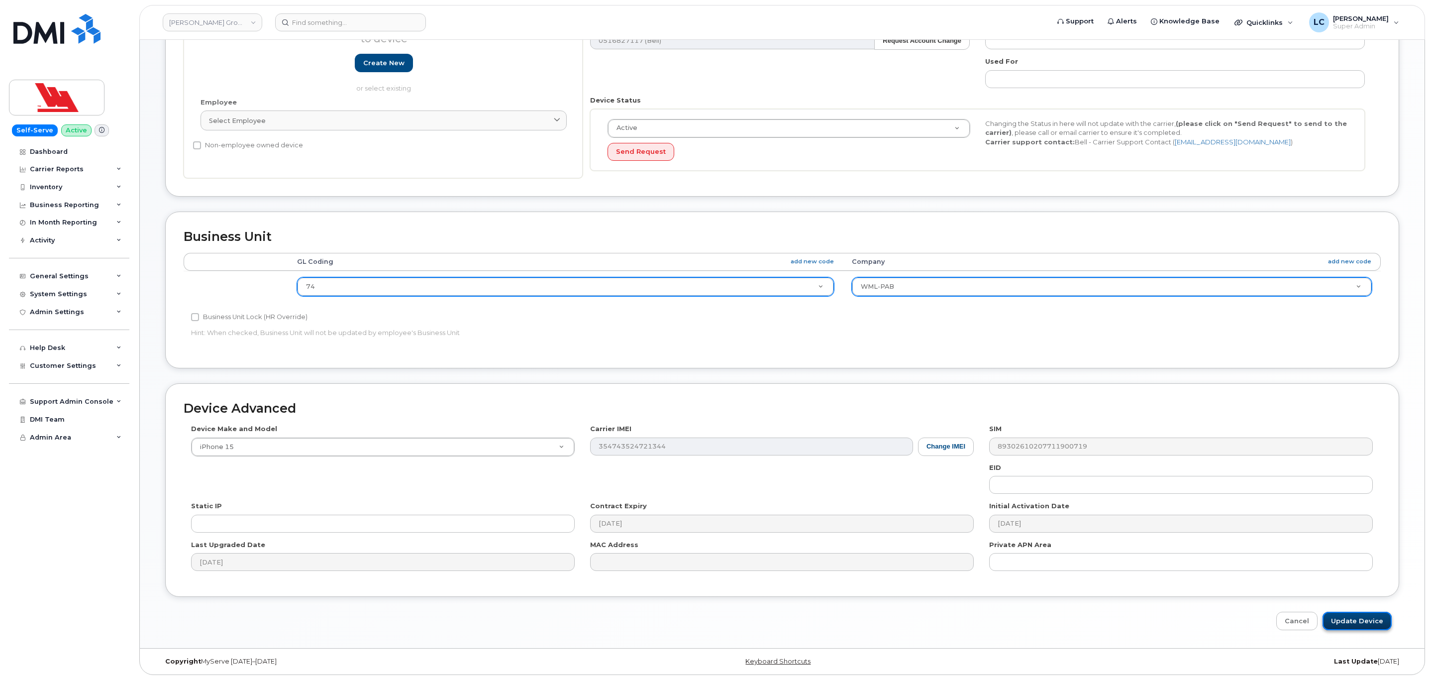
click at [1348, 612] on input "Update Device" at bounding box center [1356, 620] width 69 height 18
type input "Saving..."
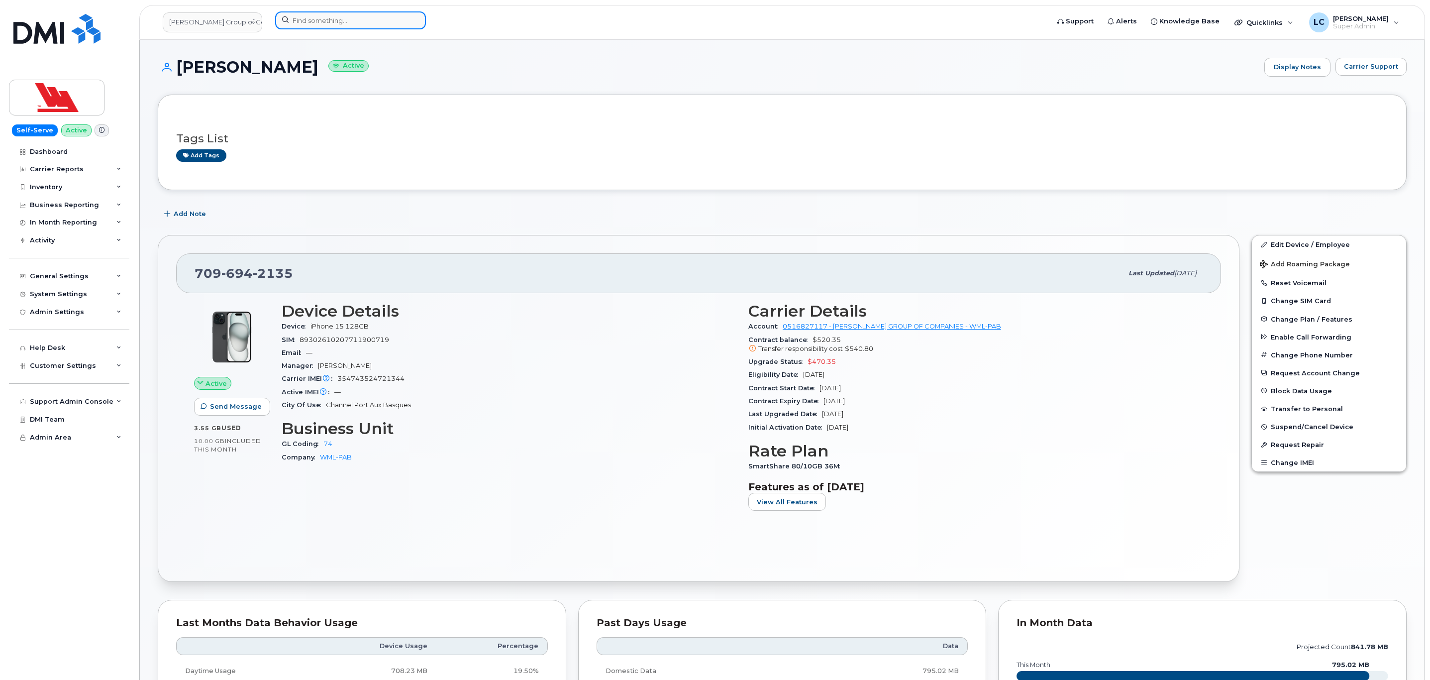
click at [342, 27] on input at bounding box center [350, 20] width 151 height 18
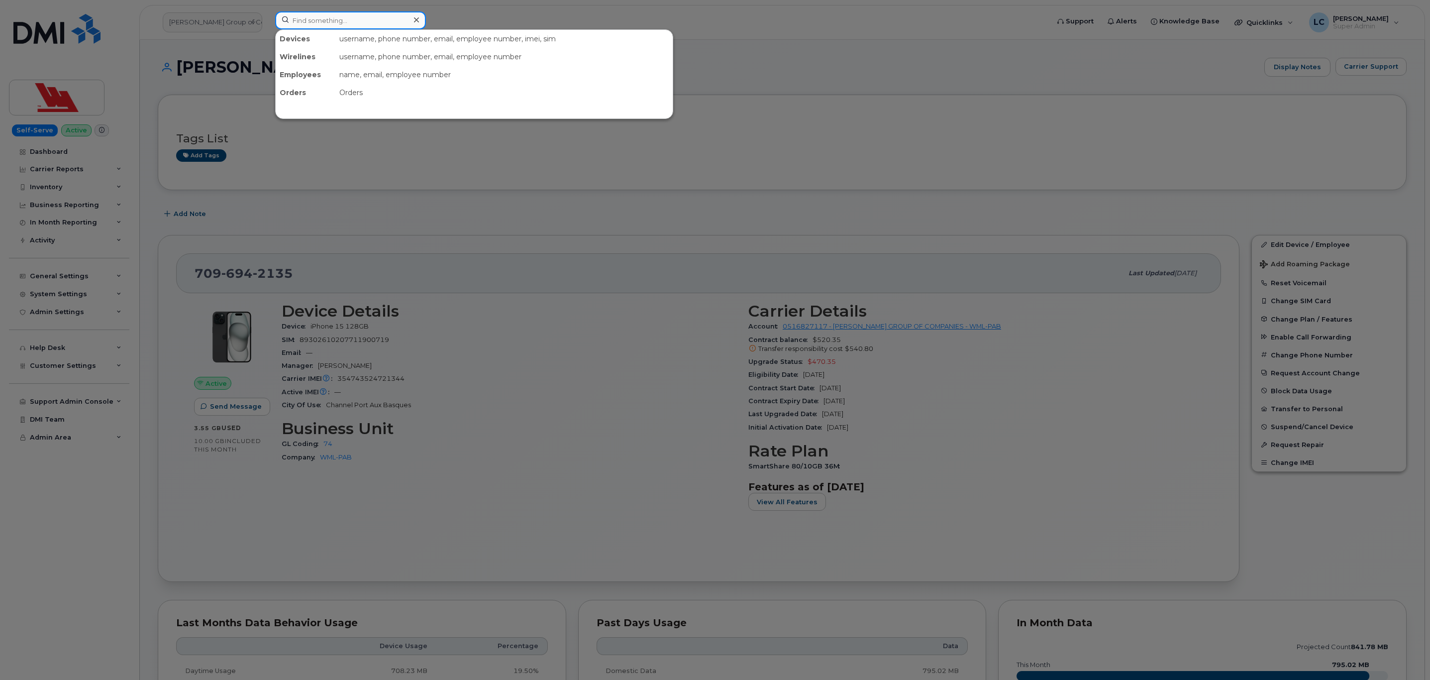
paste input "694-2355"
type input "694-2355"
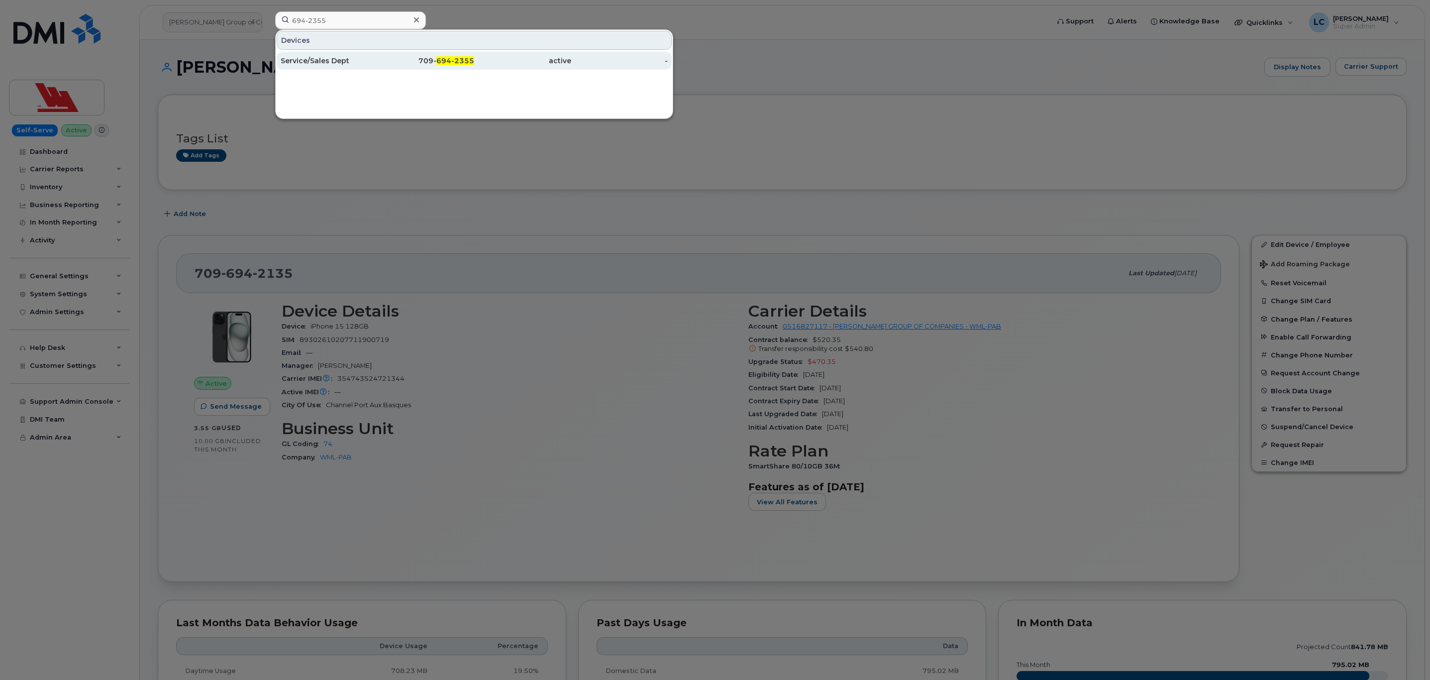
click at [378, 63] on div "709- 694-2355" at bounding box center [426, 61] width 97 height 10
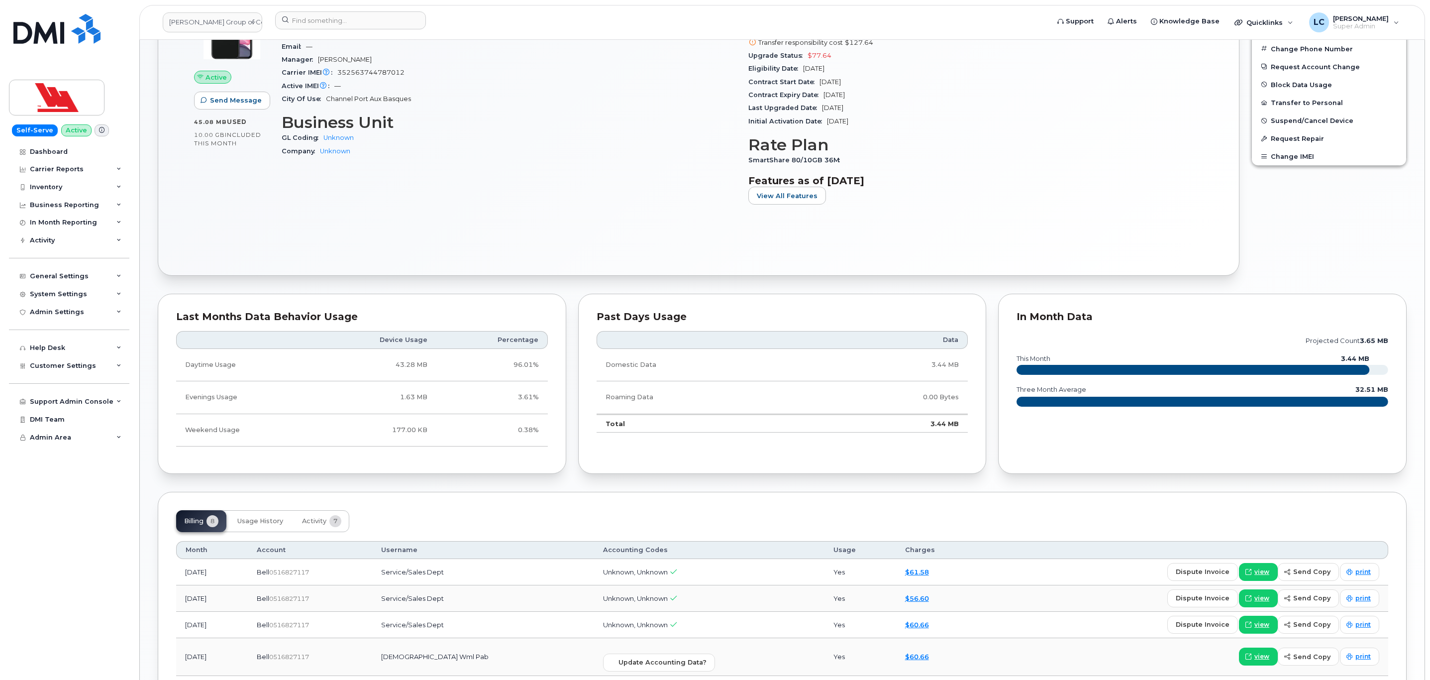
scroll to position [75, 0]
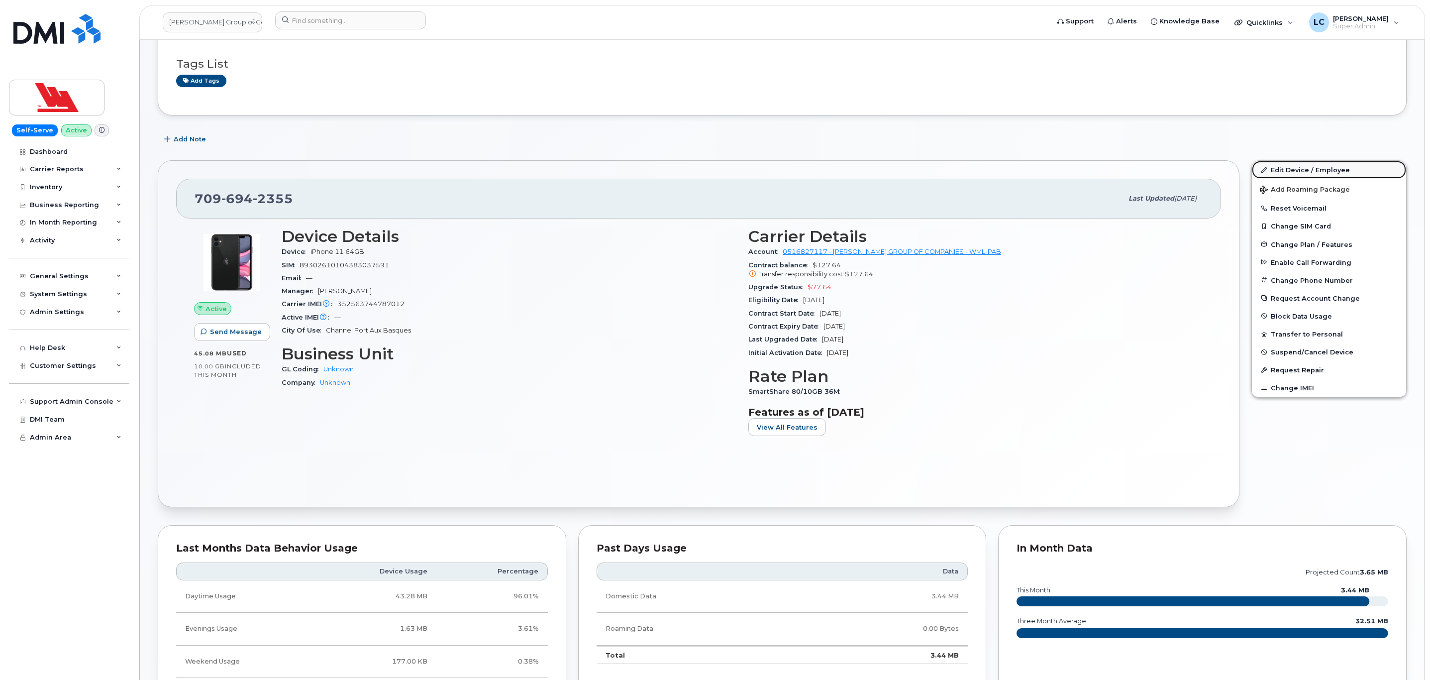
click at [1289, 170] on link "Edit Device / Employee" at bounding box center [1329, 170] width 154 height 18
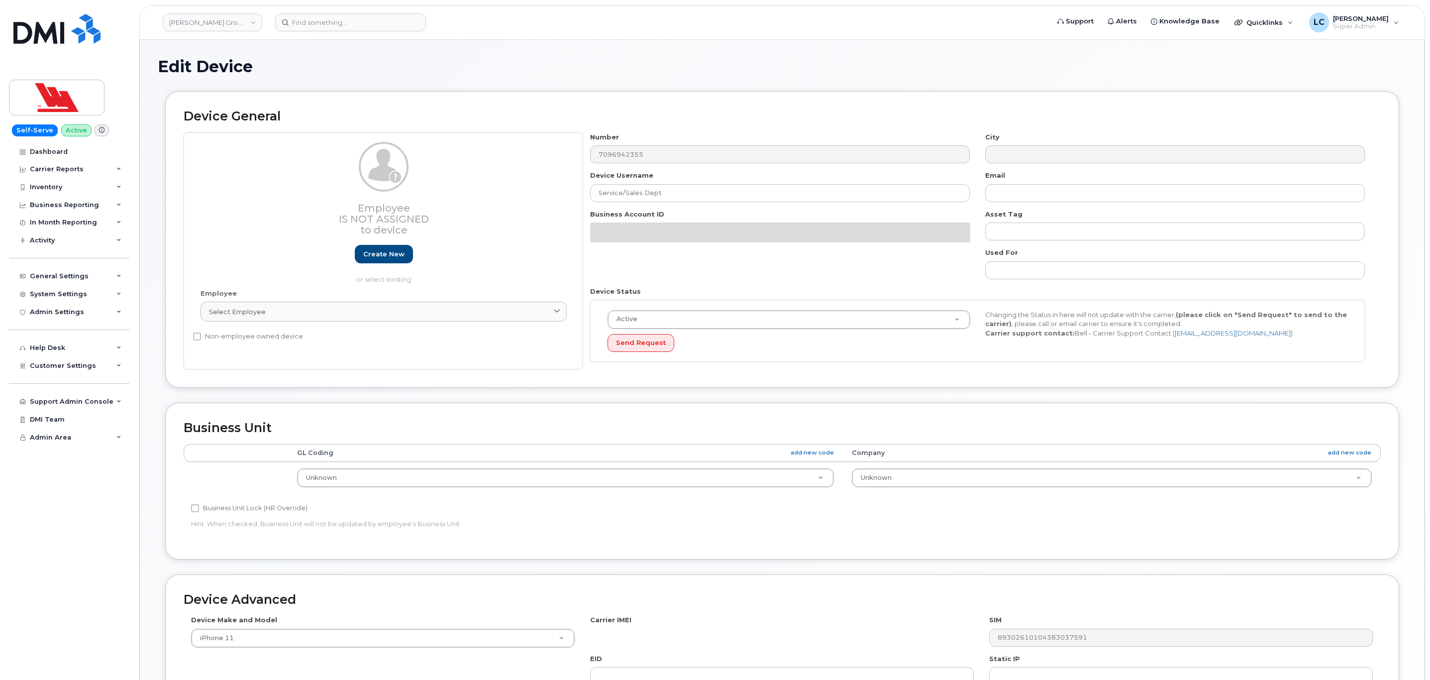
select select "36144312"
select select "36144313"
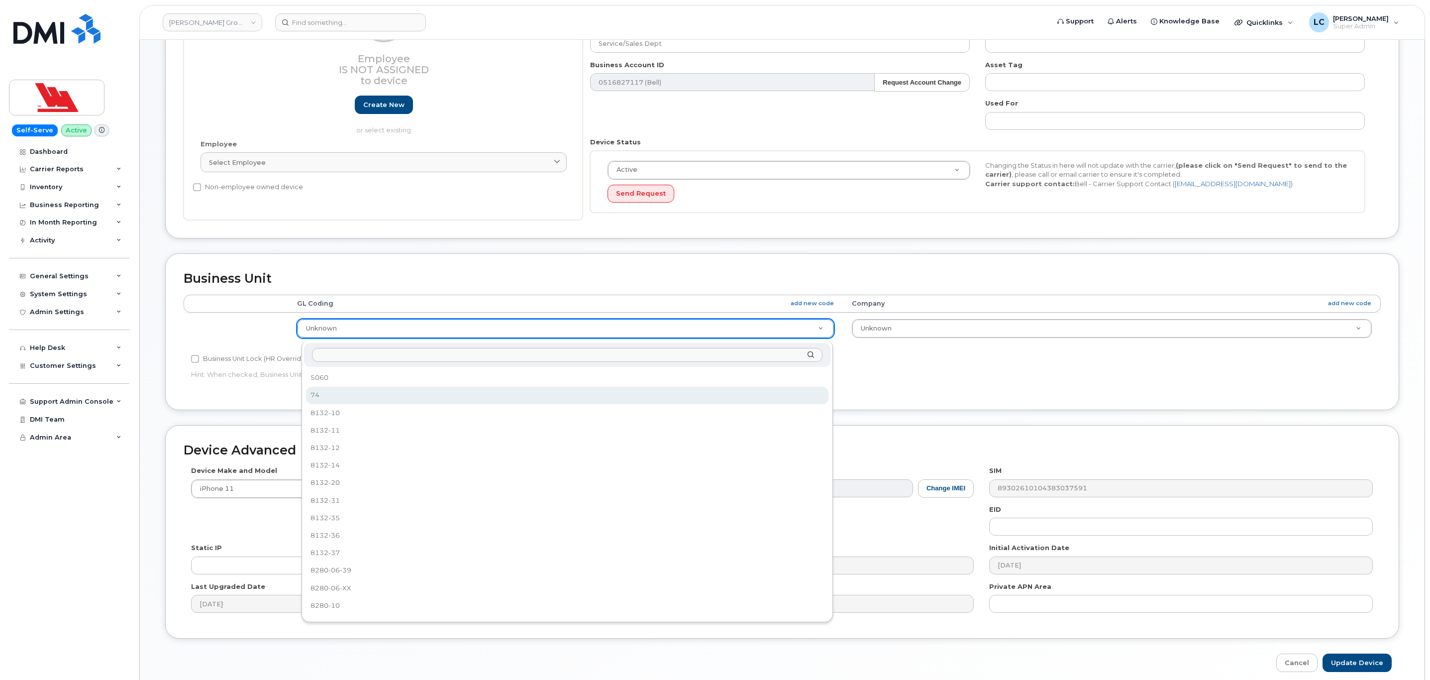
select select "36251554"
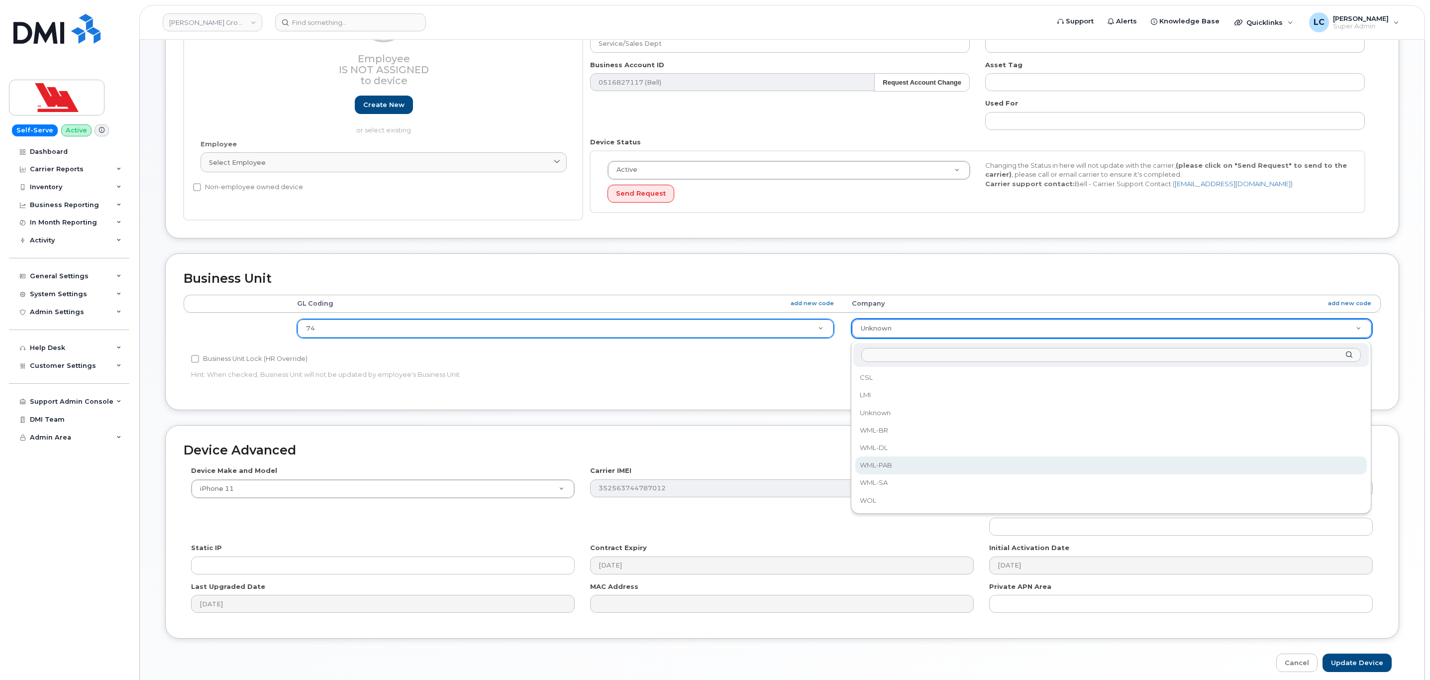
select select "36144340"
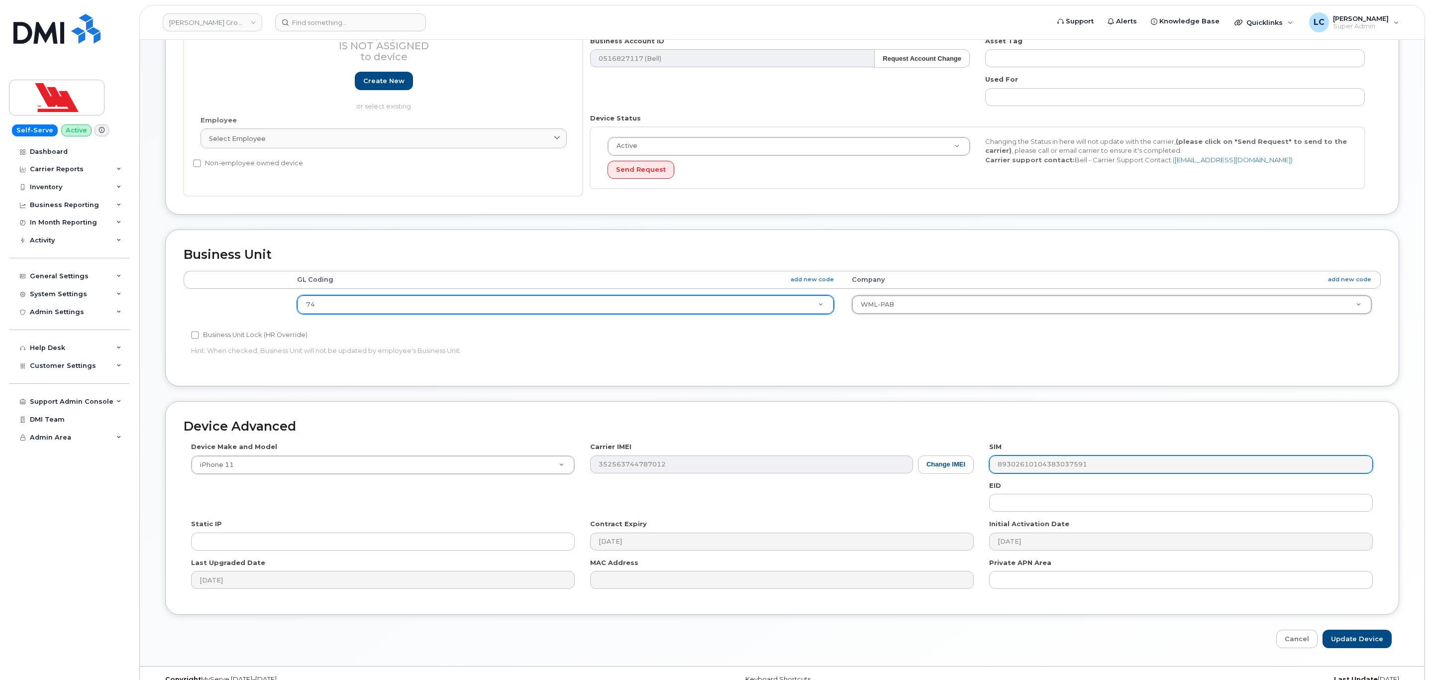
scroll to position [196, 0]
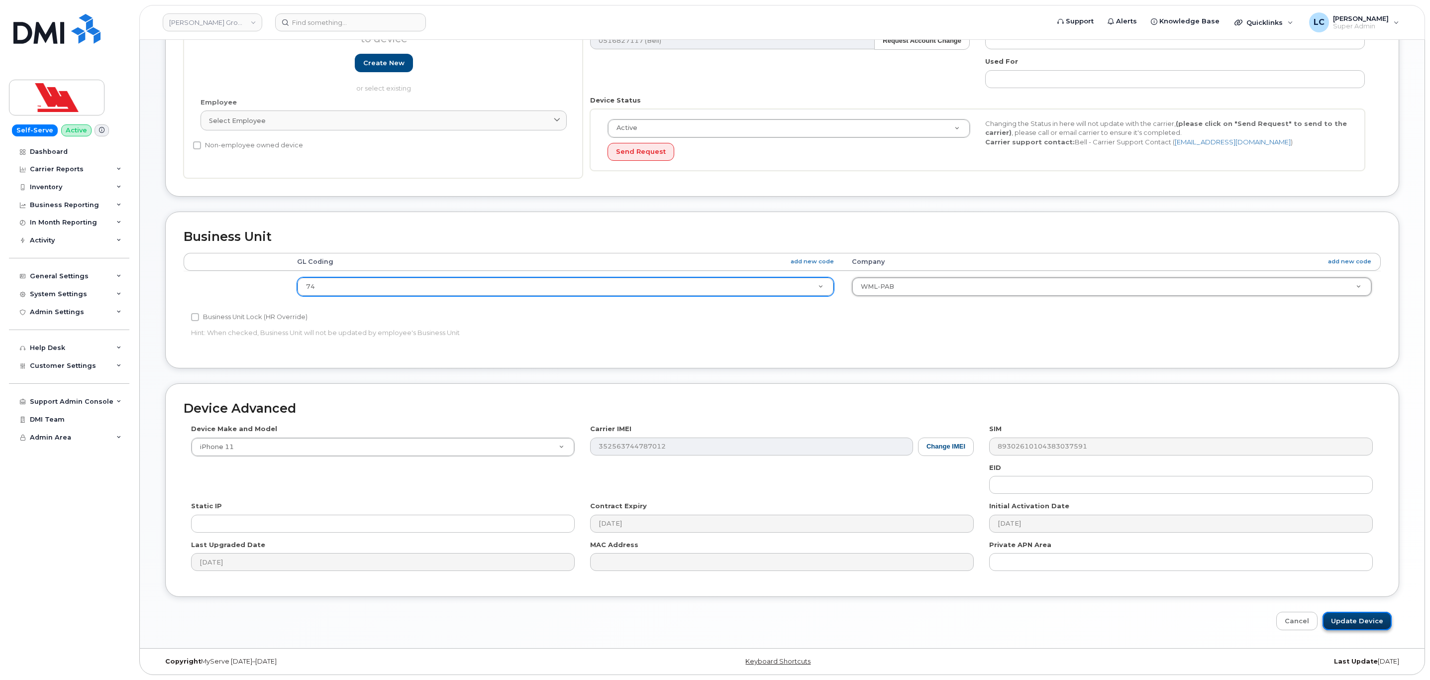
click at [1363, 619] on input "Update Device" at bounding box center [1356, 620] width 69 height 18
type input "Saving..."
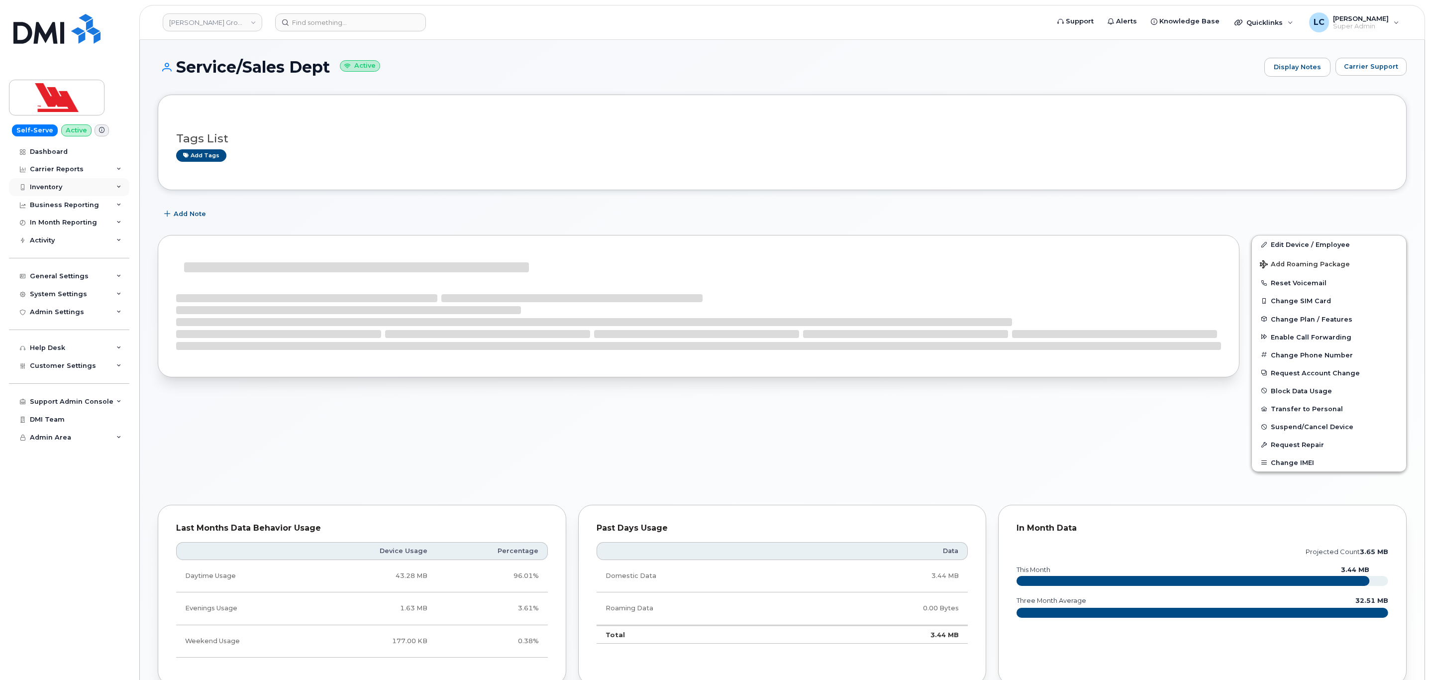
click at [63, 191] on div "Inventory" at bounding box center [69, 187] width 120 height 18
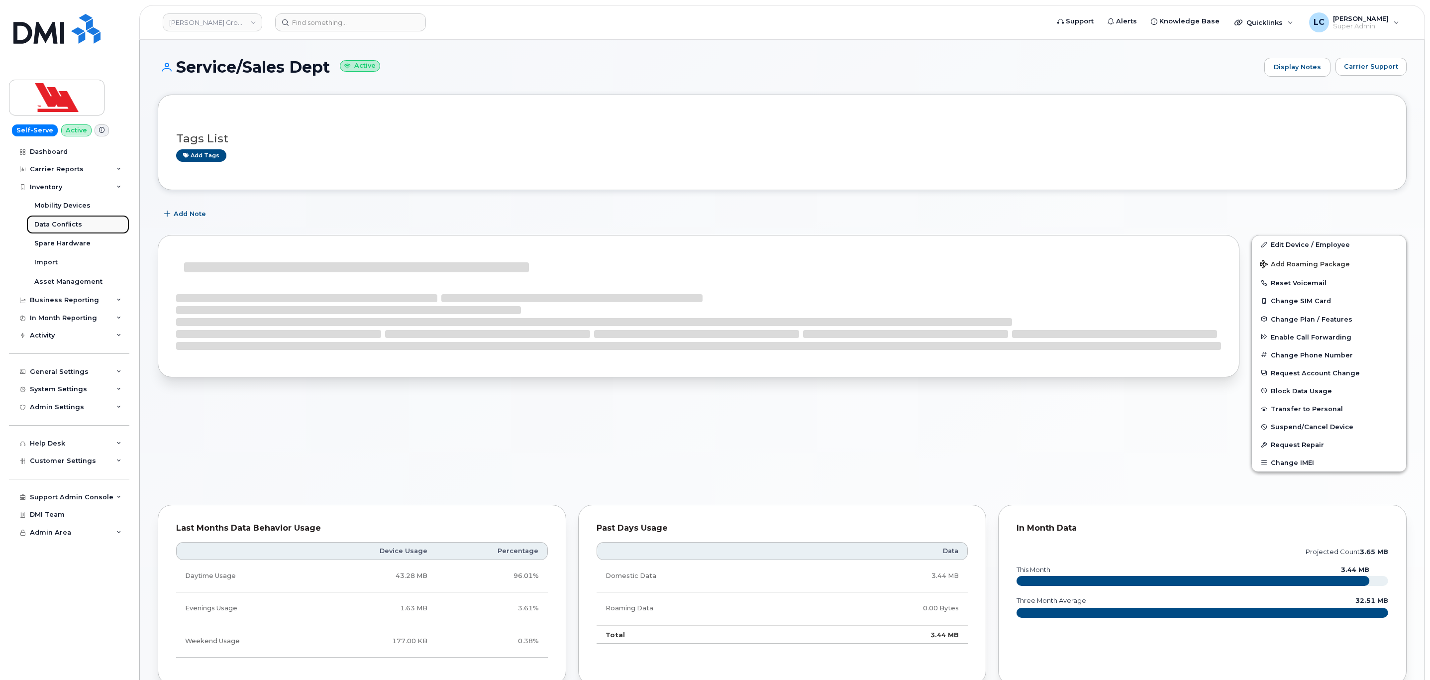
click at [76, 220] on div "Data Conflicts" at bounding box center [58, 224] width 48 height 9
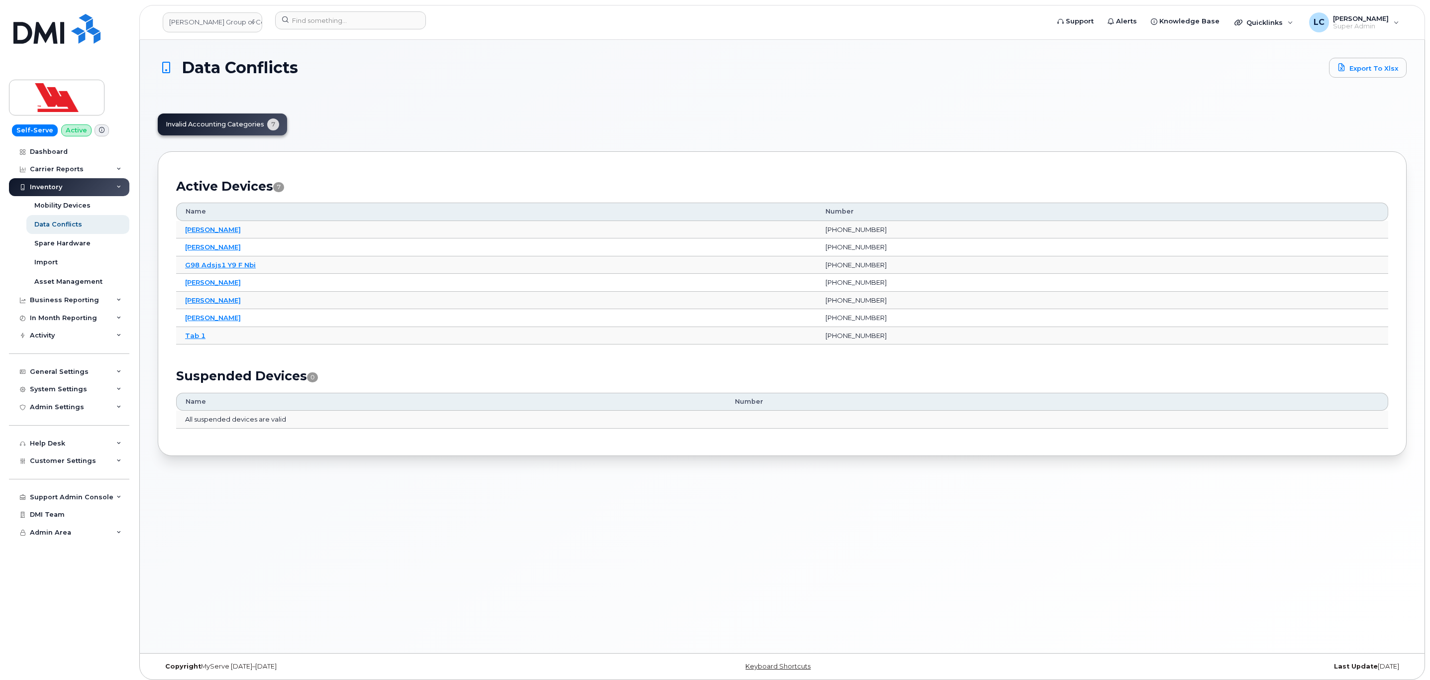
click at [489, 142] on div "Data Conflicts Export to Xlsx Invalid Accounting Categories 7 Active Devices 7 …" at bounding box center [782, 257] width 1249 height 398
click at [573, 128] on div "Invalid Accounting Categories 7" at bounding box center [782, 124] width 1249 height 22
click at [92, 302] on div "Business Reporting" at bounding box center [64, 300] width 69 height 8
click at [68, 175] on div "Carrier Reports" at bounding box center [69, 169] width 120 height 18
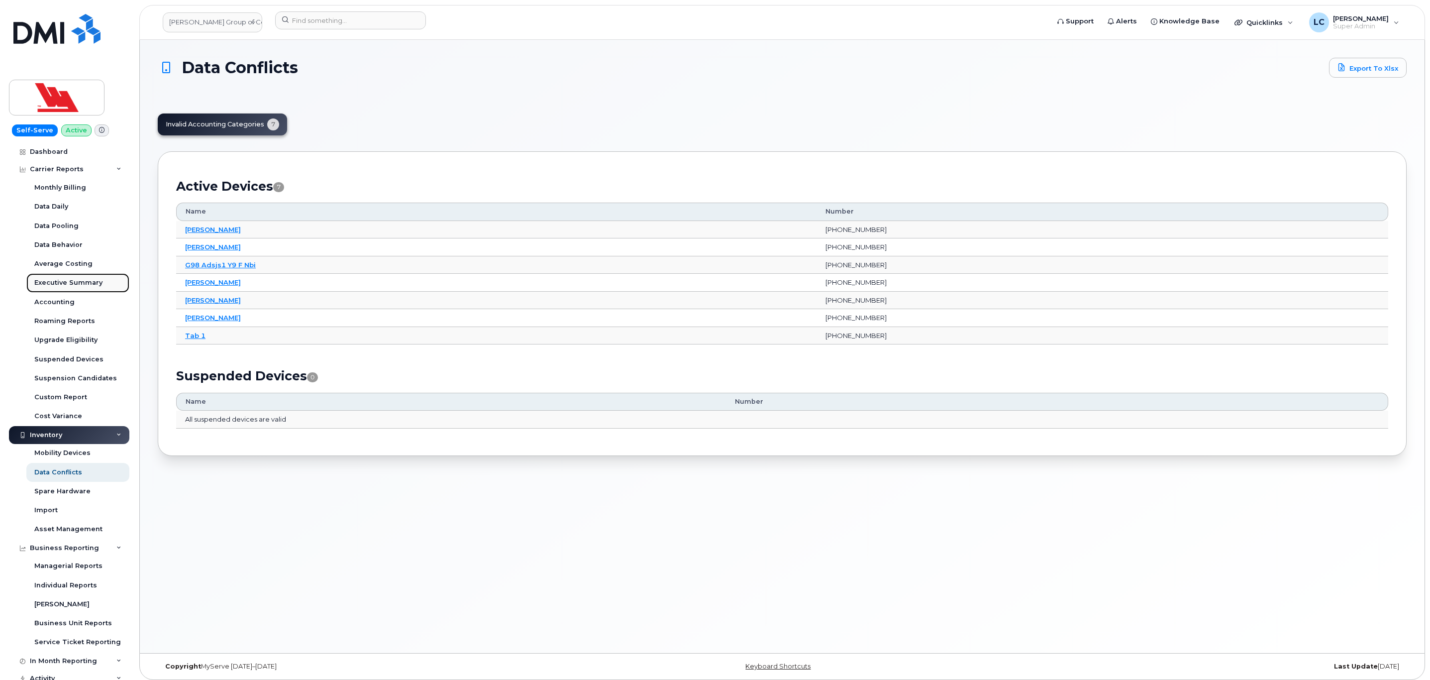
click at [81, 278] on div "Executive Summary" at bounding box center [68, 282] width 68 height 9
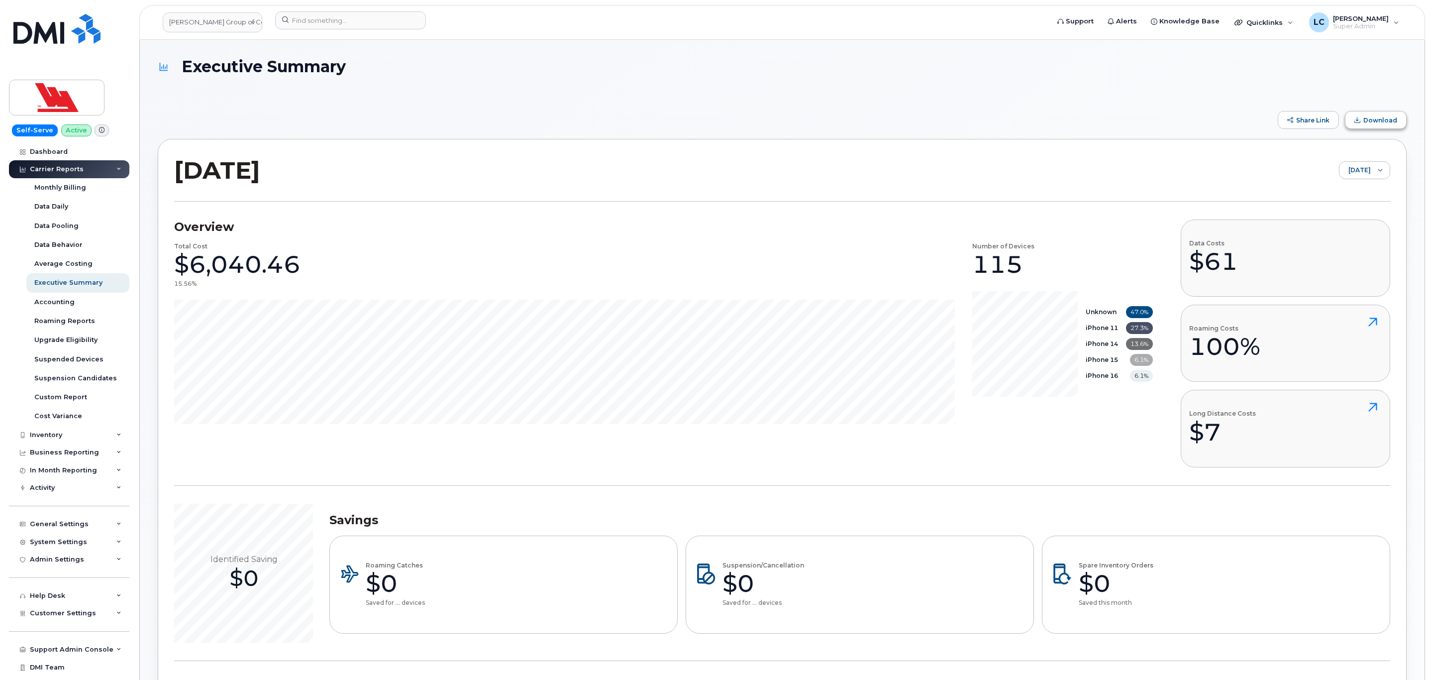
click at [1386, 124] on button "Download" at bounding box center [1376, 120] width 62 height 18
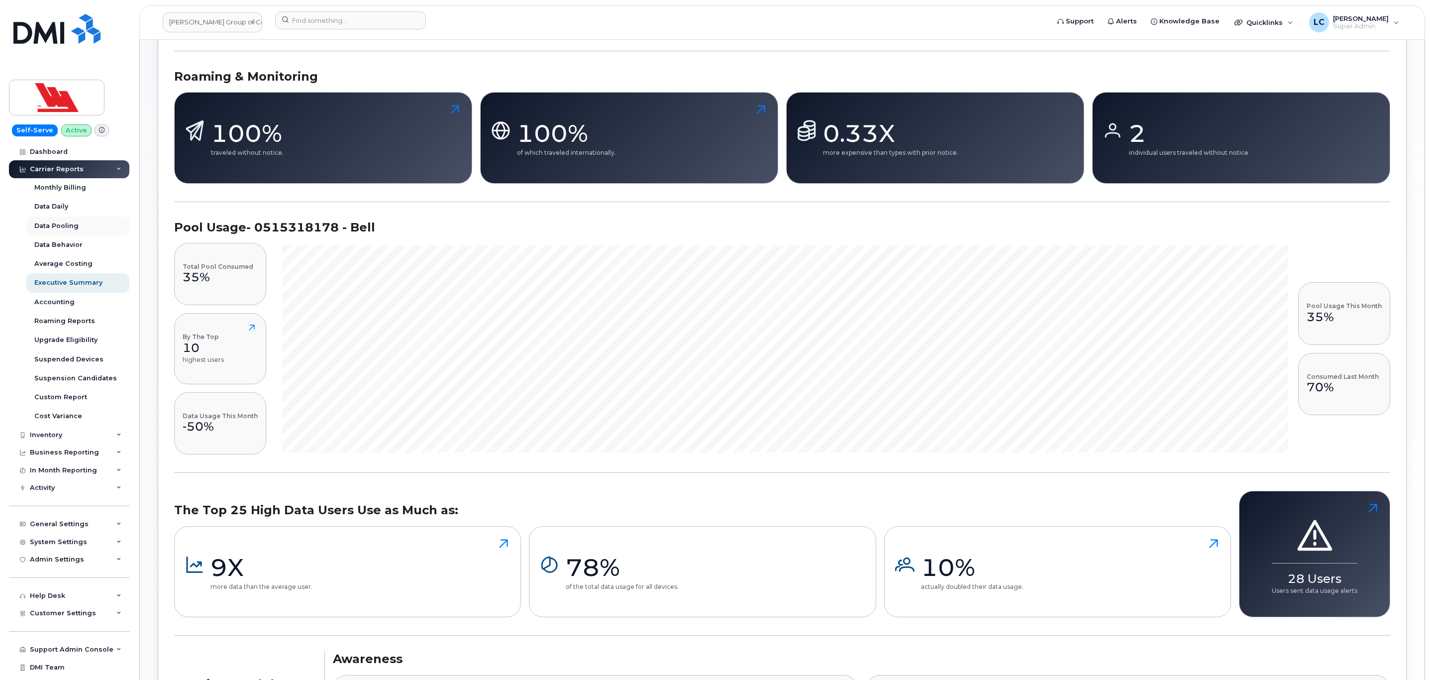
scroll to position [522, 0]
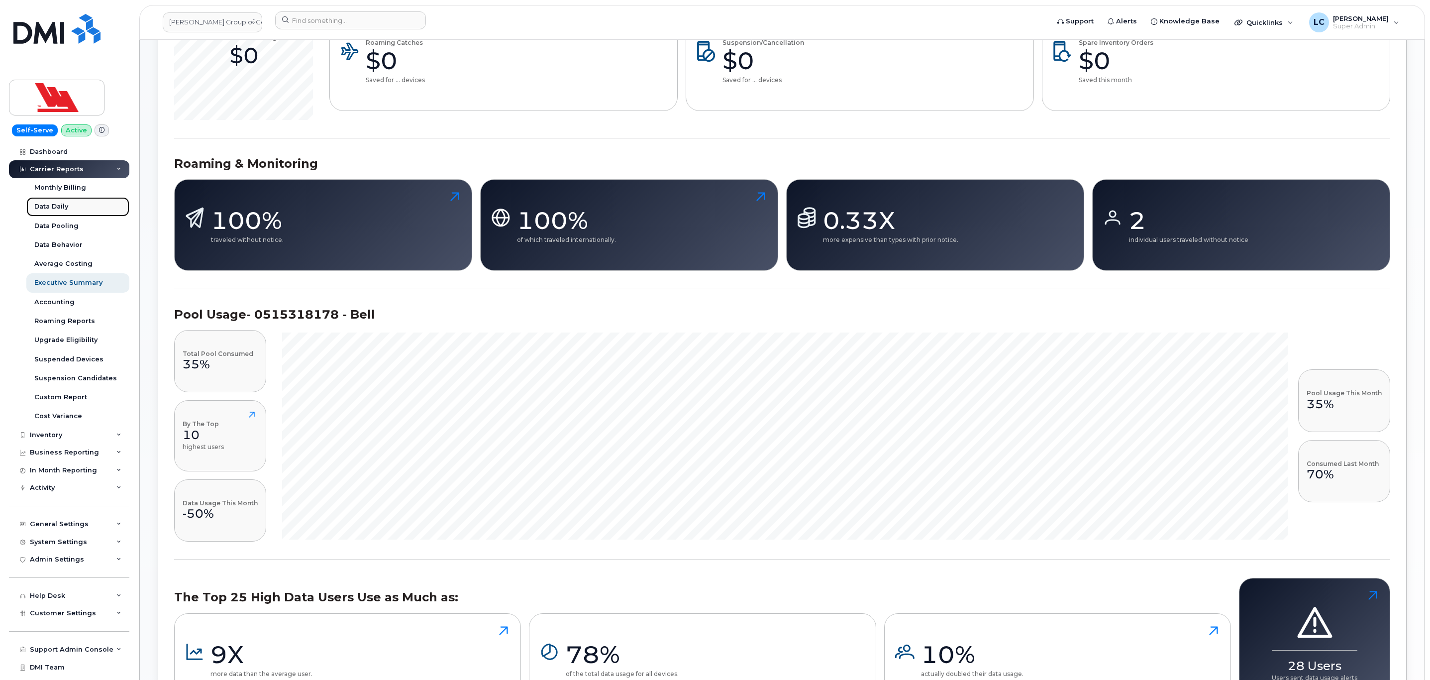
click at [82, 211] on link "Data Daily" at bounding box center [77, 206] width 103 height 19
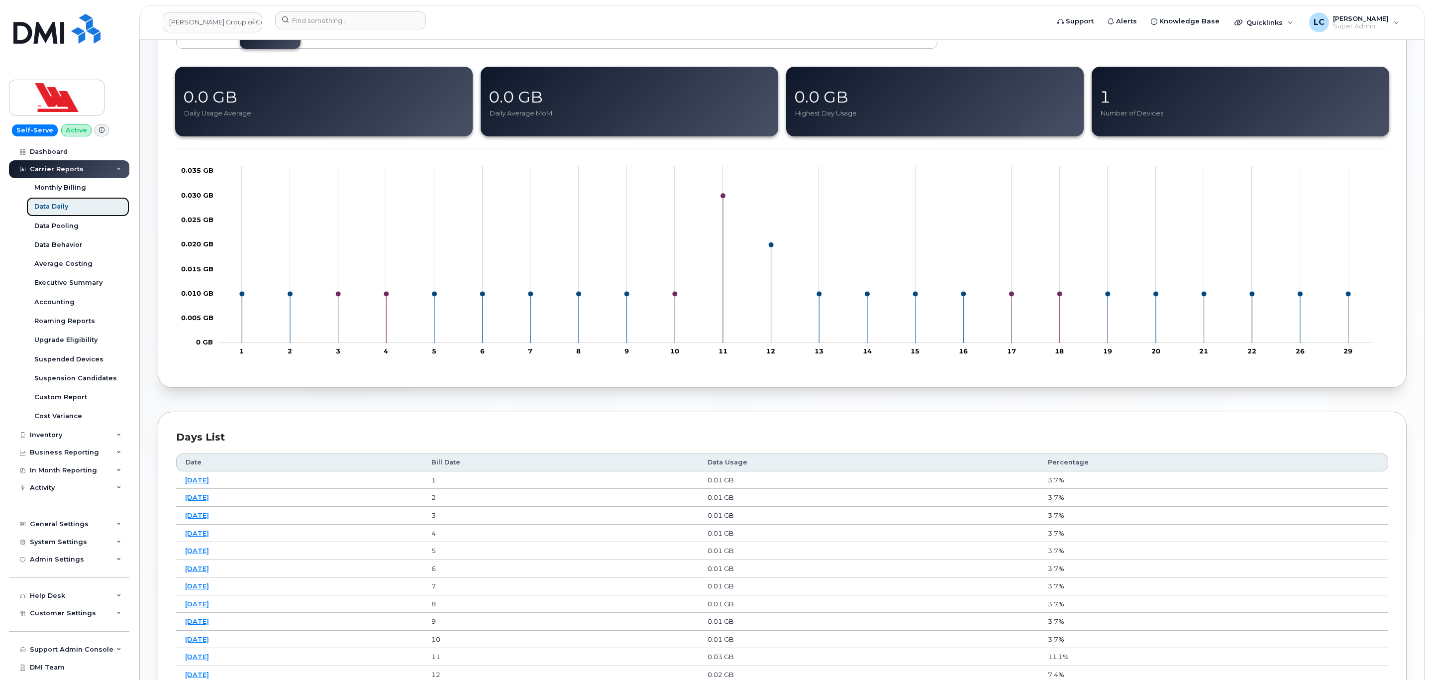
scroll to position [149, 0]
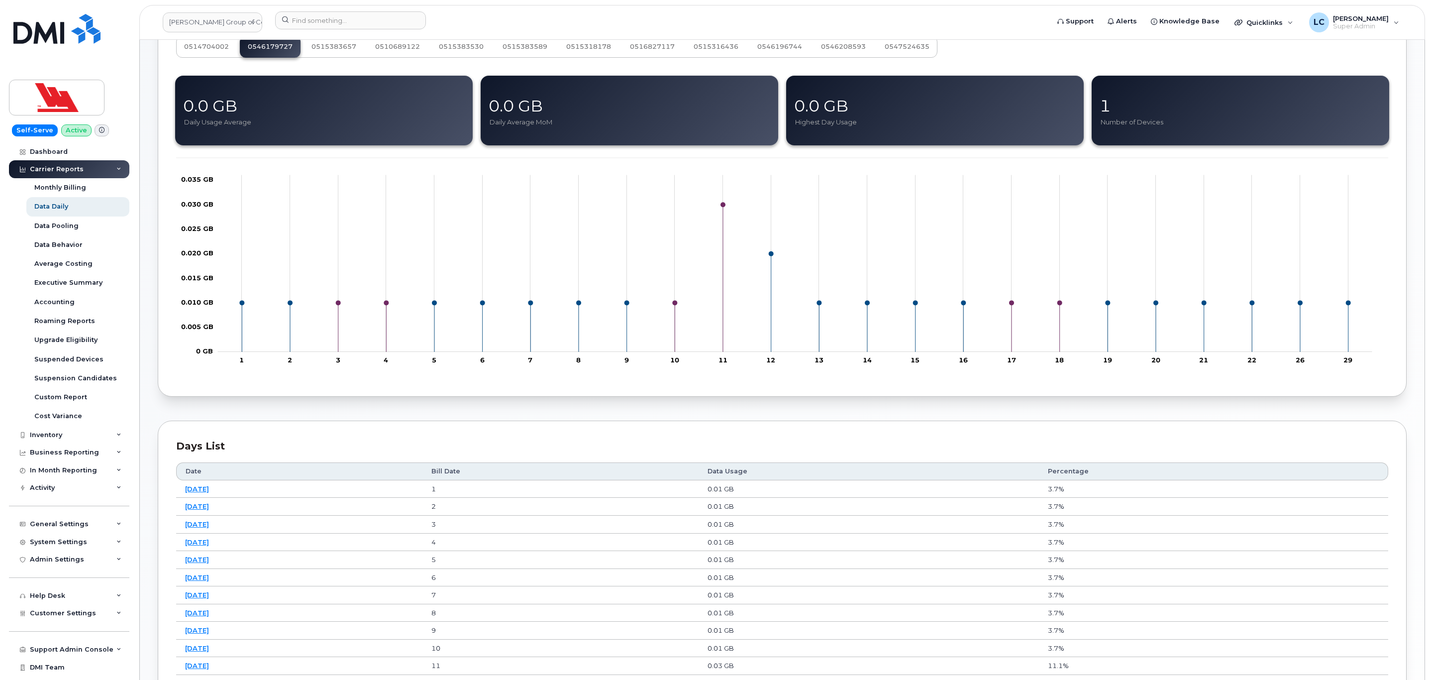
click at [660, 453] on div "Days List" at bounding box center [782, 446] width 1212 height 14
click at [55, 151] on div "Dashboard" at bounding box center [49, 152] width 38 height 8
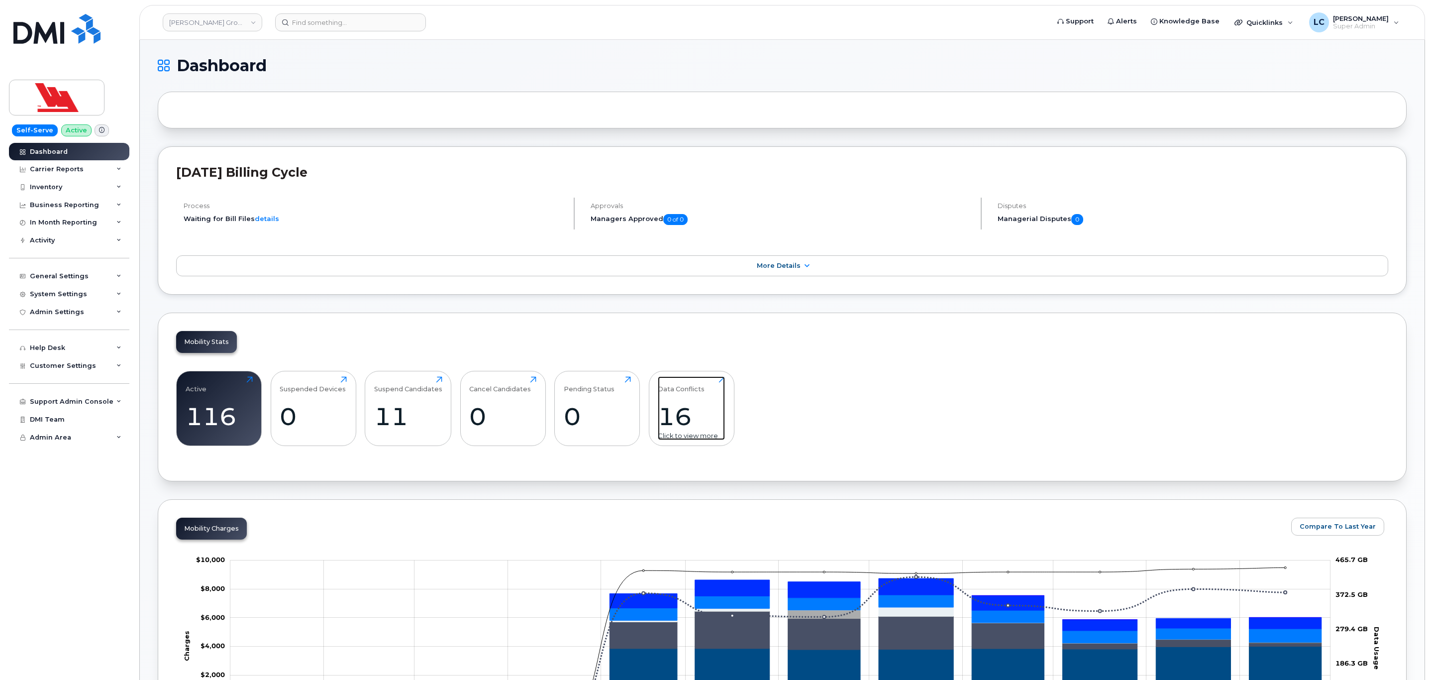
click at [688, 412] on div "16" at bounding box center [691, 416] width 67 height 29
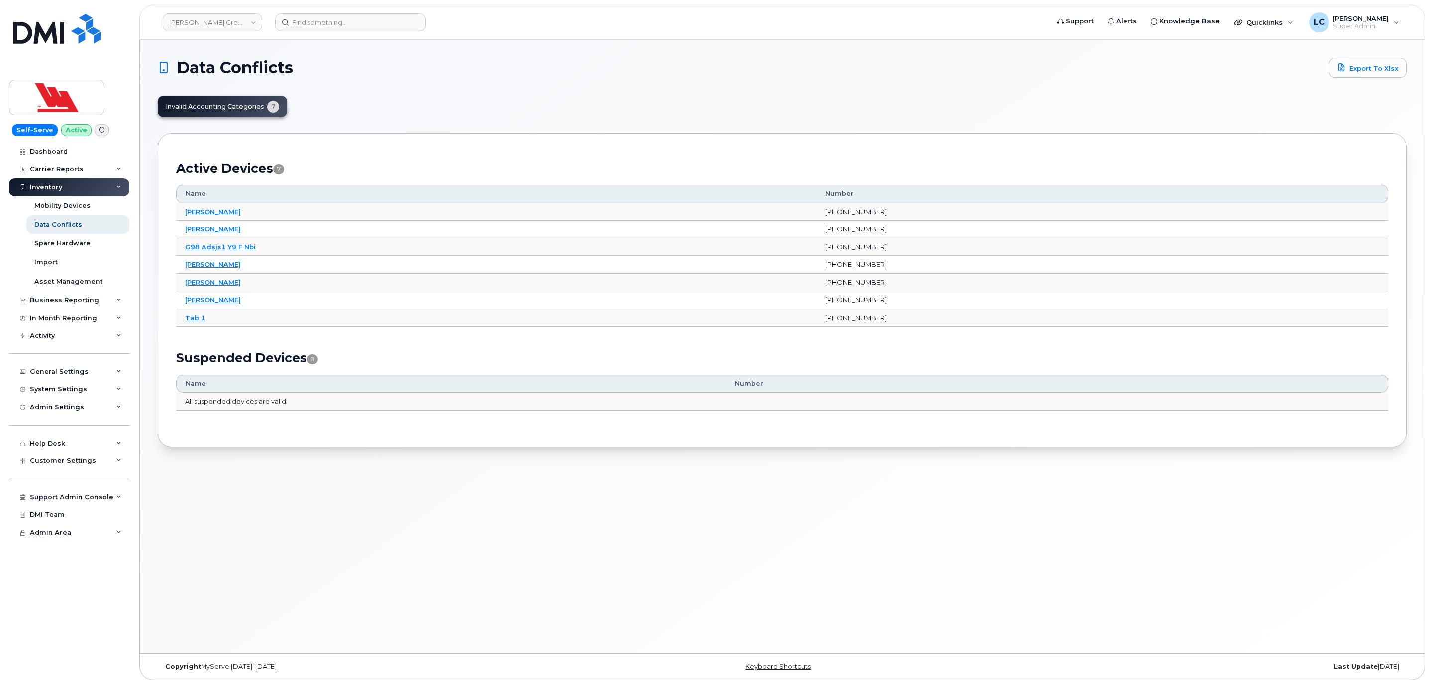
click at [406, 152] on div "Active Devices 7 Name Number [PERSON_NAME] [PHONE_NUMBER] [PERSON_NAME] [PHONE_…" at bounding box center [782, 290] width 1212 height 277
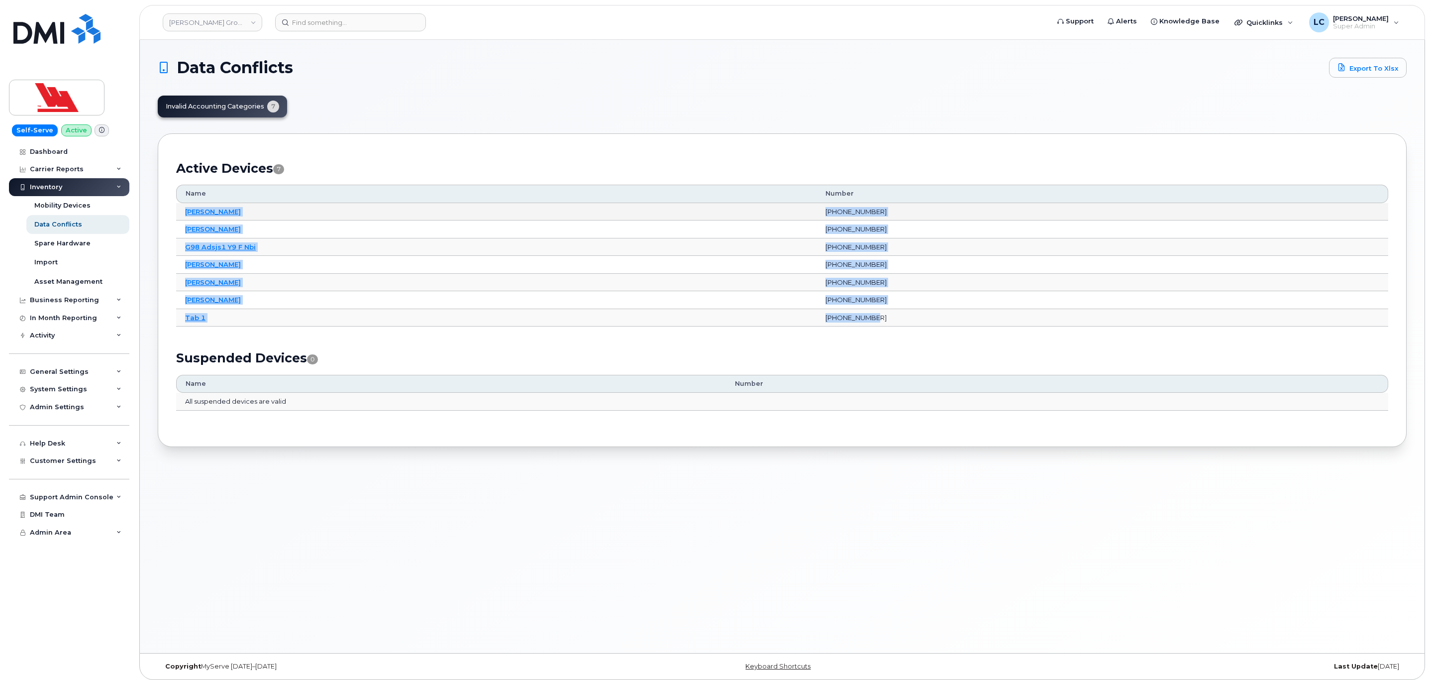
drag, startPoint x: 917, startPoint y: 318, endPoint x: 176, endPoint y: 208, distance: 749.0
click at [176, 208] on tbody "[PERSON_NAME] [PHONE_NUMBER] [PERSON_NAME] [PHONE_NUMBER] G98 Adsjs1 Y9 F Nbi […" at bounding box center [782, 265] width 1212 height 124
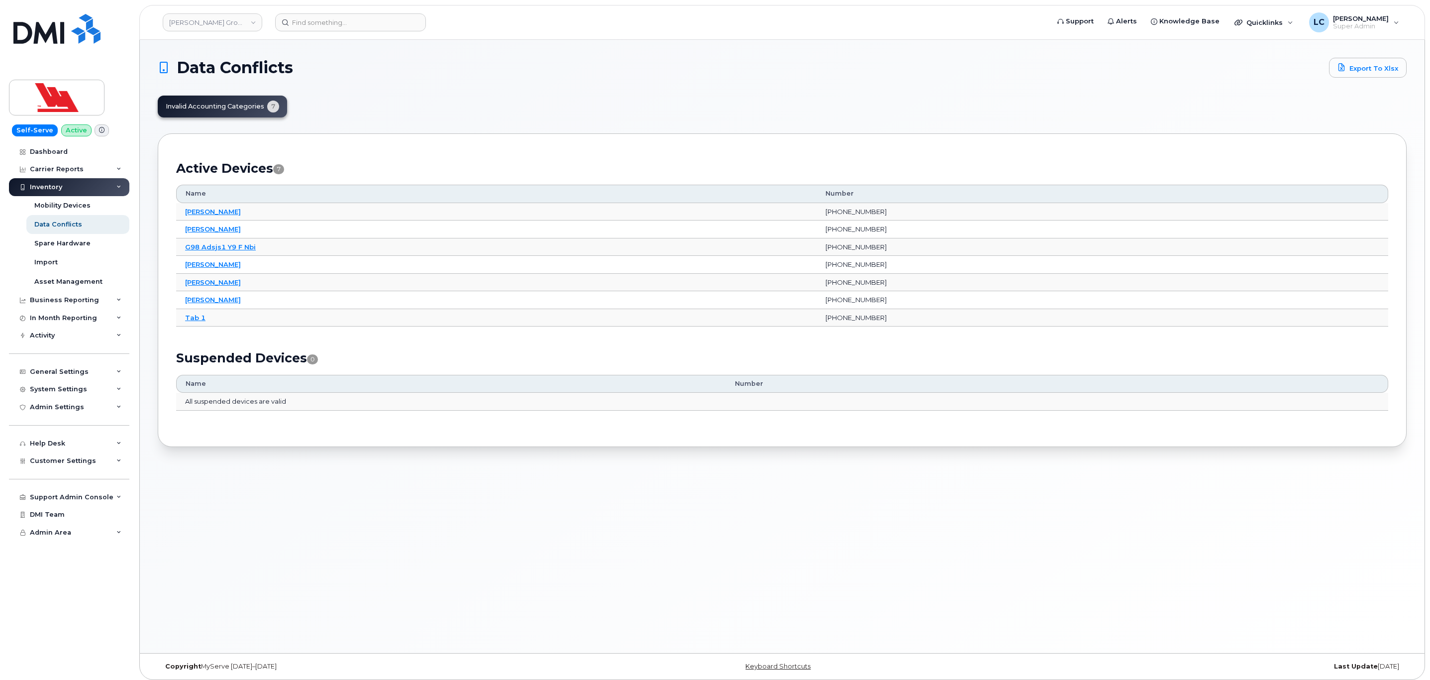
click at [395, 127] on div "Data Conflicts Export to Xlsx Invalid Accounting Categories 7 Active Devices 7 …" at bounding box center [782, 252] width 1249 height 389
click at [72, 152] on link "Dashboard" at bounding box center [69, 152] width 120 height 18
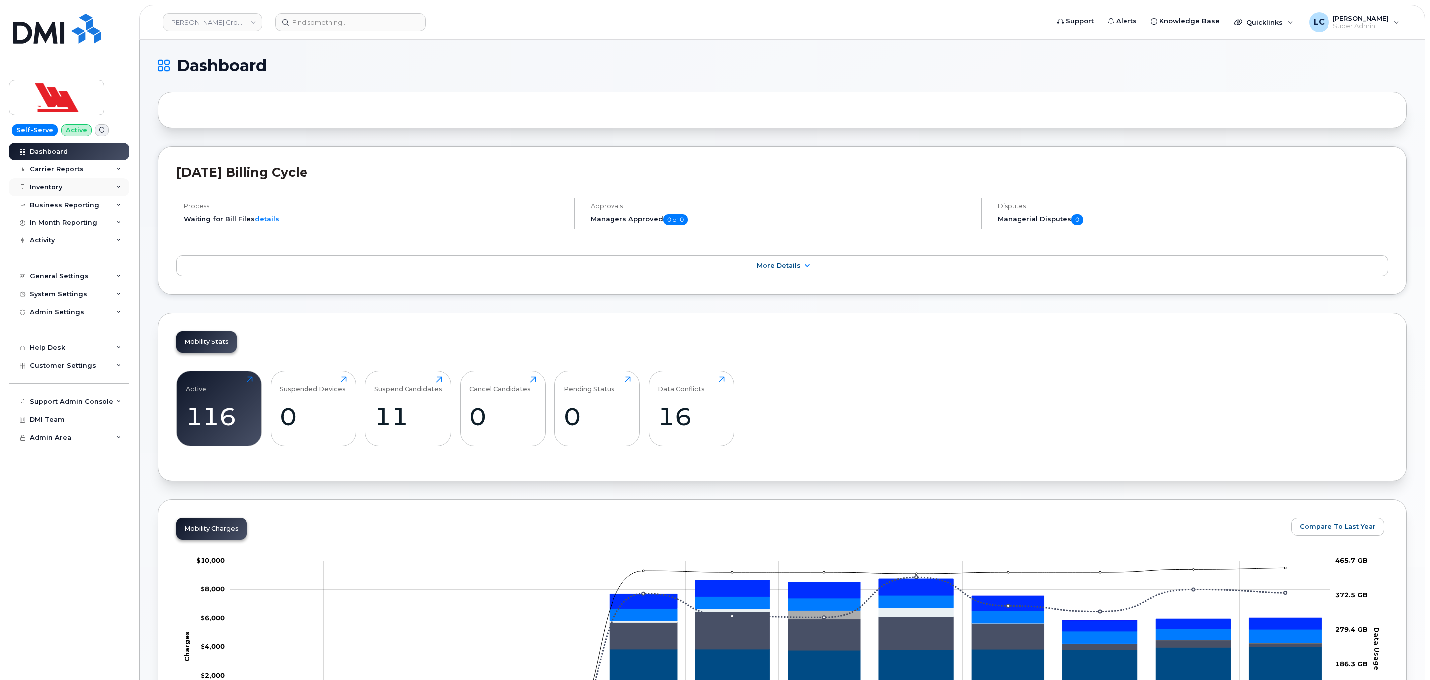
click at [85, 183] on div "Inventory" at bounding box center [69, 187] width 120 height 18
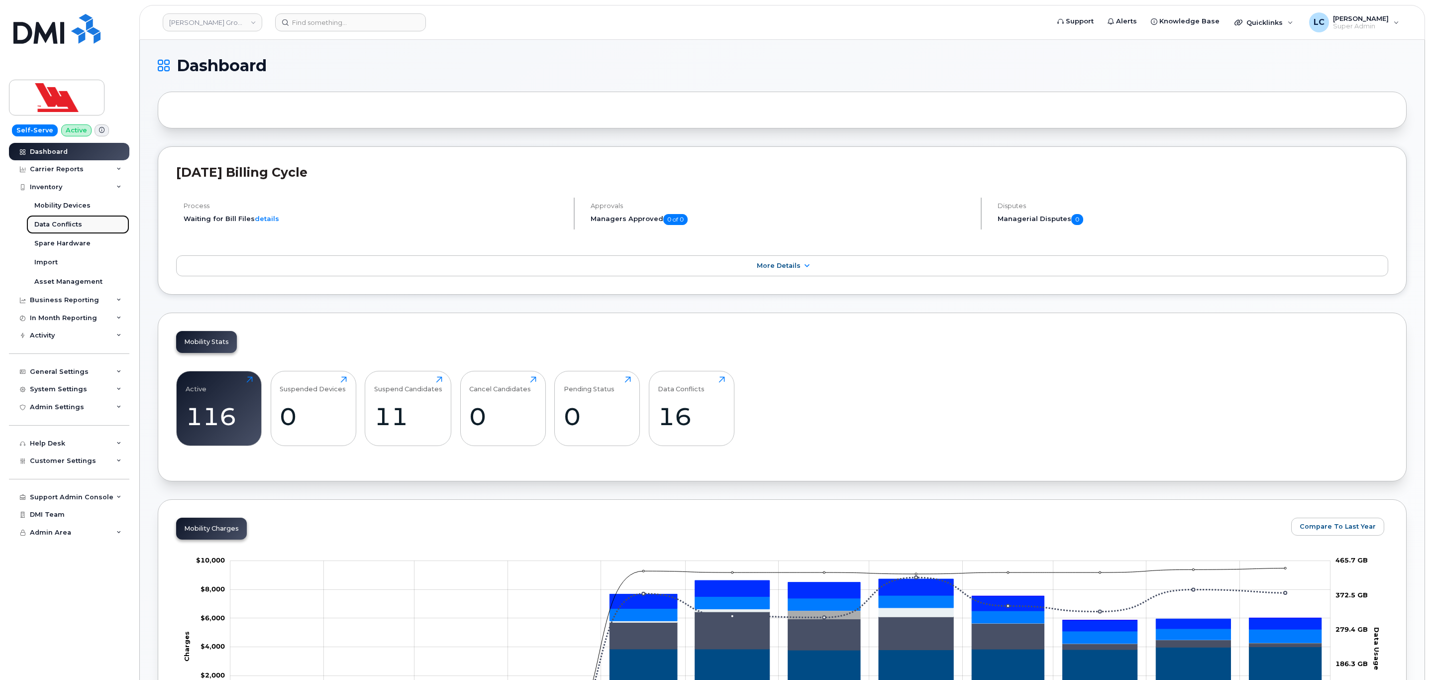
click at [76, 227] on div "Data Conflicts" at bounding box center [58, 224] width 48 height 9
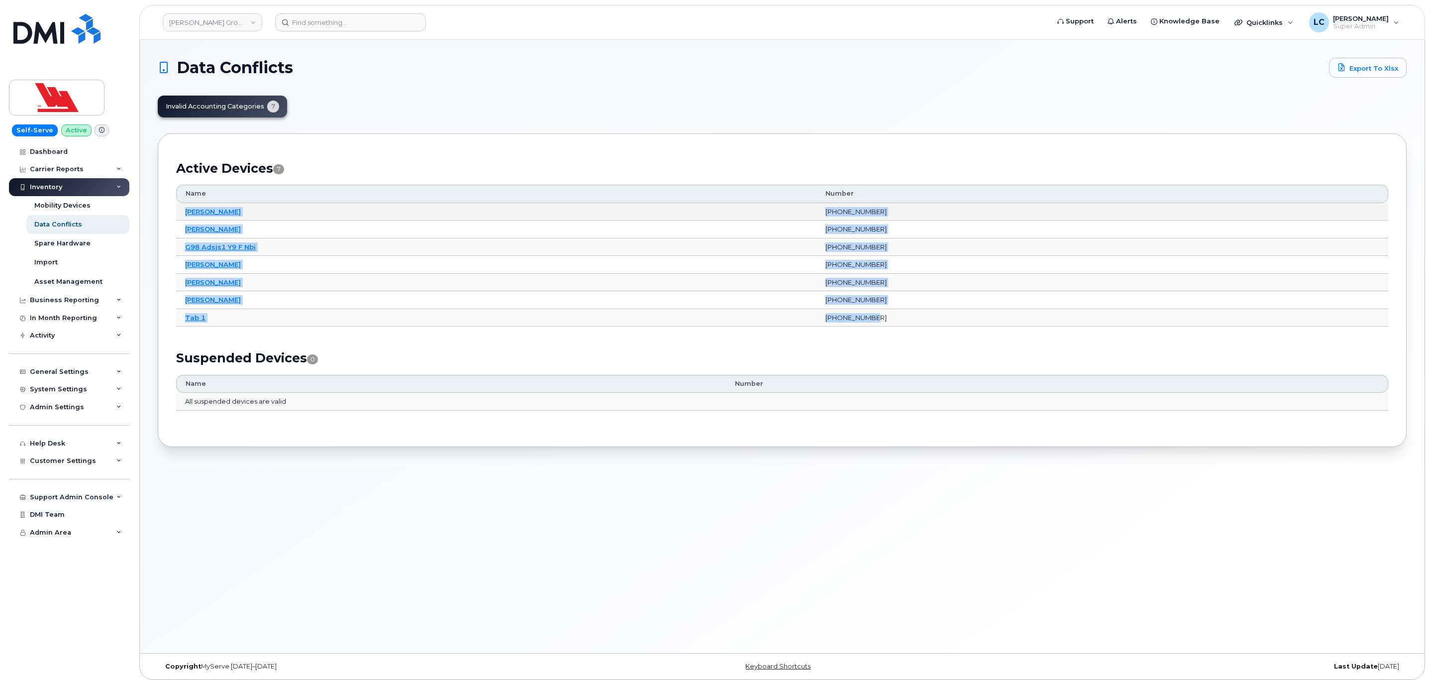
drag, startPoint x: 925, startPoint y: 317, endPoint x: 178, endPoint y: 206, distance: 755.9
click at [178, 206] on tbody "Brent Mansfield 709-689-4550 Denise Templeton 709-986-3766 G98 Adsjs1 Y9 F Nbi …" at bounding box center [782, 265] width 1212 height 124
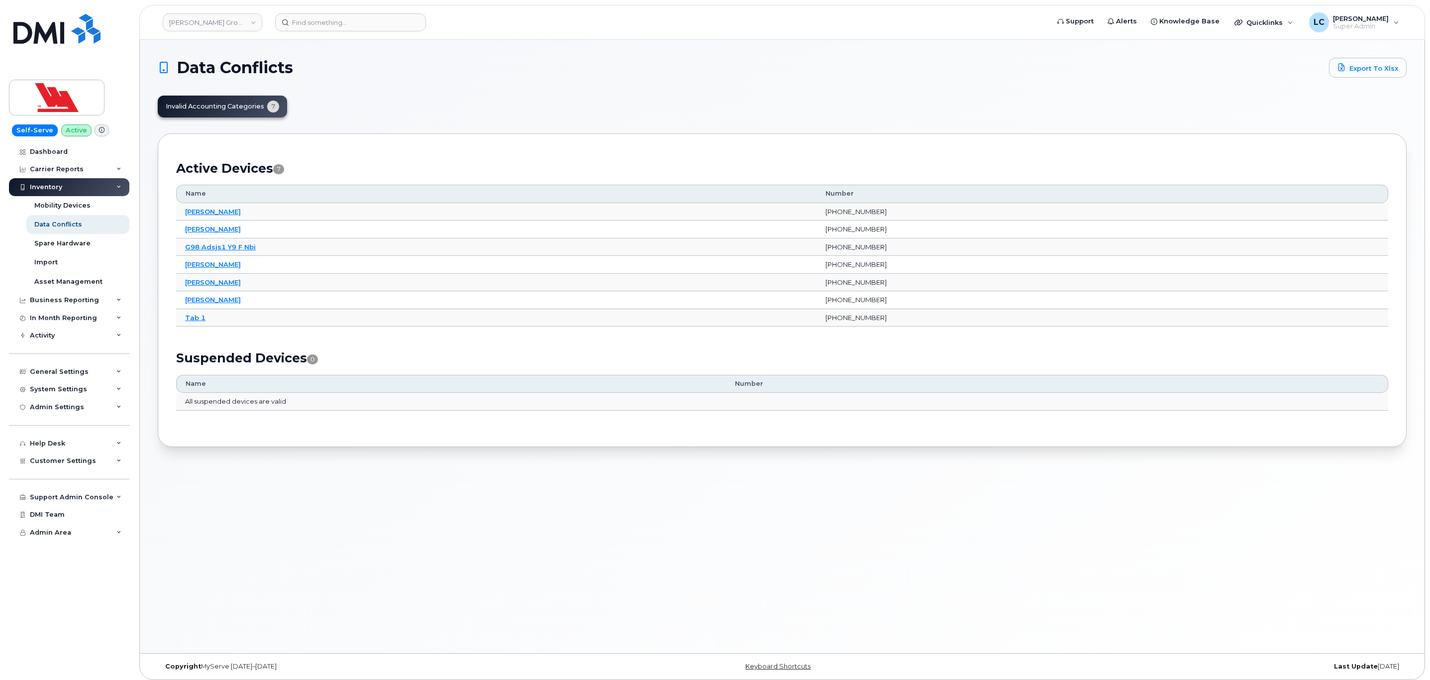
click at [372, 154] on div "Active Devices 7 Name Number Brent Mansfield 709-689-4550 Denise Templeton 709-…" at bounding box center [782, 290] width 1212 height 277
drag, startPoint x: 221, startPoint y: 213, endPoint x: 413, endPoint y: 182, distance: 194.6
click at [413, 182] on div "Active Devices 7 Name Number Brent Mansfield 709-689-4550 Denise Templeton 709-…" at bounding box center [782, 290] width 1212 height 277
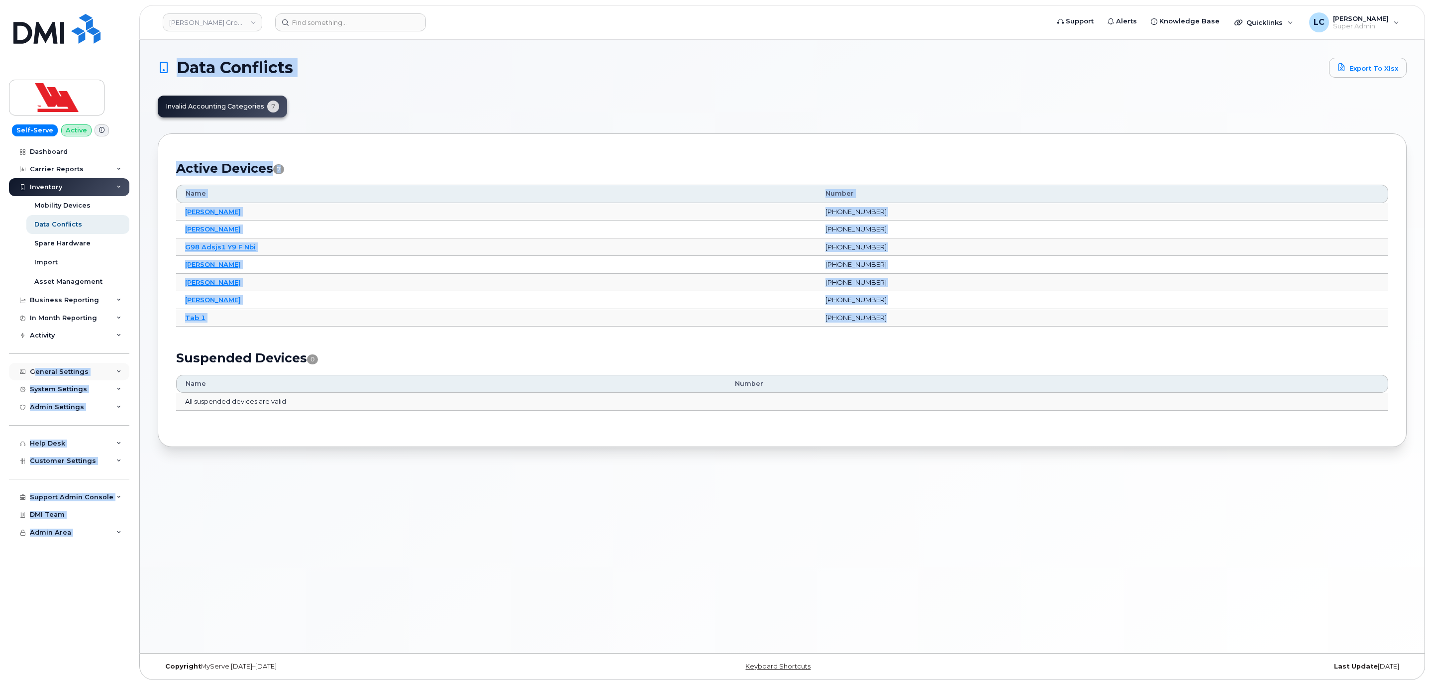
drag, startPoint x: 140, startPoint y: 415, endPoint x: 33, endPoint y: 375, distance: 114.3
click at [140, 375] on div "Woodward Group of Companies Support Alerts Knowledge Base Quicklinks Suspend / …" at bounding box center [782, 346] width 1285 height 613
click at [153, 345] on div "Data Conflicts Export to Xlsx Invalid Accounting Categories 7 Active Devices 7 …" at bounding box center [782, 346] width 1285 height 613
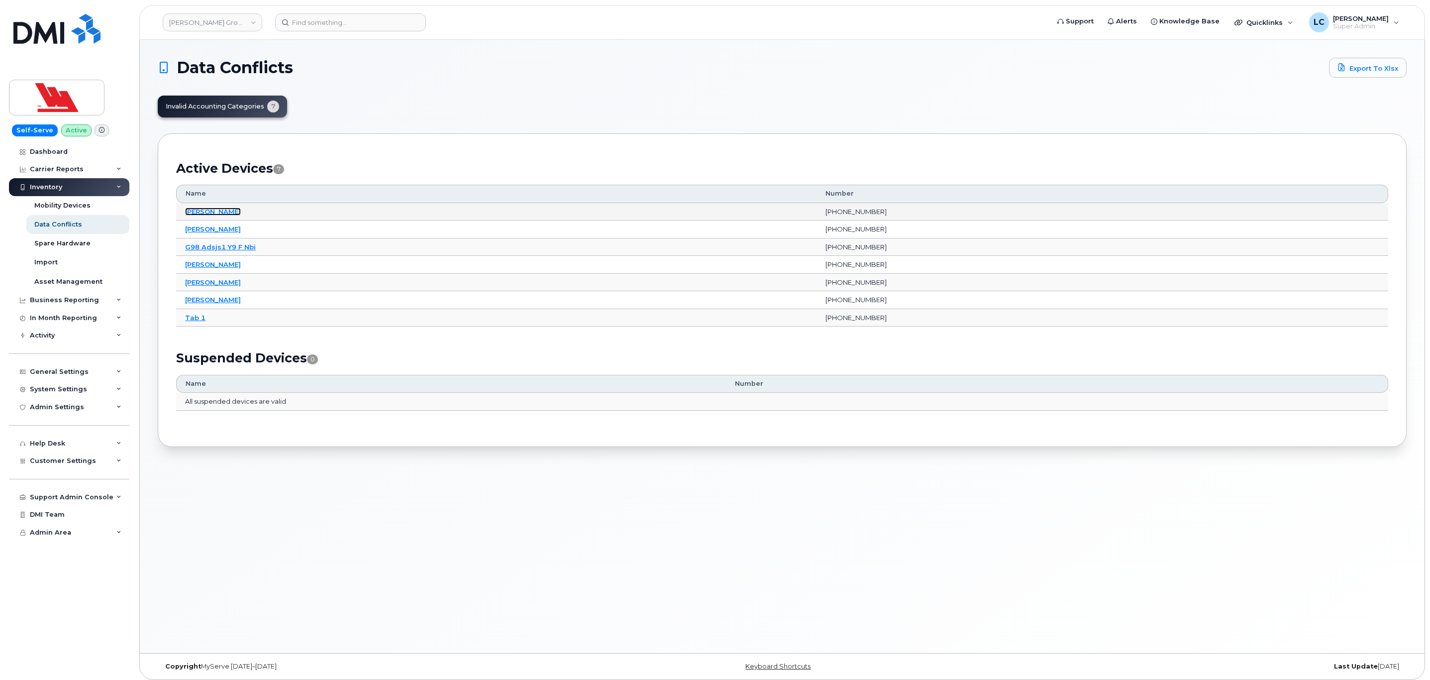
drag, startPoint x: 206, startPoint y: 209, endPoint x: 221, endPoint y: 203, distance: 15.9
click at [206, 209] on link "Brent Mansfield" at bounding box center [213, 211] width 56 height 8
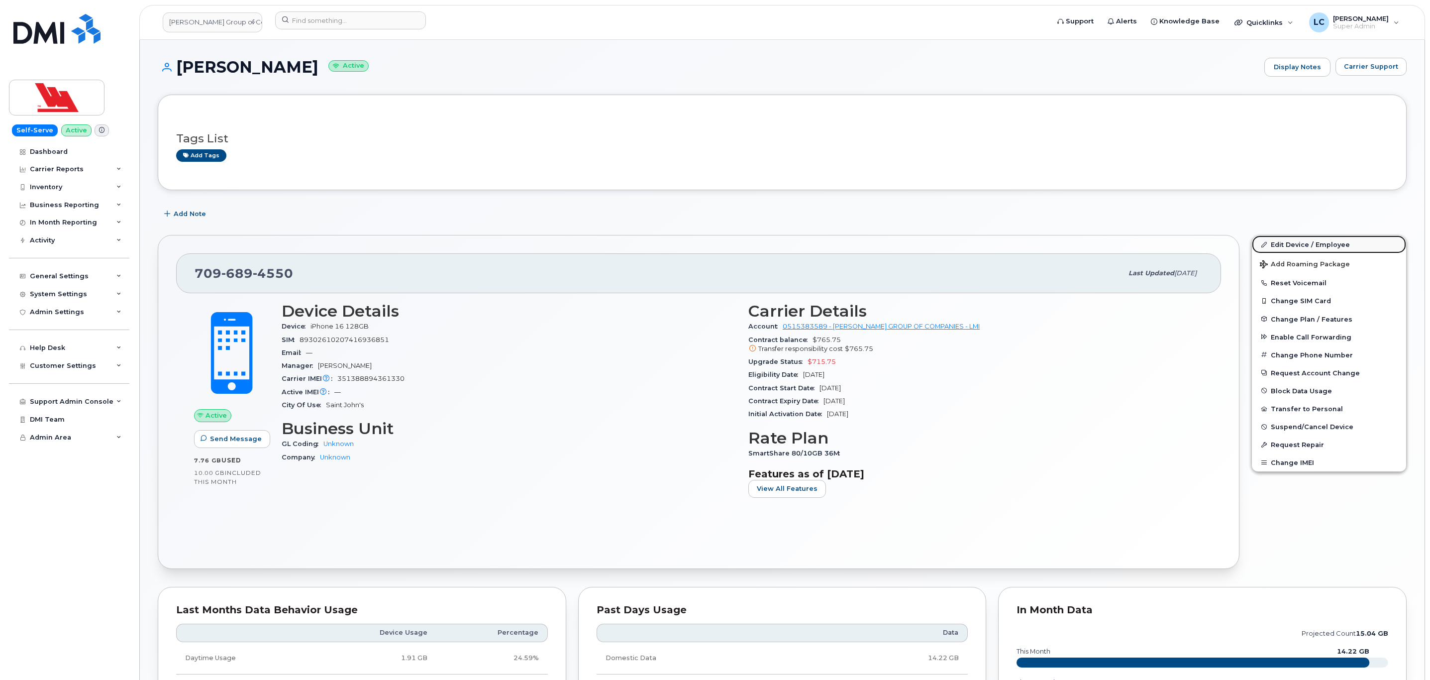
click at [1287, 251] on link "Edit Device / Employee" at bounding box center [1329, 244] width 154 height 18
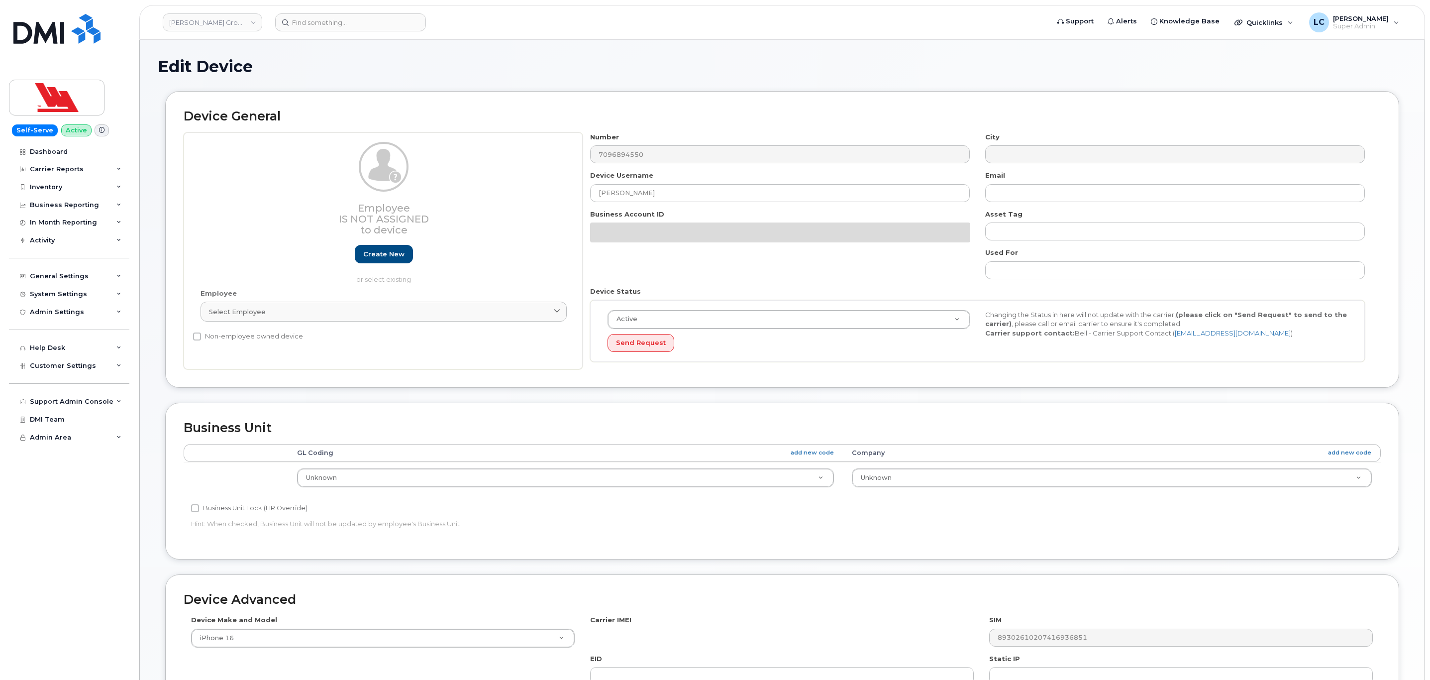
select select "36144312"
select select "36144313"
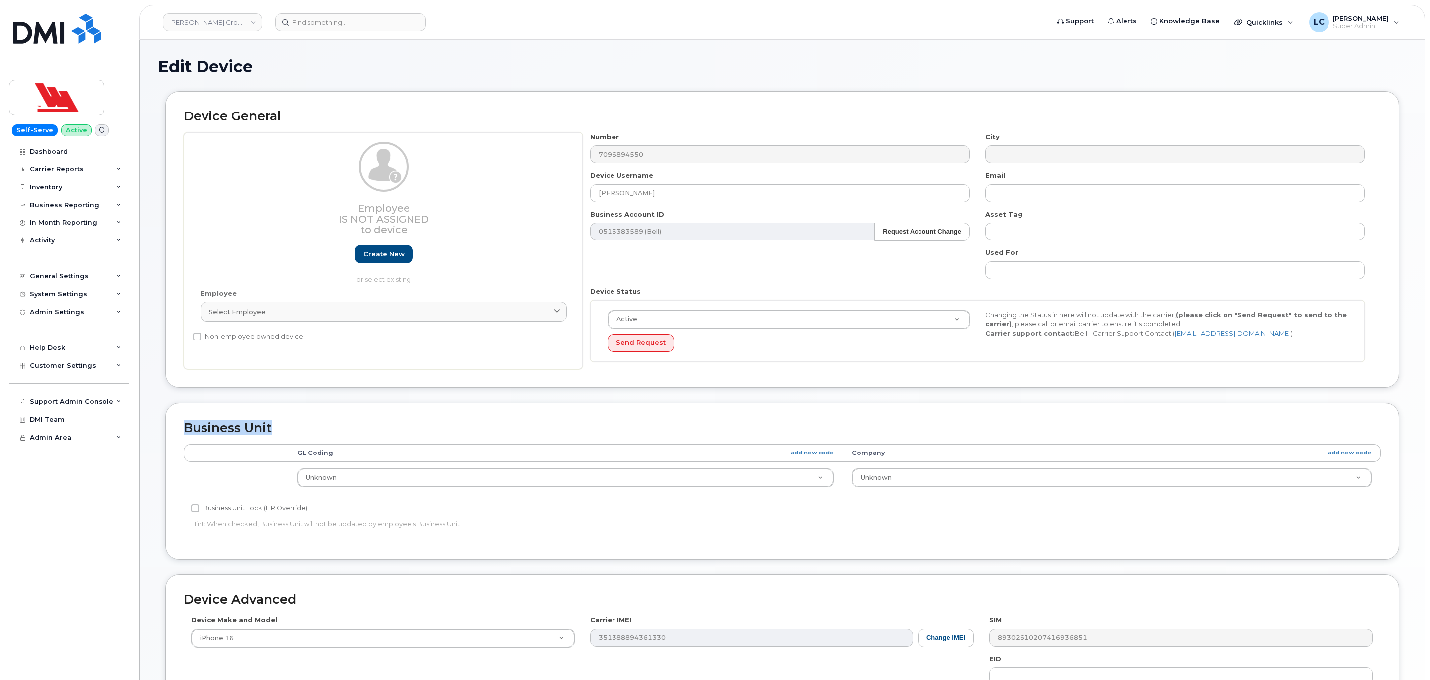
drag, startPoint x: 283, startPoint y: 426, endPoint x: 178, endPoint y: 426, distance: 104.5
click at [178, 426] on div "Business Unit Accounting Categories Rules GL Coding add new code Company add ne…" at bounding box center [782, 480] width 1234 height 156
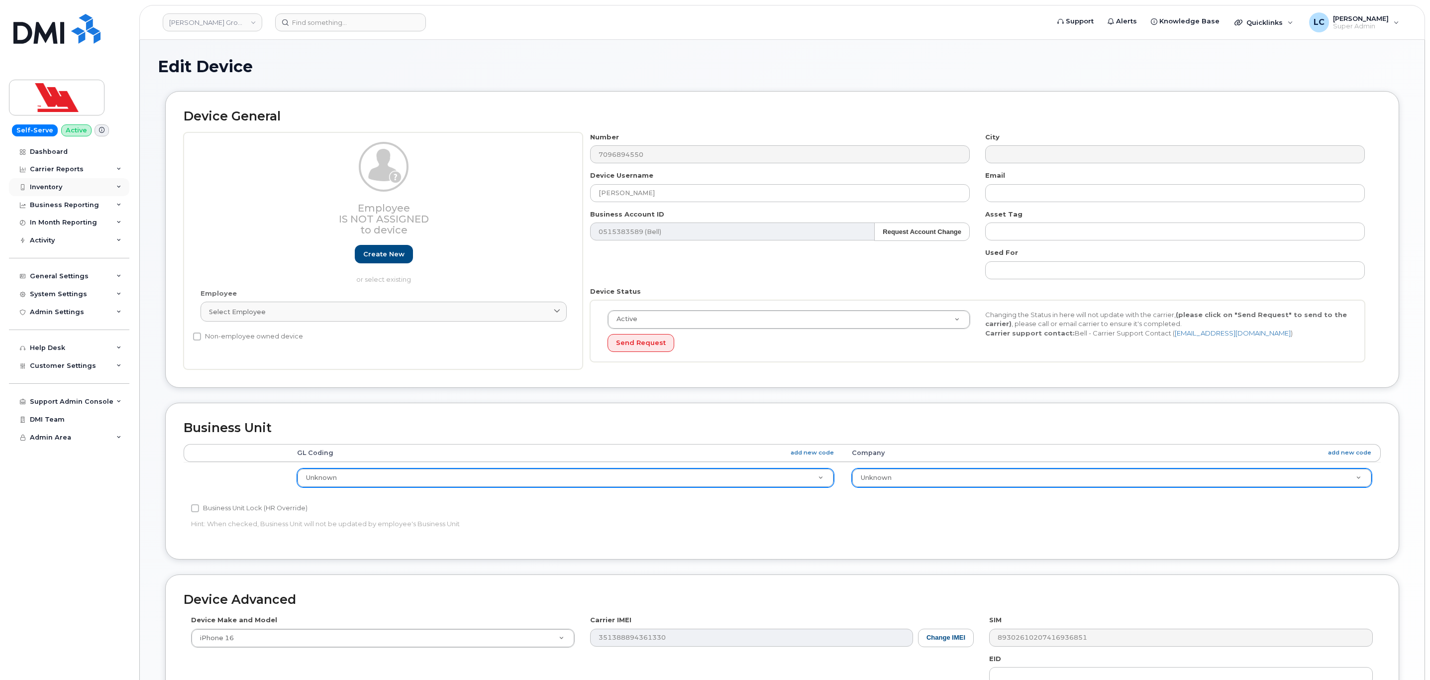
click at [102, 181] on div "Inventory" at bounding box center [69, 187] width 120 height 18
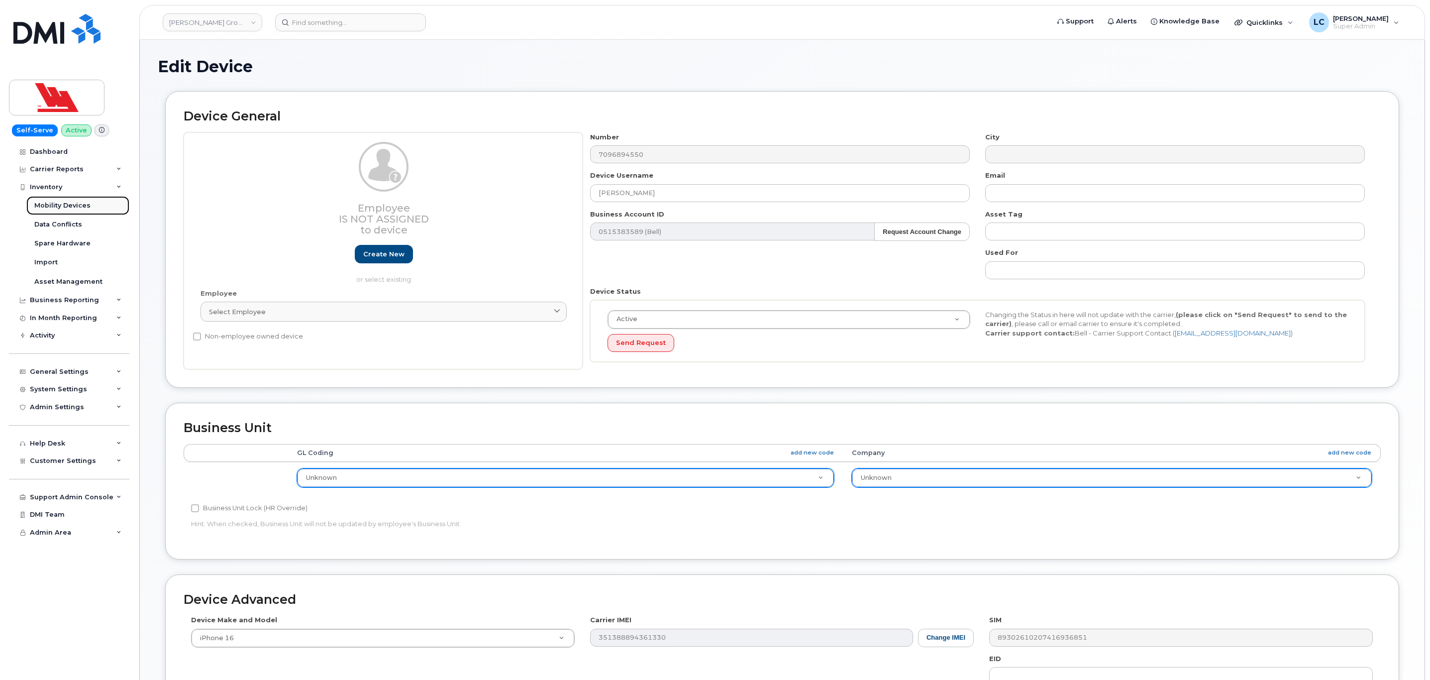
click at [83, 207] on div "Mobility Devices" at bounding box center [62, 205] width 56 height 9
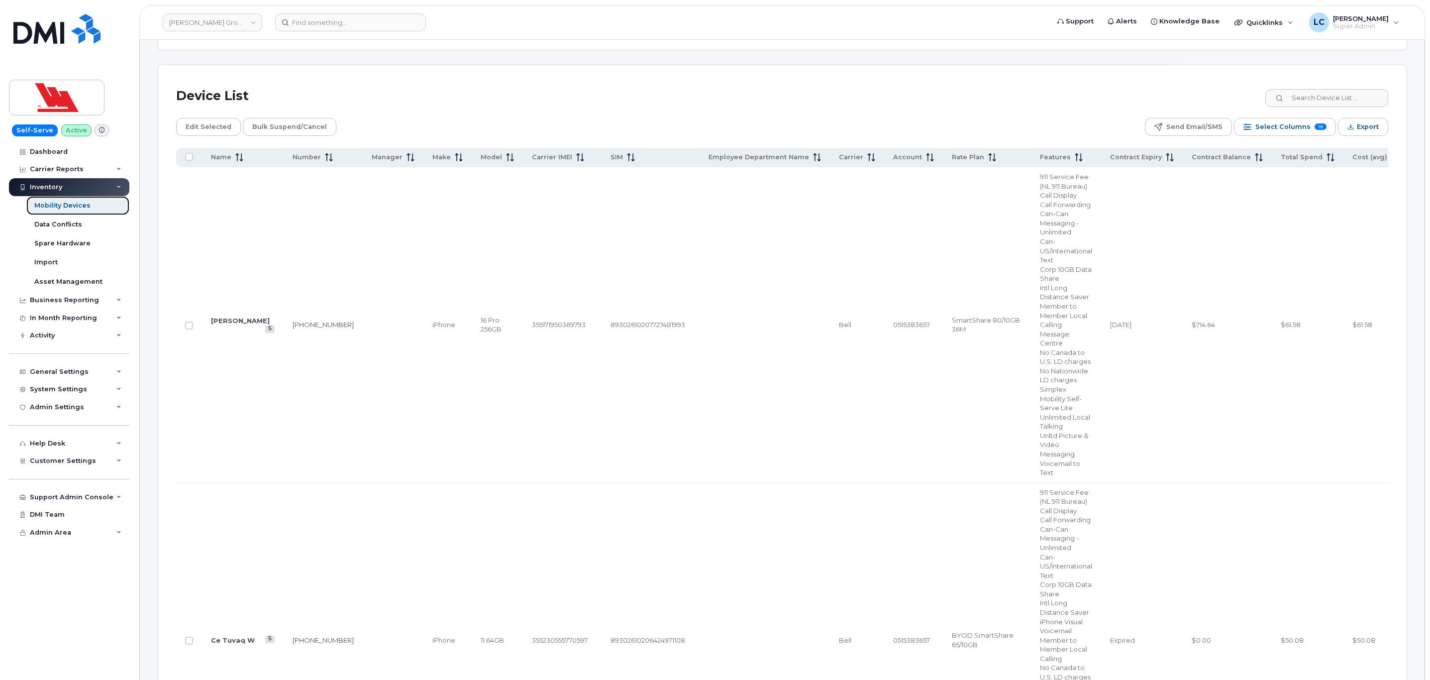
scroll to position [448, 0]
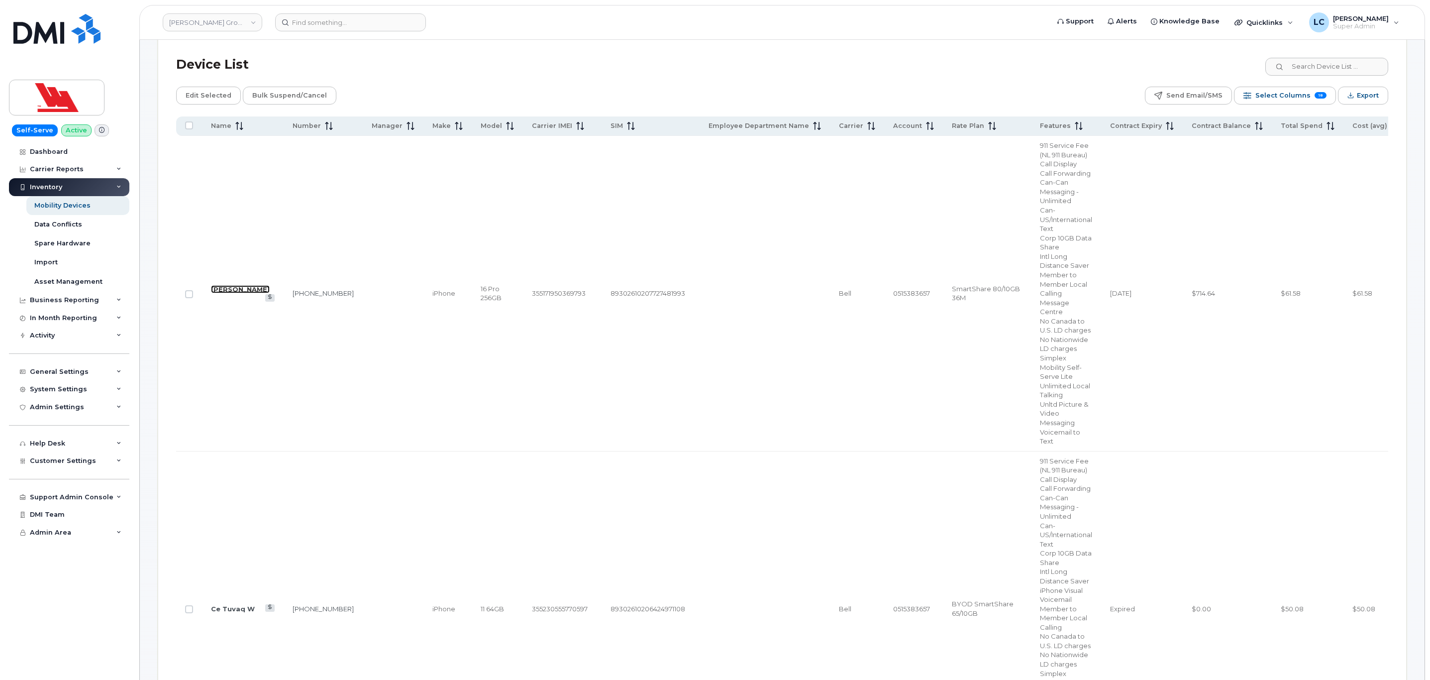
click at [227, 287] on link "Rebeka Lind" at bounding box center [240, 289] width 59 height 8
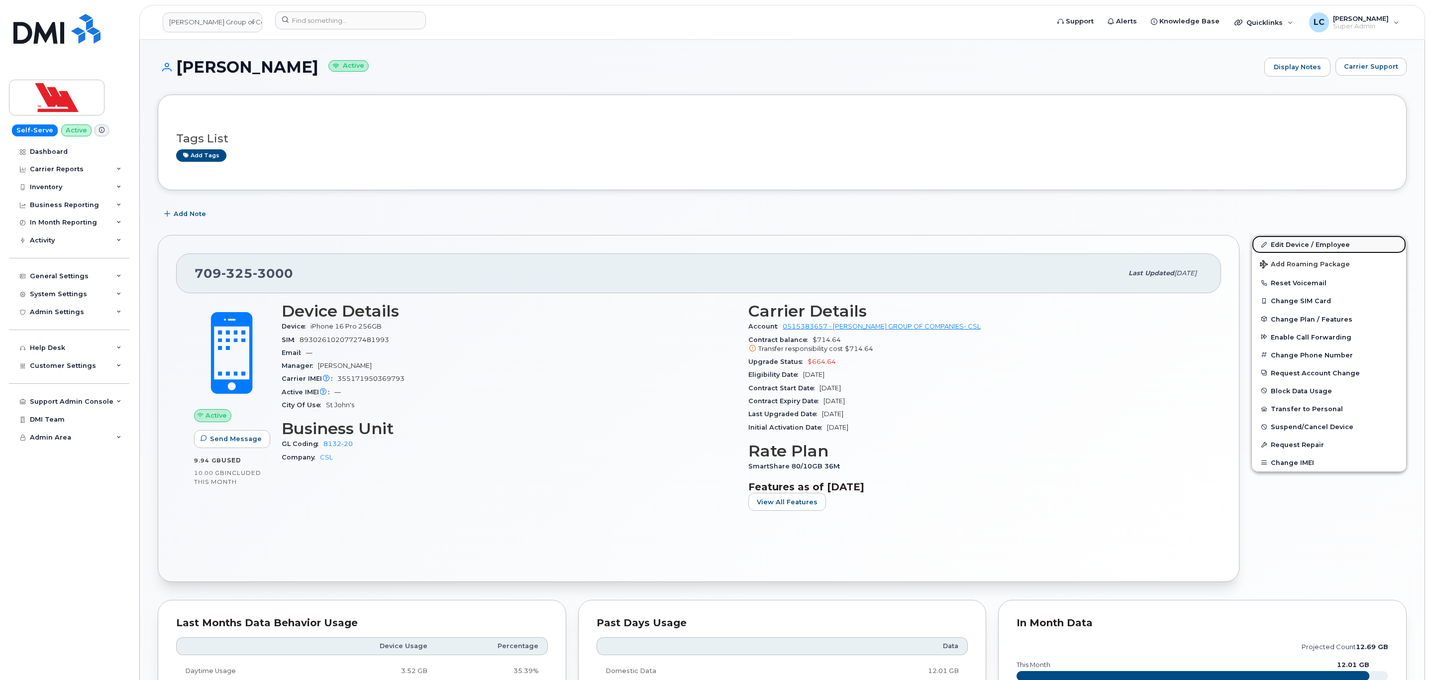
click at [1274, 250] on link "Edit Device / Employee" at bounding box center [1329, 244] width 154 height 18
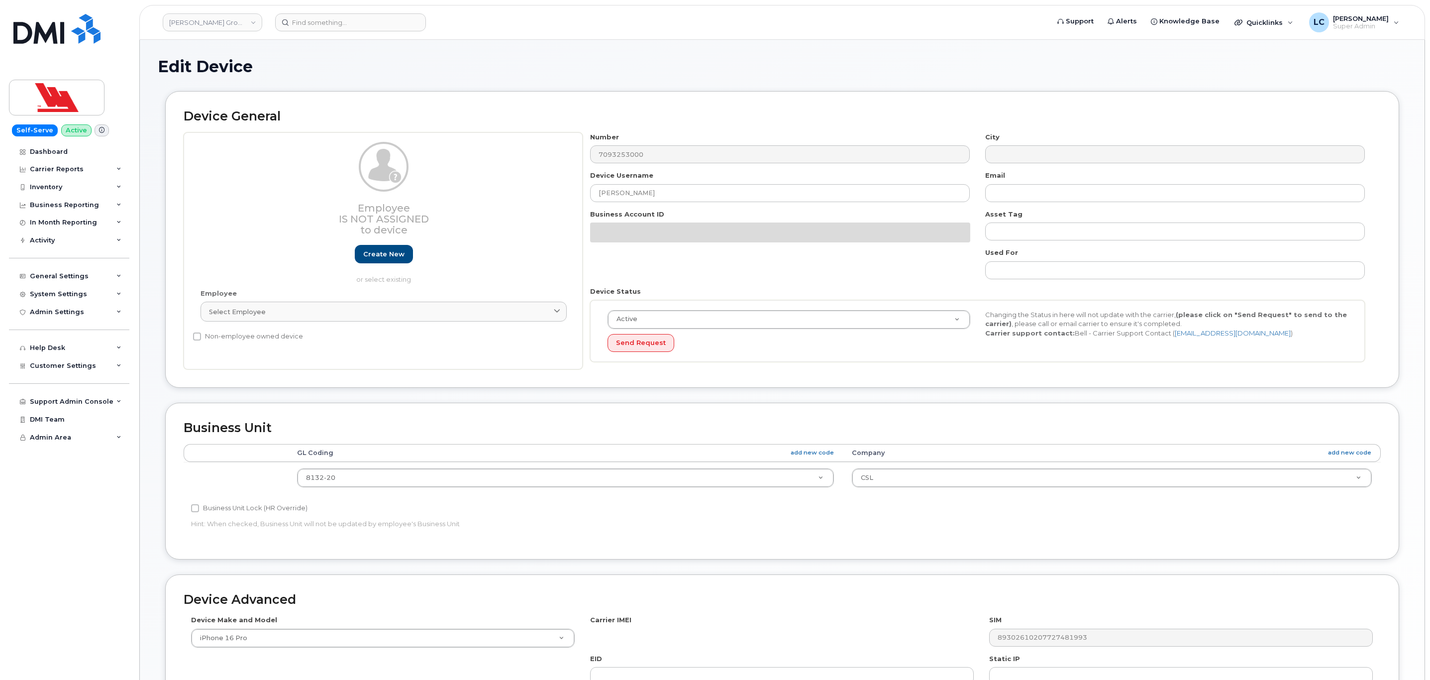
select select "36144316"
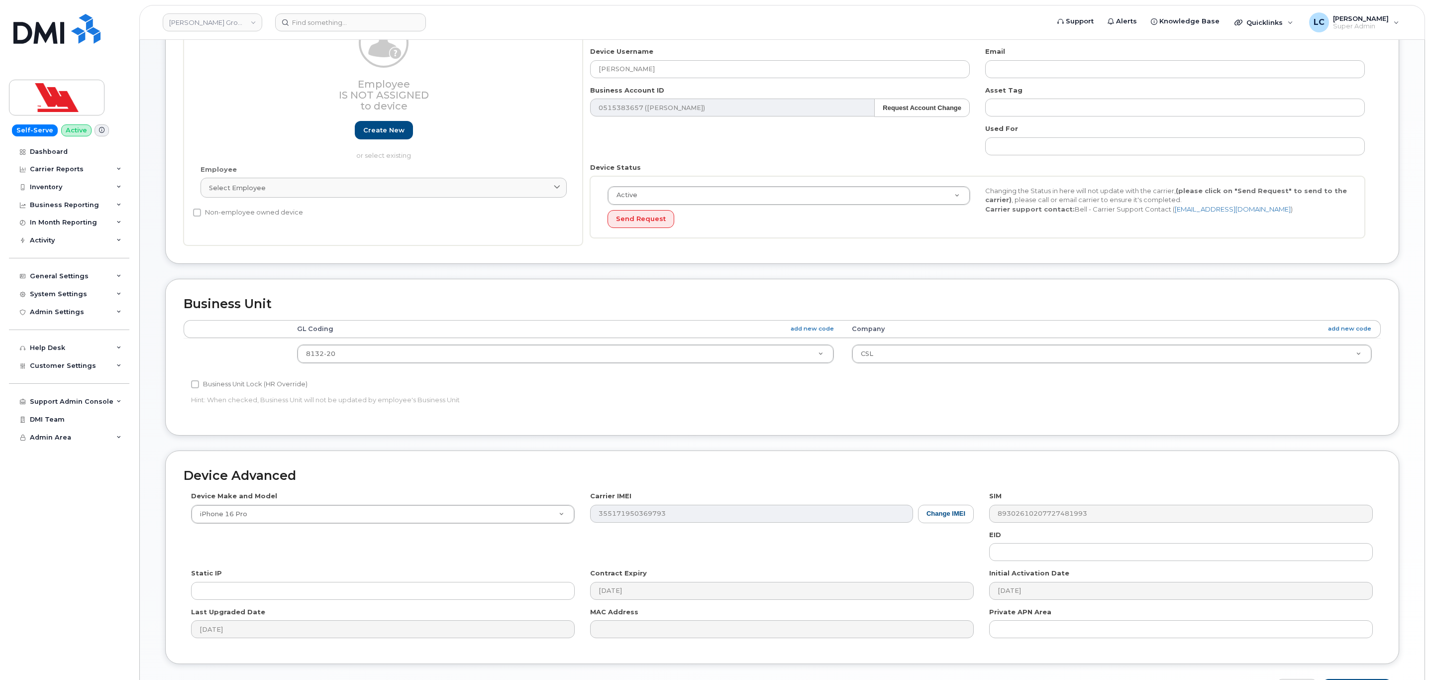
scroll to position [196, 0]
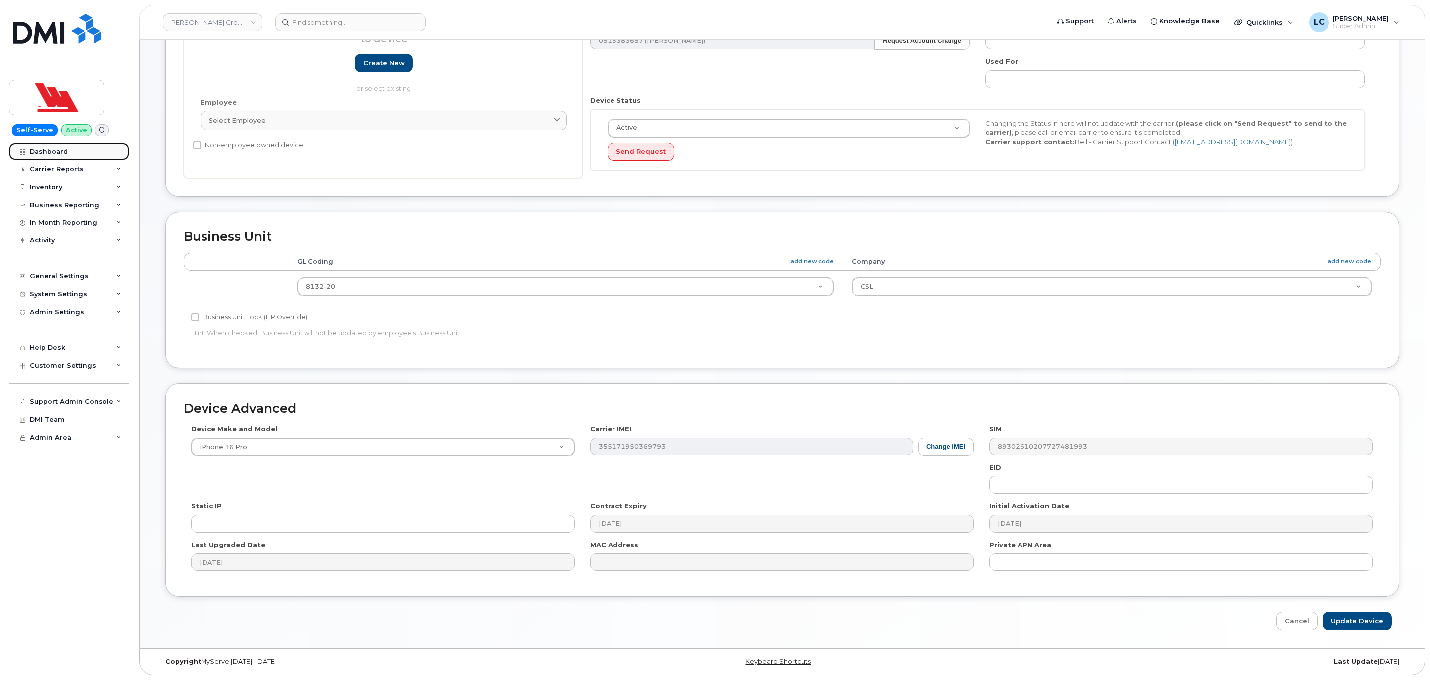
click at [88, 150] on link "Dashboard" at bounding box center [69, 152] width 120 height 18
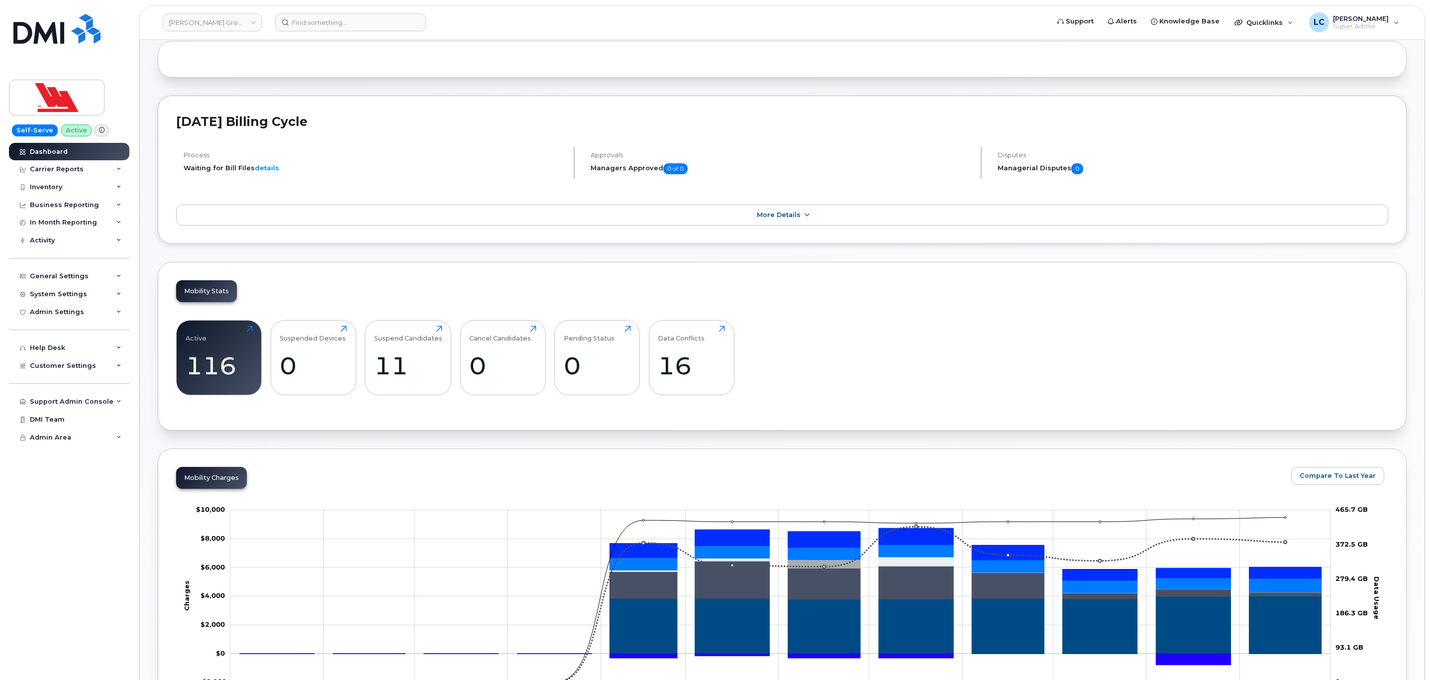
scroll to position [75, 0]
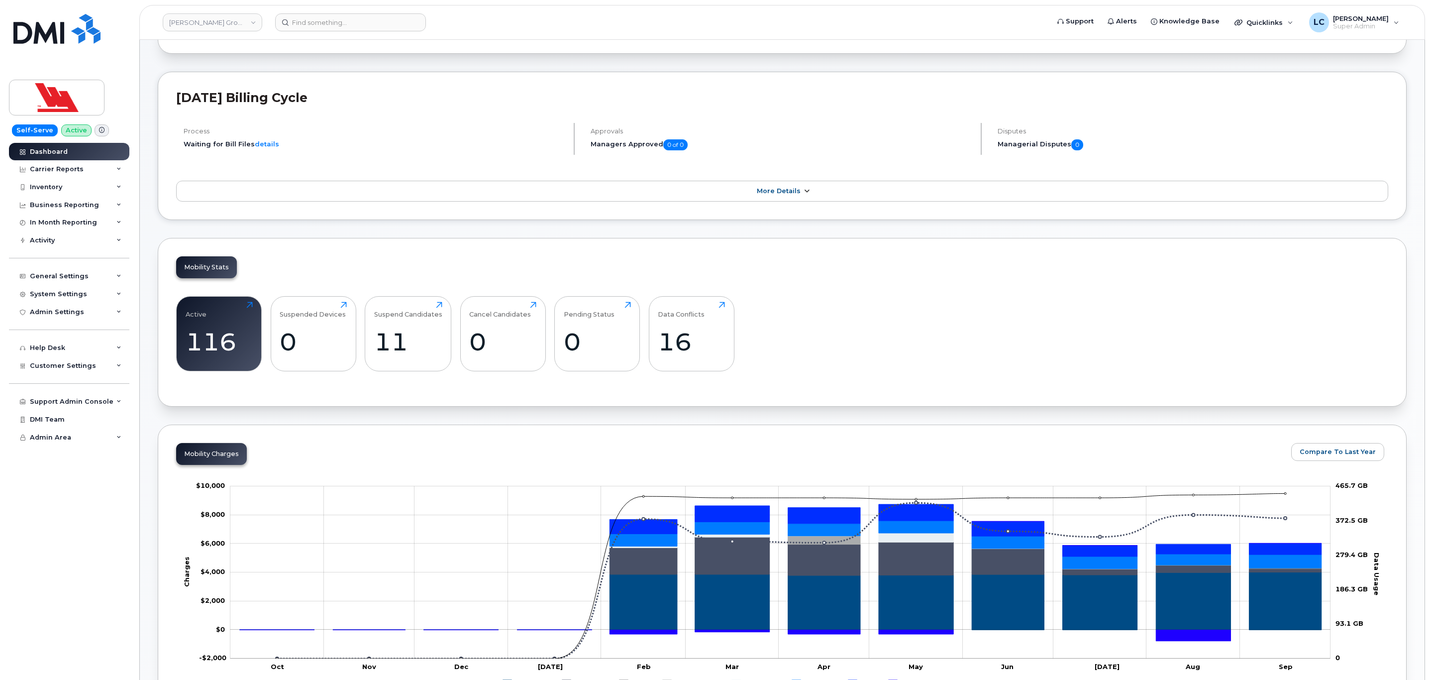
click at [770, 187] on link "More Details" at bounding box center [782, 191] width 1212 height 21
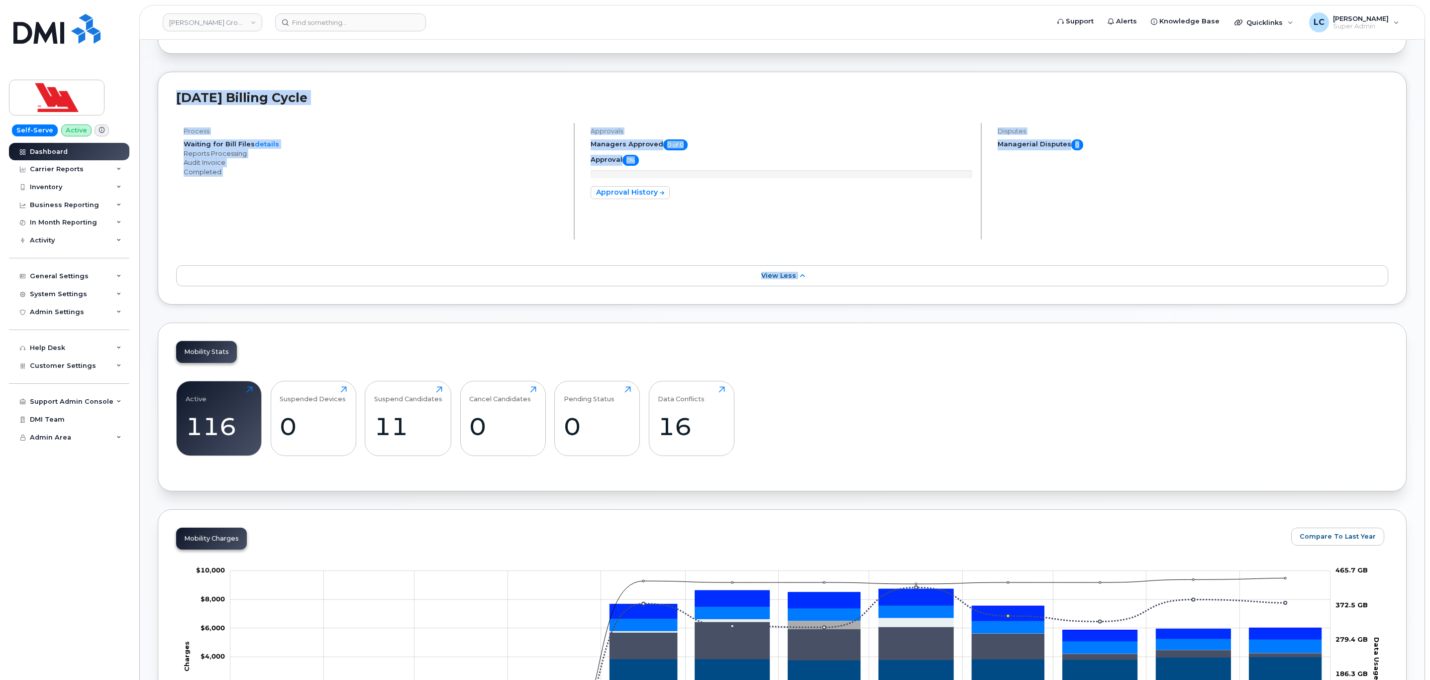
drag, startPoint x: 145, startPoint y: 79, endPoint x: 1266, endPoint y: 322, distance: 1147.0
click at [749, 304] on div "September 2025 Billing Cycle Process Waiting for Bill Files details Reports Pro…" at bounding box center [782, 188] width 1249 height 233
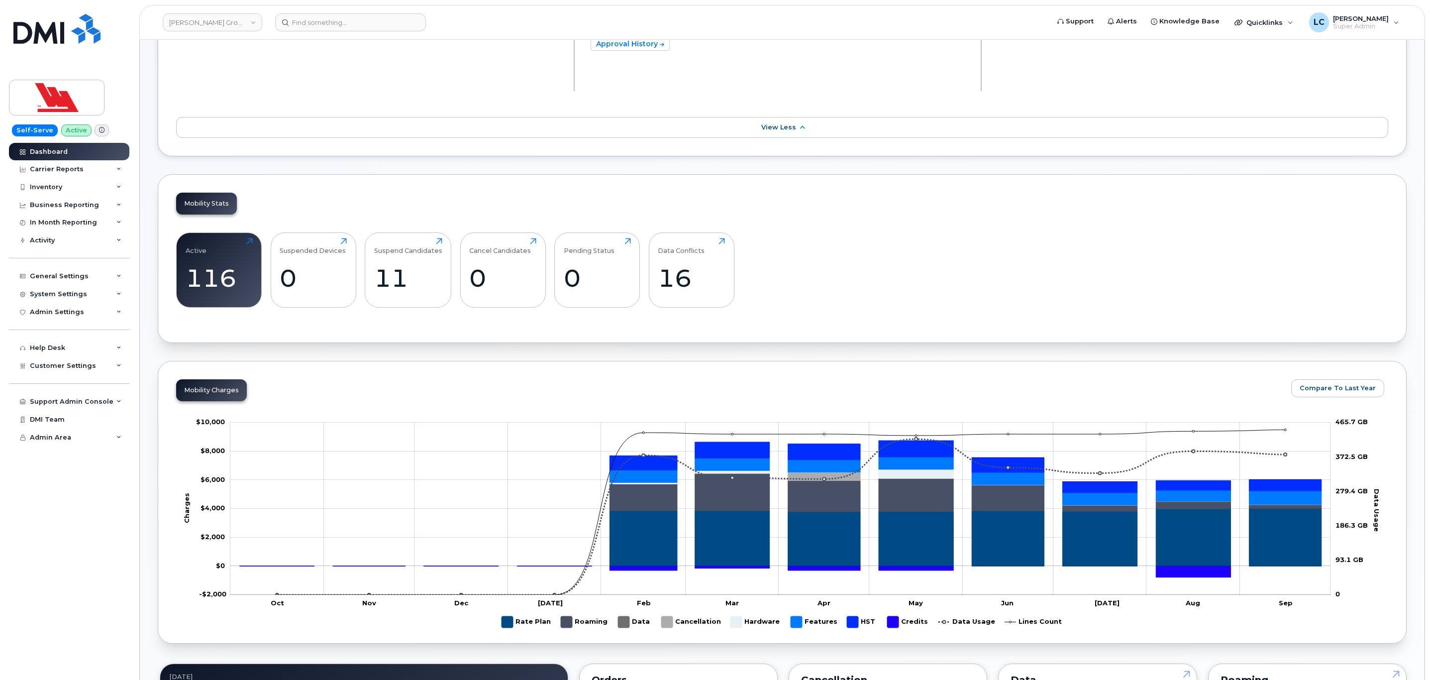
scroll to position [224, 0]
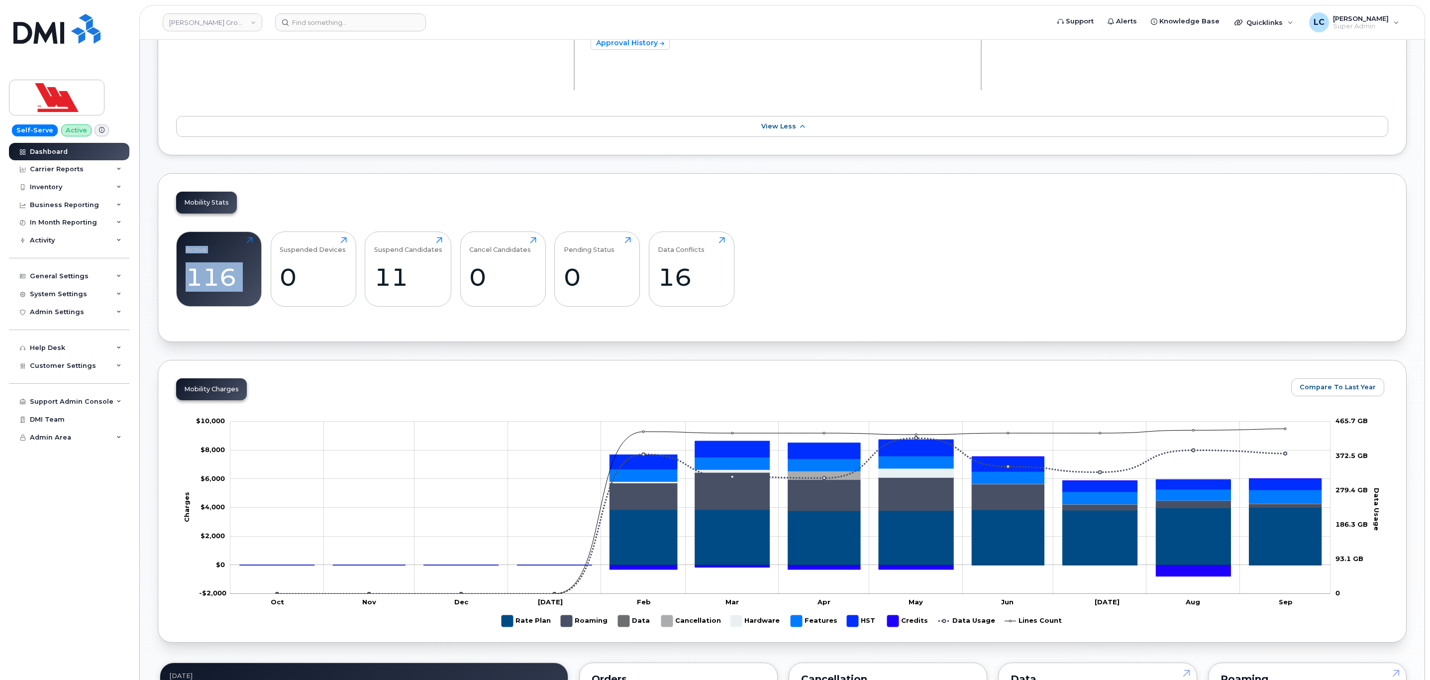
drag, startPoint x: 142, startPoint y: 181, endPoint x: 149, endPoint y: 342, distance: 160.9
click at [149, 342] on div "Dashboard September 2025 Billing Cycle Process Waiting for Bill Files details R…" at bounding box center [782, 668] width 1285 height 1705
click at [411, 193] on div "Mobility Stats Active 116 Click to view more Suspended Devices 0 Click to view …" at bounding box center [782, 257] width 1249 height 169
drag, startPoint x: 296, startPoint y: 189, endPoint x: 759, endPoint y: 266, distance: 469.6
click at [759, 266] on div "September 2025 Billing Cycle Process Waiting for Bill Files details Reports Pro…" at bounding box center [782, 678] width 1249 height 1620
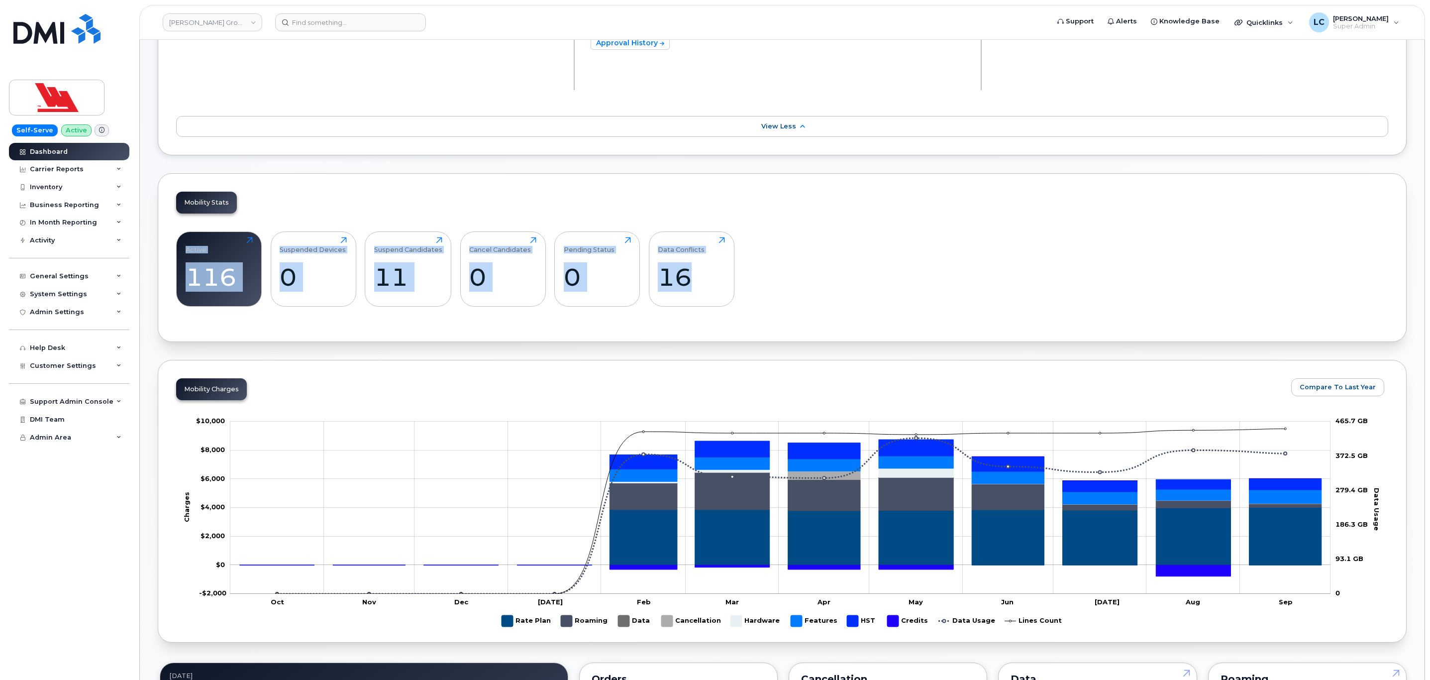
click at [827, 252] on div "Active 116 Click to view more Suspended Devices 0 Click to view more Suspend Ca…" at bounding box center [782, 272] width 1212 height 101
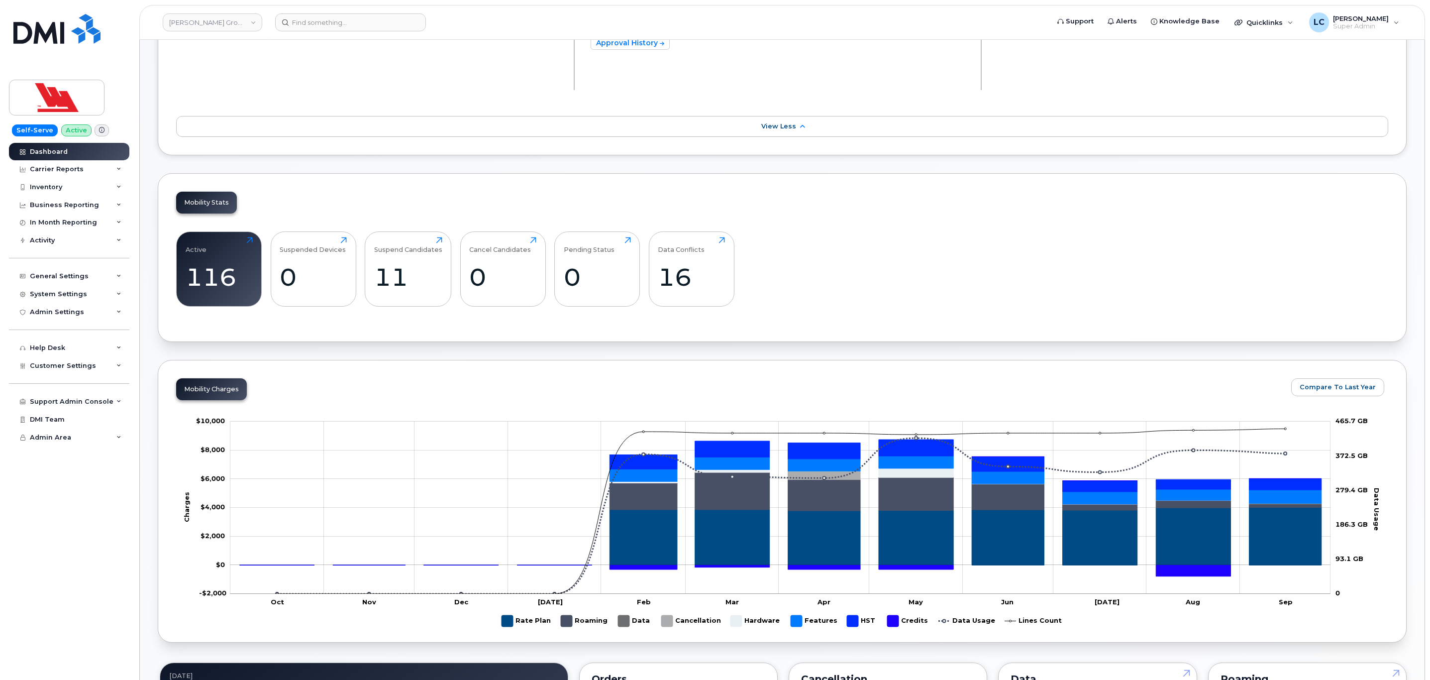
click at [171, 166] on div "September 2025 Billing Cycle Process Waiting for Bill Files details Reports Pro…" at bounding box center [782, 678] width 1249 height 1620
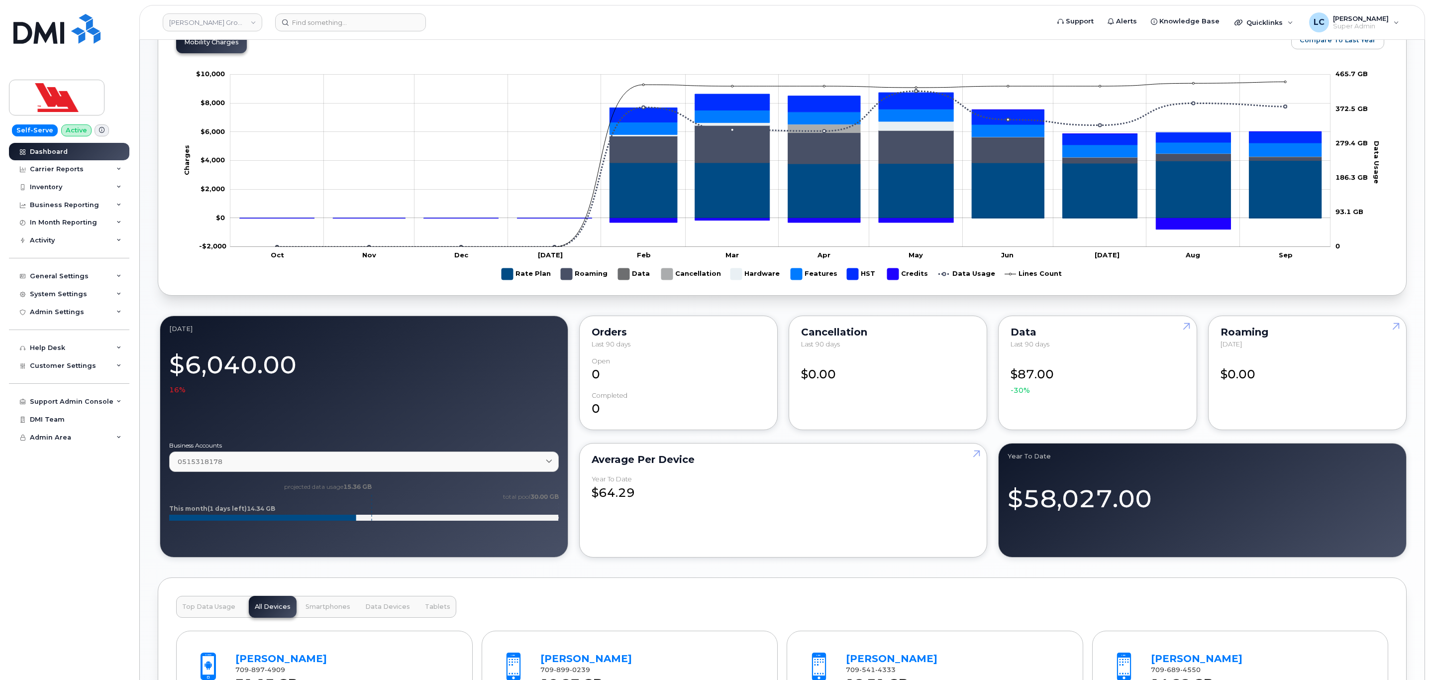
scroll to position [597, 0]
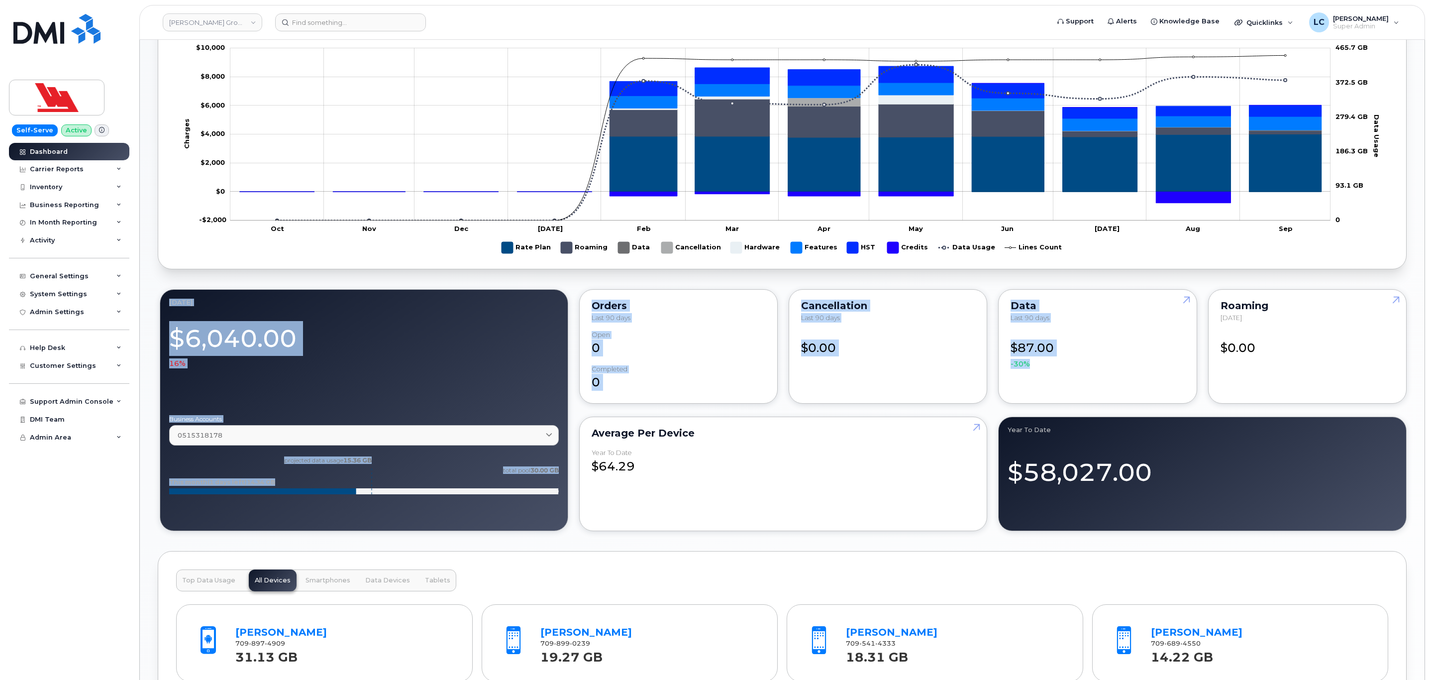
drag, startPoint x: 159, startPoint y: 278, endPoint x: 1185, endPoint y: 366, distance: 1030.2
click at [1185, 366] on div "September 2025 Billing Cycle Process Waiting for Bill Files details Reports Pro…" at bounding box center [782, 305] width 1249 height 1620
click at [499, 283] on div "September 2025 Billing Cycle Process Waiting for Bill Files details Reports Pro…" at bounding box center [782, 305] width 1249 height 1620
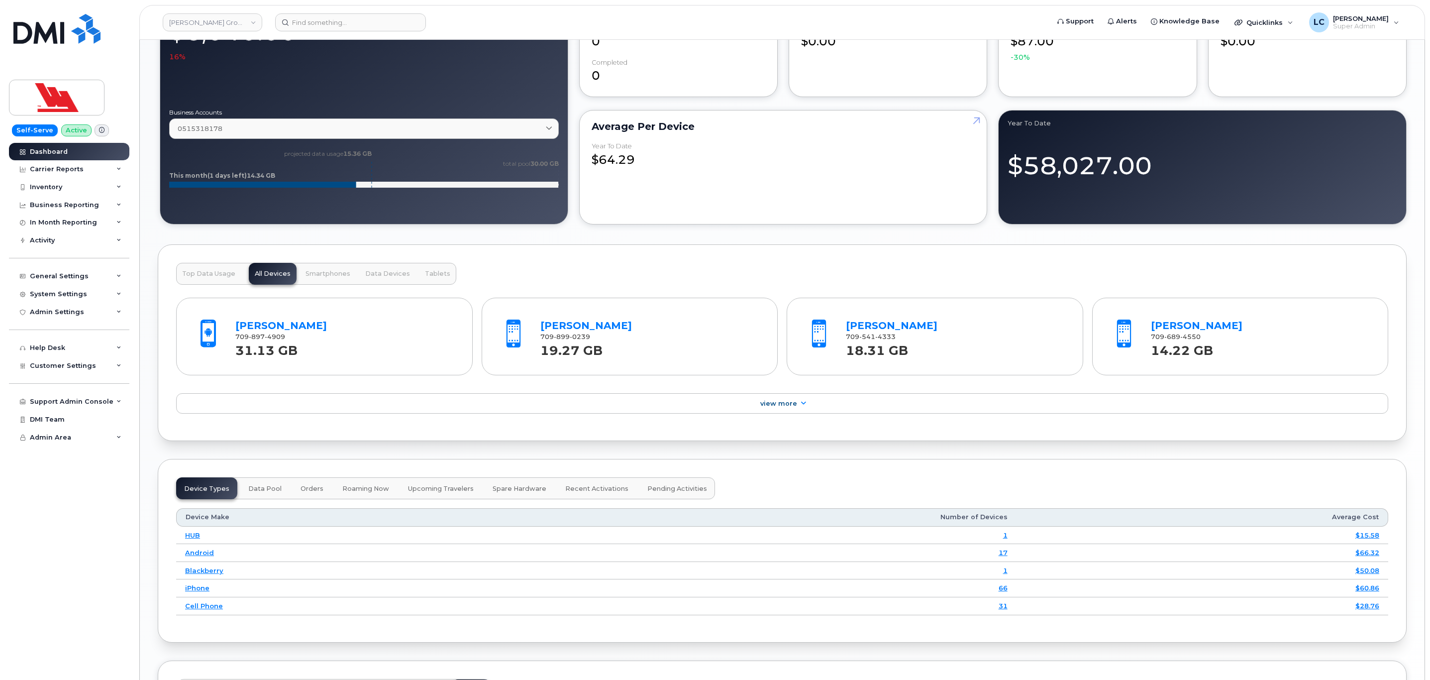
scroll to position [970, 0]
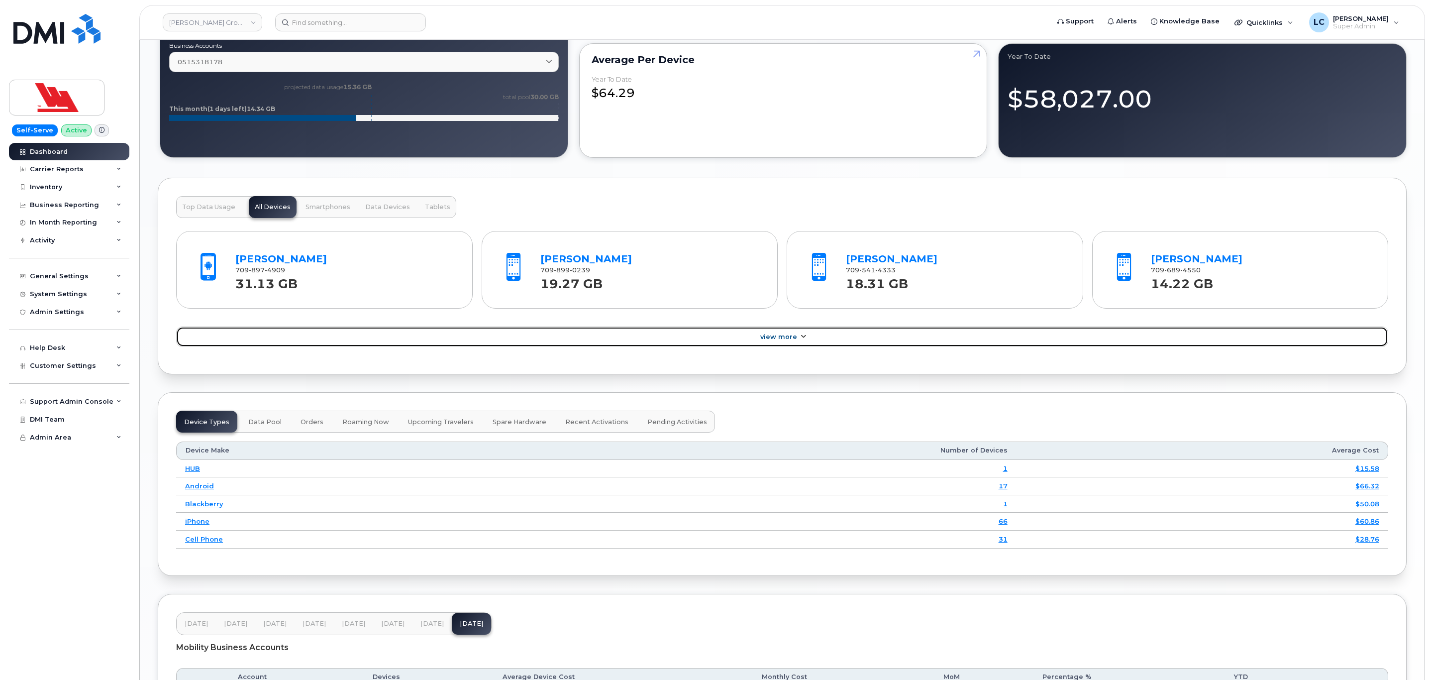
click at [777, 333] on link "View More" at bounding box center [782, 336] width 1212 height 21
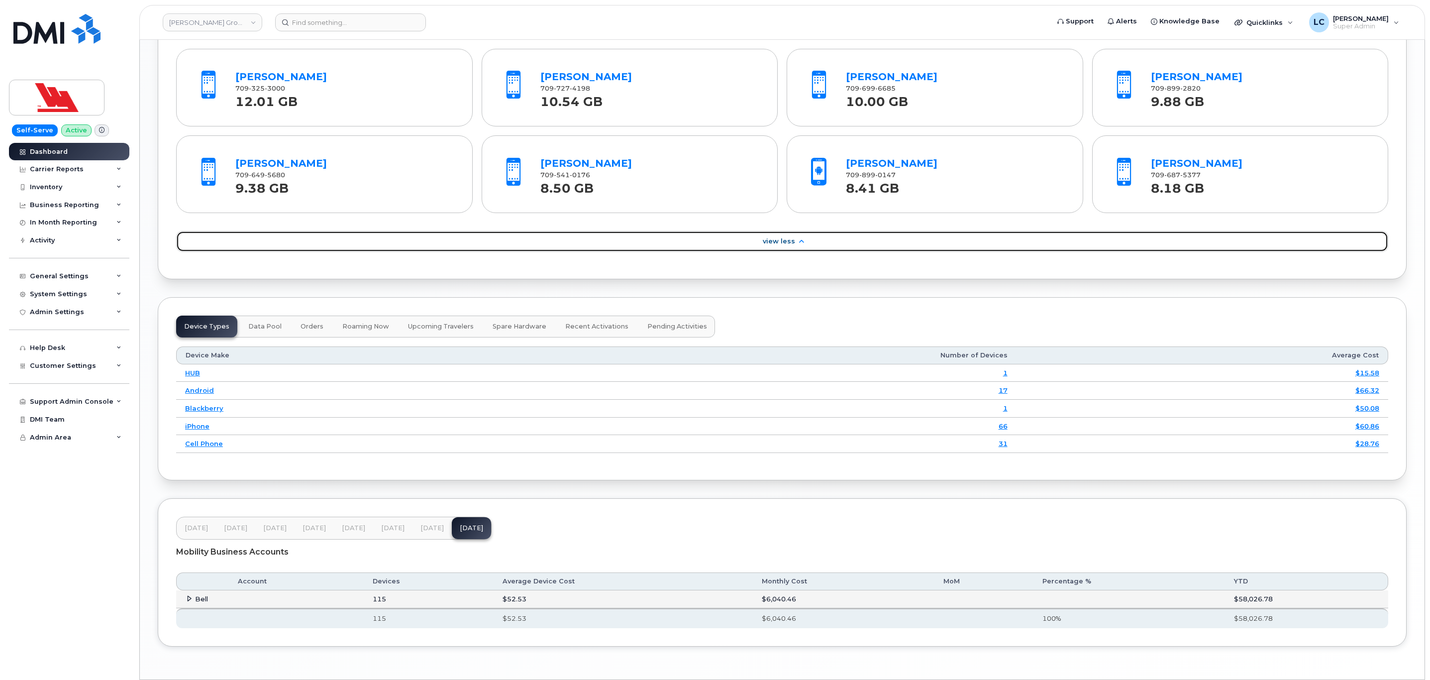
scroll to position [1370, 0]
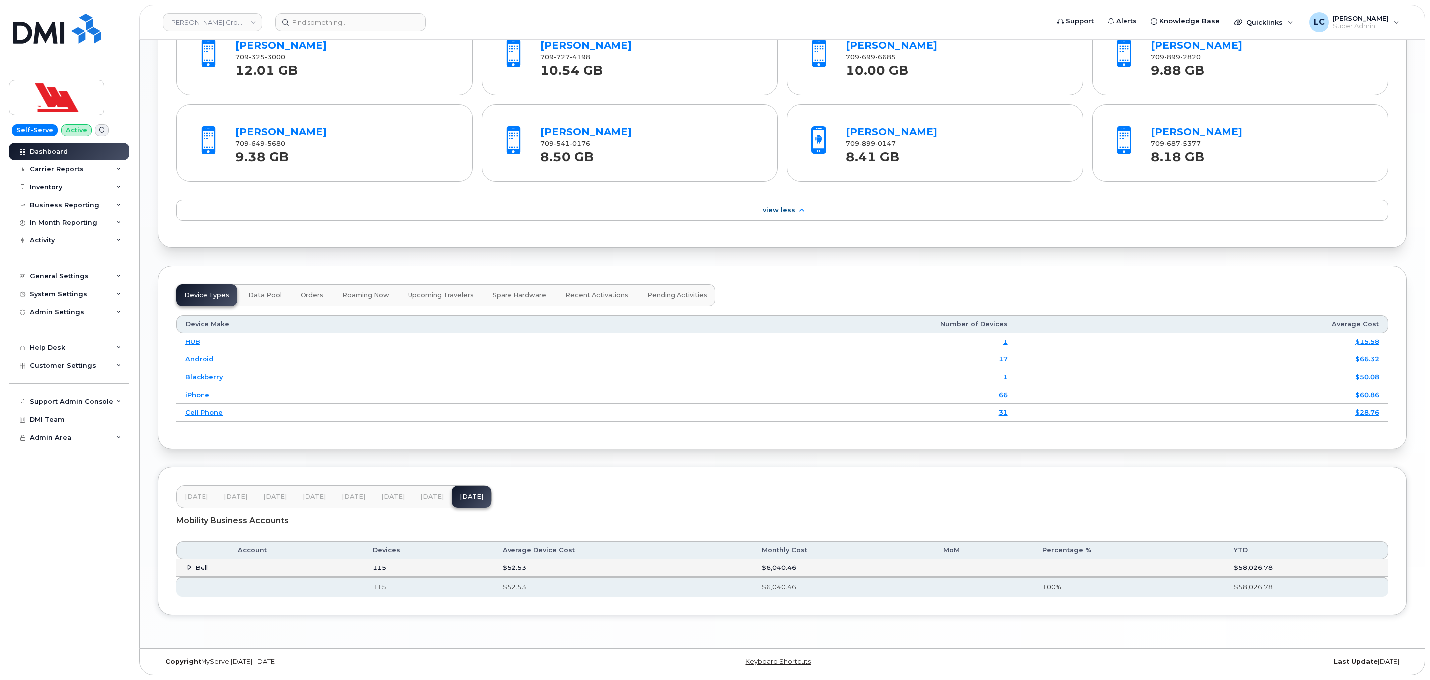
click at [188, 566] on icon at bounding box center [189, 567] width 6 height 6
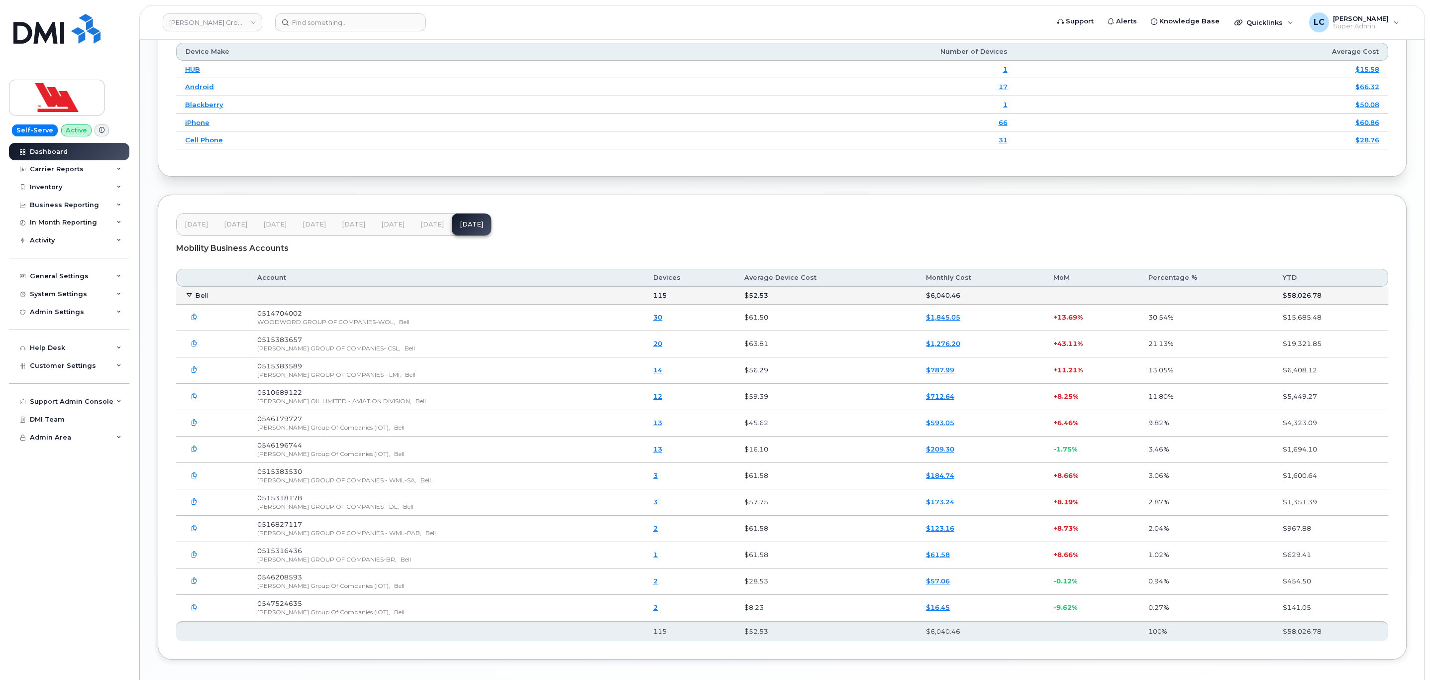
scroll to position [1669, 0]
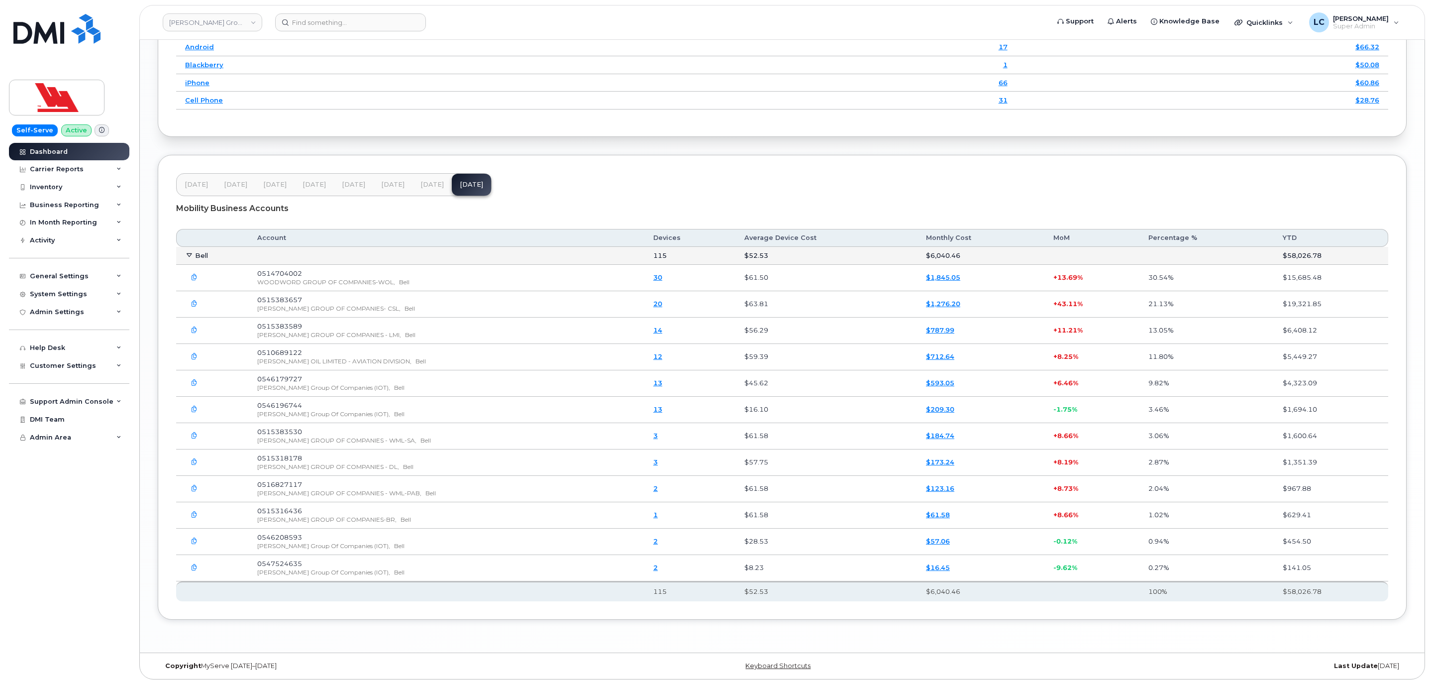
click at [199, 287] on button "button" at bounding box center [194, 278] width 18 height 18
click at [618, 209] on div "Mobility Business Accounts" at bounding box center [782, 208] width 1212 height 25
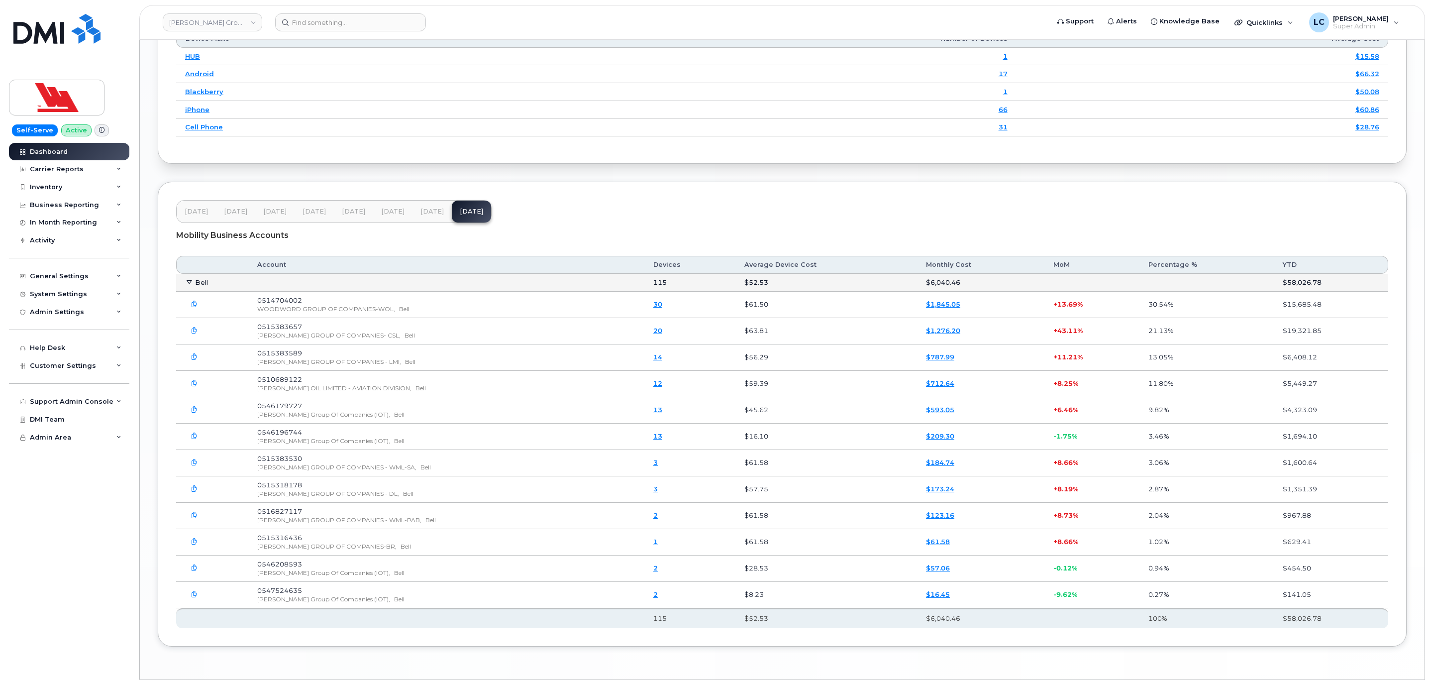
scroll to position [1689, 0]
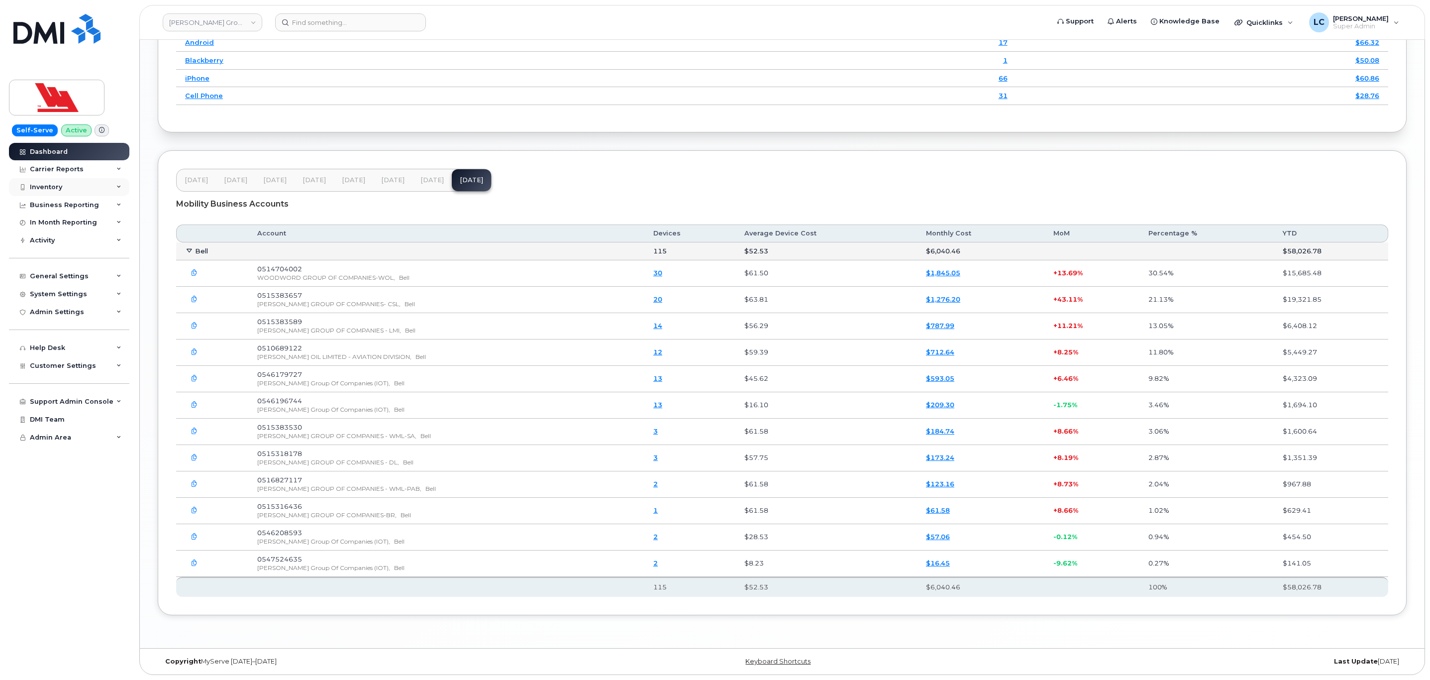
click at [119, 185] on icon at bounding box center [118, 187] width 5 height 5
click at [113, 169] on div "Carrier Reports" at bounding box center [69, 169] width 120 height 18
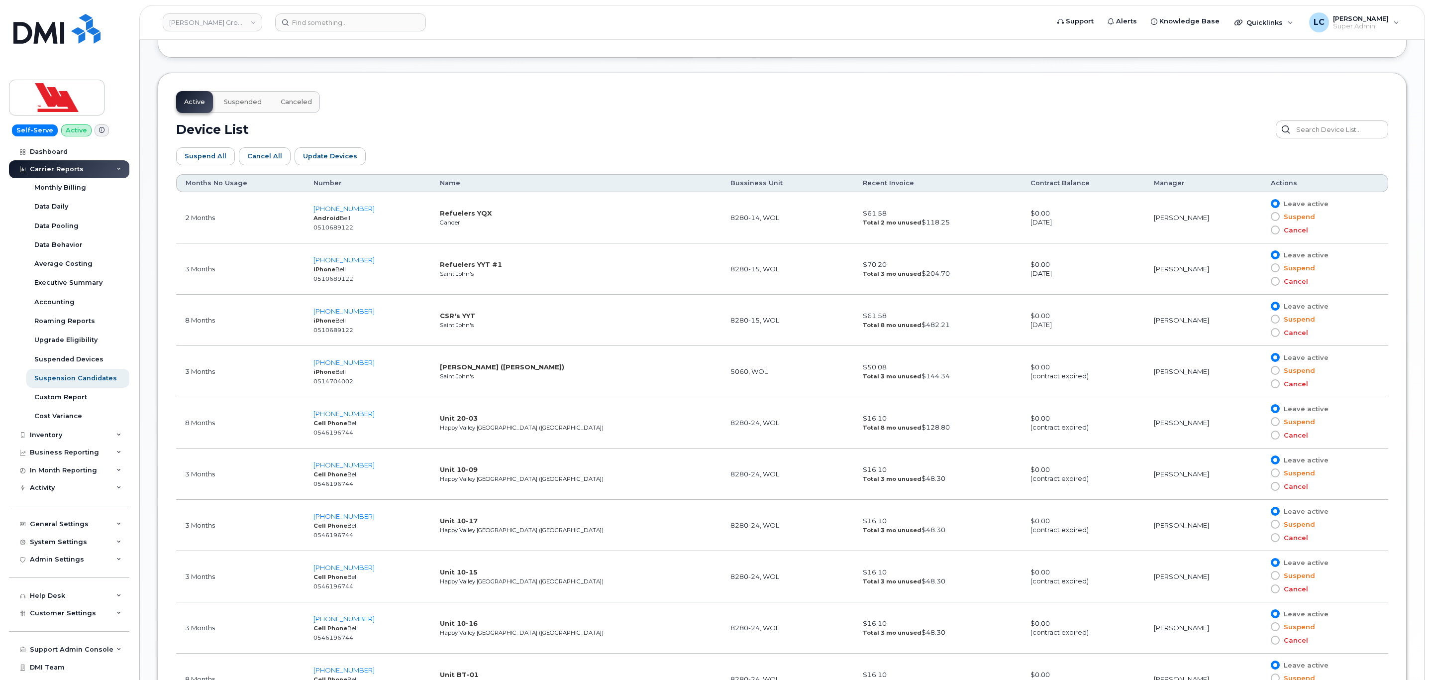
scroll to position [522, 0]
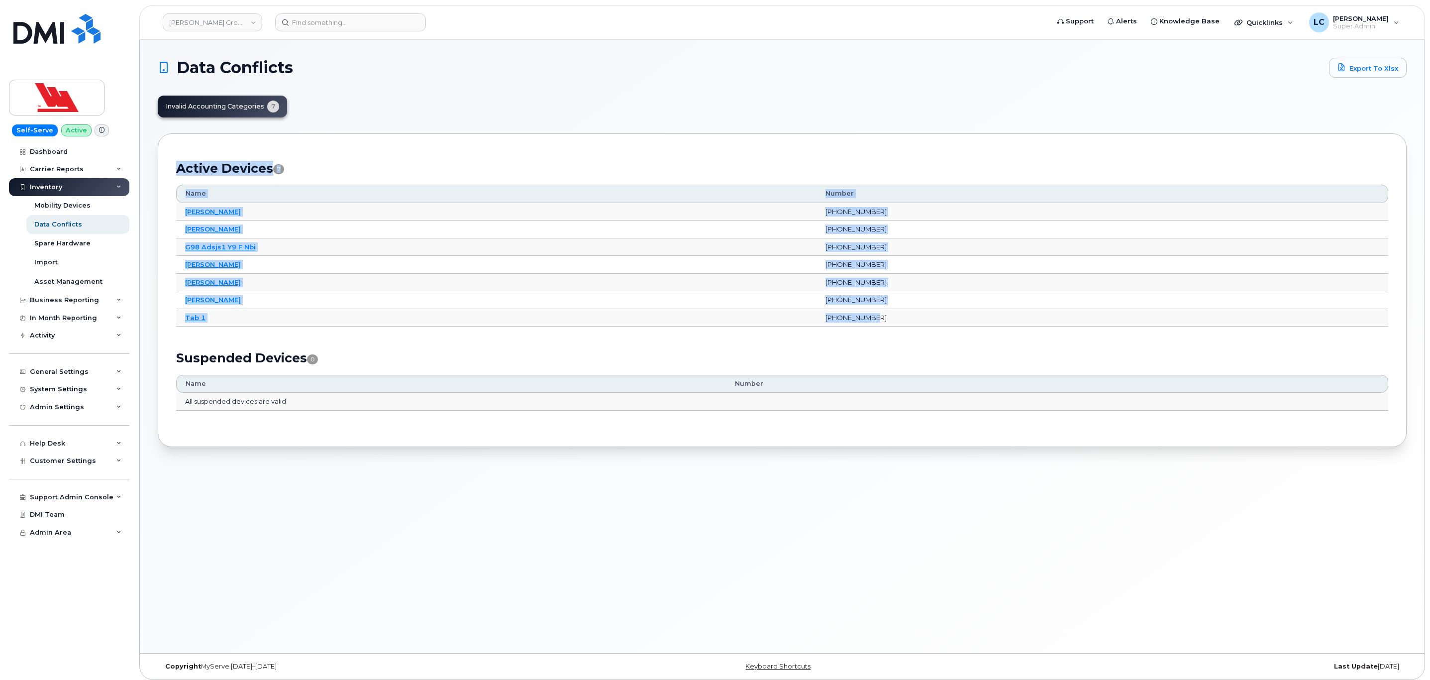
drag, startPoint x: 959, startPoint y: 322, endPoint x: 173, endPoint y: 190, distance: 796.7
click at [173, 190] on div "Active Devices 7 Name Number [PERSON_NAME] [PHONE_NUMBER] [PERSON_NAME] [PHONE_…" at bounding box center [782, 289] width 1249 height 313
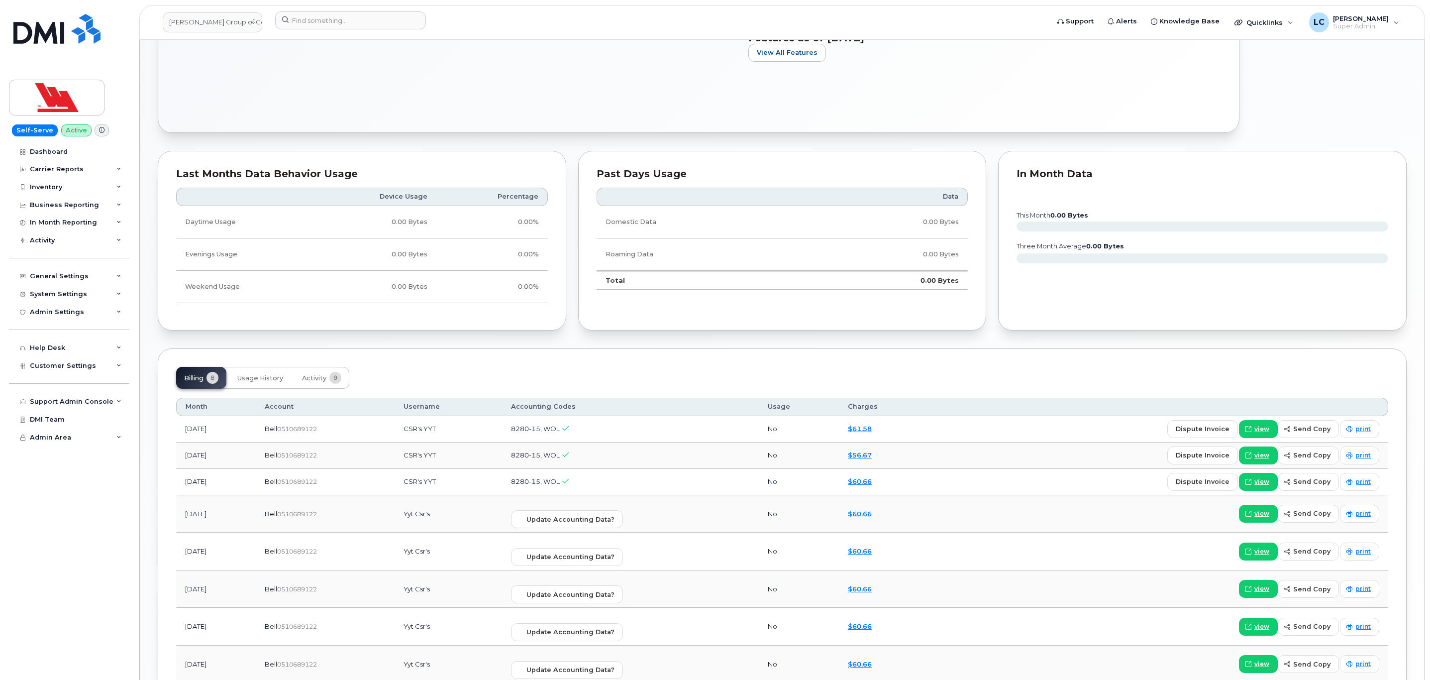
scroll to position [522, 0]
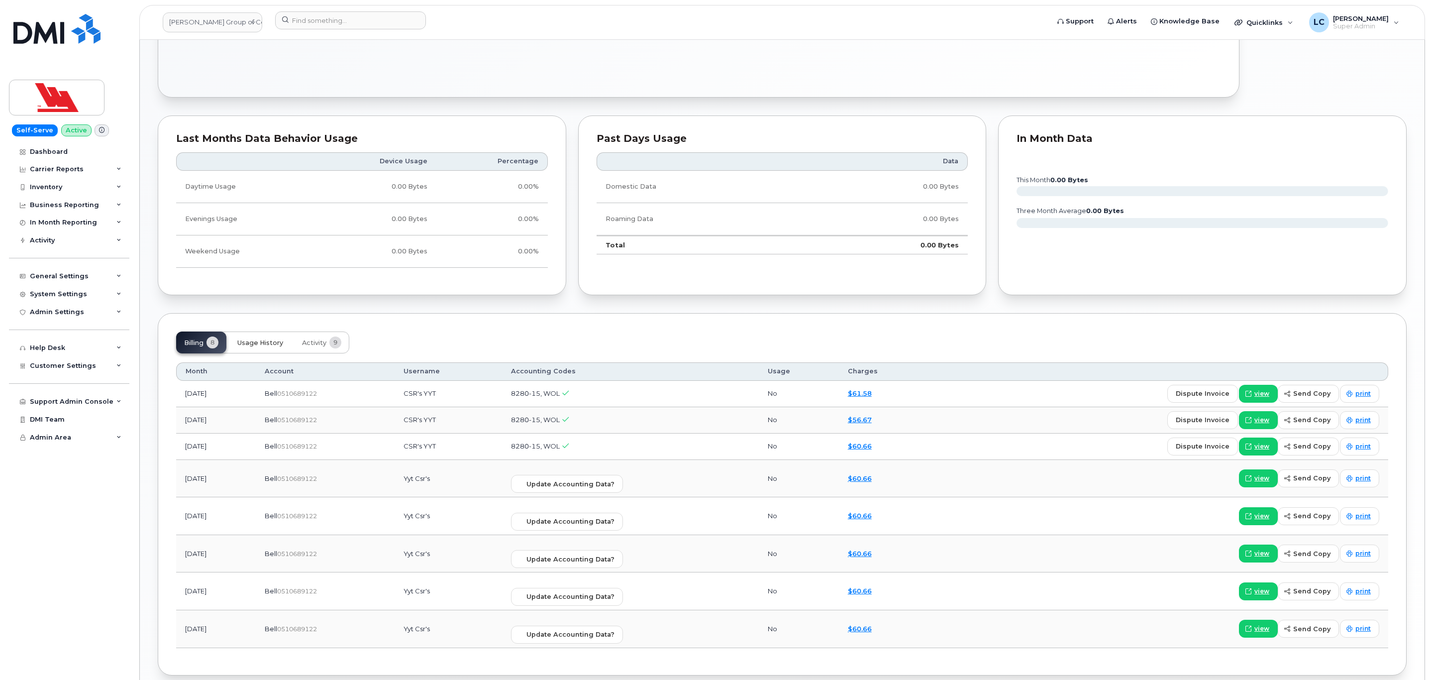
click at [269, 341] on button "Usage History" at bounding box center [260, 342] width 62 height 22
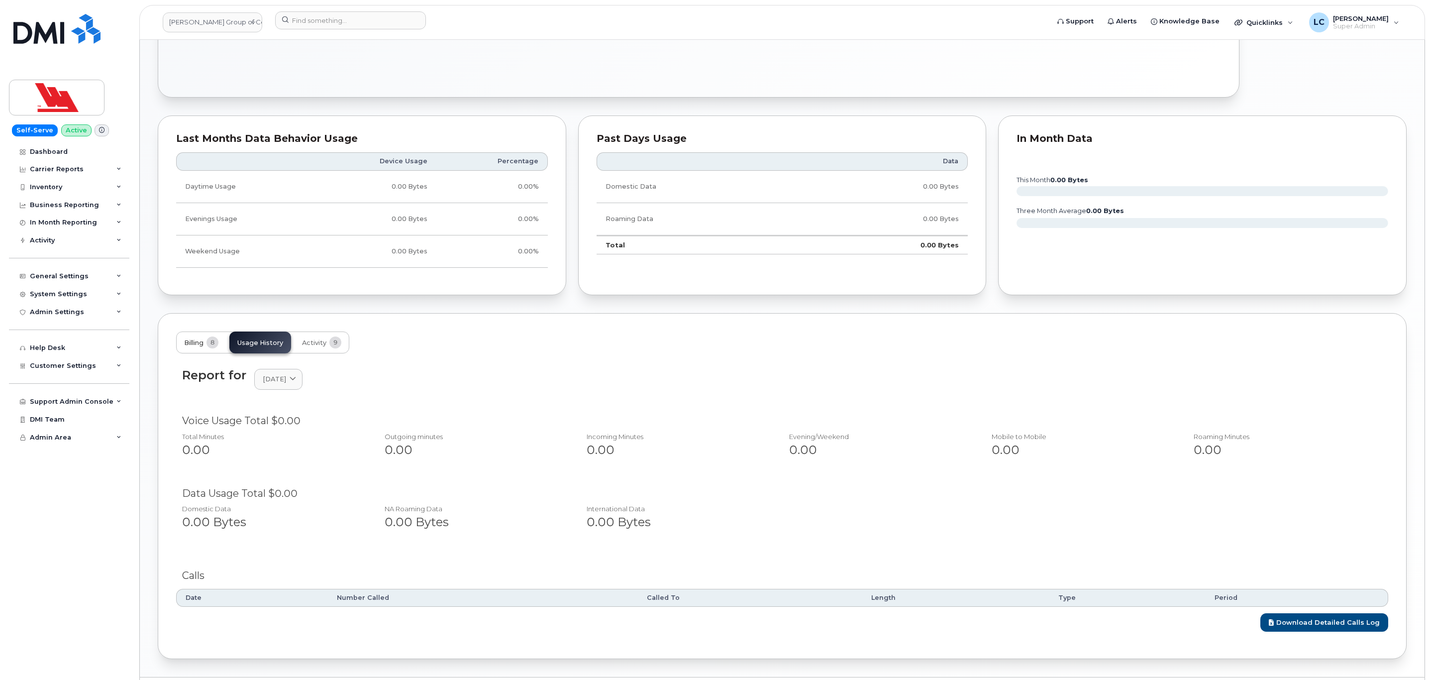
click at [215, 348] on span "8" at bounding box center [212, 342] width 12 height 12
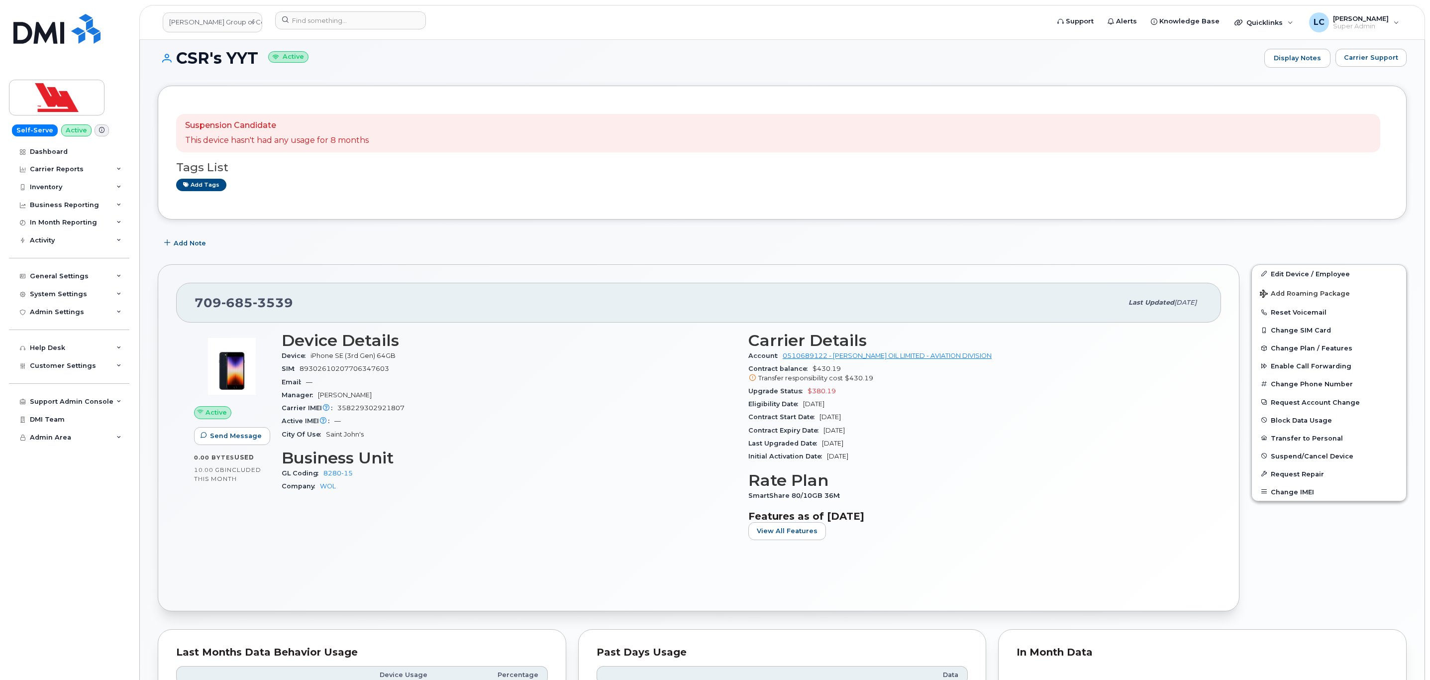
scroll to position [0, 0]
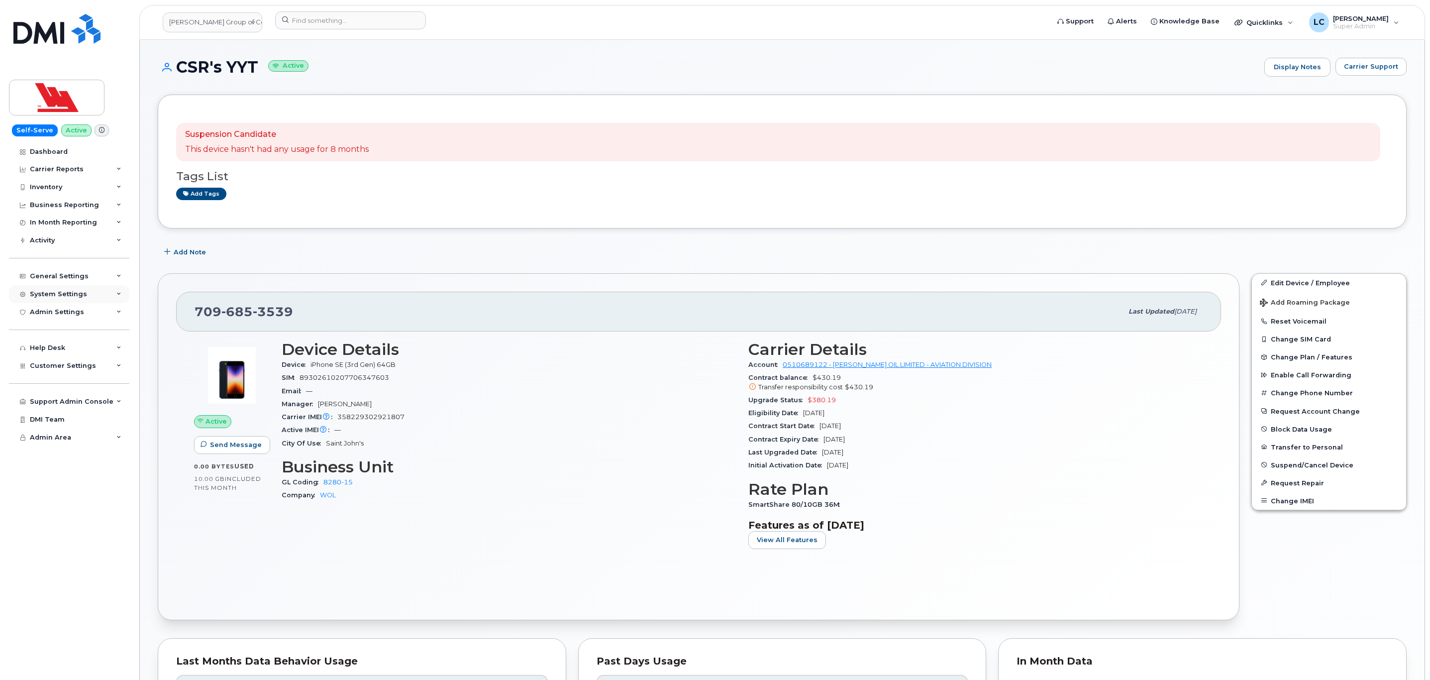
click at [87, 289] on div "System Settings" at bounding box center [69, 294] width 120 height 18
click at [59, 330] on div "Contacts" at bounding box center [49, 331] width 31 height 9
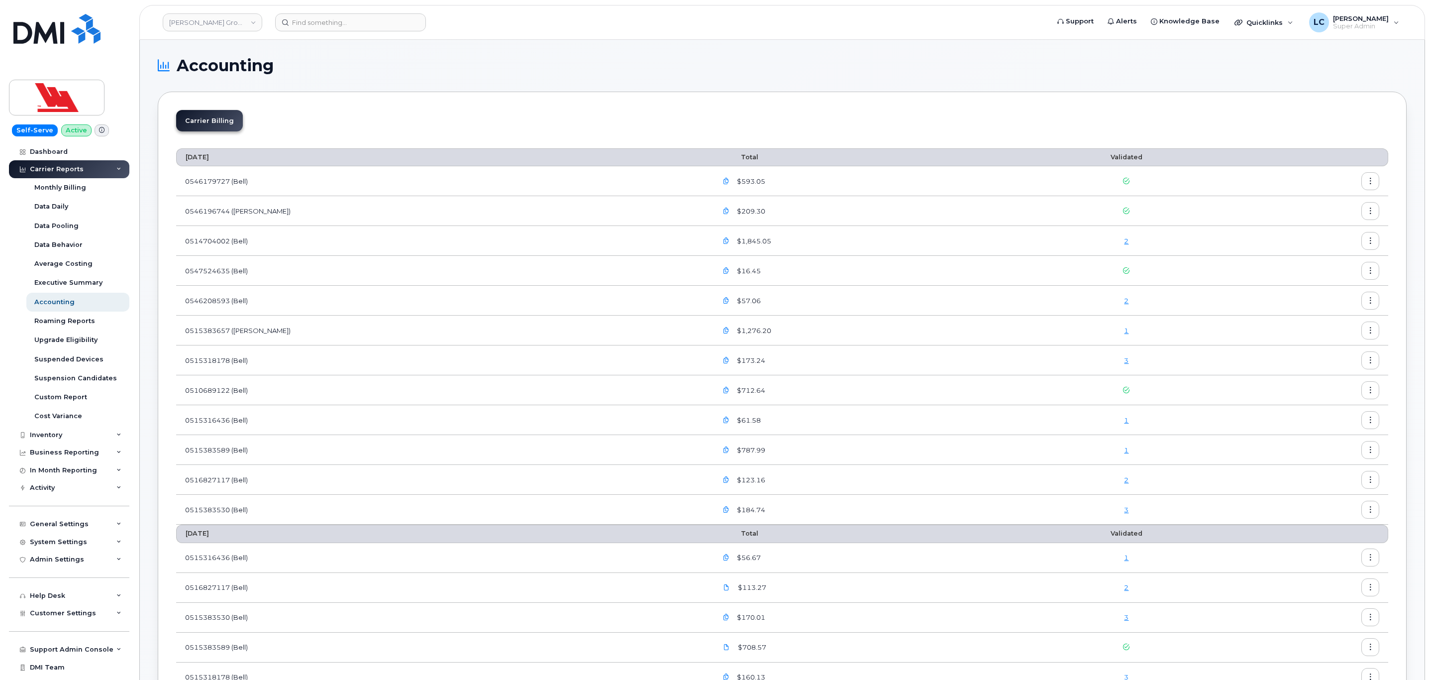
click at [1365, 184] on button "button" at bounding box center [1370, 181] width 18 height 18
click at [768, 137] on div "Carrier Billing" at bounding box center [782, 124] width 1212 height 29
click at [91, 283] on div "Executive Summary" at bounding box center [68, 282] width 68 height 9
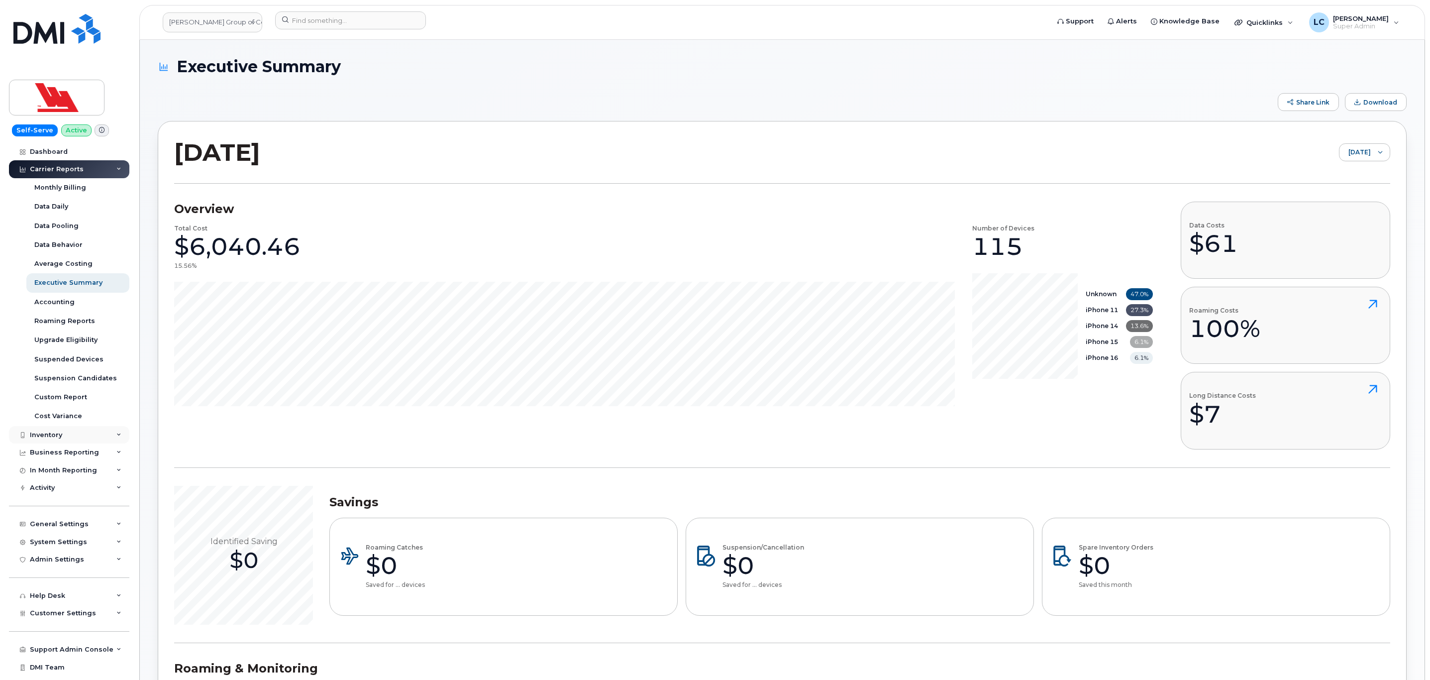
click at [58, 431] on div "Inventory" at bounding box center [46, 435] width 32 height 8
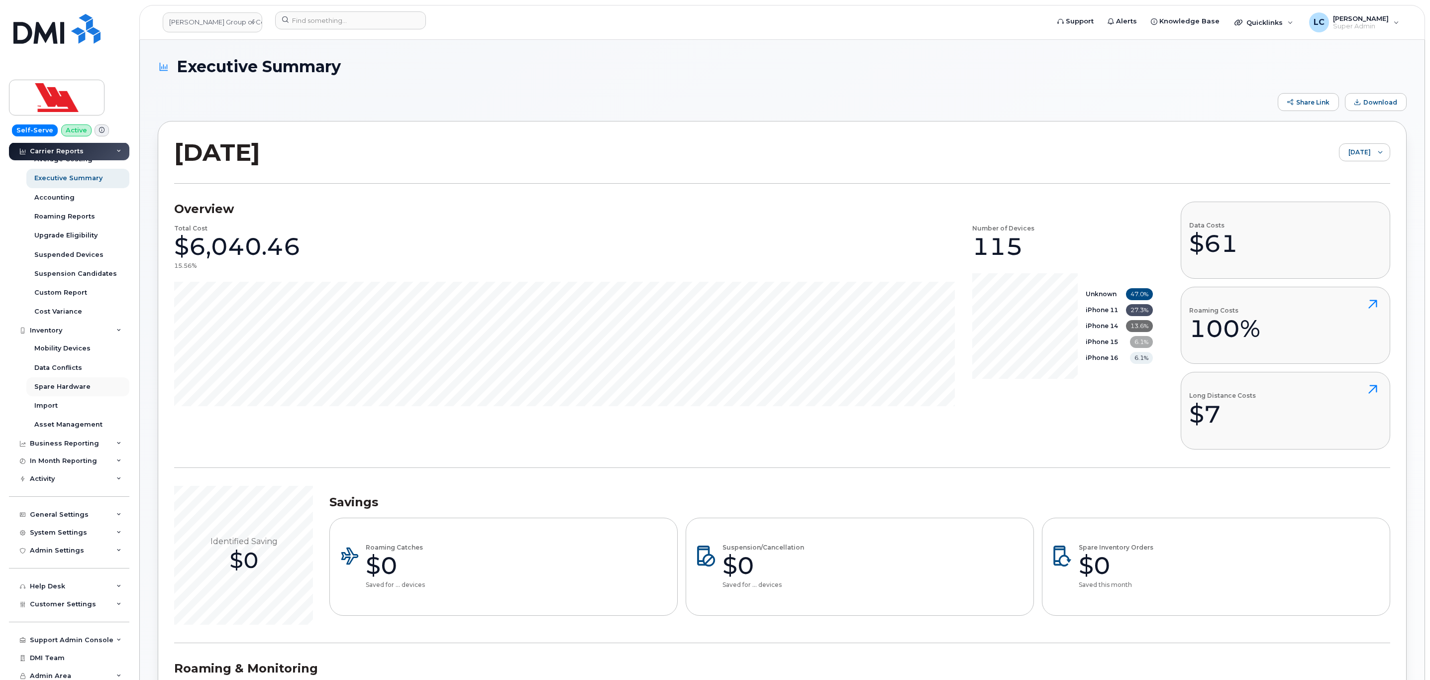
scroll to position [108, 0]
click at [75, 347] on div "Mobility Devices" at bounding box center [62, 344] width 56 height 9
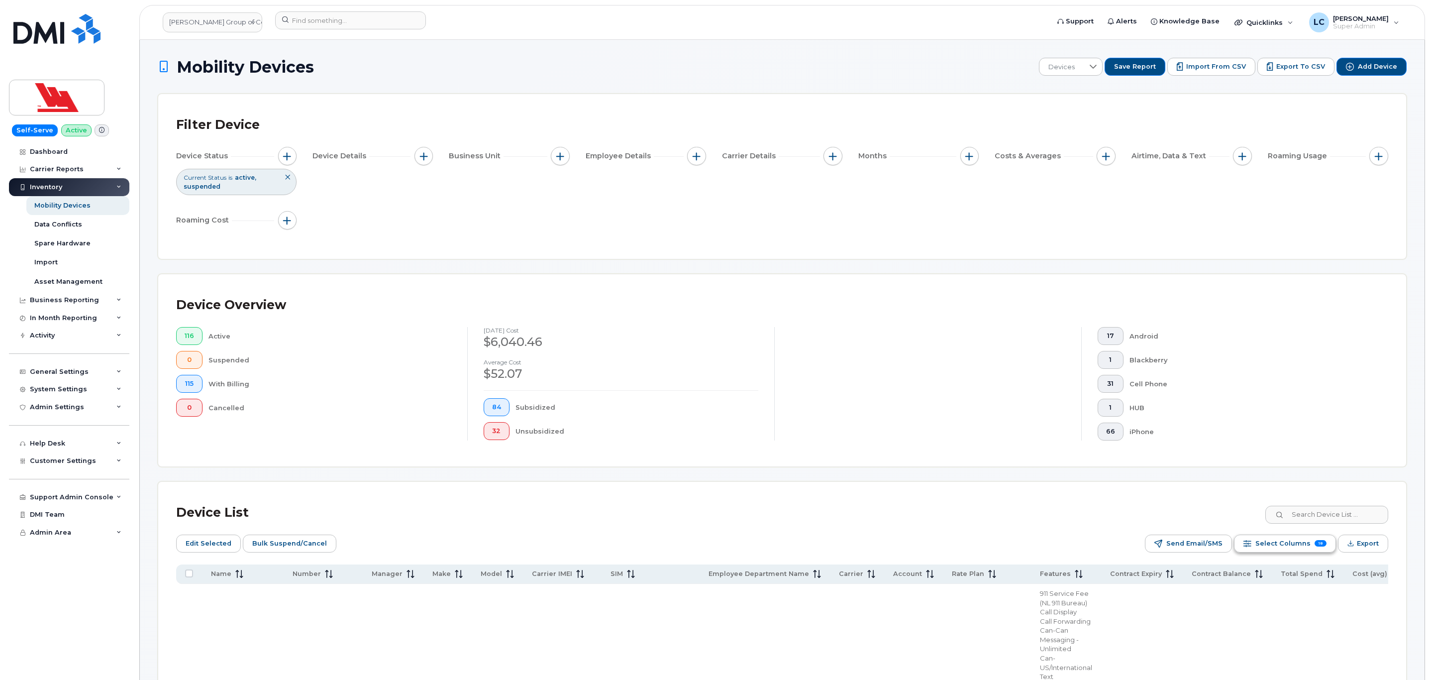
click at [1273, 542] on span "Select Columns" at bounding box center [1282, 543] width 55 height 15
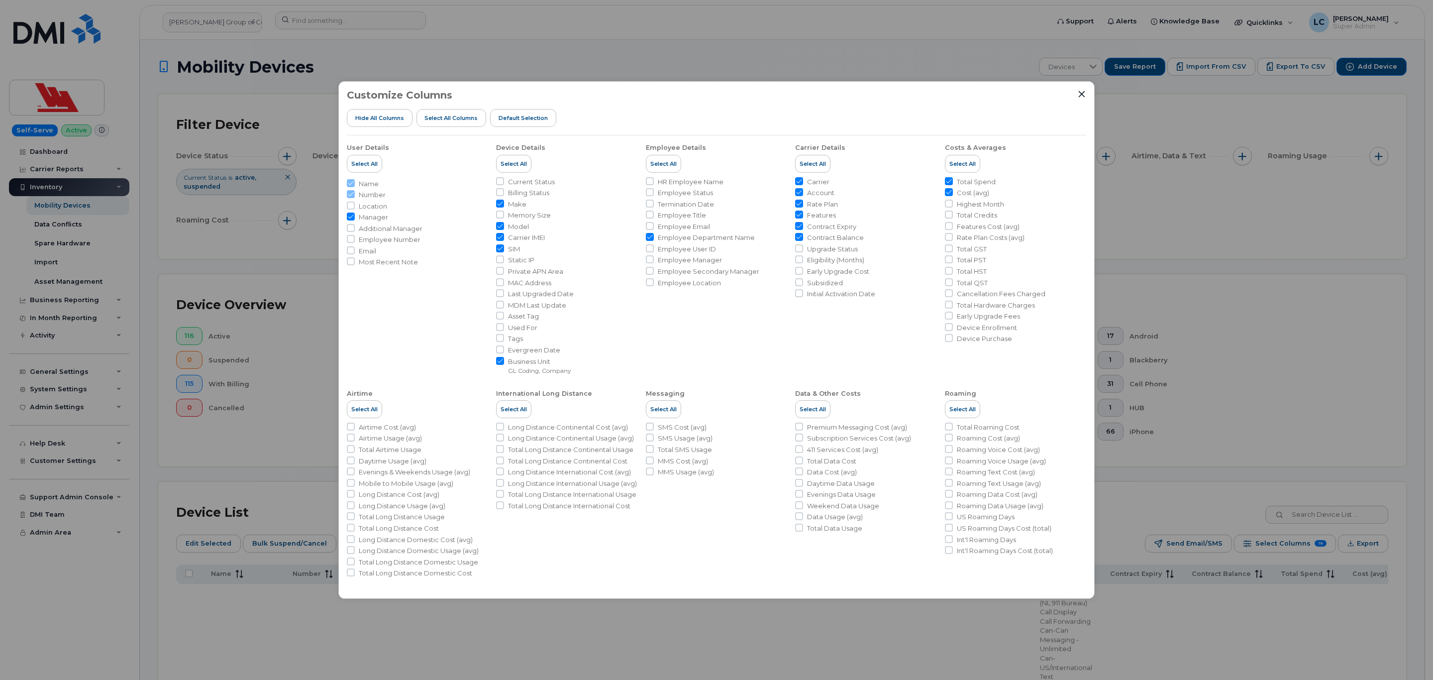
click at [811, 238] on span "Contract Balance" at bounding box center [835, 237] width 57 height 9
click at [803, 238] on input "Contract Balance" at bounding box center [799, 237] width 8 height 8
checkbox input "false"
click at [818, 227] on span "Contract Expiry" at bounding box center [831, 226] width 49 height 9
click at [803, 227] on input "Contract Expiry" at bounding box center [799, 226] width 8 height 8
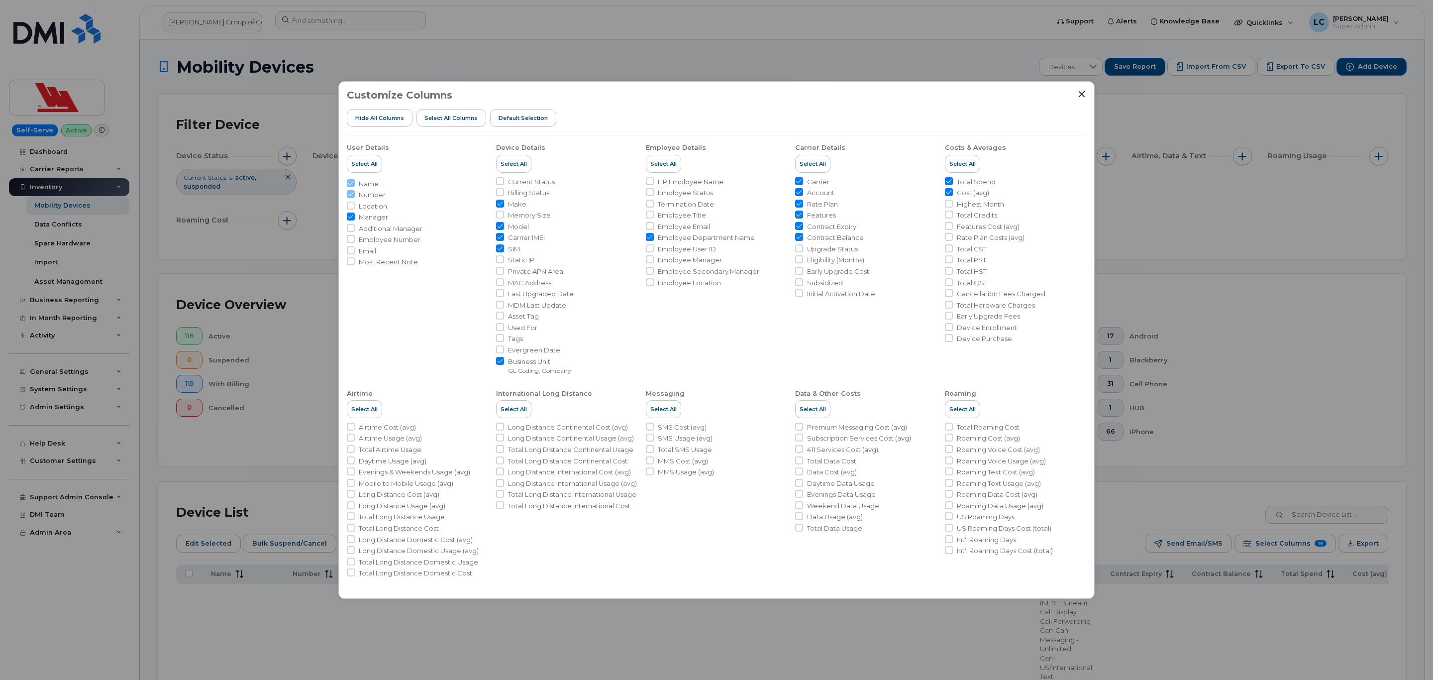
click at [802, 224] on input "Contract Expiry" at bounding box center [799, 226] width 8 height 8
checkbox input "true"
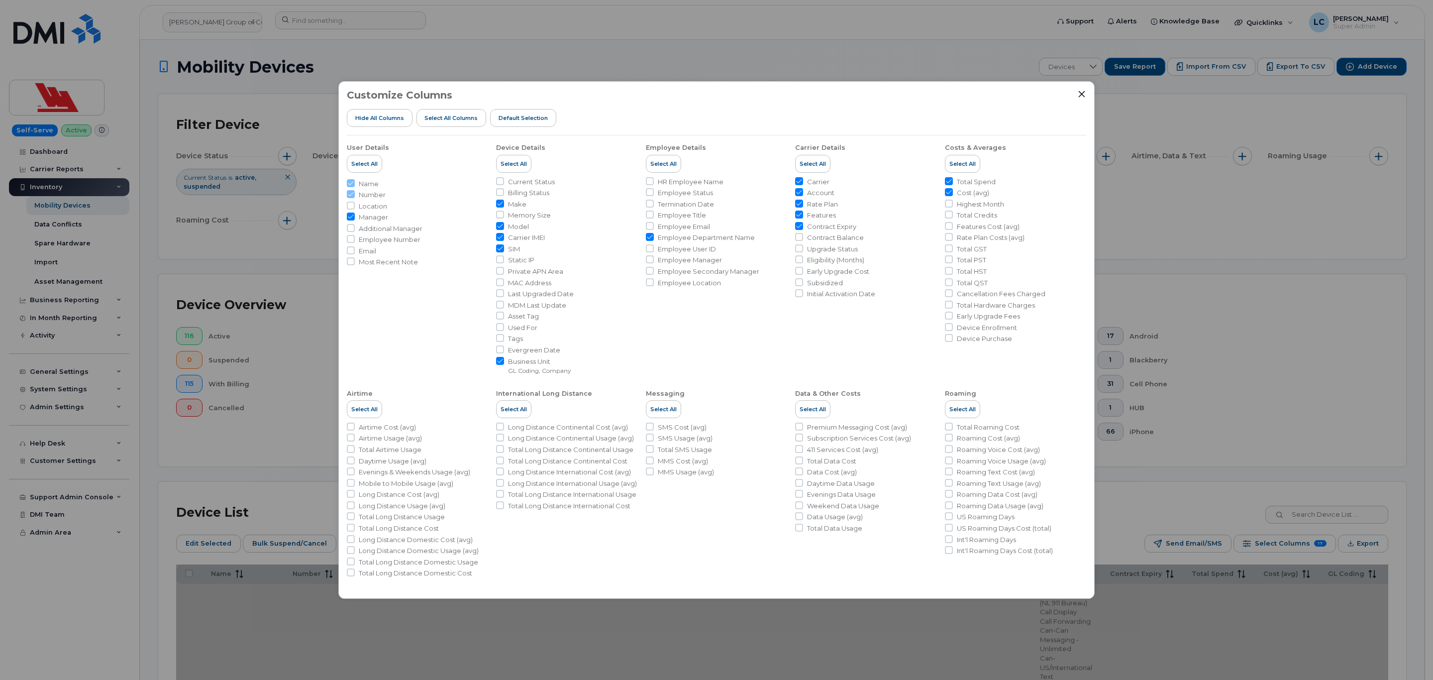
click at [802, 240] on input "Contract Balance" at bounding box center [799, 237] width 8 height 8
checkbox input "true"
click at [799, 212] on input "Features" at bounding box center [799, 214] width 8 height 8
checkbox input "false"
drag, startPoint x: 801, startPoint y: 204, endPoint x: 511, endPoint y: 127, distance: 299.7
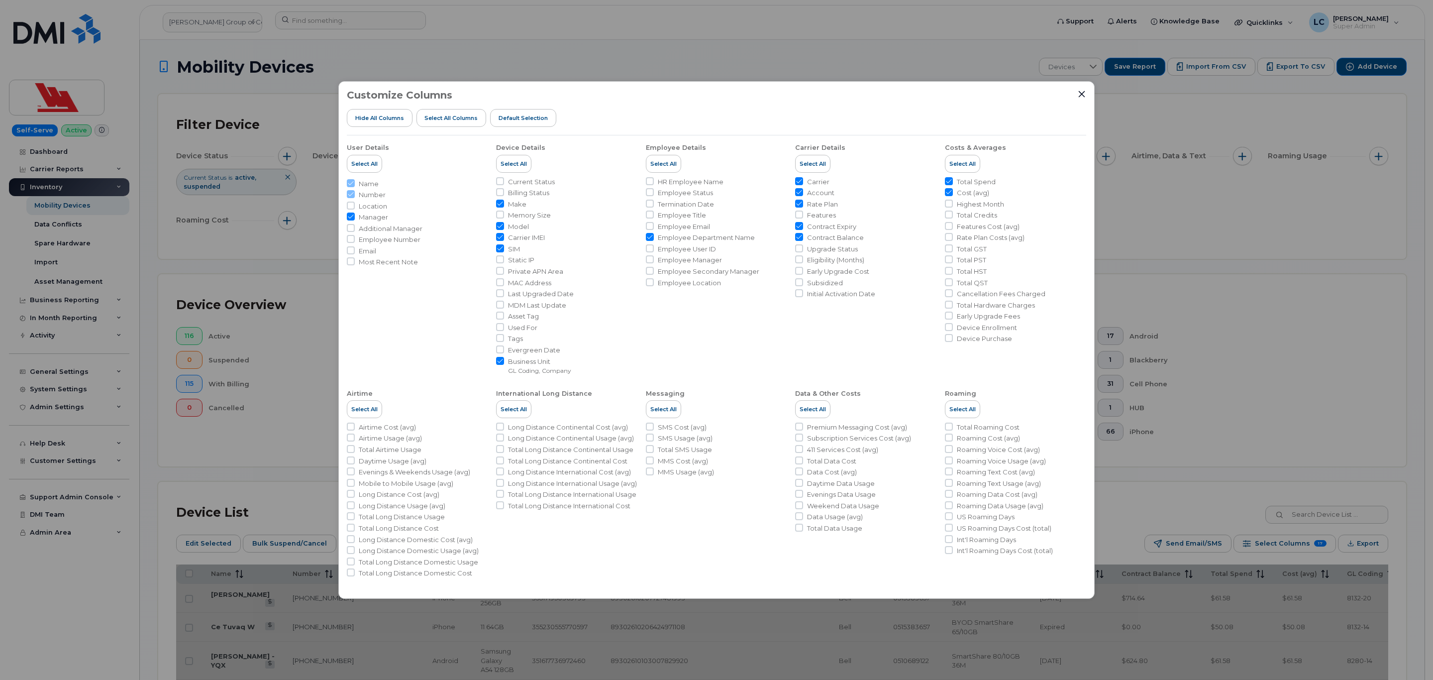
click at [801, 204] on input "Rate Plan" at bounding box center [799, 204] width 8 height 8
checkbox input "false"
click at [390, 112] on button "Hide All Columns" at bounding box center [380, 118] width 66 height 18
checkbox input "false"
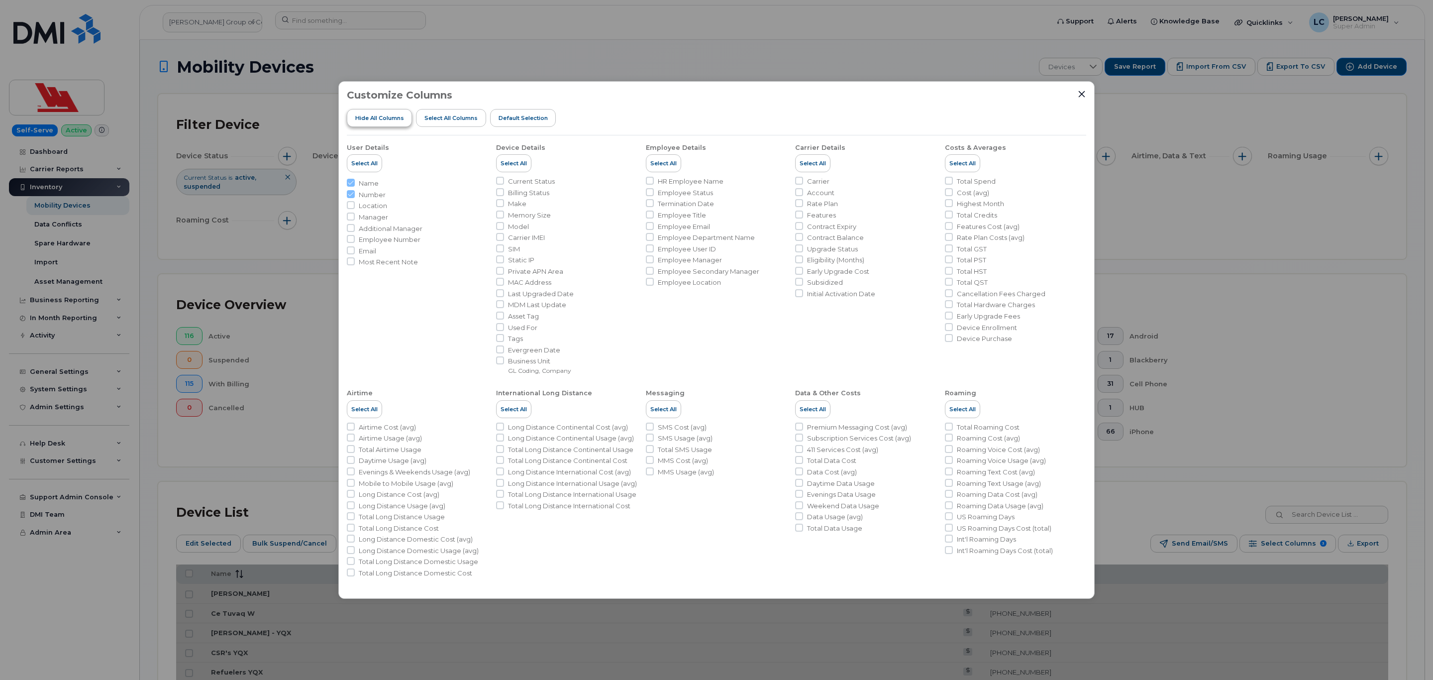
checkbox input "false"
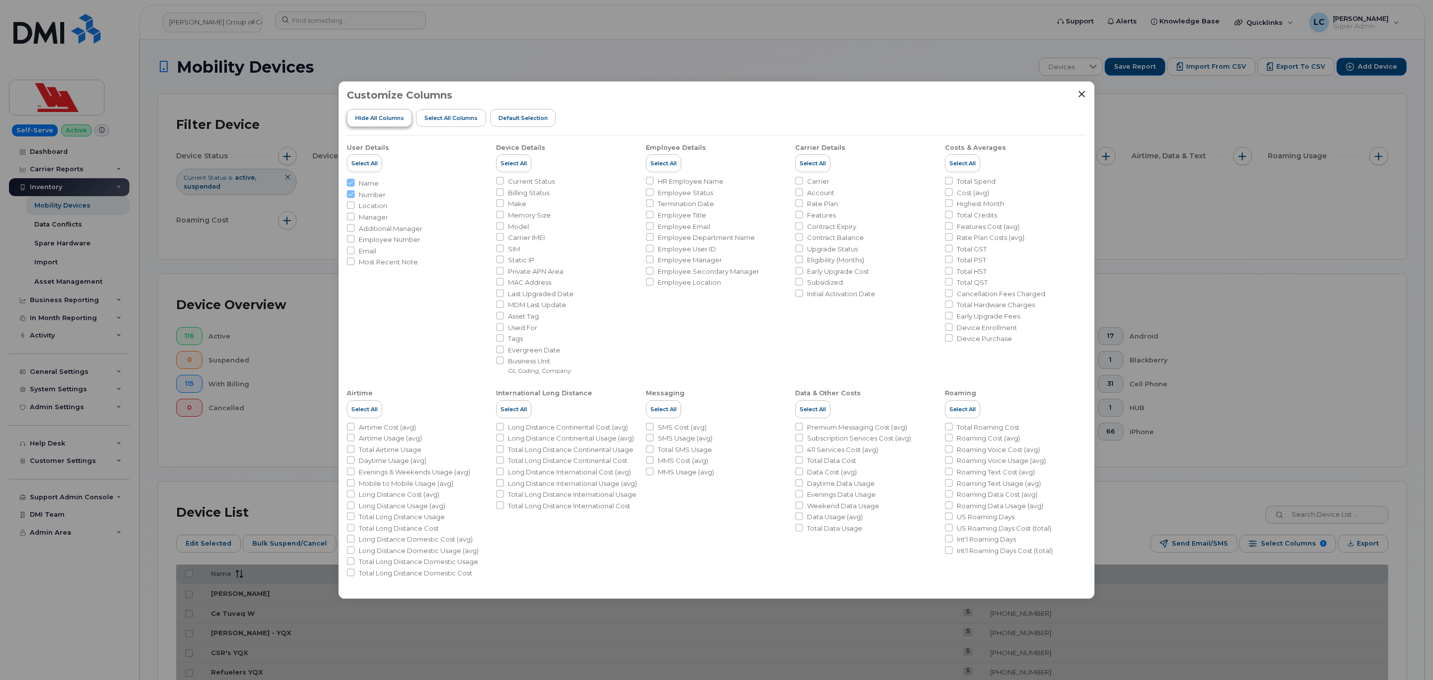
checkbox input "false"
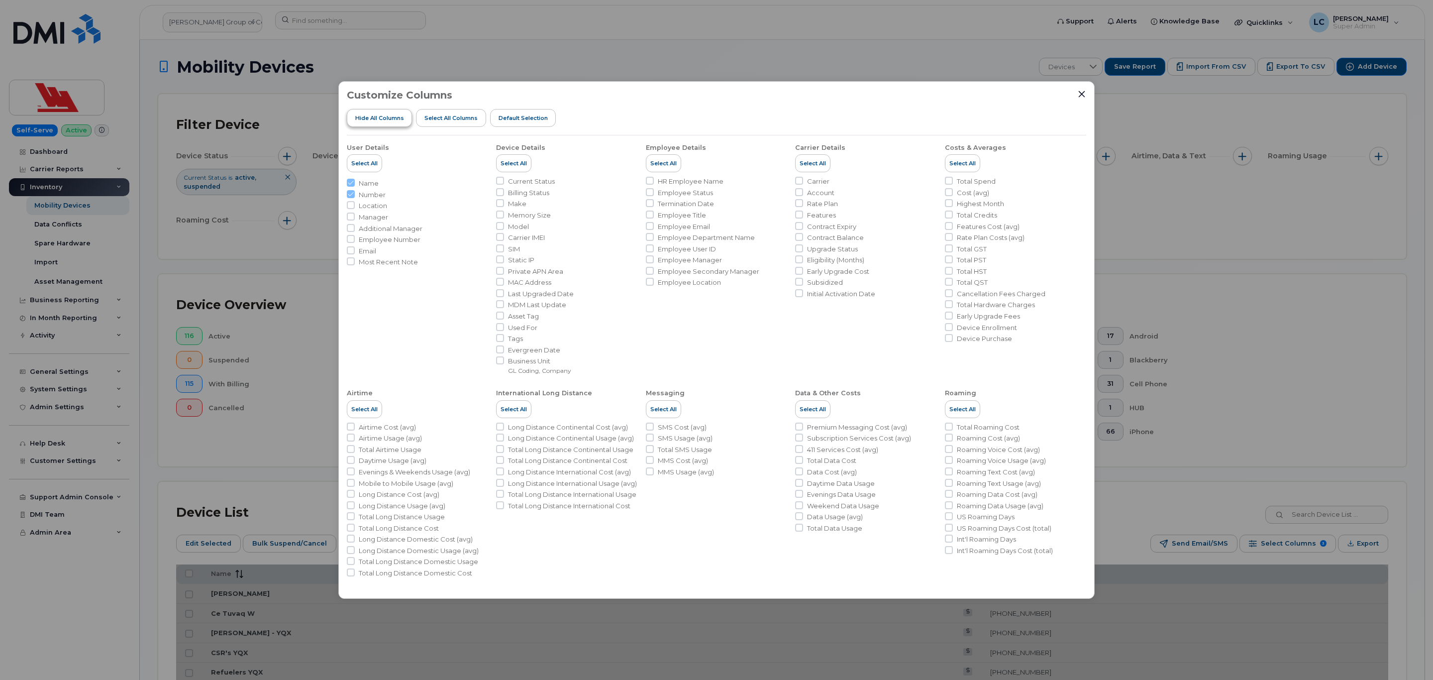
checkbox input "false"
click at [379, 115] on span "Hide All Columns" at bounding box center [379, 118] width 49 height 8
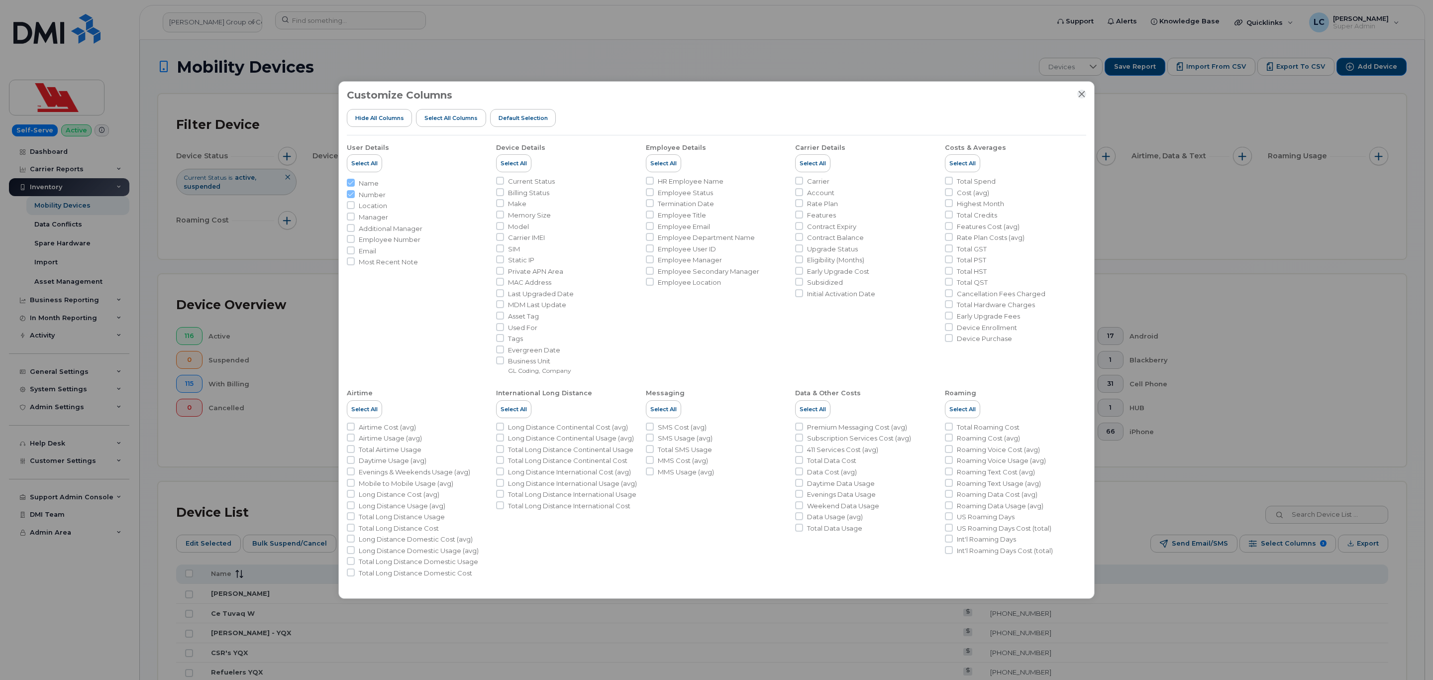
click at [1078, 96] on icon "Close" at bounding box center [1082, 94] width 8 height 8
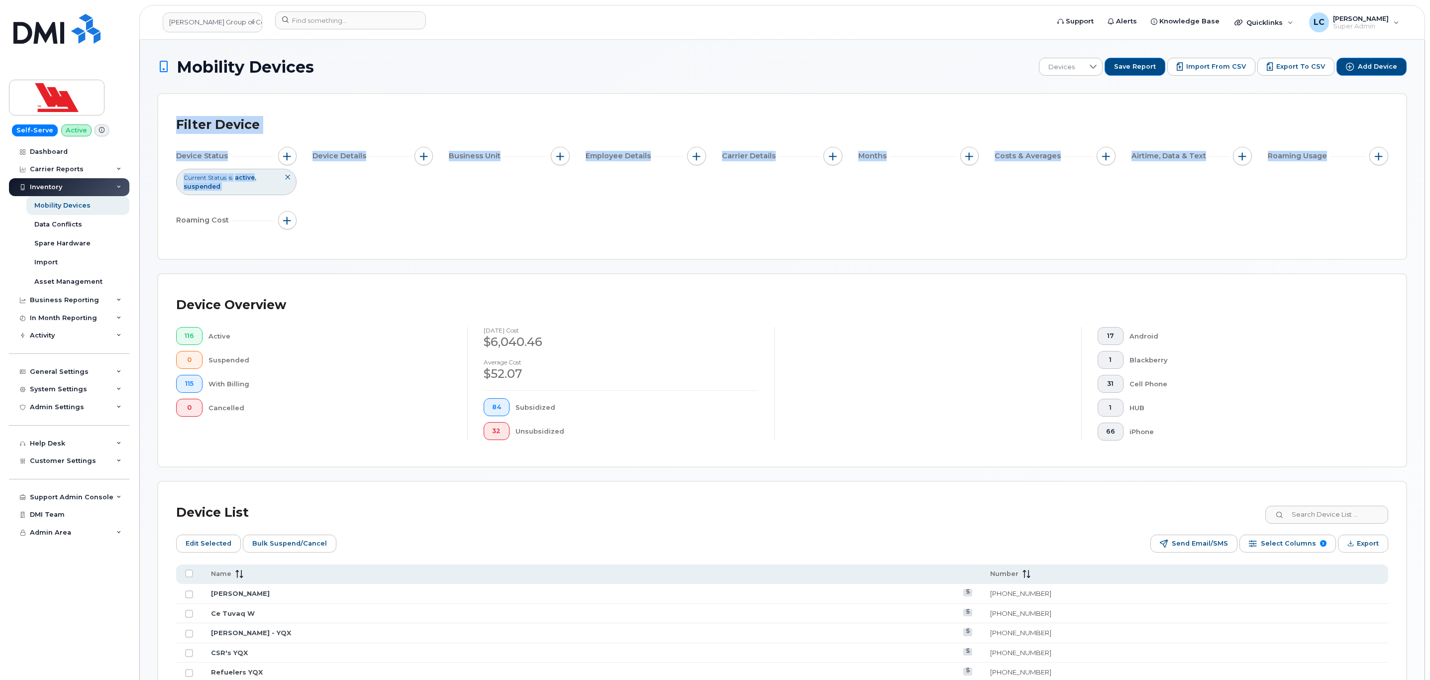
drag, startPoint x: 144, startPoint y: 88, endPoint x: 1381, endPoint y: 253, distance: 1248.3
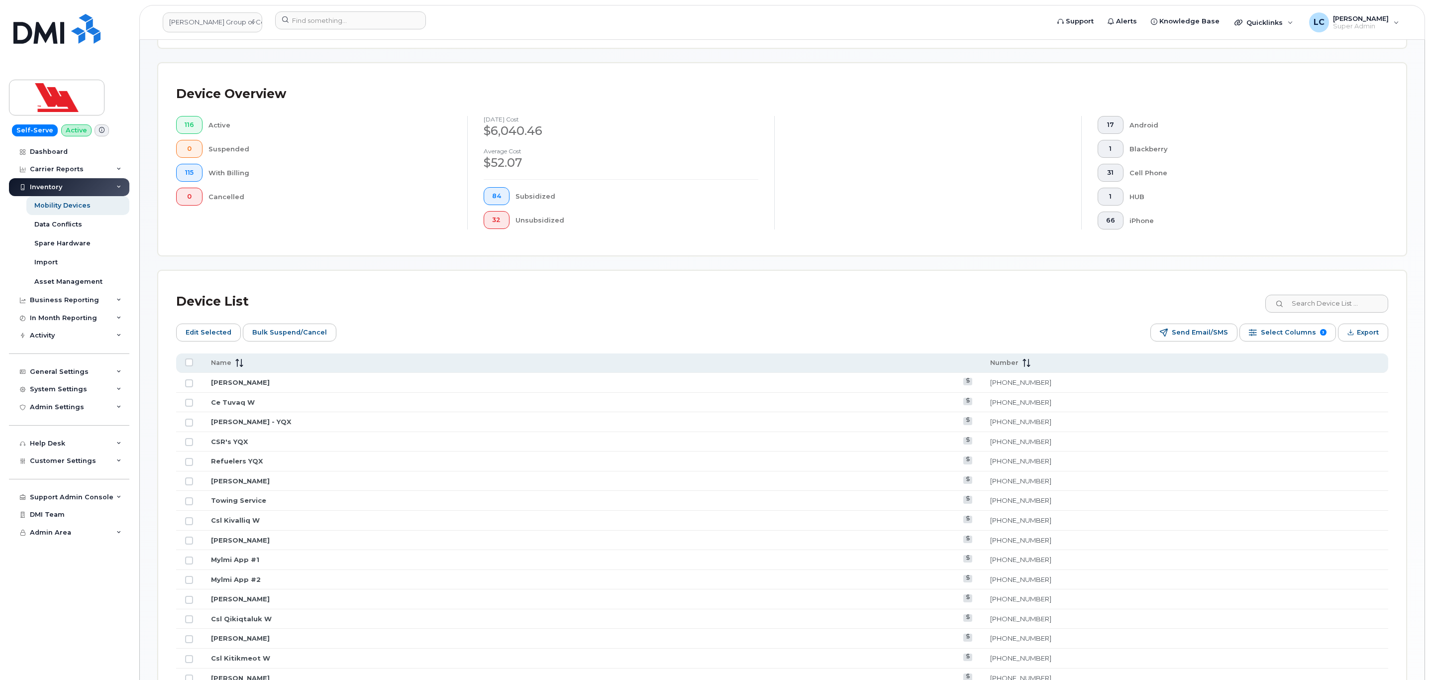
scroll to position [224, 0]
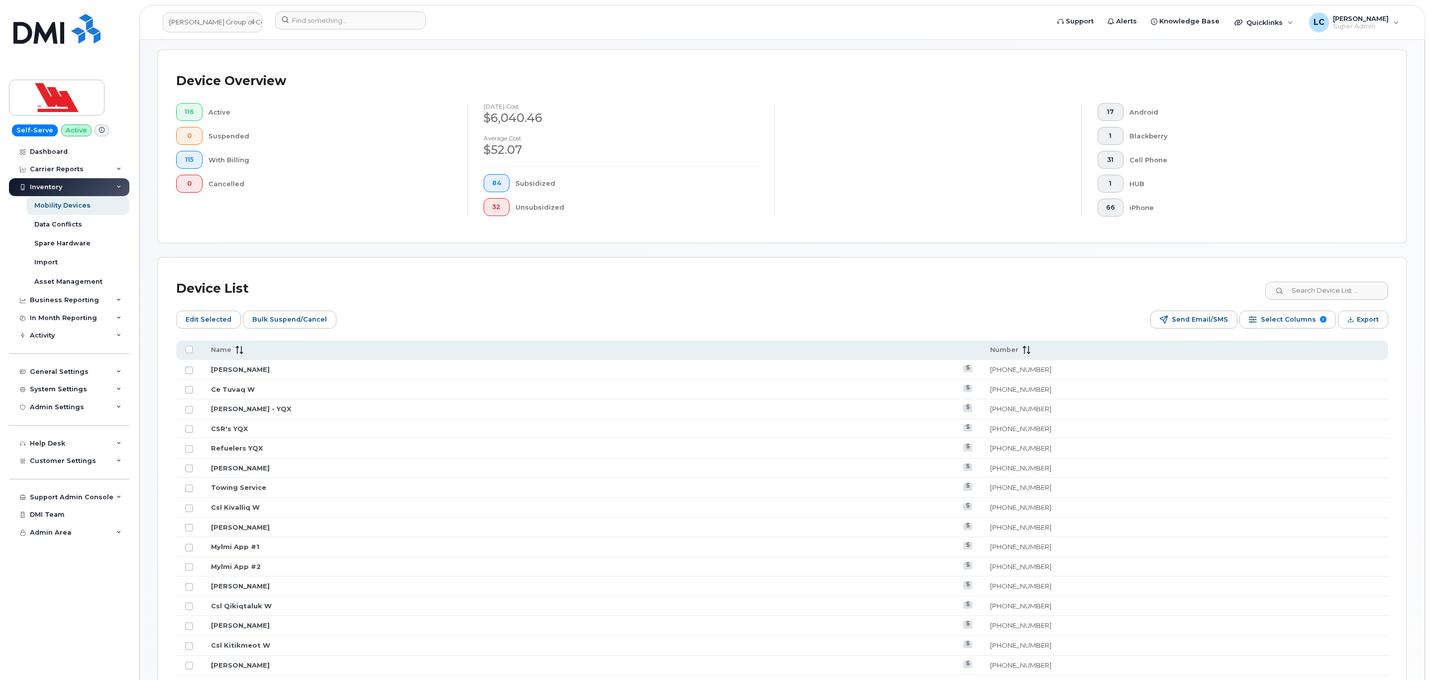
click at [395, 288] on div "Device List" at bounding box center [782, 289] width 1212 height 26
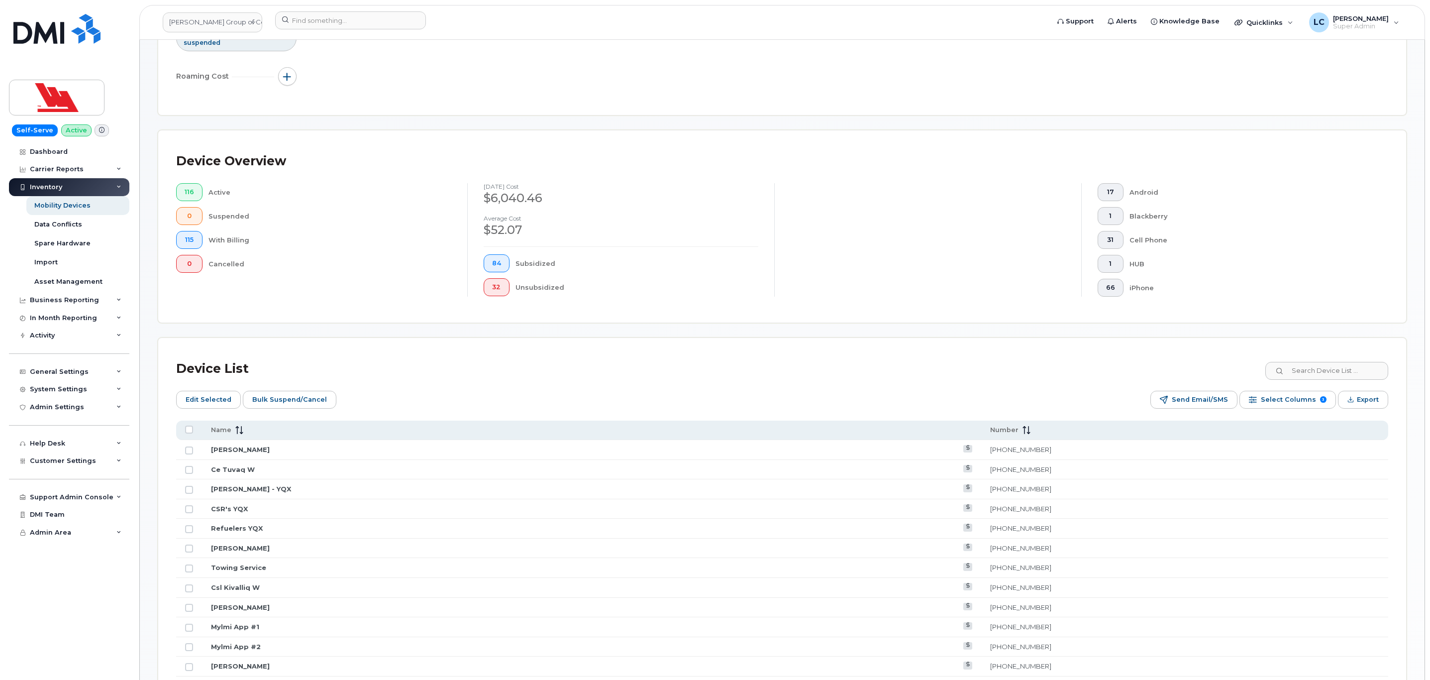
scroll to position [0, 0]
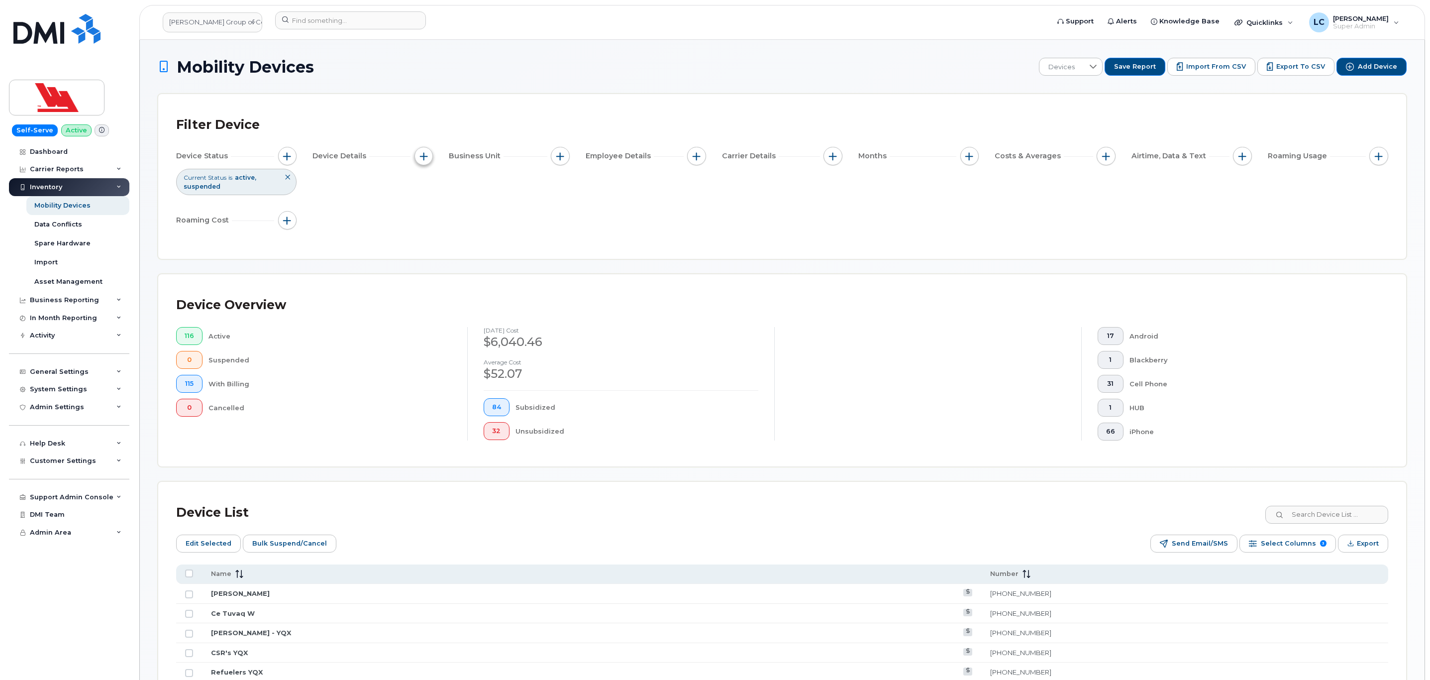
click at [432, 160] on button "button" at bounding box center [423, 156] width 19 height 19
click at [555, 159] on button "button" at bounding box center [560, 156] width 19 height 19
click at [704, 159] on button "button" at bounding box center [696, 156] width 19 height 19
click at [826, 158] on button "button" at bounding box center [832, 156] width 19 height 19
click at [1212, 387] on div "Cell Phone" at bounding box center [1250, 384] width 243 height 18
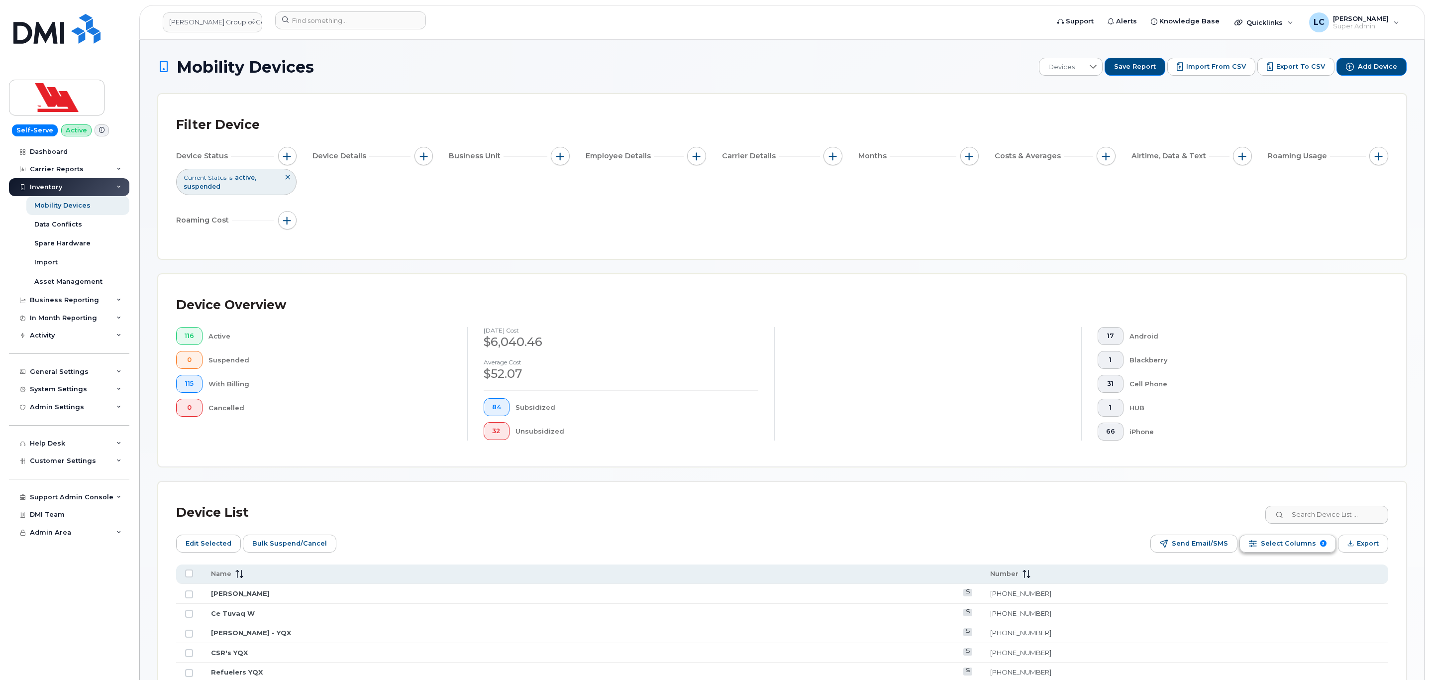
click at [1292, 549] on span "Select Columns" at bounding box center [1288, 543] width 55 height 15
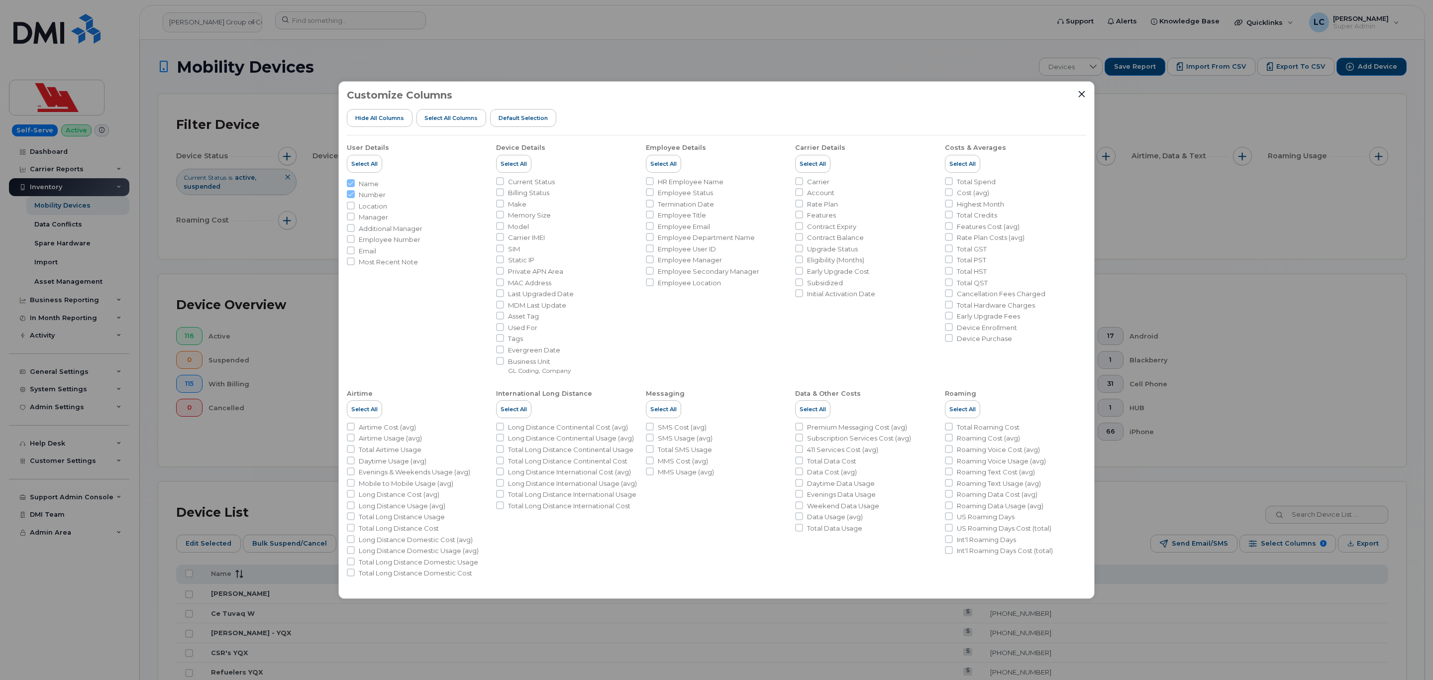
click at [1087, 96] on div "Customize Columns Hide All Columns Select all Columns Default Selection User De…" at bounding box center [716, 339] width 756 height 517
click at [1085, 93] on icon "Close" at bounding box center [1082, 94] width 8 height 8
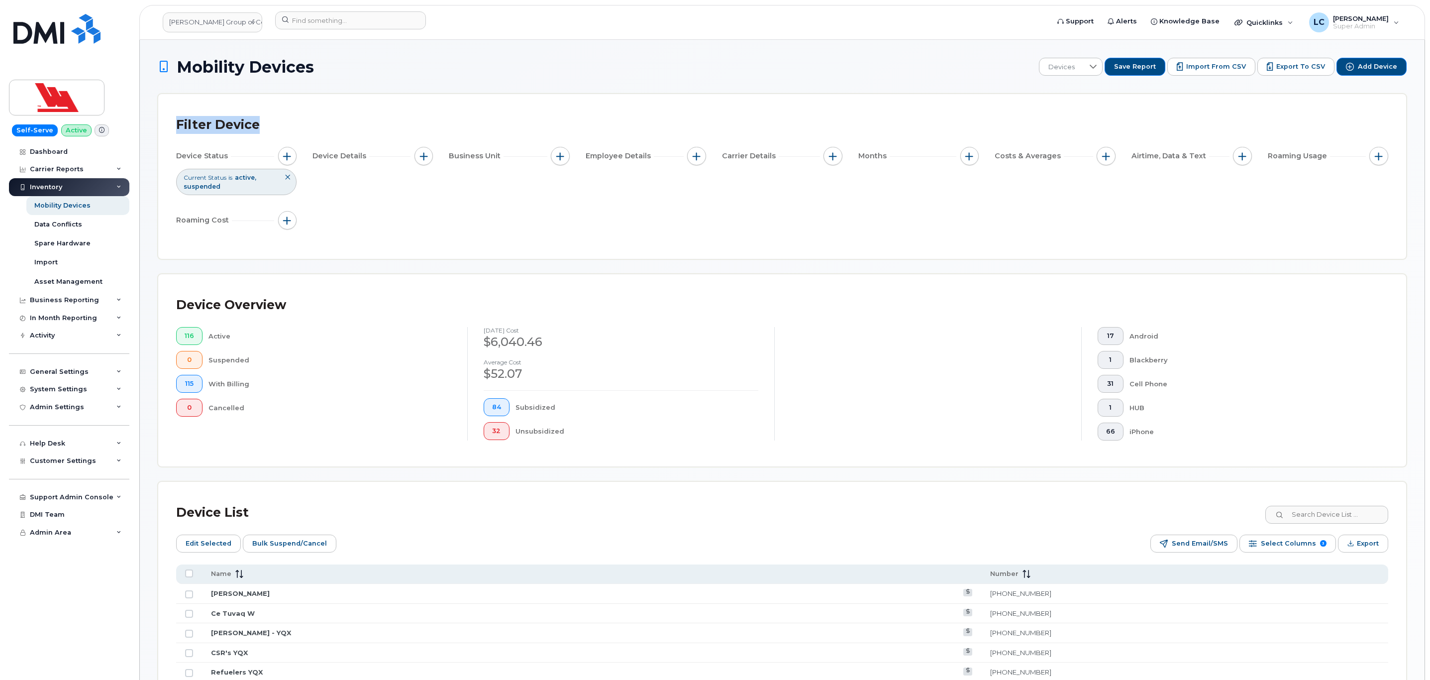
drag, startPoint x: 179, startPoint y: 121, endPoint x: 291, endPoint y: 136, distance: 112.9
click at [291, 136] on div "Filter Device" at bounding box center [782, 125] width 1212 height 26
click at [430, 107] on div "Filter Device Device Status Current Status is active suspended Device Details B…" at bounding box center [782, 176] width 1248 height 165
click at [693, 154] on span "button" at bounding box center [697, 156] width 8 height 8
click at [780, 124] on div "Filter Device" at bounding box center [782, 125] width 1212 height 26
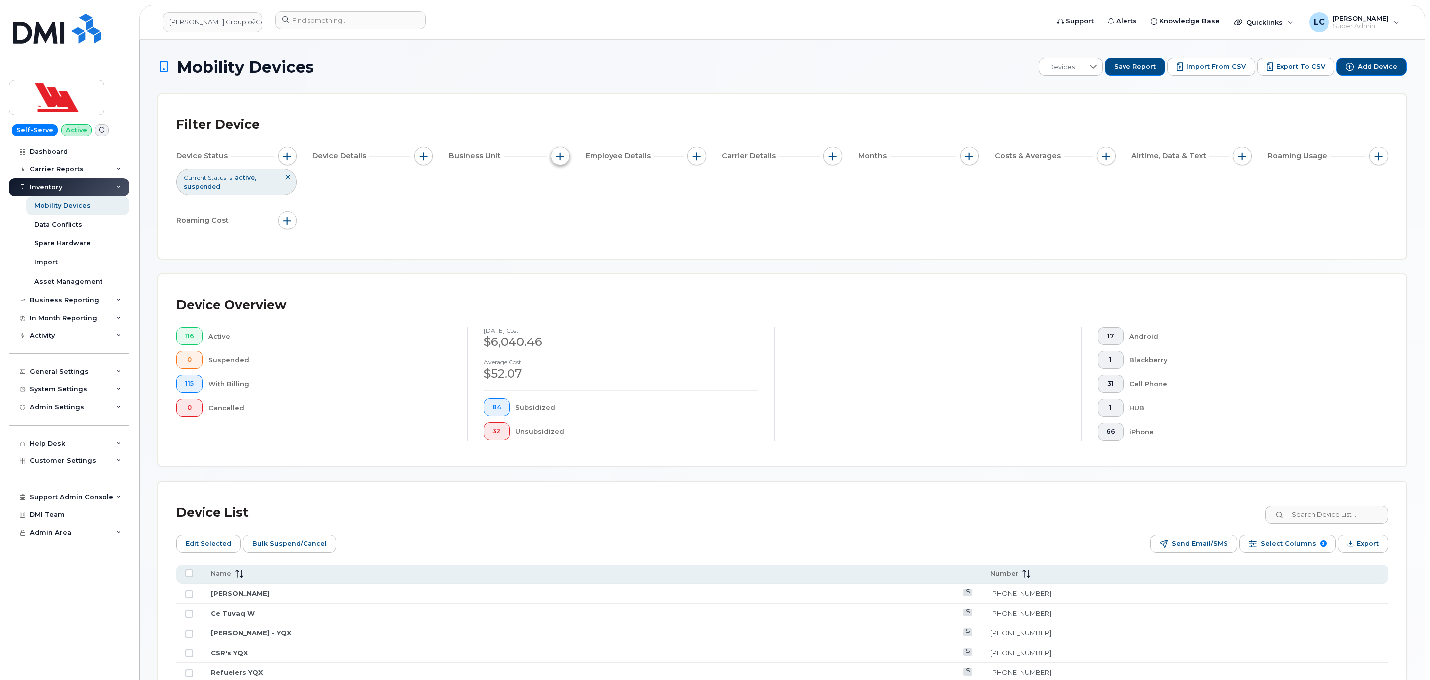
click at [564, 161] on button "button" at bounding box center [560, 156] width 19 height 19
click at [591, 201] on label "GL Coding" at bounding box center [590, 202] width 37 height 9
click at [567, 201] on input "GL Coding" at bounding box center [563, 202] width 8 height 8
checkbox input "true"
click at [633, 244] on input "text" at bounding box center [626, 244] width 87 height 9
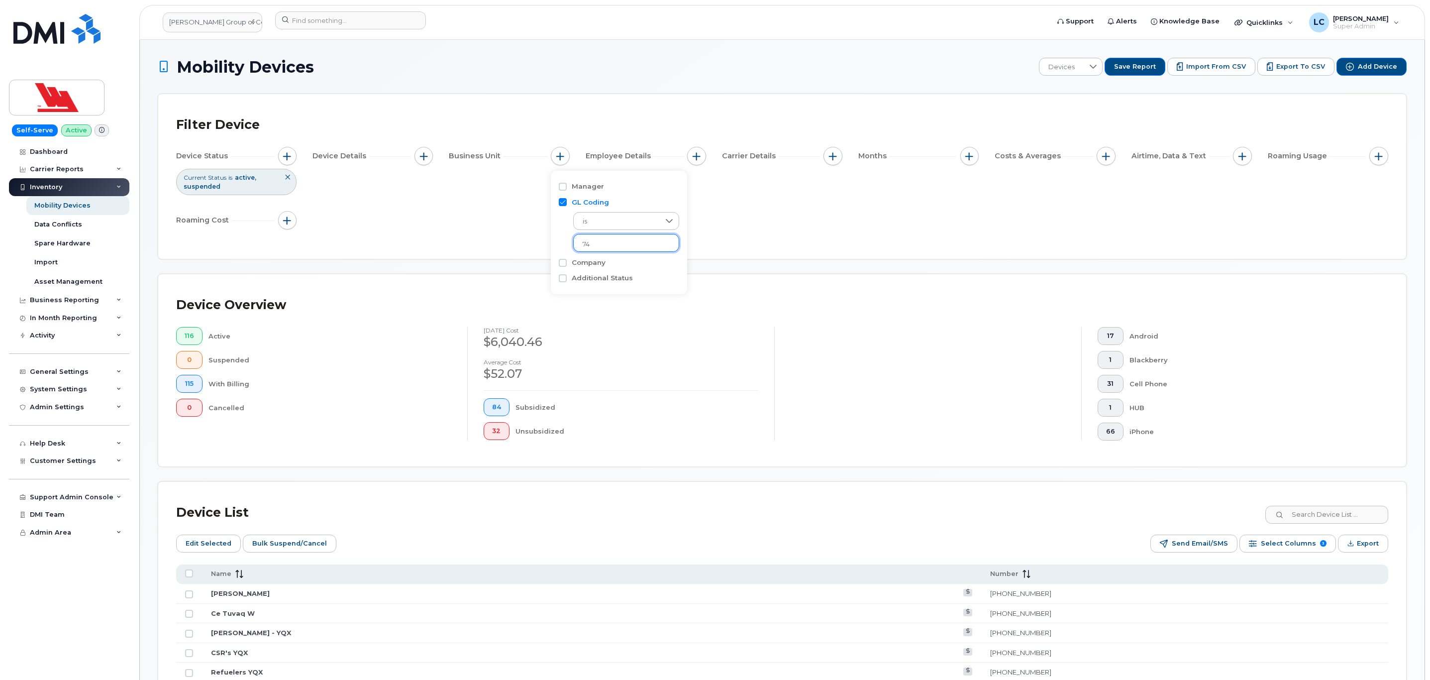
type input "74"
click at [634, 241] on input "text" at bounding box center [626, 244] width 87 height 9
type input "74"
click at [563, 154] on span "button" at bounding box center [560, 156] width 8 height 8
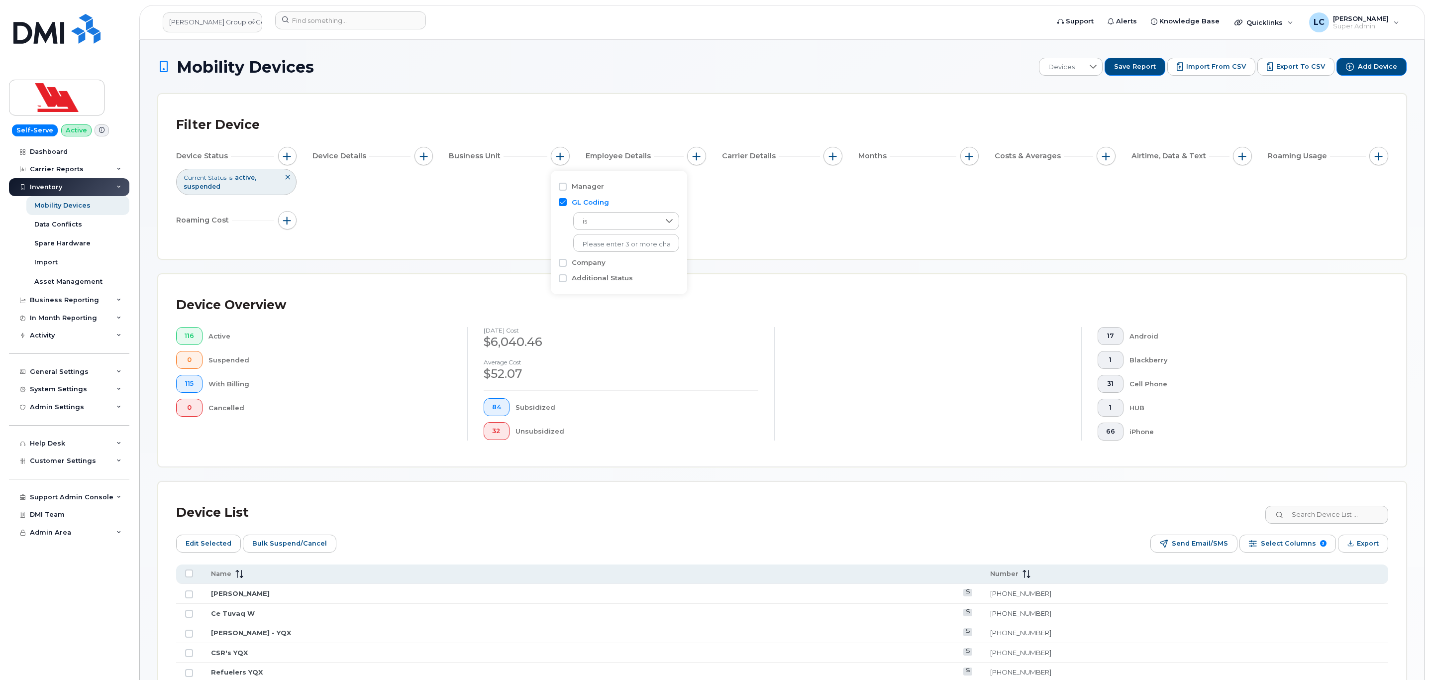
click at [560, 204] on input "GL Coding" at bounding box center [563, 202] width 8 height 8
click at [560, 202] on input "GL Coding" at bounding box center [563, 202] width 8 height 8
checkbox input "true"
click at [608, 242] on input "text" at bounding box center [626, 244] width 87 height 9
type input "74"
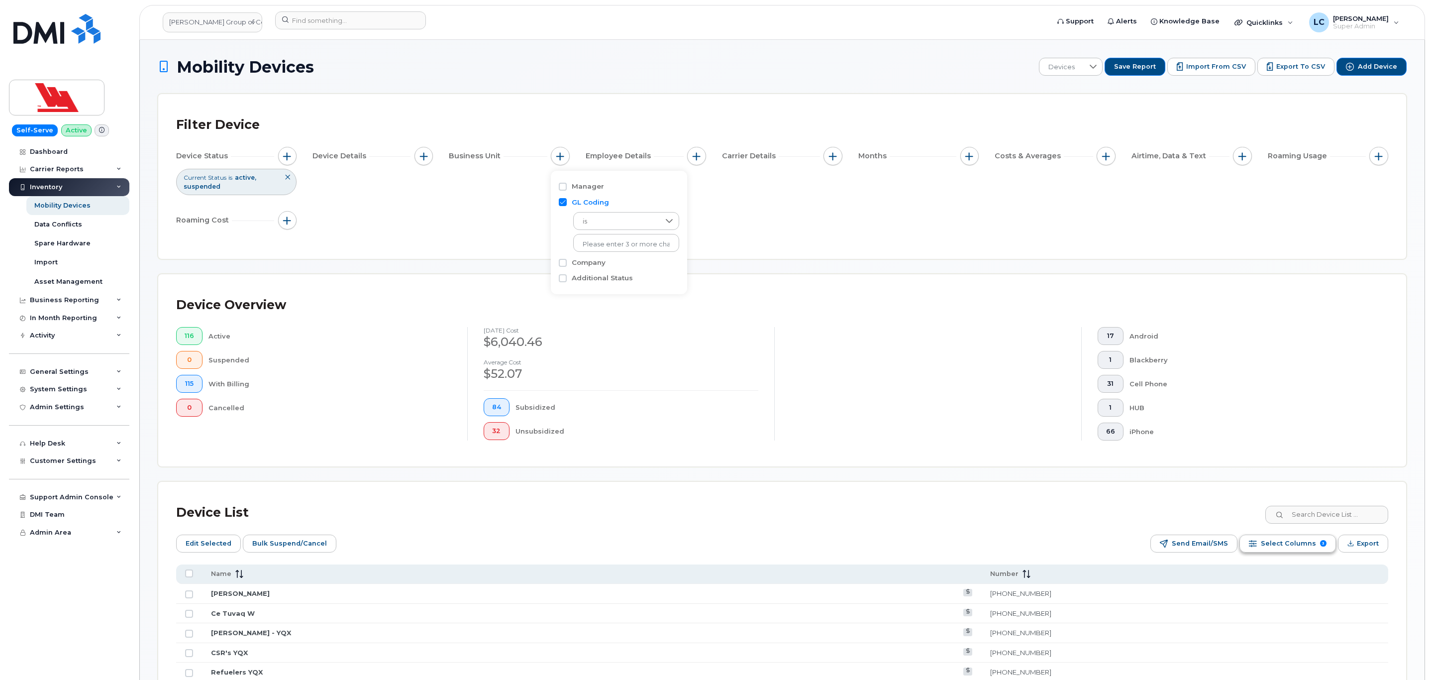
click at [1306, 549] on span "Select Columns" at bounding box center [1288, 543] width 55 height 15
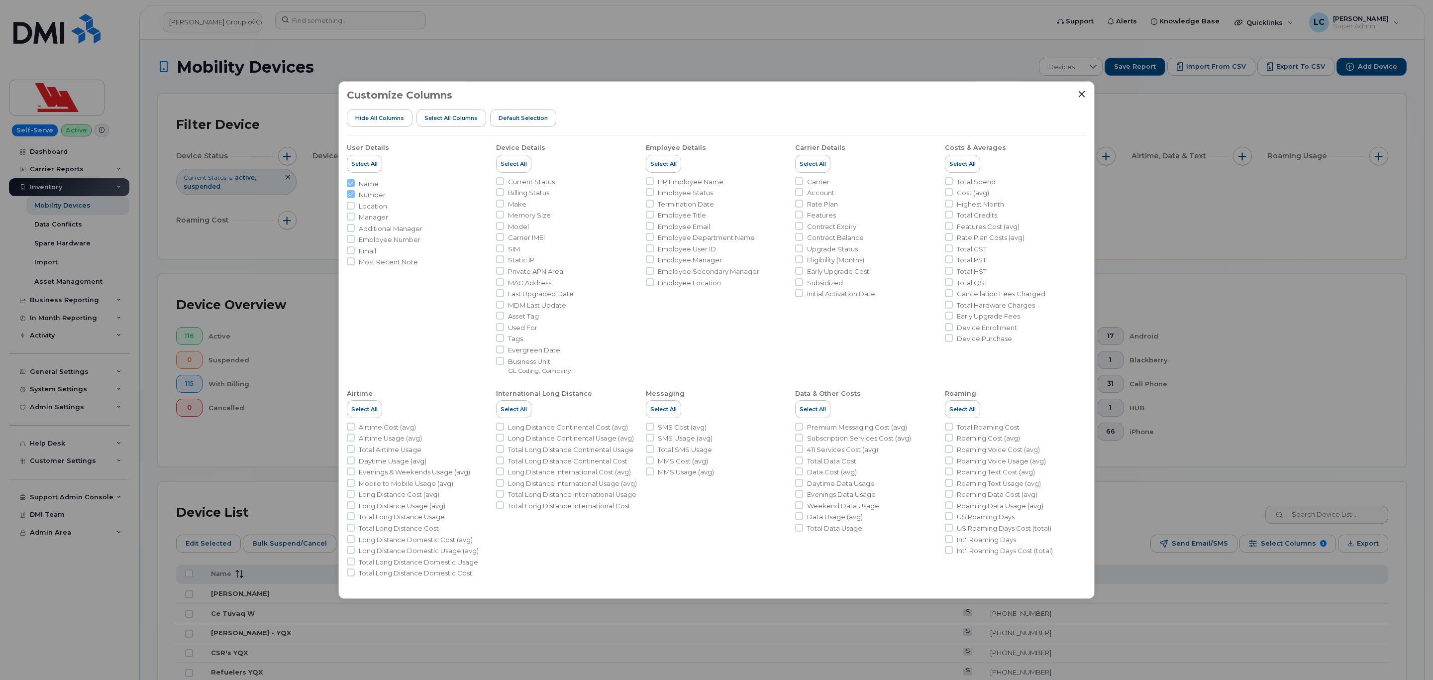
drag, startPoint x: 1078, startPoint y: 94, endPoint x: 1076, endPoint y: 101, distance: 7.6
click at [1078, 93] on icon "Close" at bounding box center [1082, 94] width 8 height 8
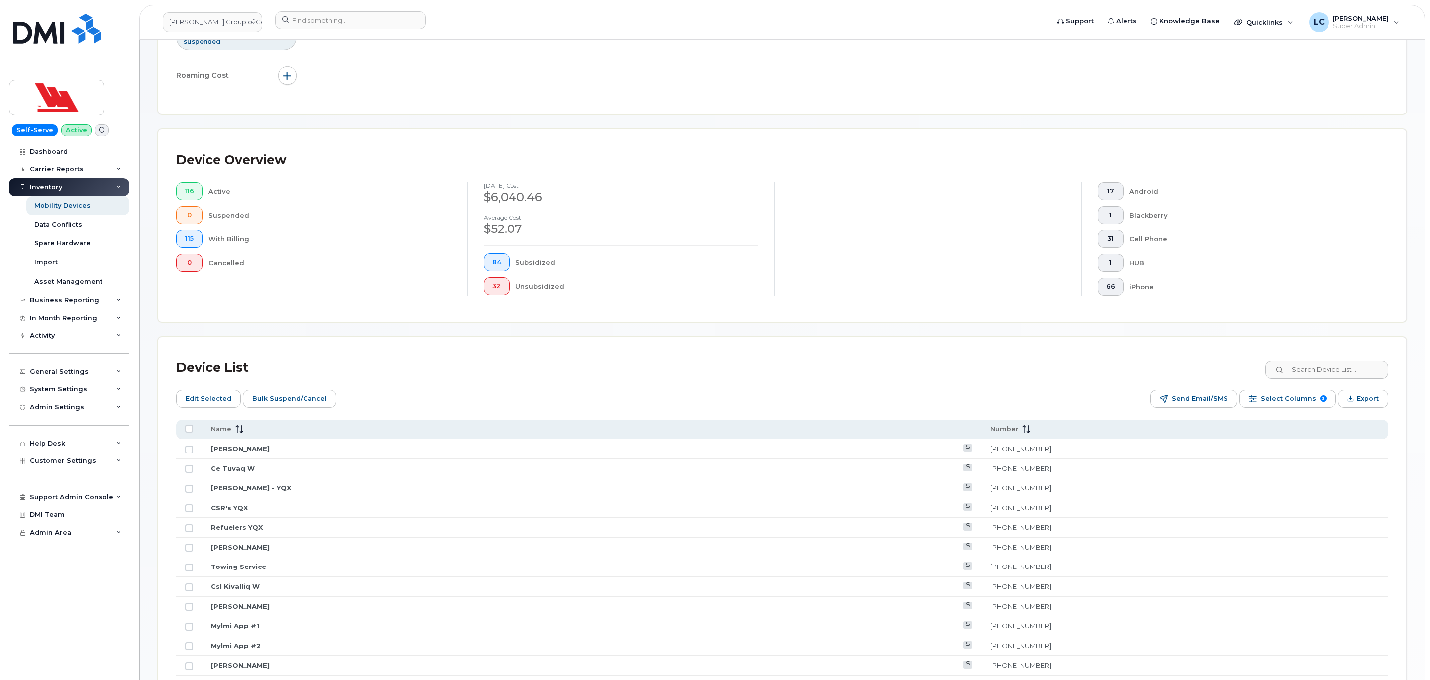
scroll to position [149, 0]
click at [1279, 396] on span "Select Columns" at bounding box center [1288, 394] width 55 height 15
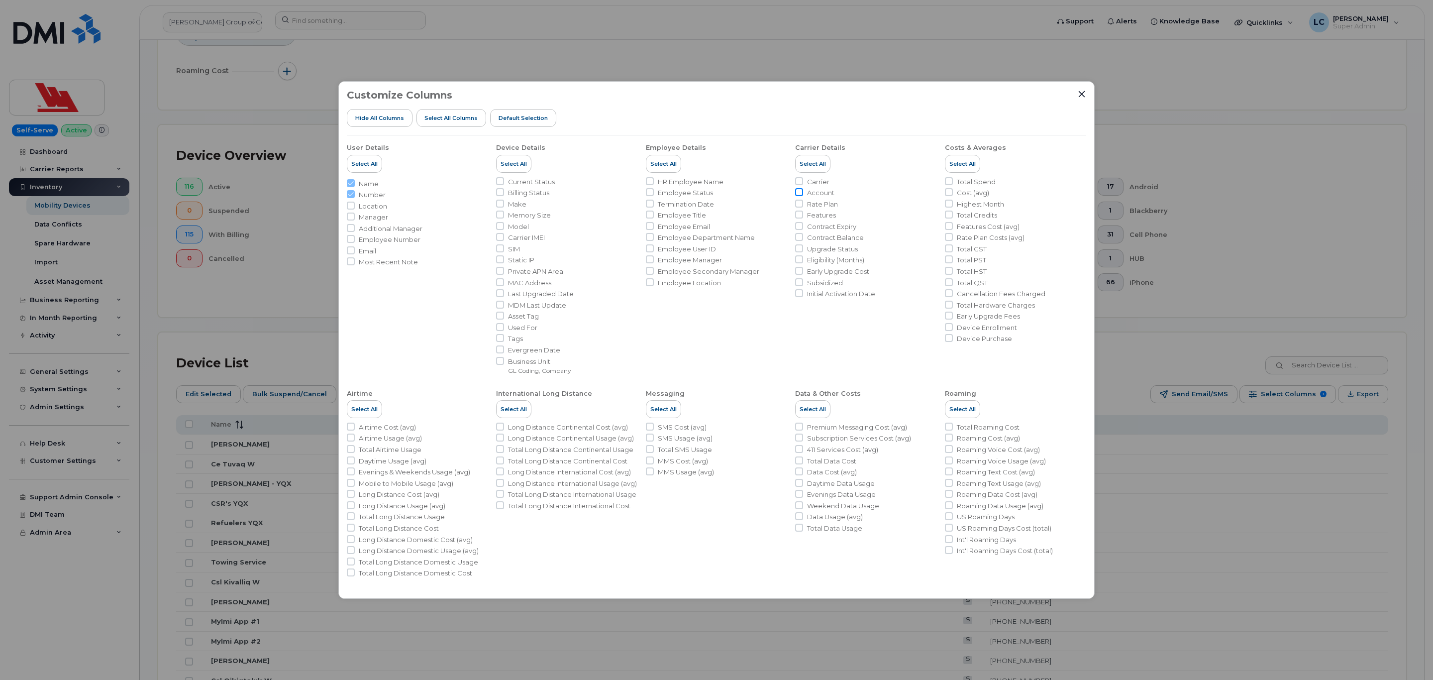
click at [802, 192] on input "Account" at bounding box center [799, 192] width 8 height 8
checkbox input "true"
click at [962, 193] on span "Cost (avg)" at bounding box center [973, 192] width 32 height 9
click at [953, 193] on input "Cost (avg)" at bounding box center [949, 192] width 8 height 8
checkbox input "true"
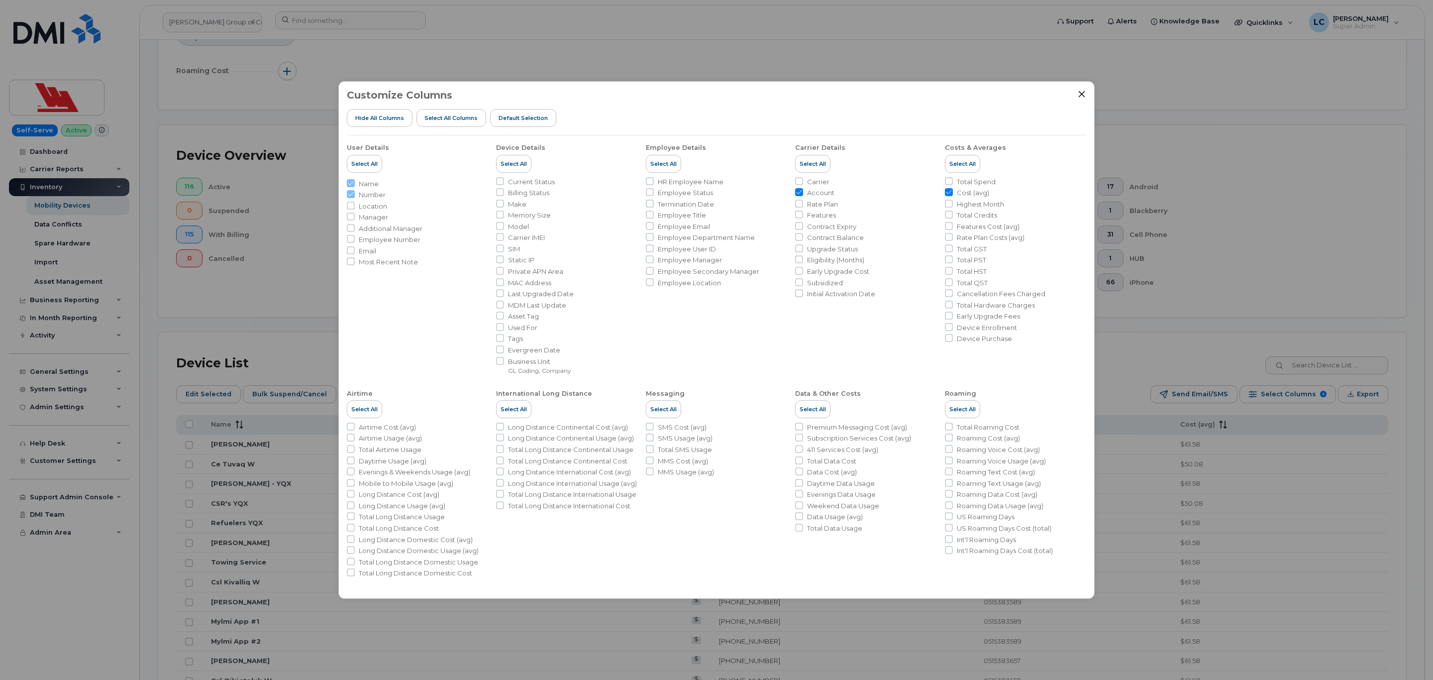
click at [506, 227] on li "Model" at bounding box center [566, 226] width 141 height 9
click at [507, 204] on li "Make" at bounding box center [566, 204] width 141 height 9
click at [499, 223] on input "Model" at bounding box center [500, 226] width 8 height 8
checkbox input "true"
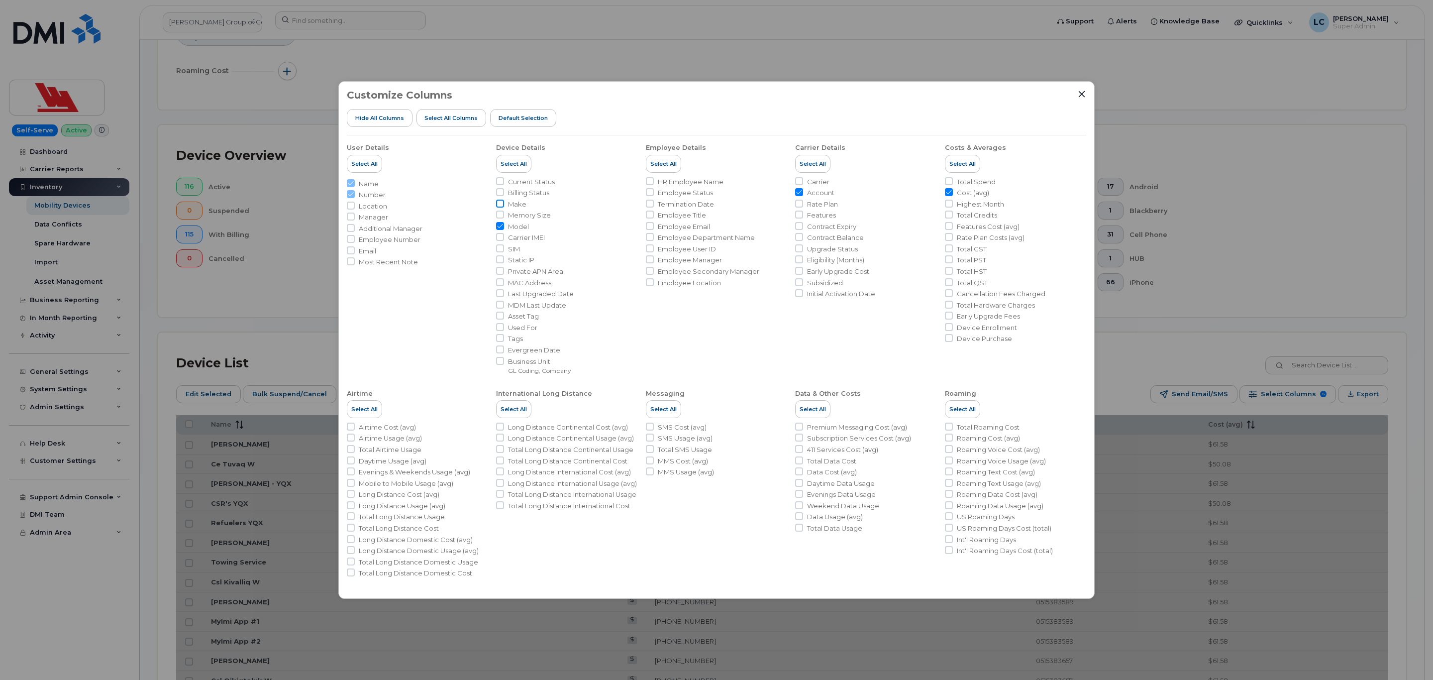
click at [499, 205] on input "Make" at bounding box center [500, 204] width 8 height 8
checkbox input "true"
click at [502, 236] on input "Carrier IMEI" at bounding box center [500, 237] width 8 height 8
checkbox input "true"
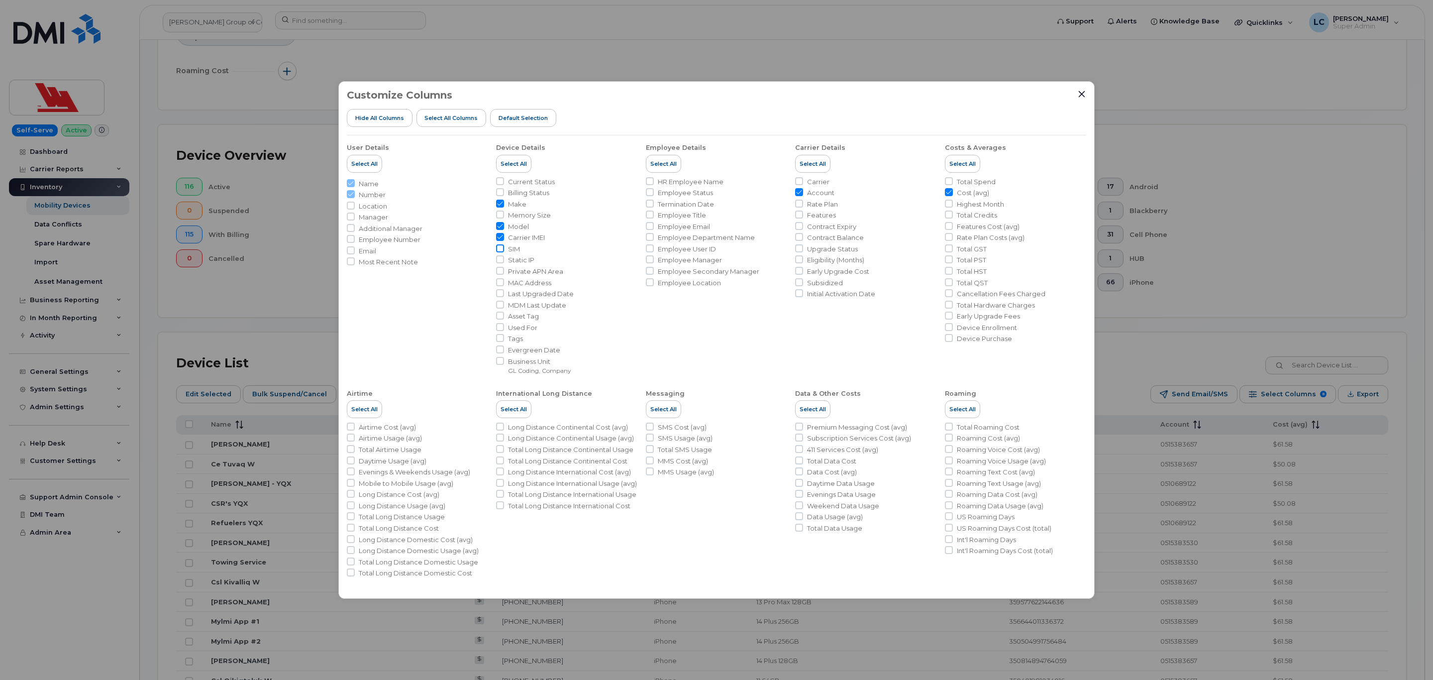
click at [499, 250] on input "SIM" at bounding box center [500, 248] width 8 height 8
checkbox input "true"
click at [351, 217] on input "Manager" at bounding box center [351, 216] width 8 height 8
checkbox input "true"
click at [1083, 89] on div "Customize Columns Hide All Columns Select all Columns Default Selection User De…" at bounding box center [716, 339] width 756 height 517
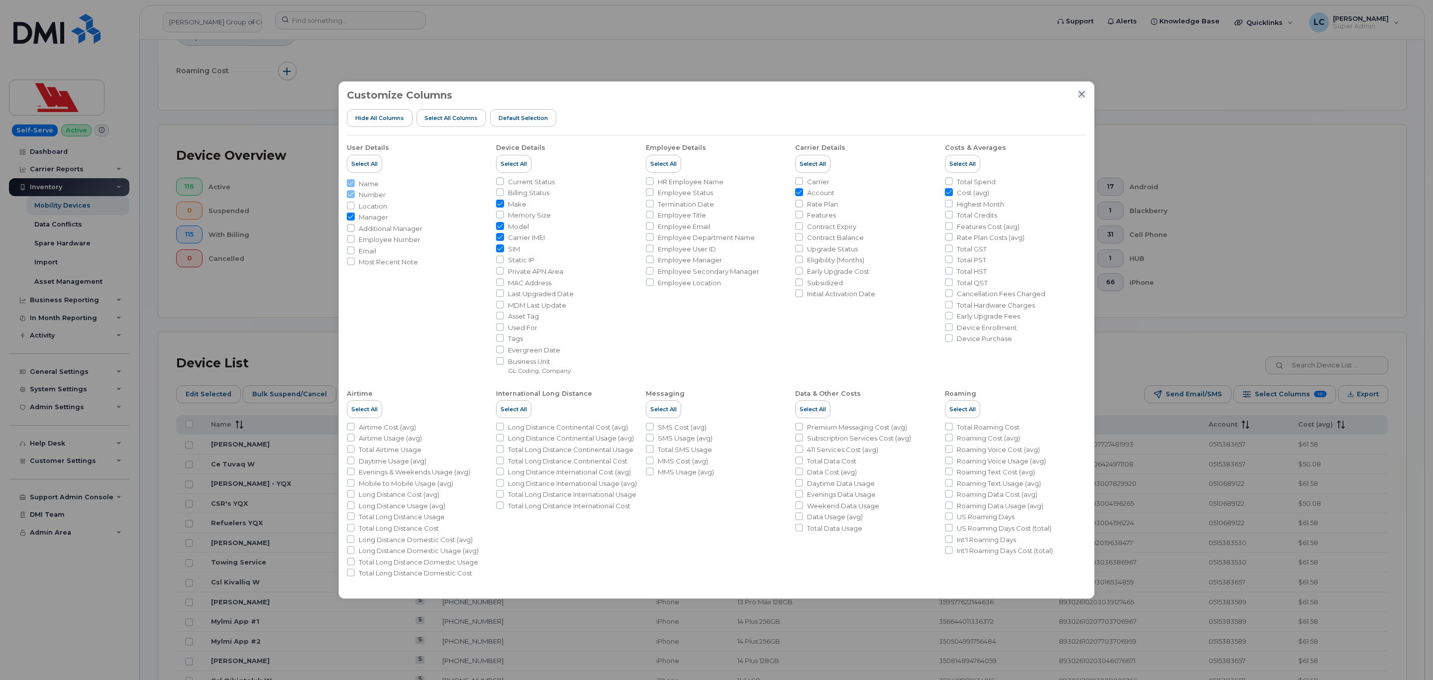
click at [1080, 93] on icon "Close" at bounding box center [1082, 94] width 6 height 6
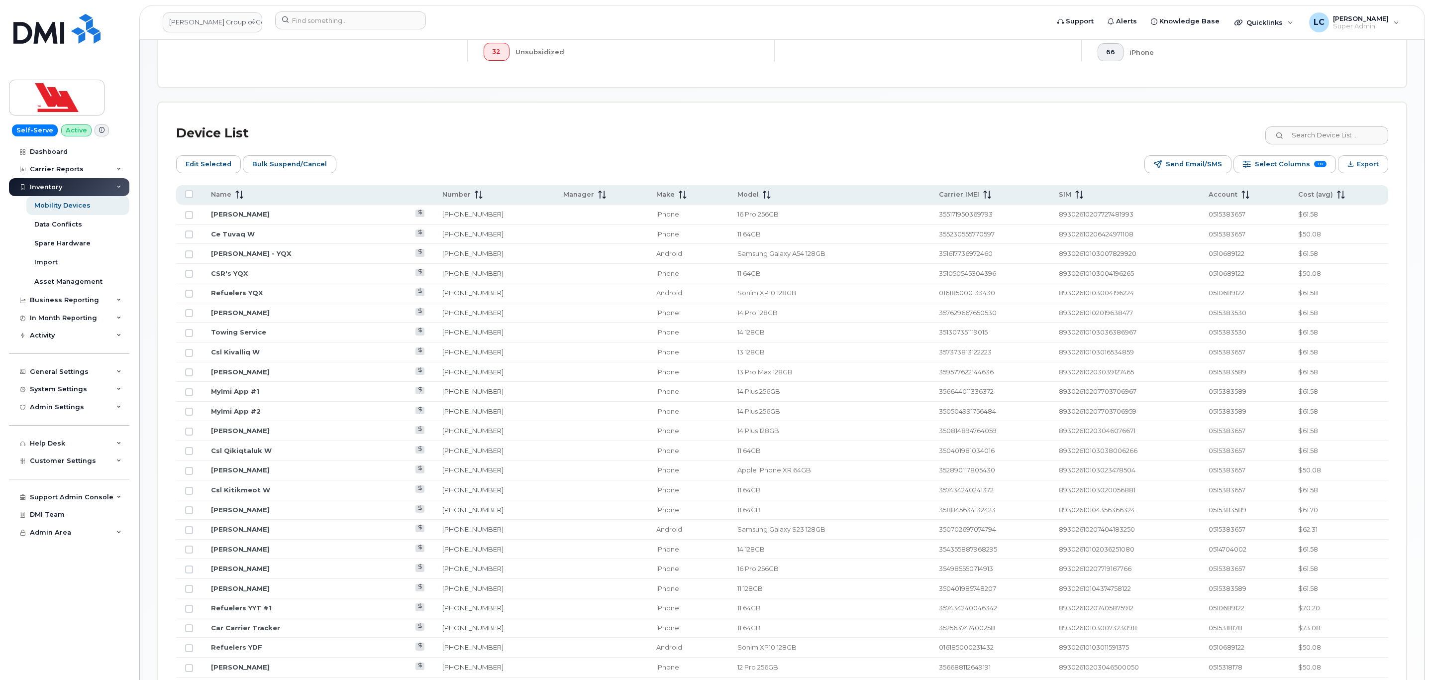
scroll to position [373, 0]
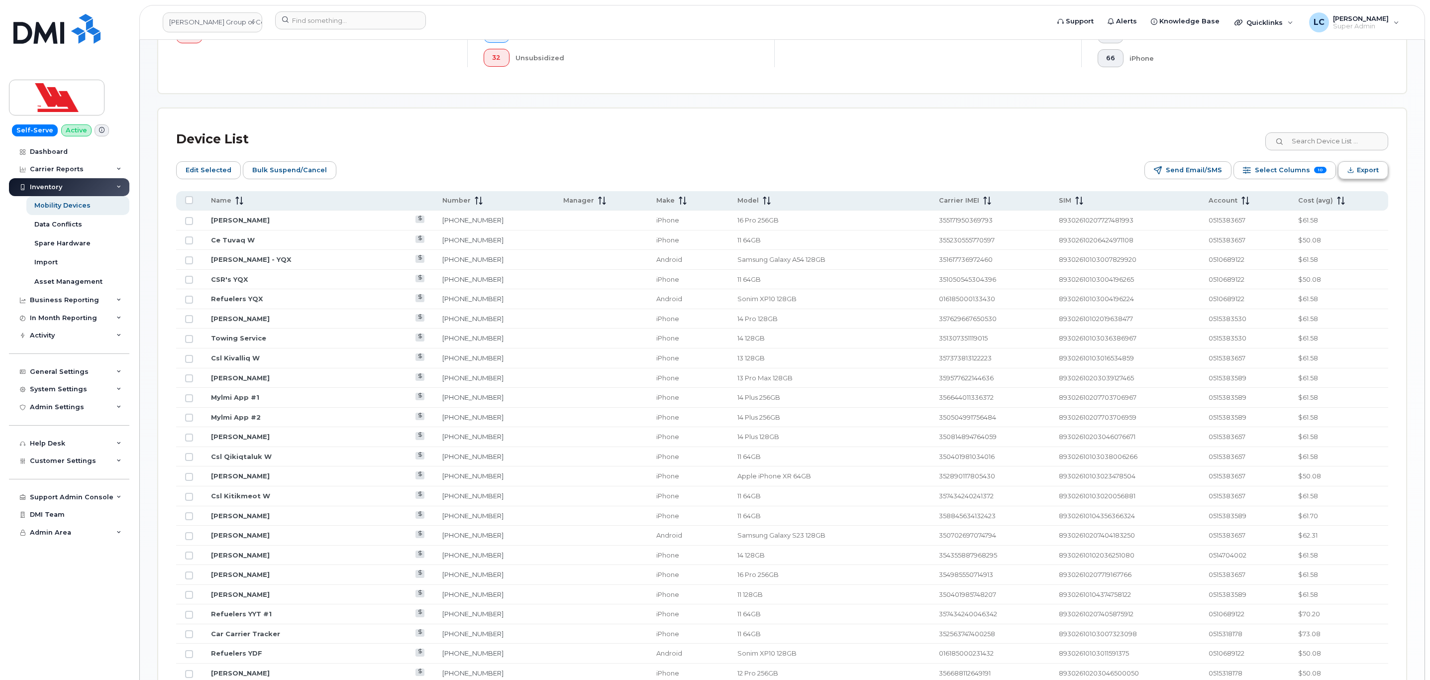
click at [1378, 170] on button "Export" at bounding box center [1363, 170] width 50 height 18
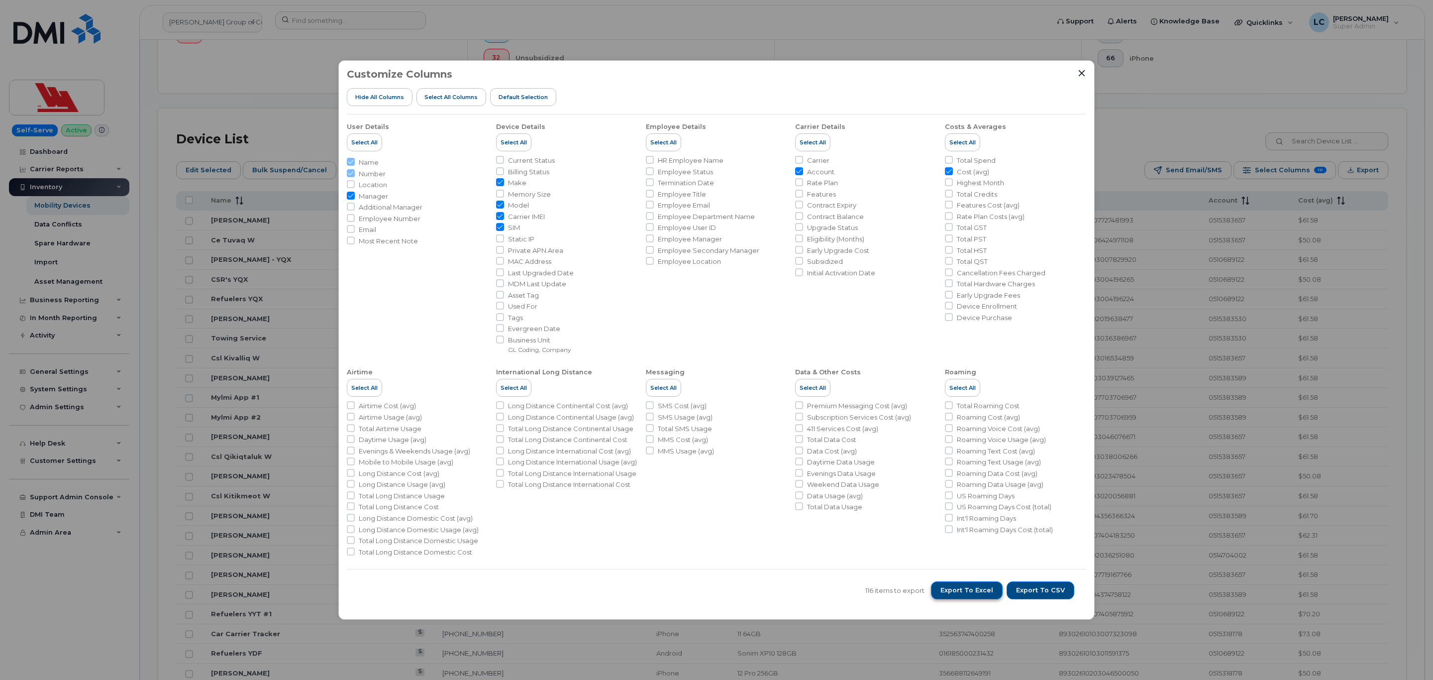
click at [983, 594] on span "Export to Excel" at bounding box center [966, 590] width 53 height 9
click at [1084, 73] on icon "Close" at bounding box center [1082, 73] width 8 height 8
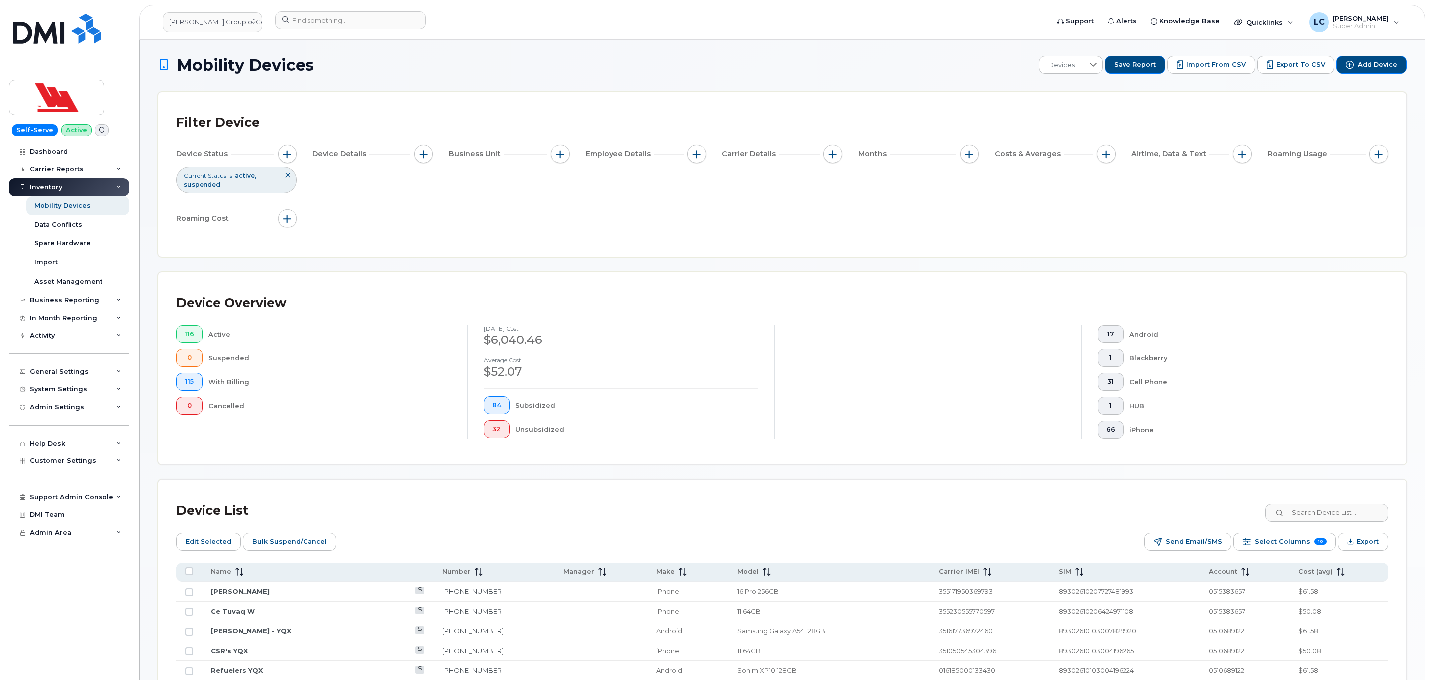
scroll to position [0, 0]
click at [1147, 68] on span "Save Report" at bounding box center [1135, 66] width 42 height 9
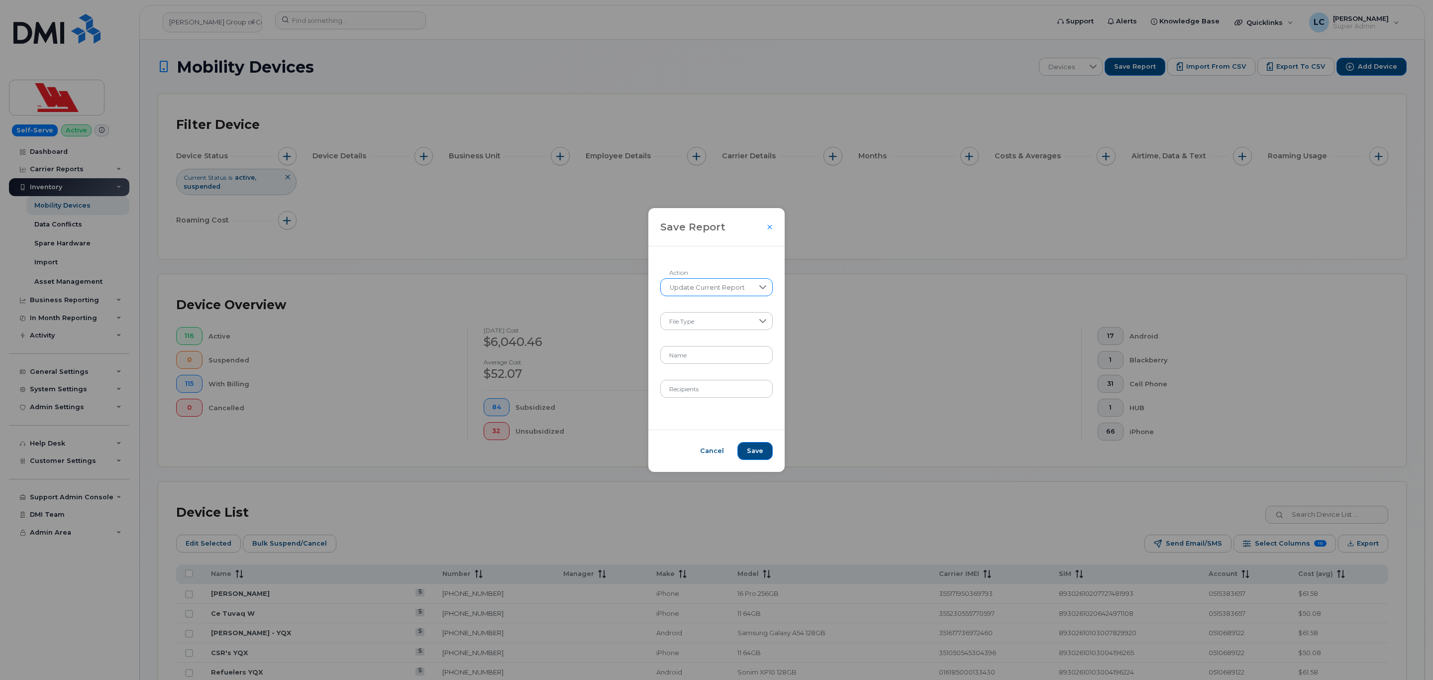
click at [765, 288] on icon at bounding box center [763, 287] width 8 height 8
click at [766, 287] on div at bounding box center [763, 287] width 19 height 17
click at [768, 286] on div at bounding box center [763, 287] width 19 height 16
click at [769, 285] on div at bounding box center [763, 287] width 19 height 16
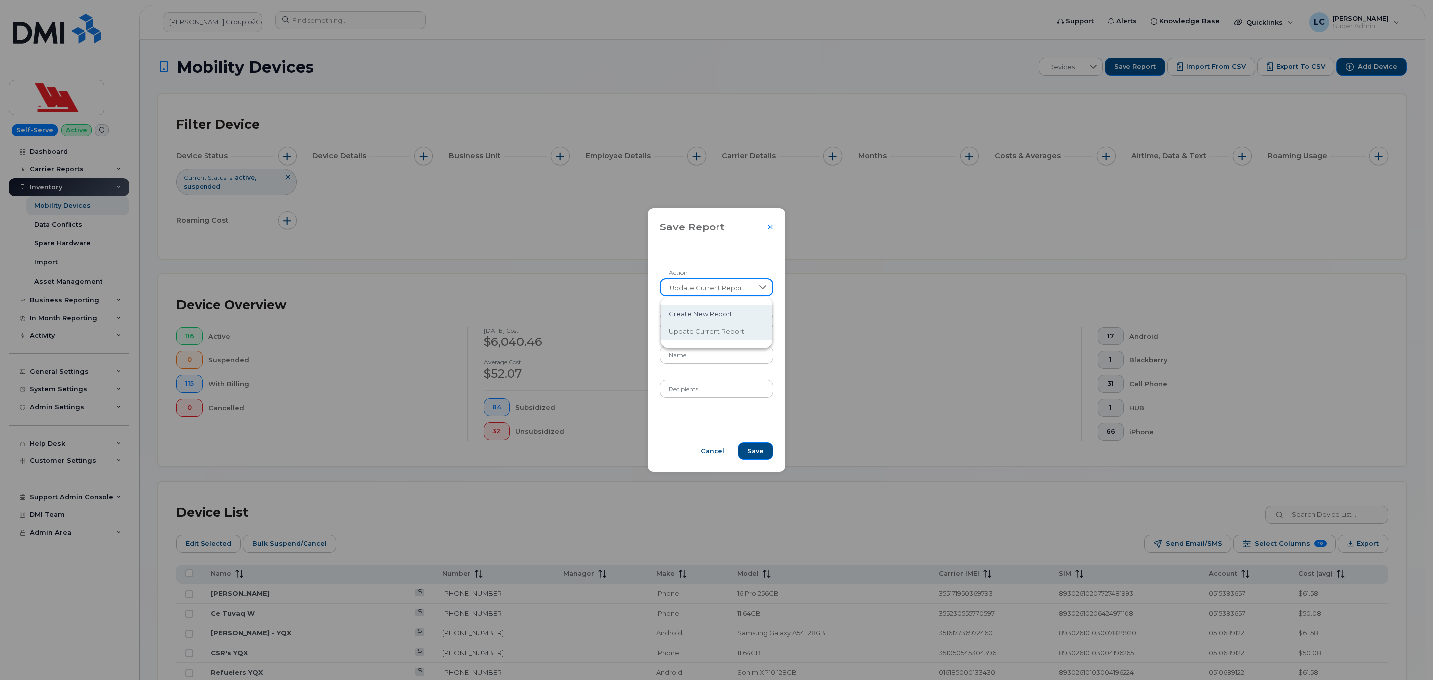
click at [729, 309] on li "Create New Report" at bounding box center [716, 313] width 111 height 17
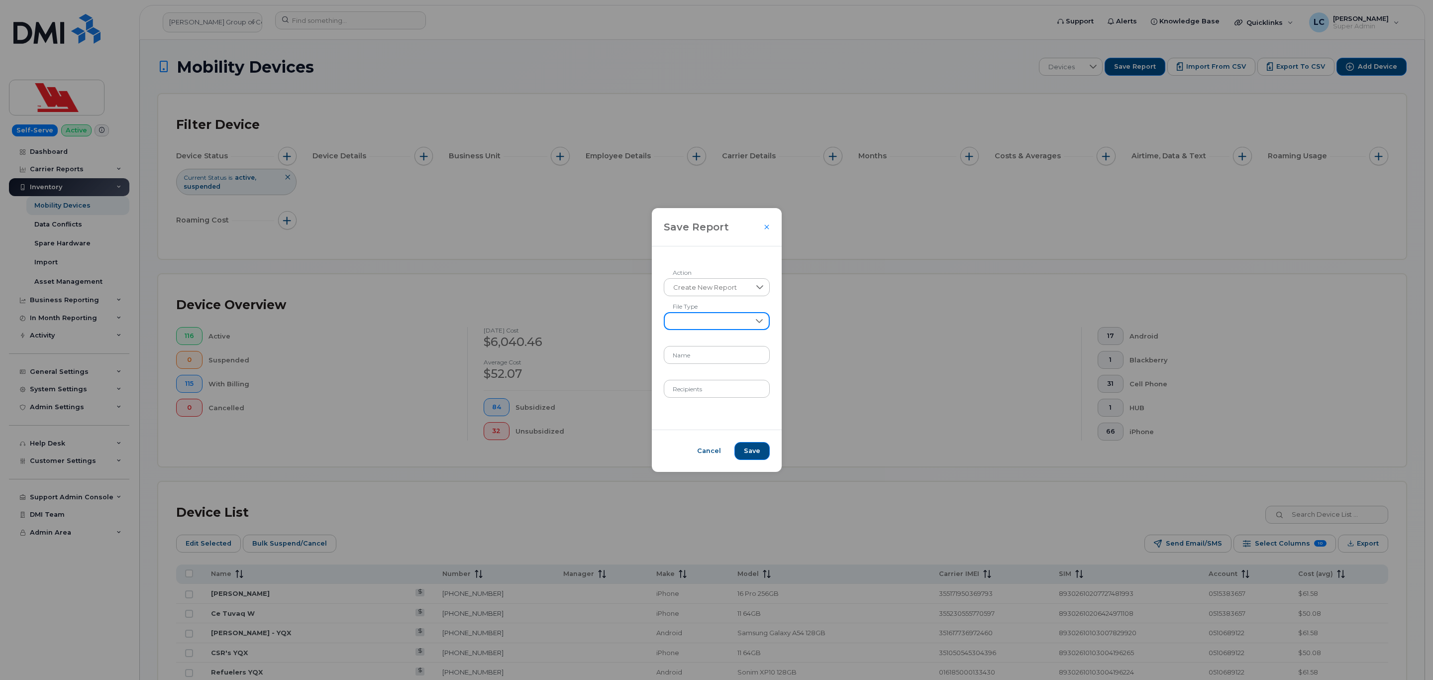
click at [744, 322] on span at bounding box center [707, 322] width 85 height 18
click at [709, 346] on li "XLSX" at bounding box center [716, 347] width 101 height 17
click at [714, 349] on input "Name" at bounding box center [717, 355] width 106 height 18
type input "Custom Report 1"
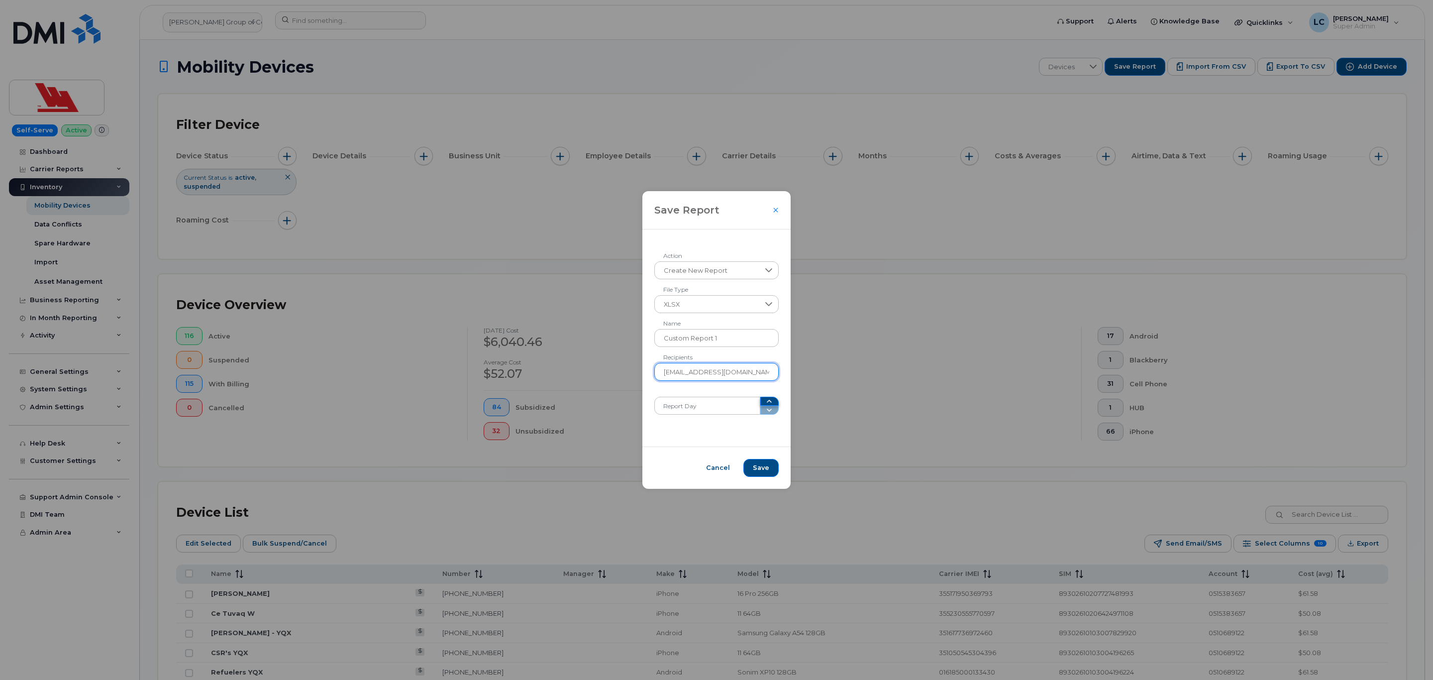
type input "lcole@dminc.com"
click at [770, 401] on icon "button" at bounding box center [769, 401] width 8 height 8
click at [767, 402] on icon "button" at bounding box center [769, 401] width 8 height 8
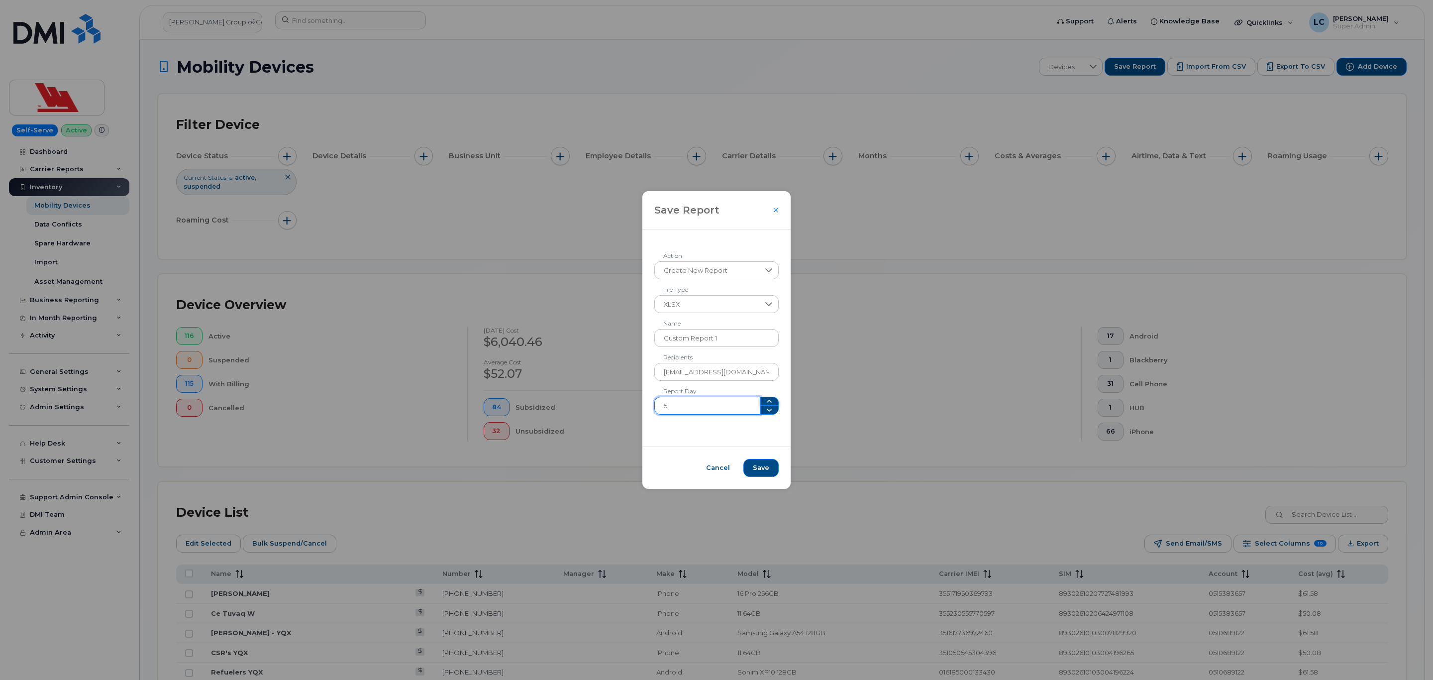
click at [767, 402] on icon "button" at bounding box center [769, 401] width 8 height 8
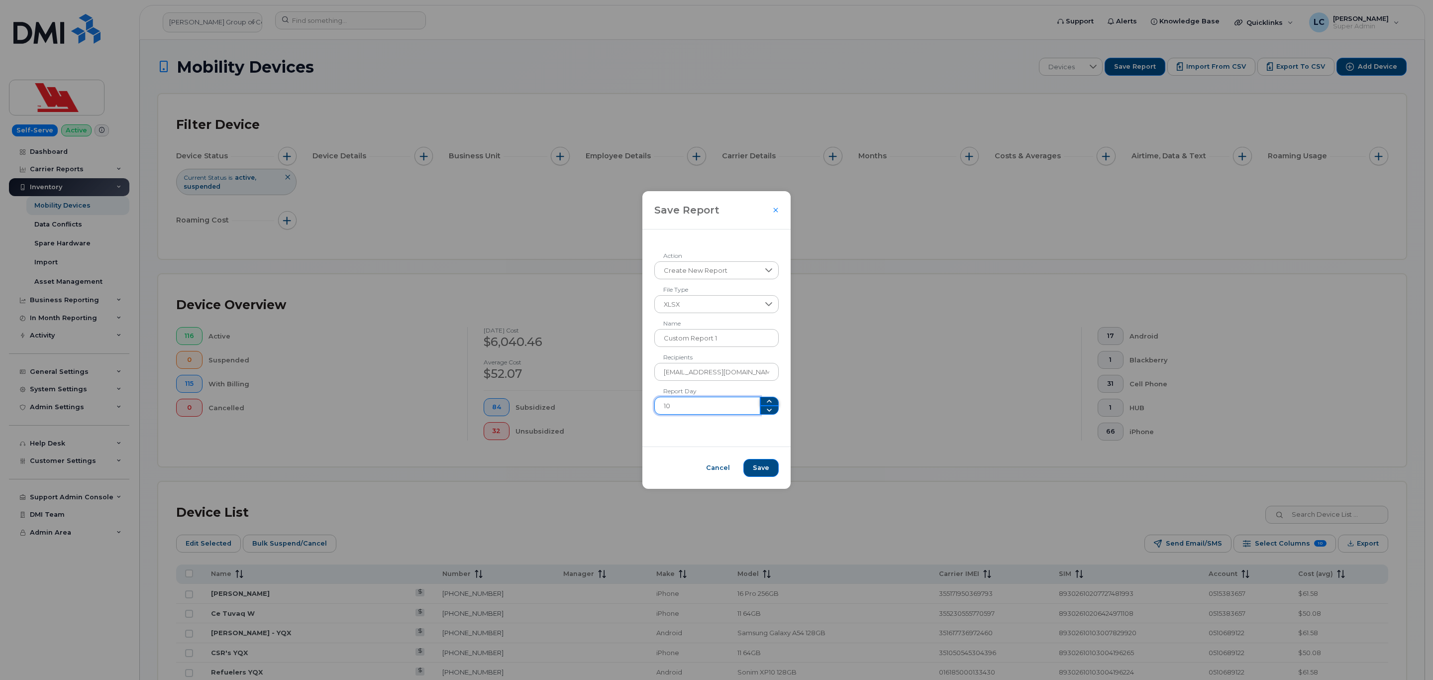
click at [767, 402] on icon "button" at bounding box center [769, 401] width 8 height 8
click at [768, 402] on icon "button" at bounding box center [769, 401] width 8 height 8
click at [769, 402] on icon "button" at bounding box center [769, 401] width 8 height 8
click at [769, 403] on icon "button" at bounding box center [769, 401] width 8 height 8
click at [768, 403] on icon "button" at bounding box center [769, 401] width 8 height 8
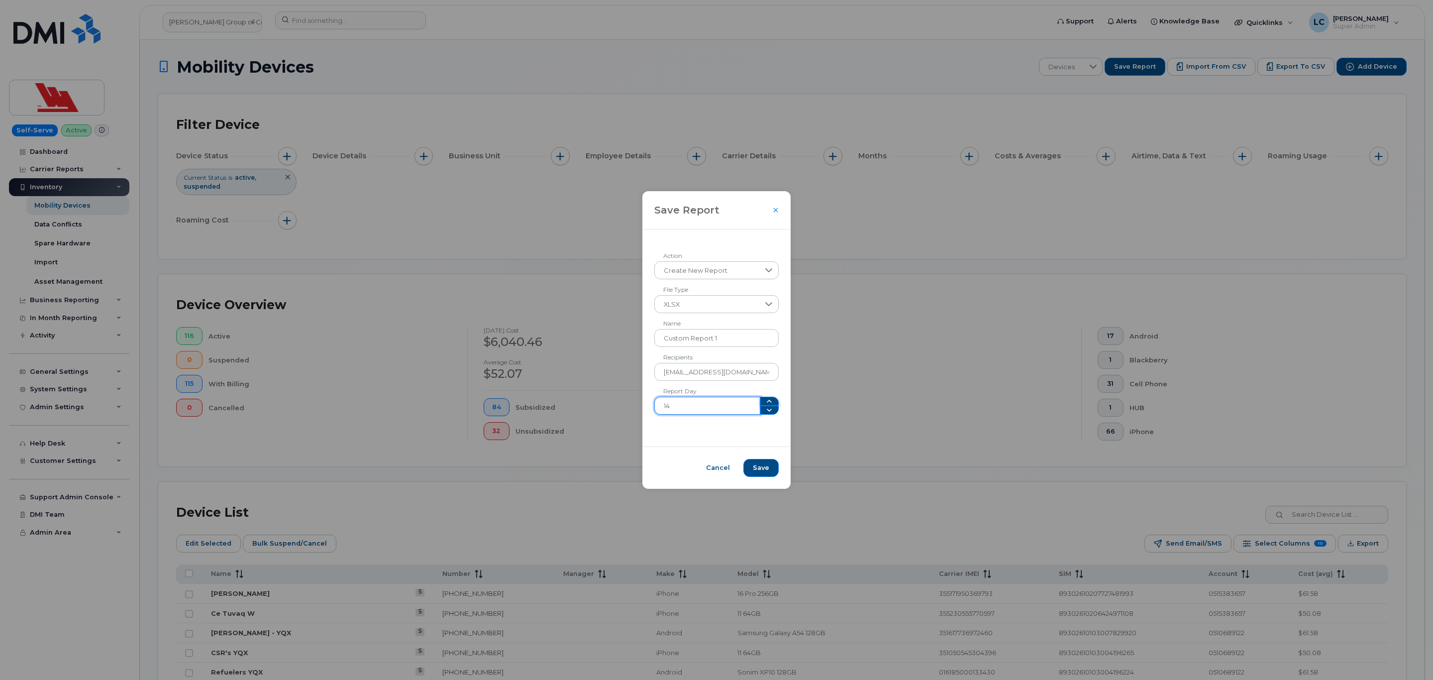
type input "15"
click at [768, 403] on icon "button" at bounding box center [769, 401] width 8 height 8
click at [768, 466] on button "Save" at bounding box center [760, 468] width 35 height 18
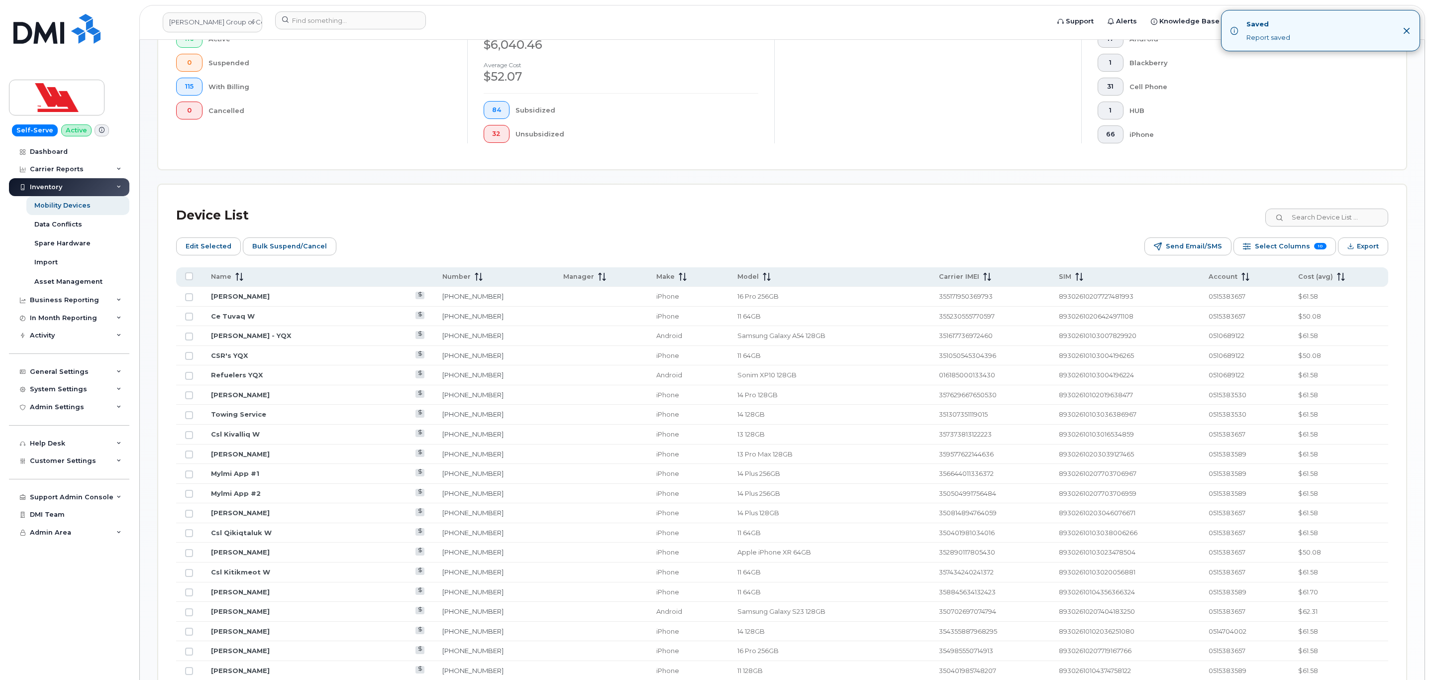
scroll to position [299, 0]
click at [1296, 249] on span "Select Columns" at bounding box center [1282, 244] width 55 height 15
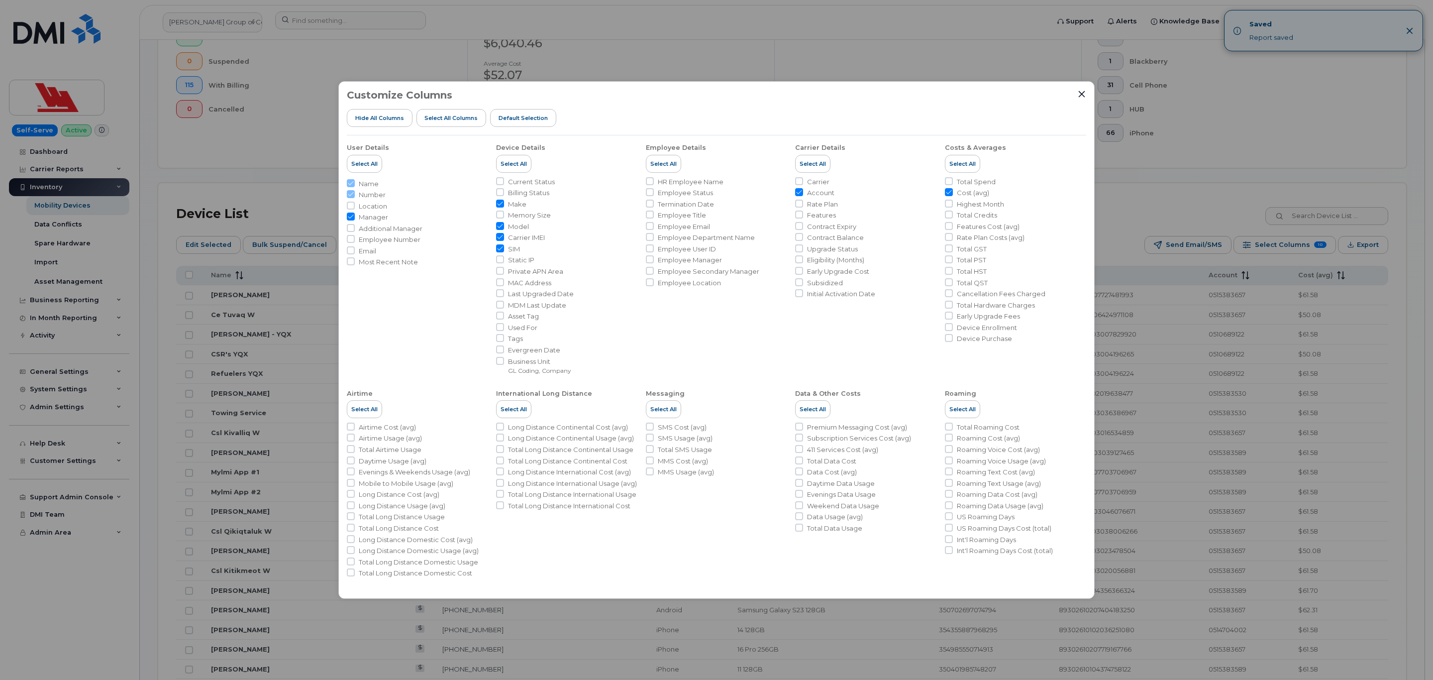
click at [839, 229] on span "Contract Expiry" at bounding box center [831, 226] width 49 height 9
click at [803, 229] on input "Contract Expiry" at bounding box center [799, 226] width 8 height 8
checkbox input "true"
click at [1083, 97] on icon "Close" at bounding box center [1082, 94] width 8 height 8
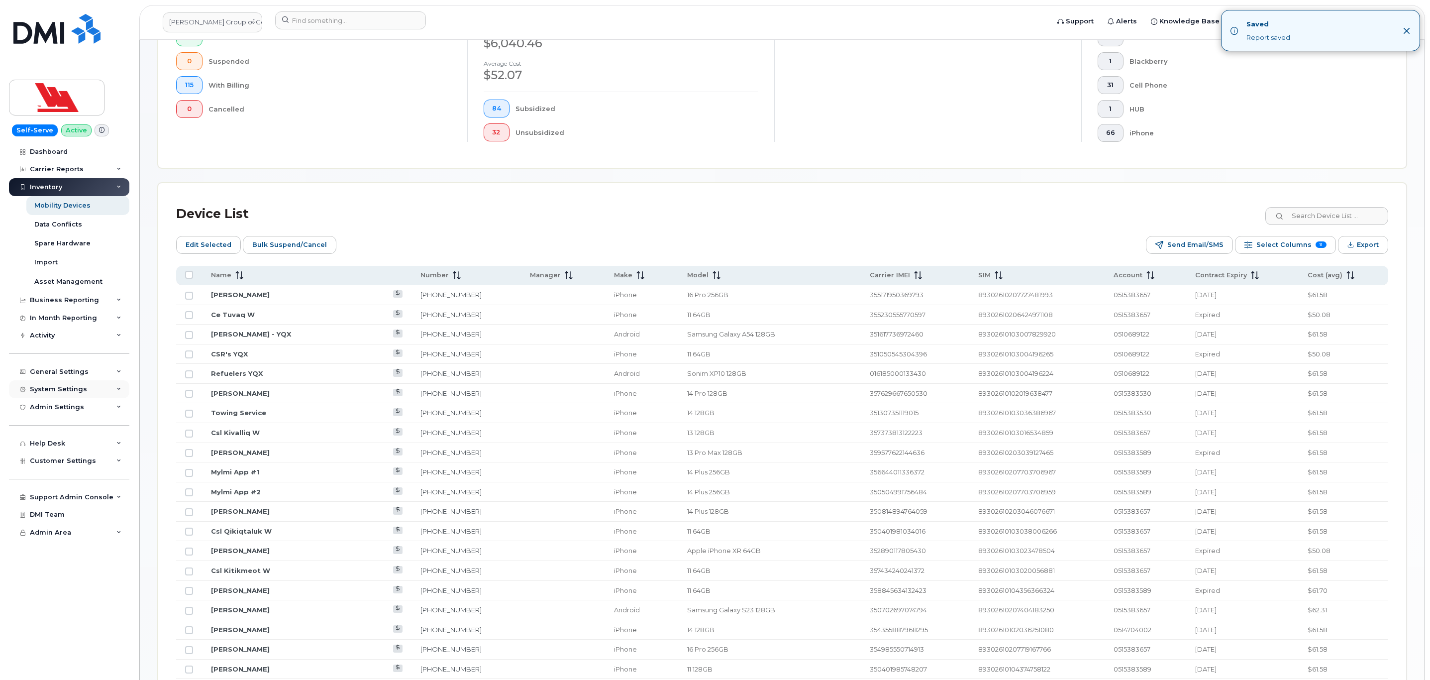
click at [109, 393] on div "System Settings" at bounding box center [69, 389] width 120 height 18
click at [105, 394] on div "System Settings" at bounding box center [69, 389] width 120 height 18
click at [88, 455] on div "Customer Settings" at bounding box center [69, 461] width 120 height 18
click at [93, 385] on div "System Settings" at bounding box center [69, 389] width 120 height 18
click at [100, 372] on div "General Settings" at bounding box center [69, 372] width 120 height 18
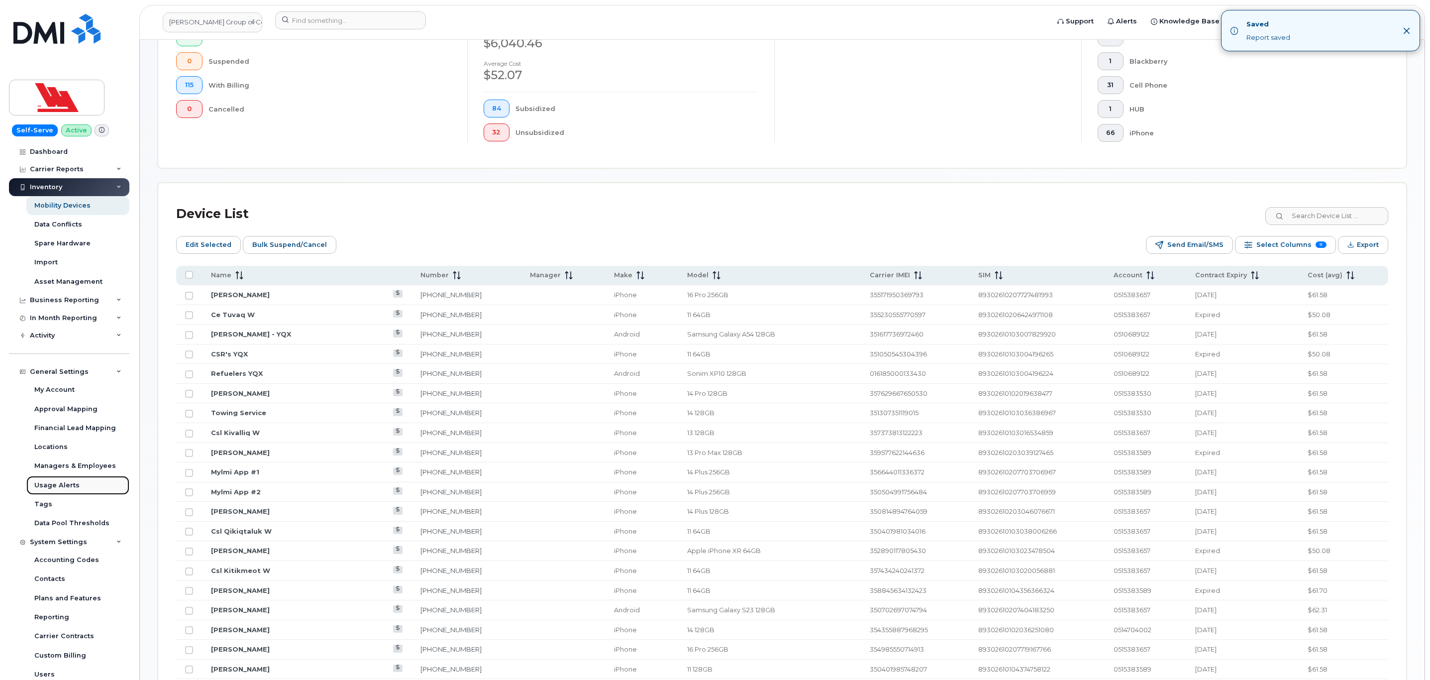
click at [78, 483] on link "Usage Alerts" at bounding box center [77, 485] width 103 height 19
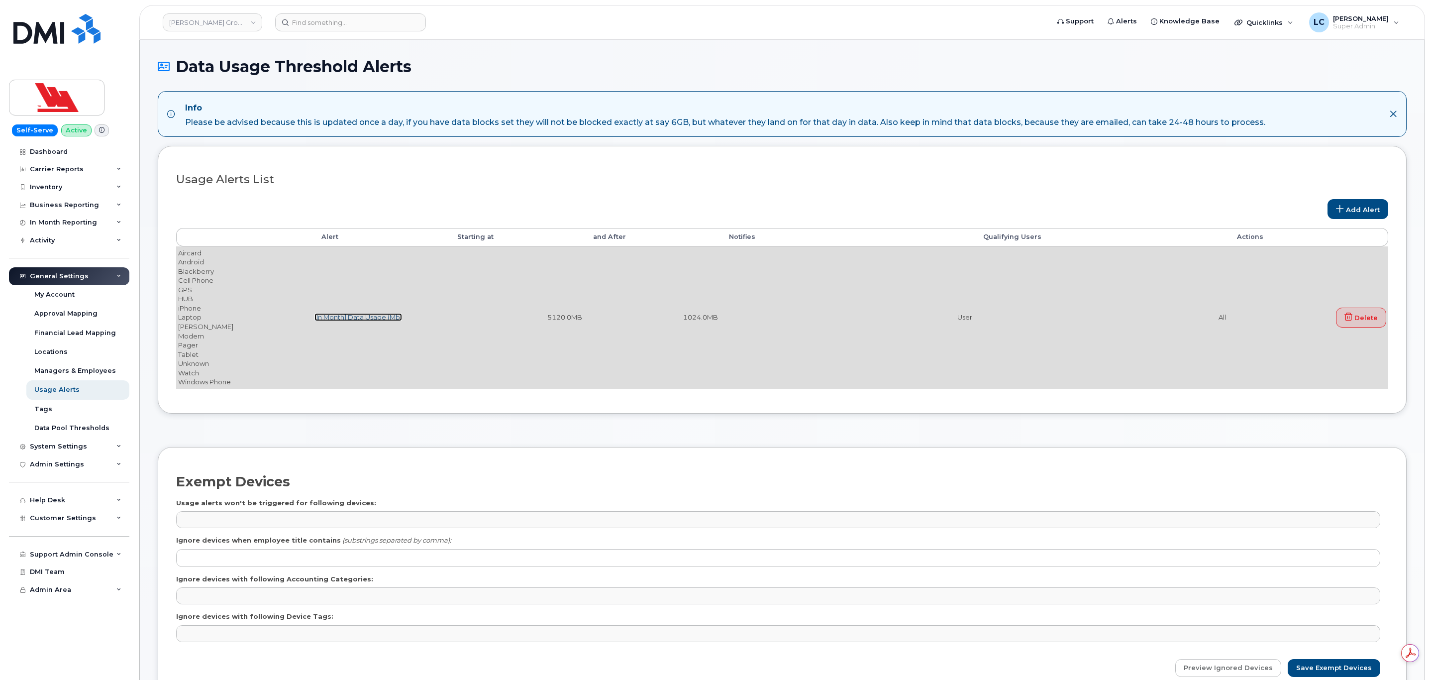
drag, startPoint x: 378, startPoint y: 318, endPoint x: 390, endPoint y: 324, distance: 12.7
click at [378, 318] on link "[In Month] Data Usage (Mb)" at bounding box center [358, 317] width 88 height 8
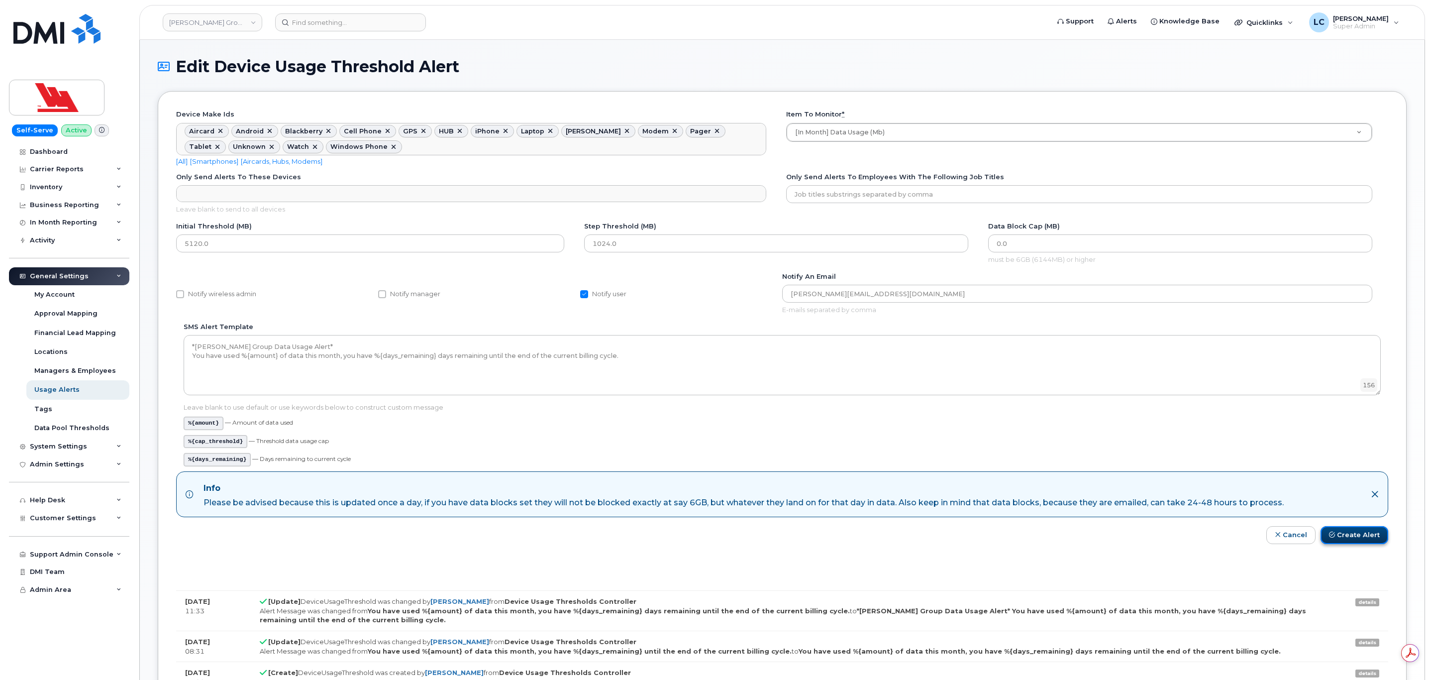
click at [1346, 535] on button "Create Alert" at bounding box center [1354, 535] width 68 height 18
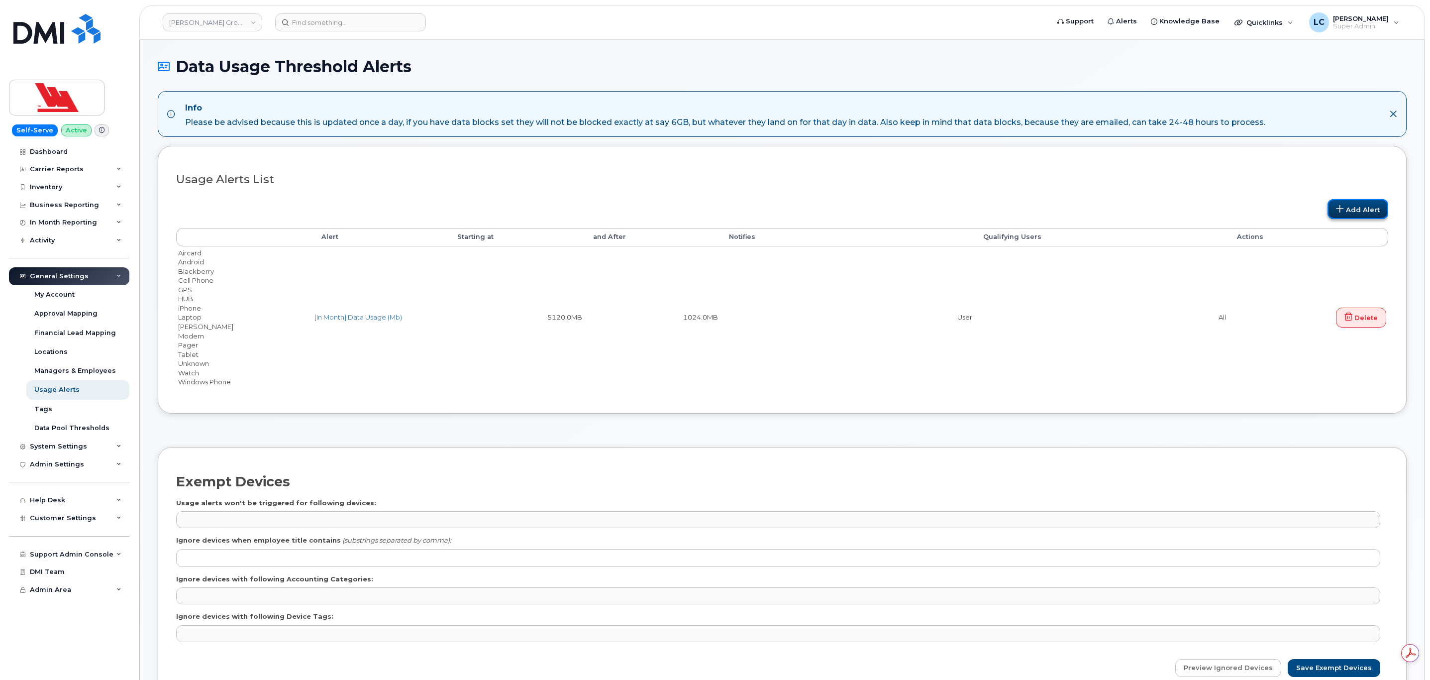
click at [1368, 215] on link "Add Alert" at bounding box center [1357, 209] width 61 height 20
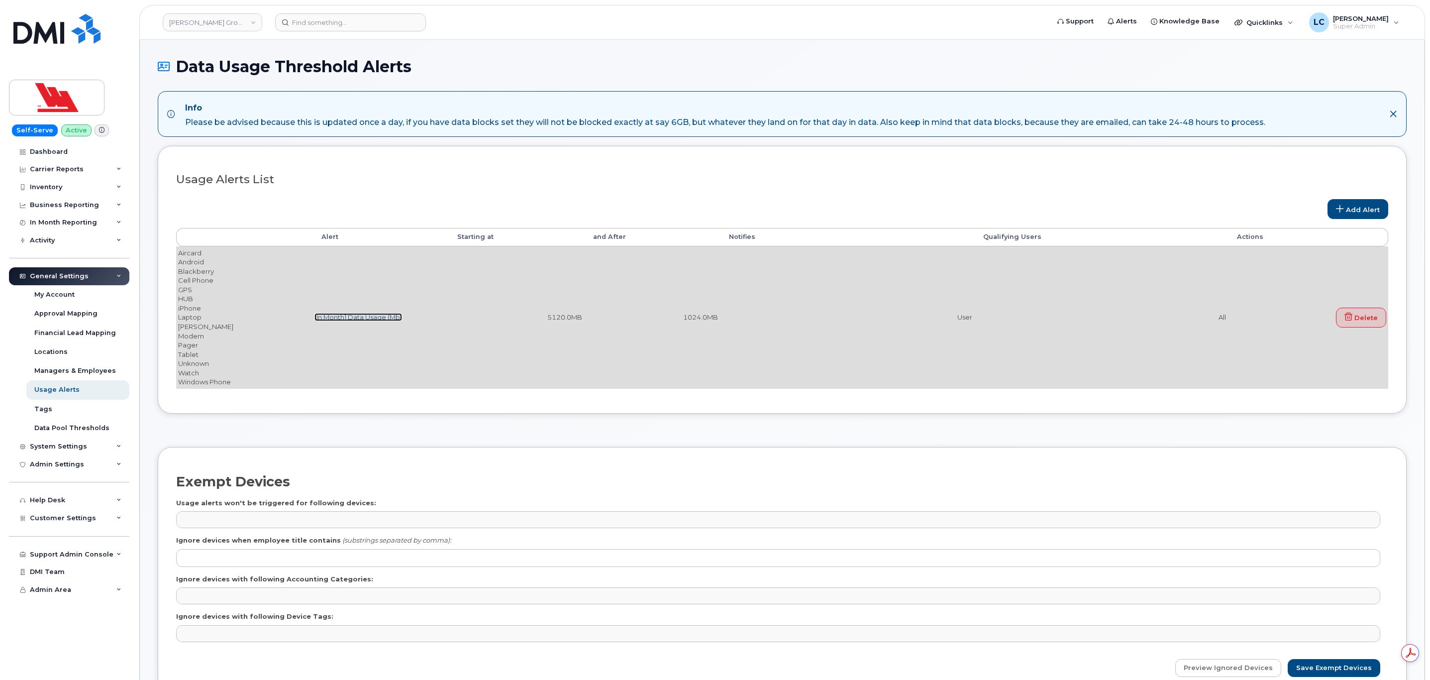
click at [357, 321] on link "[In Month] Data Usage (Mb)" at bounding box center [358, 317] width 88 height 8
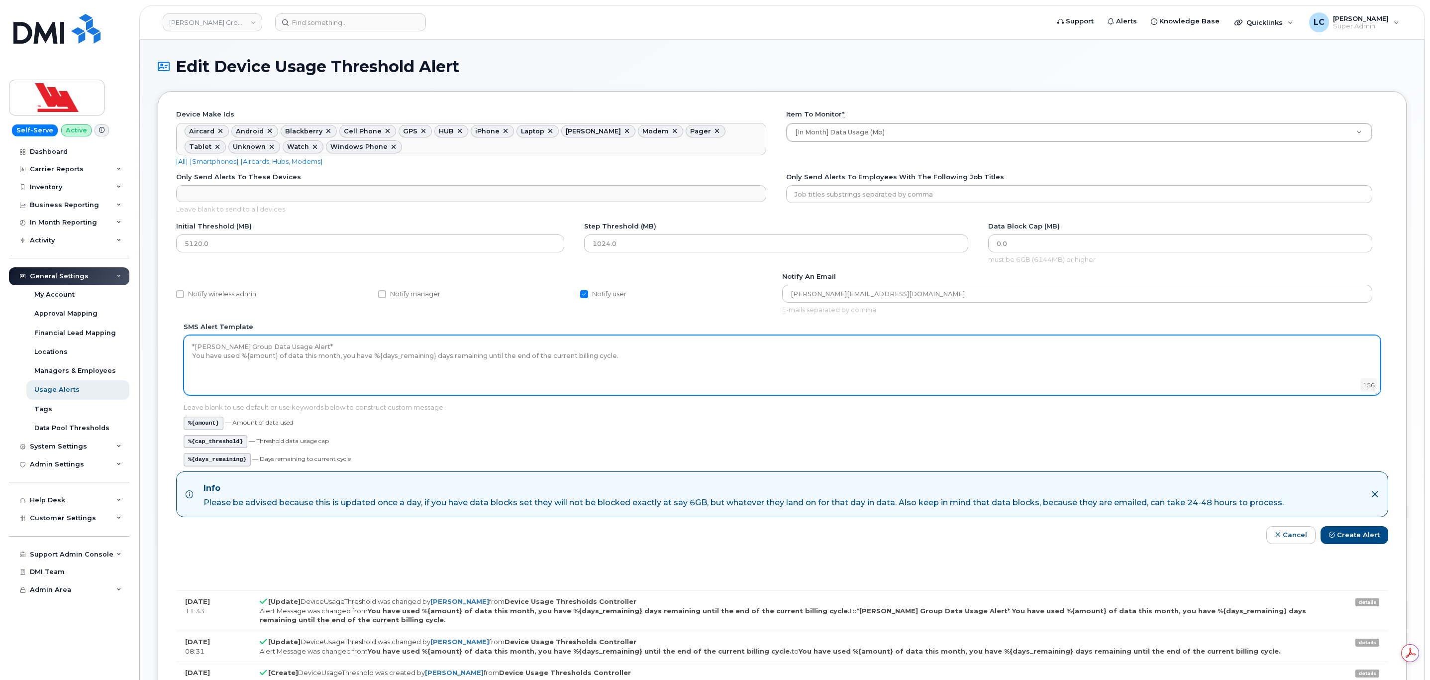
drag, startPoint x: 190, startPoint y: 351, endPoint x: 322, endPoint y: 354, distance: 132.4
click at [322, 354] on textarea "*Woodward Group Data Usage Alert* You have used %{amount} of data this month, y…" at bounding box center [782, 365] width 1197 height 60
click at [285, 356] on textarea "*Woodward Group Data Usage Alert* You have used %{amount} of data this month, y…" at bounding box center [782, 365] width 1197 height 60
drag, startPoint x: 204, startPoint y: 357, endPoint x: 609, endPoint y: 363, distance: 404.5
click at [609, 363] on textarea "*Woodward Group Data Usage Alert* You have used %{amount} of data this month, y…" at bounding box center [782, 365] width 1197 height 60
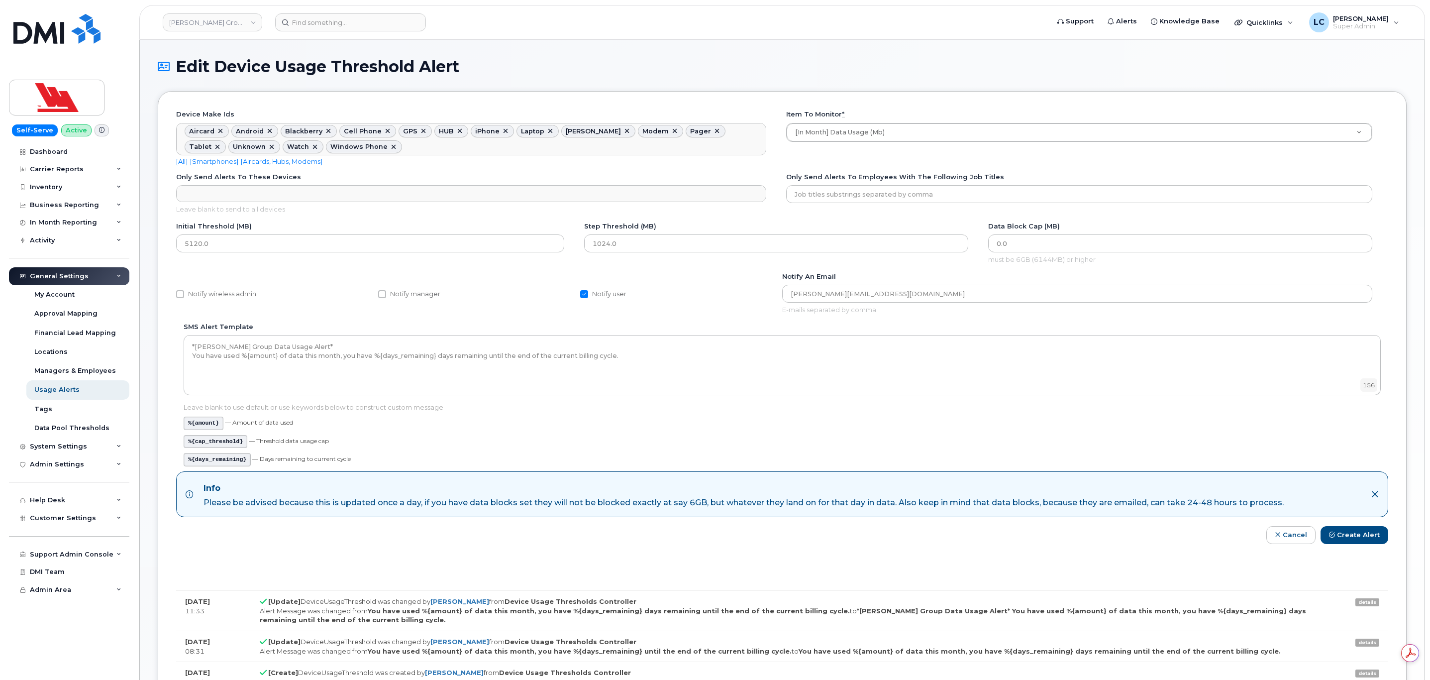
click at [693, 305] on div "Notify user" at bounding box center [681, 296] width 202 height 17
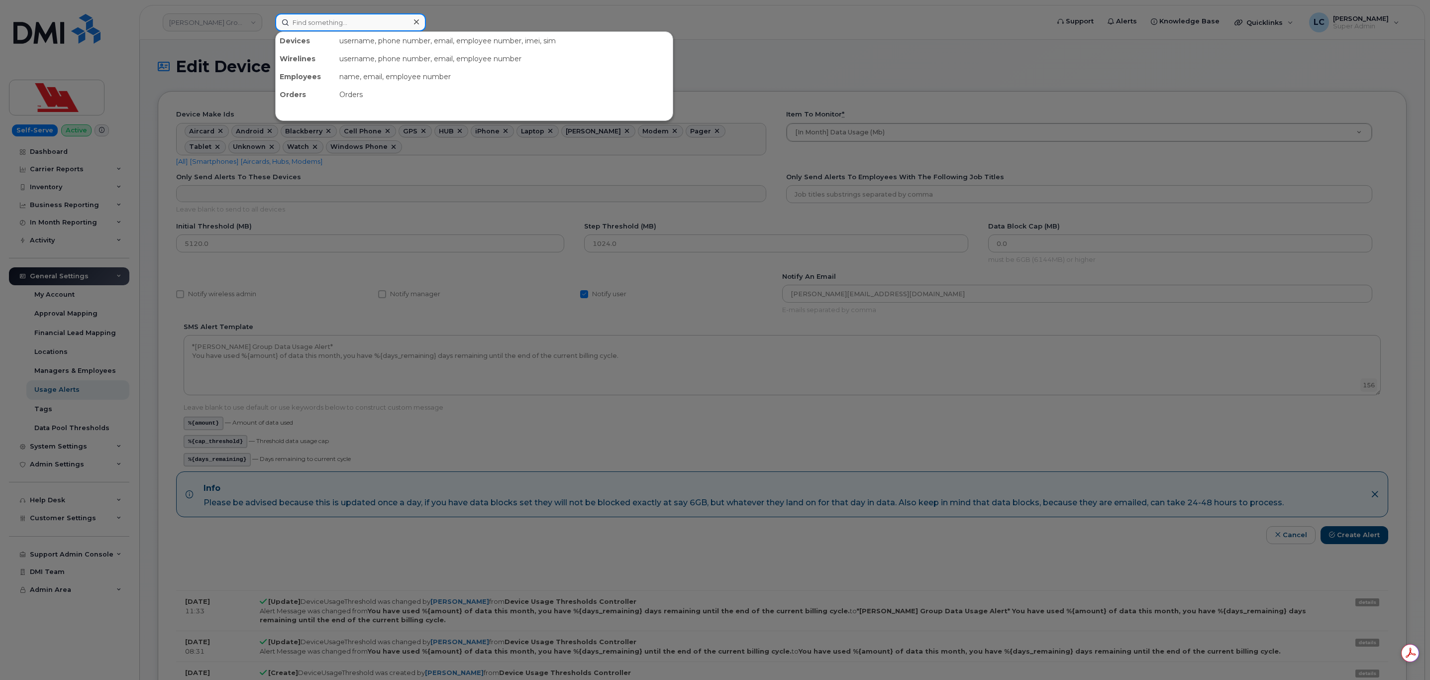
click at [321, 28] on input at bounding box center [350, 22] width 151 height 18
click at [321, 27] on input at bounding box center [350, 22] width 151 height 18
click at [266, 41] on div at bounding box center [715, 340] width 1430 height 680
click at [308, 23] on input at bounding box center [350, 22] width 151 height 18
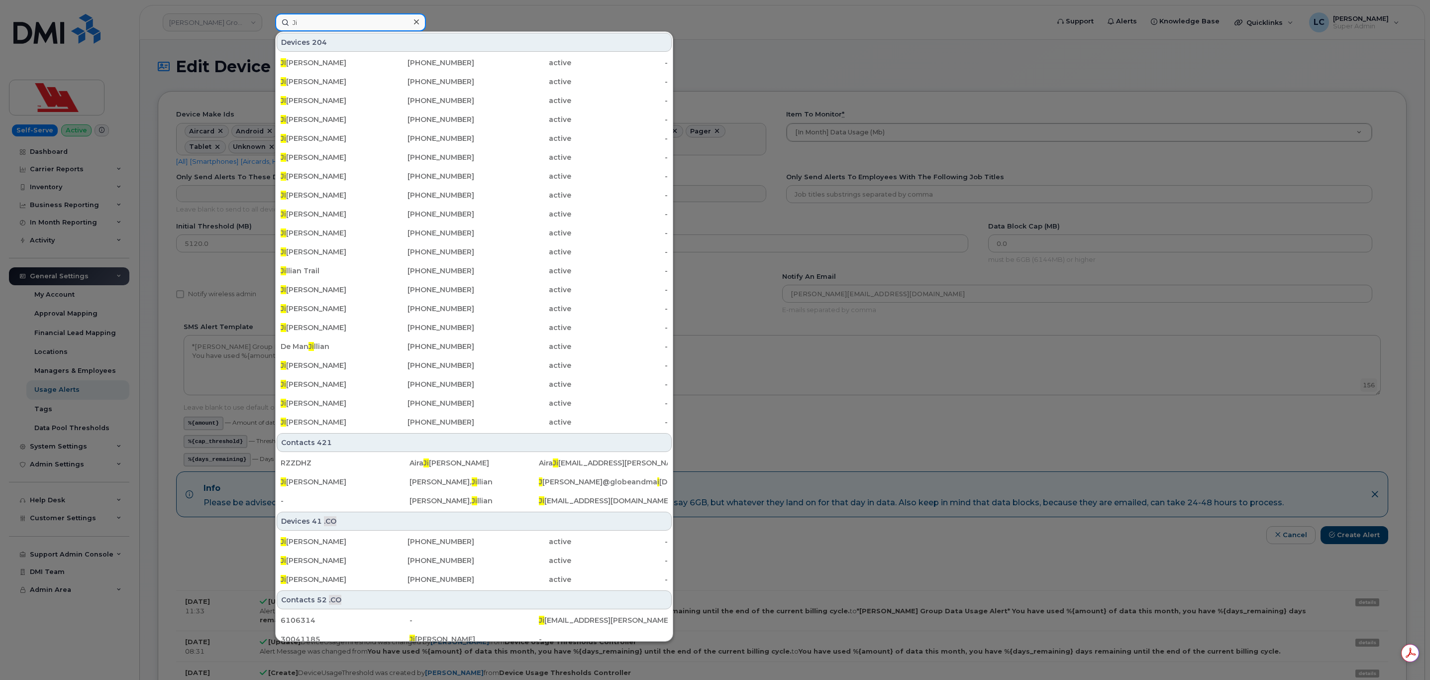
type input "J"
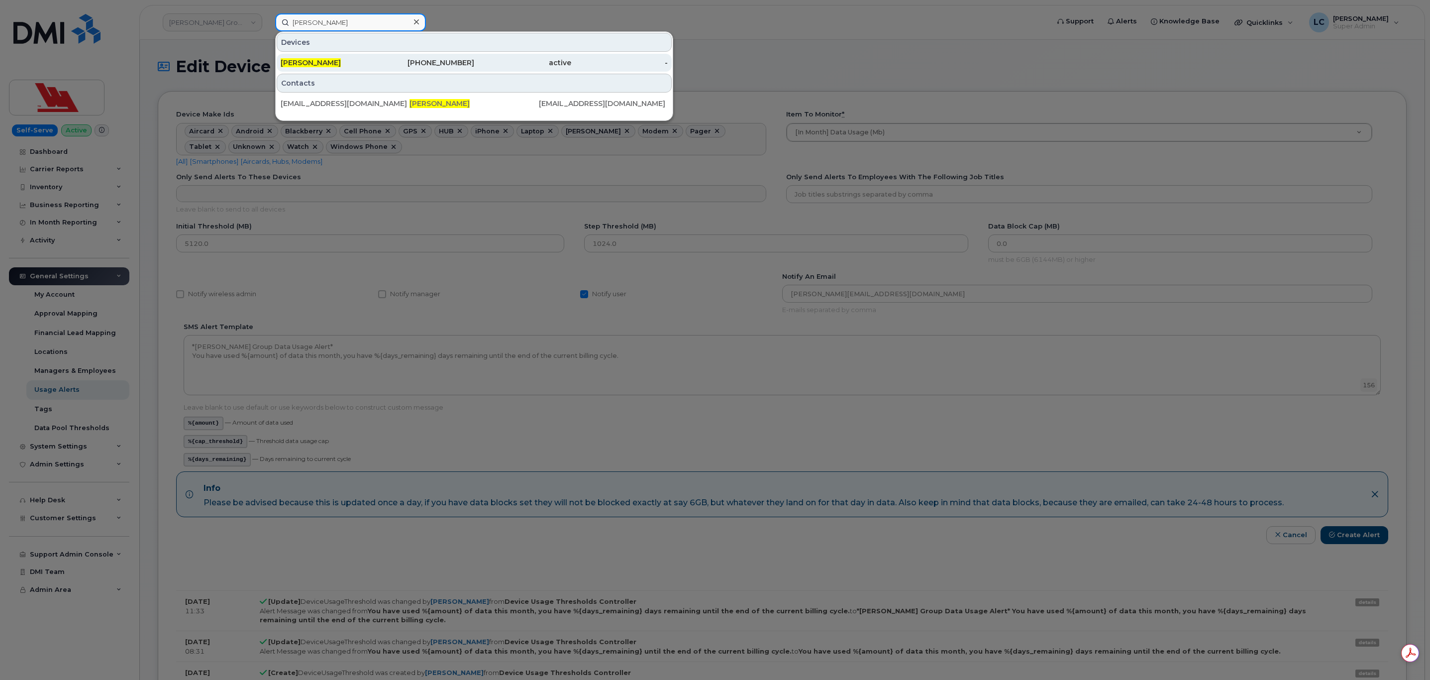
type input "Gillian Woodward"
click at [433, 63] on div "709-690-2324" at bounding box center [426, 63] width 97 height 10
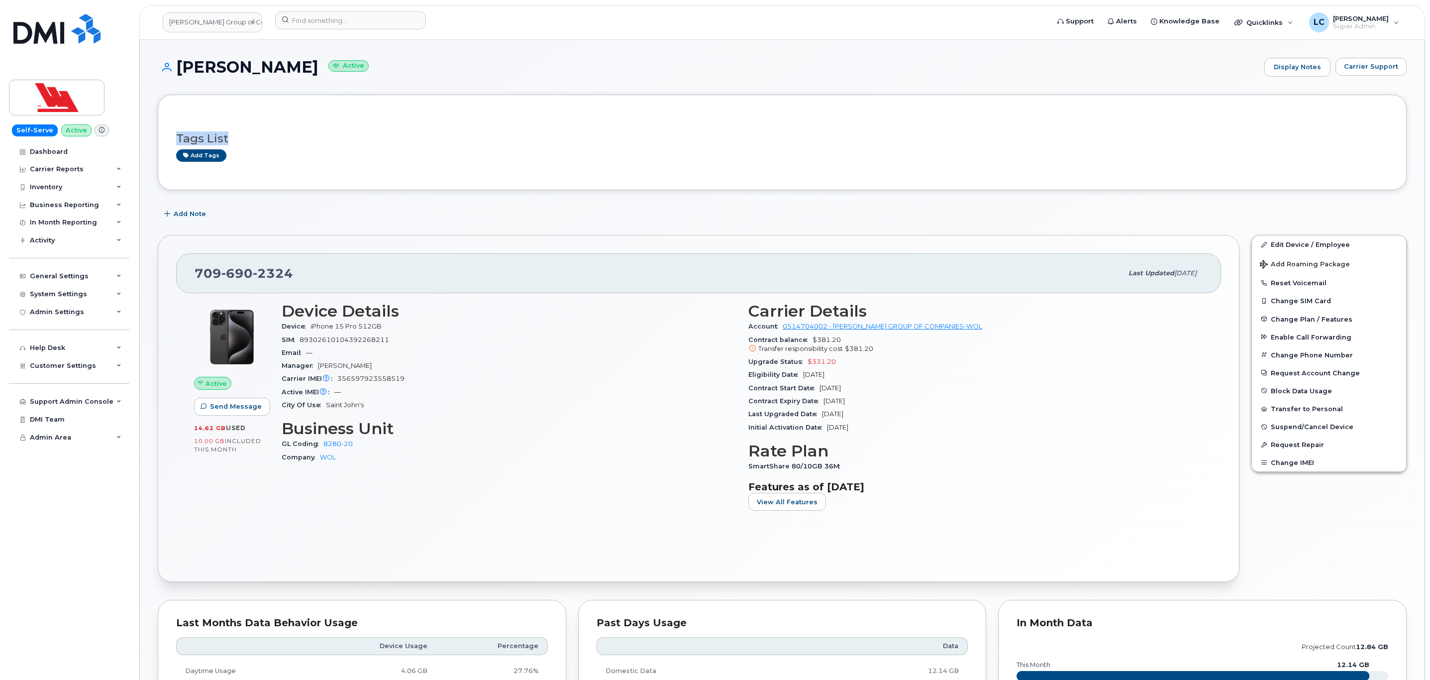
drag, startPoint x: 178, startPoint y: 137, endPoint x: 236, endPoint y: 138, distance: 57.7
click at [236, 138] on h3 "Tags List" at bounding box center [782, 138] width 1212 height 12
click at [295, 171] on div "Tags List Add tags" at bounding box center [782, 142] width 1212 height 59
click at [217, 157] on link "Add tags" at bounding box center [201, 155] width 50 height 12
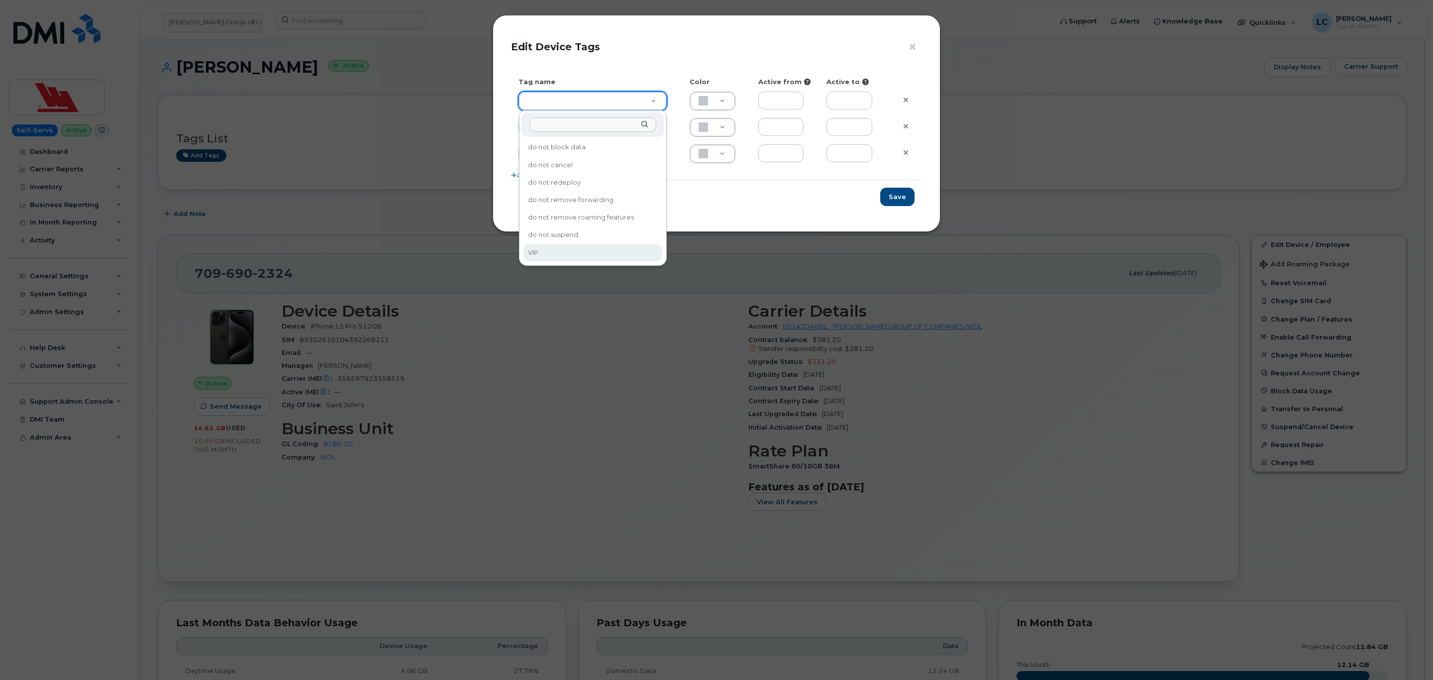
type input "VIP"
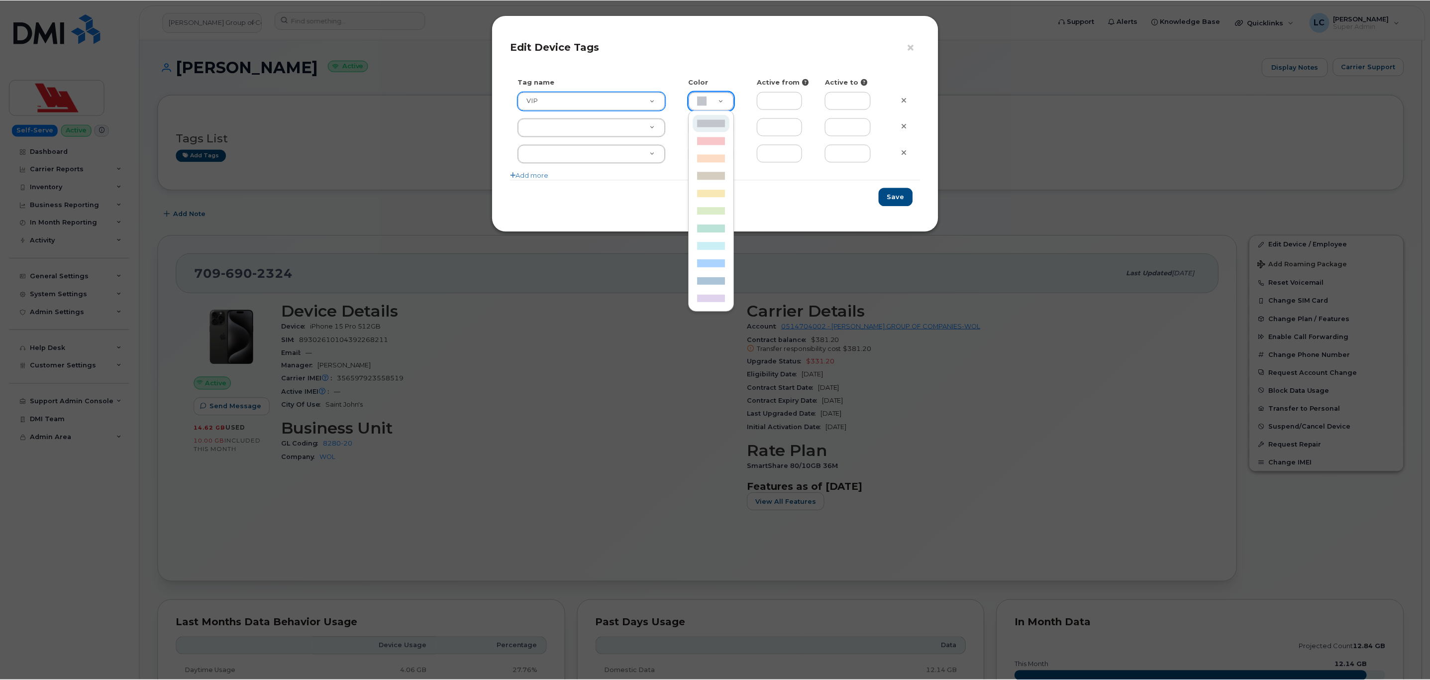
scroll to position [0, 3]
type input "F8C6C8"
click at [793, 106] on input "text" at bounding box center [781, 101] width 46 height 18
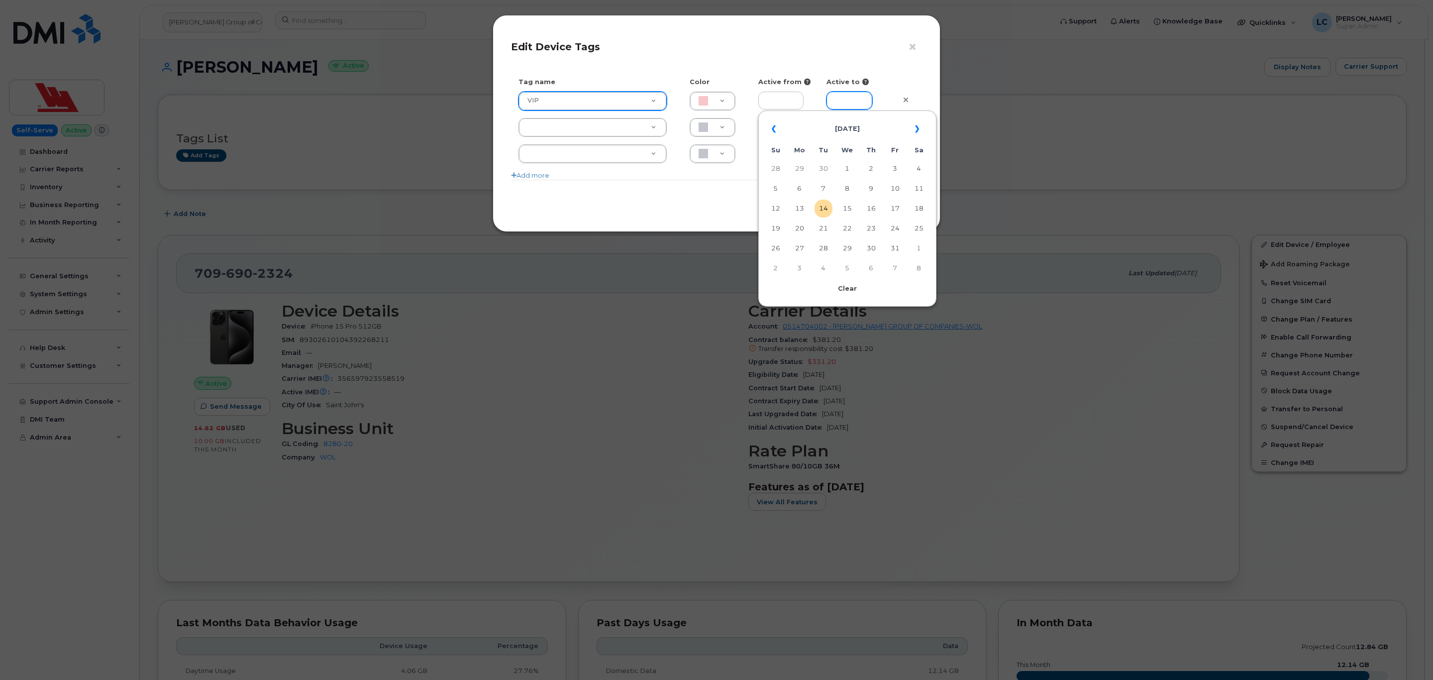
click at [857, 105] on input "text" at bounding box center [849, 101] width 46 height 18
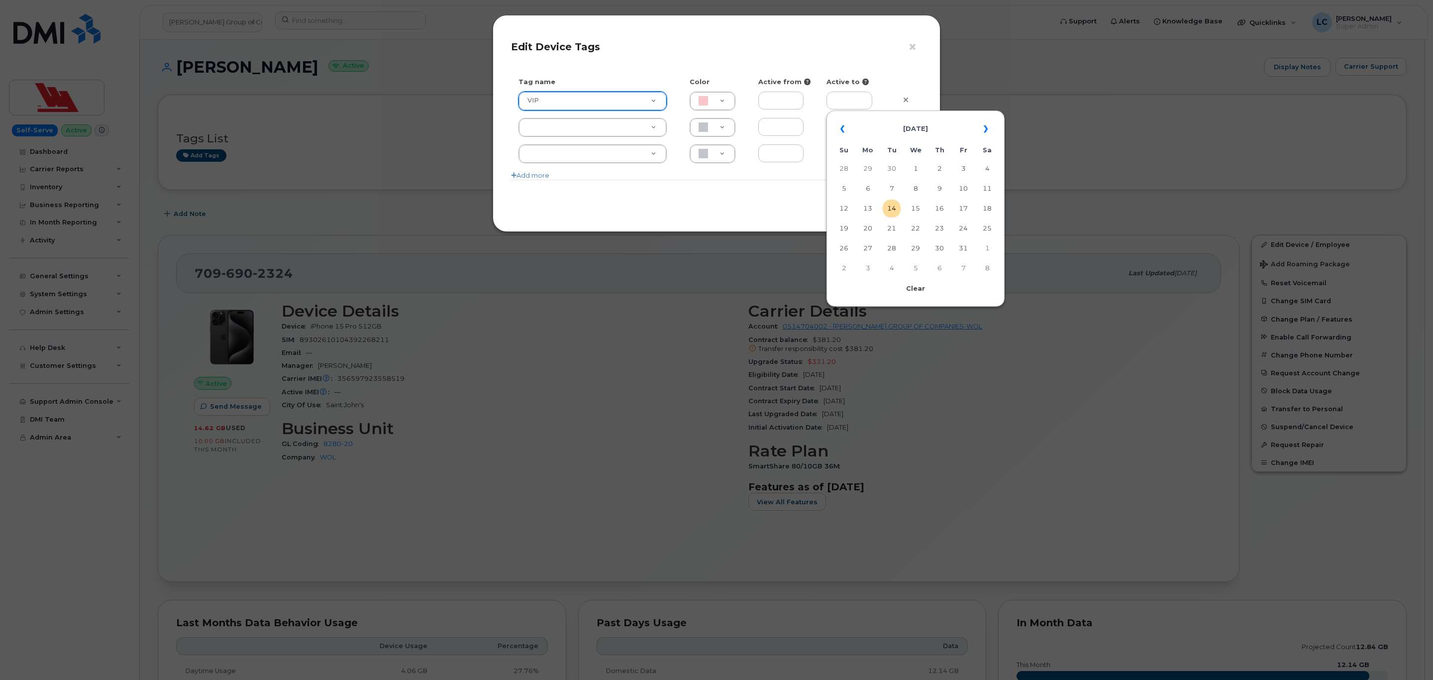
click at [804, 79] on icon at bounding box center [807, 82] width 6 height 6
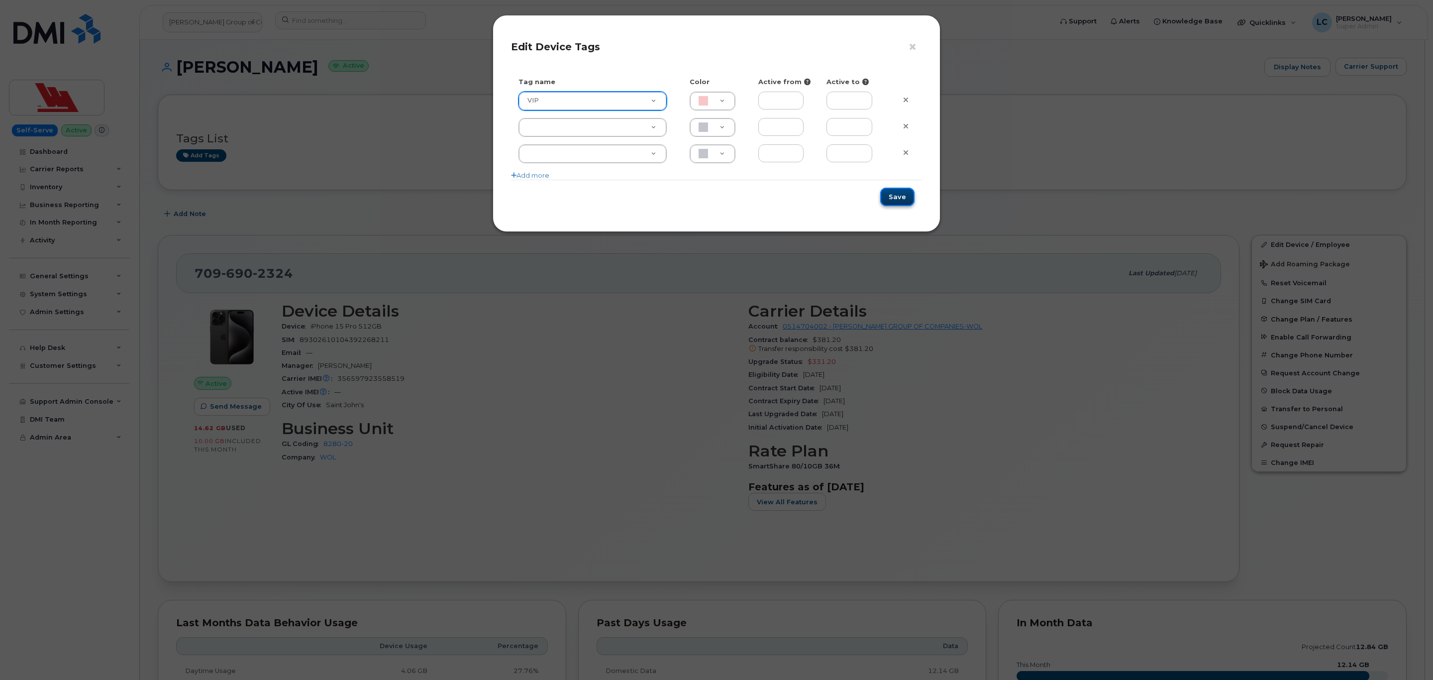
click at [902, 200] on button "Save" at bounding box center [897, 197] width 34 height 18
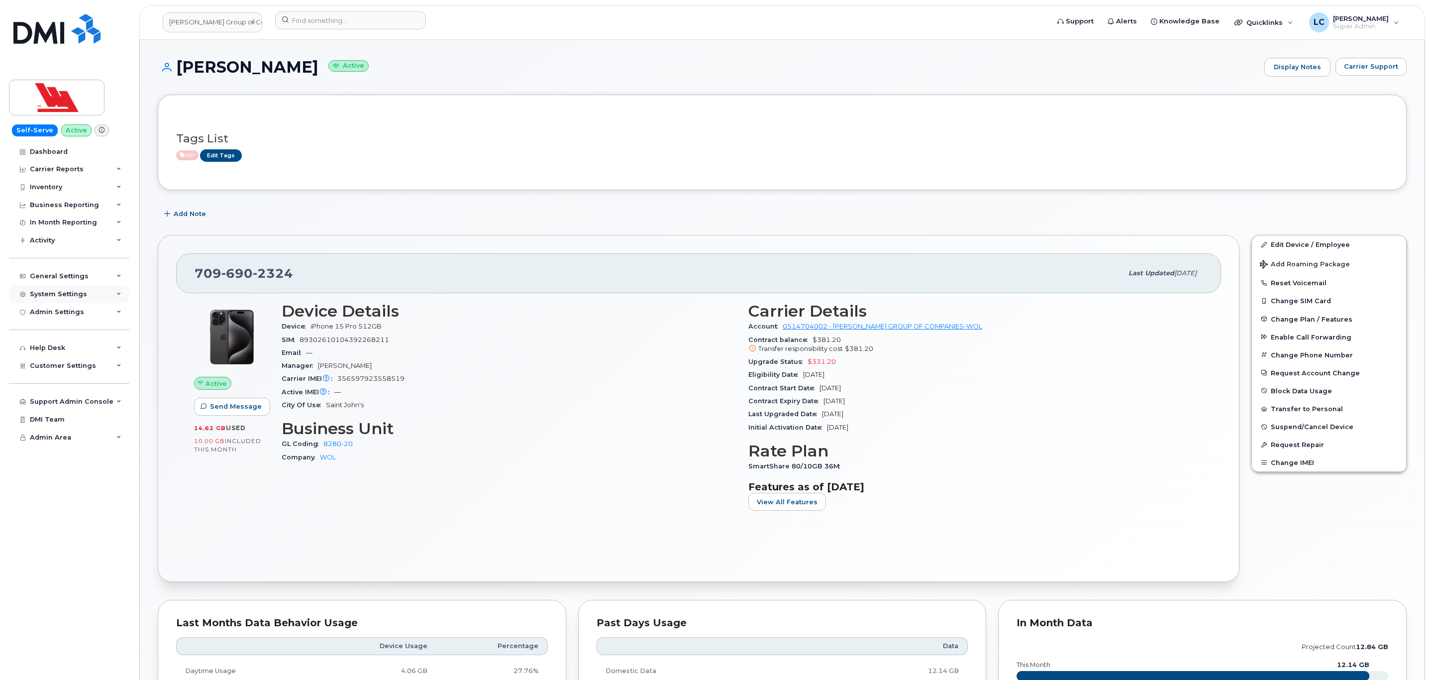
click at [64, 291] on div "System Settings" at bounding box center [58, 294] width 57 height 8
click at [66, 293] on div "System Settings" at bounding box center [58, 294] width 57 height 8
click at [83, 275] on div "General Settings" at bounding box center [59, 276] width 59 height 8
click at [52, 392] on div "Usage Alerts" at bounding box center [56, 389] width 45 height 9
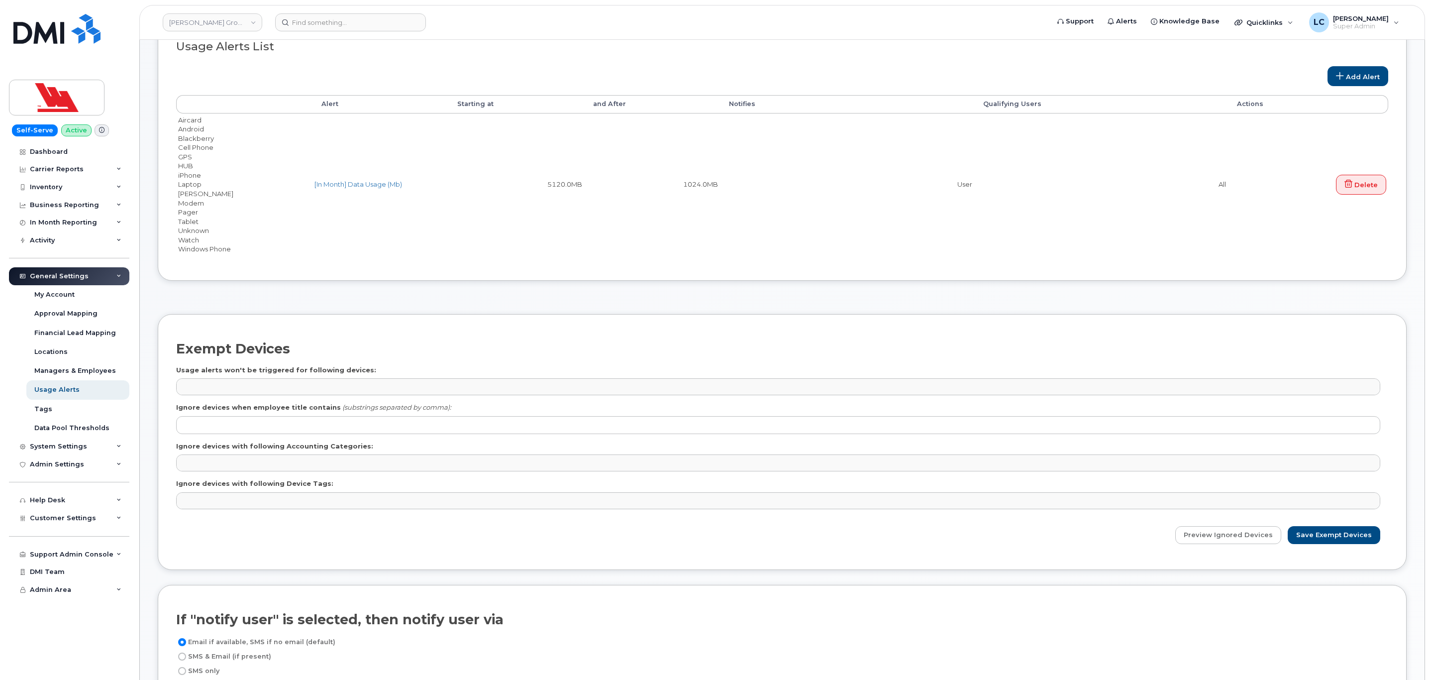
scroll to position [149, 0]
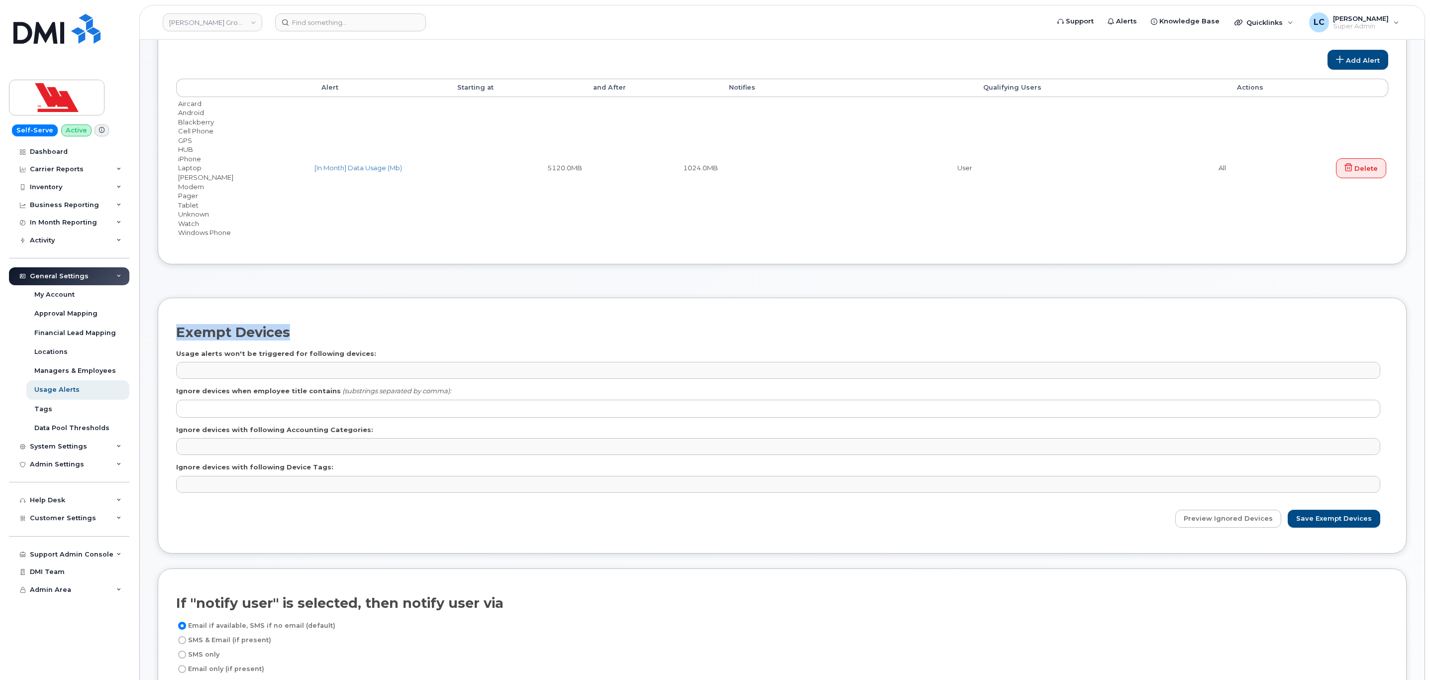
drag, startPoint x: 169, startPoint y: 331, endPoint x: 333, endPoint y: 343, distance: 165.1
click at [333, 343] on div "Exempt Devices Usage alerts won't be triggered for following devices: No matche…" at bounding box center [782, 426] width 1249 height 256
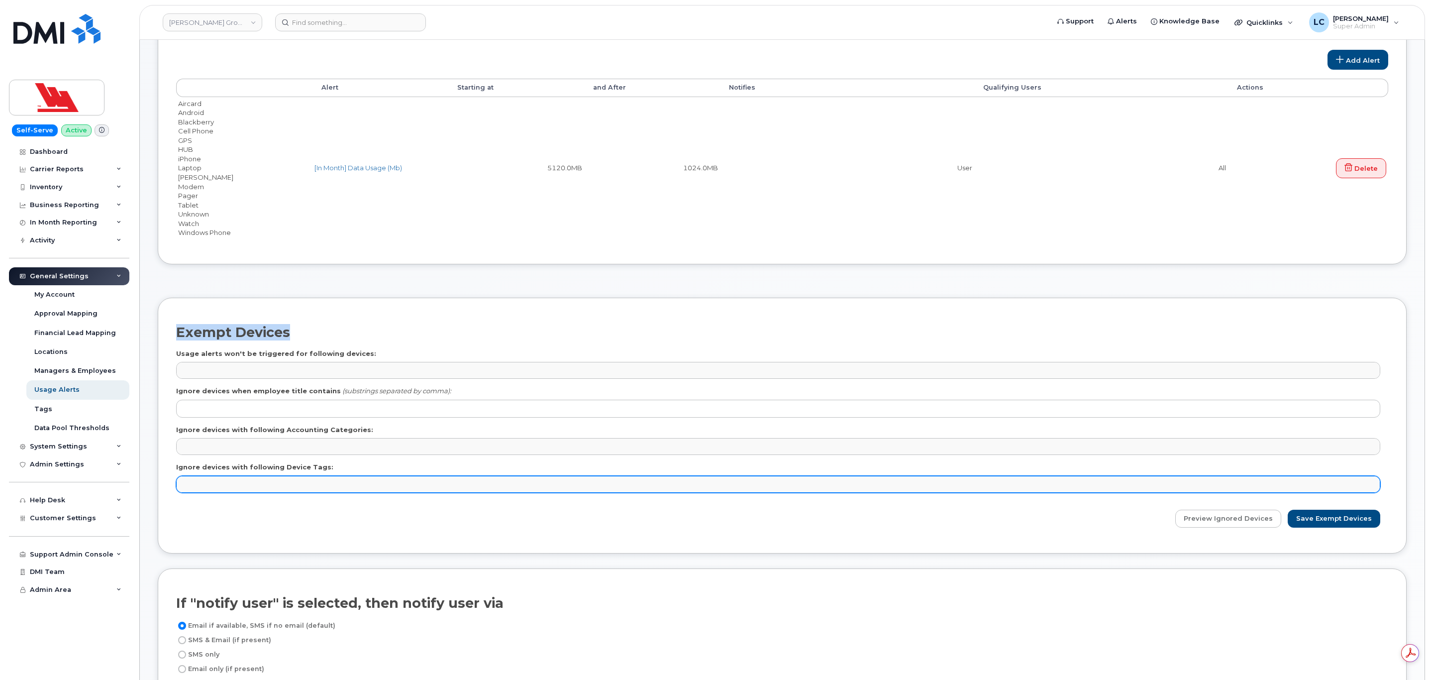
scroll to position [0, 0]
click at [266, 487] on ul at bounding box center [778, 484] width 1203 height 16
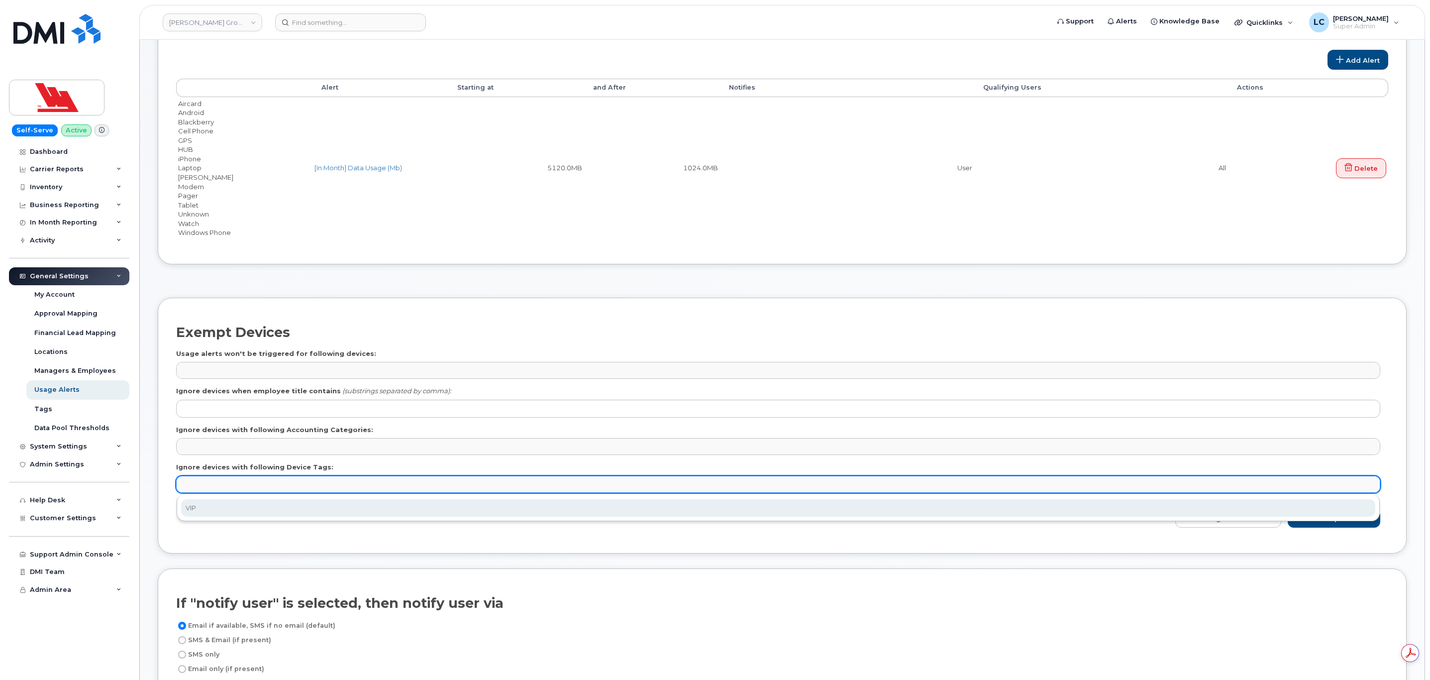
select select "1623"
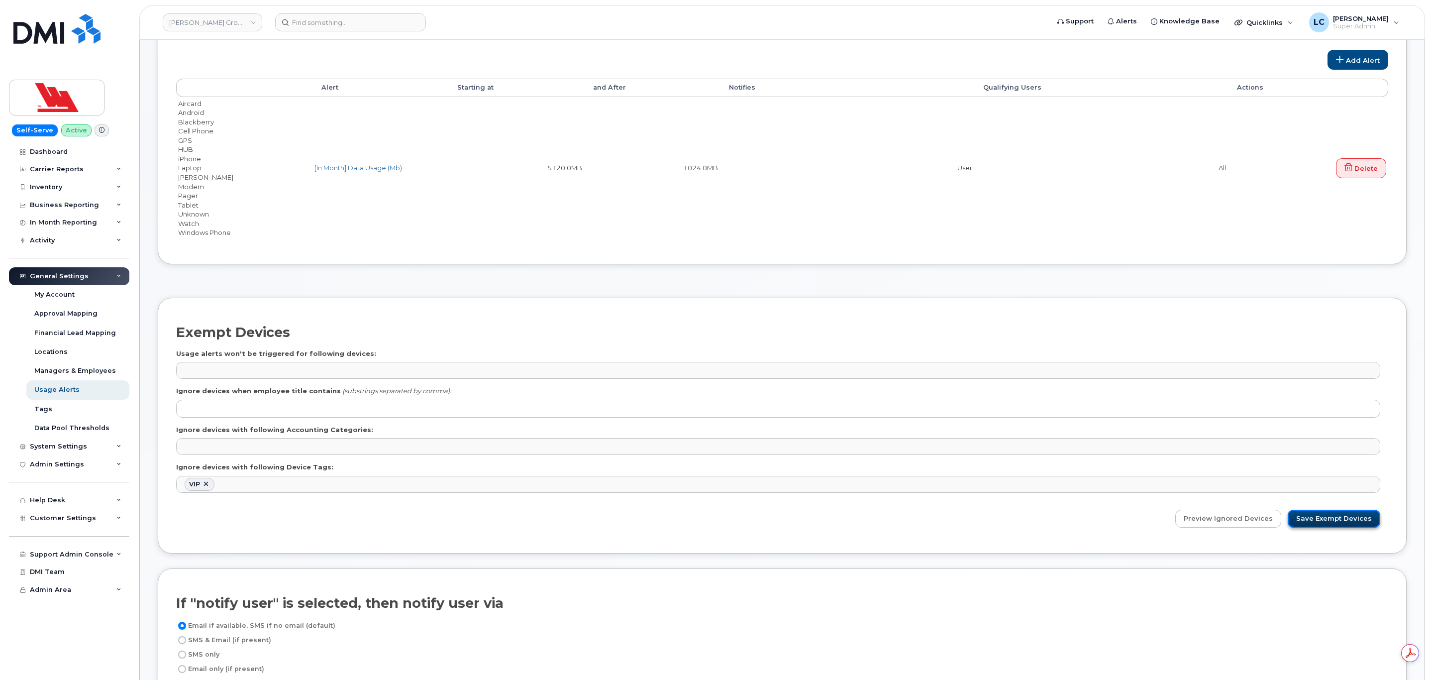
click at [1344, 520] on input "Save Exempt Devices" at bounding box center [1334, 518] width 93 height 18
type input "Saving..."
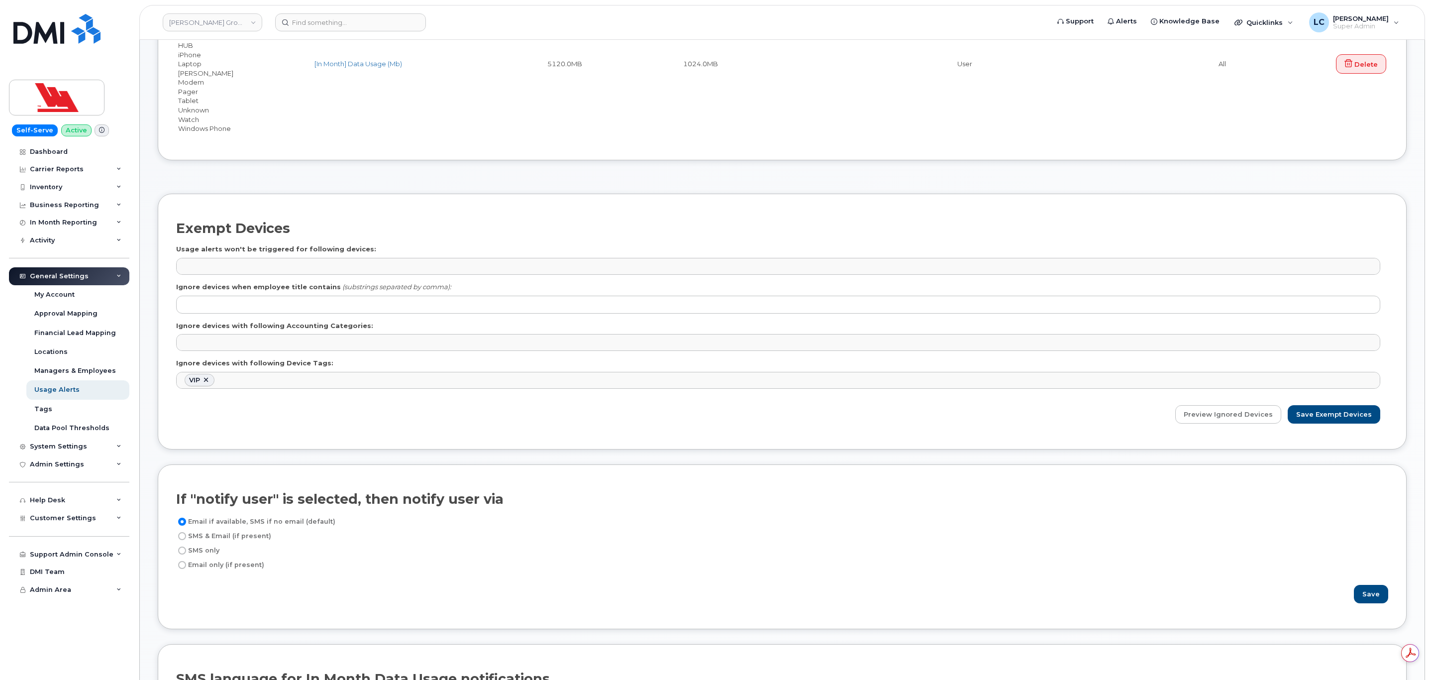
scroll to position [373, 0]
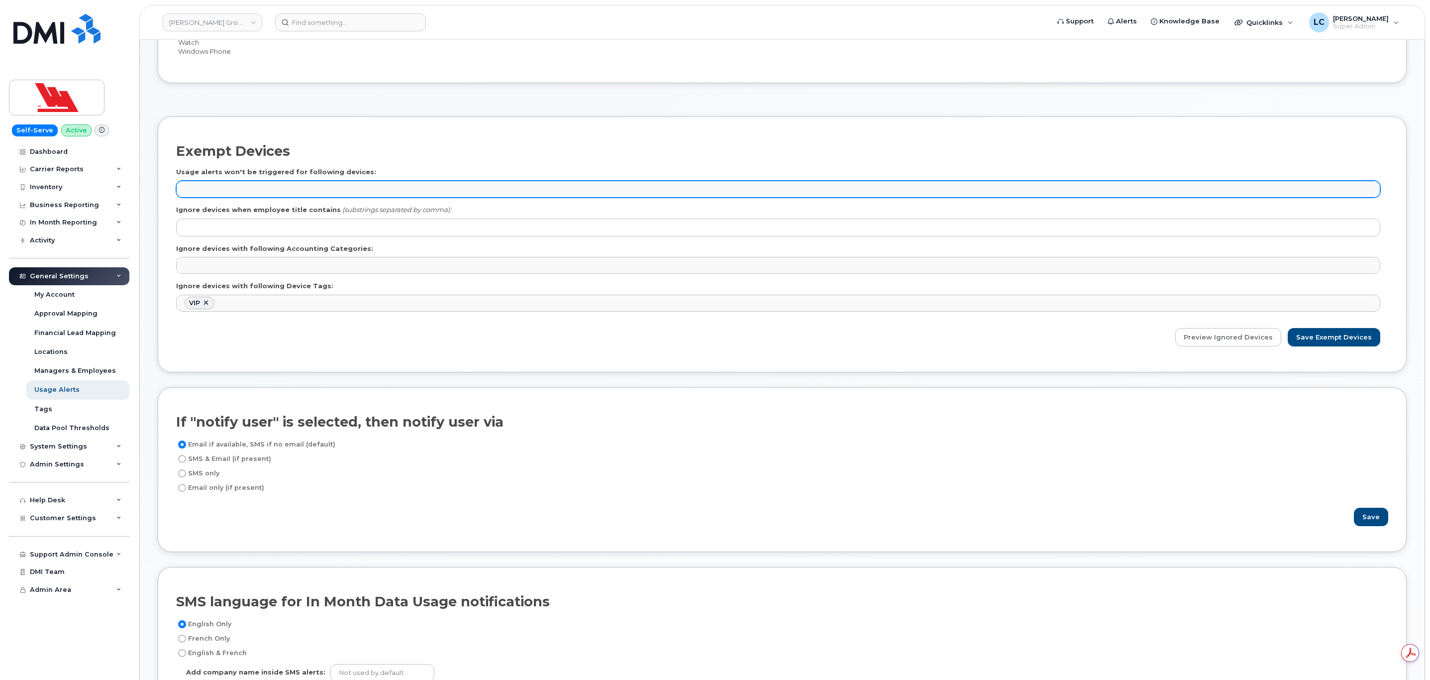
click at [327, 186] on ul at bounding box center [778, 189] width 1203 height 16
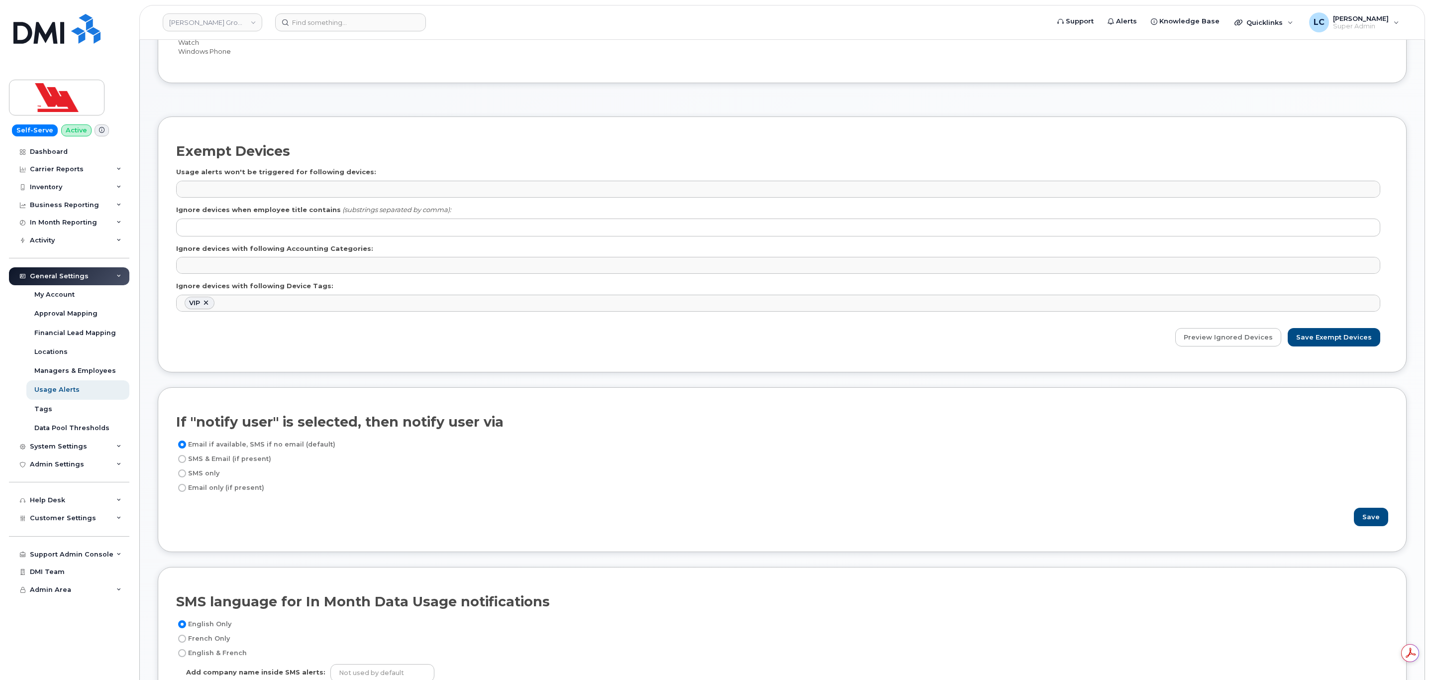
click at [325, 188] on ul at bounding box center [778, 189] width 1203 height 16
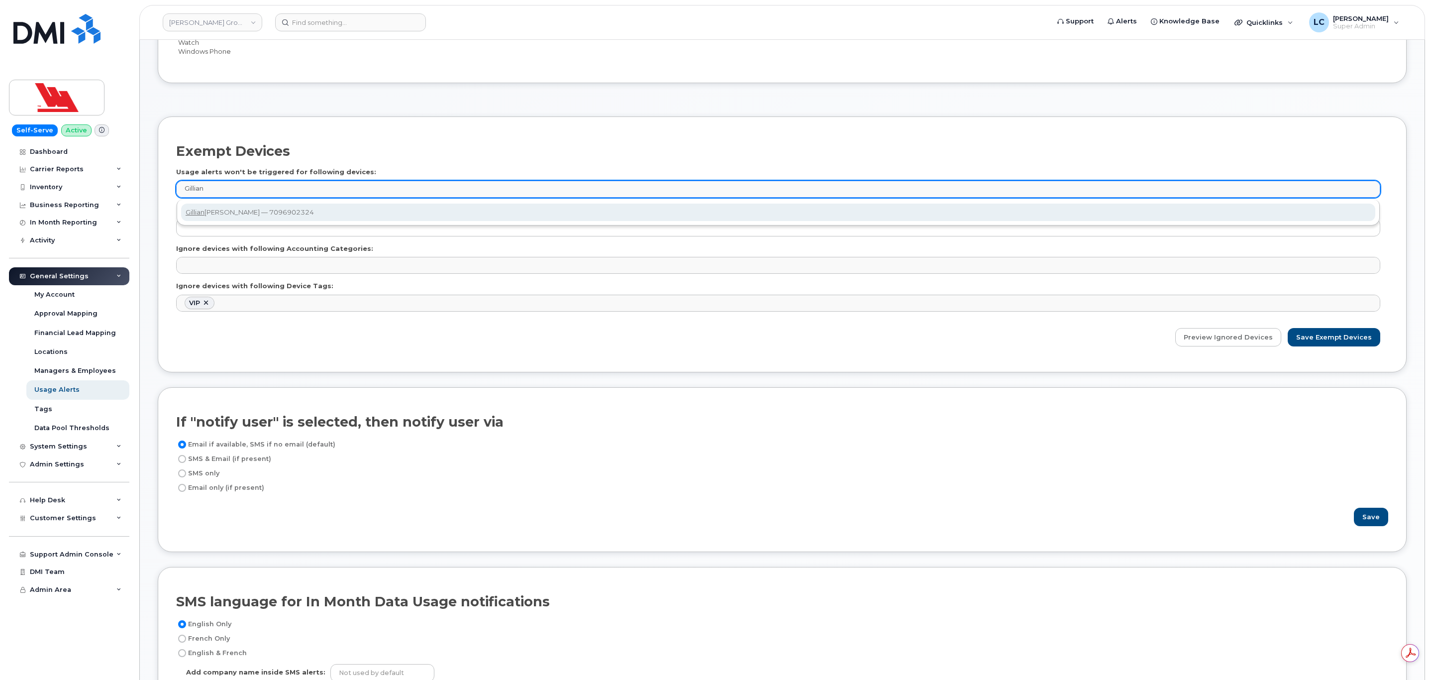
type input "Gillian"
type input "1238247"
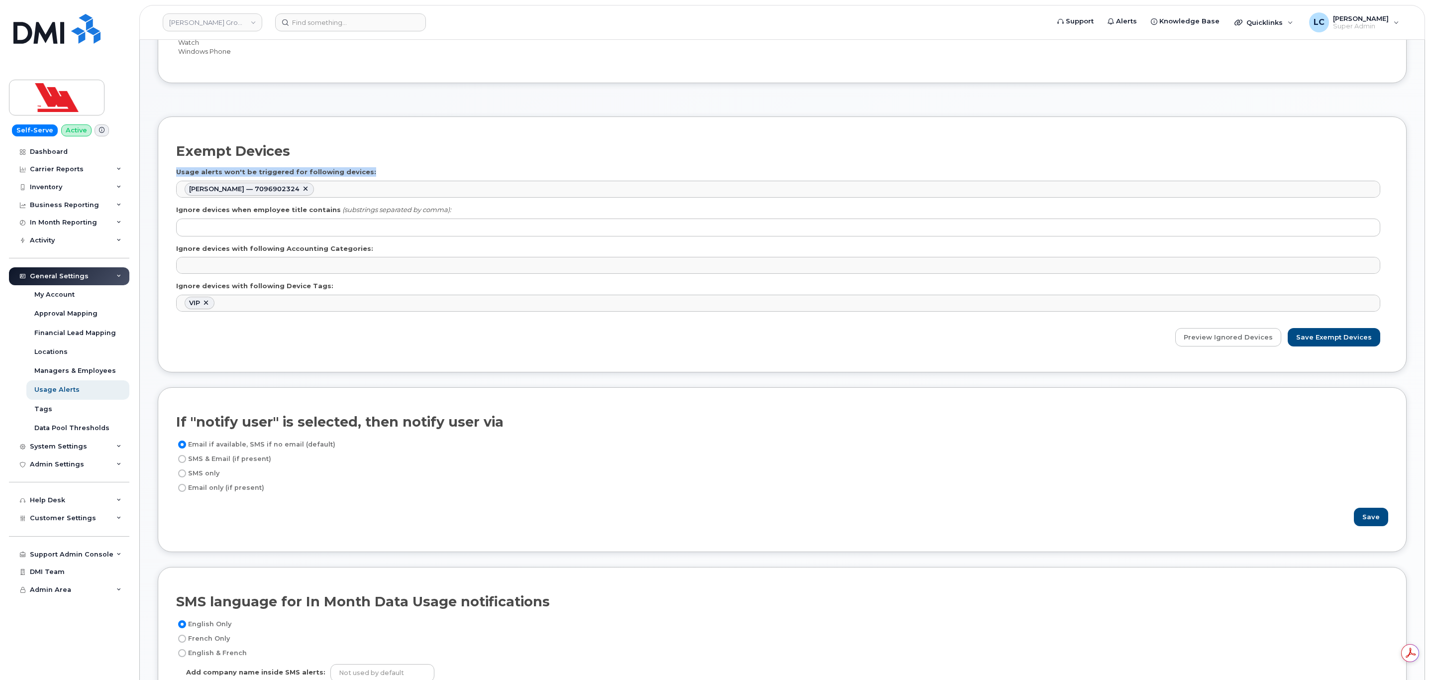
drag, startPoint x: 369, startPoint y: 174, endPoint x: 172, endPoint y: 170, distance: 196.6
click at [172, 170] on div "Exempt Devices Usage alerts won't be triggered for following devices: [PERSON_N…" at bounding box center [782, 244] width 1249 height 256
click at [328, 162] on div "Exempt Devices" at bounding box center [782, 151] width 1212 height 33
drag, startPoint x: 179, startPoint y: 177, endPoint x: 357, endPoint y: 174, distance: 178.1
click at [357, 174] on label "Usage alerts won't be triggered for following devices:" at bounding box center [276, 171] width 200 height 9
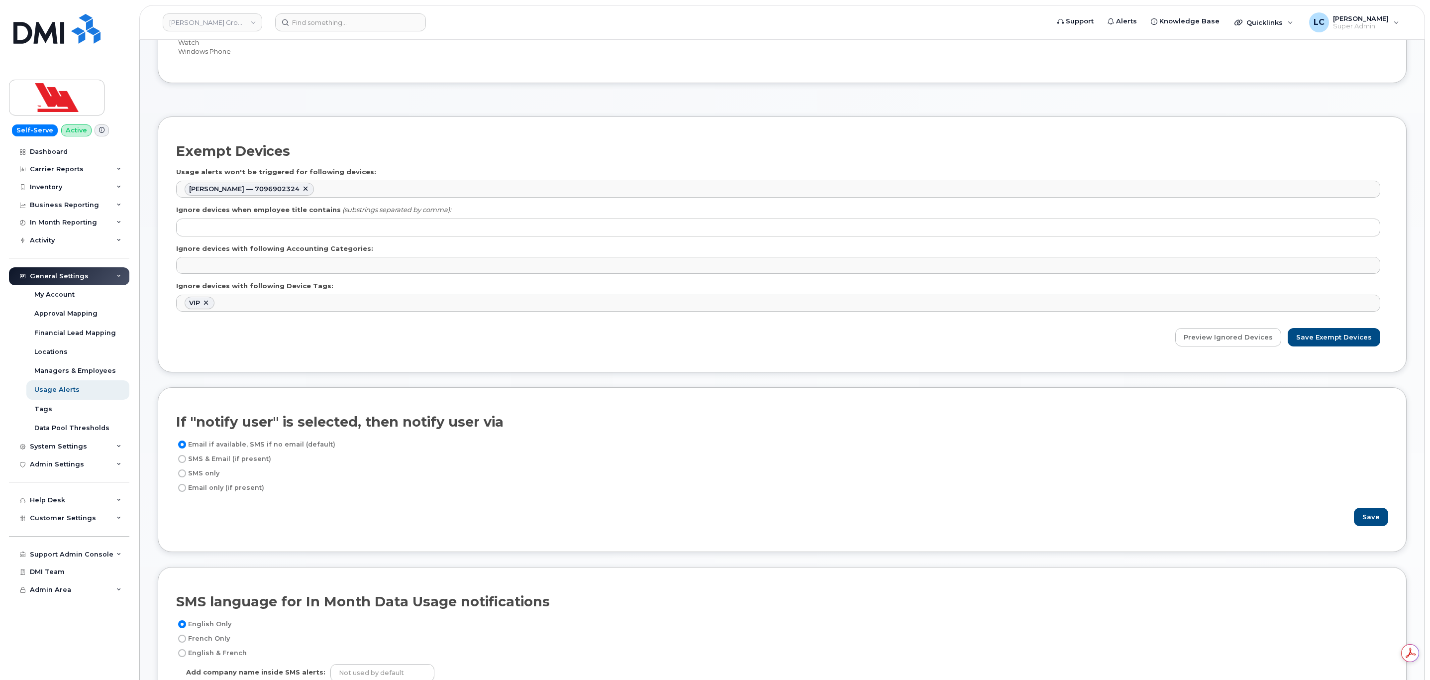
click at [362, 174] on div "Usage alerts won't be triggered for following devices: [PERSON_NAME] — 70969023…" at bounding box center [782, 182] width 1212 height 30
drag, startPoint x: 362, startPoint y: 174, endPoint x: 172, endPoint y: 170, distance: 189.6
click at [172, 170] on div "Exempt Devices Usage alerts won't be triggered for following devices: [PERSON_N…" at bounding box center [782, 244] width 1249 height 256
drag, startPoint x: 328, startPoint y: 290, endPoint x: 178, endPoint y: 287, distance: 150.8
click at [178, 287] on div "Ignore devices with following Device Tags: VIP No matches found VIP" at bounding box center [782, 296] width 1212 height 30
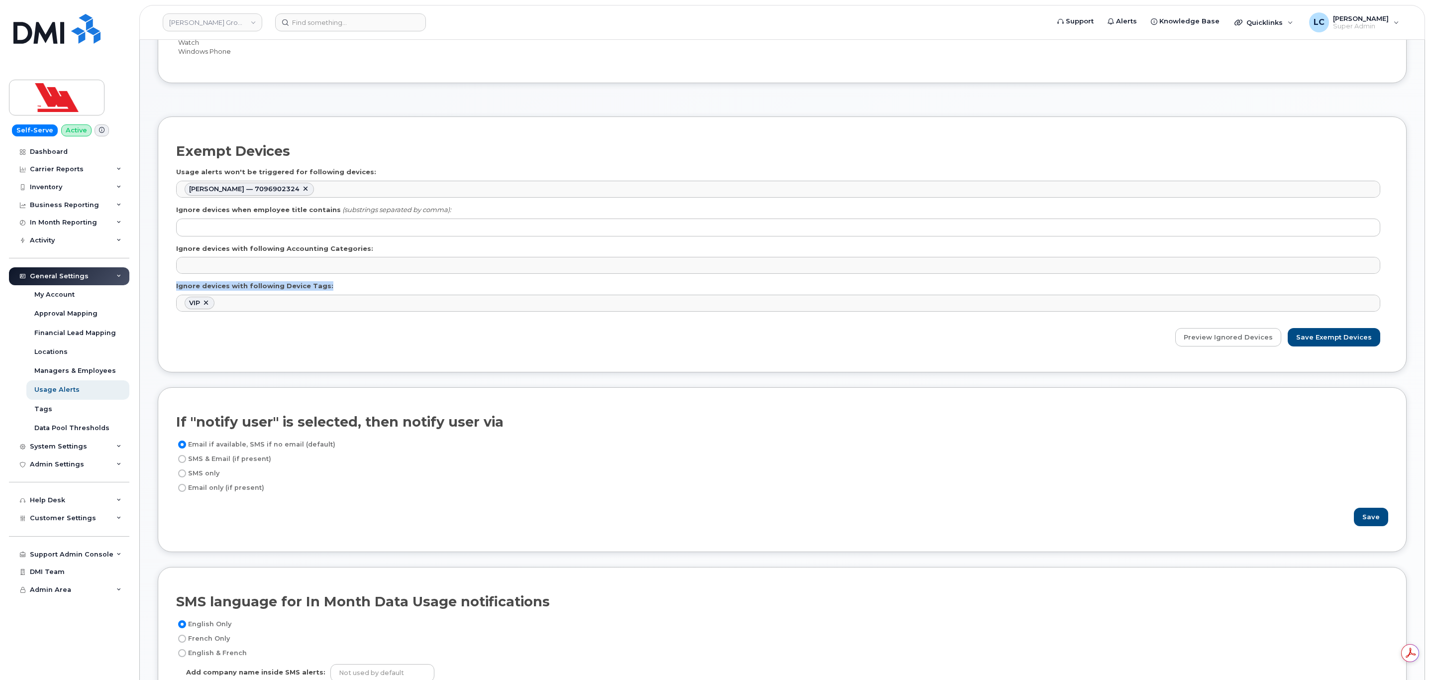
click at [193, 290] on label "Ignore devices with following Device Tags:" at bounding box center [254, 285] width 157 height 9
click at [266, 296] on div "Ignore devices with following Device Tags: VIP No matches found VIP" at bounding box center [782, 296] width 1212 height 30
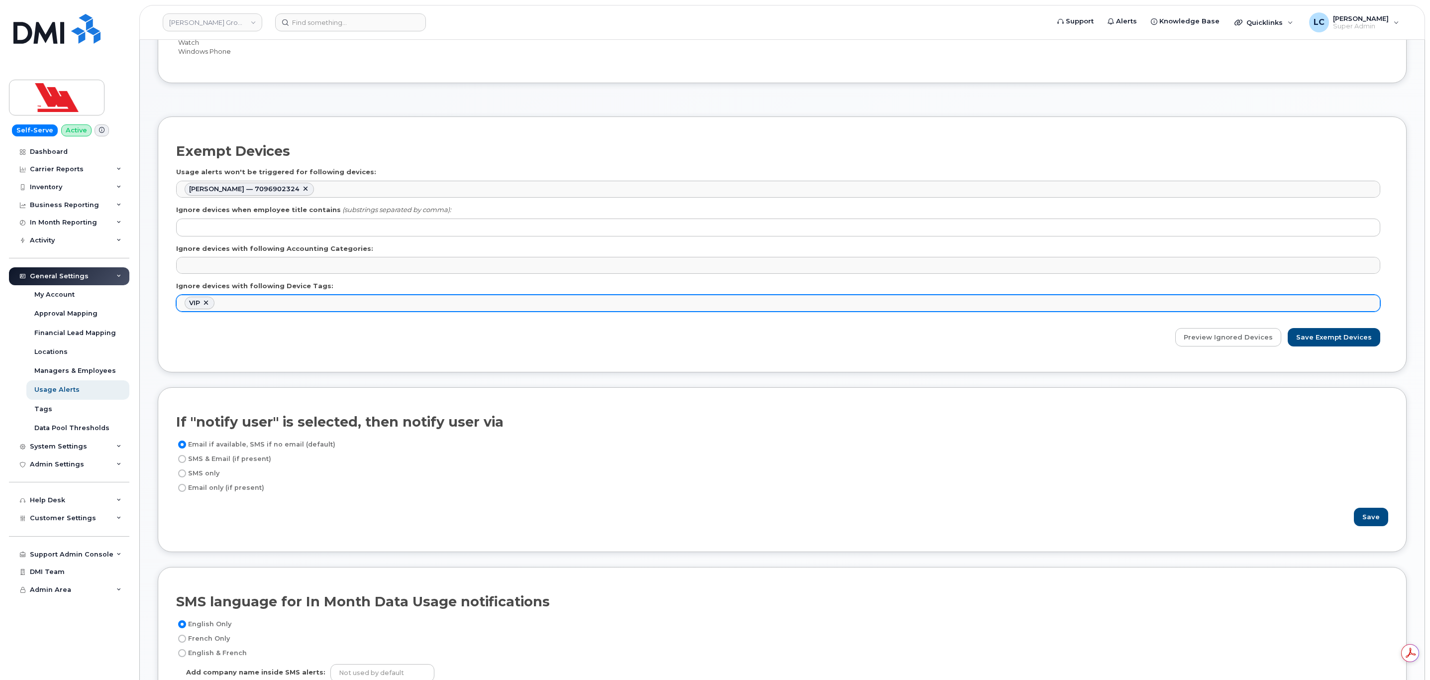
click at [206, 307] on link at bounding box center [206, 303] width 8 height 8
select select
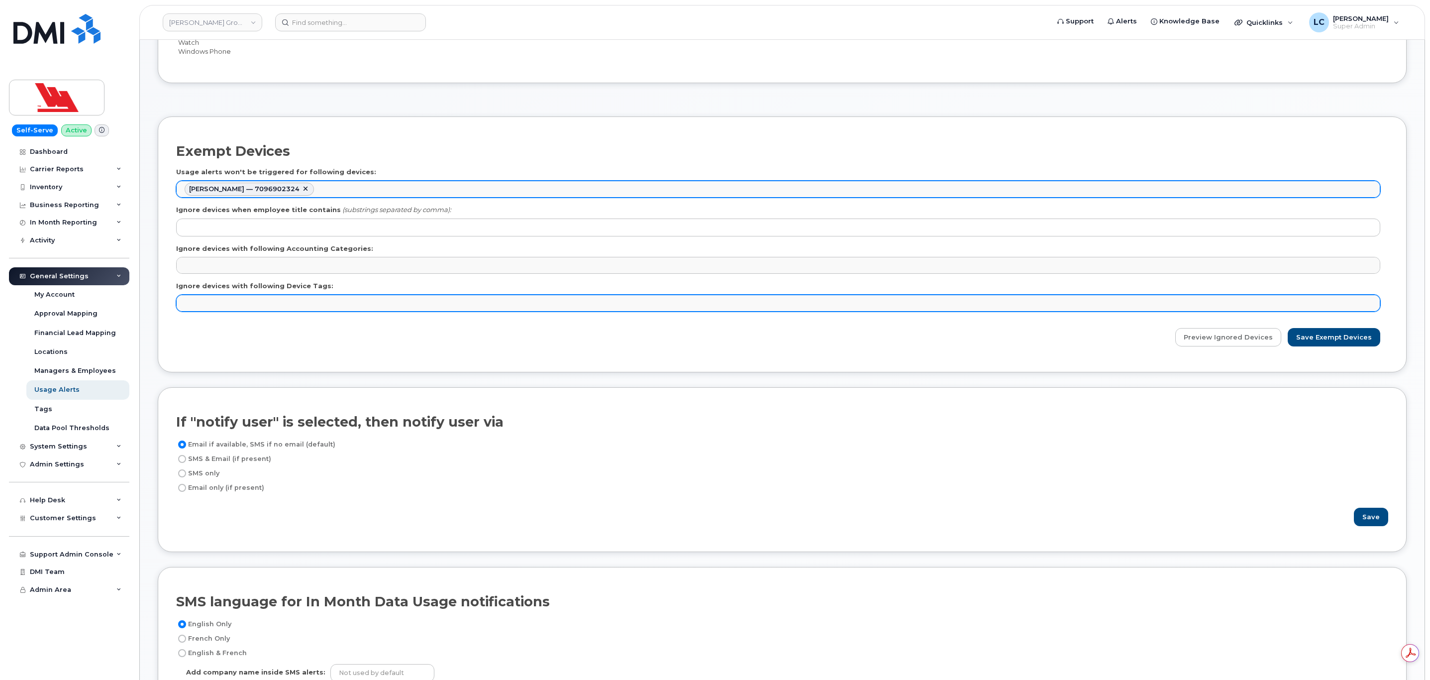
click at [343, 189] on ul "[PERSON_NAME] — 7096902324" at bounding box center [778, 189] width 1203 height 16
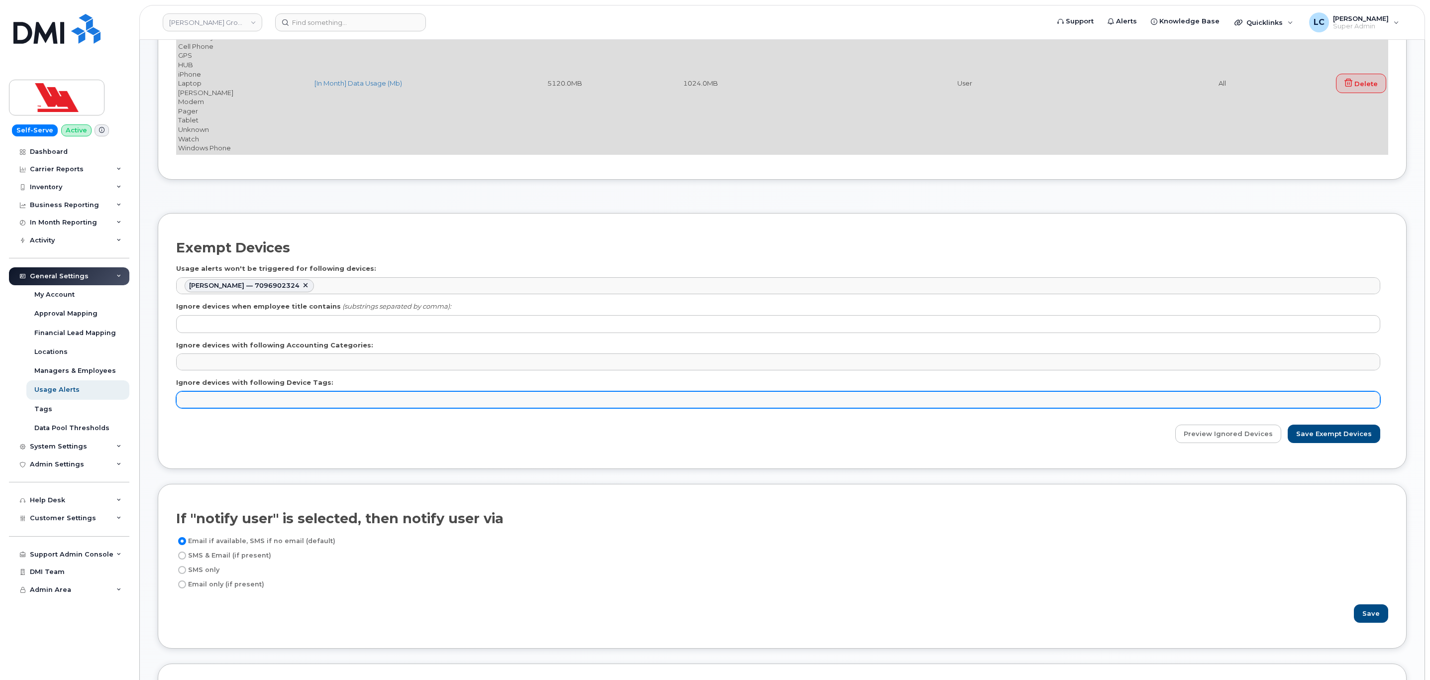
scroll to position [224, 0]
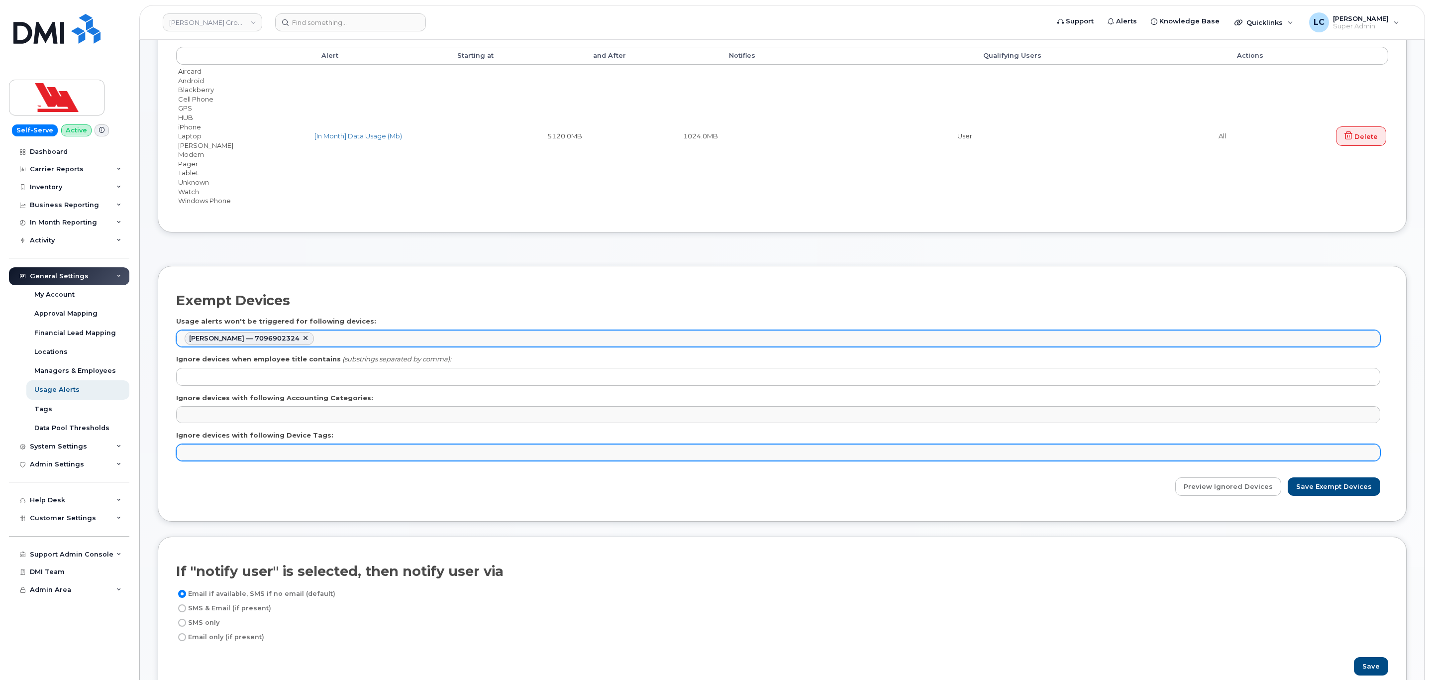
click at [307, 341] on link at bounding box center [306, 338] width 8 height 8
click at [1336, 489] on input "Save Exempt Devices" at bounding box center [1334, 486] width 93 height 18
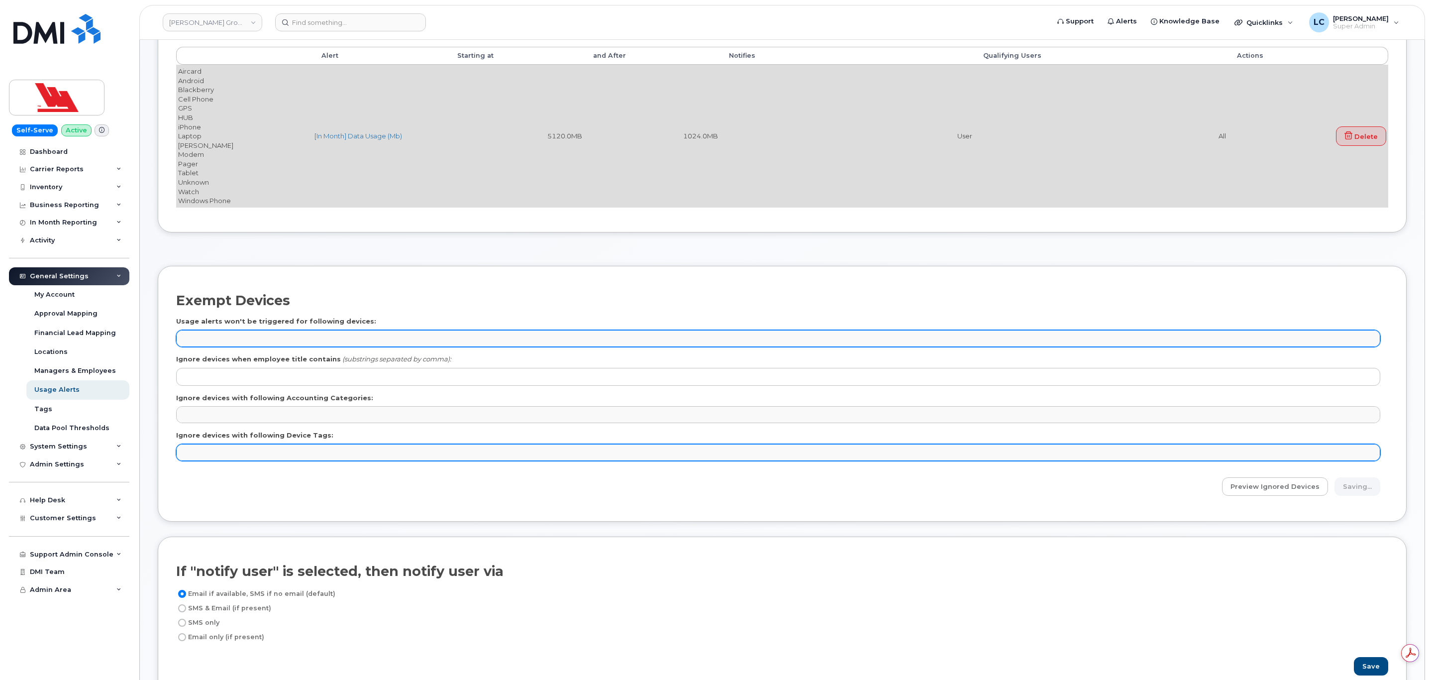
type input "Saving..."
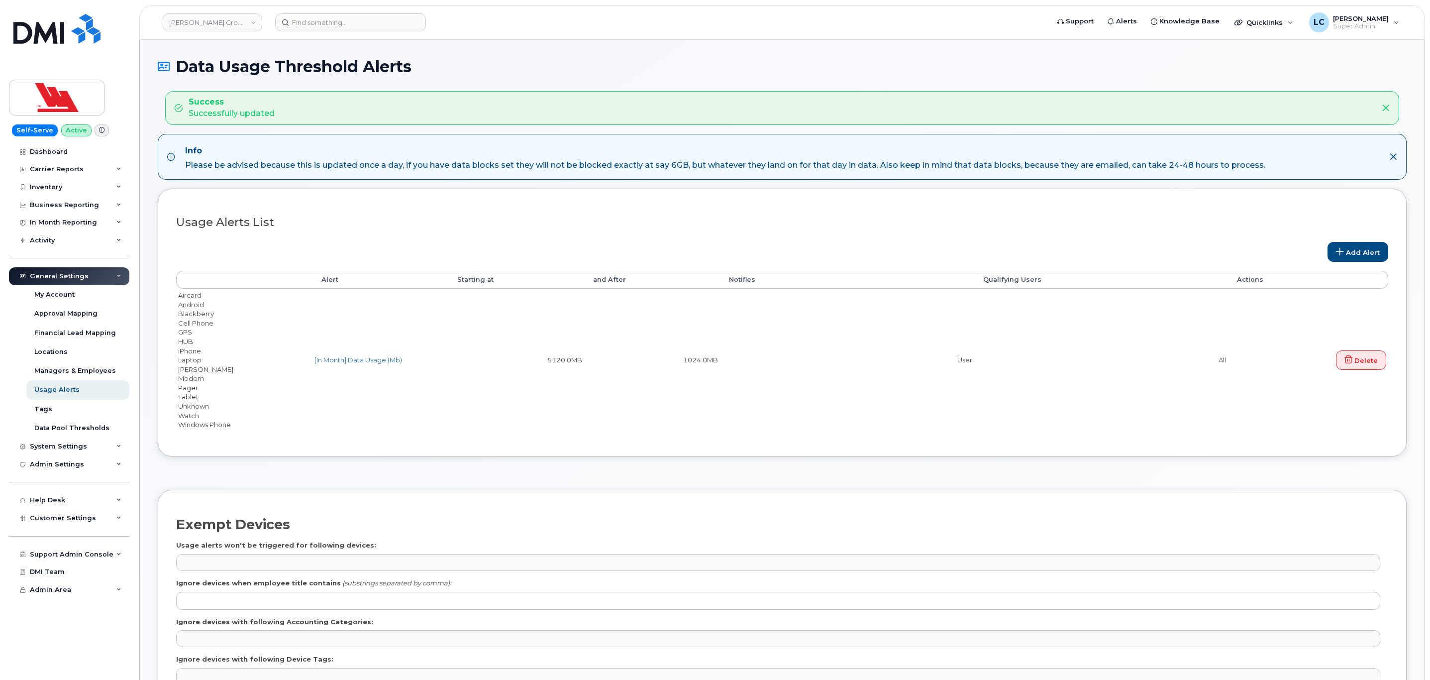
select select
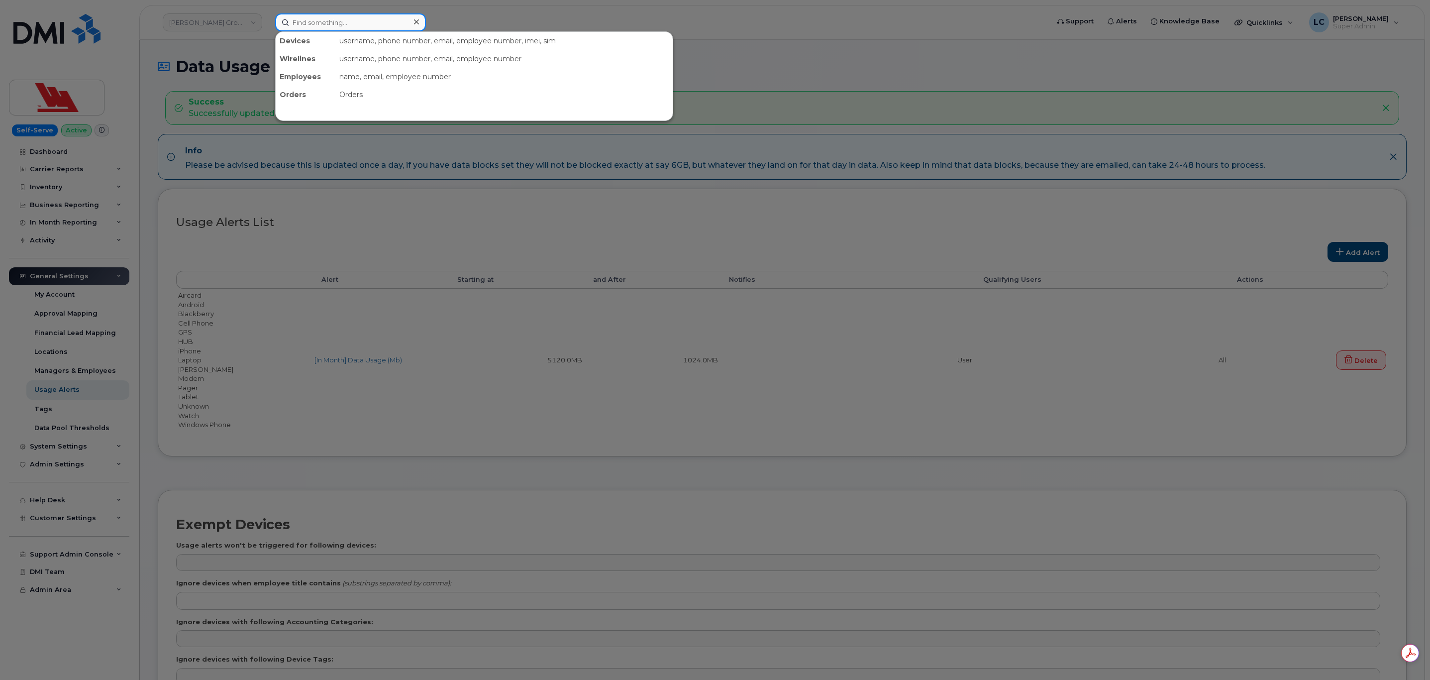
click at [339, 27] on input at bounding box center [350, 22] width 151 height 18
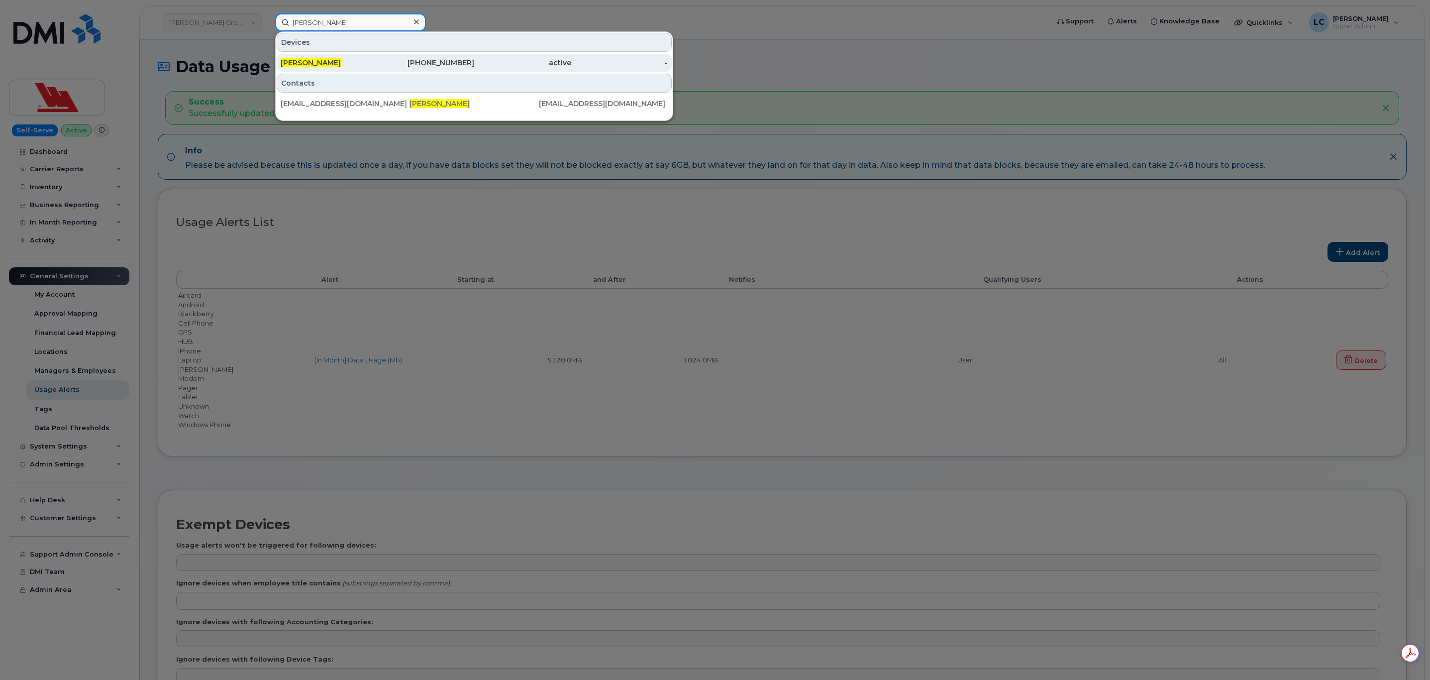
type input "[PERSON_NAME]"
click at [411, 66] on div "[PHONE_NUMBER]" at bounding box center [426, 63] width 97 height 10
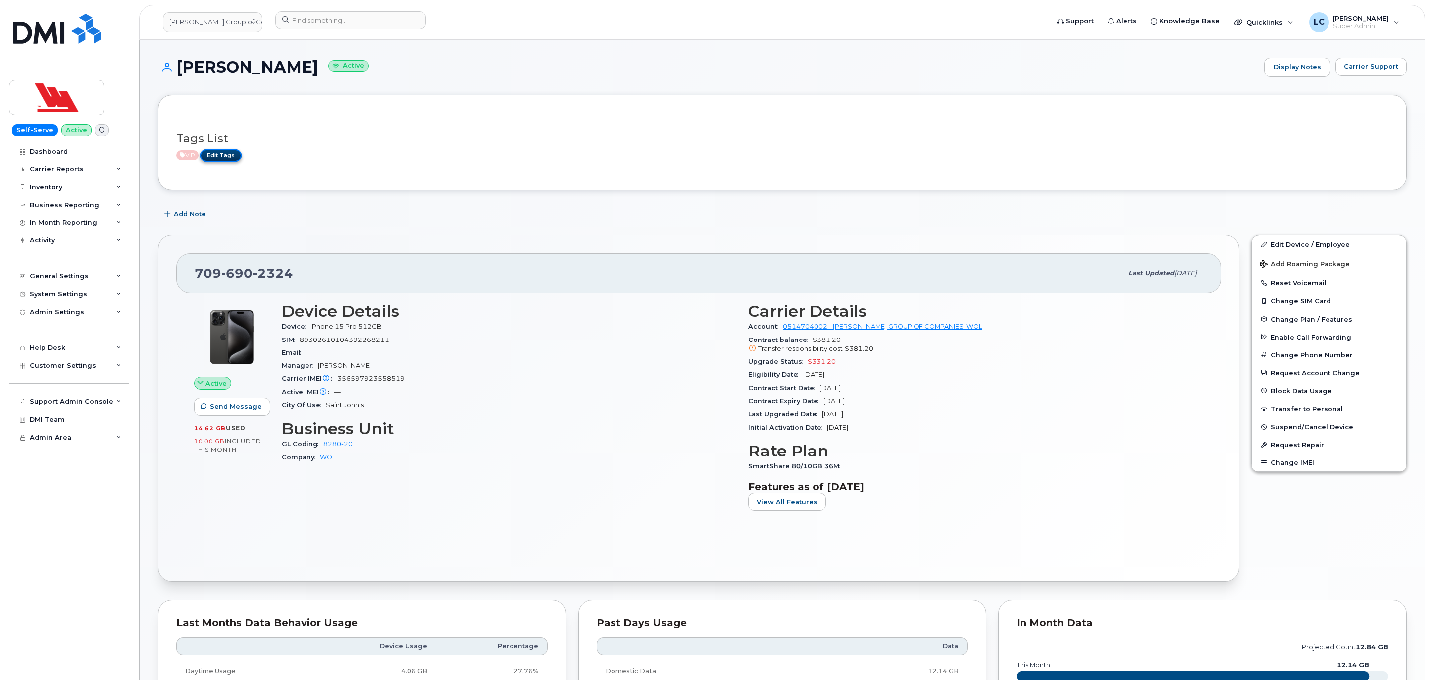
click at [220, 157] on link "Edit Tags" at bounding box center [221, 155] width 42 height 12
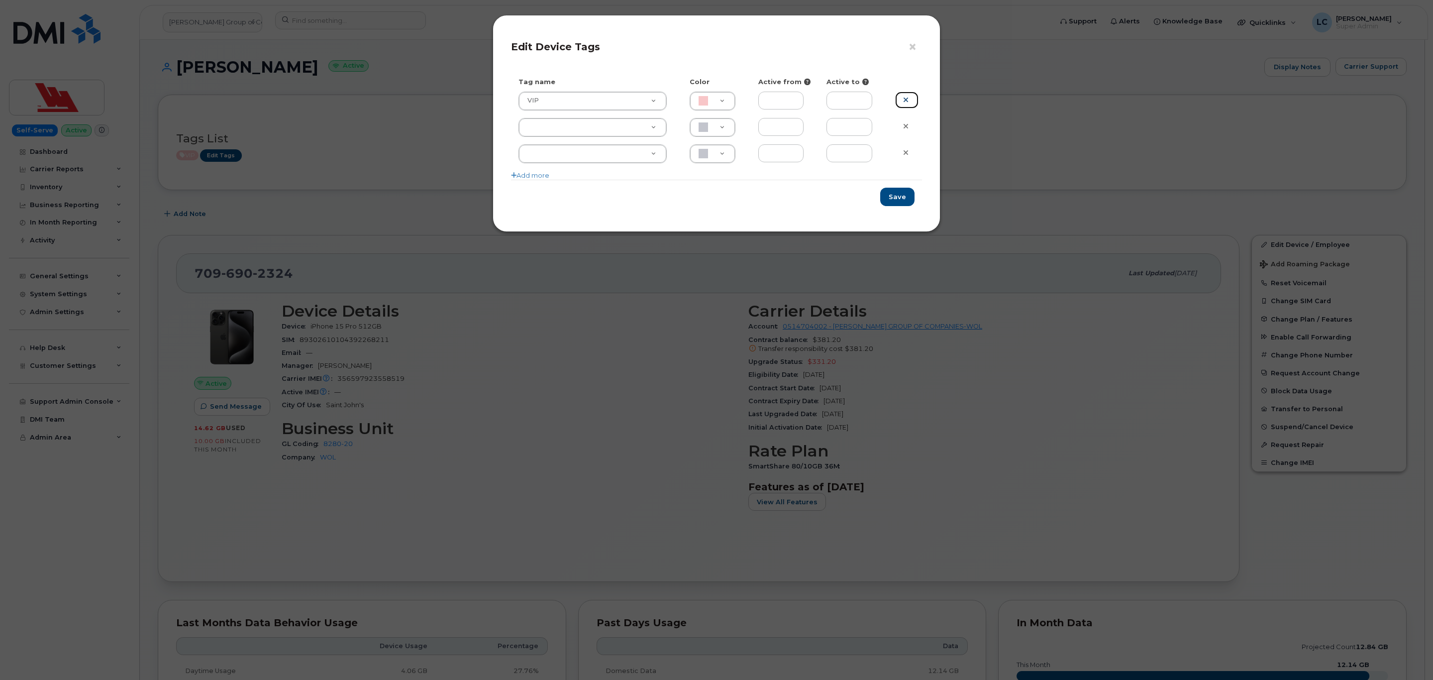
click at [907, 100] on icon at bounding box center [905, 99] width 5 height 7
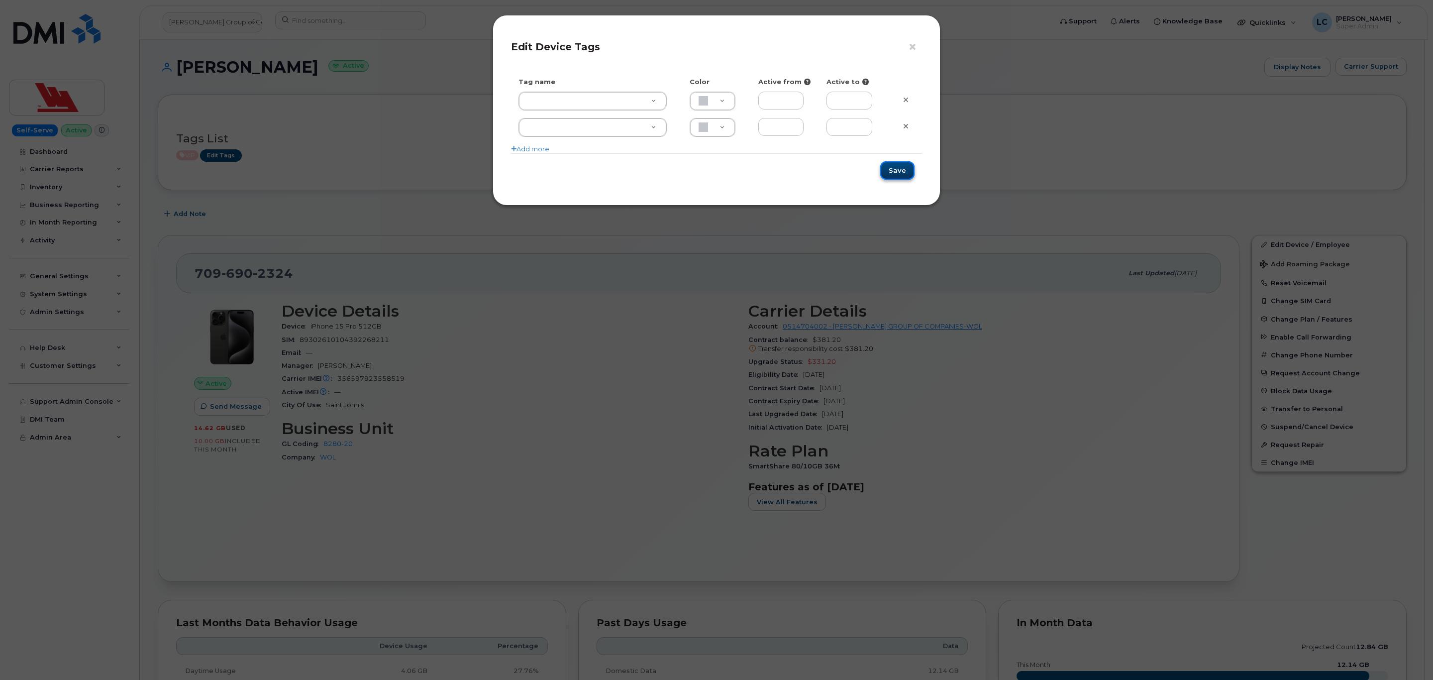
click at [898, 178] on button "Save" at bounding box center [897, 170] width 34 height 18
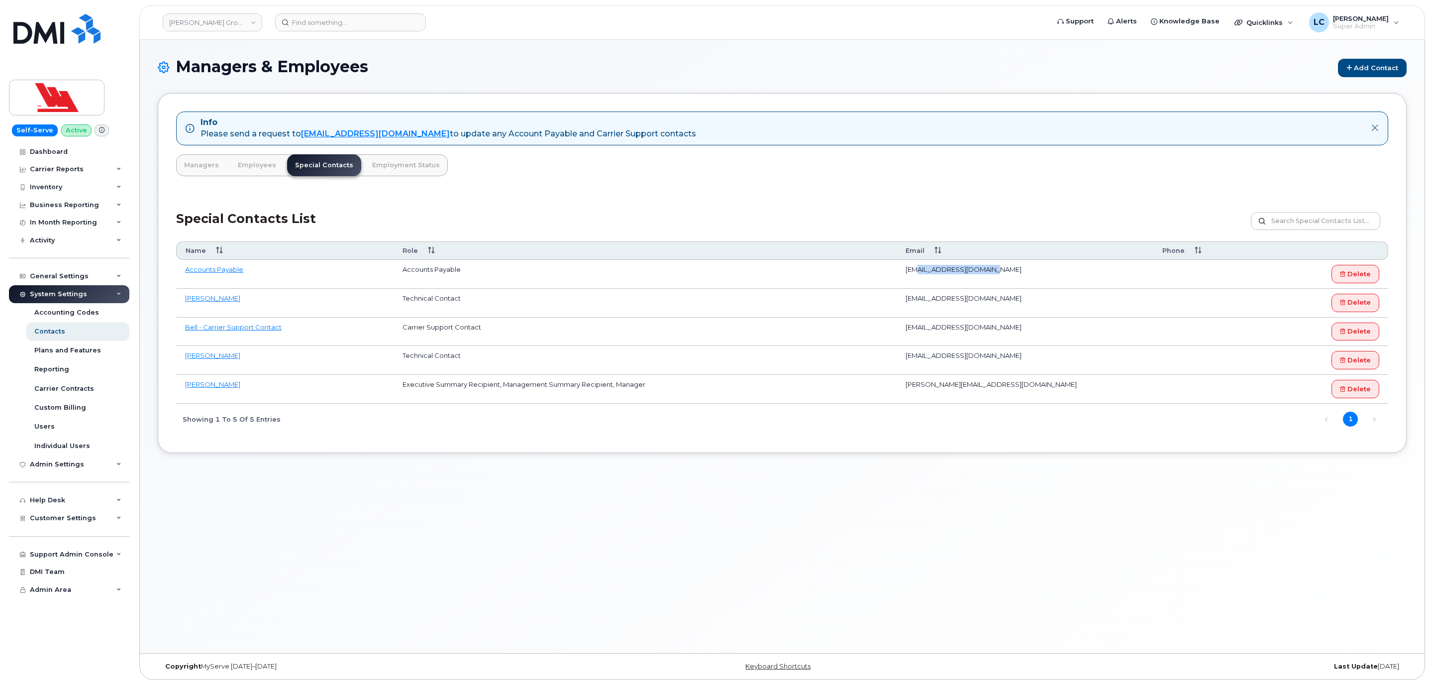
drag, startPoint x: 917, startPoint y: 271, endPoint x: 999, endPoint y: 275, distance: 81.7
click at [999, 275] on td "[EMAIL_ADDRESS][DOMAIN_NAME]" at bounding box center [1025, 274] width 257 height 29
click at [212, 388] on link "[PERSON_NAME]" at bounding box center [212, 384] width 55 height 8
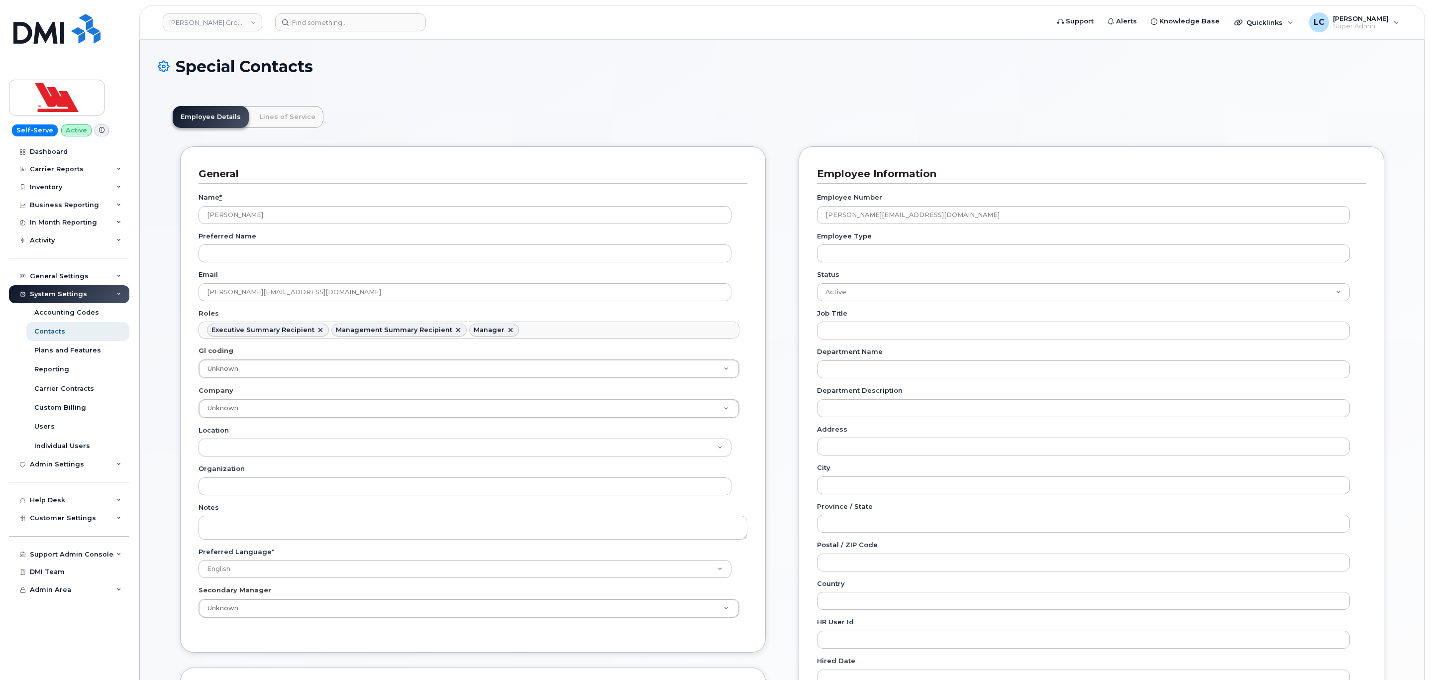
scroll to position [37, 0]
click at [584, 330] on ul "Executive Summary Recipient Management Summary Recipient Manager" at bounding box center [469, 330] width 540 height 16
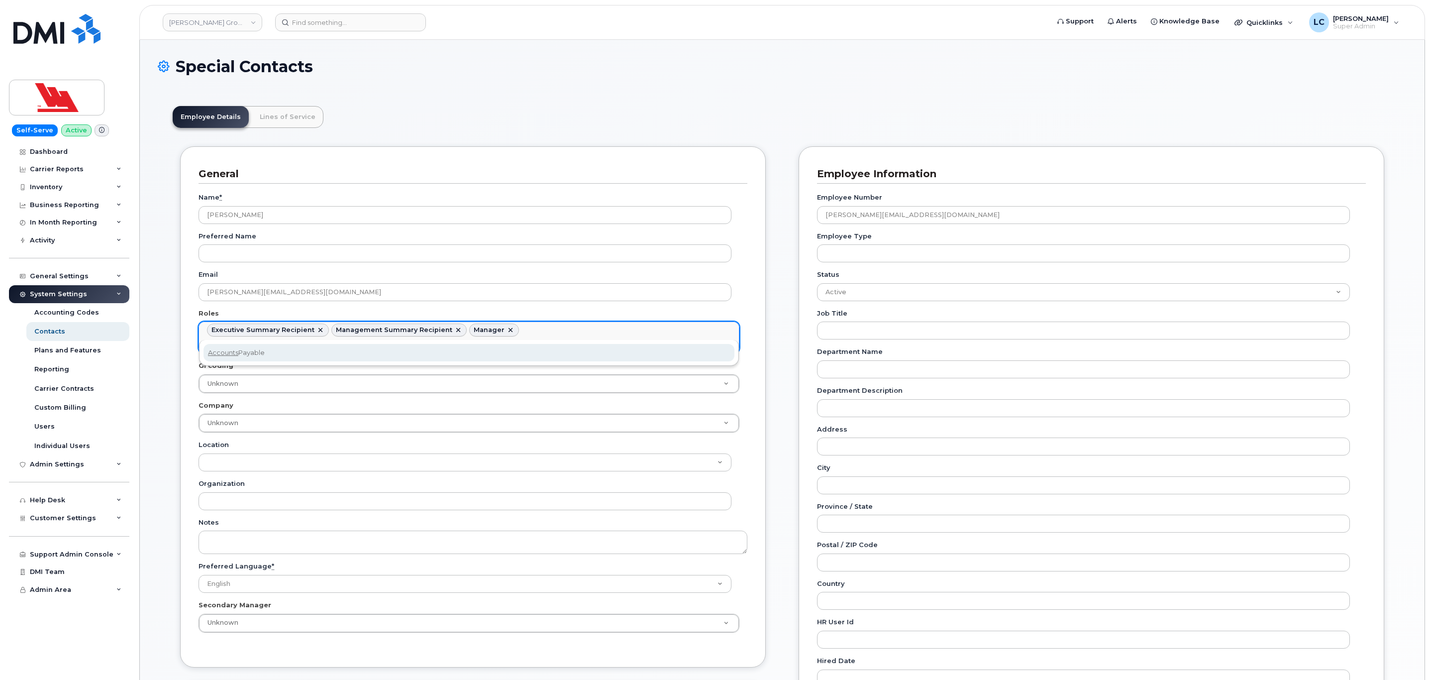
type input "accounts"
select select "5"
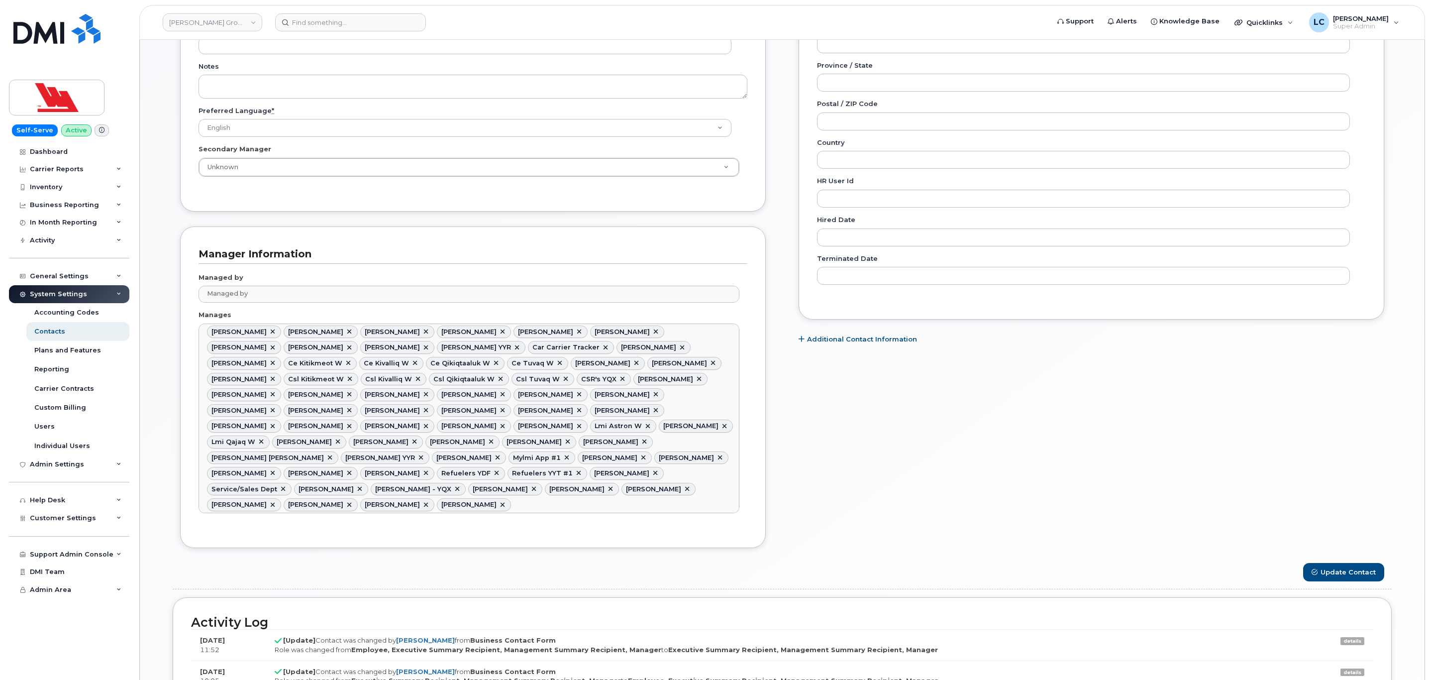
scroll to position [522, 0]
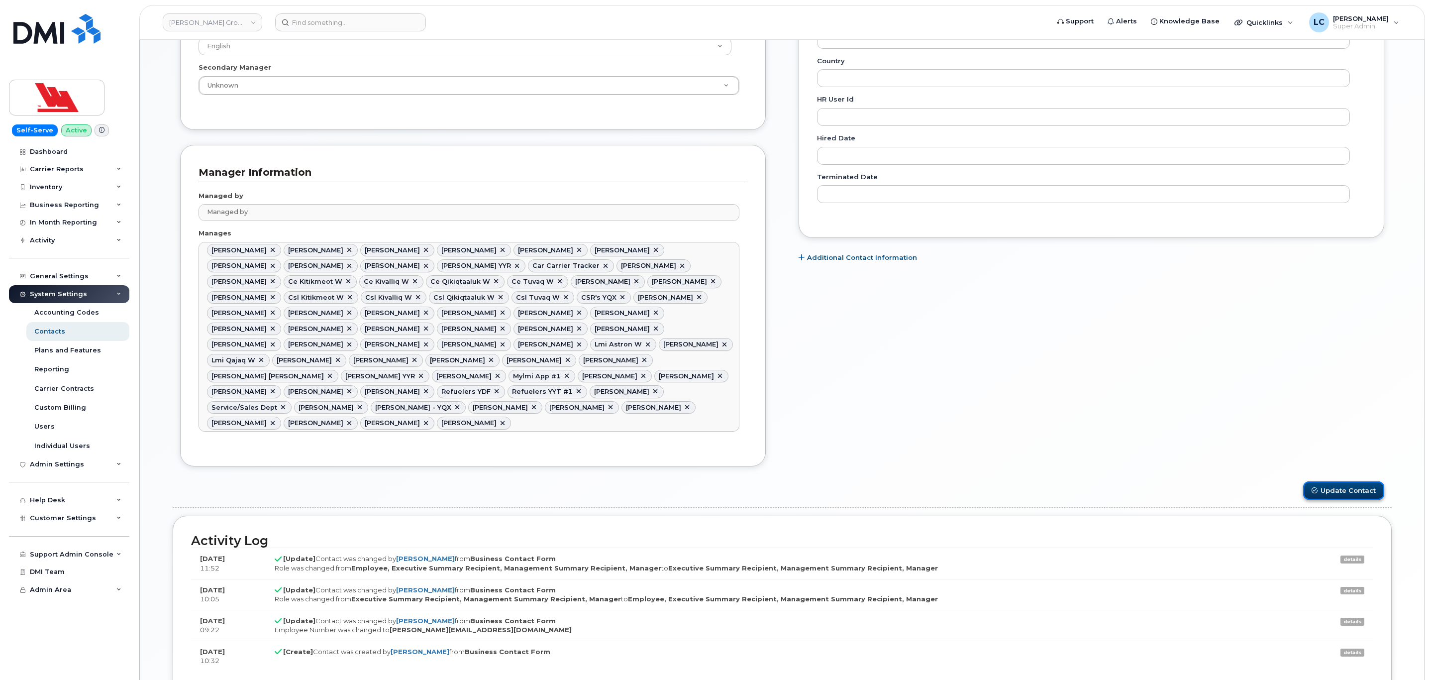
click at [1343, 487] on button "Update Contact" at bounding box center [1343, 490] width 81 height 18
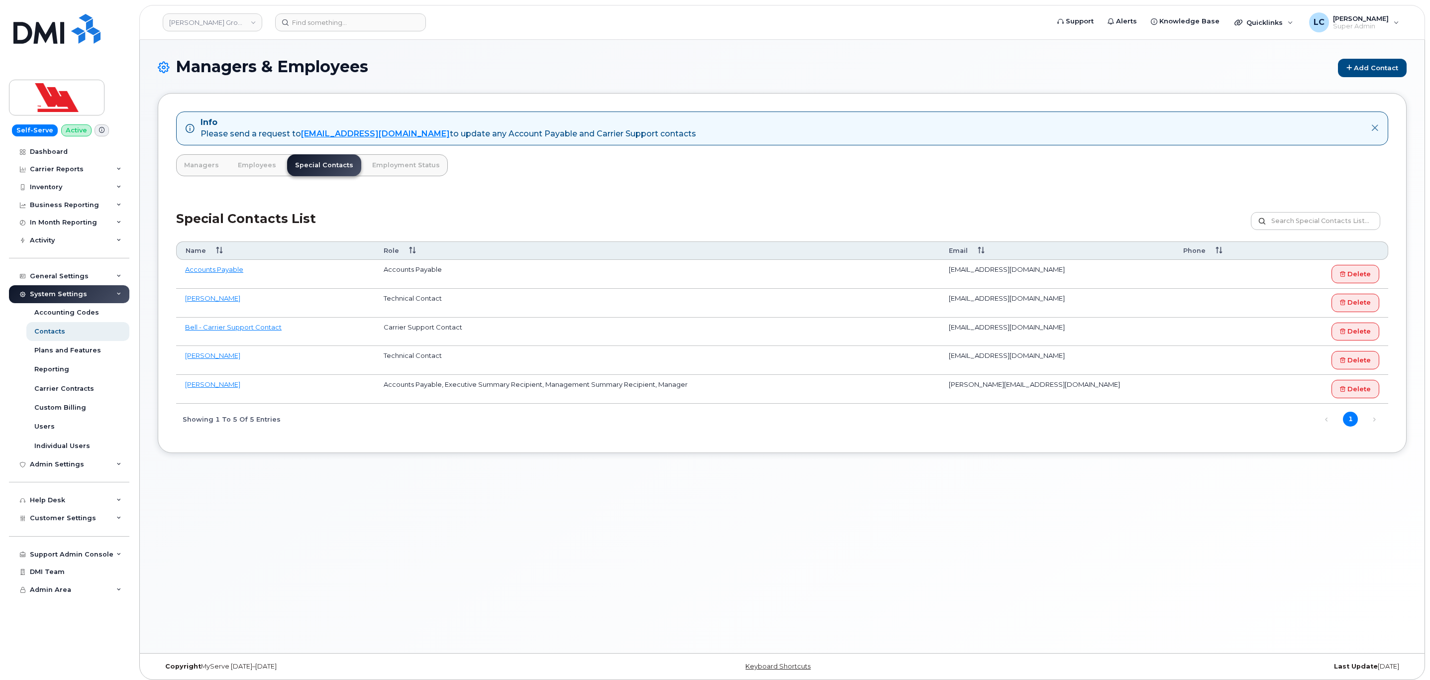
click at [783, 199] on div "Special Contacts List Customize Filter Refresh Export" at bounding box center [782, 217] width 1212 height 47
click at [213, 166] on link "Managers" at bounding box center [201, 165] width 51 height 22
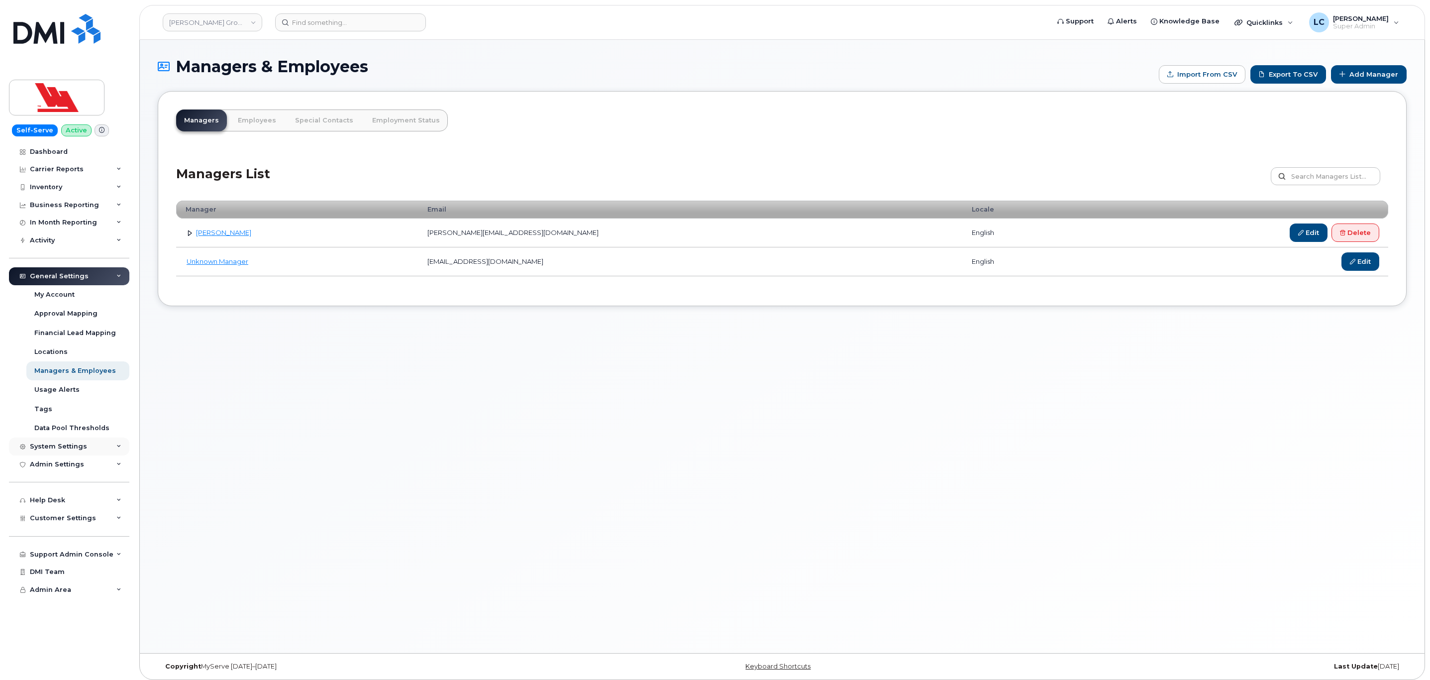
click at [111, 449] on div "System Settings" at bounding box center [69, 446] width 120 height 18
click at [51, 581] on div "Users" at bounding box center [44, 578] width 20 height 9
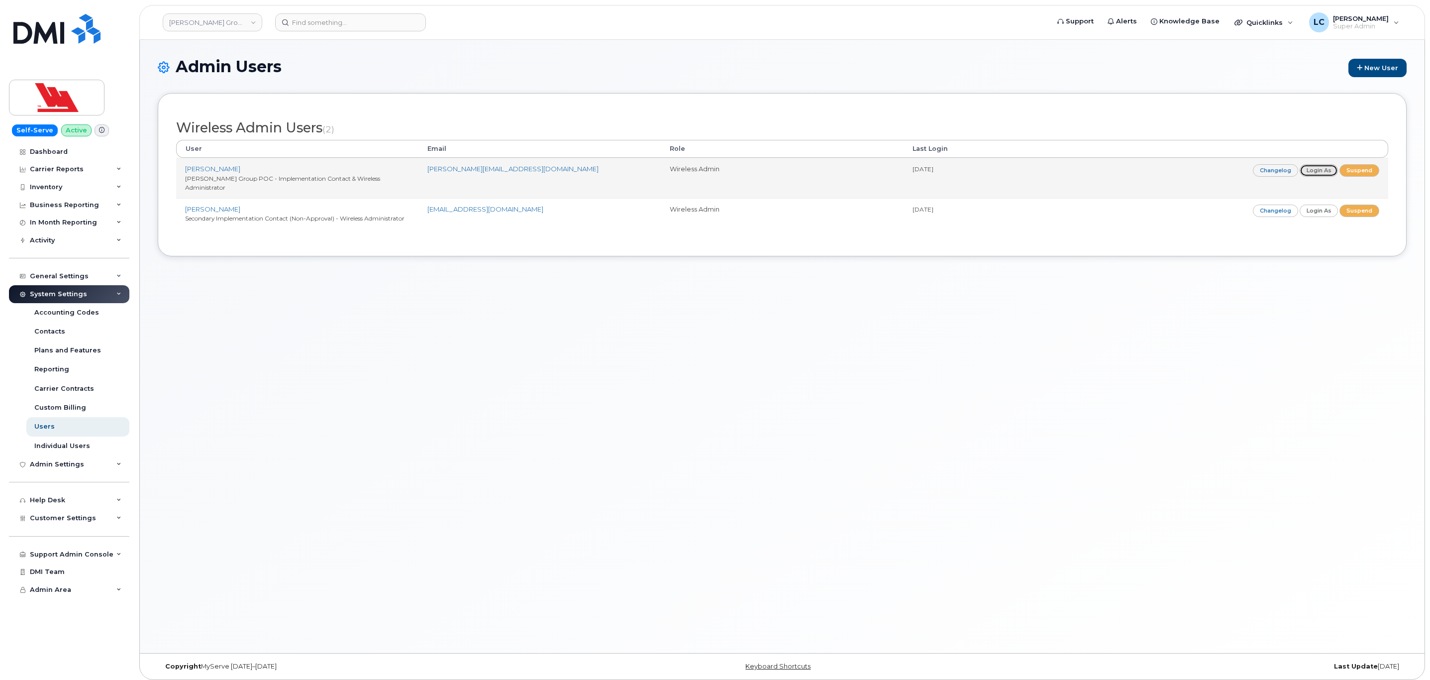
click at [1329, 175] on link "Login as" at bounding box center [1319, 170] width 39 height 12
click at [217, 167] on link "[PERSON_NAME]" at bounding box center [212, 169] width 55 height 8
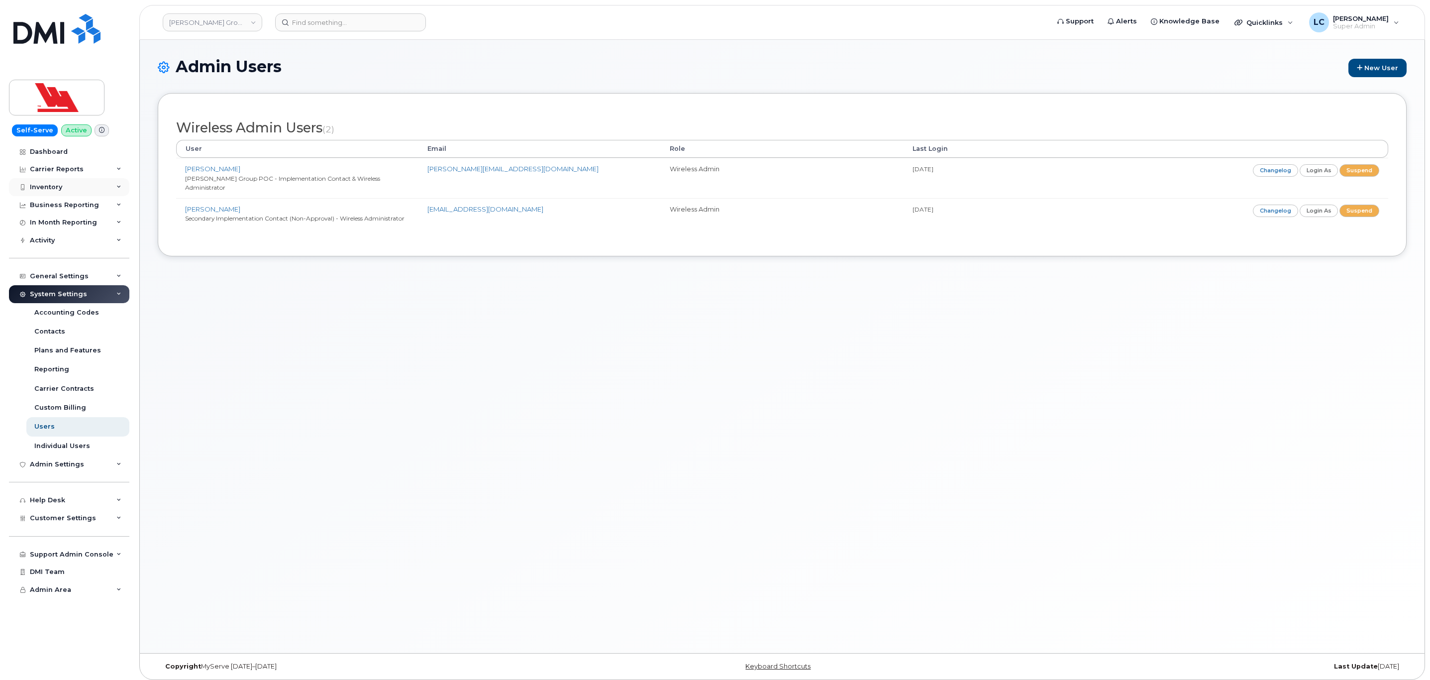
click at [93, 187] on div "Inventory" at bounding box center [69, 187] width 120 height 18
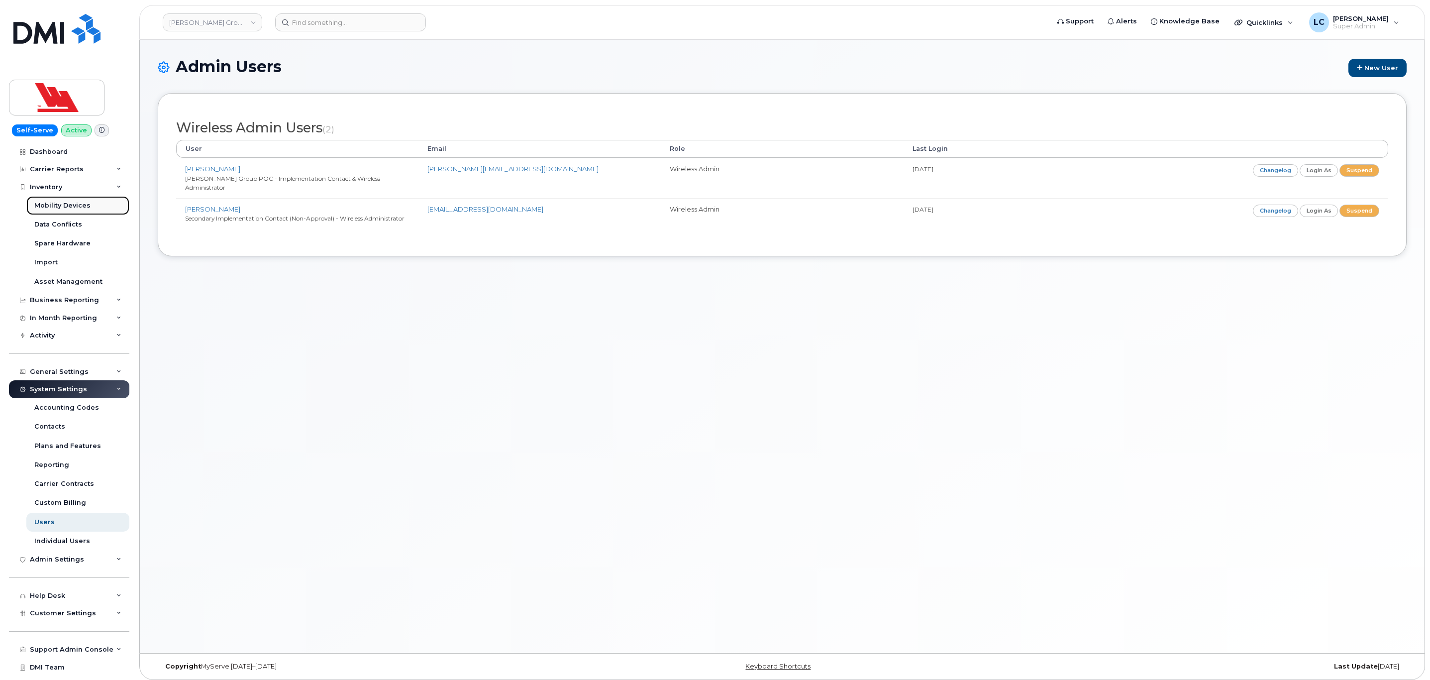
click at [78, 209] on div "Mobility Devices" at bounding box center [62, 205] width 56 height 9
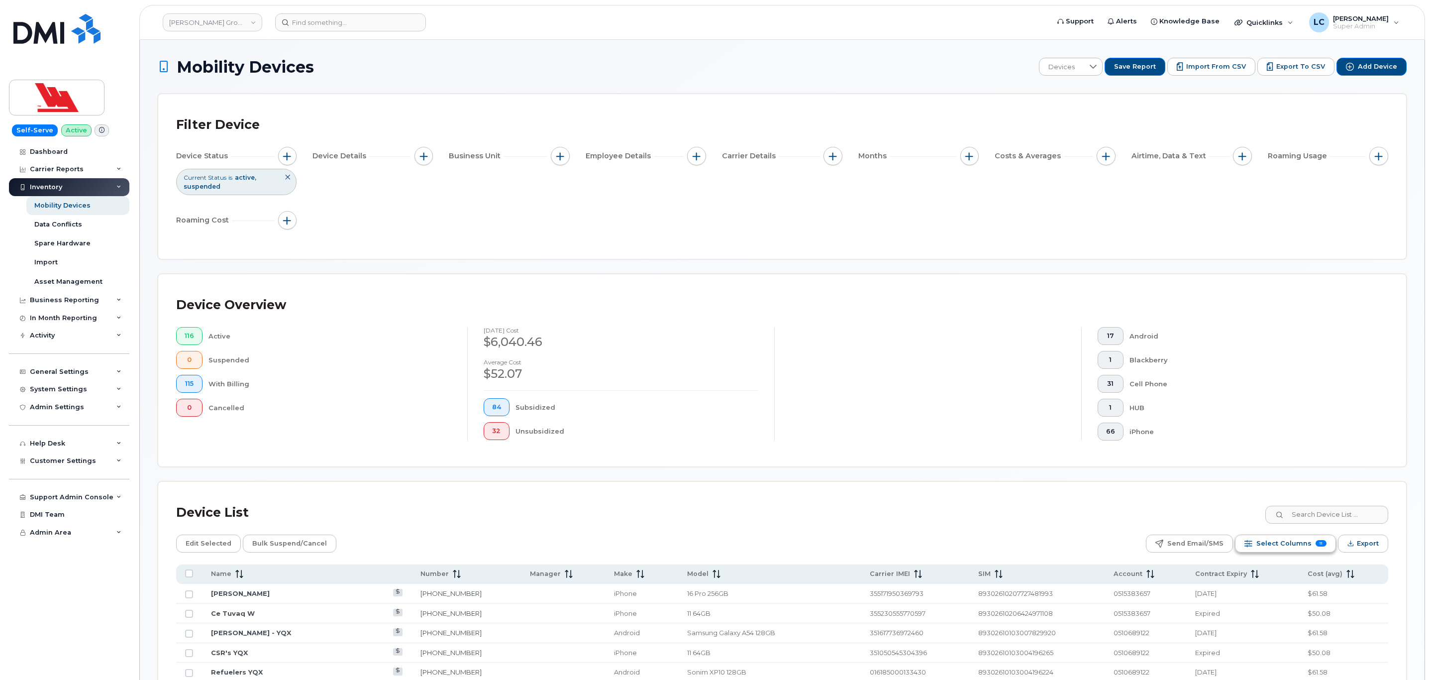
click at [1277, 542] on span "Select Columns" at bounding box center [1283, 543] width 55 height 15
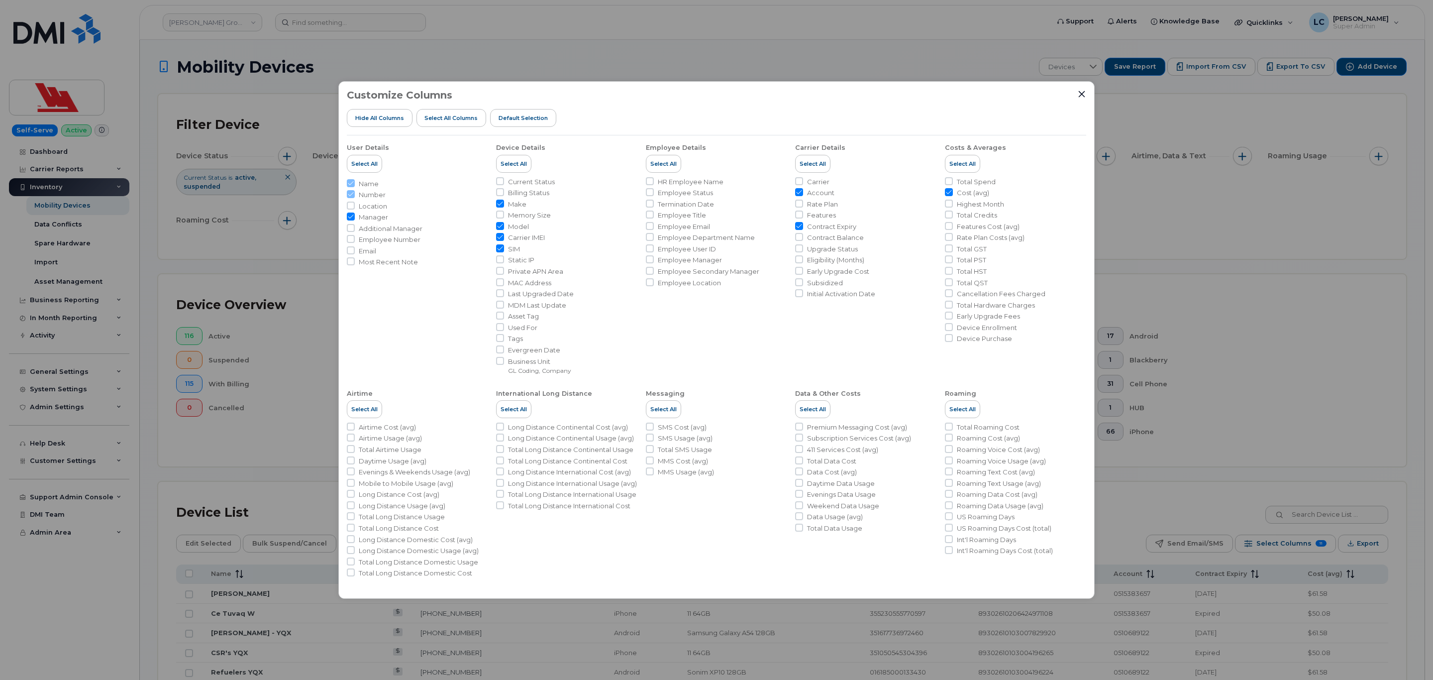
click at [850, 293] on span "Initial Activation Date" at bounding box center [841, 293] width 68 height 9
click at [803, 293] on input "Initial Activation Date" at bounding box center [799, 293] width 8 height 8
checkbox input "true"
click at [848, 260] on span "Eligibility (Months)" at bounding box center [835, 259] width 57 height 9
click at [803, 260] on input "Eligibility (Months)" at bounding box center [799, 259] width 8 height 8
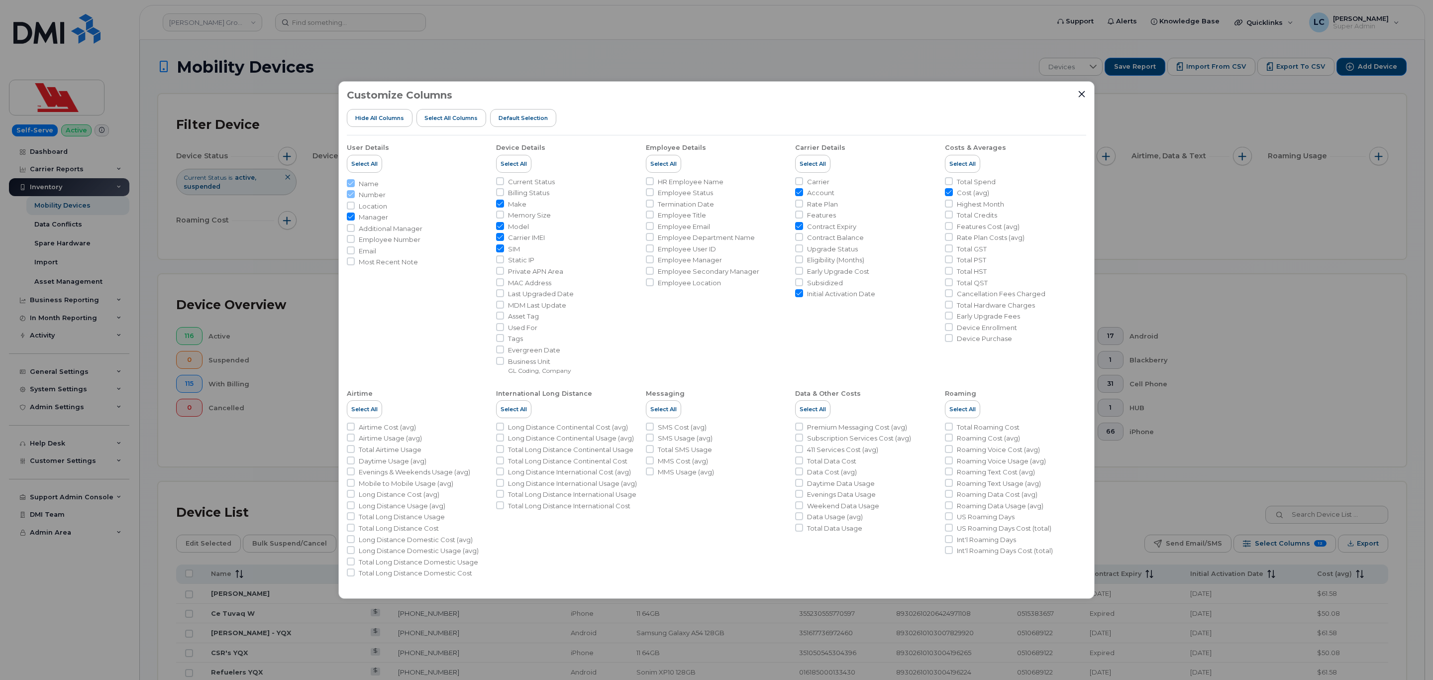
checkbox input "true"
click at [1078, 95] on icon "Close" at bounding box center [1082, 94] width 8 height 8
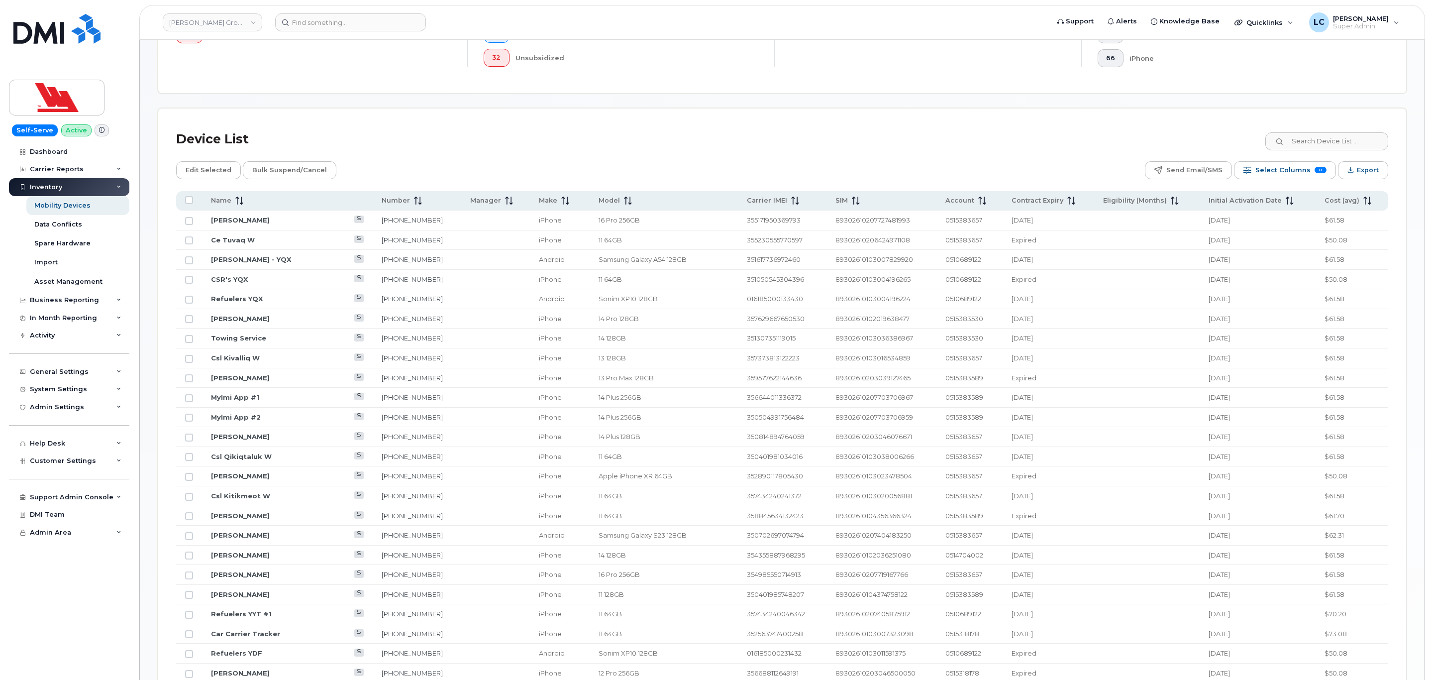
scroll to position [448, 0]
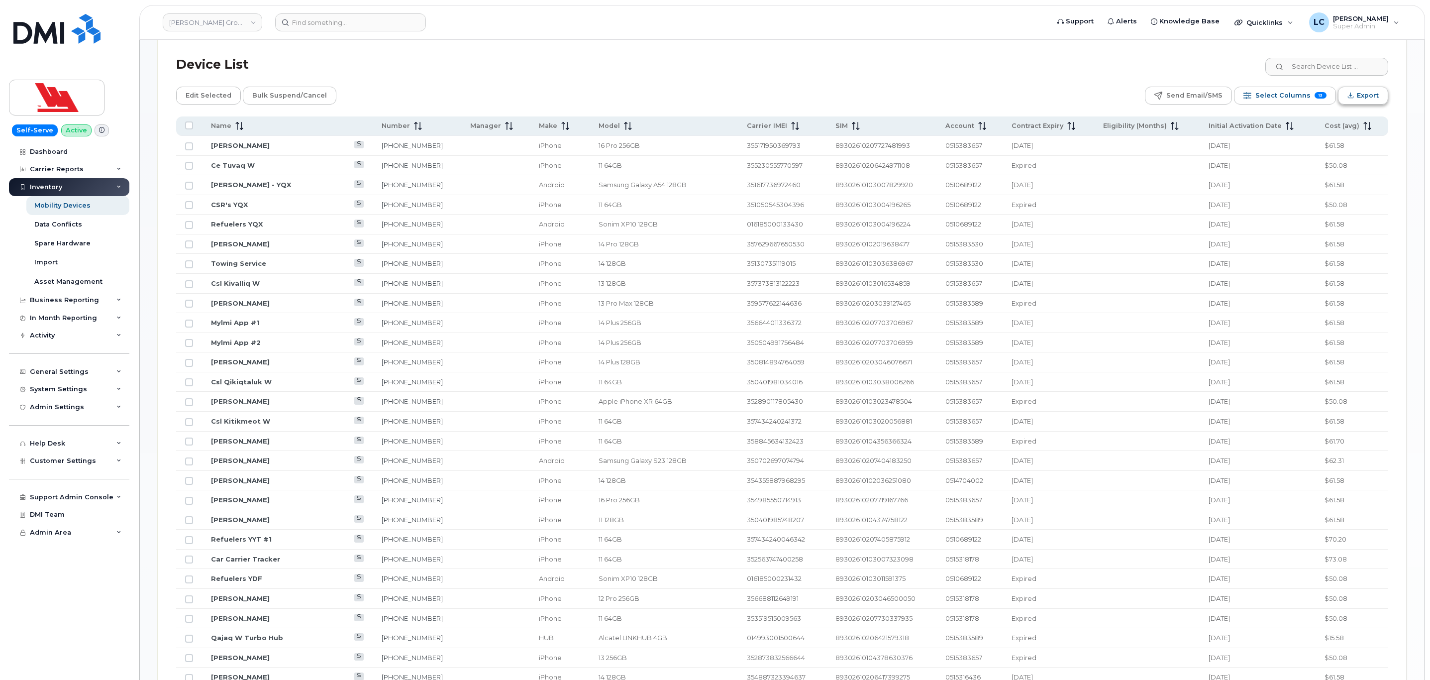
click at [1366, 101] on span "Export" at bounding box center [1368, 95] width 22 height 15
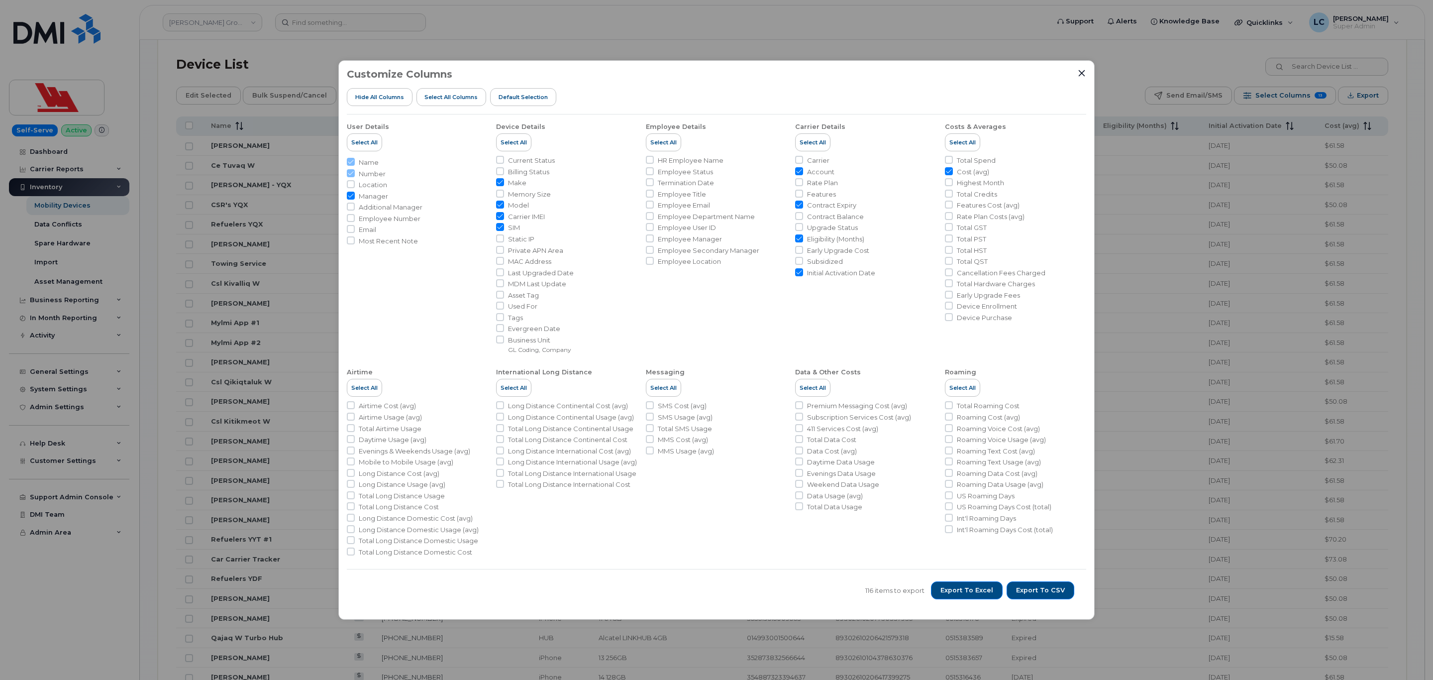
click at [807, 236] on span "Eligibility (Months)" at bounding box center [835, 238] width 57 height 9
click at [803, 236] on input "Eligibility (Months)" at bounding box center [799, 238] width 8 height 8
checkbox input "false"
click at [987, 593] on span "Export to Excel" at bounding box center [966, 590] width 53 height 9
click at [1084, 75] on icon "Close" at bounding box center [1082, 73] width 8 height 8
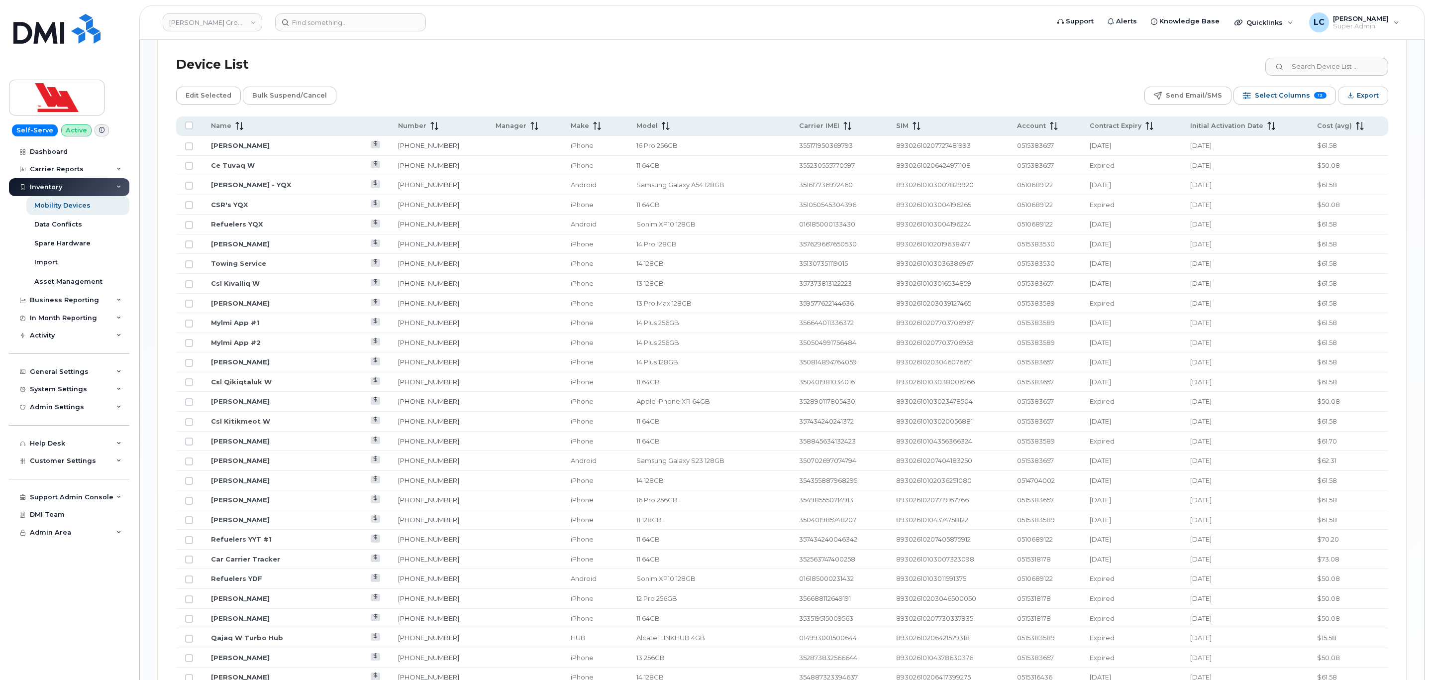
click at [1045, 54] on div "Device List" at bounding box center [782, 65] width 1212 height 26
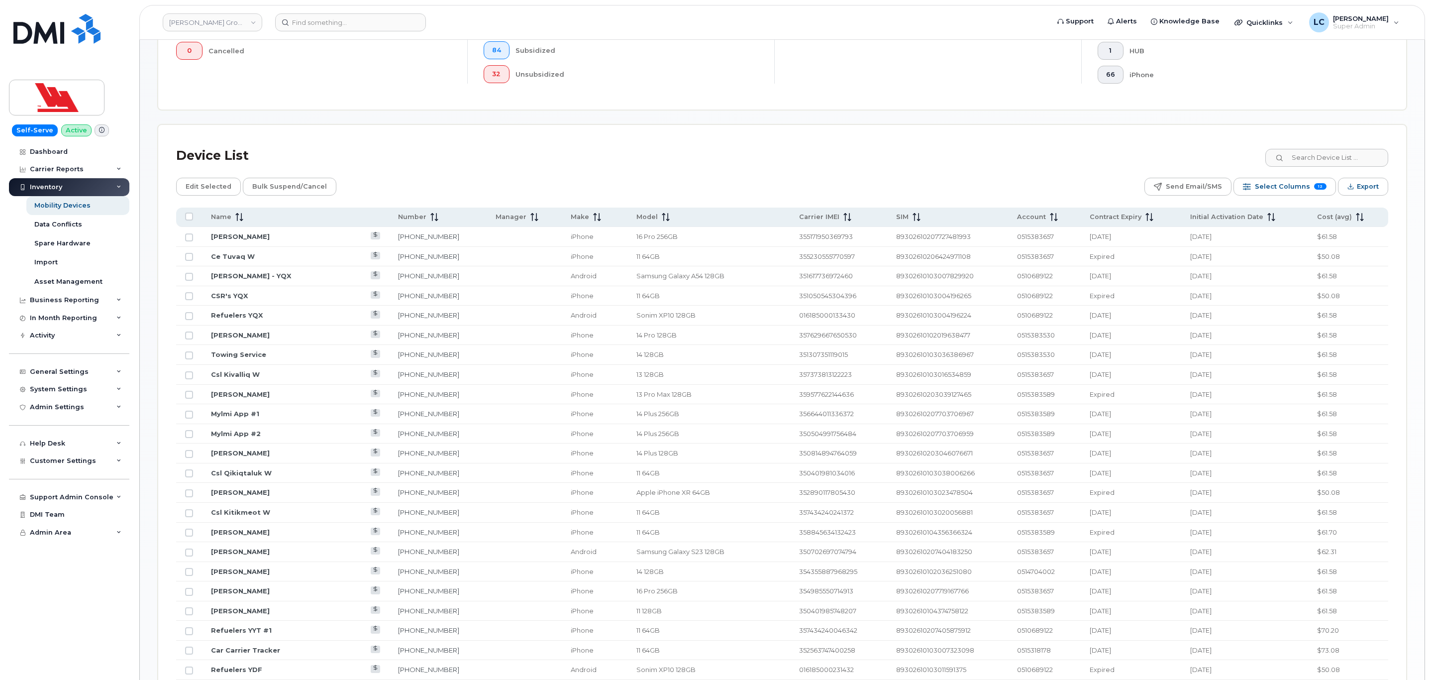
scroll to position [373, 0]
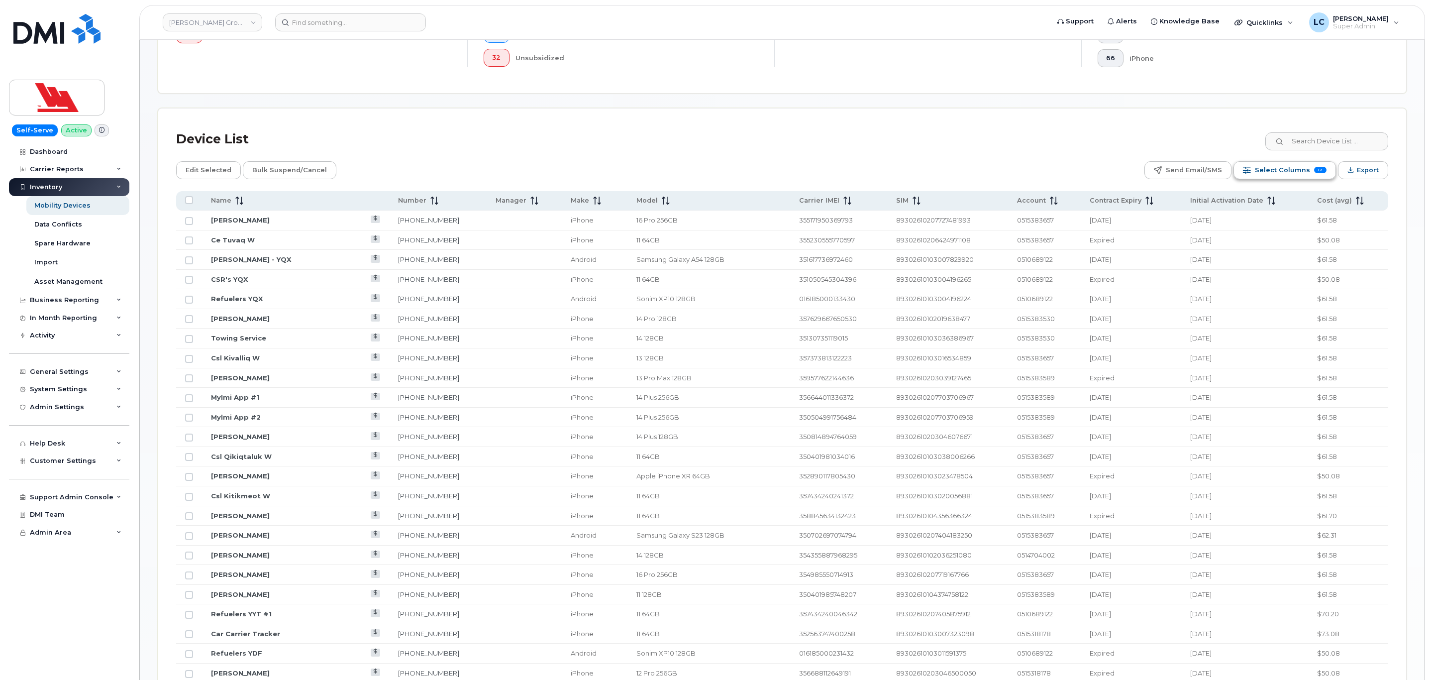
click at [1303, 178] on span "Select Columns" at bounding box center [1282, 170] width 55 height 15
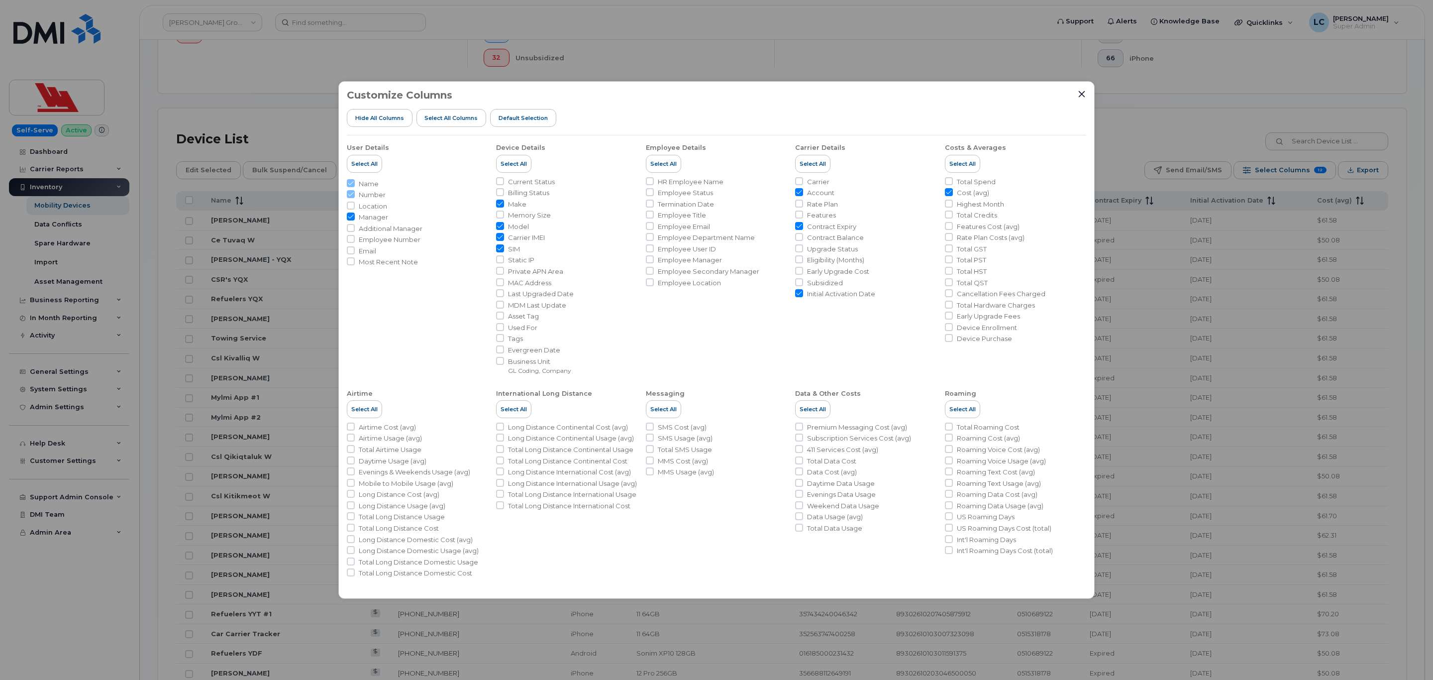
click at [814, 246] on span "Upgrade Status" at bounding box center [832, 248] width 51 height 9
click at [803, 246] on input "Upgrade Status" at bounding box center [799, 248] width 8 height 8
checkbox input "true"
click at [1084, 90] on icon "Close" at bounding box center [1082, 94] width 8 height 8
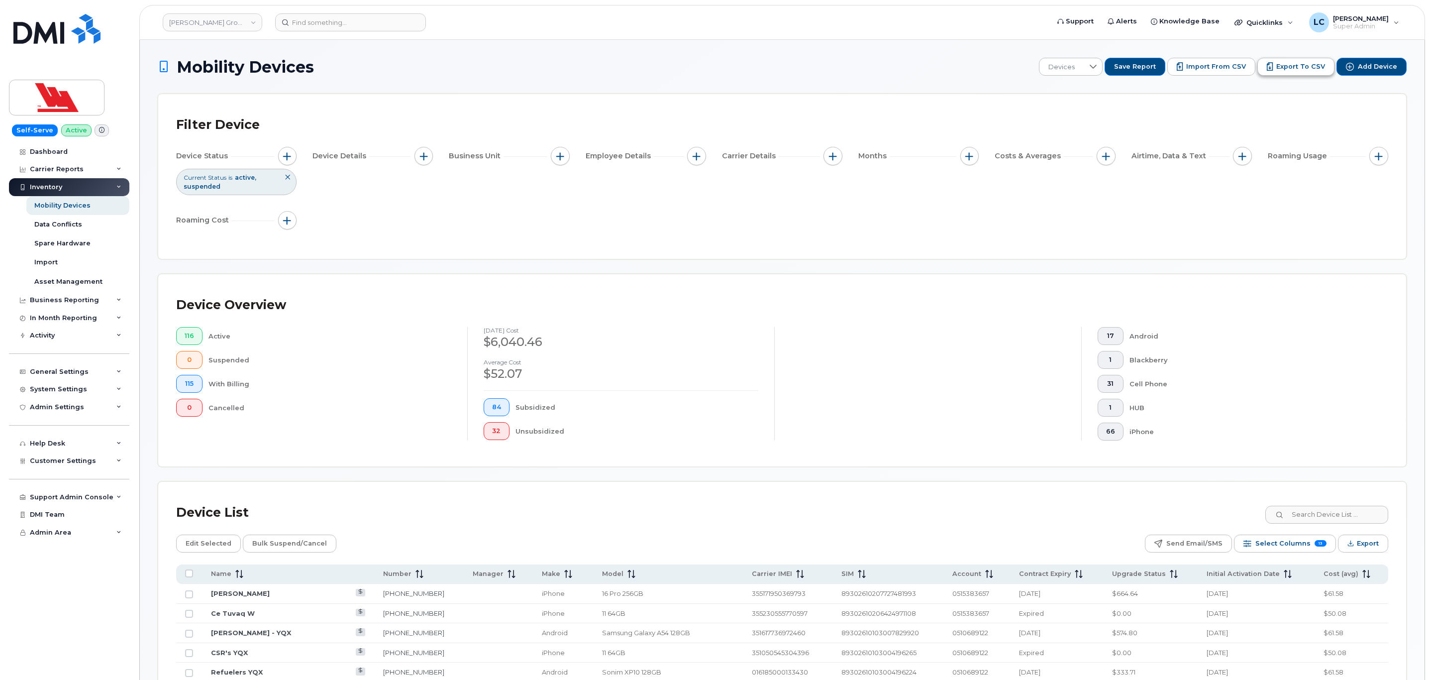
click at [1276, 73] on button "Export to CSV" at bounding box center [1295, 67] width 77 height 18
click at [1057, 221] on div "Device Status Current Status is active suspended Device Details Business Unit E…" at bounding box center [782, 190] width 1212 height 87
